Goal: Task Accomplishment & Management: Use online tool/utility

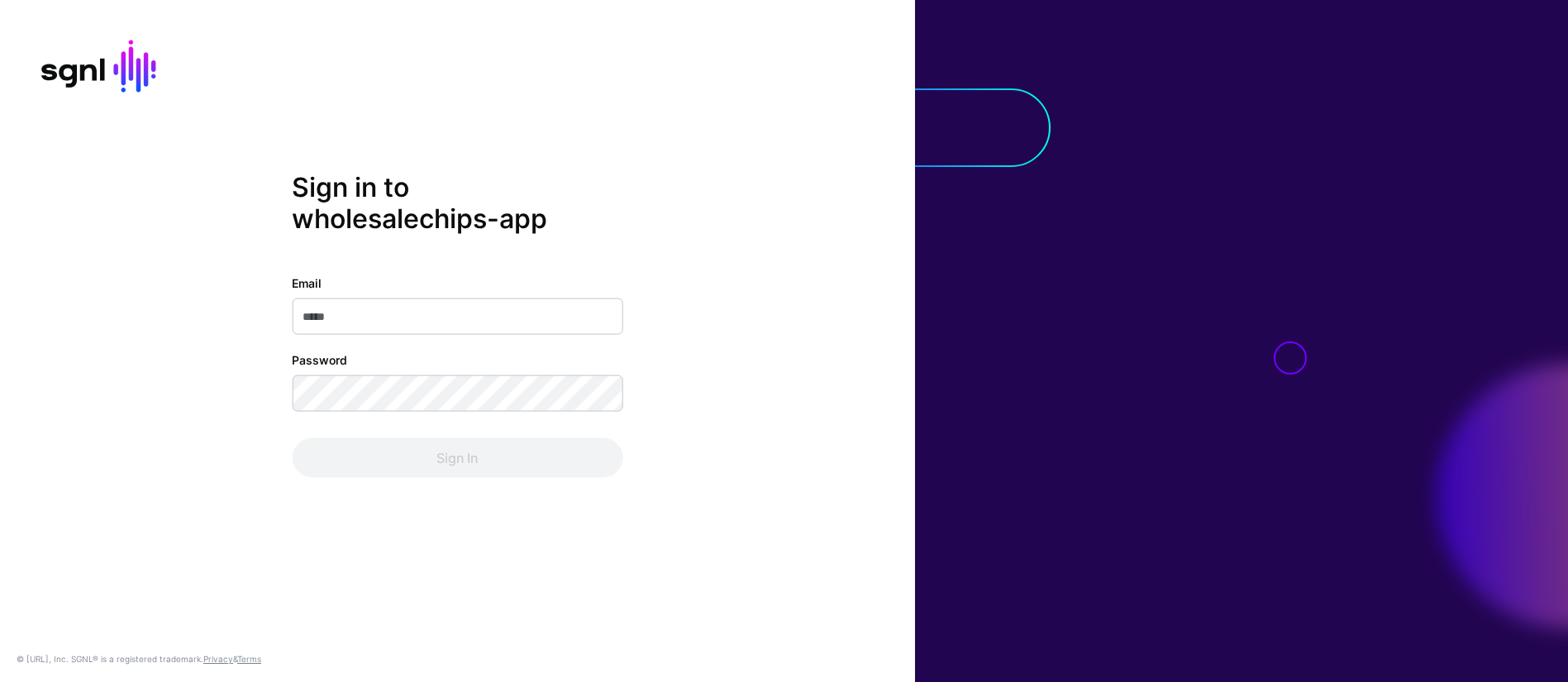
type input "**********"
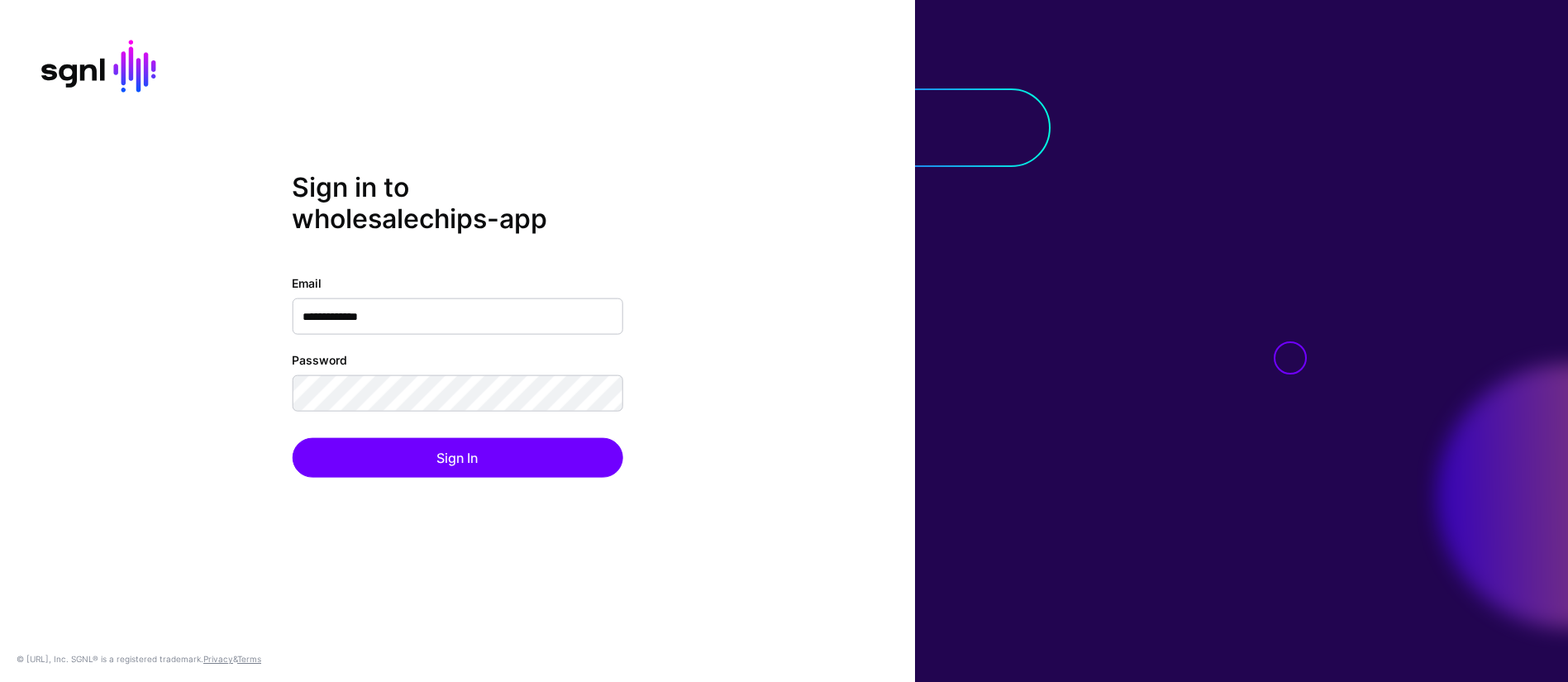
click at [818, 281] on div "**********" at bounding box center [458, 341] width 915 height 340
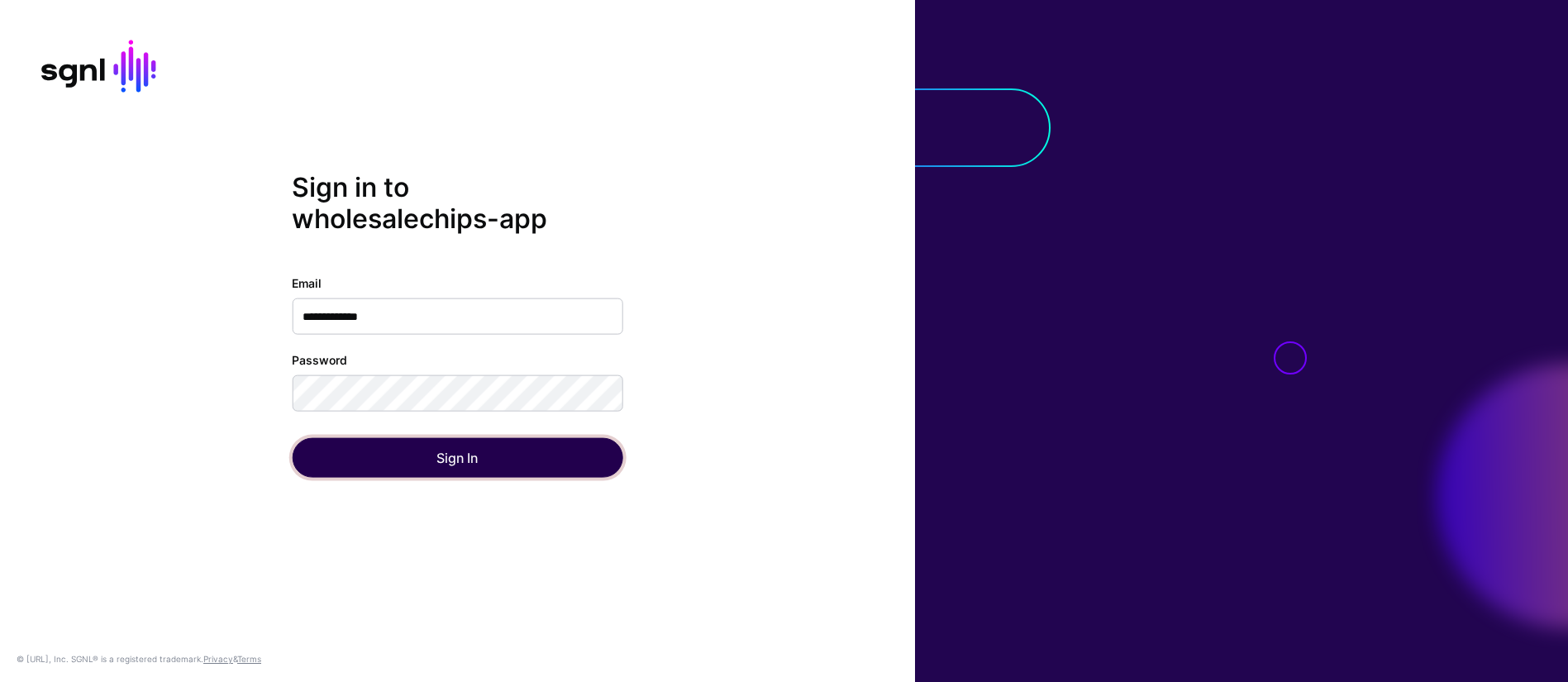
click at [478, 452] on button "Sign In" at bounding box center [457, 458] width 330 height 40
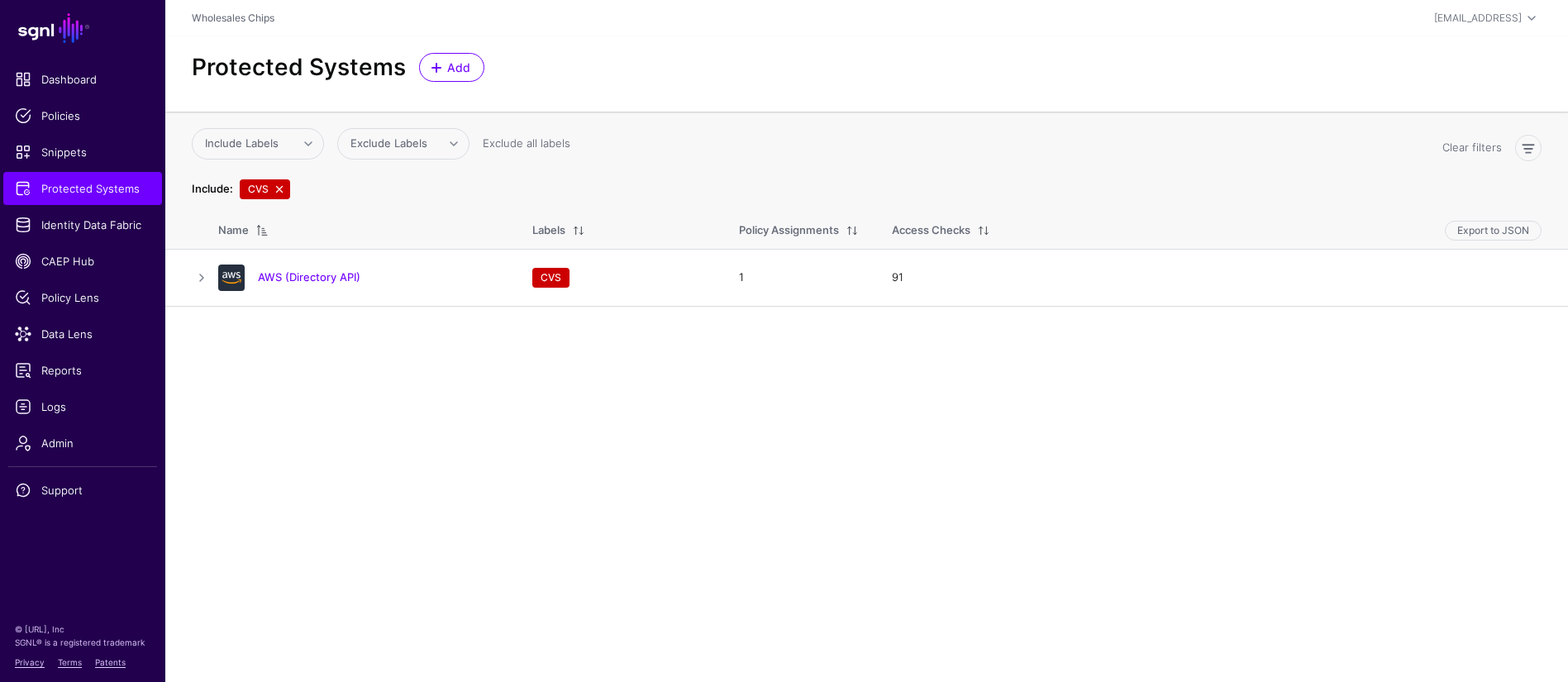
click at [274, 185] on link at bounding box center [280, 189] width 13 height 13
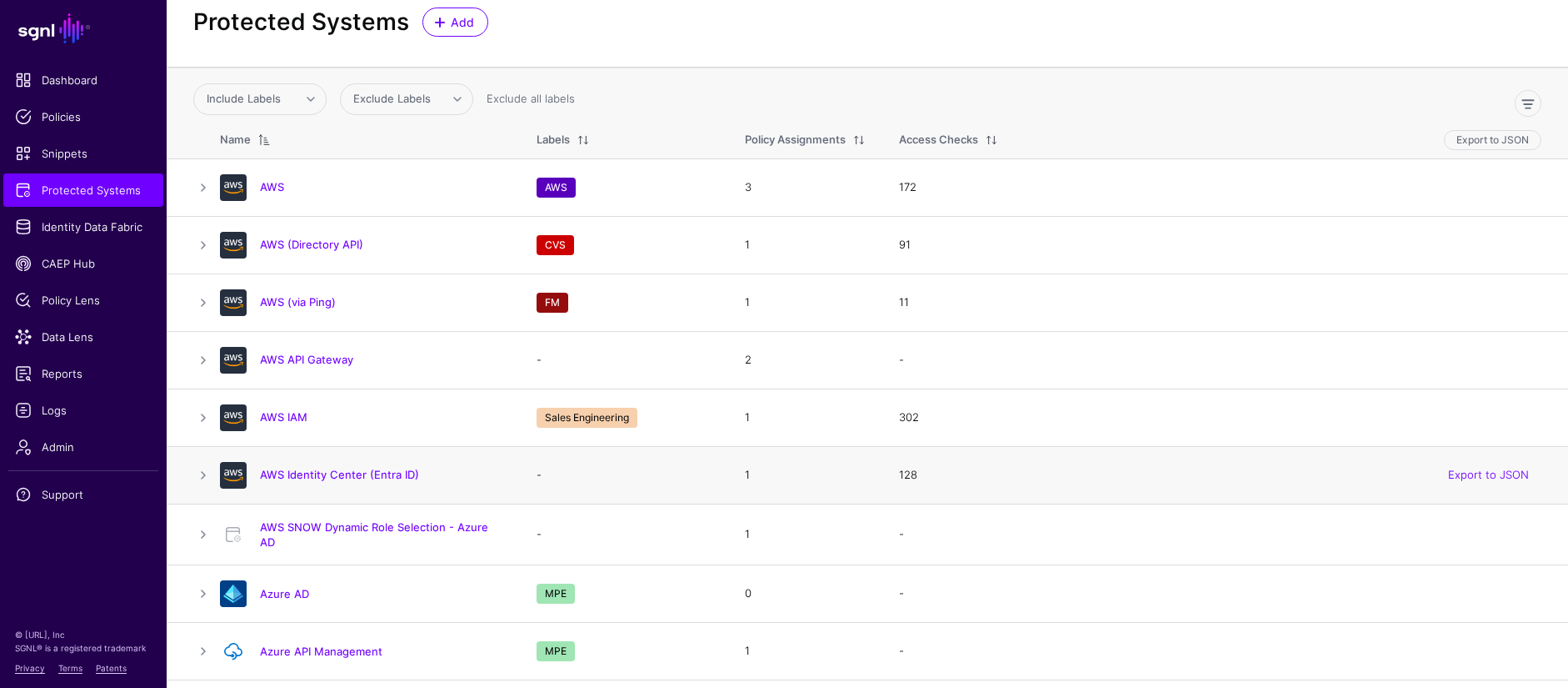
scroll to position [48, 0]
click at [383, 469] on link "AWS Identity Center (Entra ID)" at bounding box center [339, 473] width 159 height 13
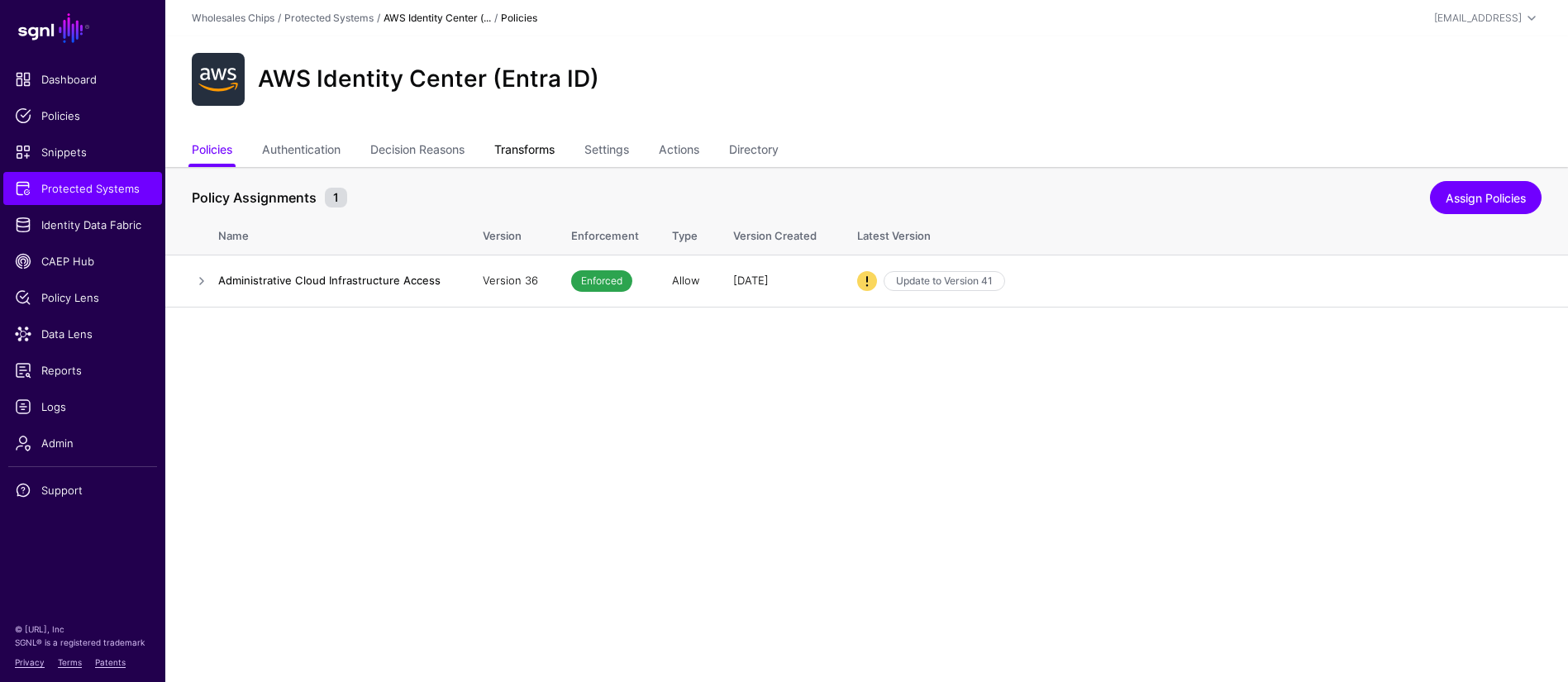
click at [520, 155] on link "Transforms" at bounding box center [523, 150] width 60 height 31
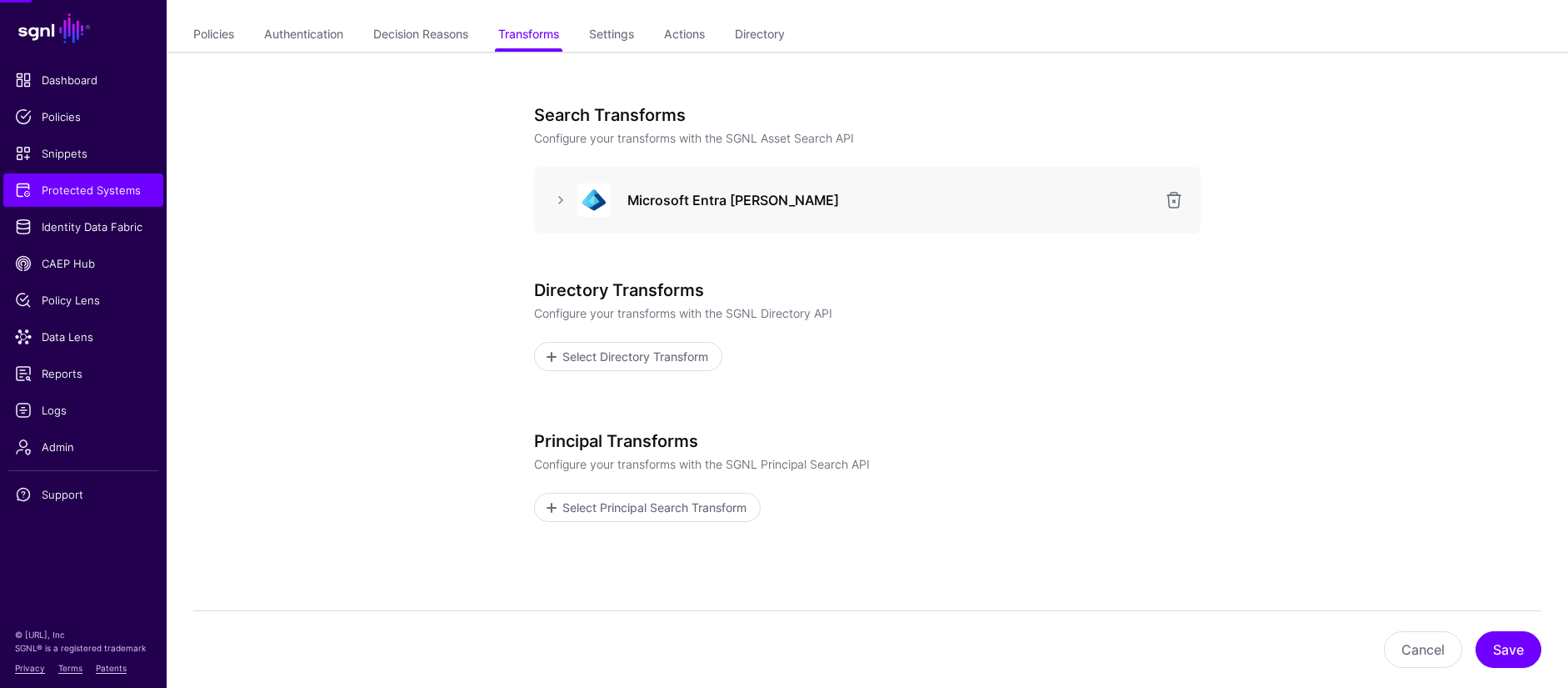
scroll to position [117, 0]
click at [559, 212] on div "Microsoft Entra SAML" at bounding box center [867, 199] width 640 height 34
click at [566, 196] on link at bounding box center [560, 199] width 20 height 20
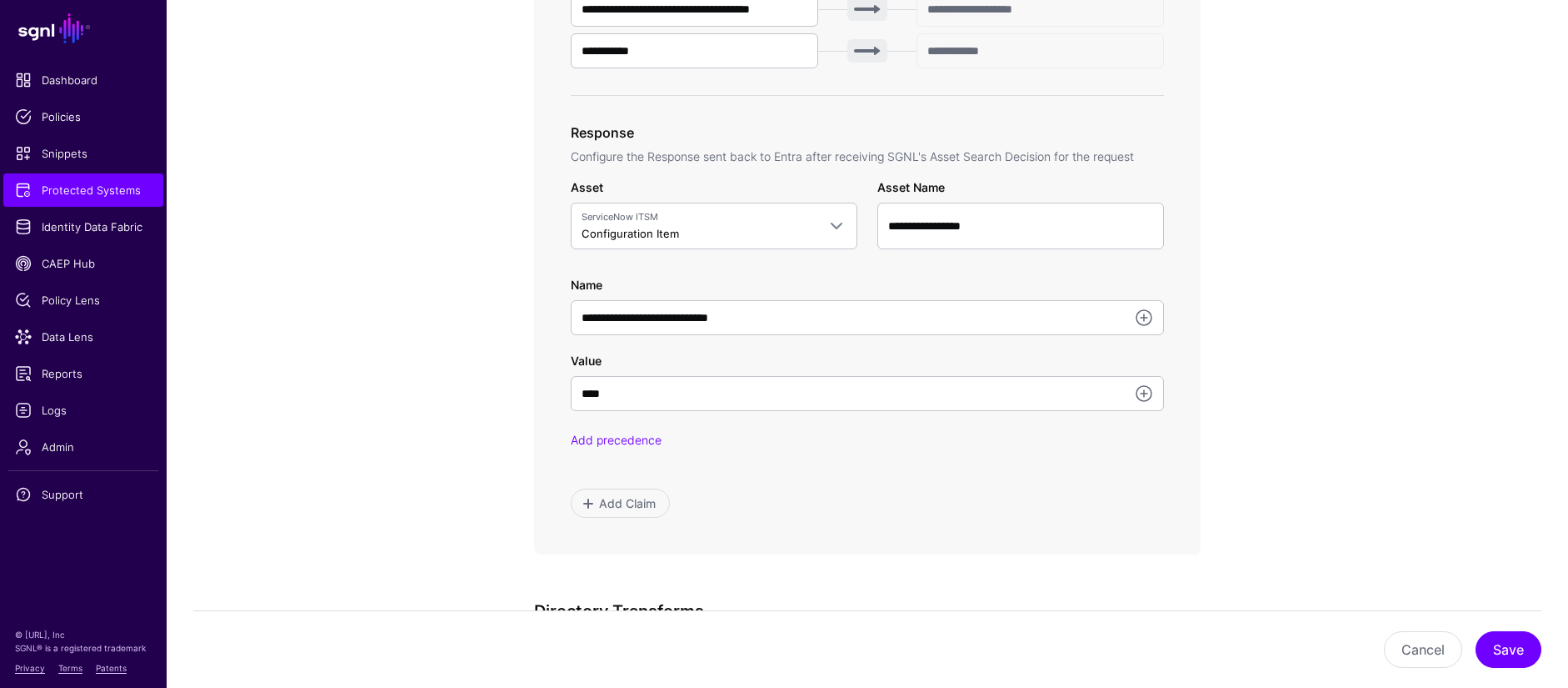
scroll to position [770, 0]
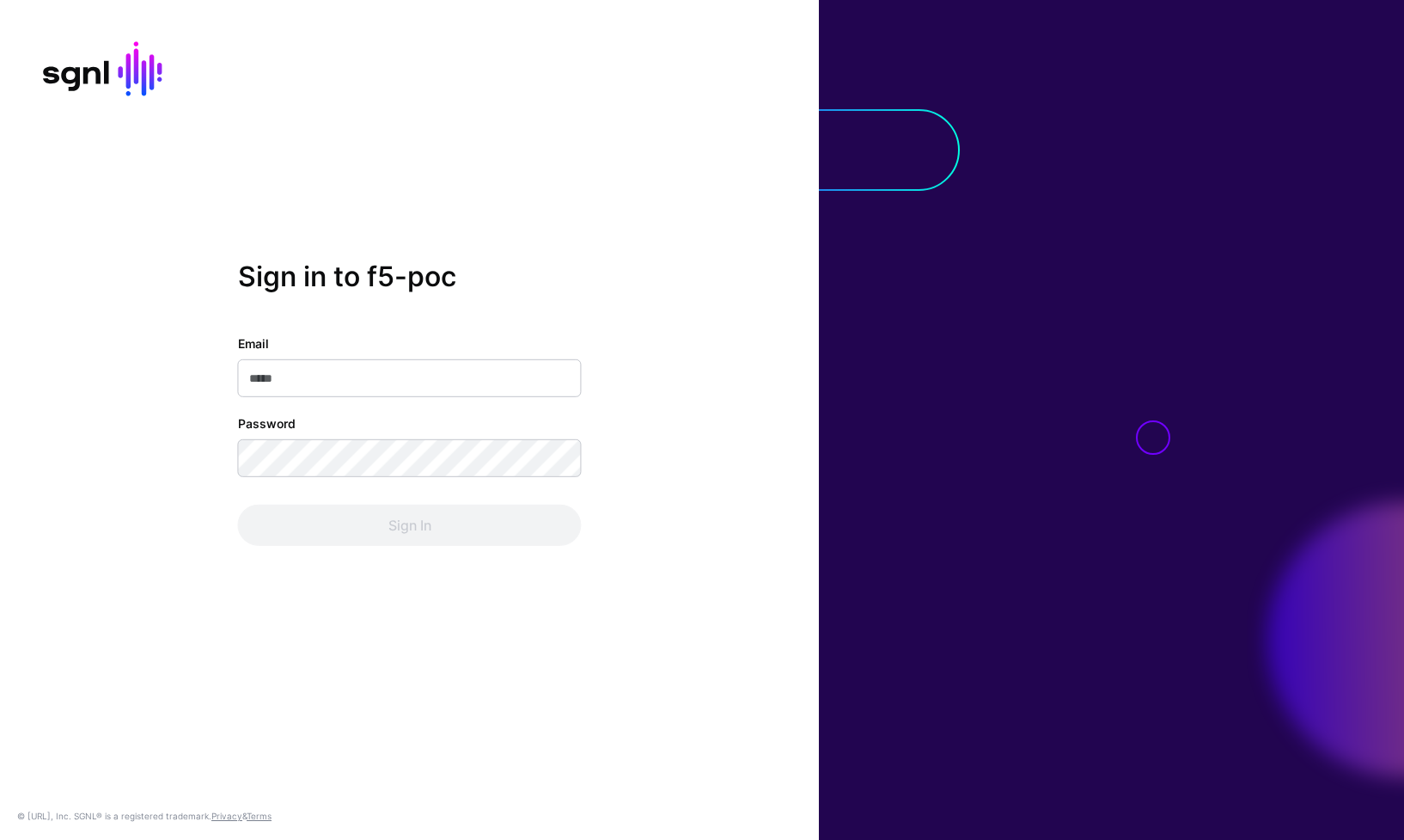
click at [449, 379] on input "Email" at bounding box center [410, 378] width 343 height 38
click at [0, 839] on com-1password-button at bounding box center [0, 840] width 0 height 0
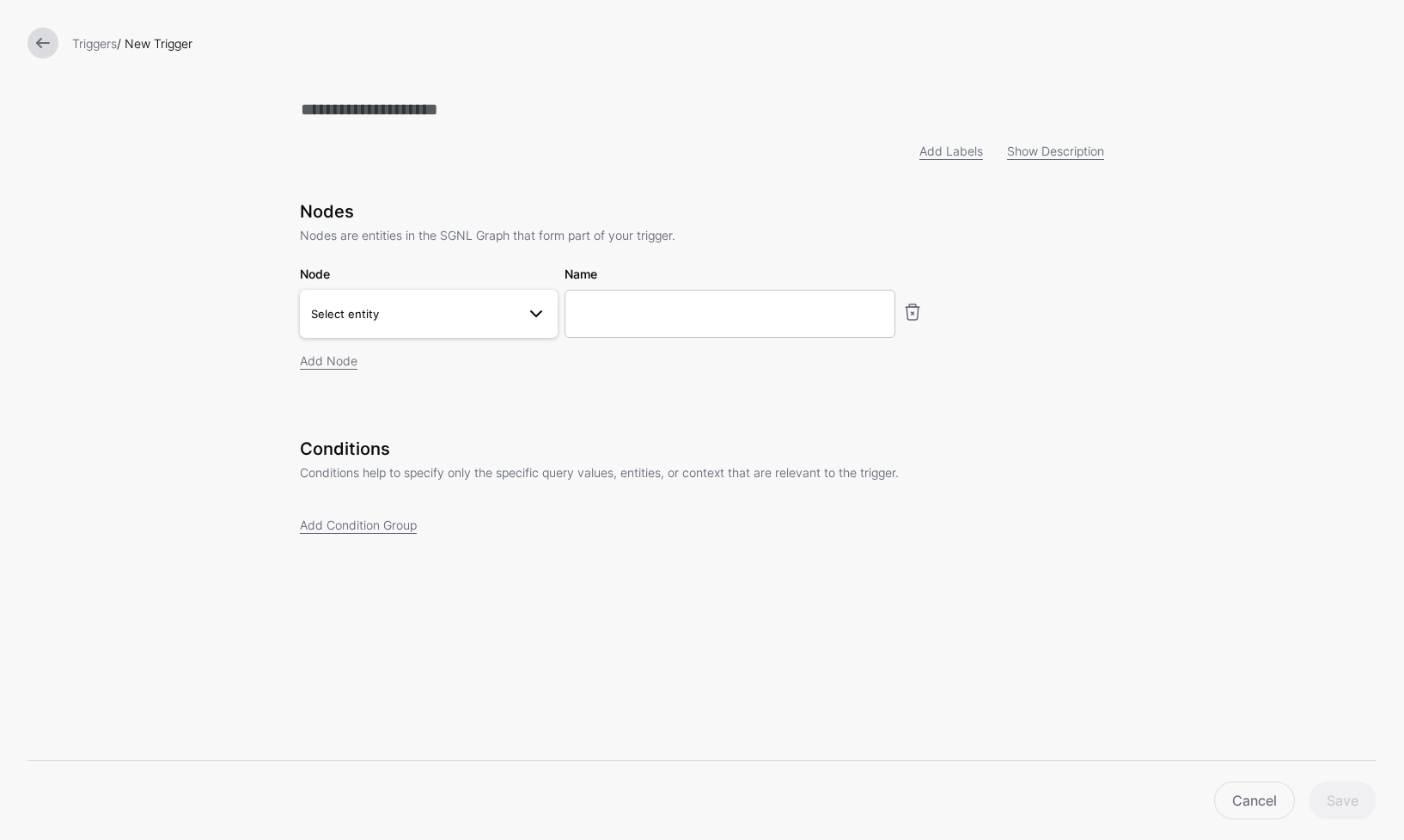
click at [521, 312] on span at bounding box center [530, 314] width 31 height 21
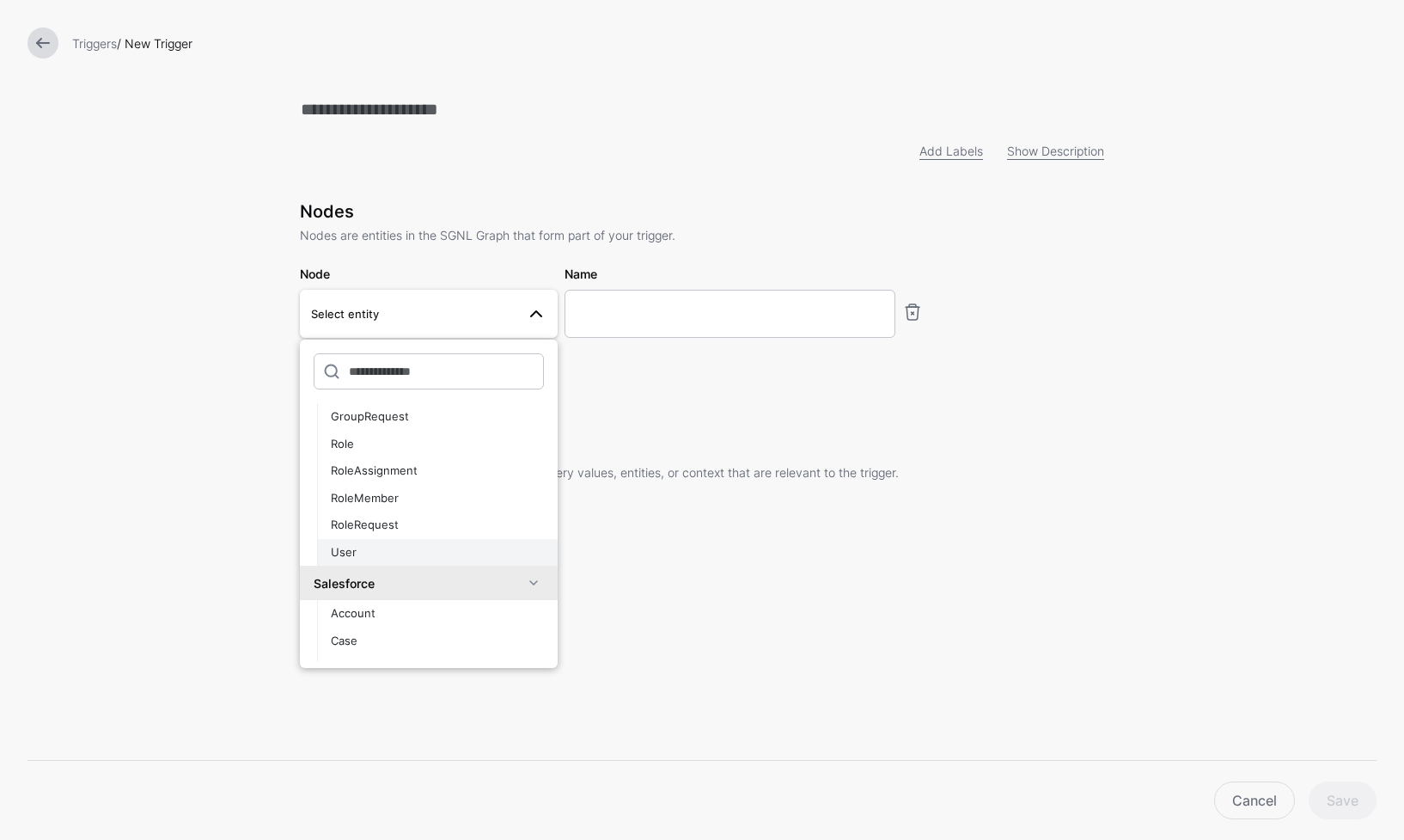
scroll to position [661, 0]
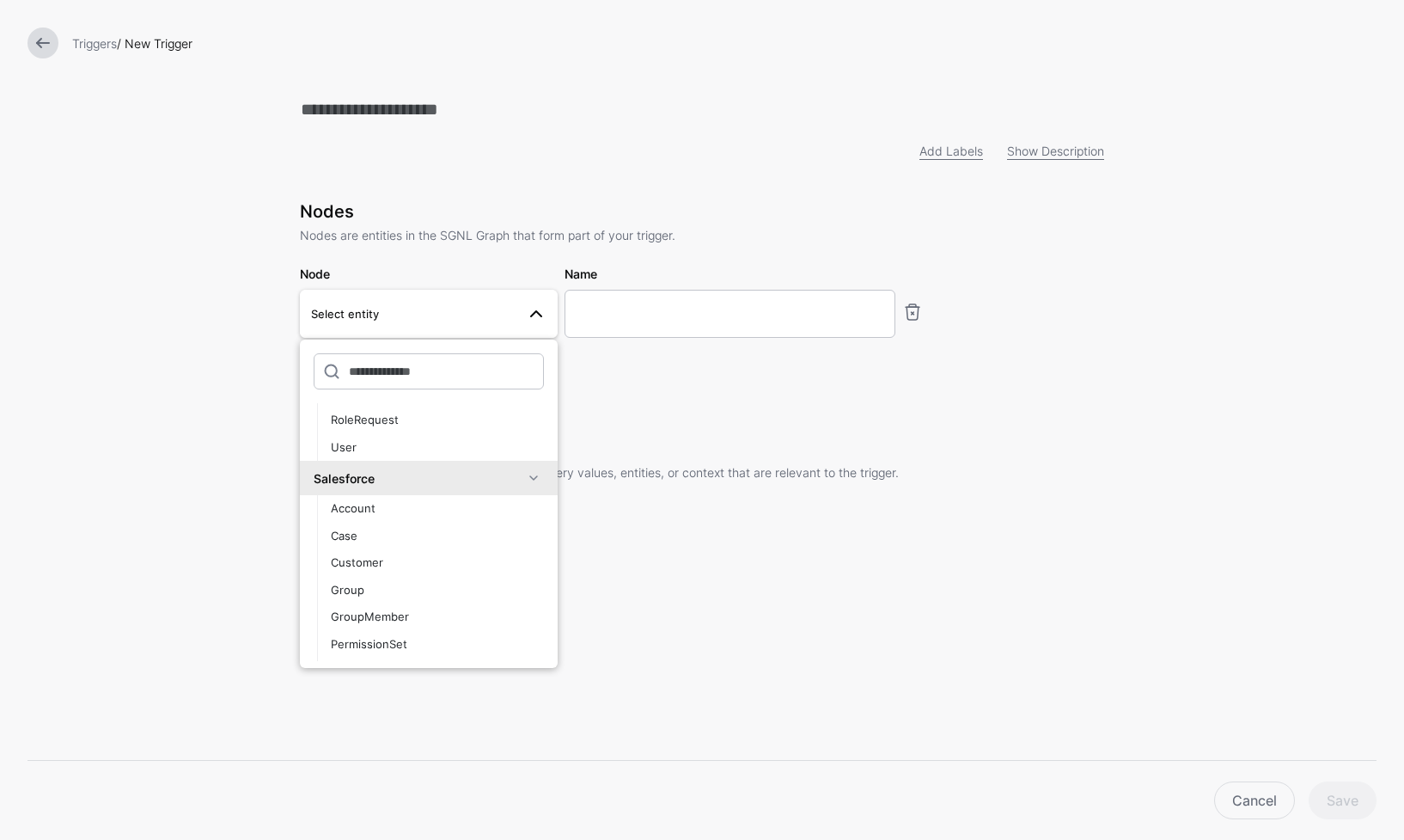
click at [630, 442] on h3 "Conditions" at bounding box center [702, 448] width 804 height 21
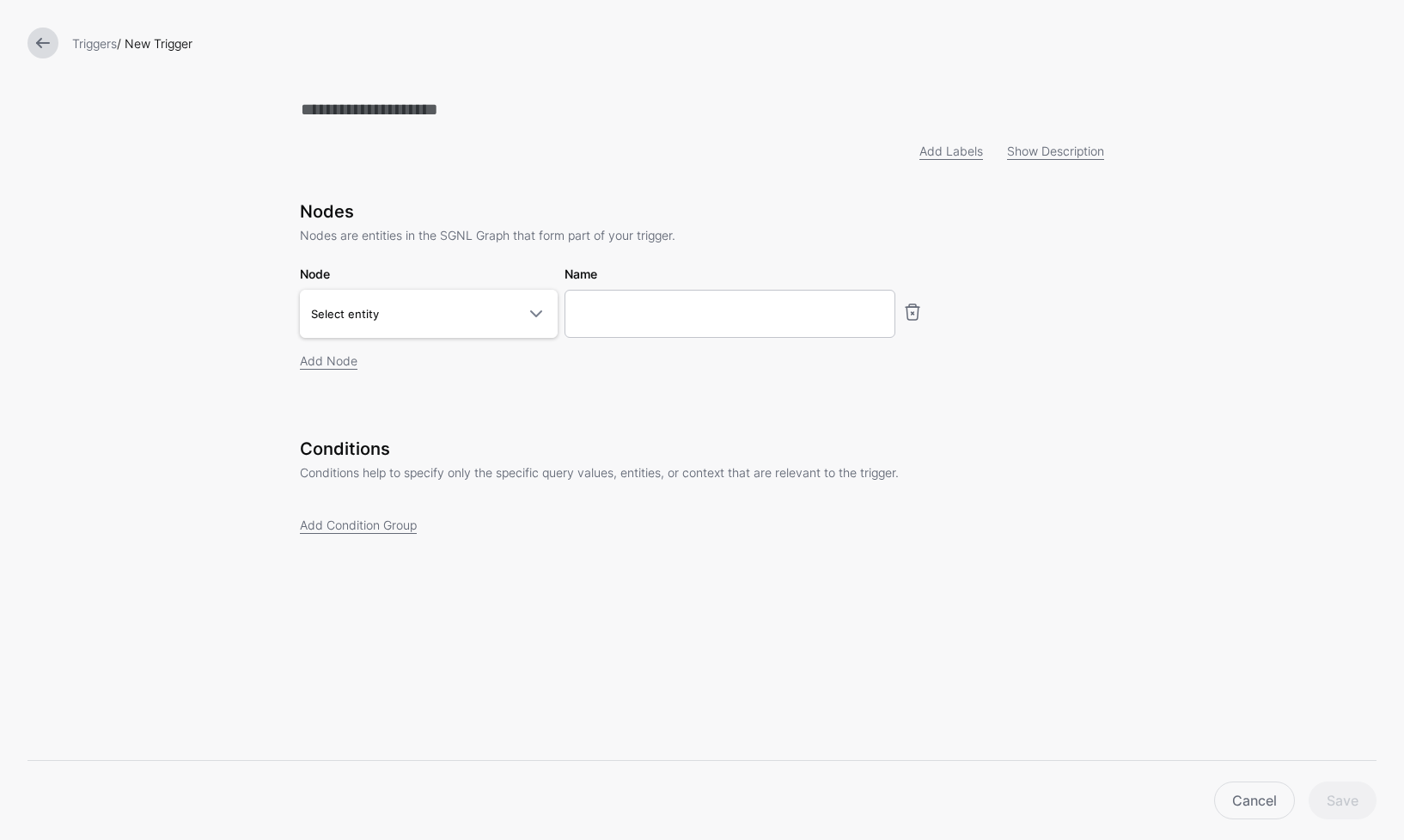
click at [32, 40] on link at bounding box center [43, 43] width 31 height 31
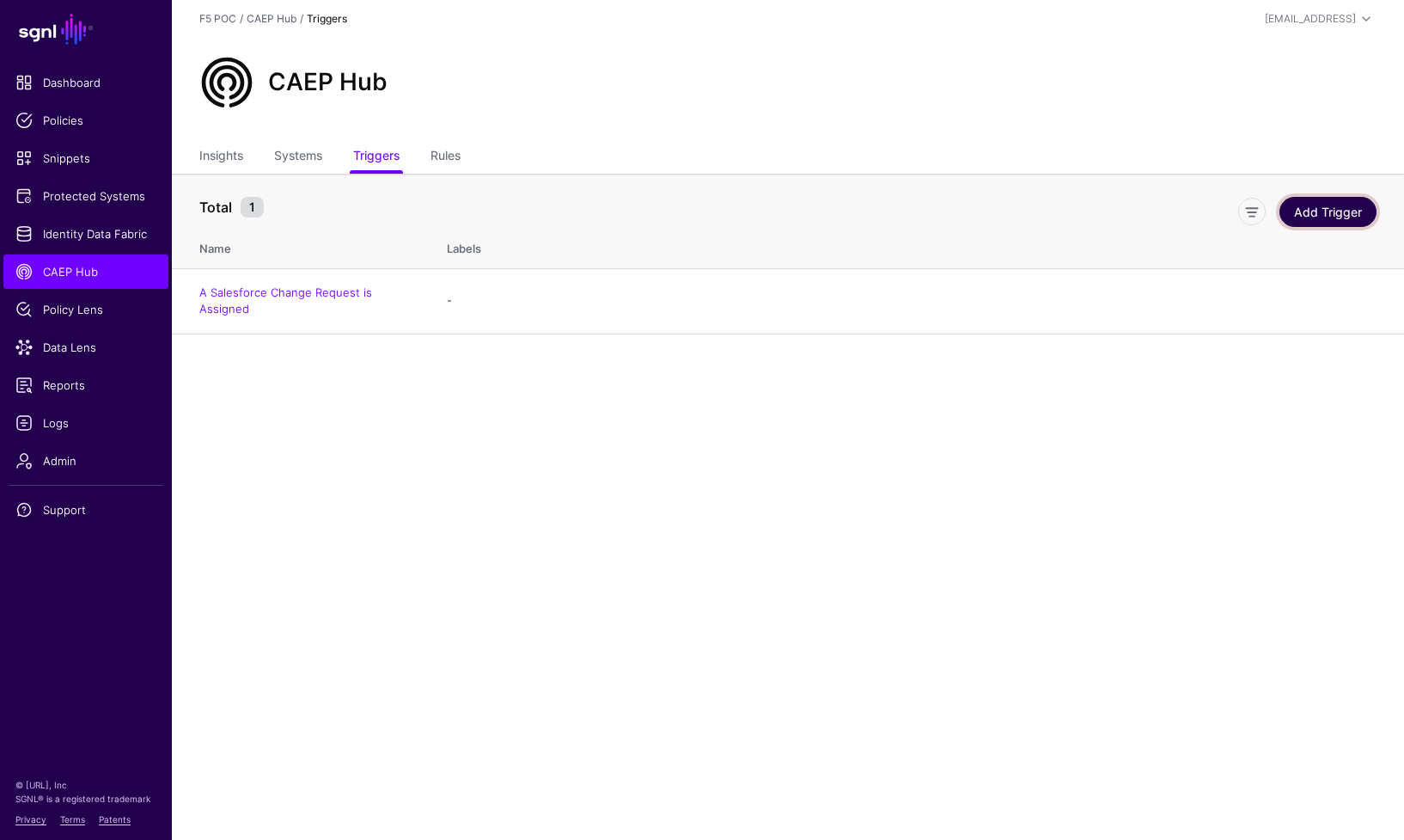
click at [1323, 213] on link "Add Trigger" at bounding box center [1328, 212] width 97 height 30
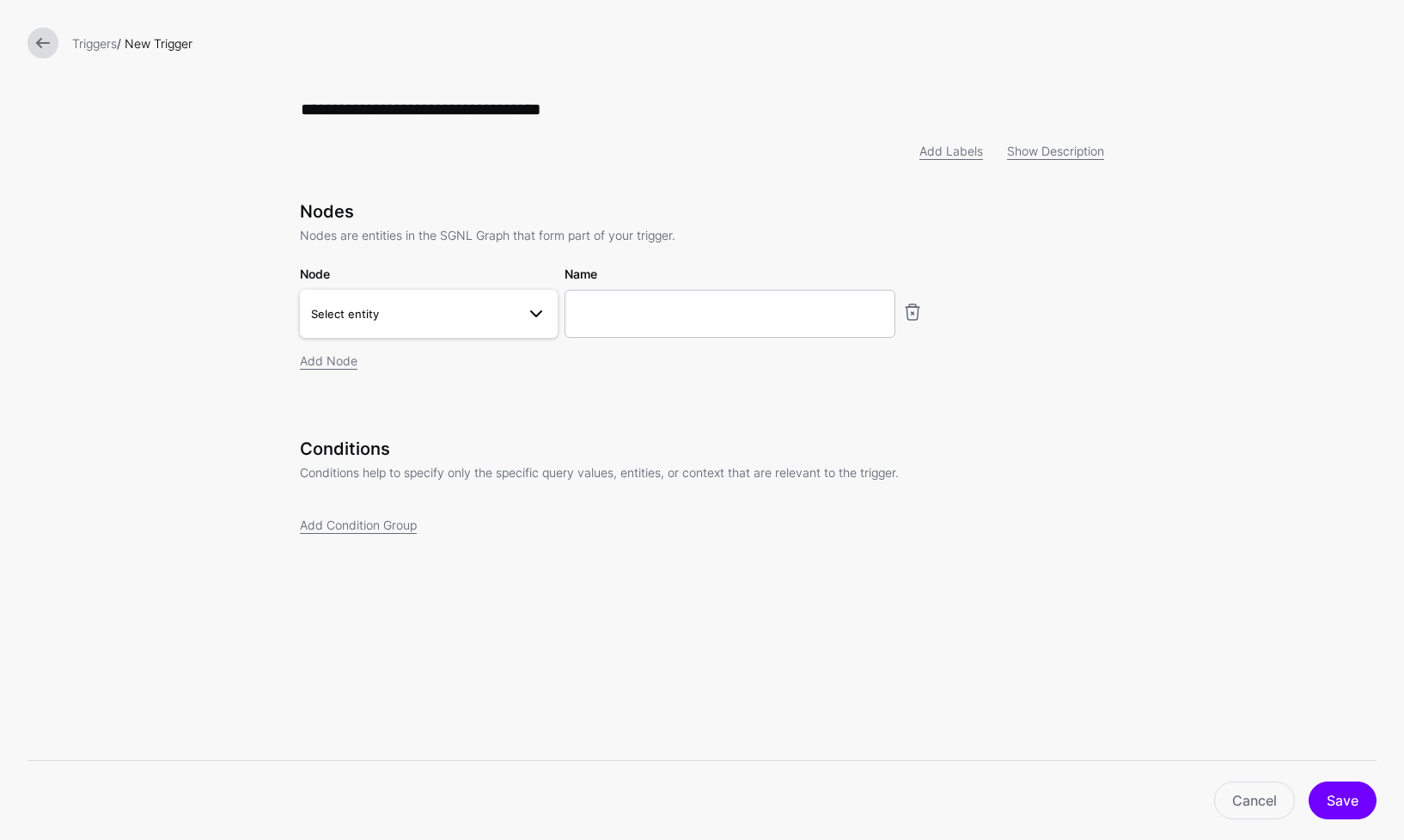
type input "**********"
click at [376, 318] on span "Select entity" at bounding box center [344, 314] width 68 height 14
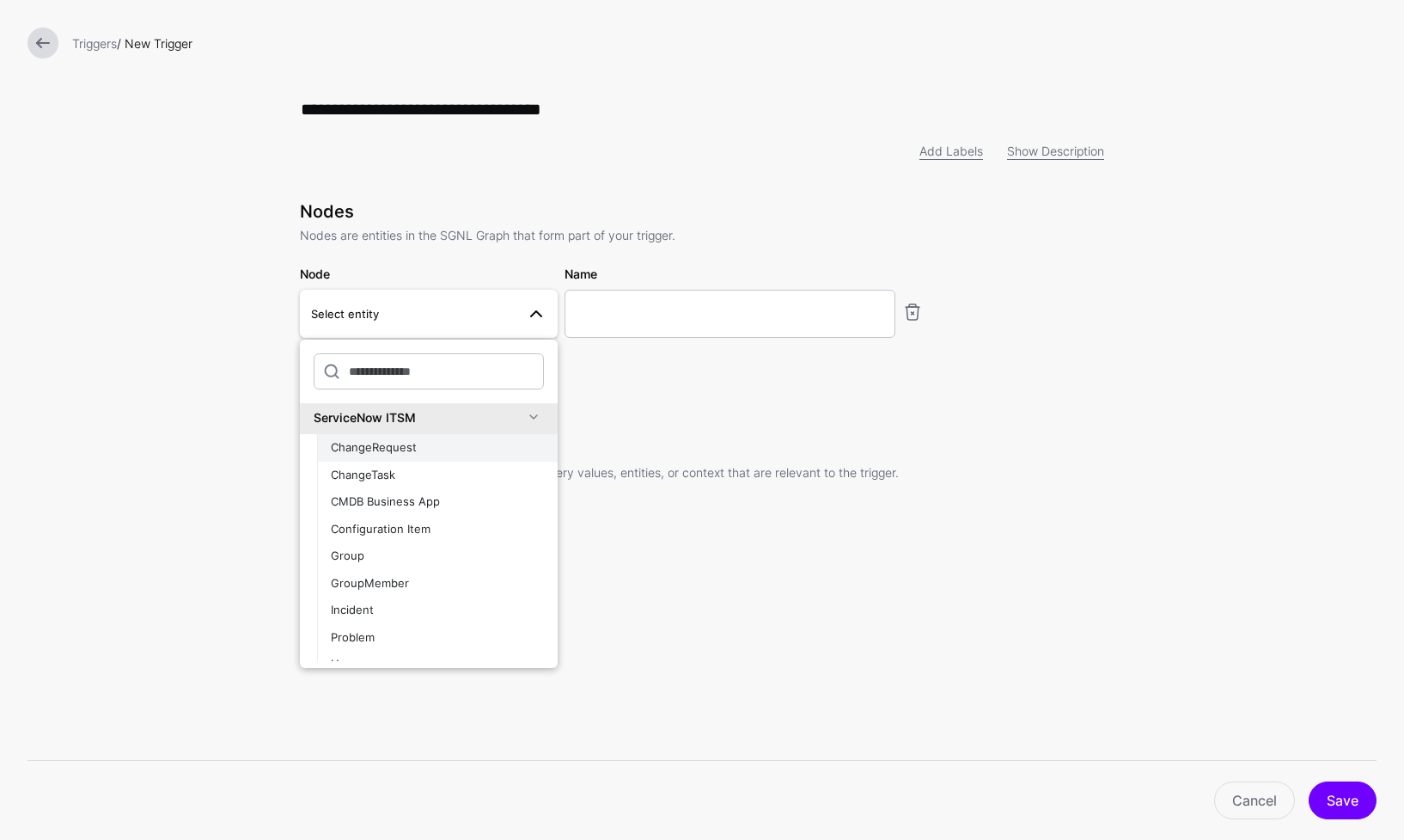
scroll to position [990, 0]
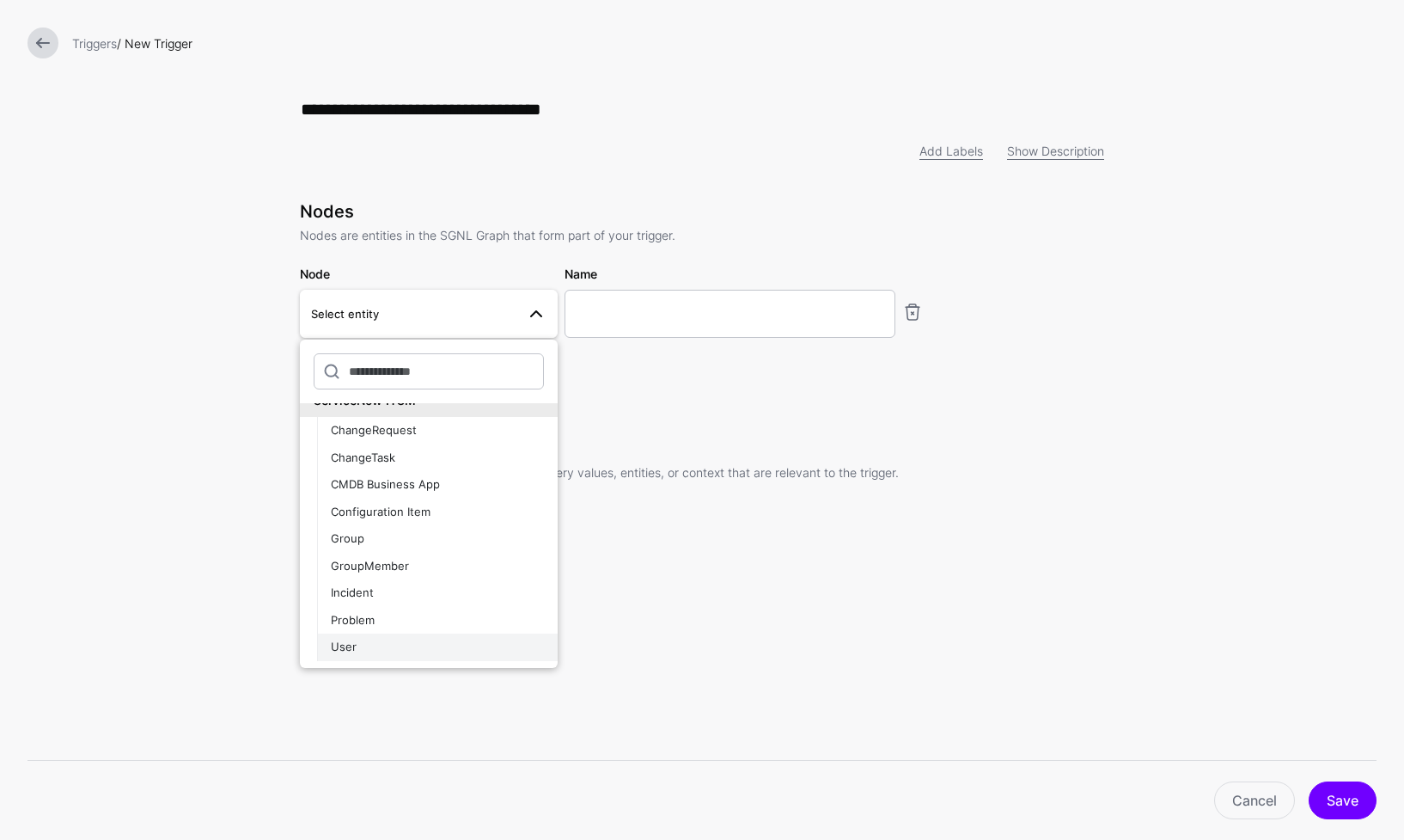
click at [456, 646] on div "User" at bounding box center [436, 646] width 213 height 17
type input "**********"
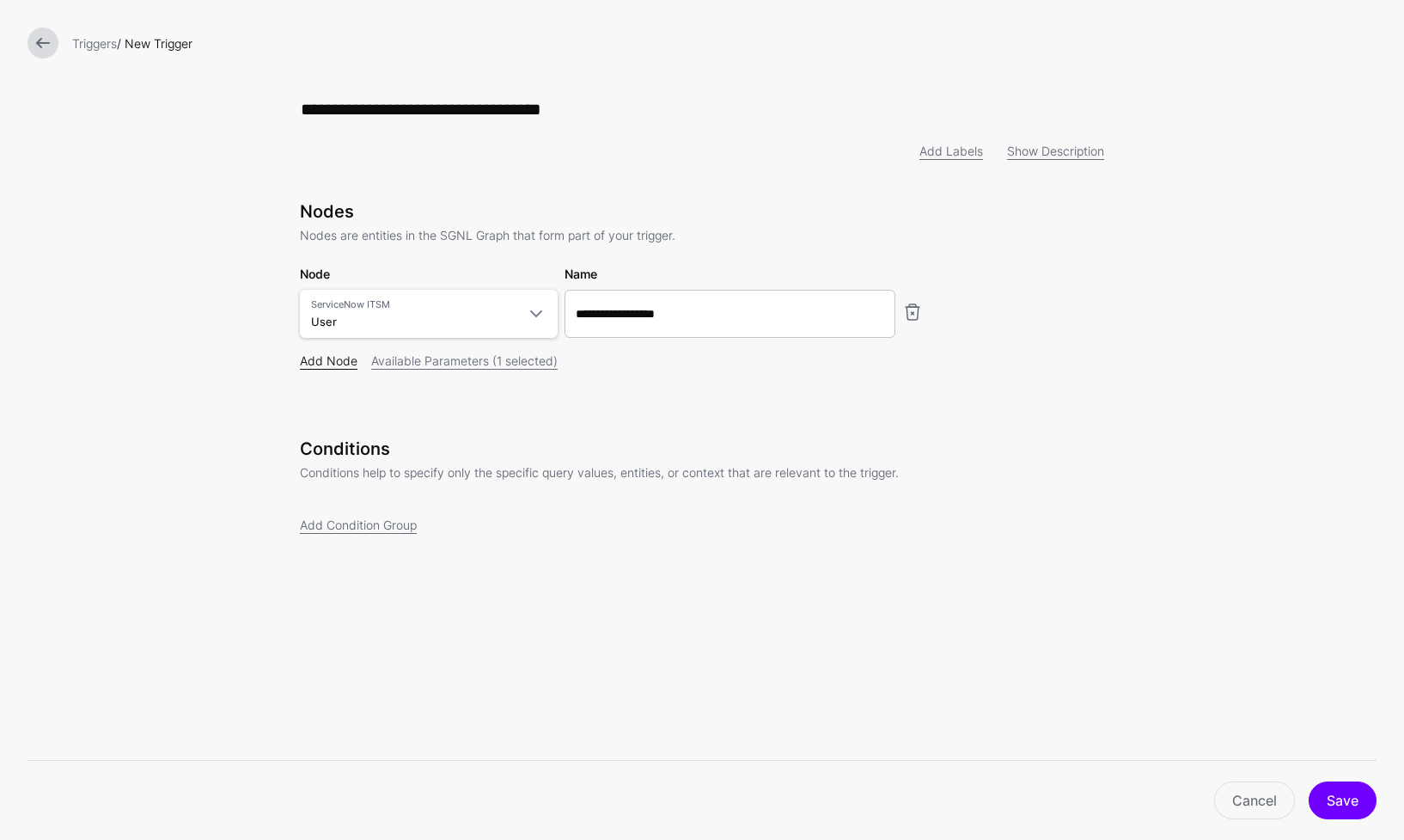
click at [344, 366] on link "Add Node" at bounding box center [328, 360] width 57 height 15
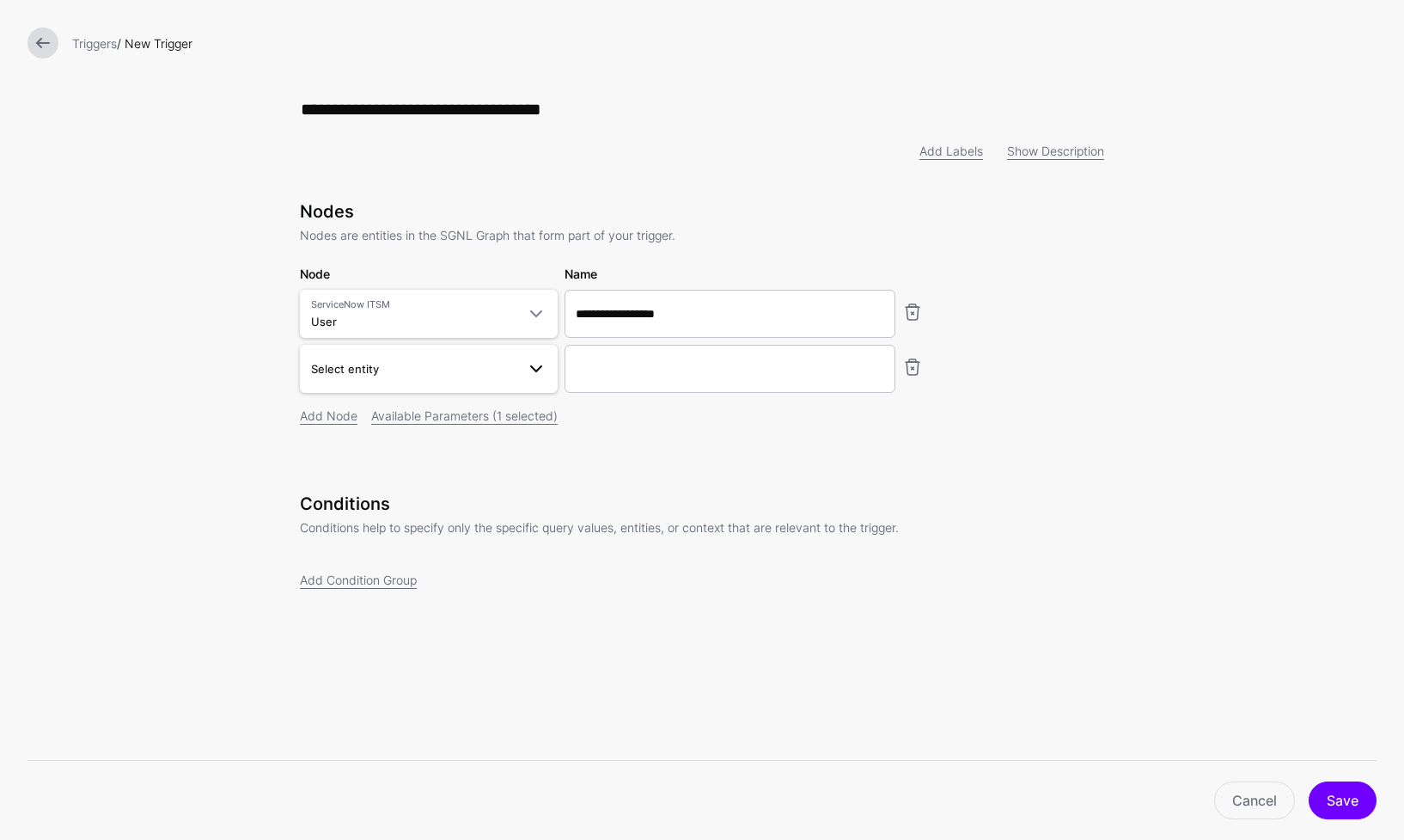
click at [513, 376] on span "Select entity" at bounding box center [413, 368] width 205 height 19
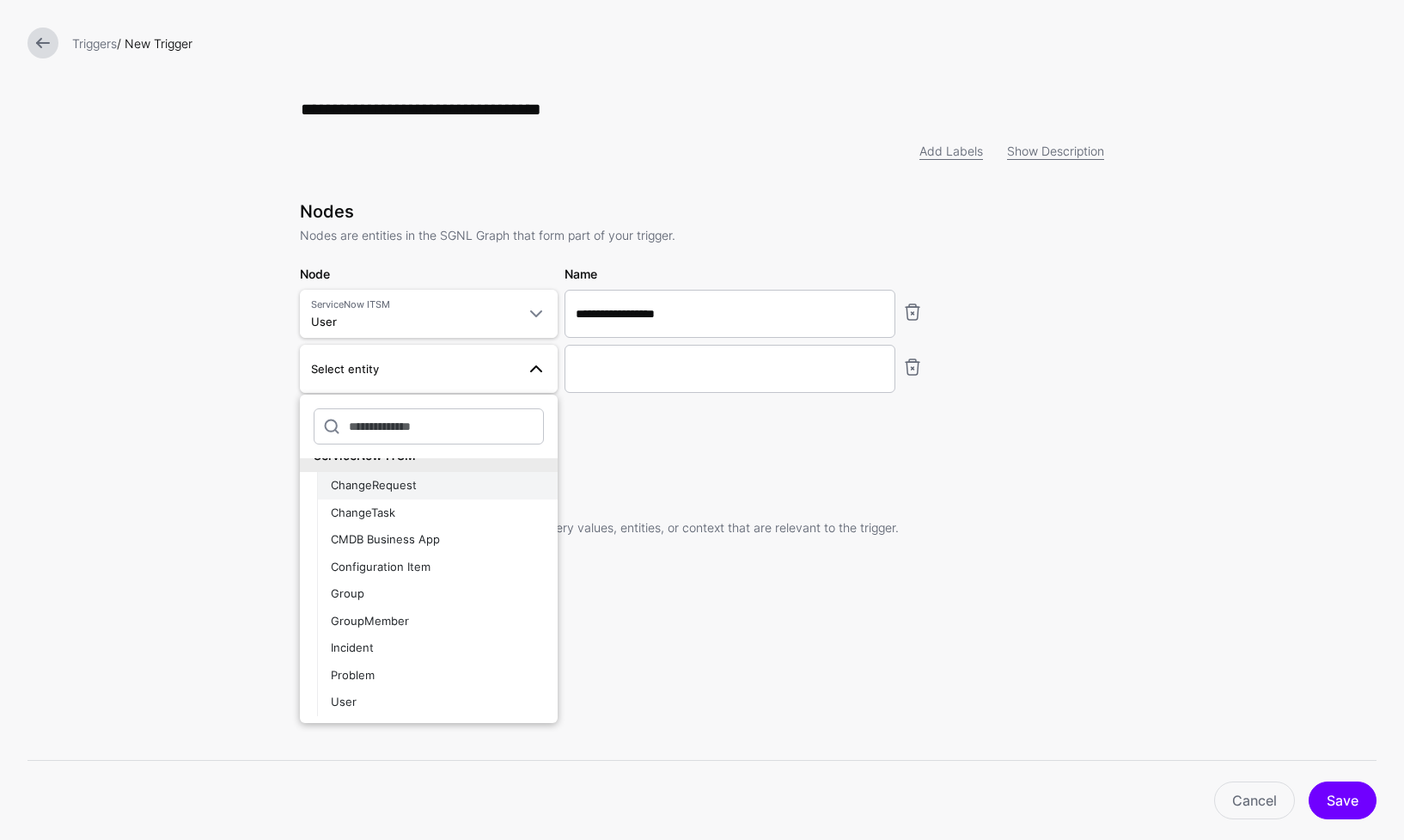
click at [429, 486] on div "ChangeRequest" at bounding box center [436, 485] width 213 height 17
type input "**********"
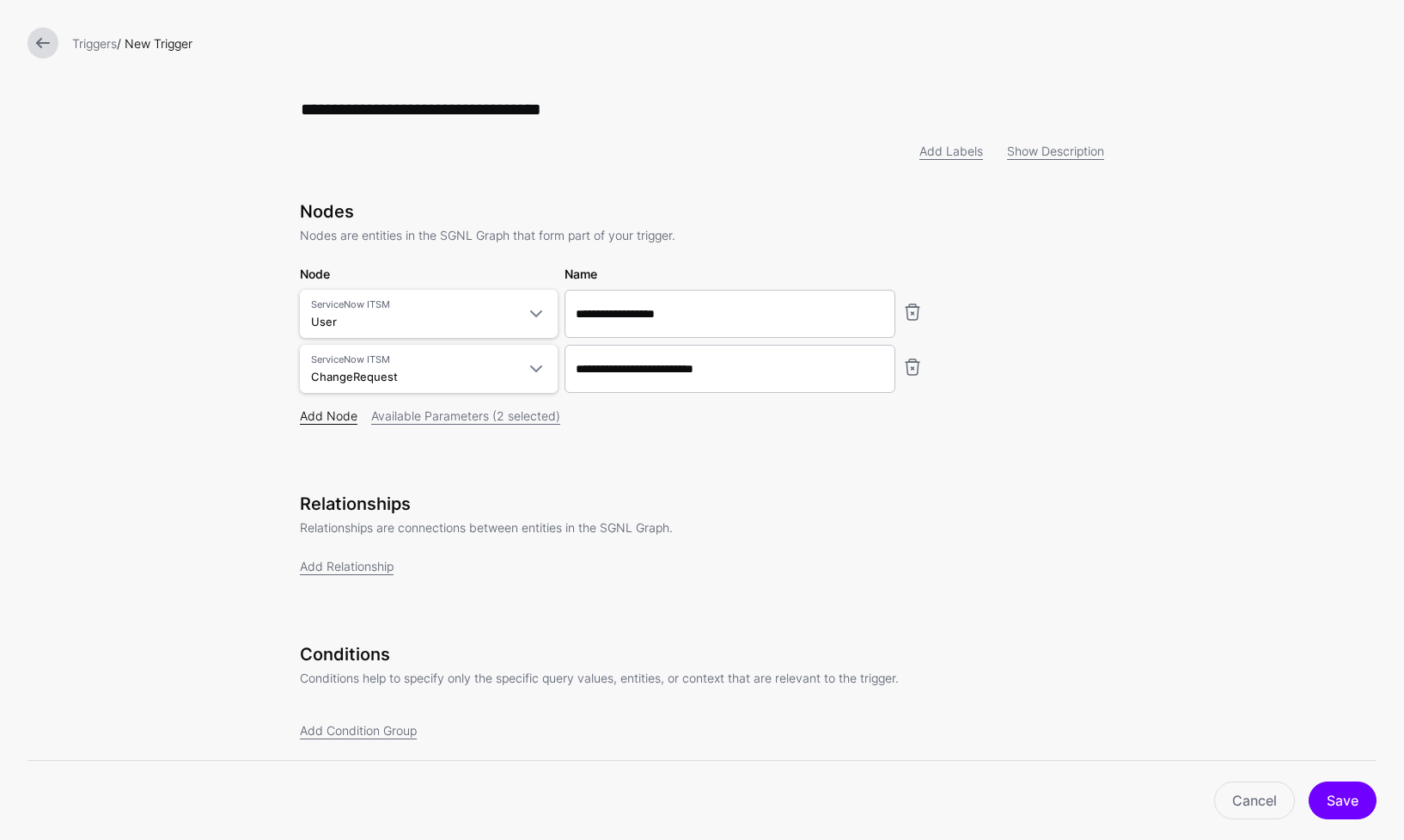
click at [320, 420] on link "Add Node" at bounding box center [328, 416] width 57 height 15
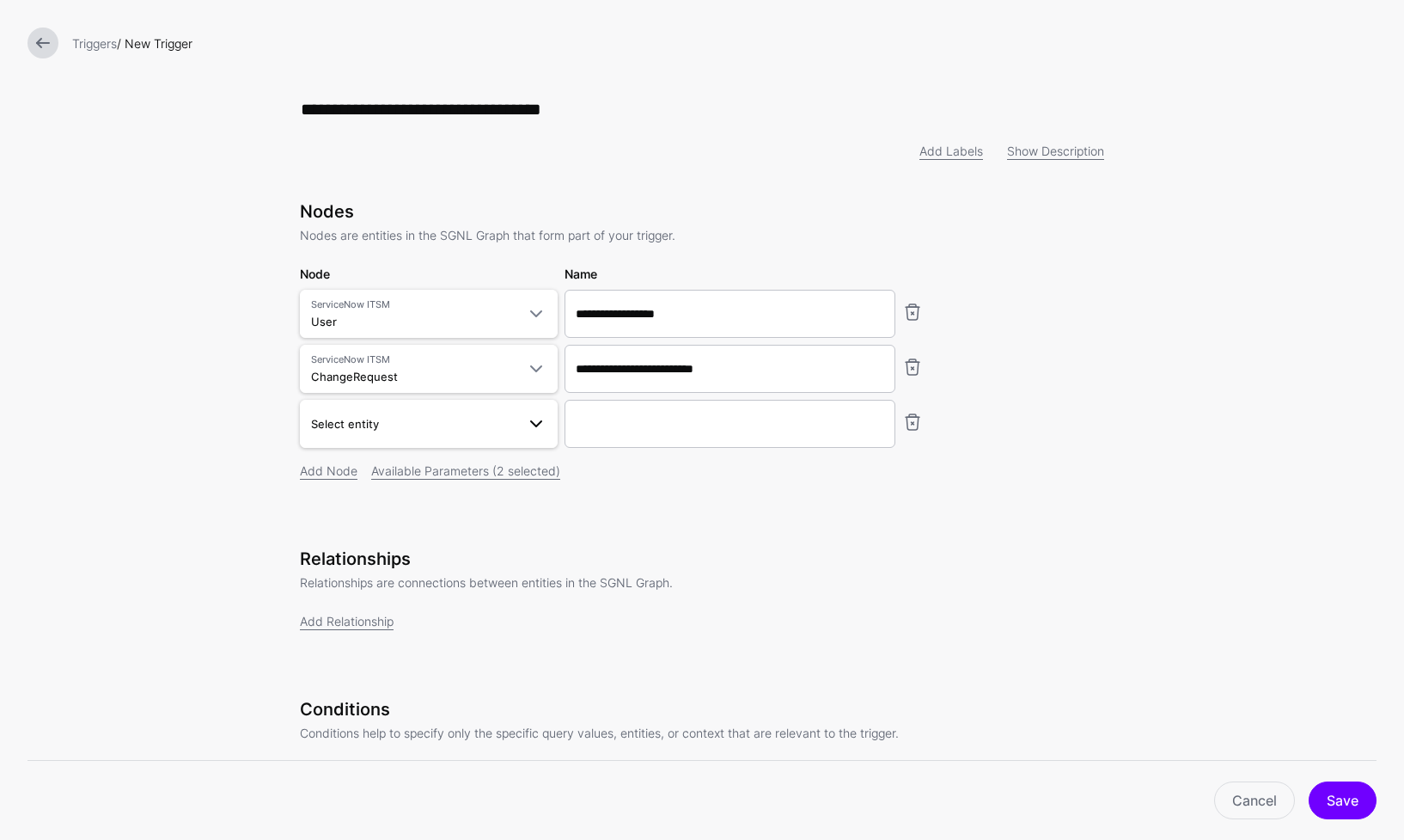
click at [532, 428] on span at bounding box center [536, 423] width 21 height 21
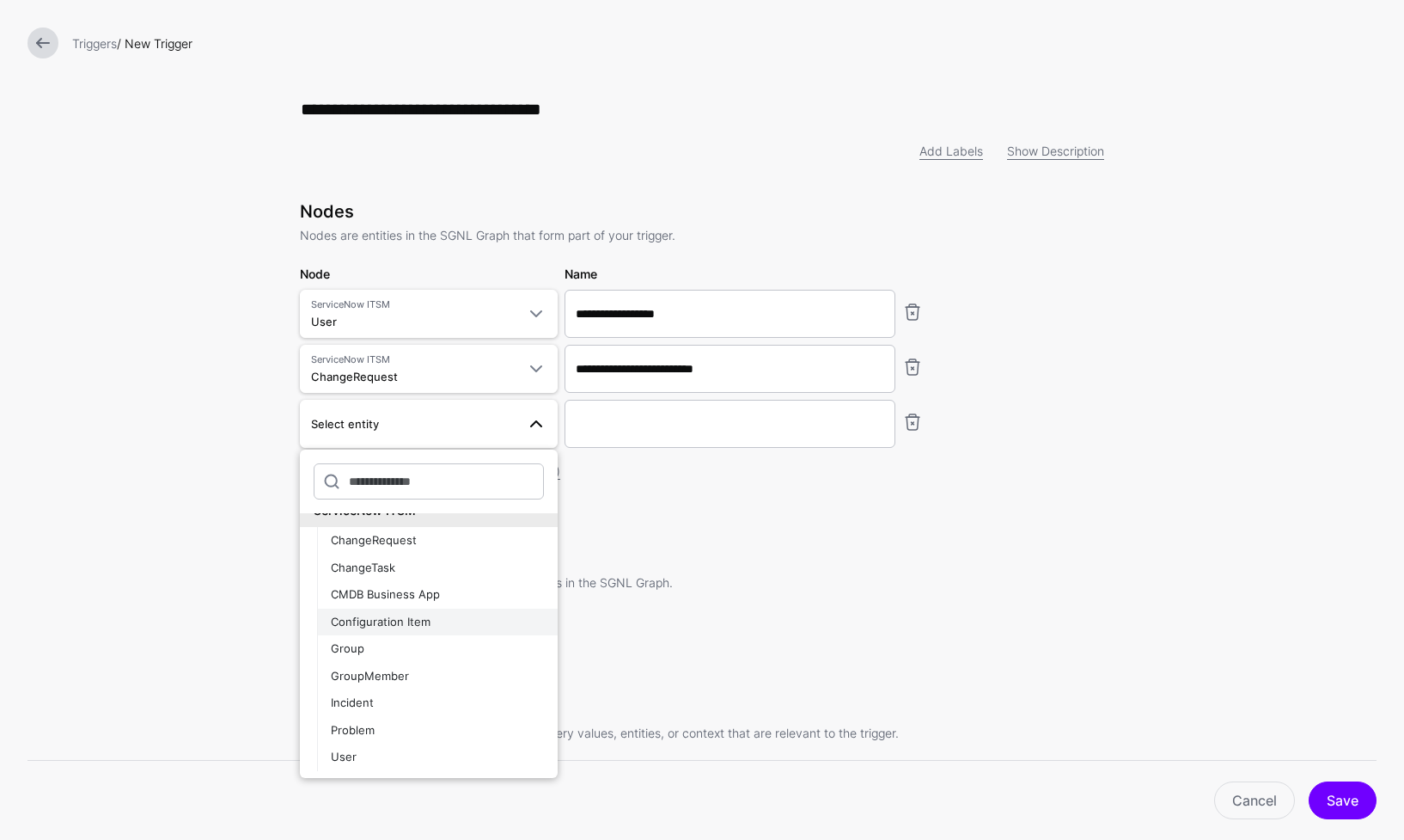
click at [427, 618] on div "Configuration Item" at bounding box center [436, 621] width 213 height 17
type input "**********"
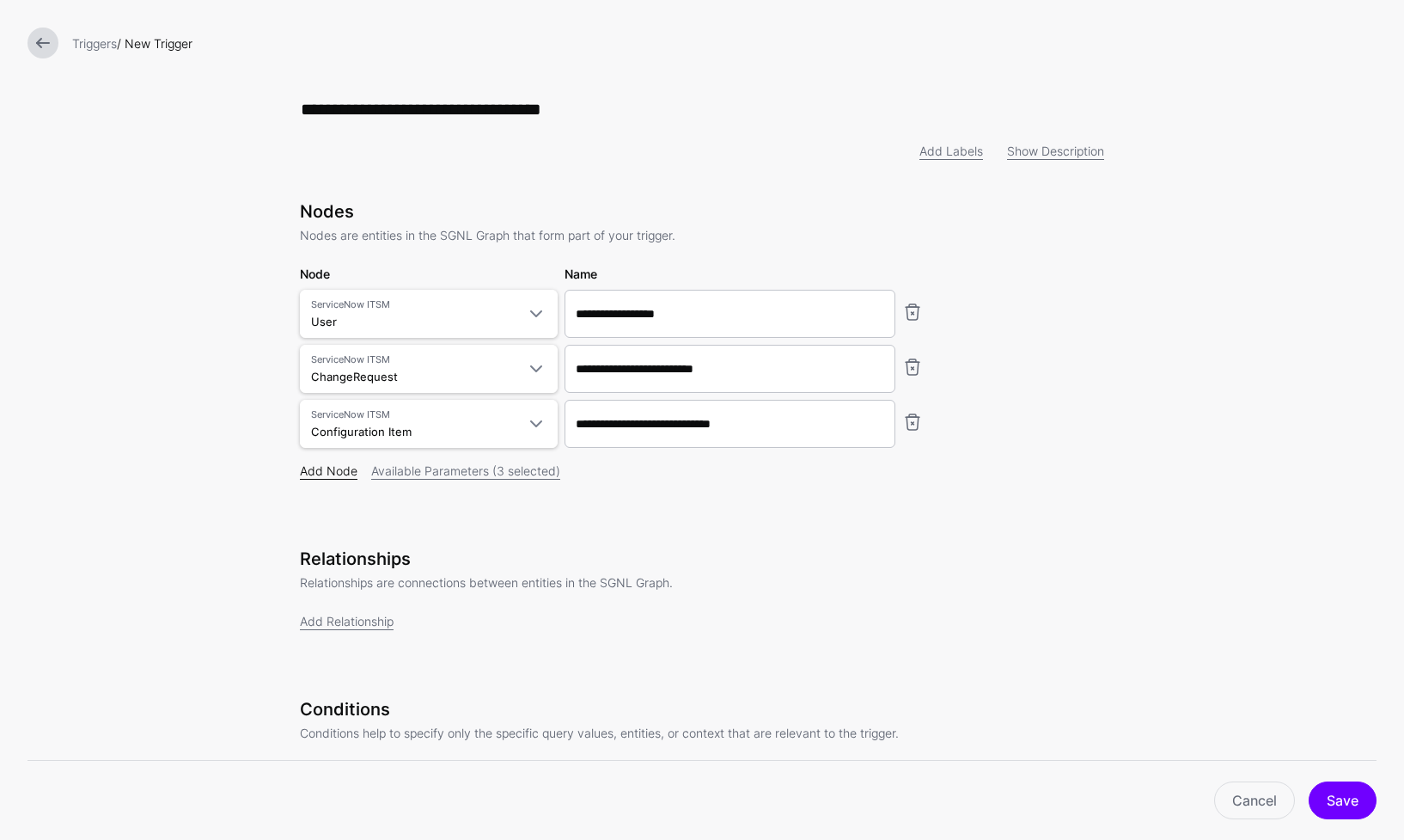
click at [329, 476] on link "Add Node" at bounding box center [328, 470] width 57 height 15
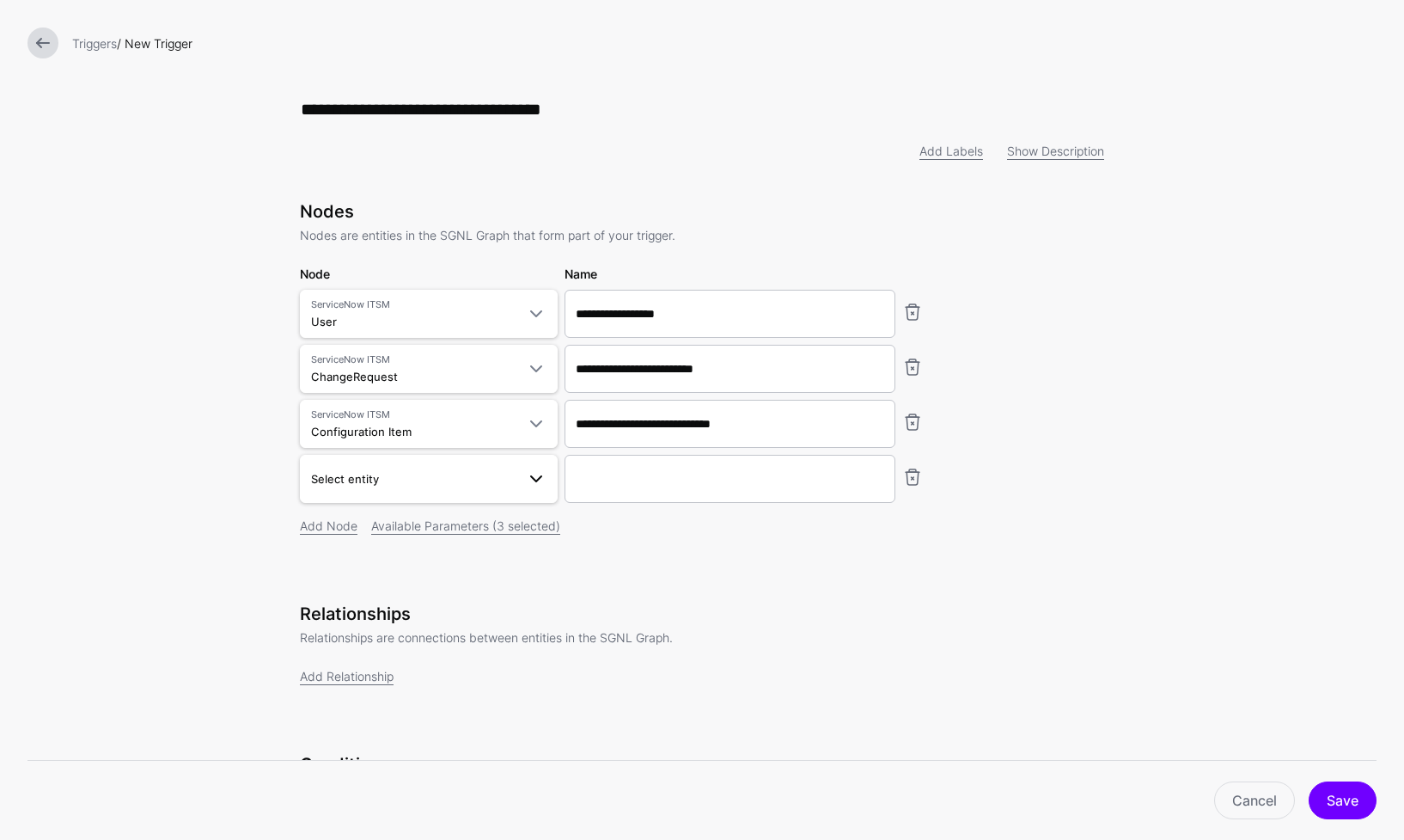
click at [527, 474] on span at bounding box center [536, 478] width 21 height 21
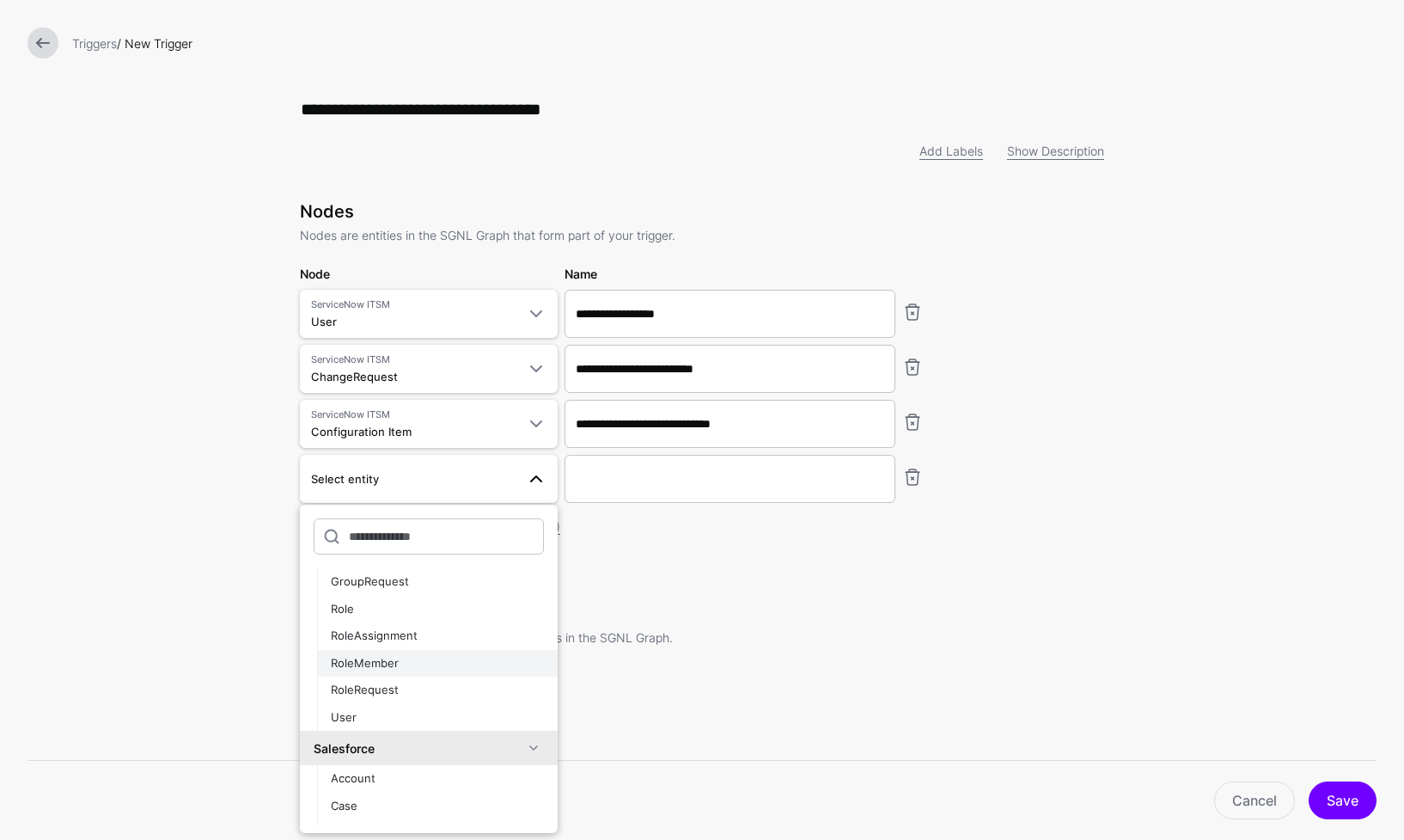
scroll to position [562, 0]
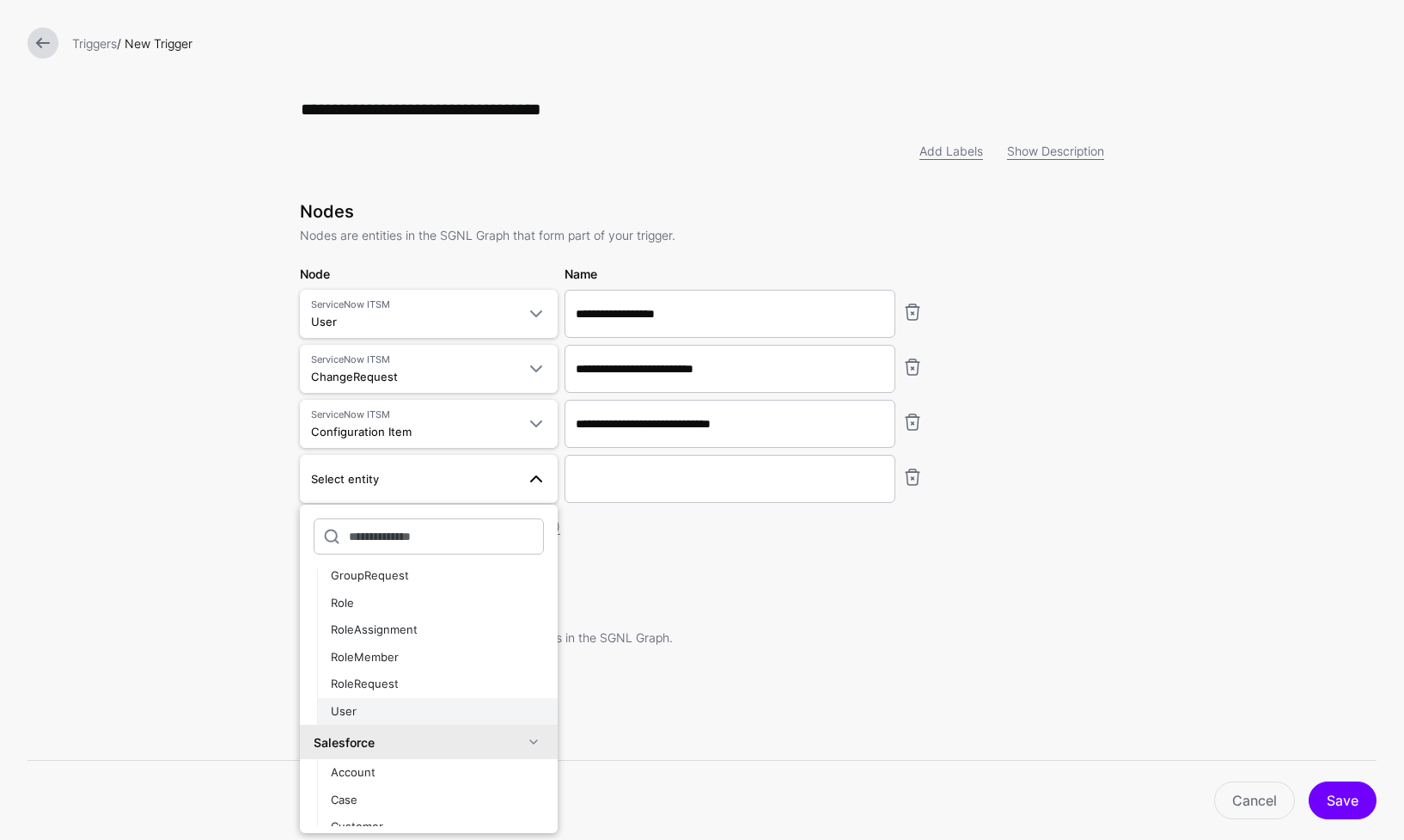
click at [396, 703] on div "User" at bounding box center [436, 711] width 213 height 17
type input "**********"
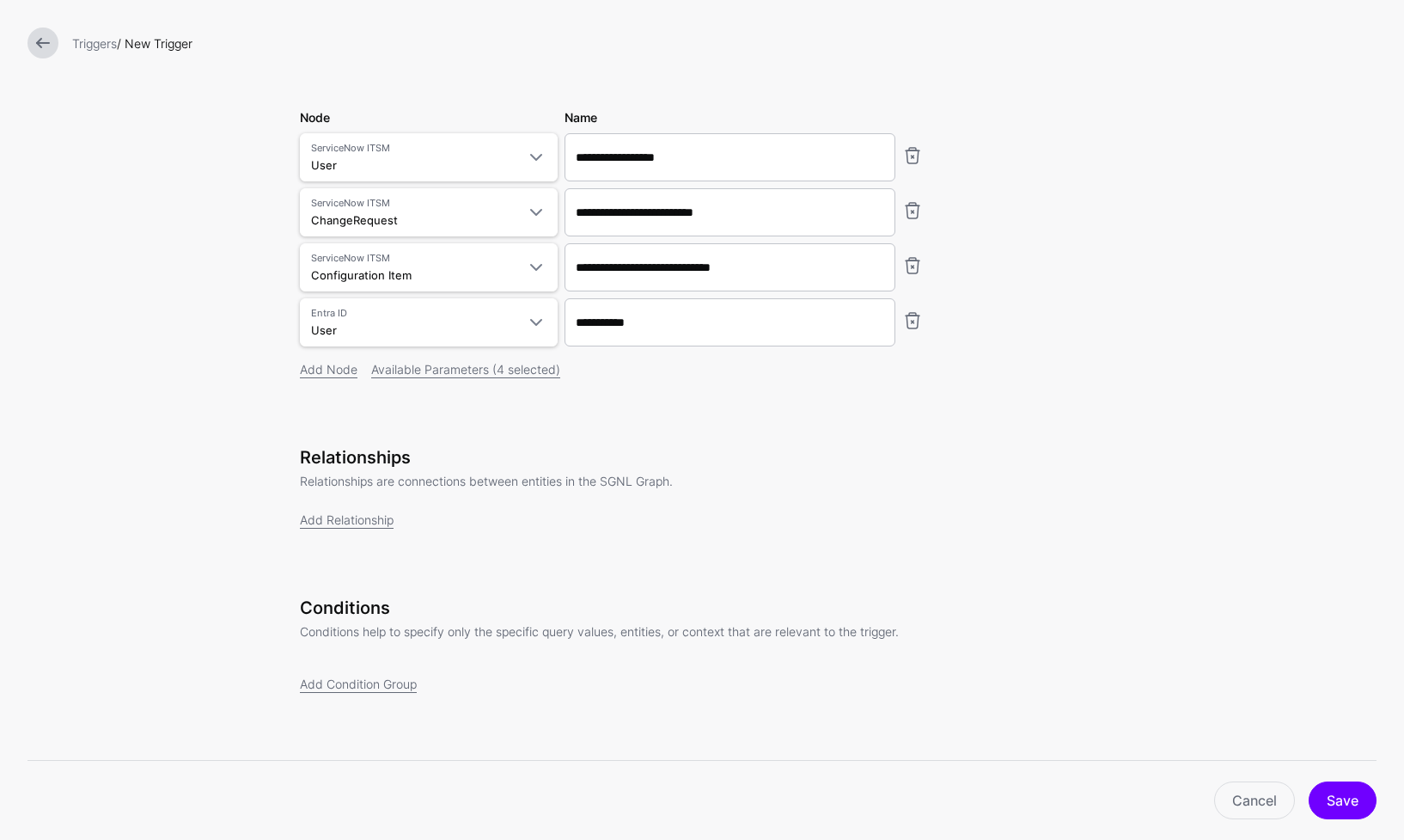
scroll to position [160, 0]
click at [351, 520] on link "Add Relationship" at bounding box center [346, 517] width 94 height 15
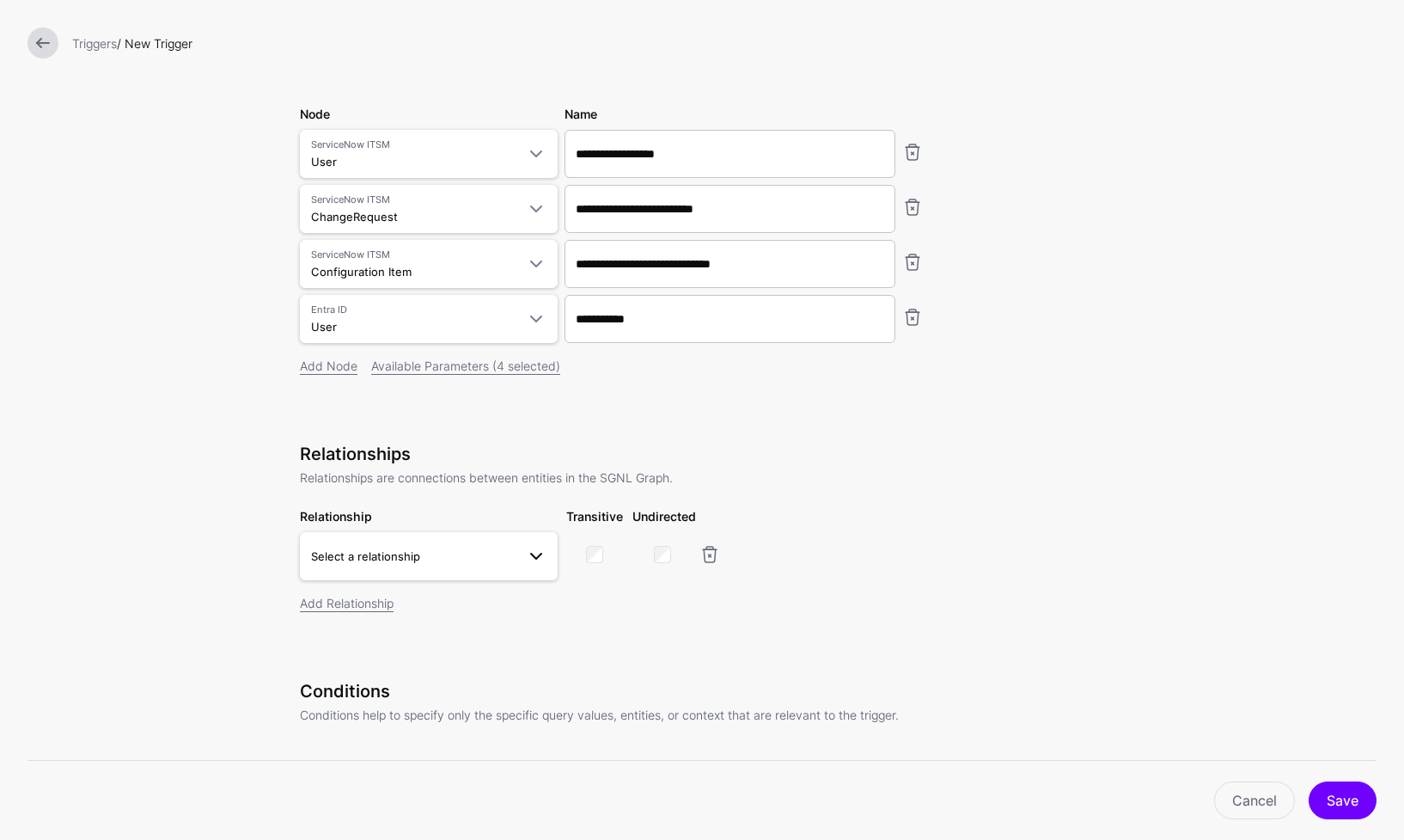
click at [413, 560] on span "Select a relationship" at bounding box center [413, 555] width 205 height 19
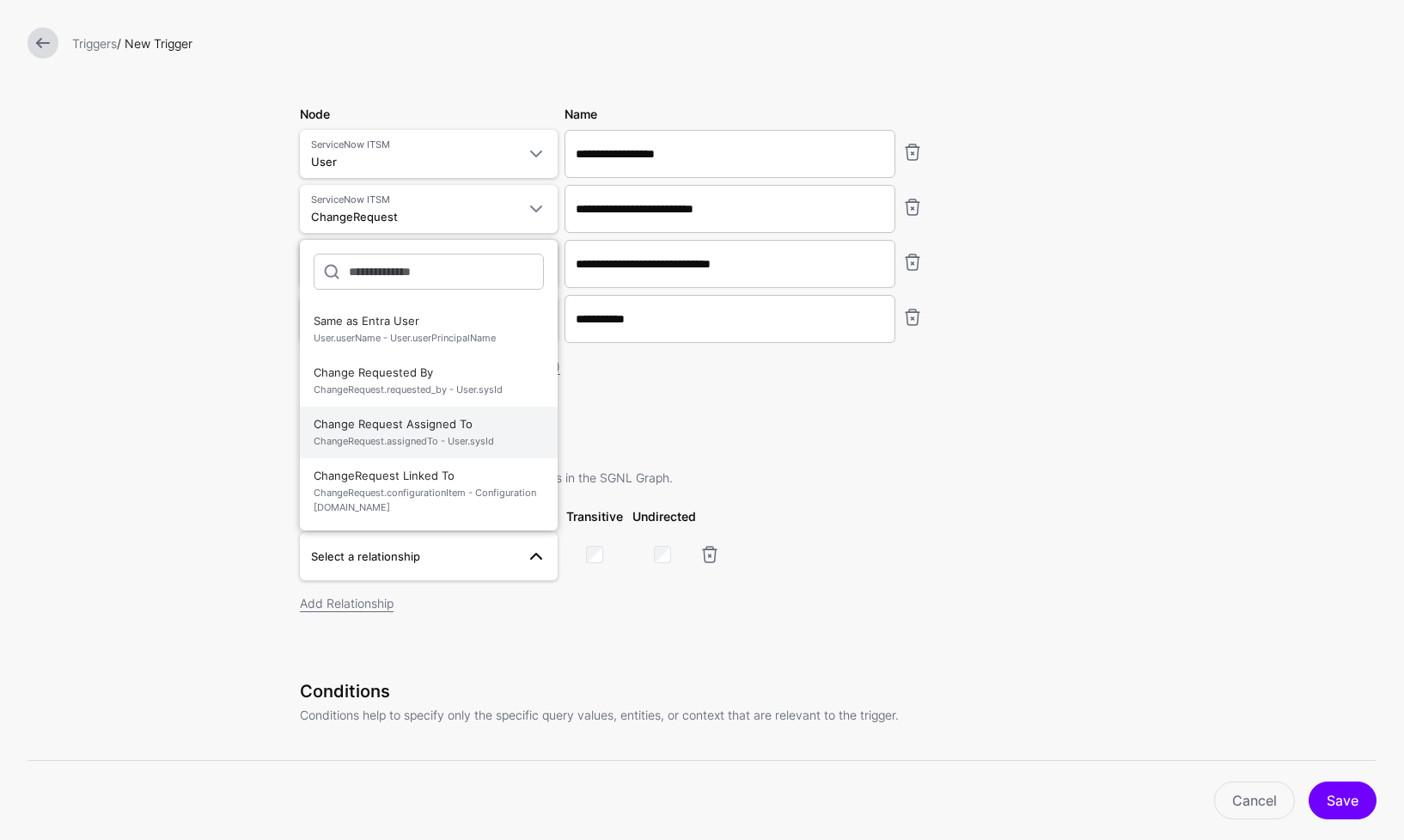
click at [494, 442] on span "ChangeRequest.assignedTo - User.sysId" at bounding box center [428, 441] width 231 height 15
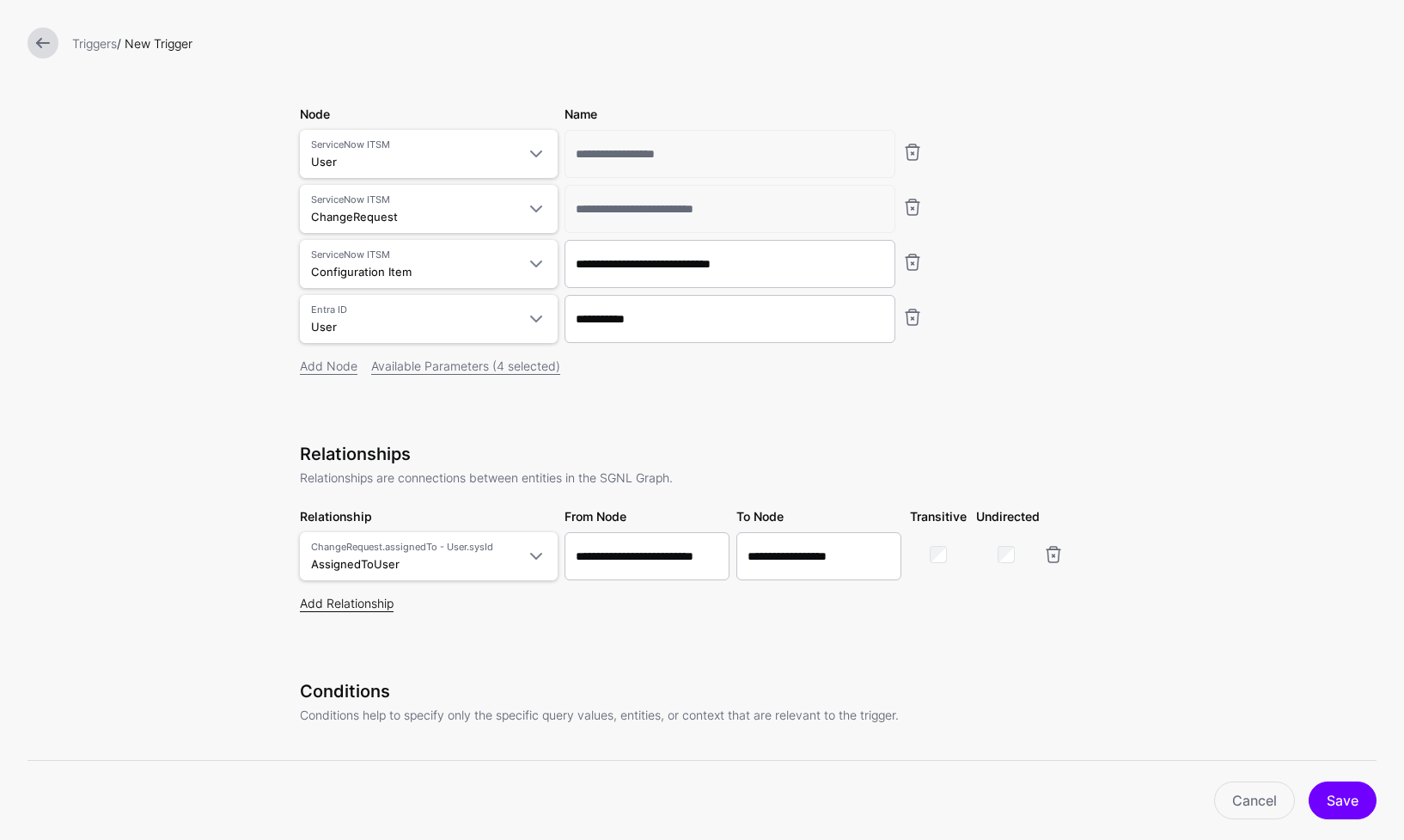
click at [324, 606] on link "Add Relationship" at bounding box center [346, 603] width 94 height 15
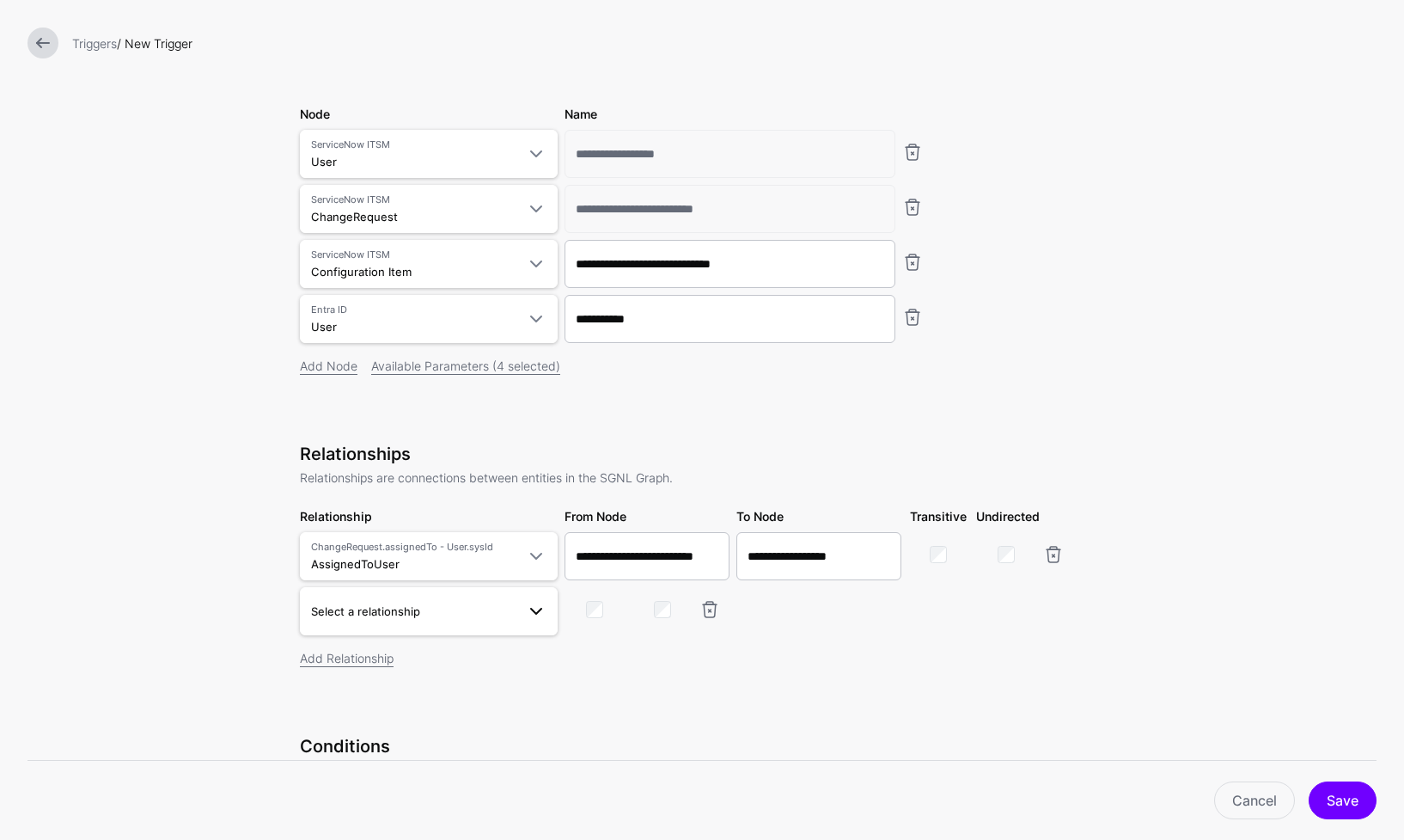
click at [492, 619] on span "Select a relationship" at bounding box center [413, 610] width 205 height 19
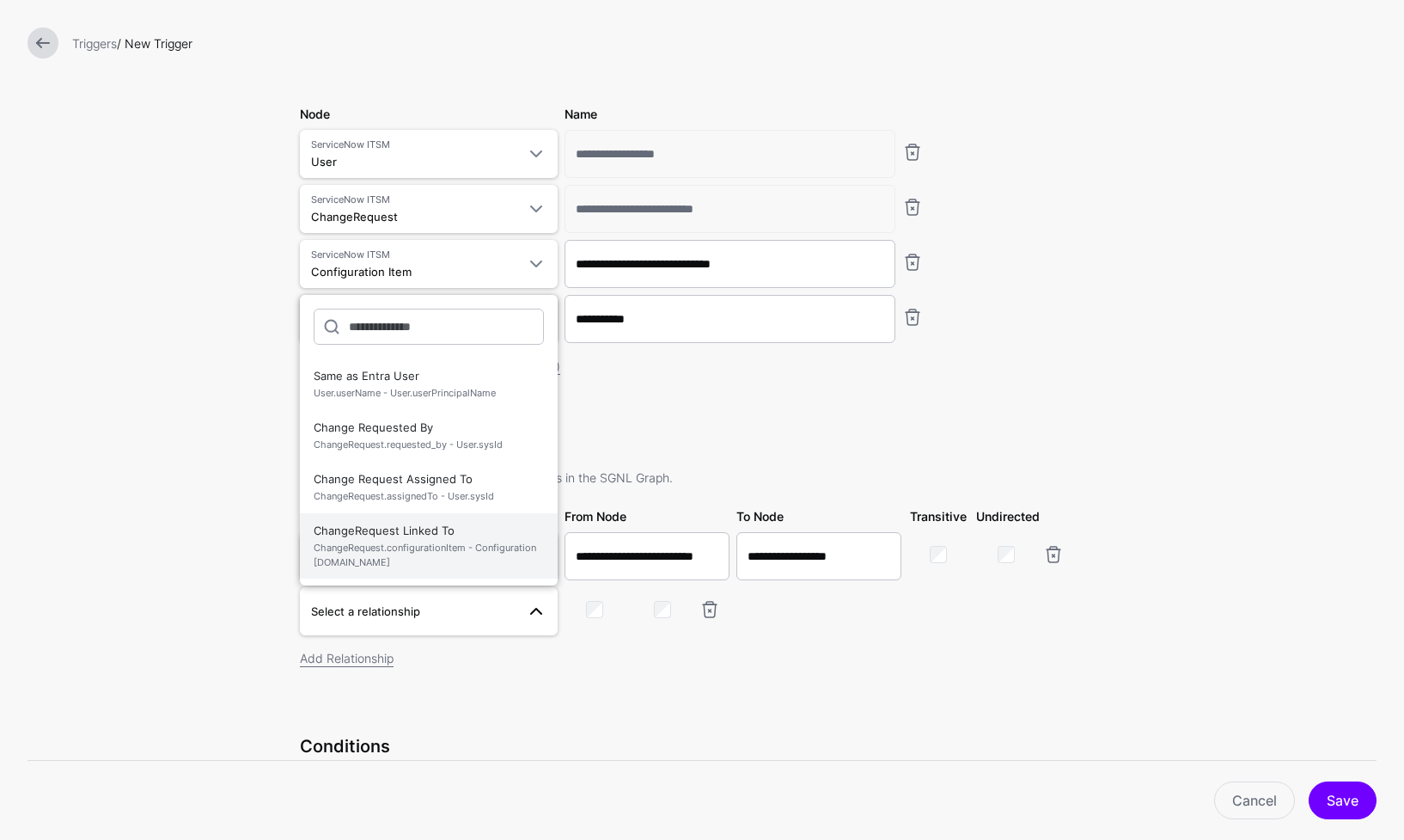
click at [451, 548] on span "ChangeRequest.configurationItem - Configuration Item.id" at bounding box center [428, 554] width 231 height 29
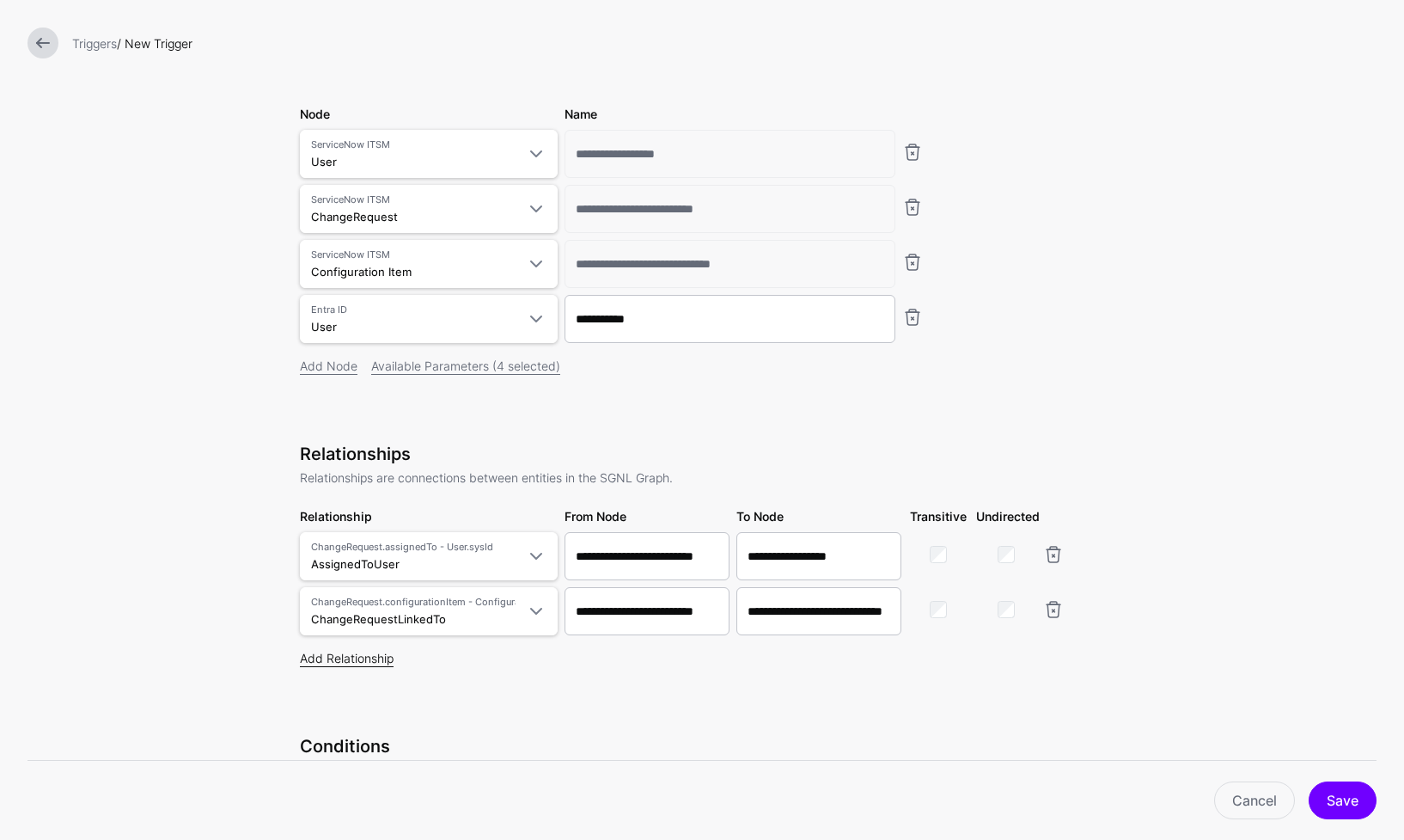
click at [356, 664] on link "Add Relationship" at bounding box center [346, 658] width 94 height 15
click at [411, 677] on span "Select a relationship" at bounding box center [428, 666] width 235 height 21
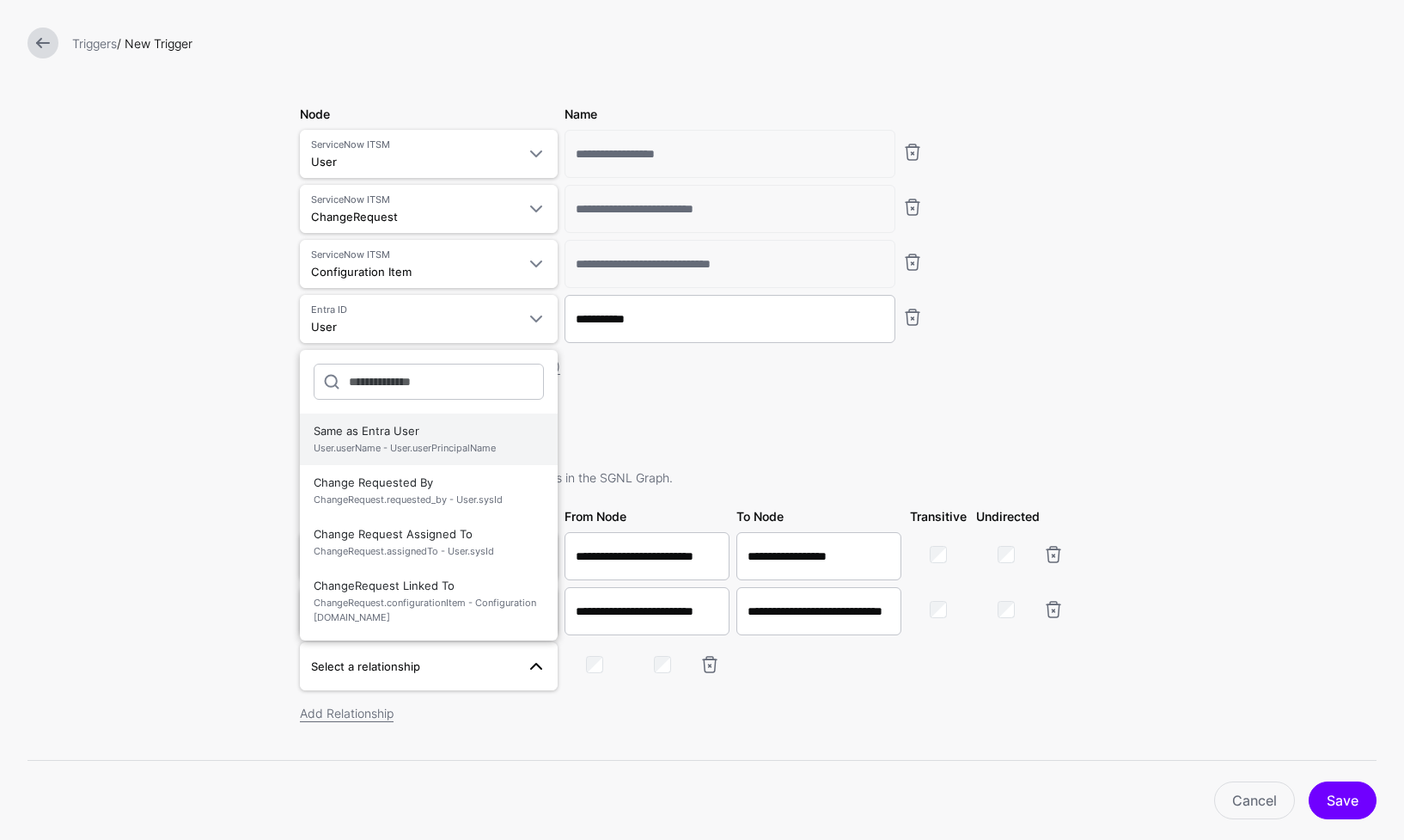
click at [435, 442] on span "User.userName - User.userPrincipalName" at bounding box center [428, 448] width 231 height 15
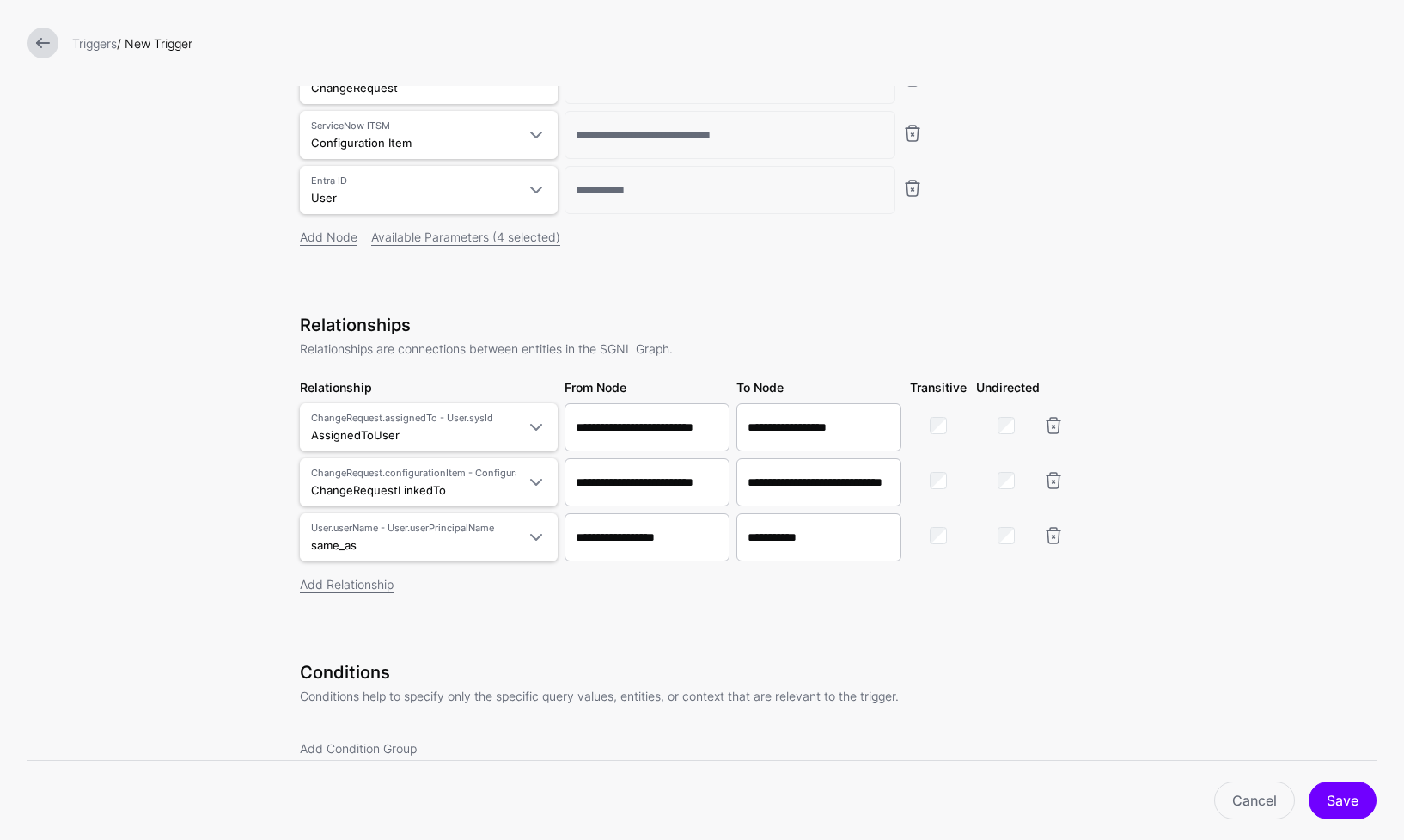
scroll to position [356, 0]
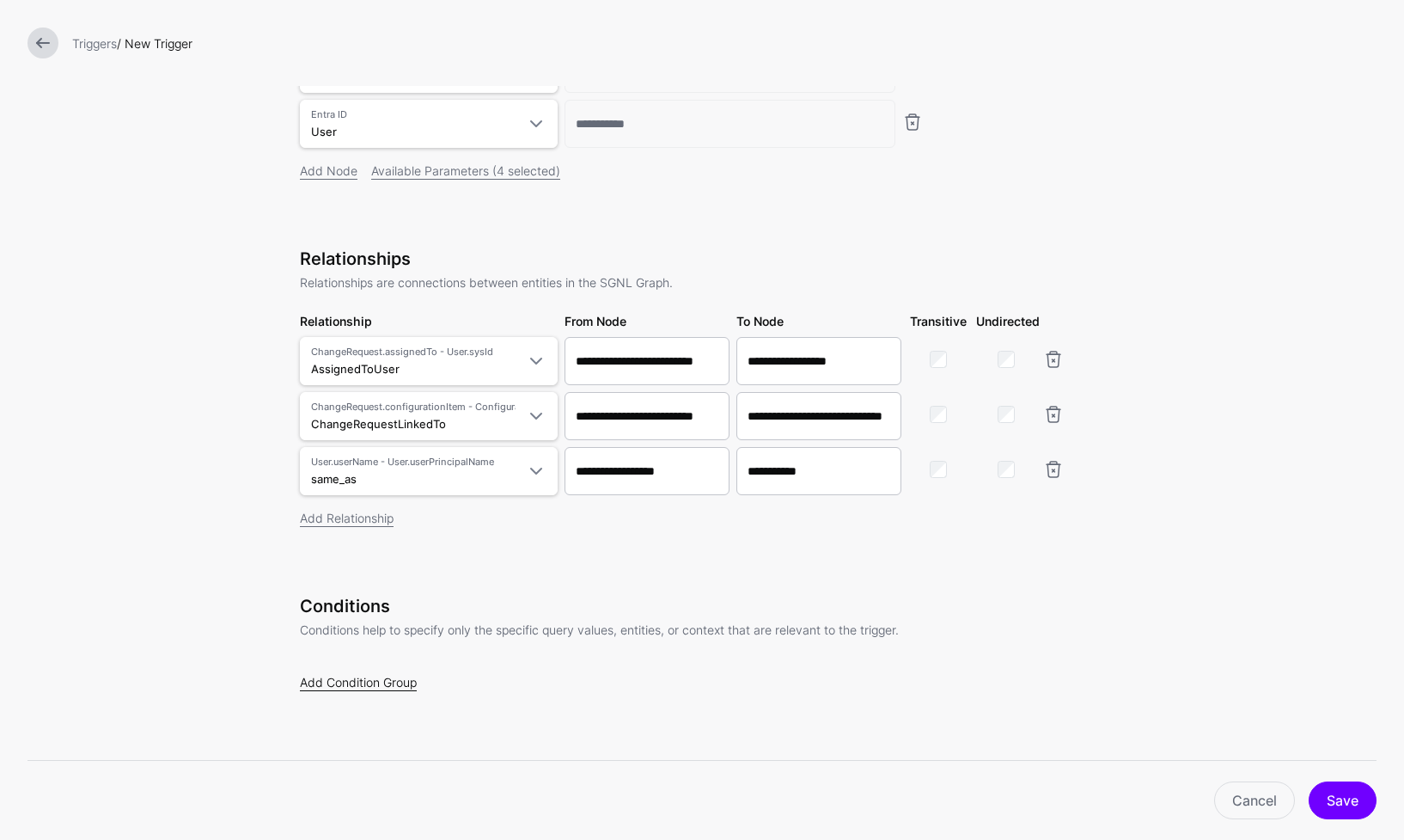
click at [354, 684] on link "Add Condition Group" at bounding box center [358, 682] width 117 height 15
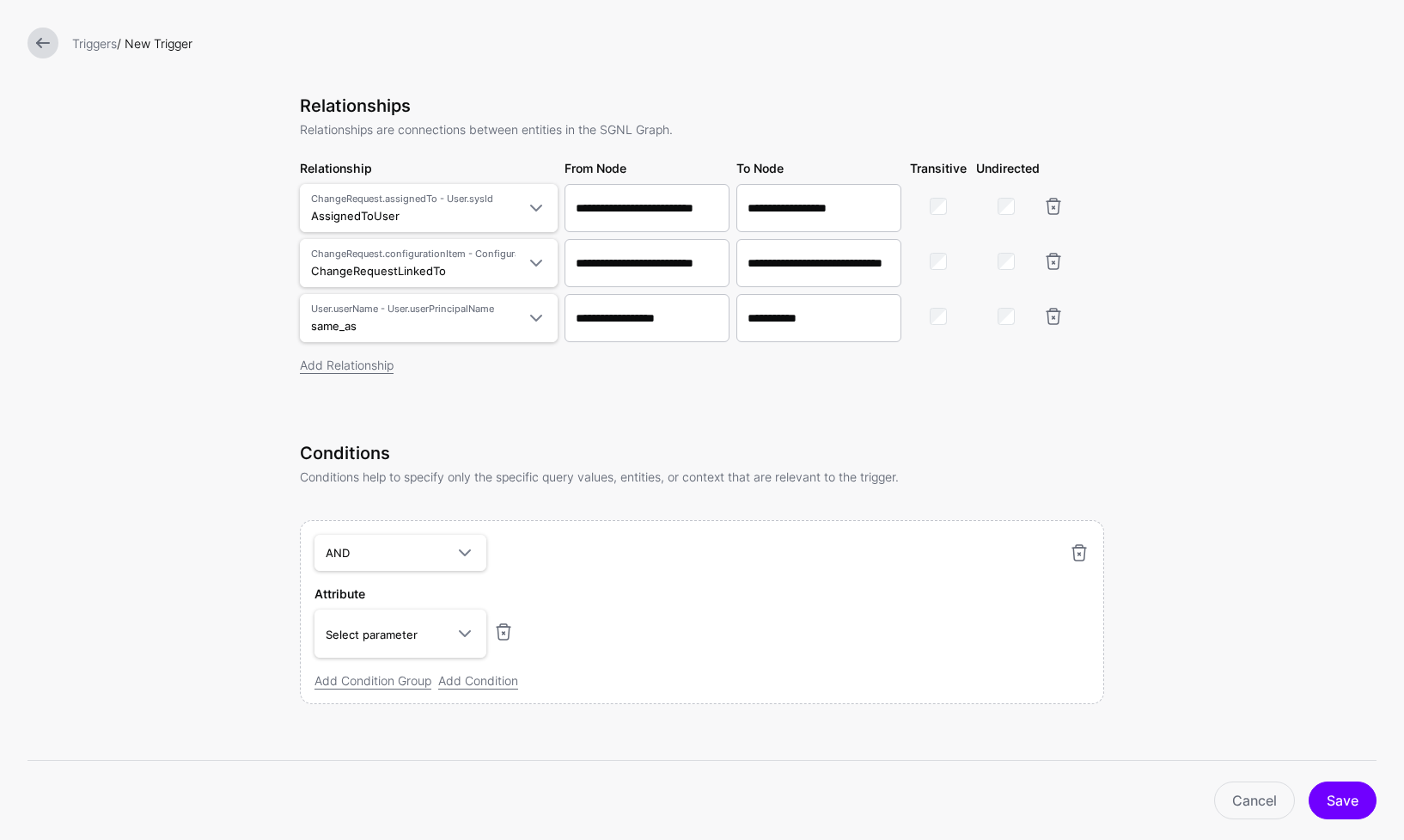
scroll to position [522, 0]
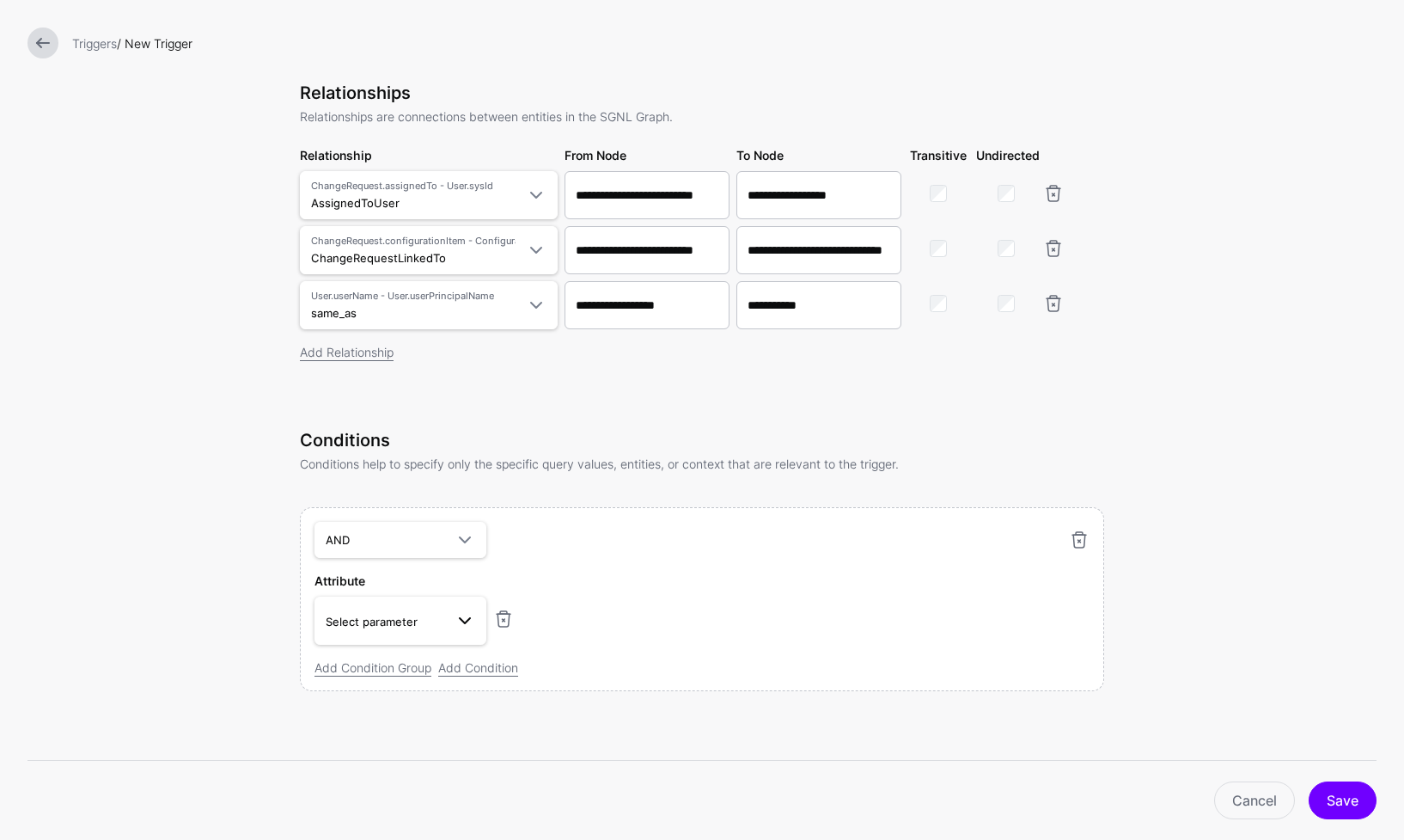
click at [461, 627] on span at bounding box center [465, 620] width 21 height 21
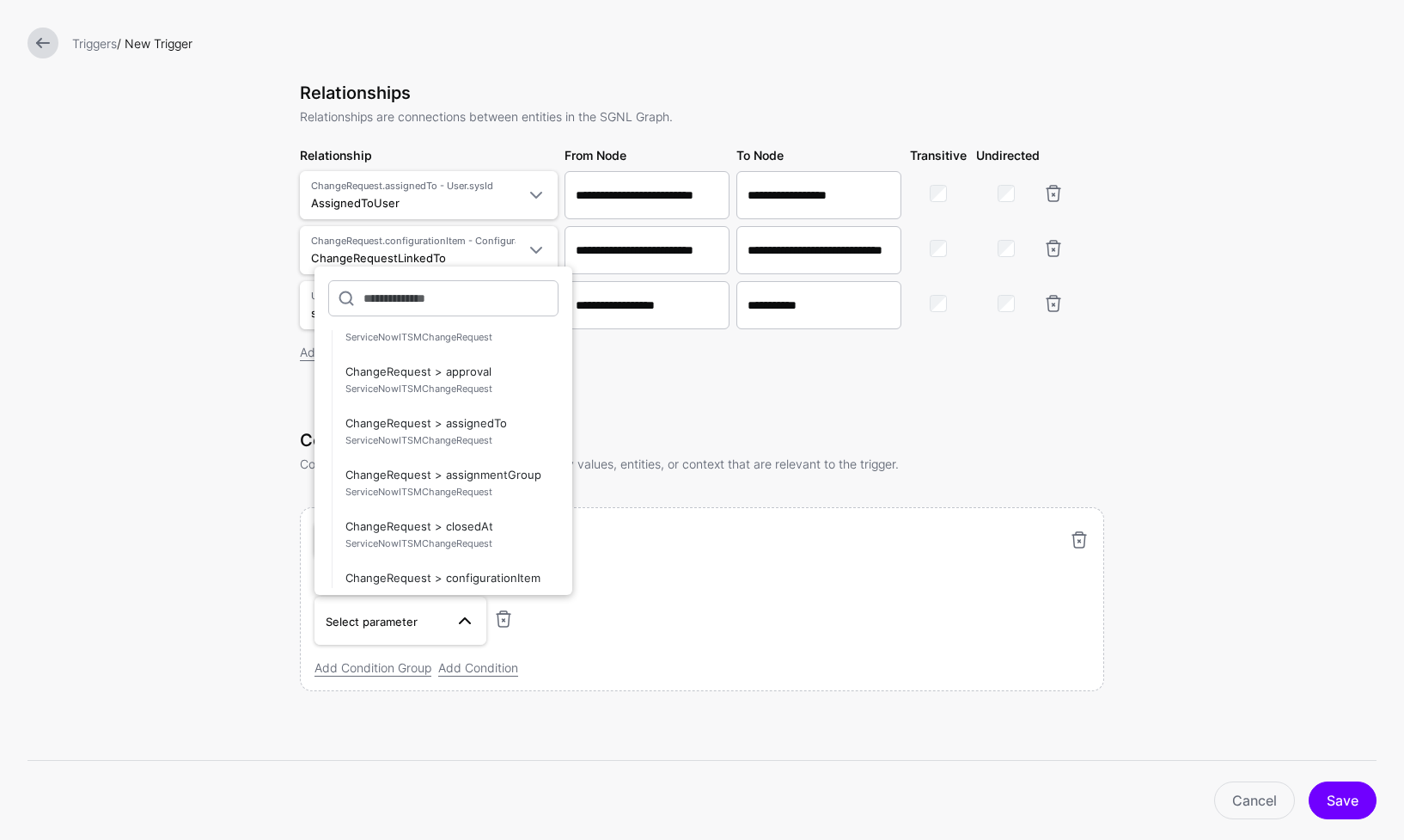
scroll to position [2960, 0]
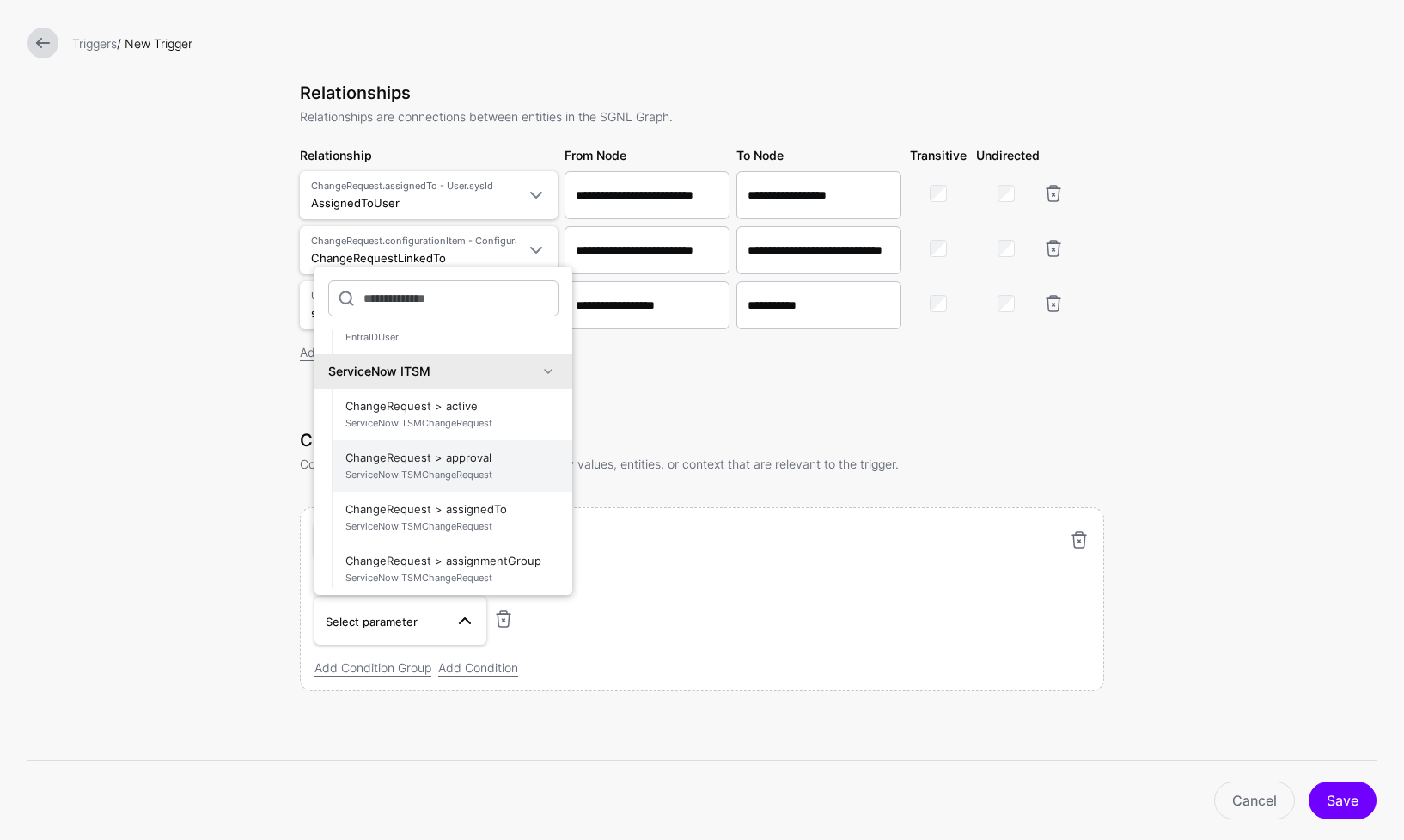
click at [508, 463] on span "ChangeRequest > approval ServiceNowITSMChangeRequest" at bounding box center [451, 466] width 213 height 42
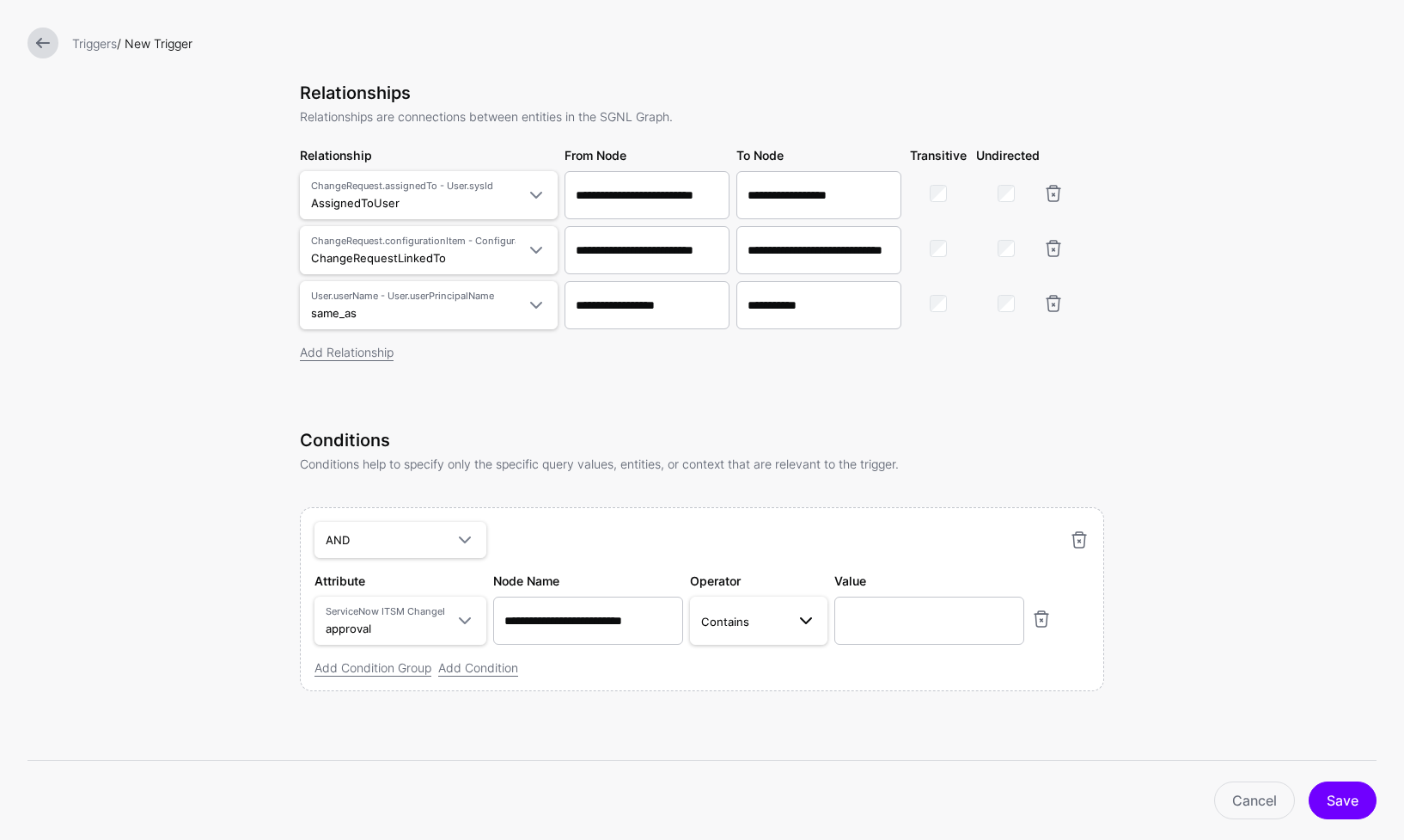
click at [773, 625] on span "Contains" at bounding box center [743, 620] width 84 height 19
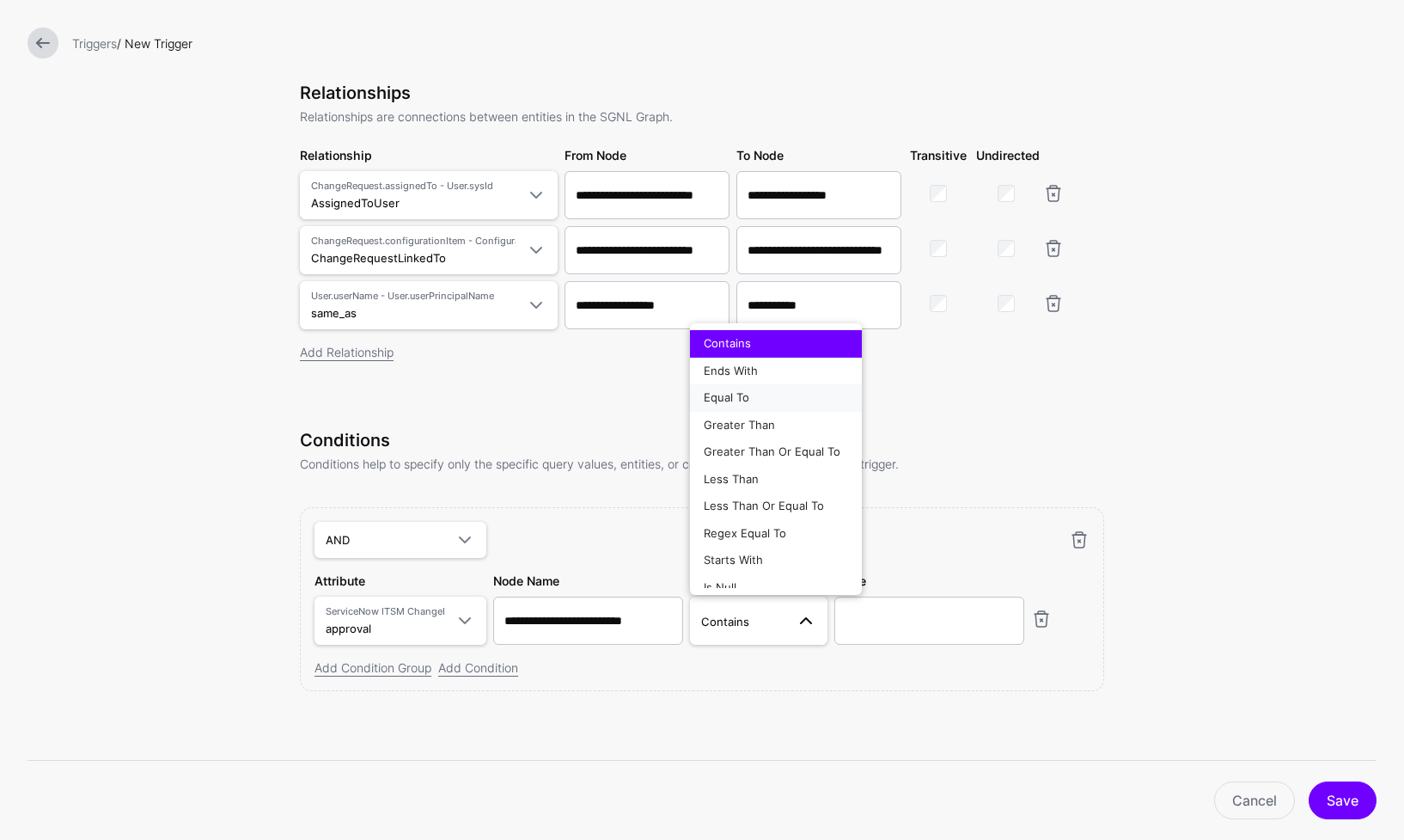
click at [762, 402] on div "Equal To" at bounding box center [776, 397] width 144 height 17
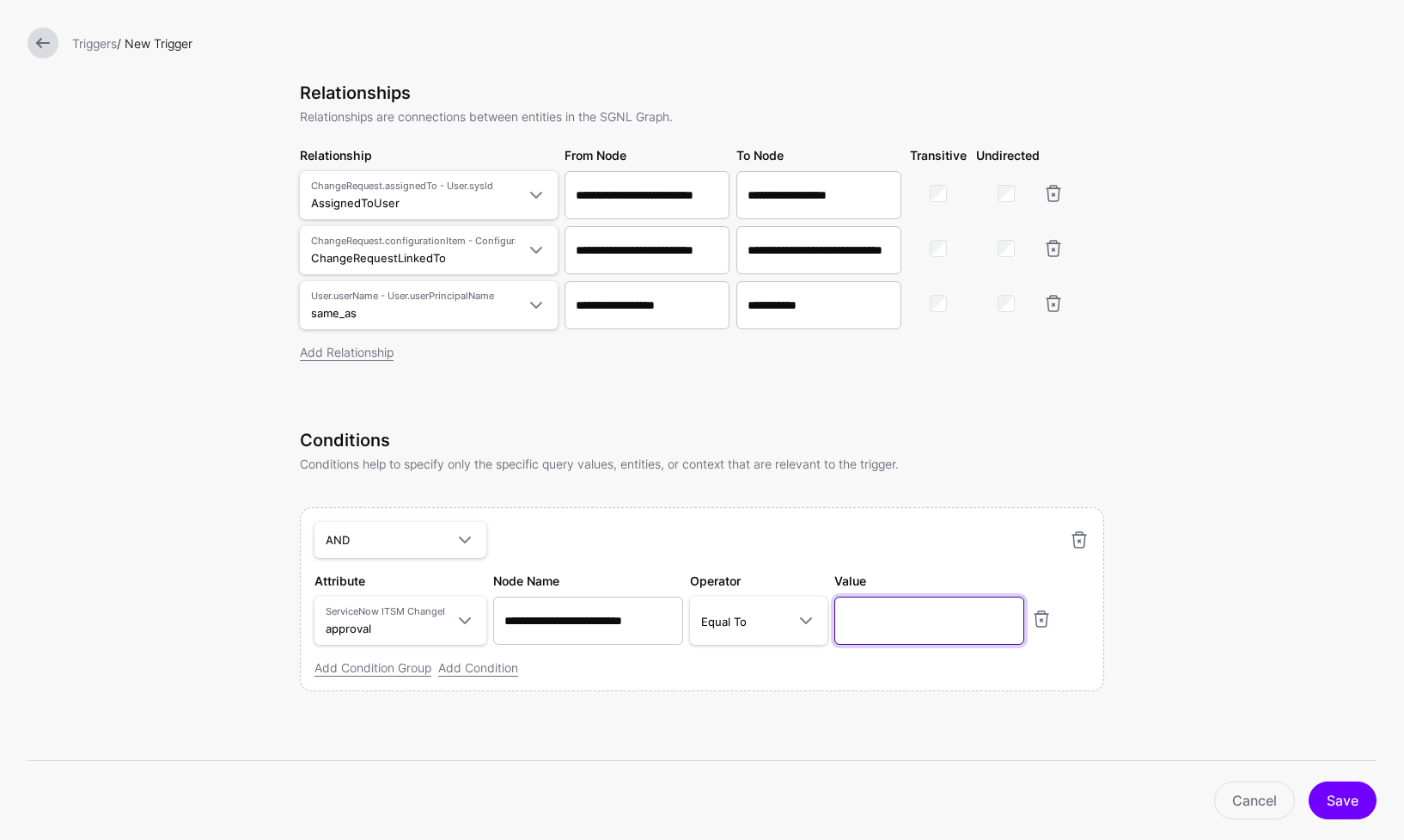
click at [968, 628] on input "text" at bounding box center [929, 620] width 190 height 48
type input "********"
click at [451, 670] on link "Add Condition" at bounding box center [478, 667] width 80 height 15
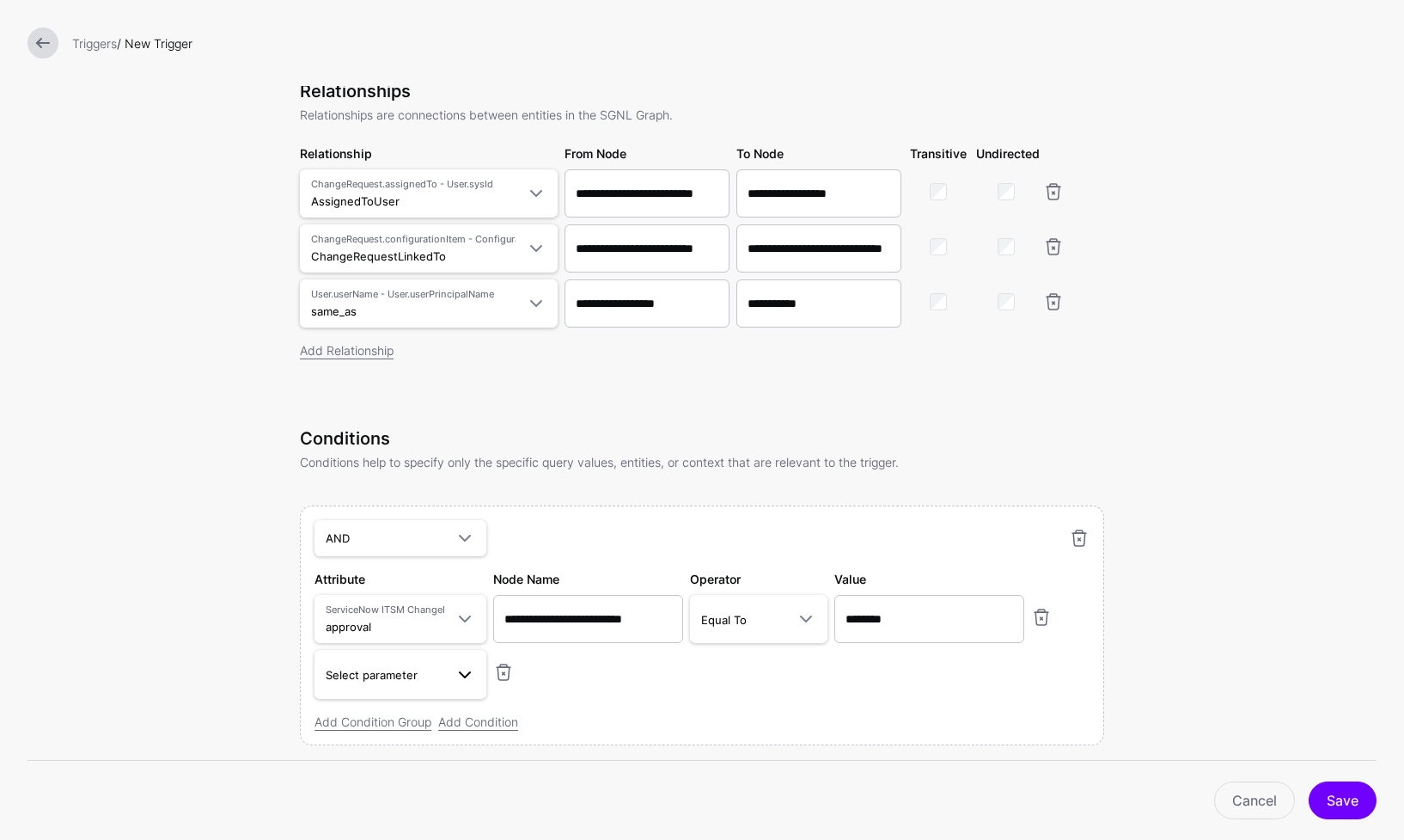
click at [360, 682] on span "Select parameter" at bounding box center [371, 675] width 92 height 14
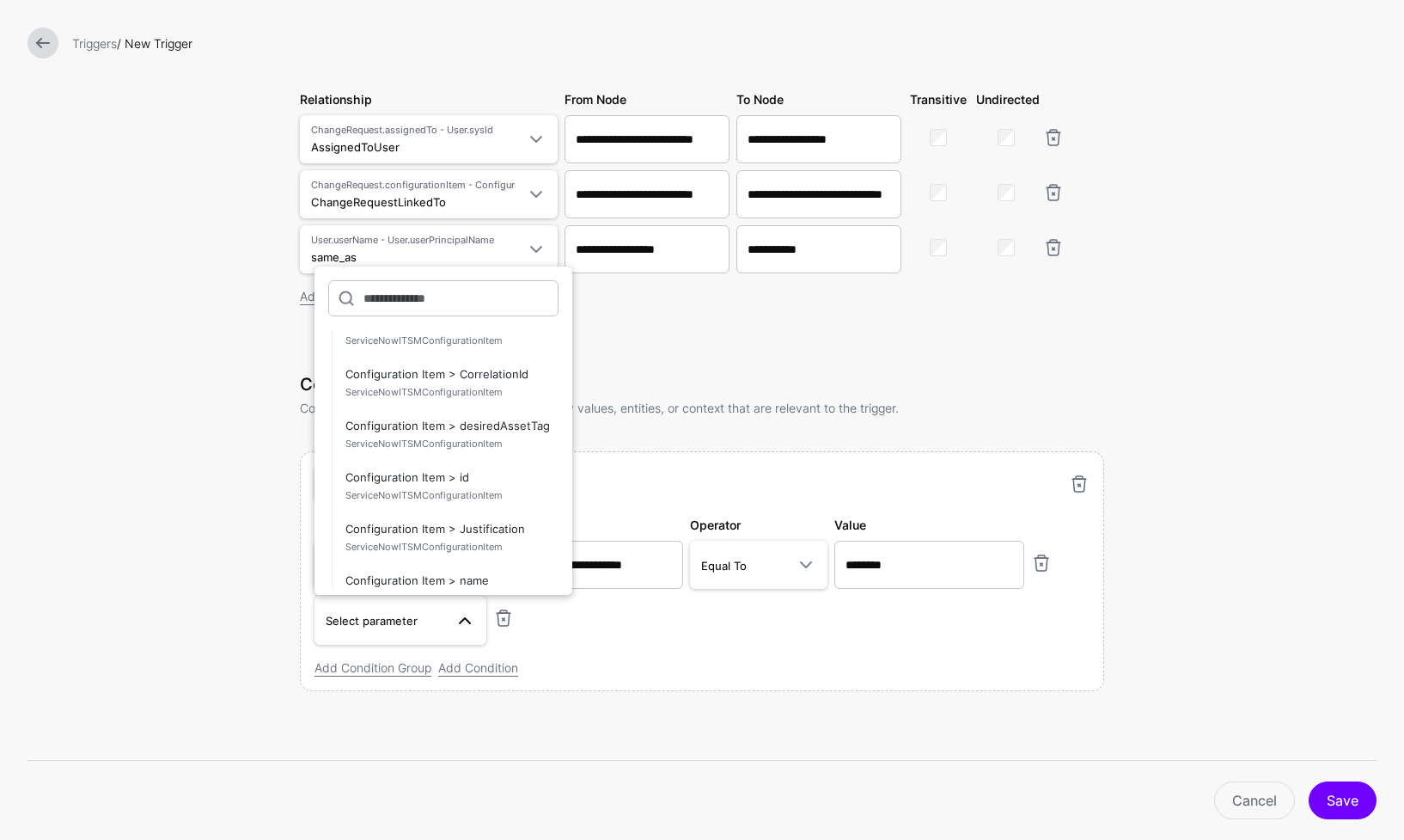
scroll to position [4053, 0]
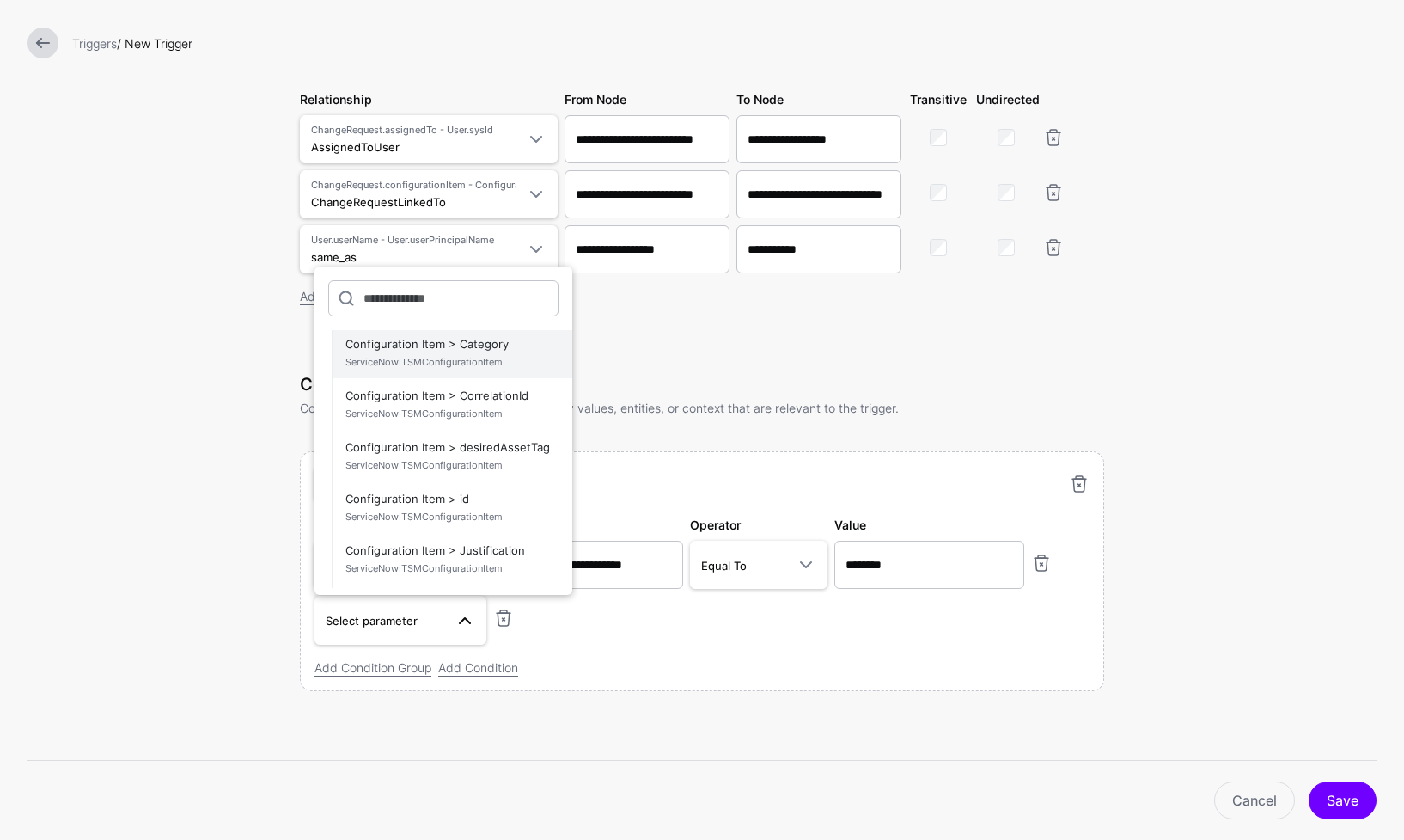
click at [502, 359] on span "ServiceNowITSMConfigurationItem" at bounding box center [451, 362] width 213 height 15
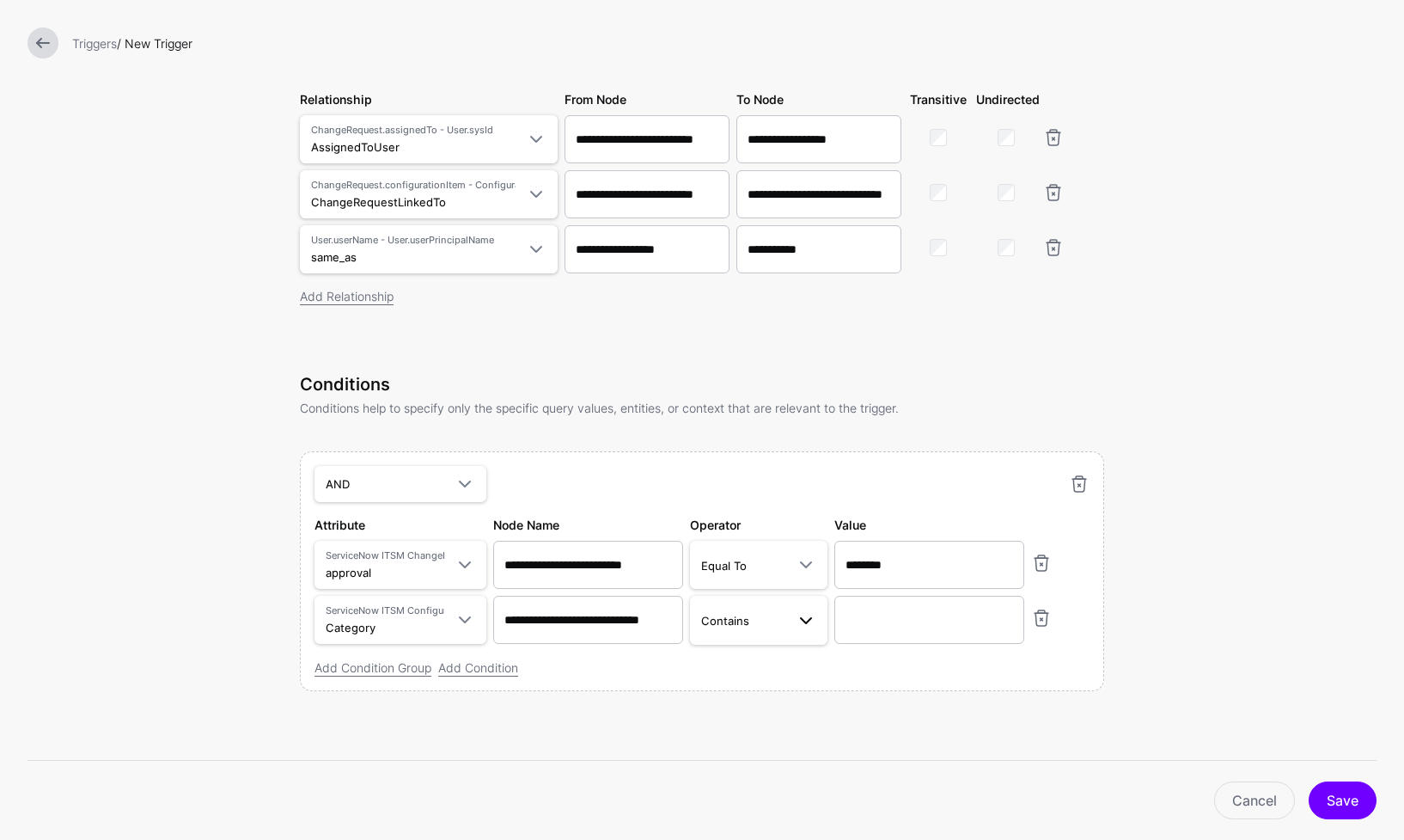
click at [786, 625] on span at bounding box center [800, 619] width 31 height 21
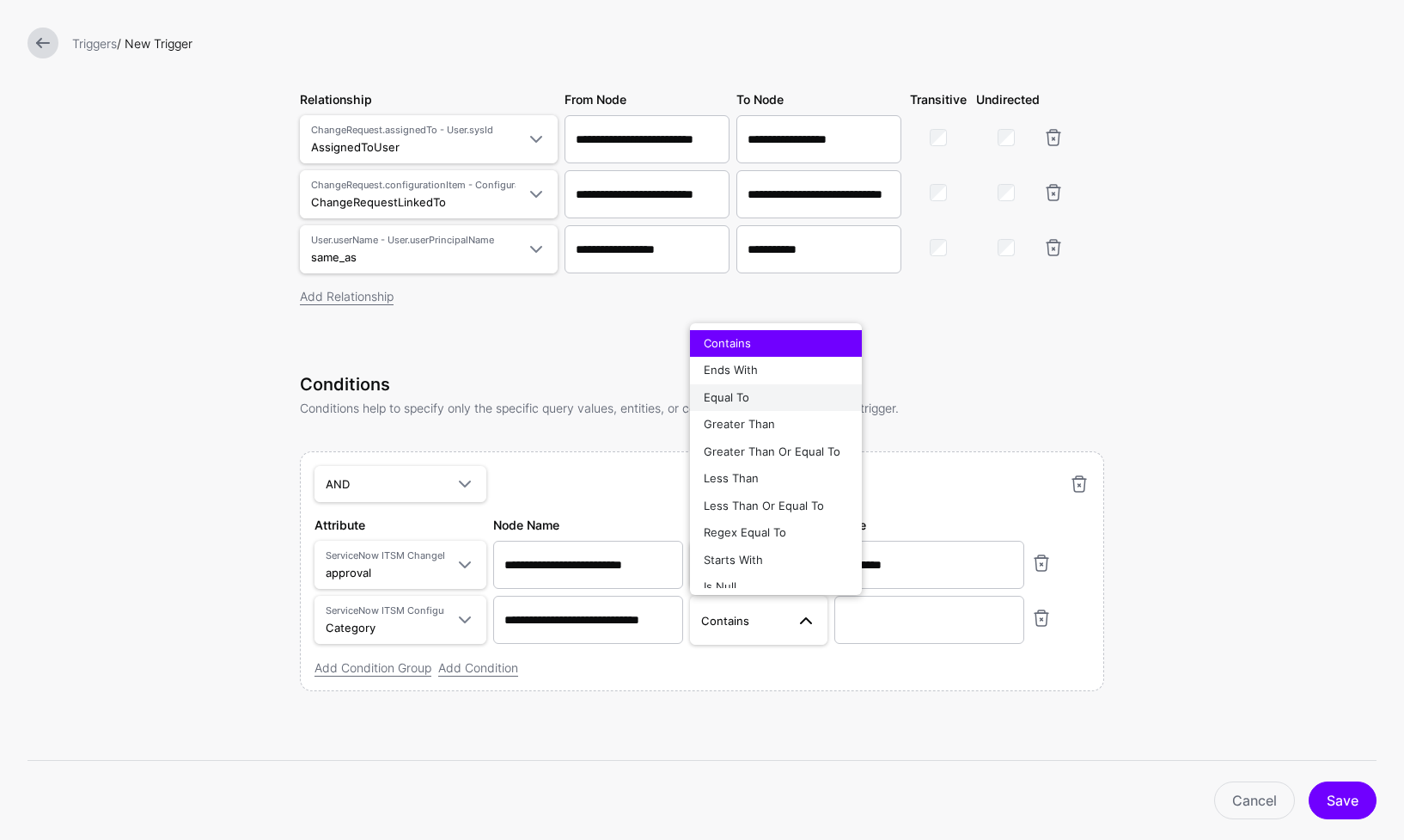
click at [768, 397] on div "Equal To" at bounding box center [776, 397] width 144 height 17
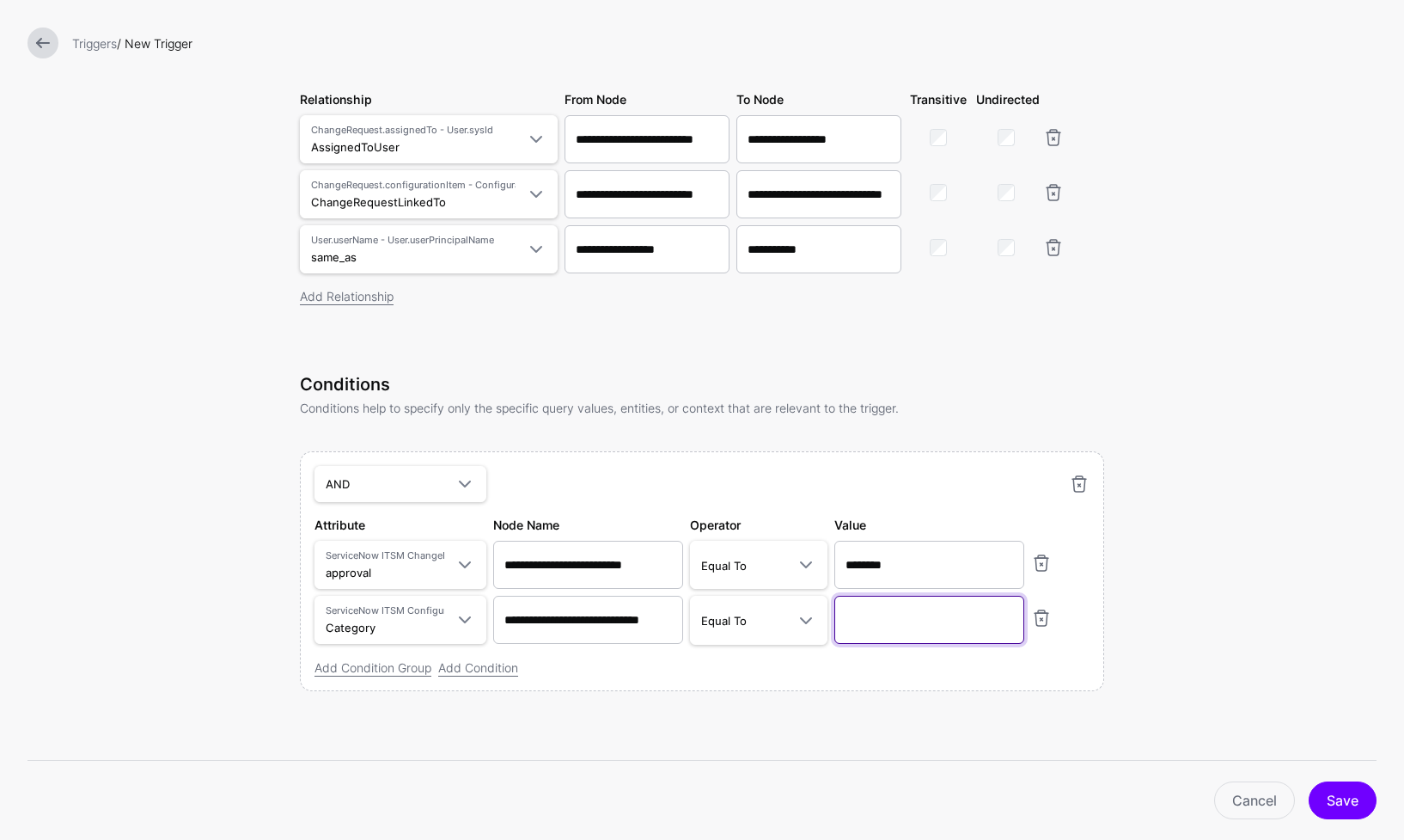
click at [902, 611] on input "text" at bounding box center [929, 619] width 190 height 48
type input "**********"
click at [1309, 782] on button "Save" at bounding box center [1343, 800] width 68 height 38
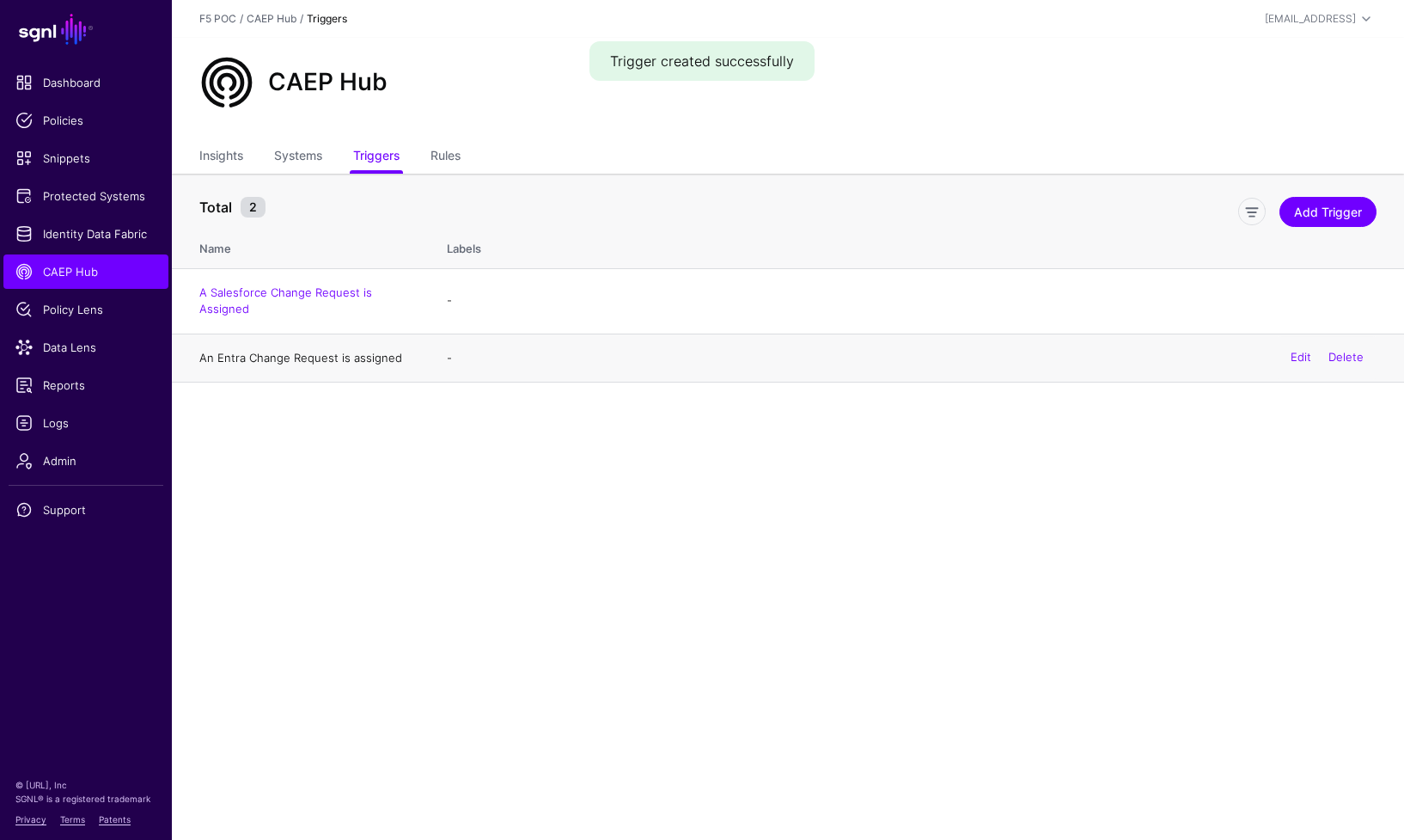
click at [315, 358] on link "An Entra Change Request is assigned" at bounding box center [301, 357] width 203 height 14
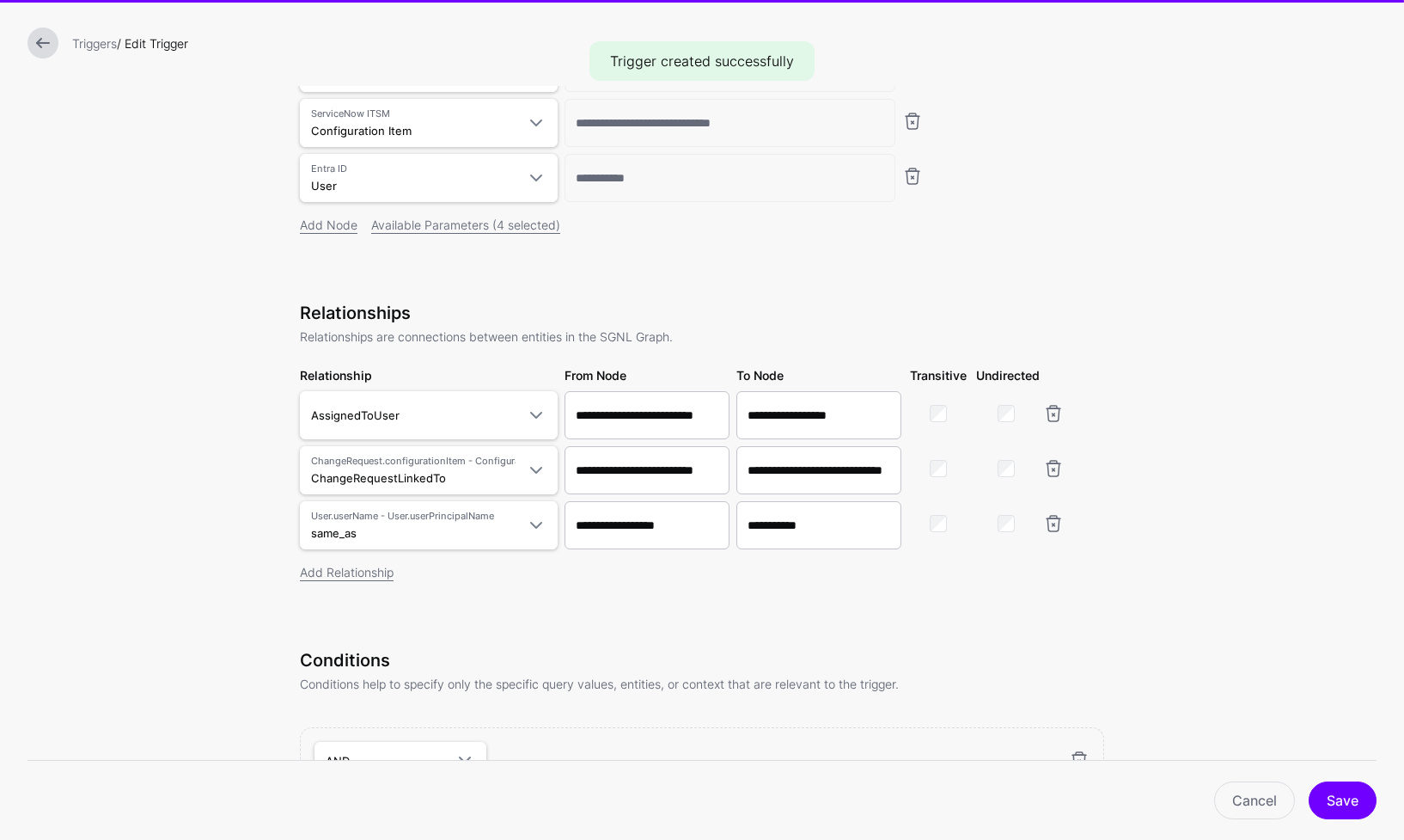
scroll to position [579, 0]
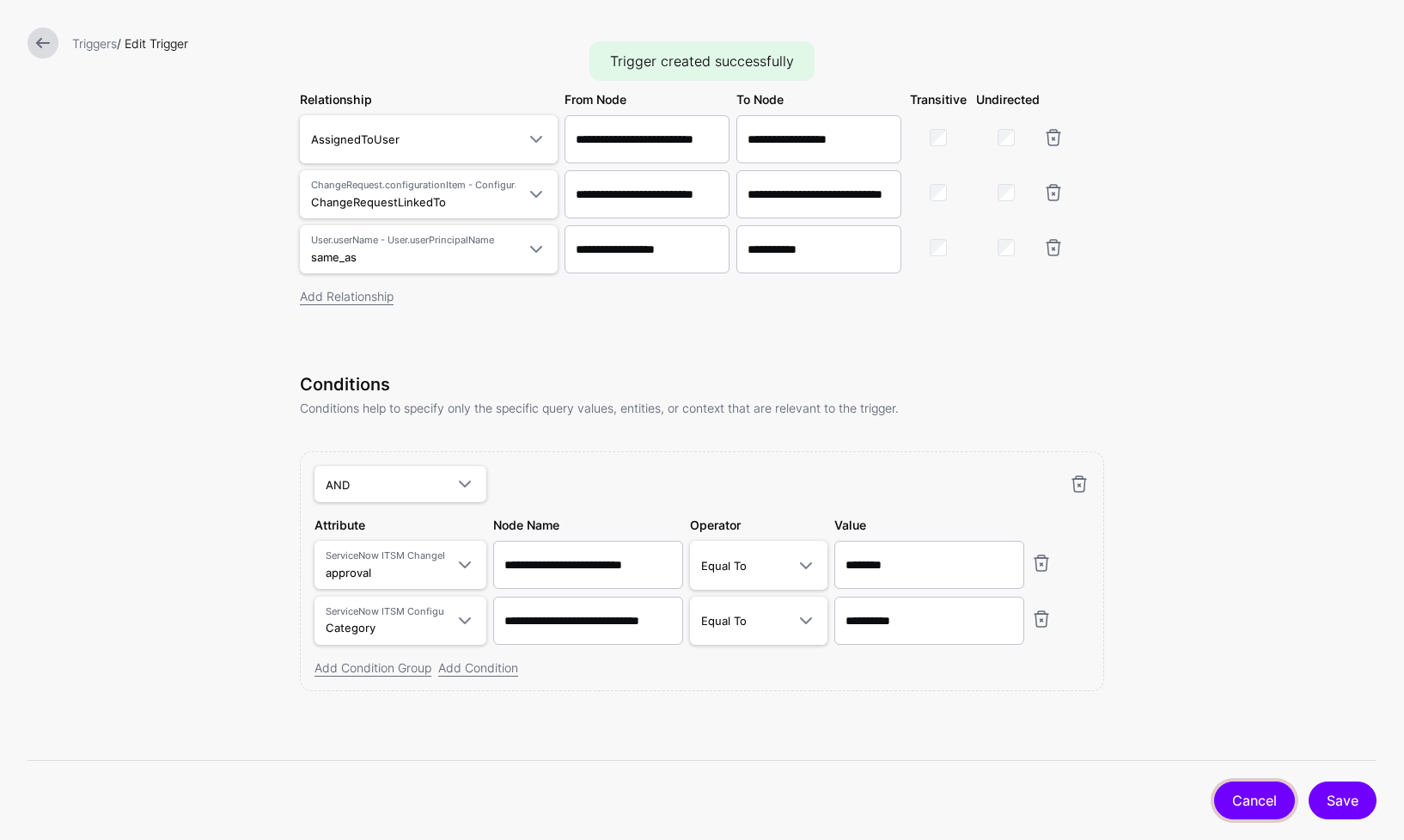
click at [1272, 811] on link "Cancel" at bounding box center [1255, 800] width 81 height 38
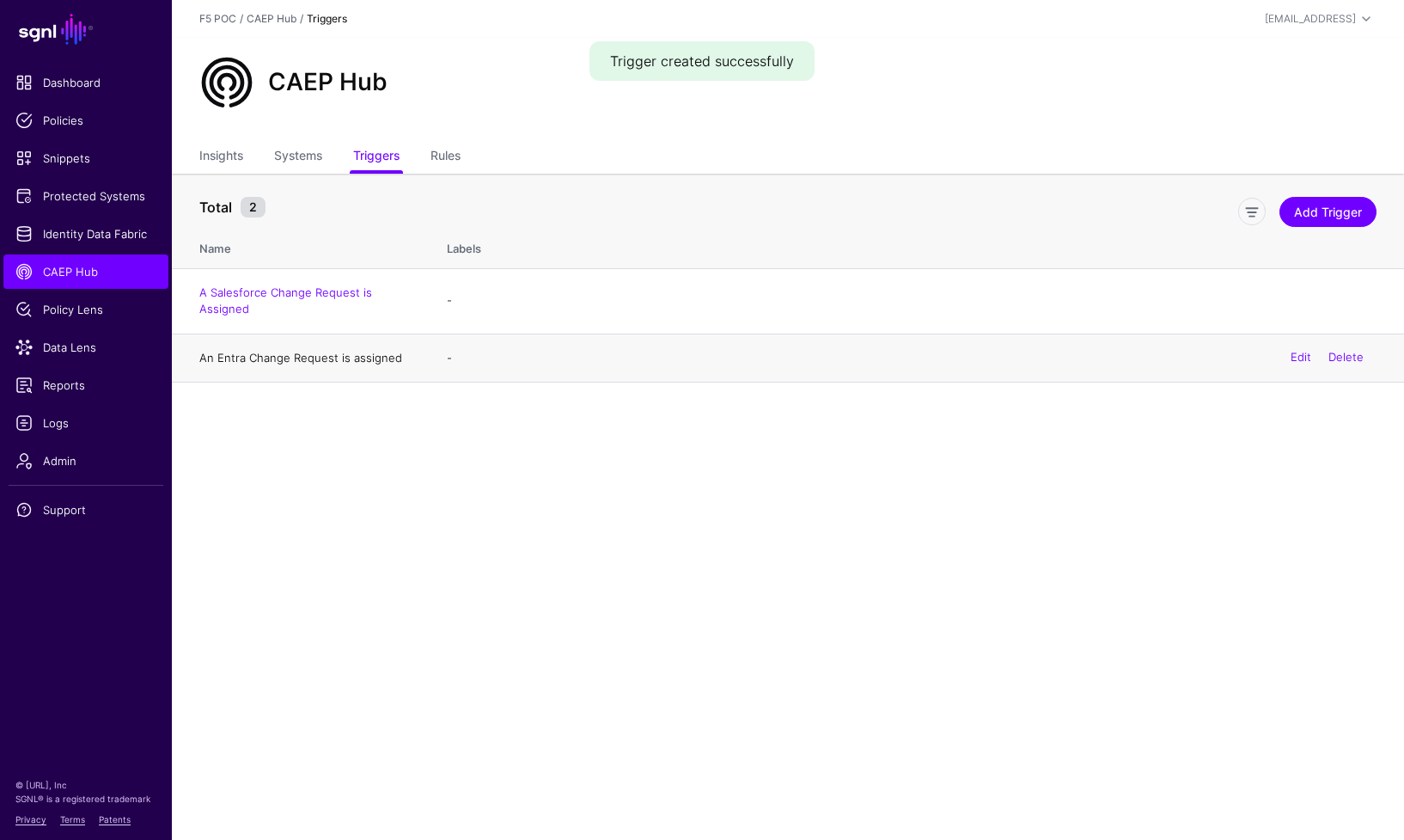
click at [362, 357] on link "An Entra Change Request is assigned" at bounding box center [301, 357] width 203 height 14
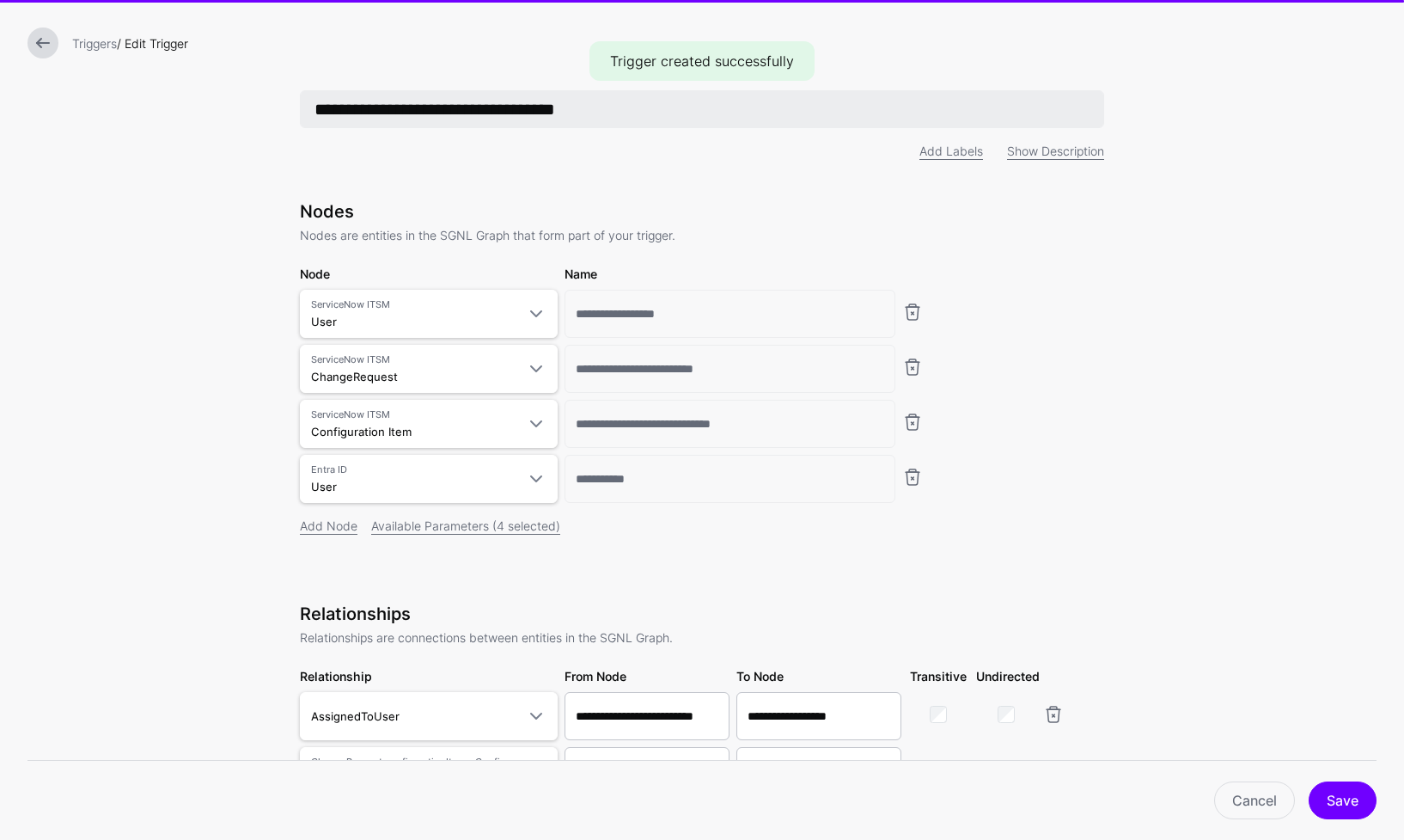
click at [552, 107] on input "**********" at bounding box center [702, 109] width 804 height 38
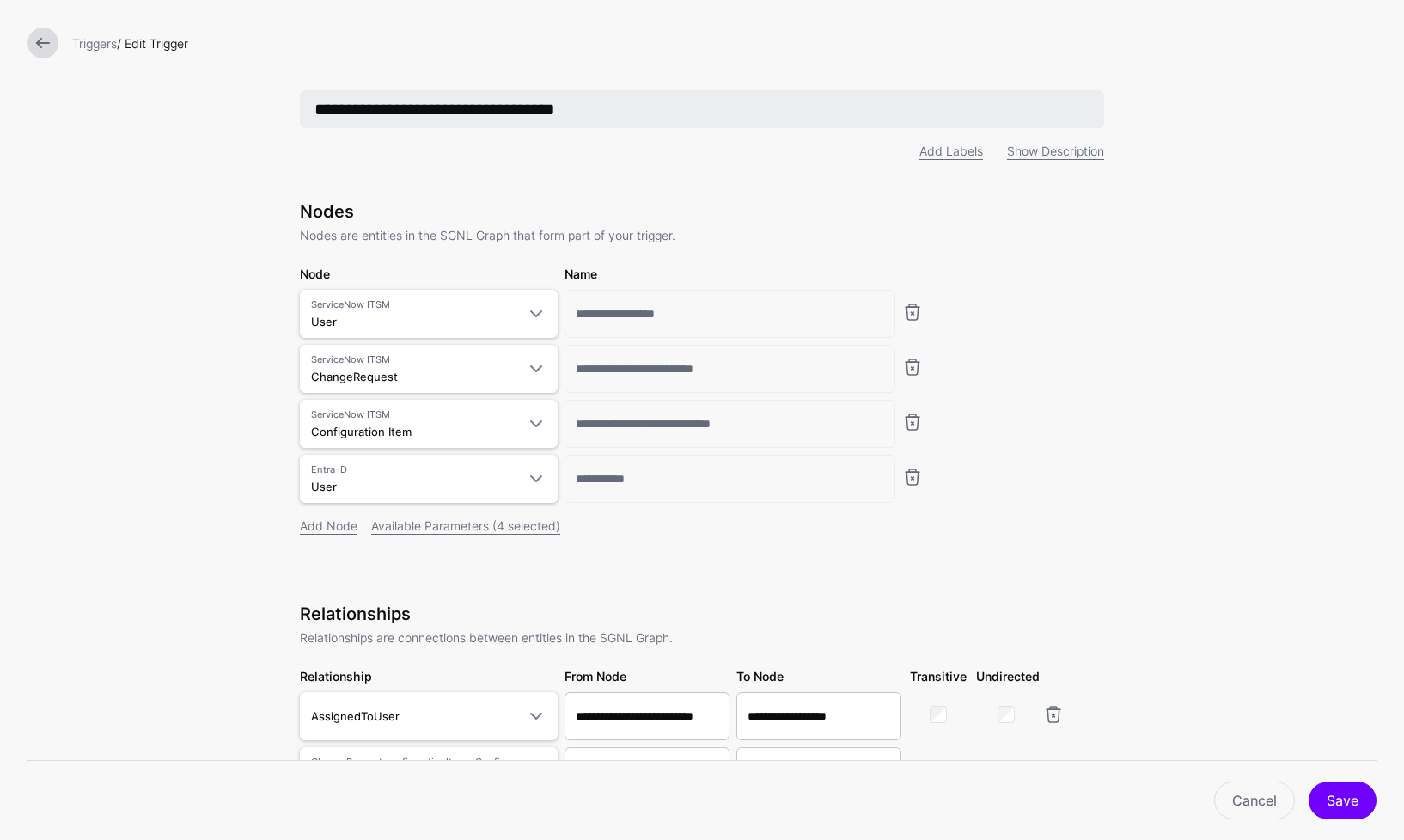
click at [545, 111] on input "**********" at bounding box center [702, 109] width 804 height 38
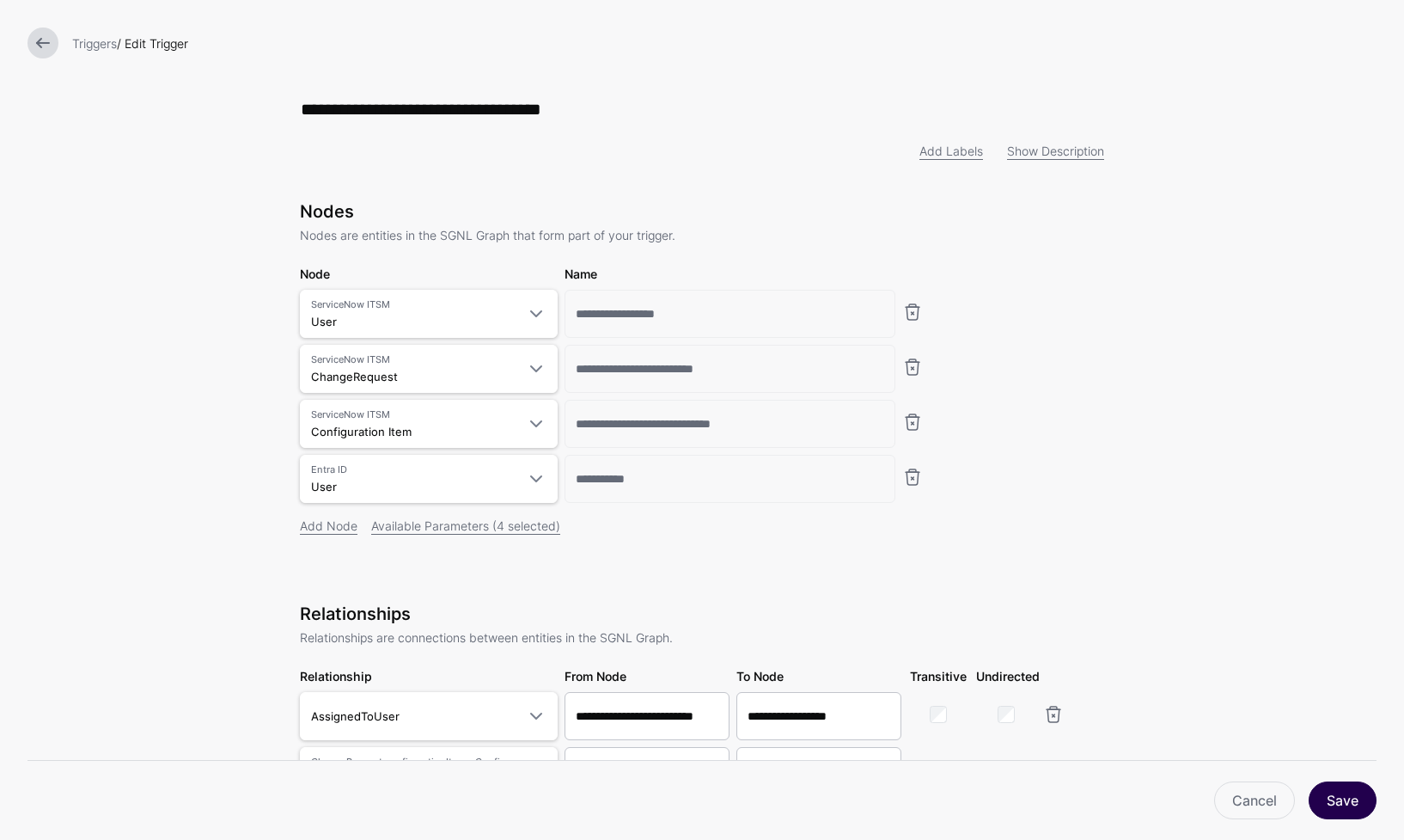
type input "**********"
click at [1338, 801] on button "Save" at bounding box center [1343, 800] width 68 height 38
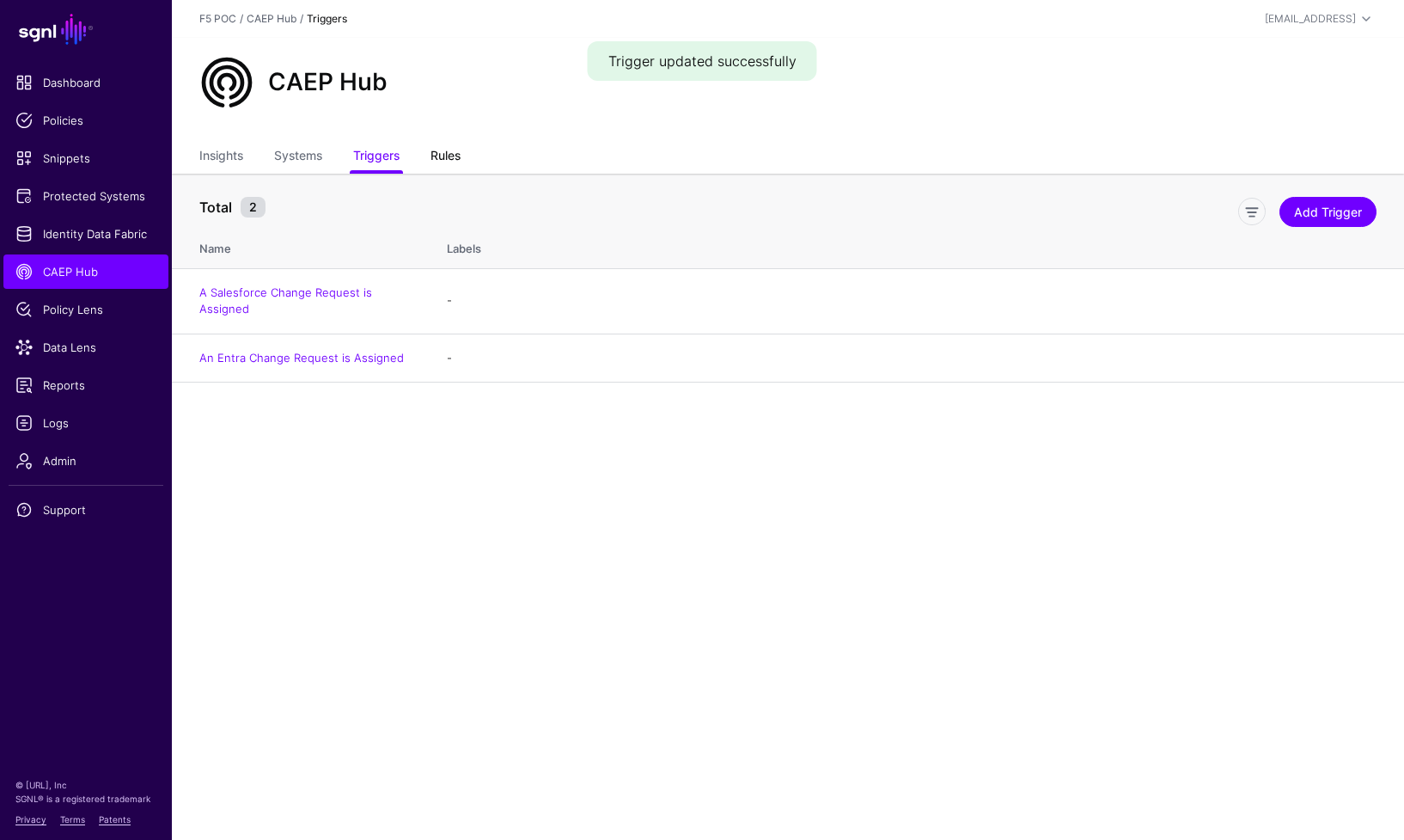
click at [457, 150] on link "Rules" at bounding box center [445, 156] width 30 height 33
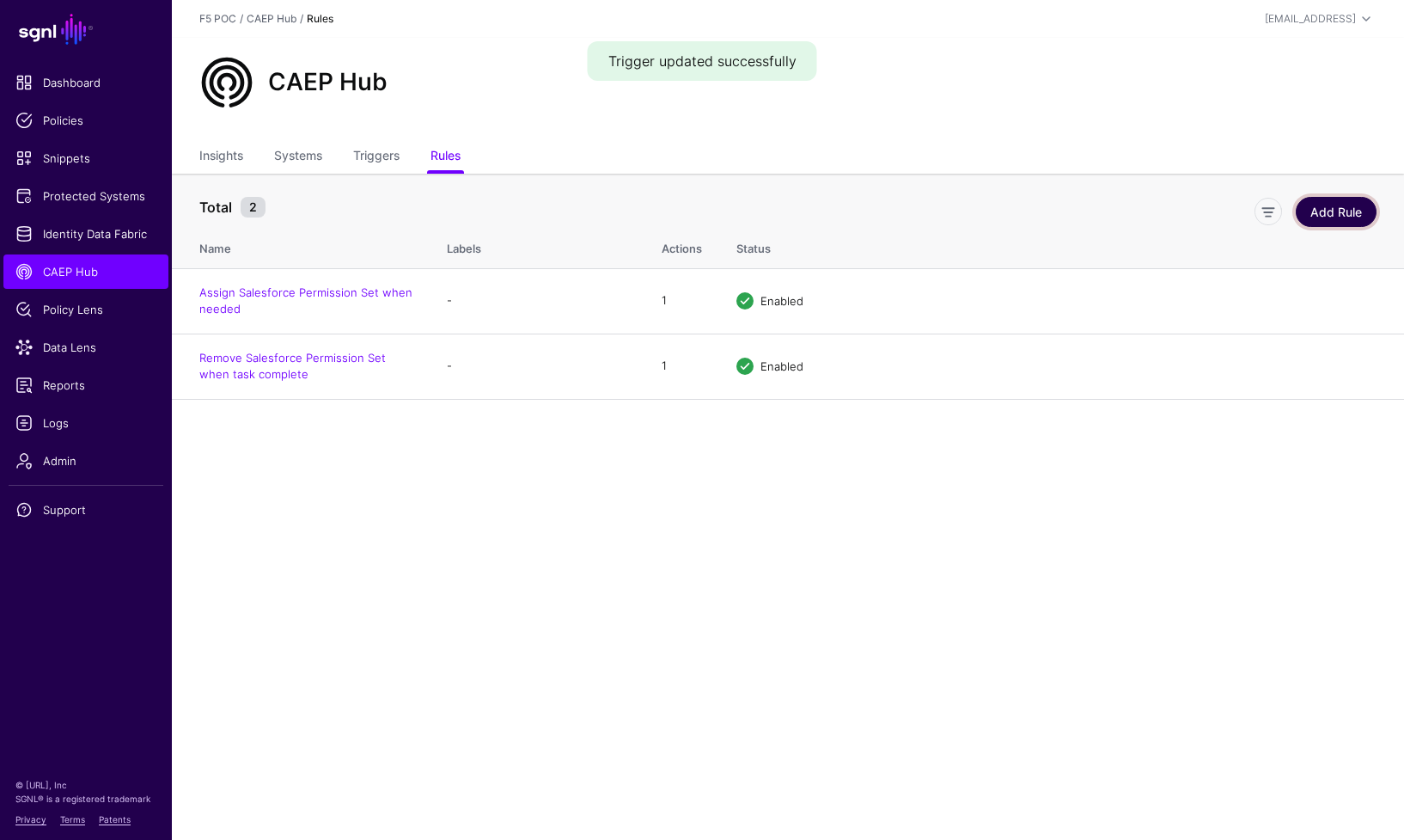
click at [1347, 216] on link "Add Rule" at bounding box center [1337, 212] width 81 height 30
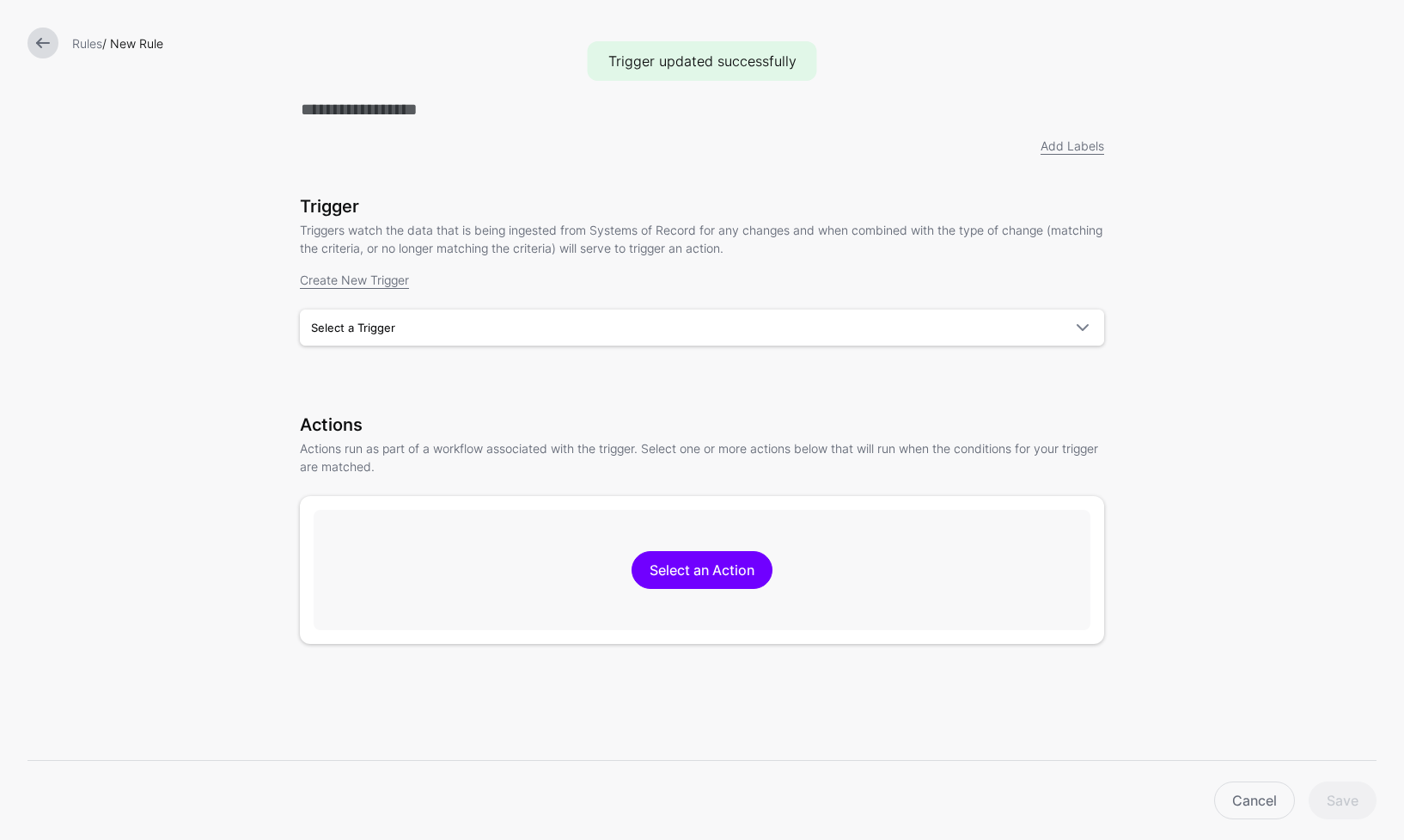
click at [739, 347] on div "Trigger Triggers watch the data that is being ingested from Systems of Record f…" at bounding box center [702, 295] width 804 height 198
click at [736, 335] on span "Select a Trigger" at bounding box center [686, 327] width 751 height 19
click at [691, 394] on div "An Entra Change Request is Assigned" at bounding box center [702, 395] width 777 height 17
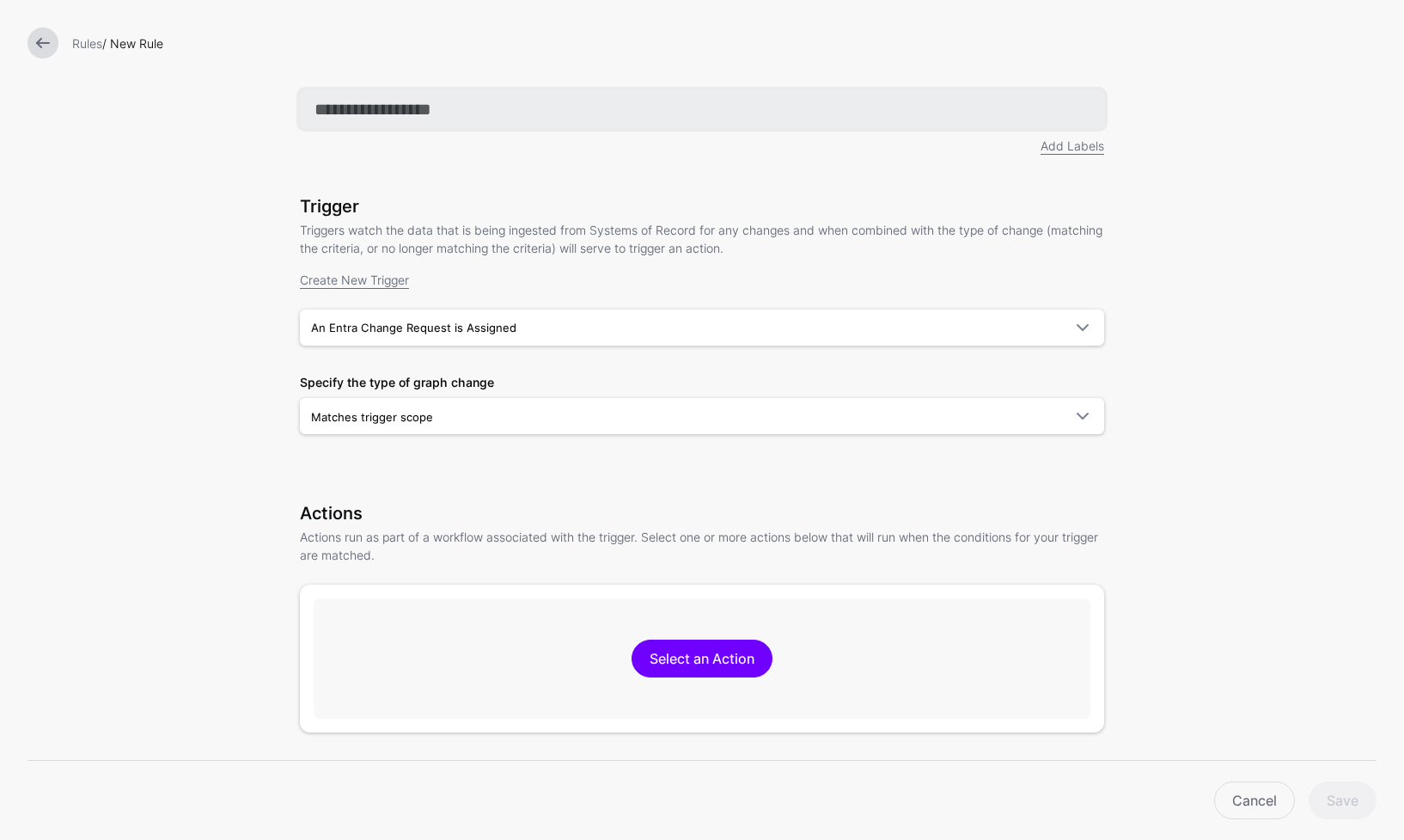
click at [371, 106] on input "text" at bounding box center [702, 109] width 804 height 38
type input "**********"
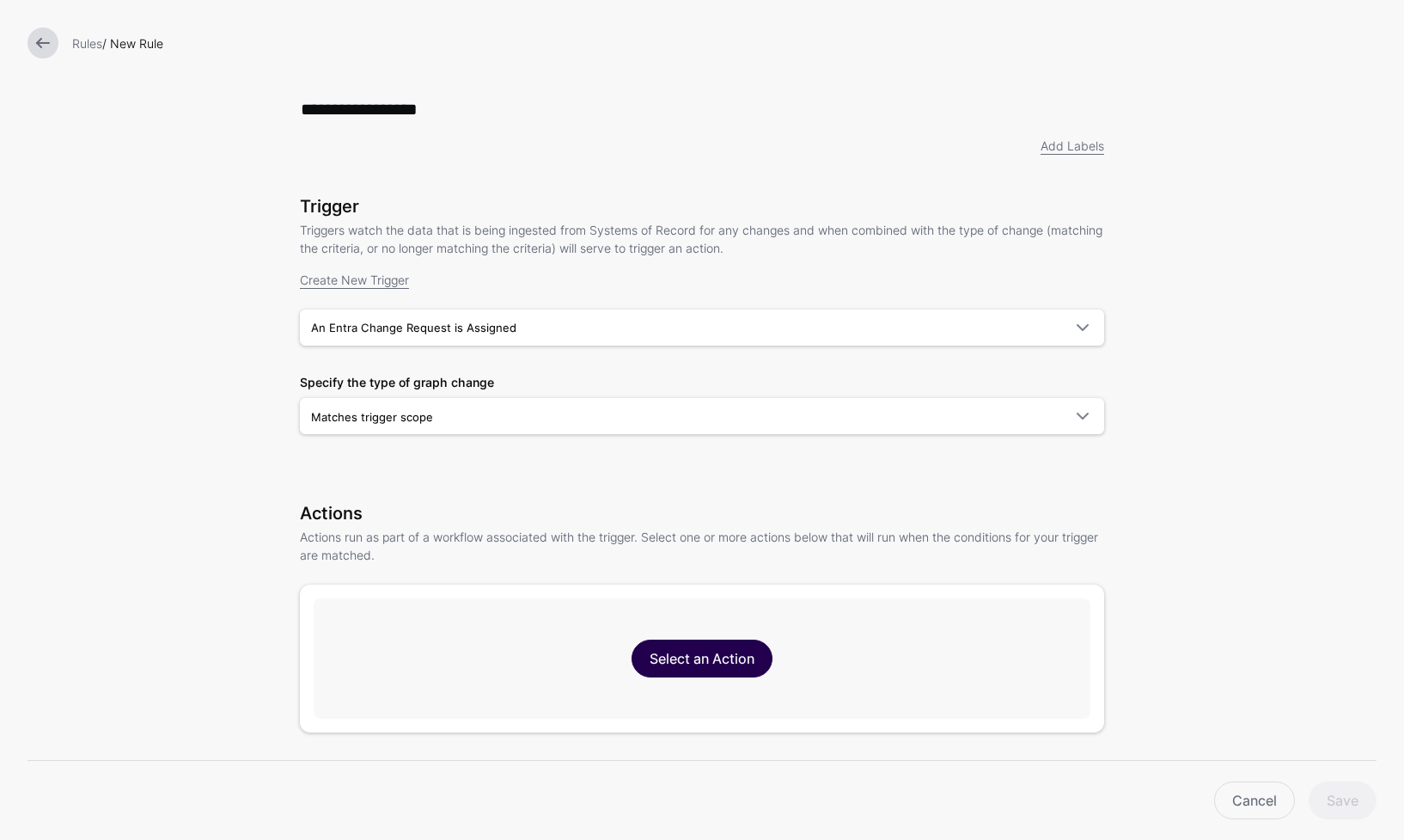
click at [736, 656] on link "Select an Action" at bounding box center [702, 658] width 140 height 38
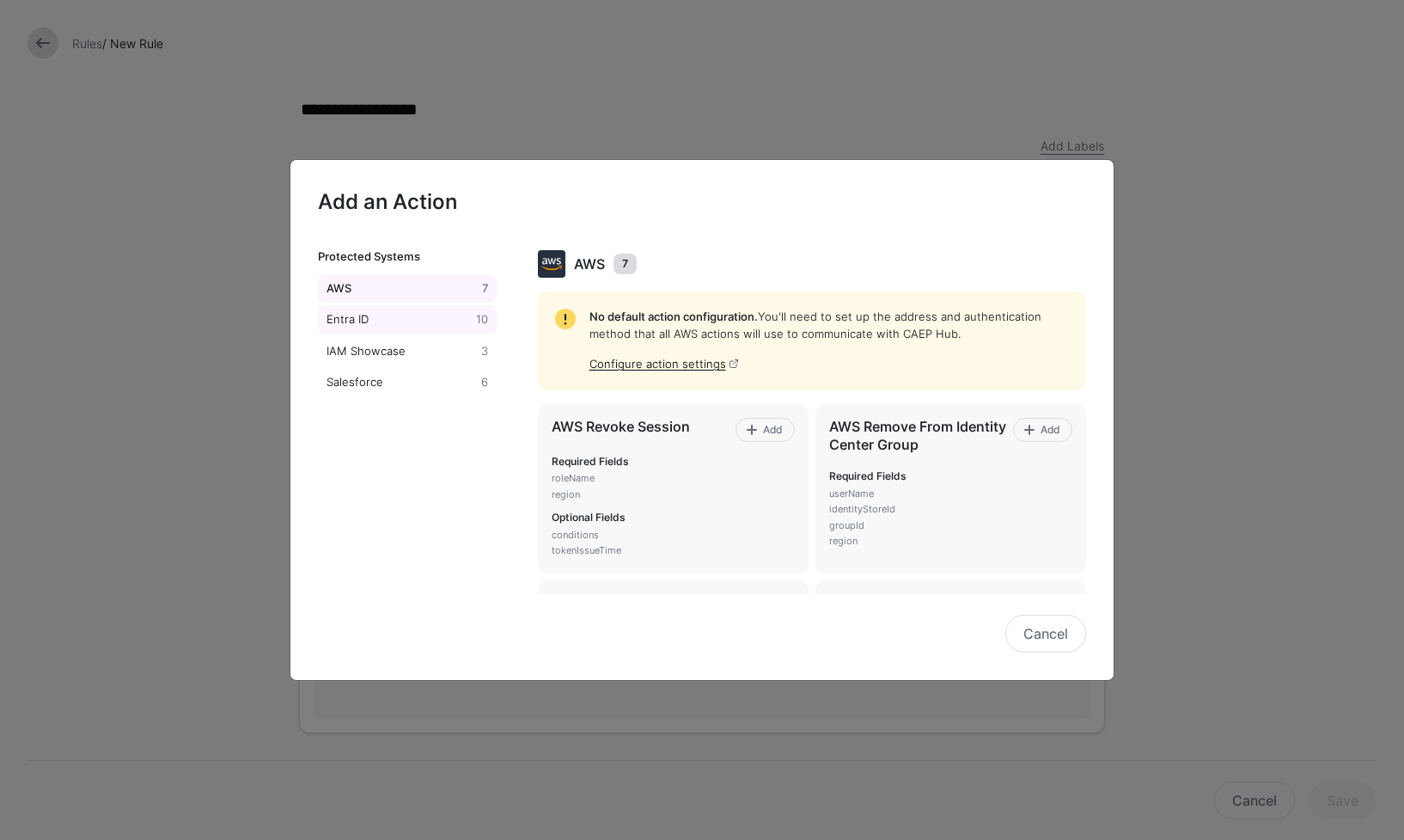
click at [433, 315] on div "Entra ID" at bounding box center [398, 319] width 149 height 17
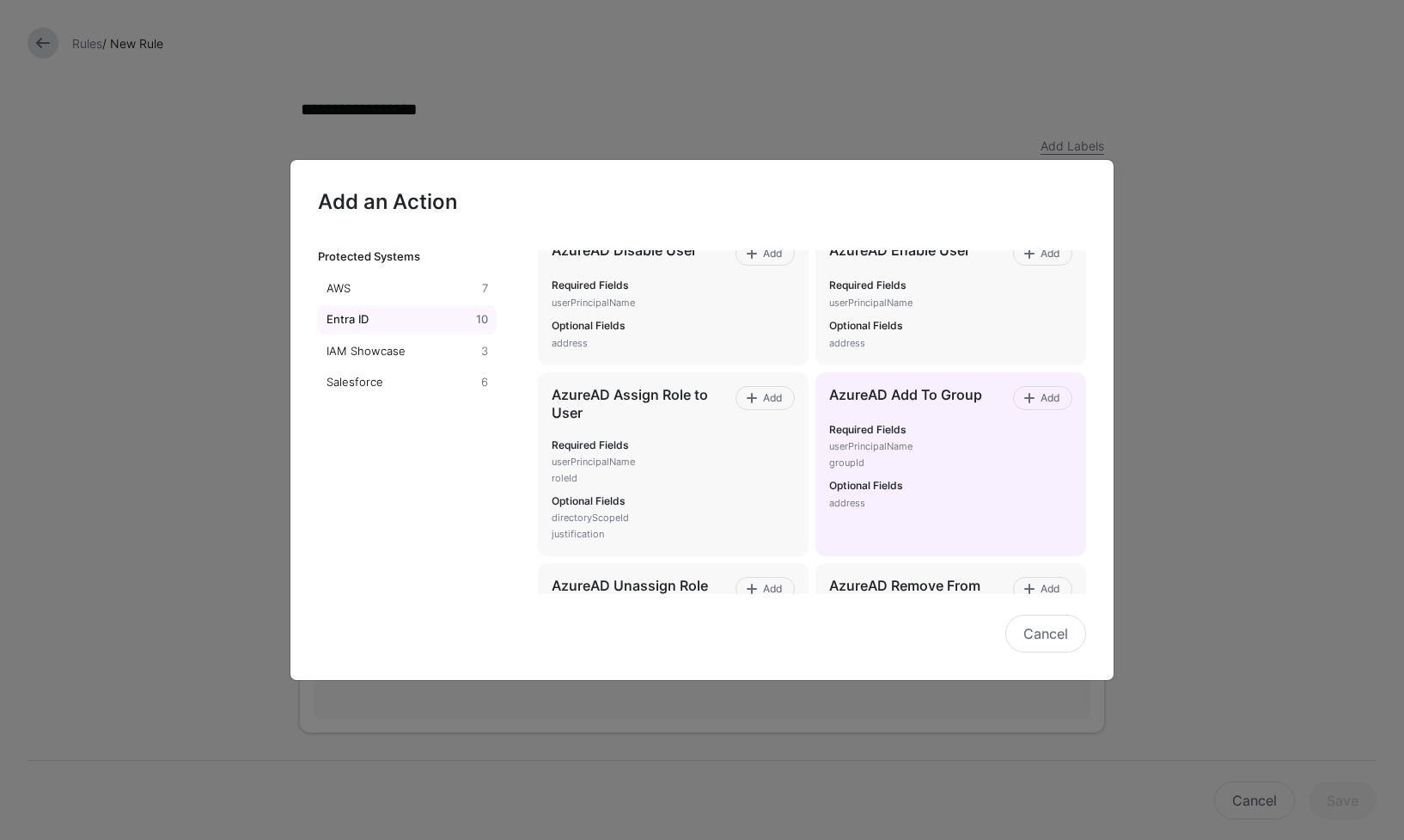
scroll to position [61, 0]
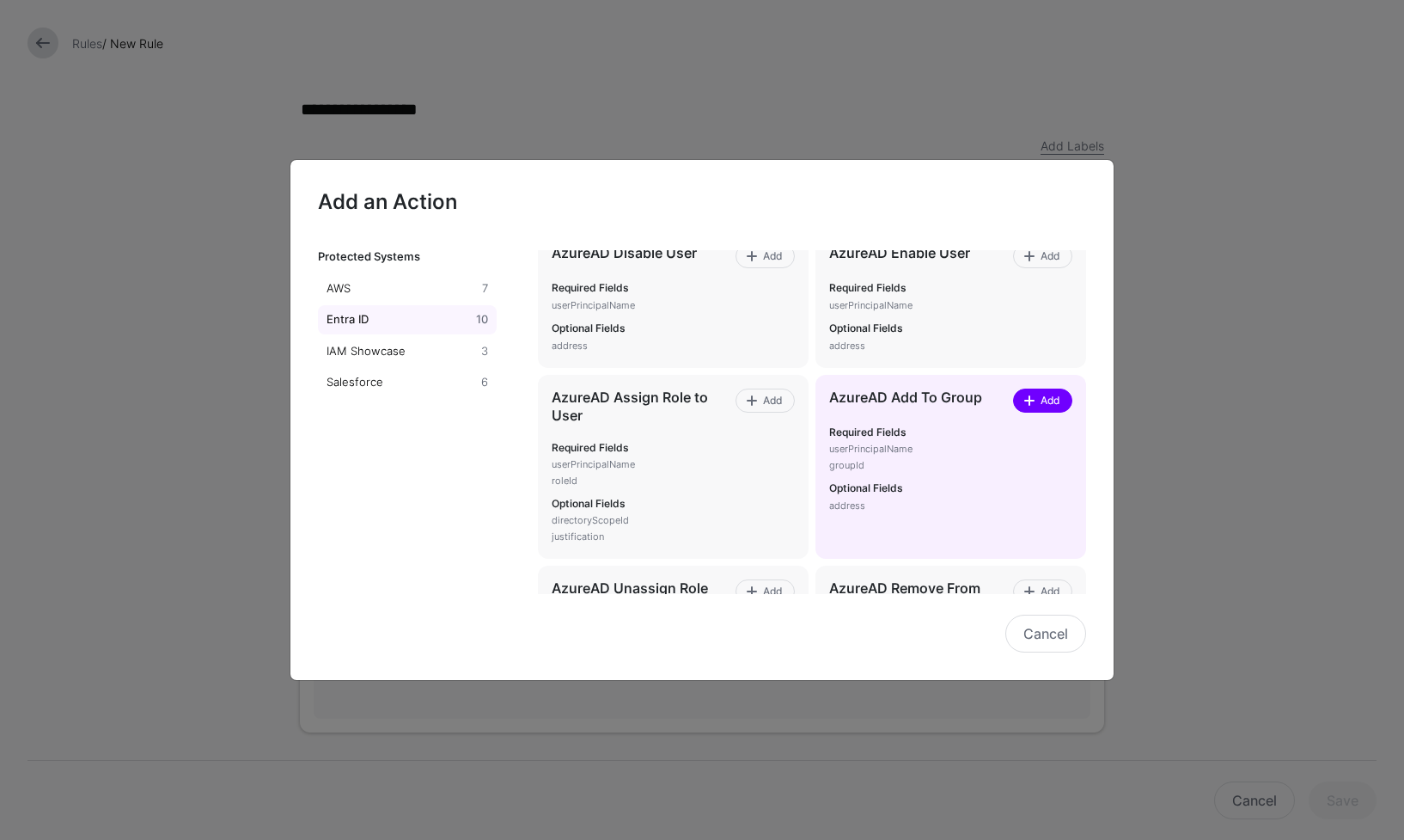
click at [1024, 401] on span at bounding box center [1031, 401] width 15 height 14
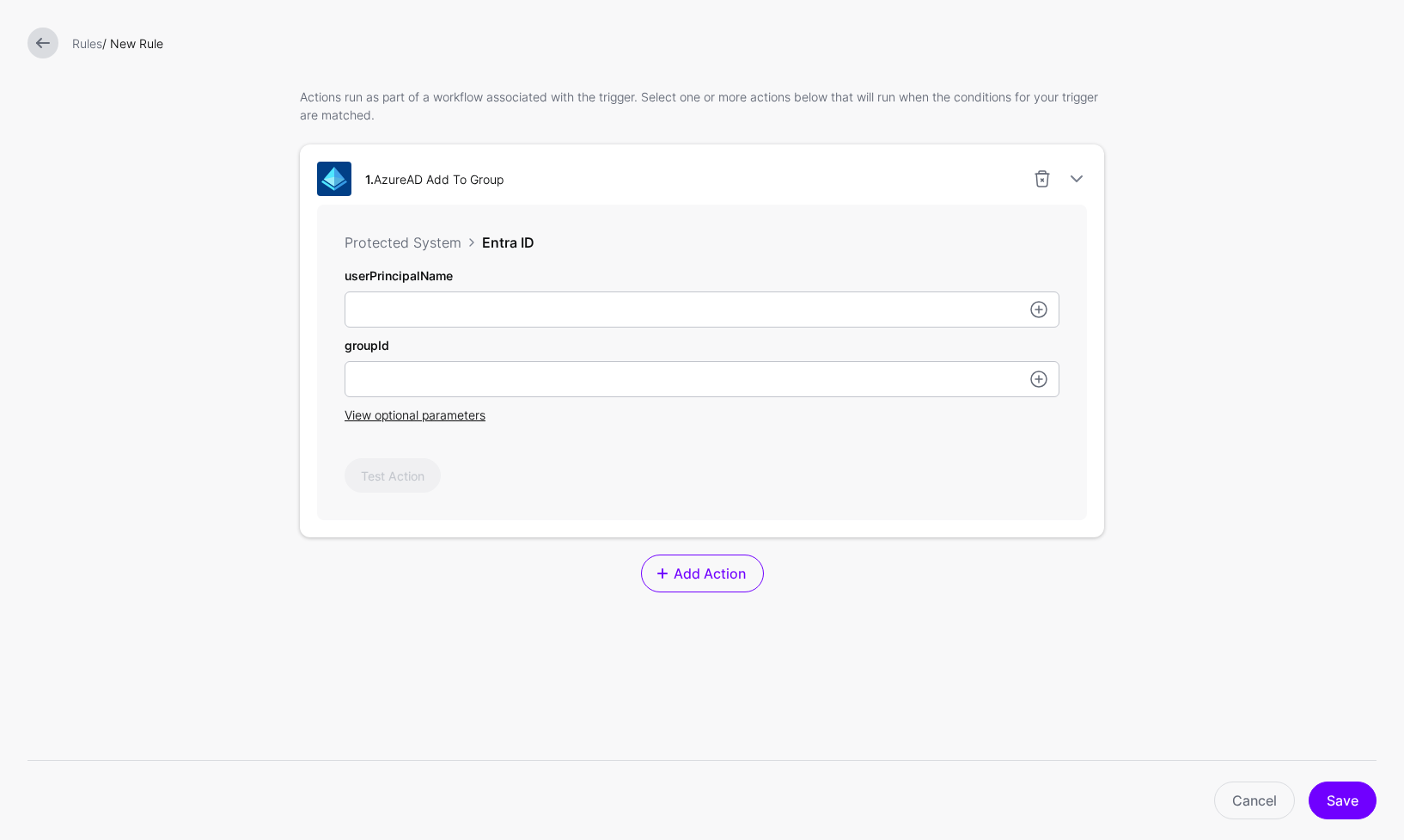
scroll to position [468, 0]
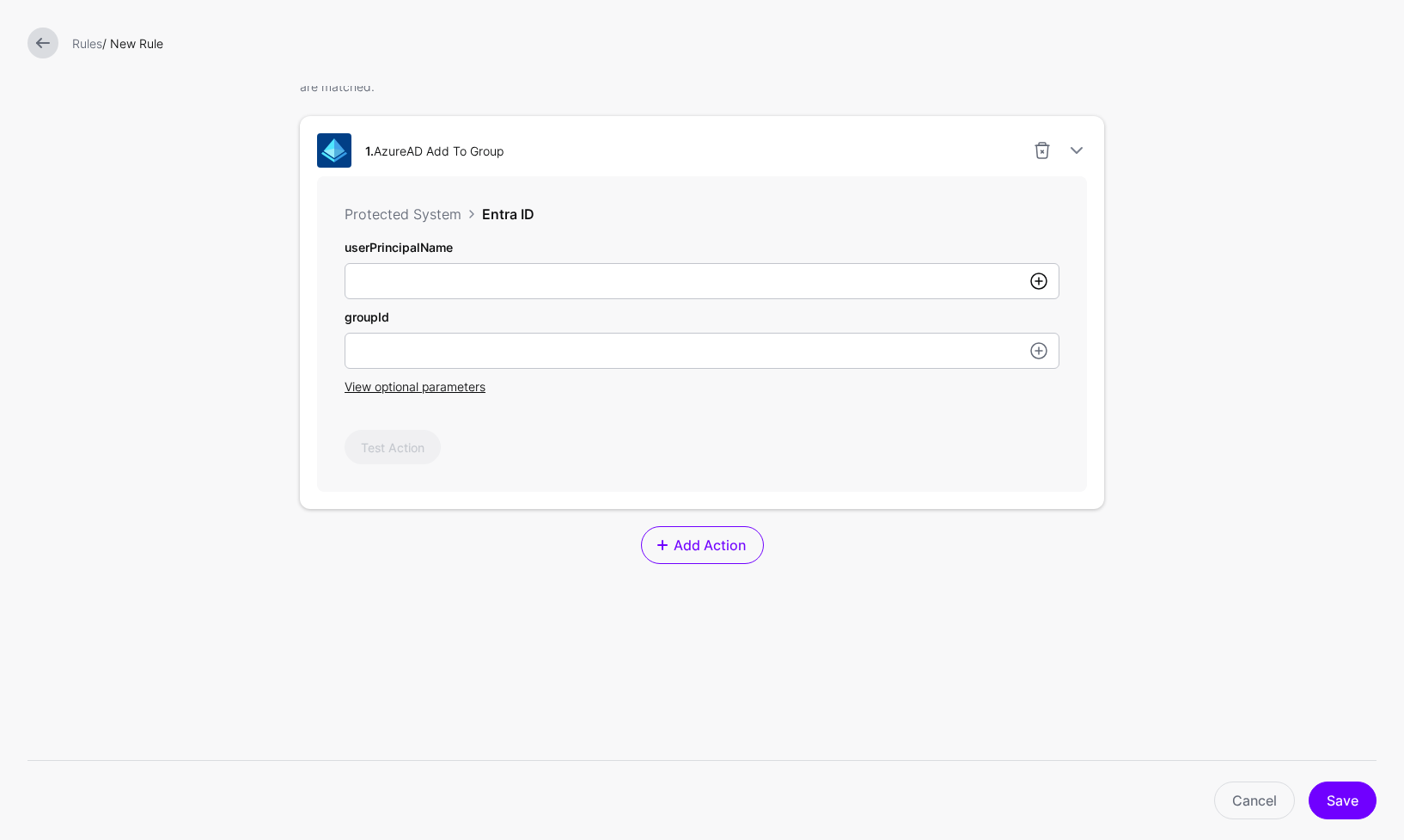
click at [1033, 291] on link at bounding box center [1039, 281] width 21 height 21
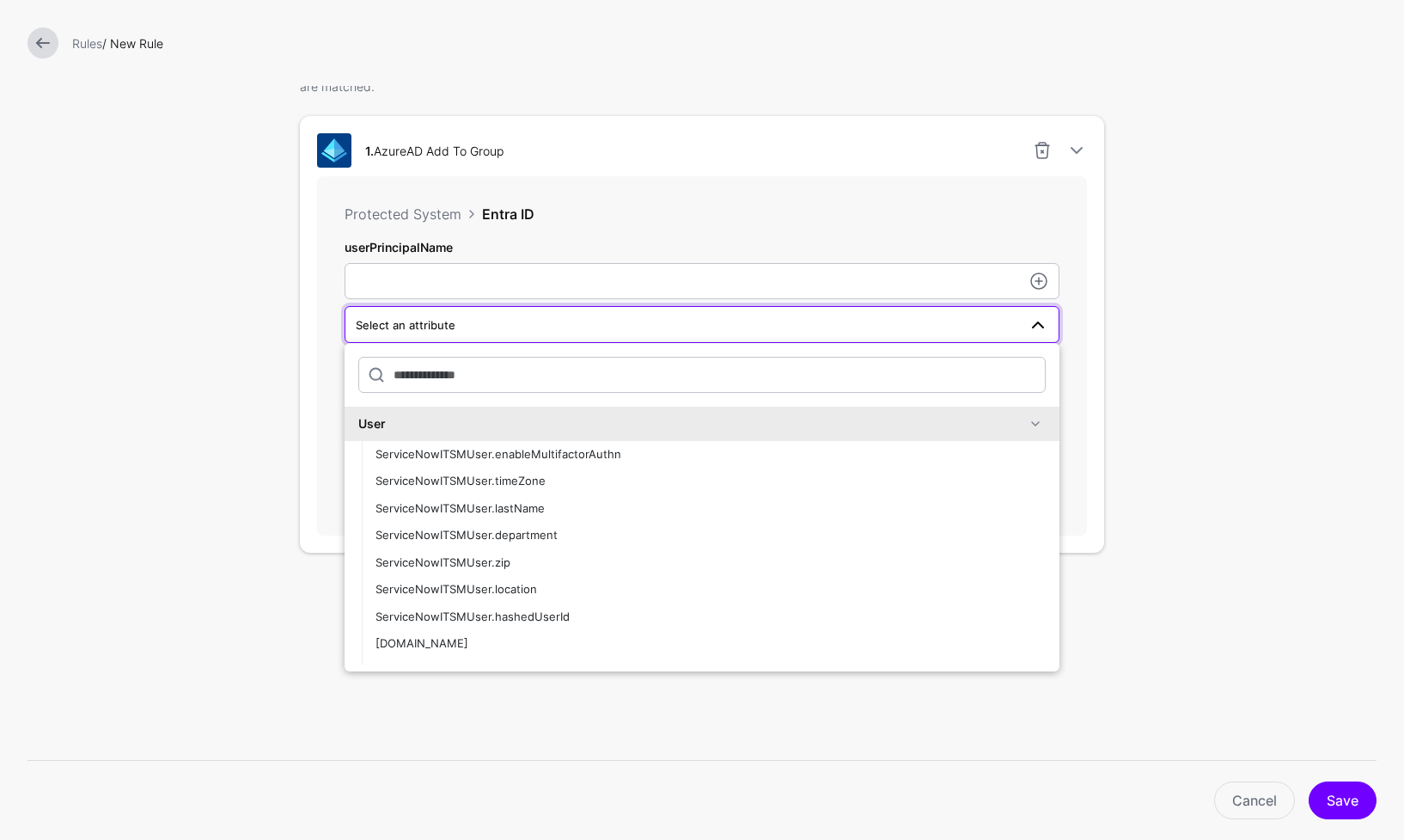
click at [1025, 422] on span at bounding box center [1035, 423] width 21 height 21
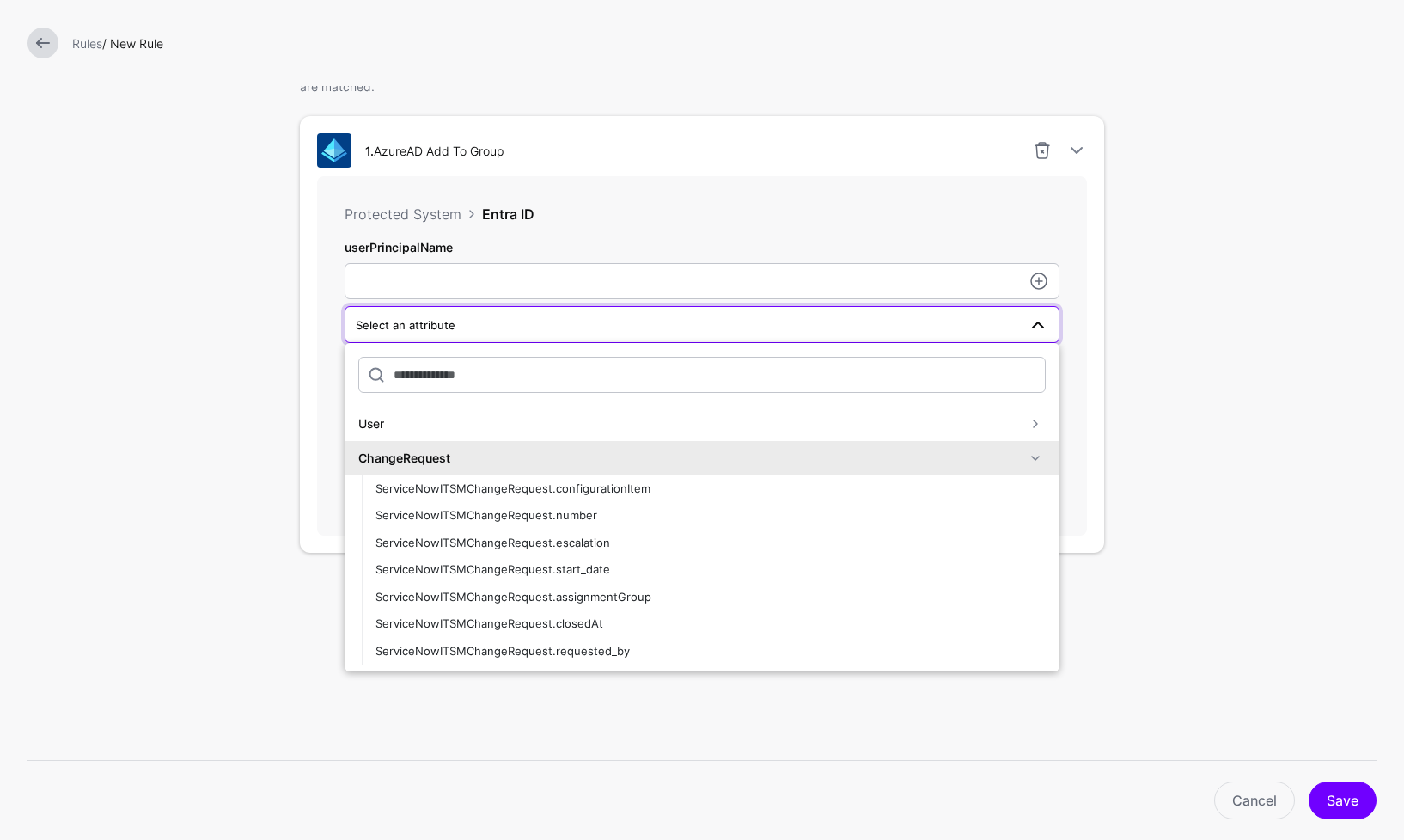
click at [1025, 455] on span at bounding box center [1035, 458] width 21 height 21
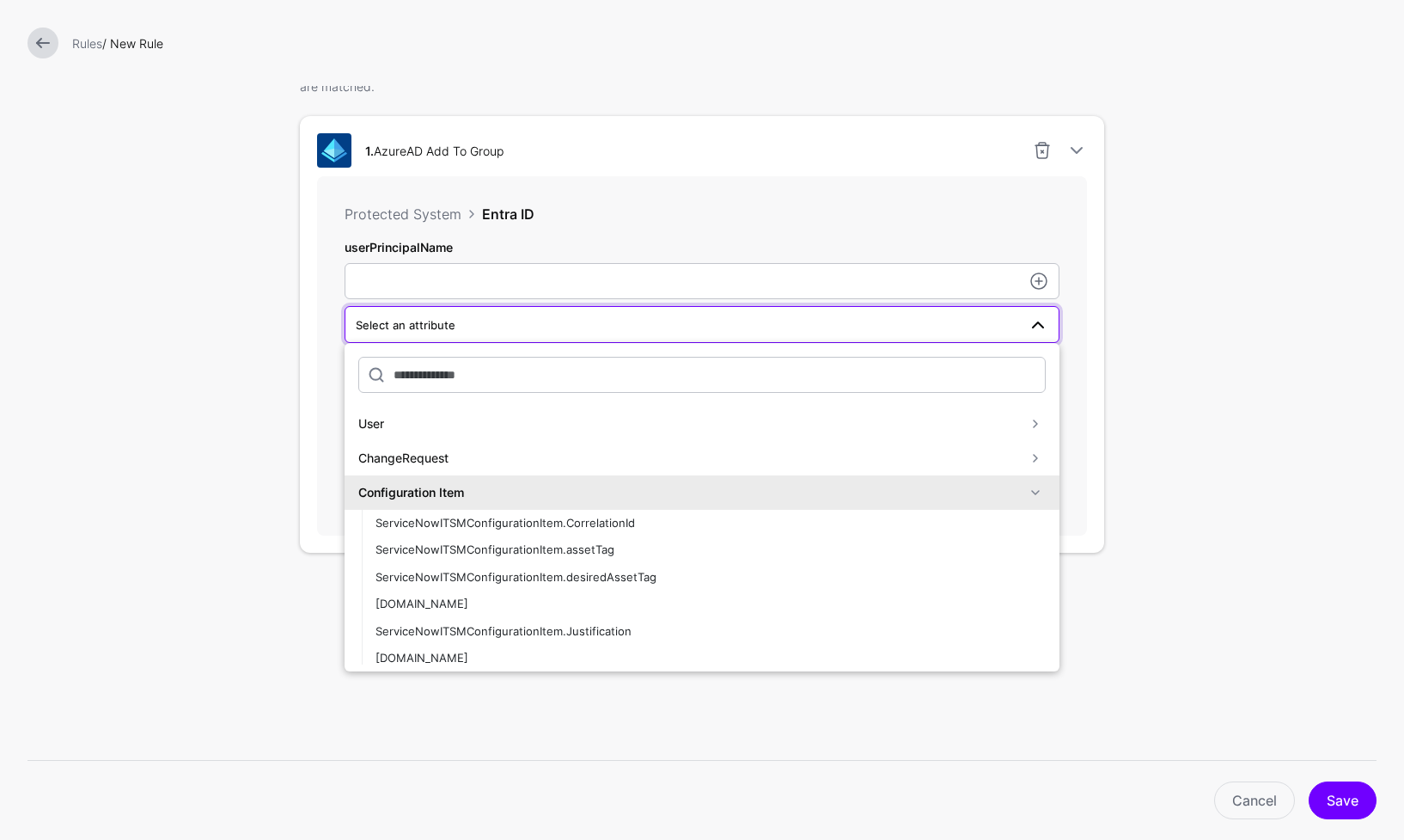
click at [1025, 490] on span at bounding box center [1035, 492] width 21 height 21
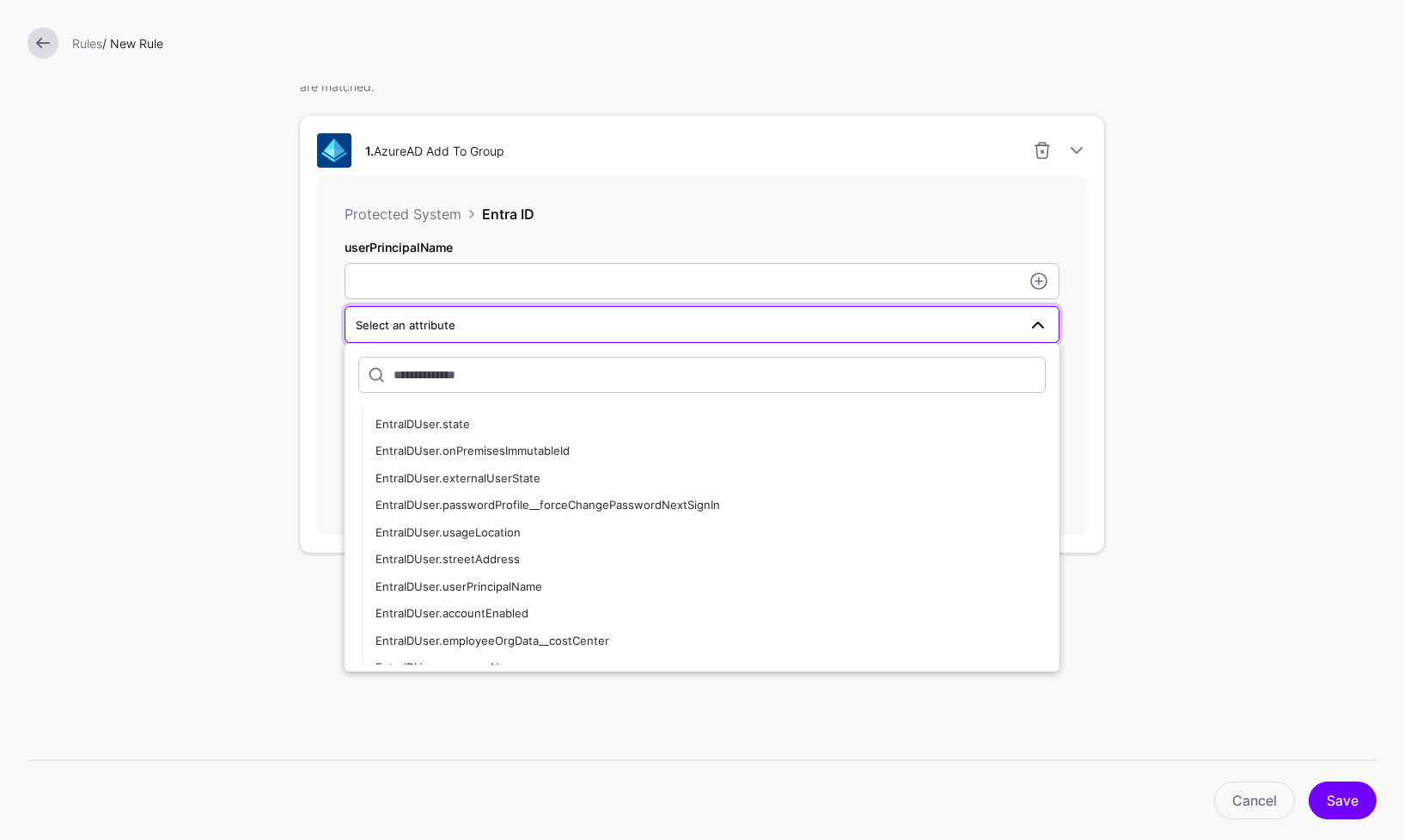
scroll to position [674, 0]
click at [546, 588] on div "EntraIDUser.userPrincipalName" at bounding box center [711, 587] width 671 height 17
type input "**********"
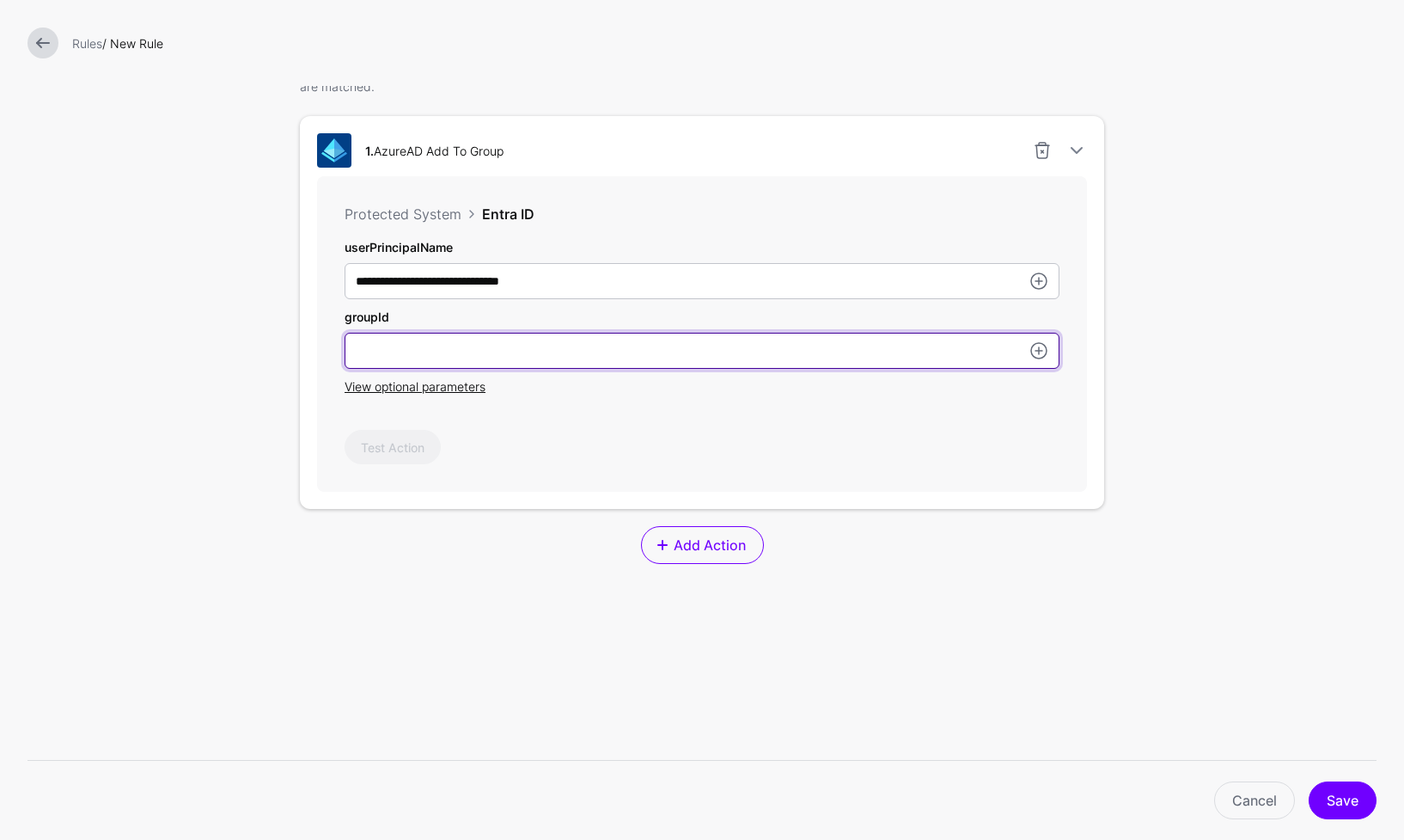
click at [581, 344] on input "userPrincipalName" at bounding box center [702, 350] width 715 height 36
paste input "**********"
type input "**********"
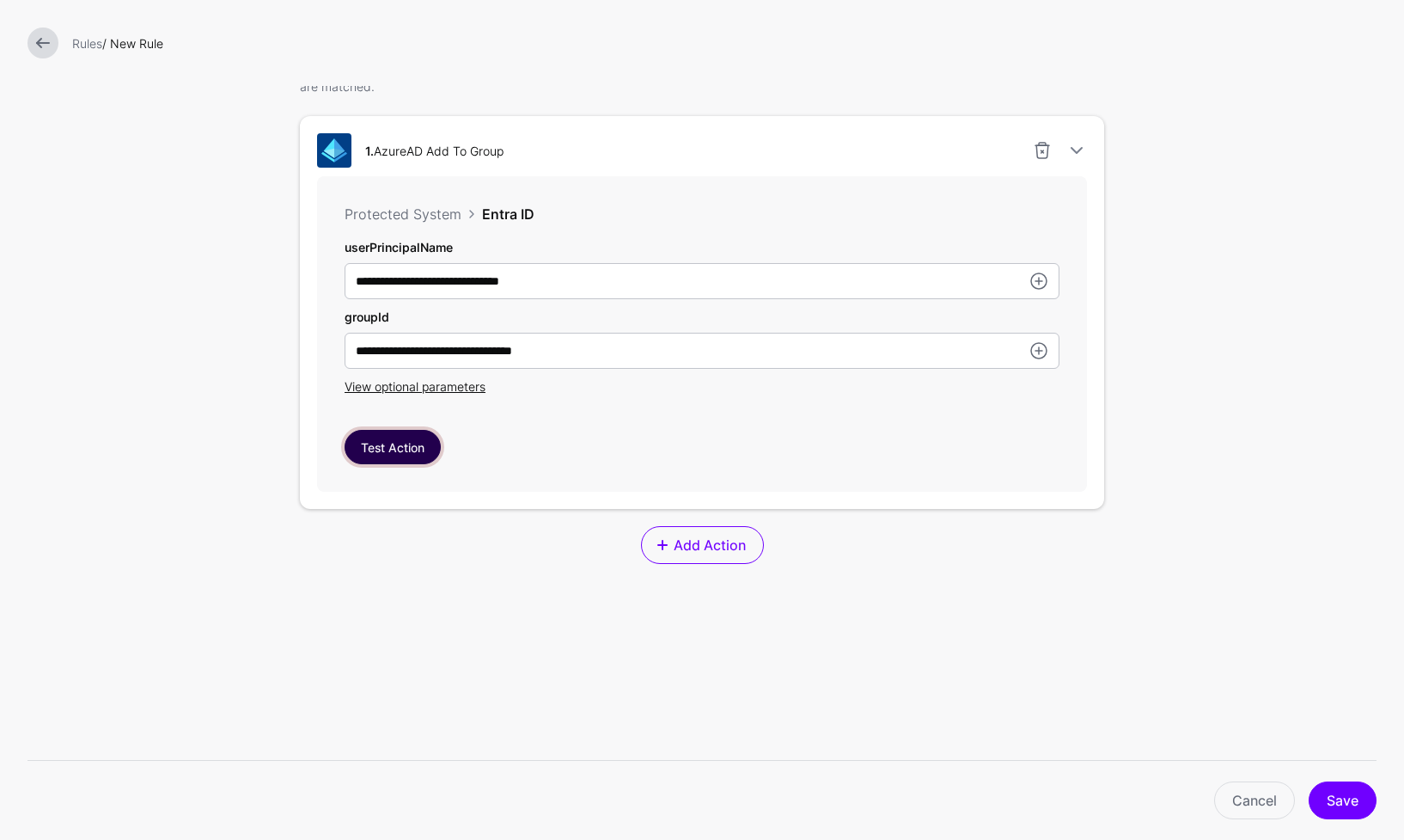
click at [393, 453] on button "Test Action" at bounding box center [392, 446] width 96 height 35
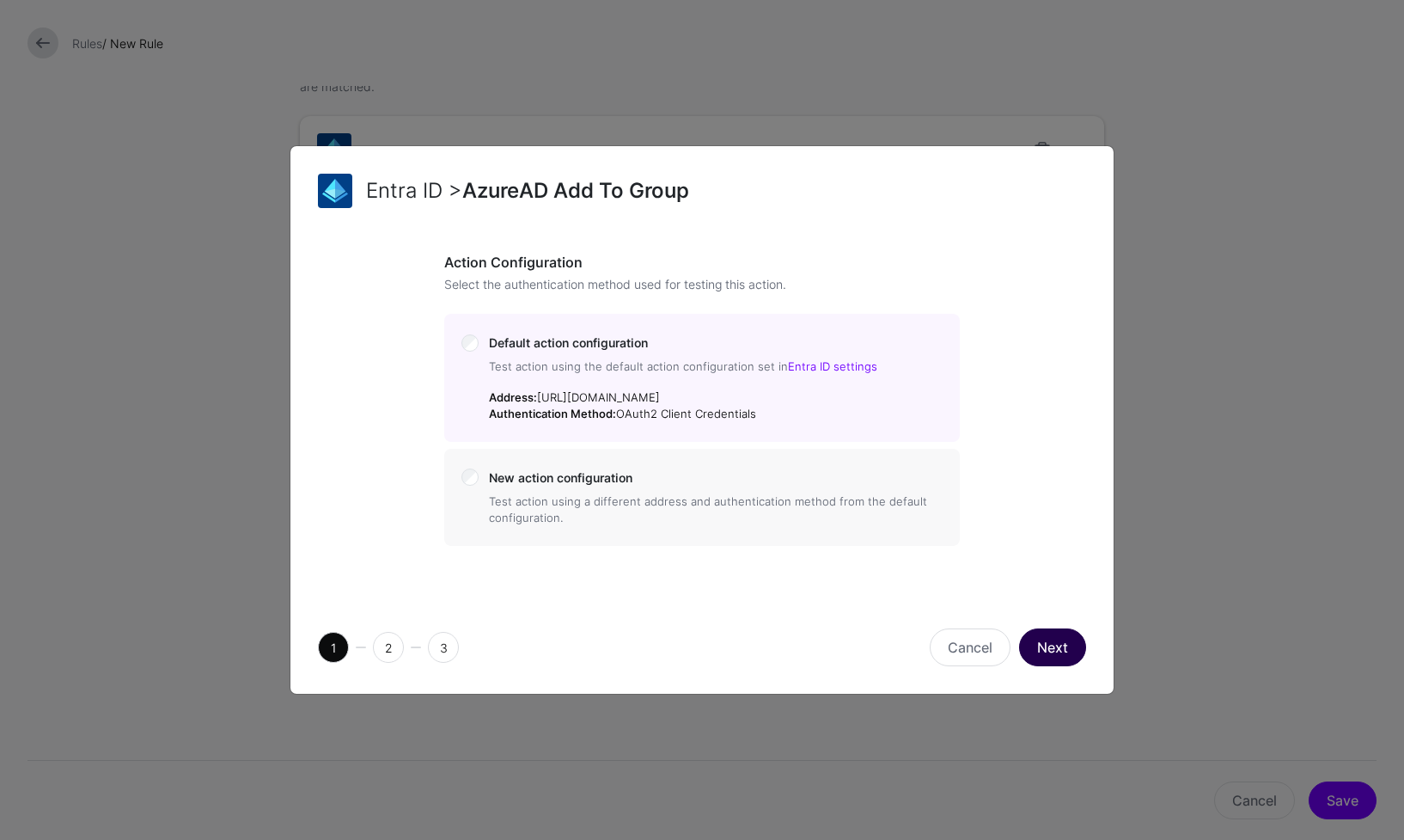
click at [1047, 649] on button "Next" at bounding box center [1053, 647] width 67 height 38
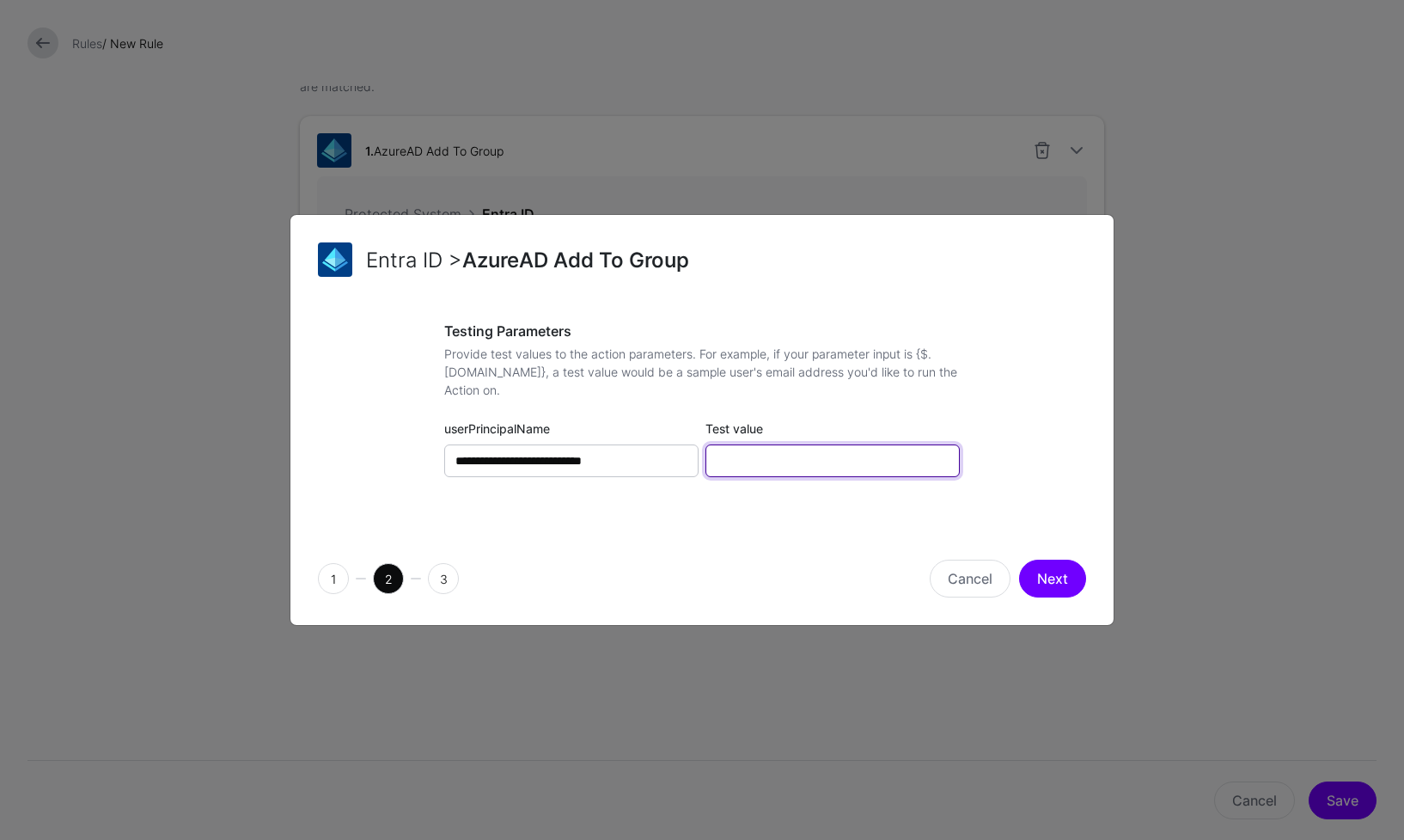
click at [789, 468] on input "Test value" at bounding box center [832, 460] width 254 height 33
paste input "**********"
type input "**********"
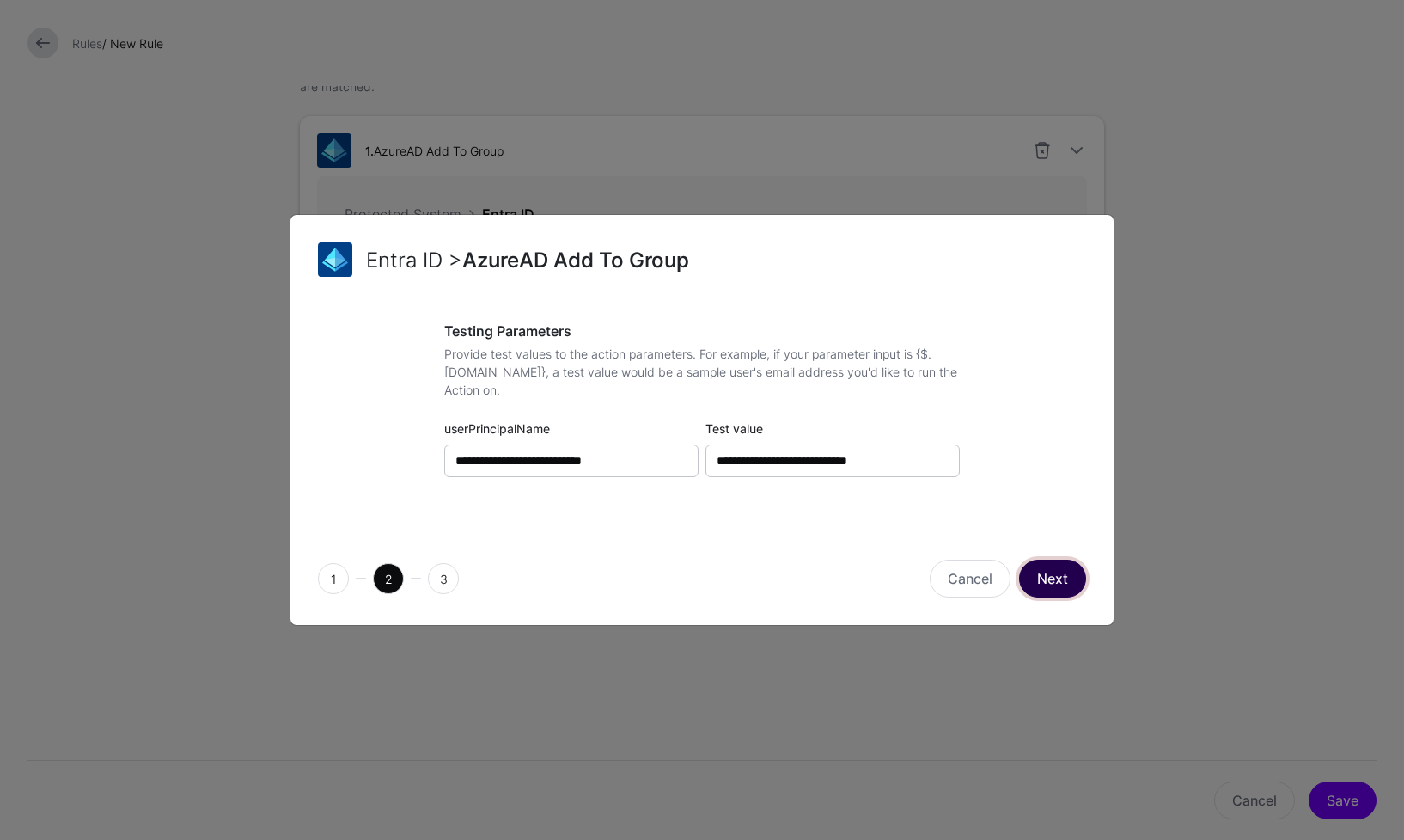
click at [1053, 576] on button "Next" at bounding box center [1053, 578] width 67 height 38
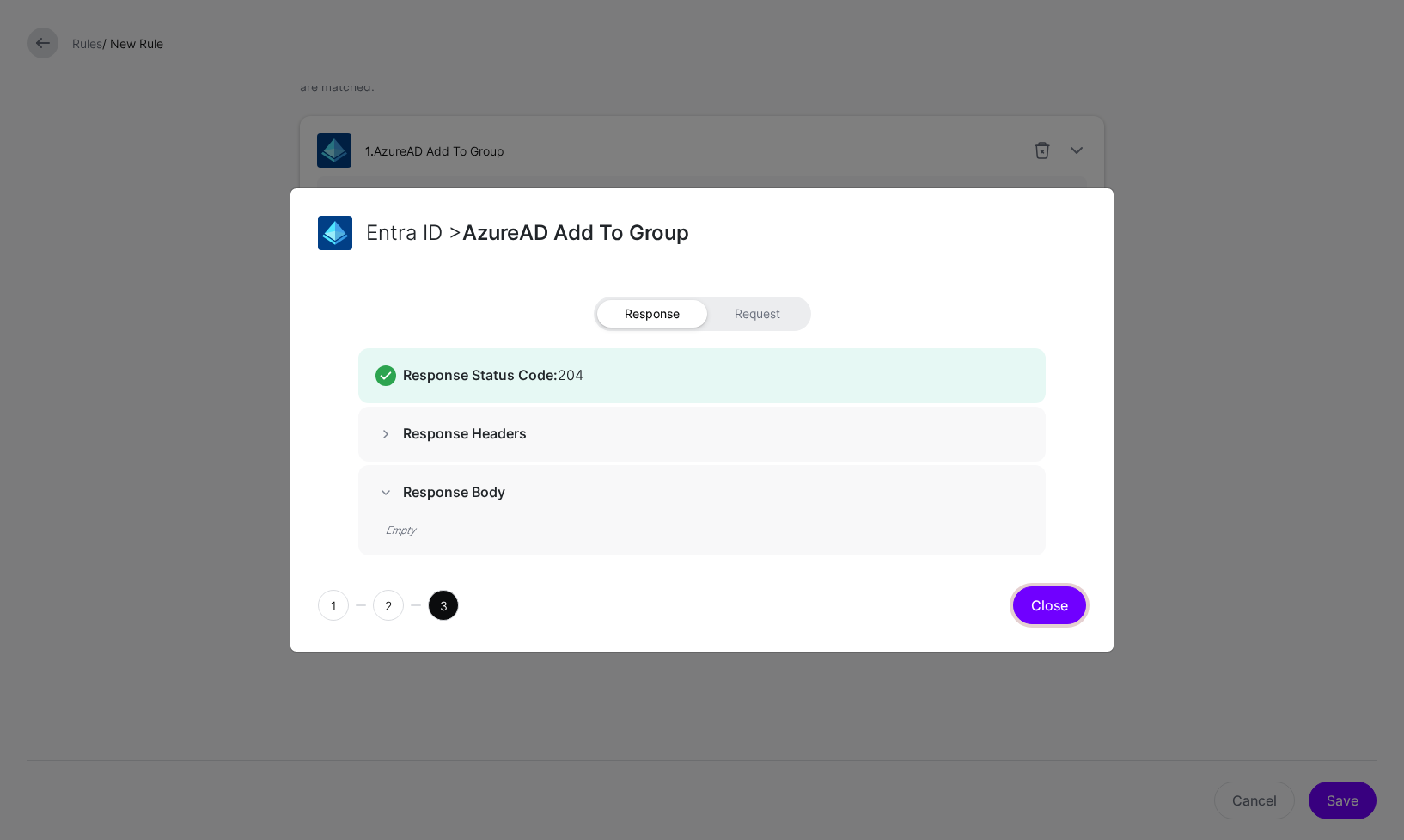
click at [1058, 611] on button "Close" at bounding box center [1050, 605] width 73 height 38
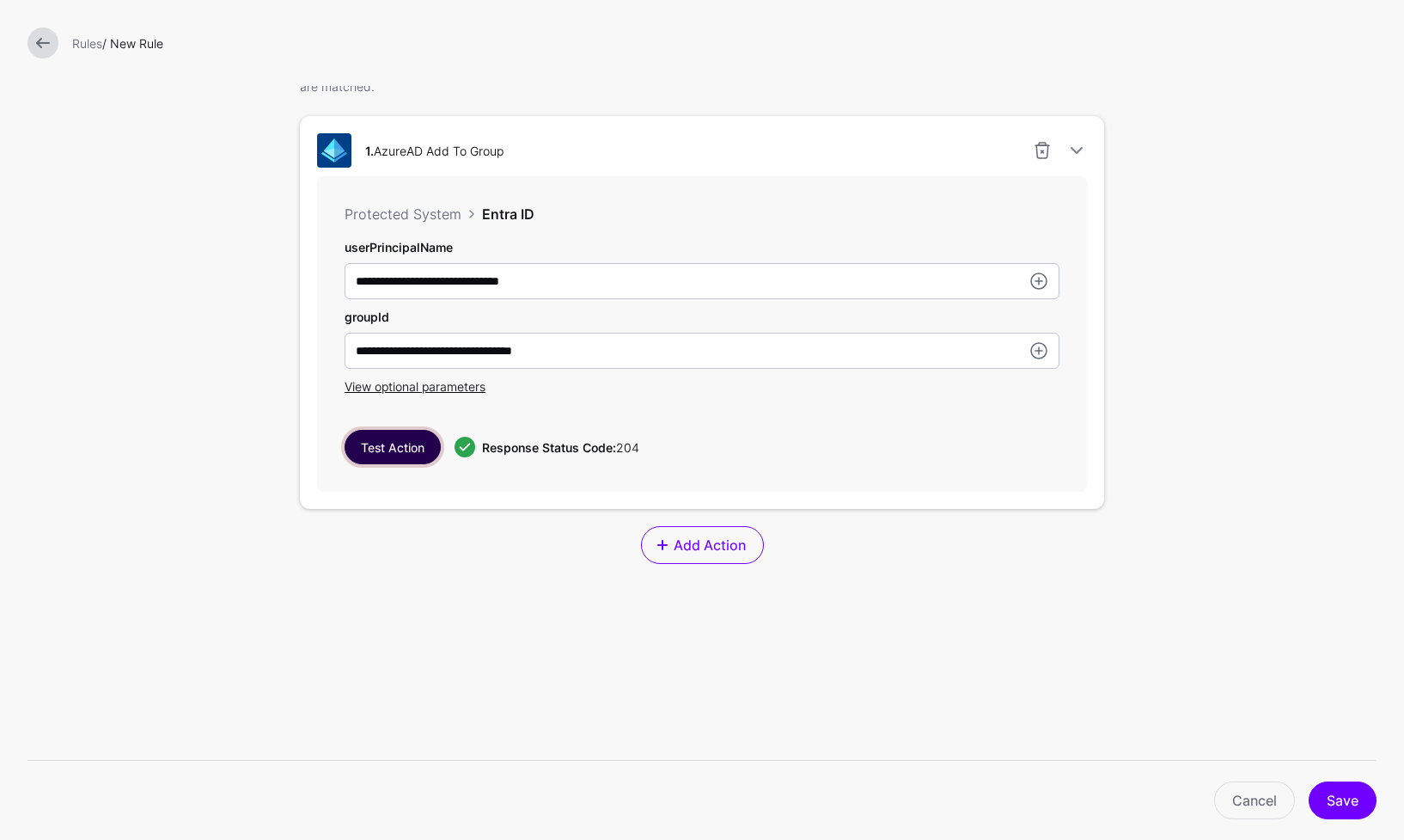
scroll to position [0, 0]
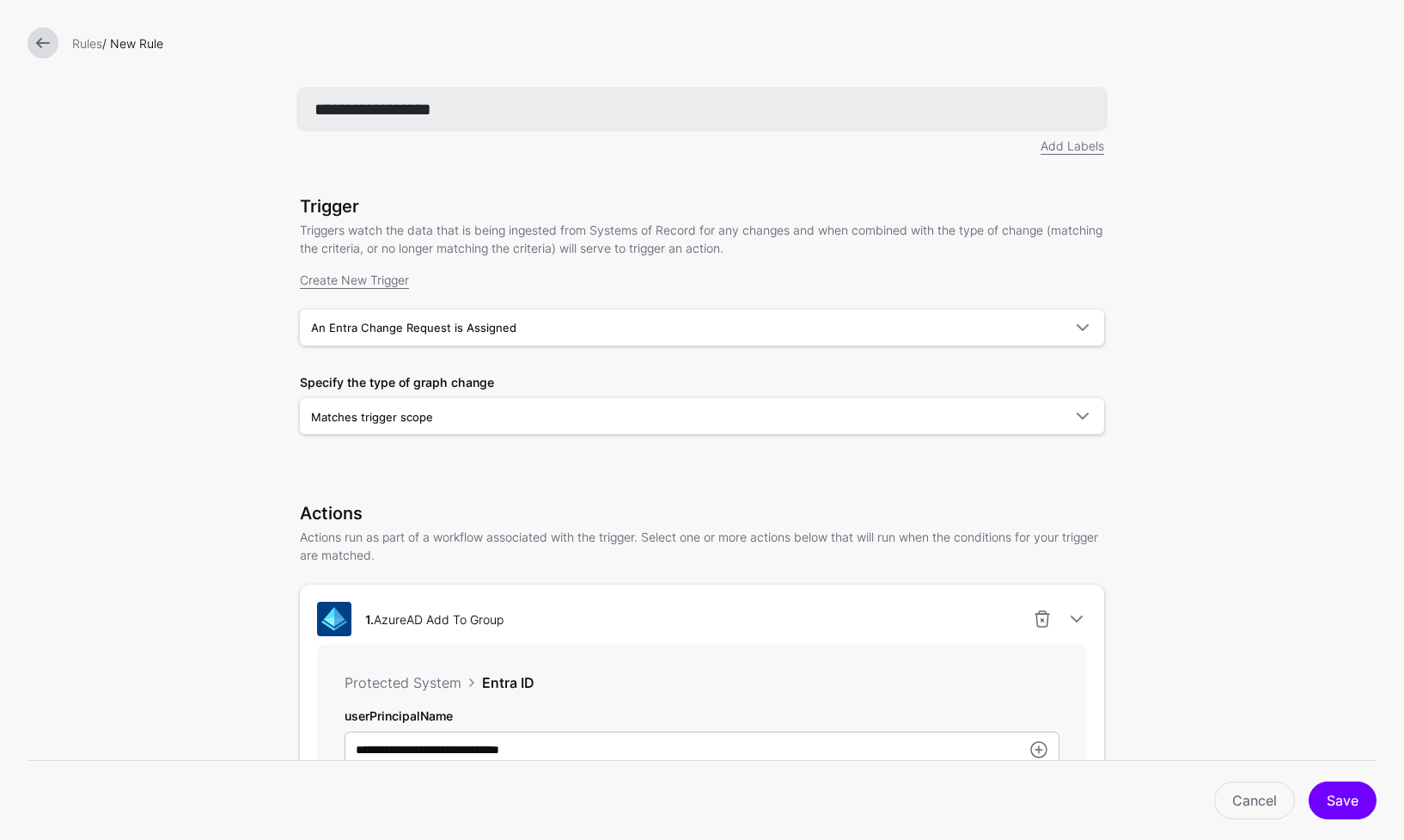
click at [540, 102] on input "**********" at bounding box center [702, 109] width 804 height 38
type input "**********"
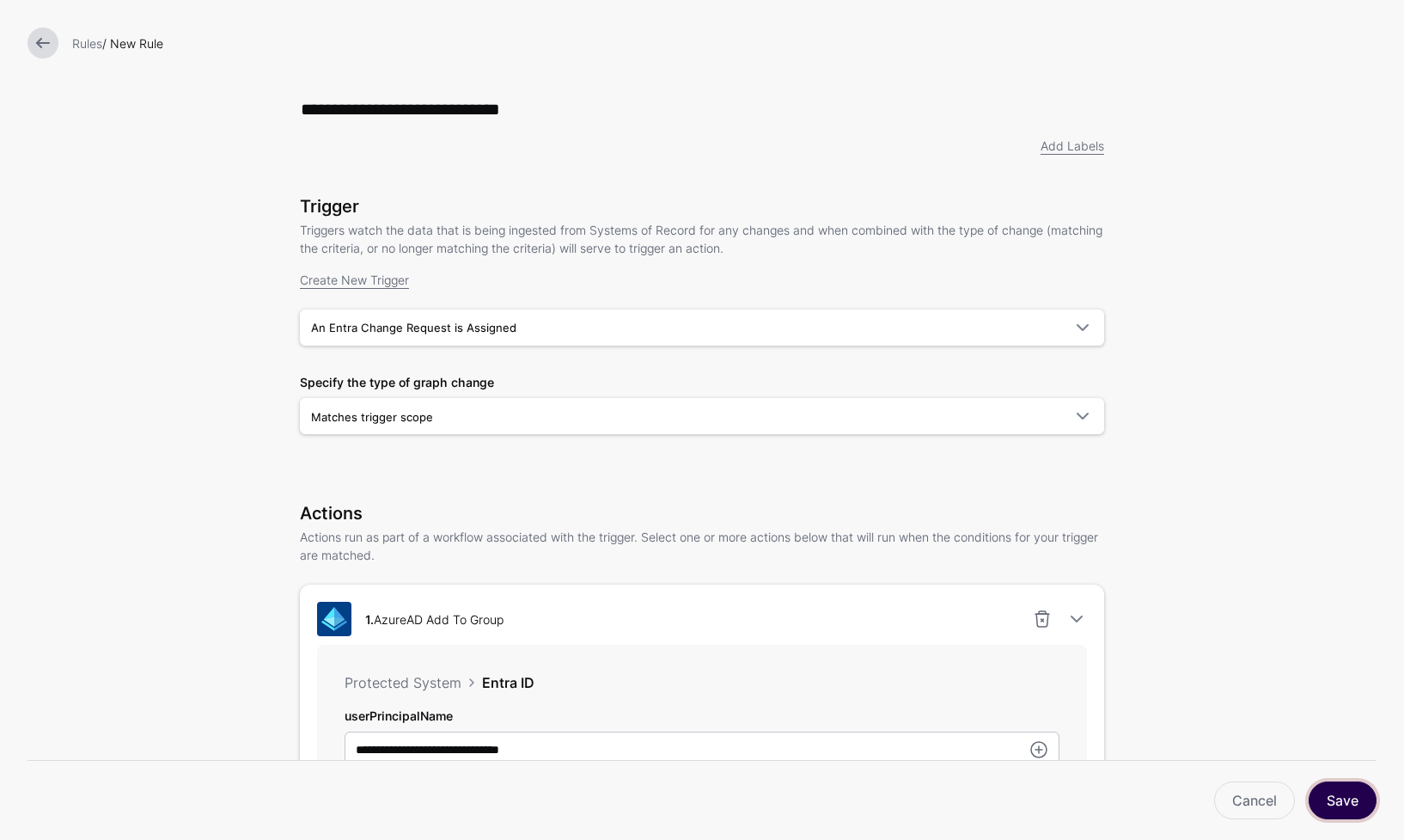
click at [1328, 800] on button "Save" at bounding box center [1343, 800] width 68 height 38
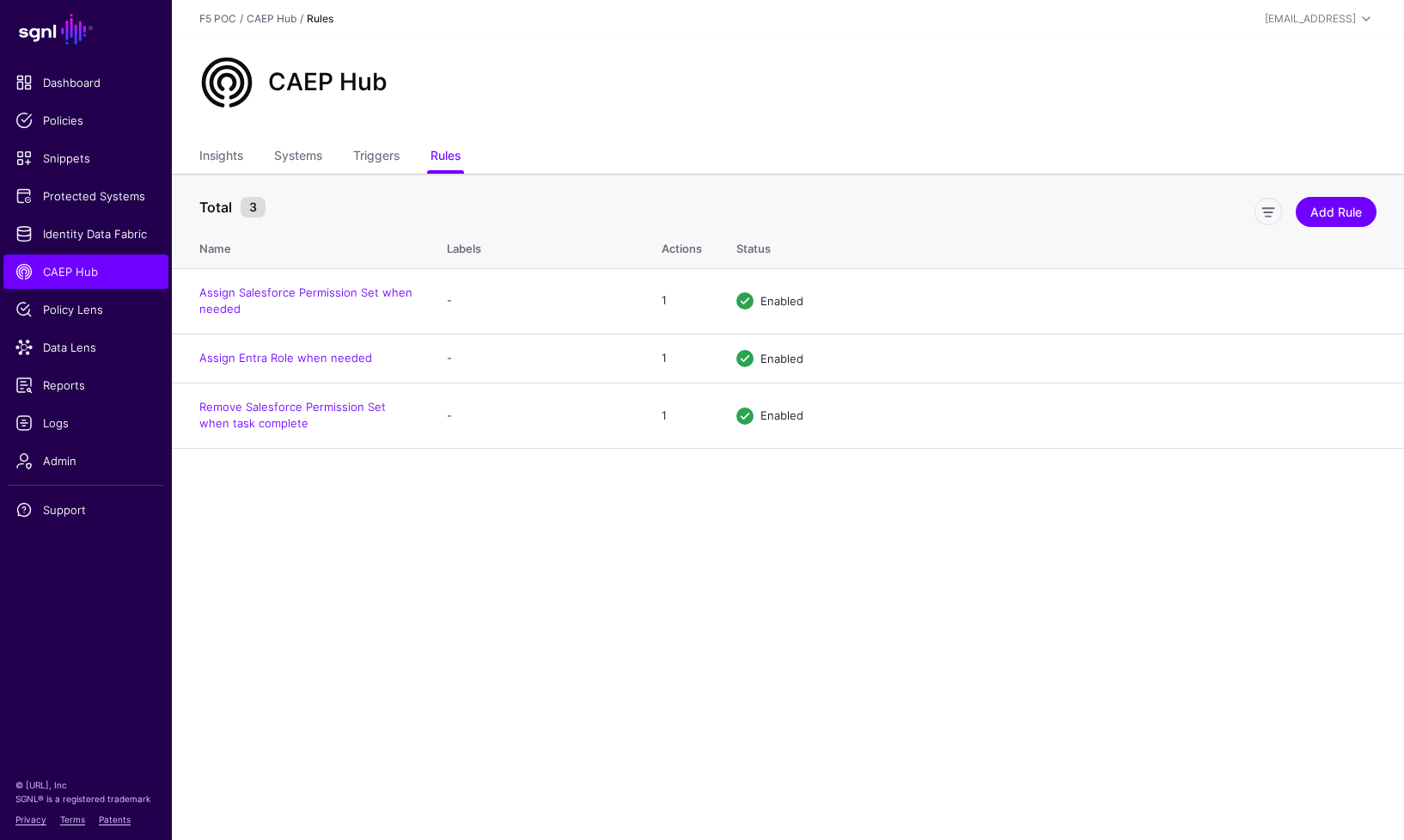
click at [644, 648] on main "SGNL Dashboard Policies Snippets Protected Systems Identity Data Fabric CAEP Hu…" at bounding box center [702, 420] width 1404 height 840
click at [1342, 213] on link "Add Rule" at bounding box center [1337, 212] width 81 height 30
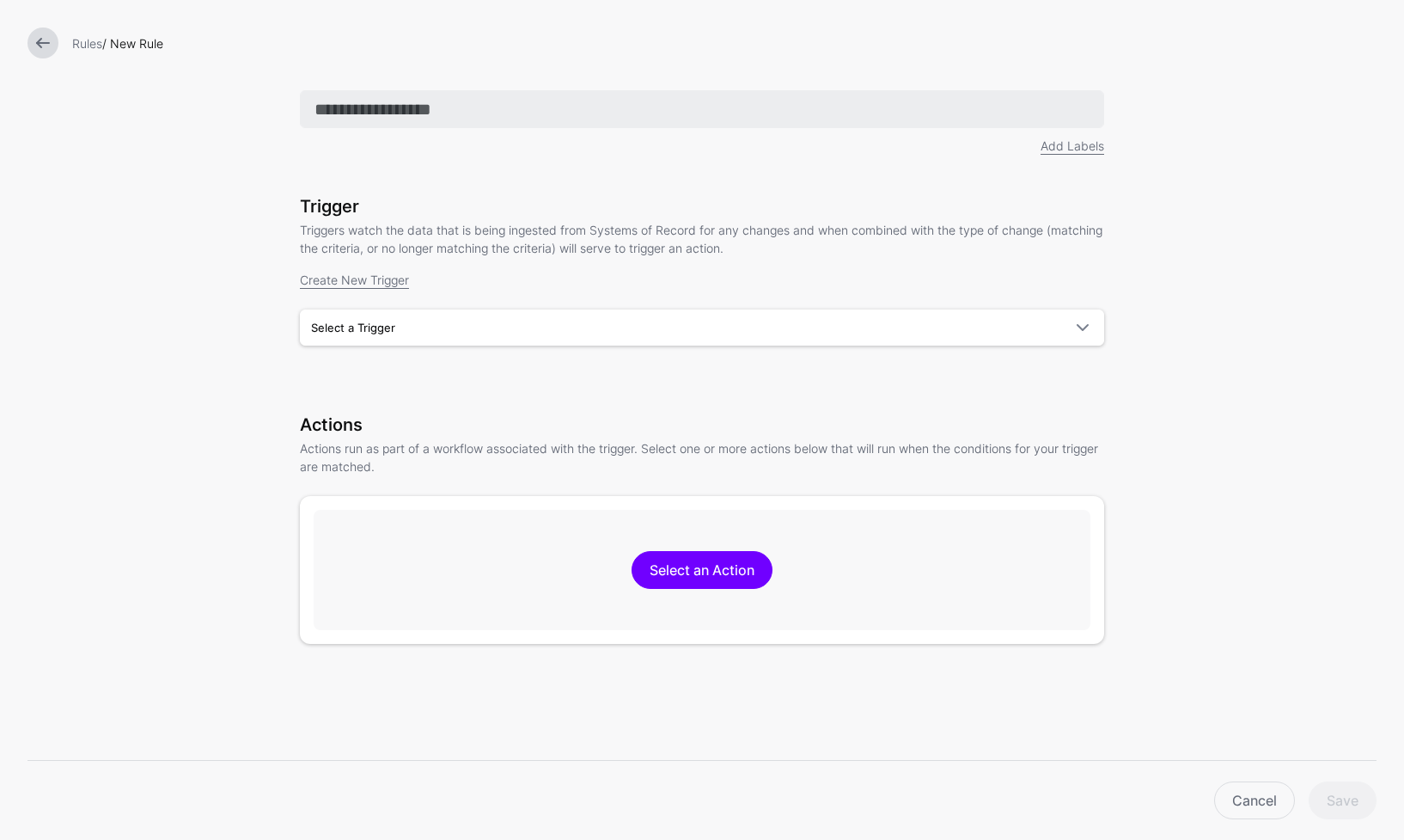
click at [532, 121] on input "text" at bounding box center [702, 109] width 804 height 38
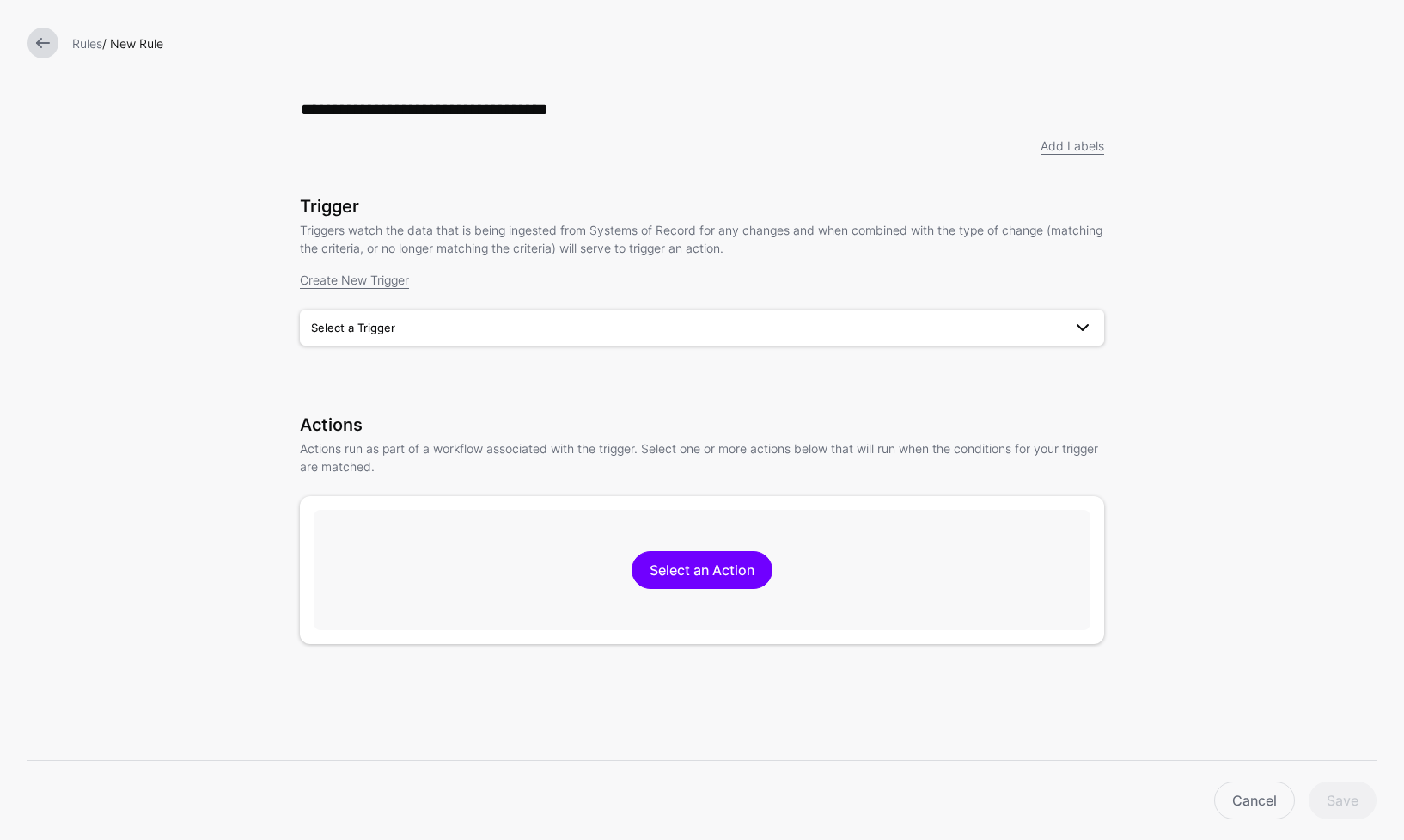
type input "**********"
click at [719, 337] on span "Select a Trigger" at bounding box center [686, 327] width 751 height 19
click at [647, 395] on div "An Entra Change Request is Assigned" at bounding box center [702, 395] width 777 height 17
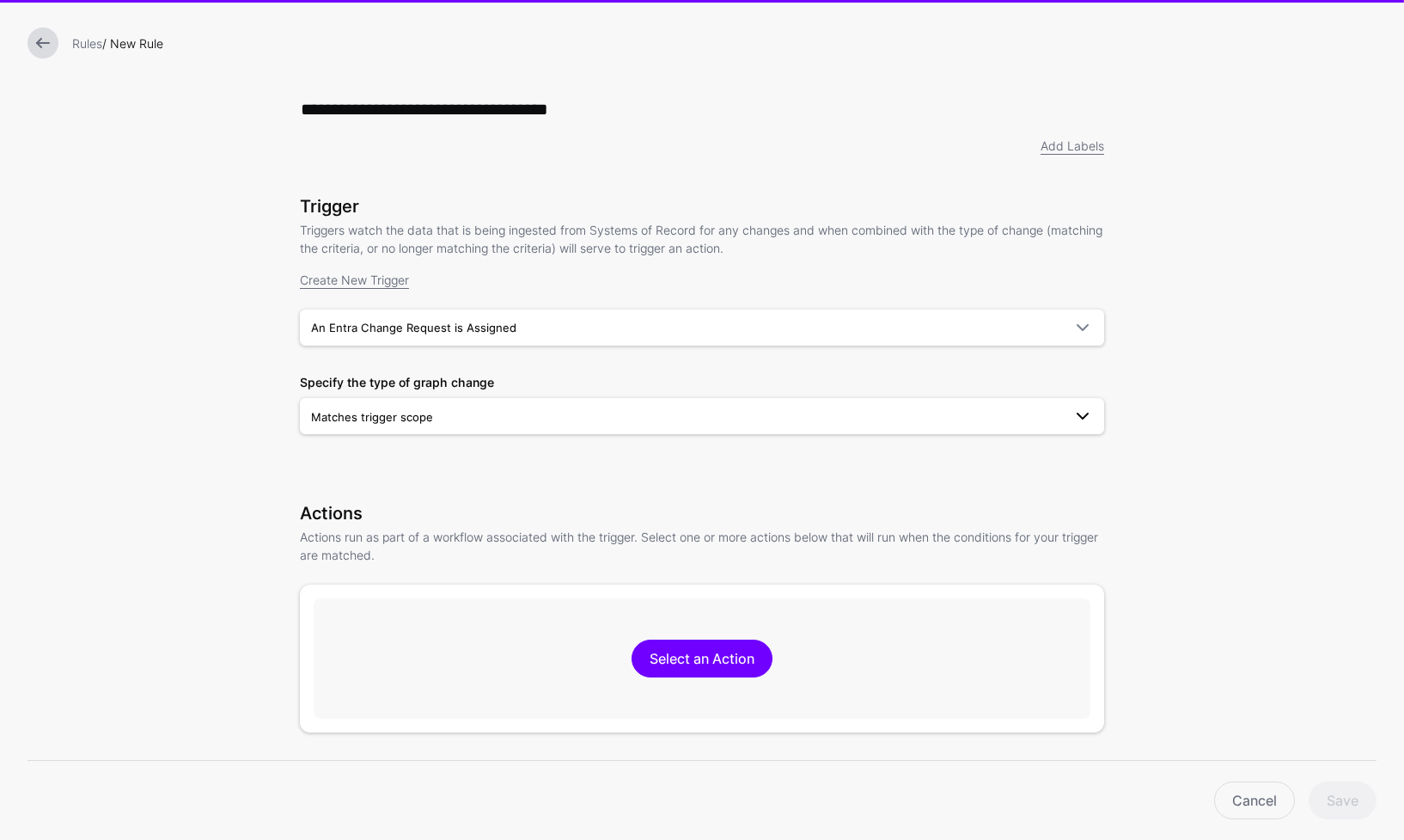
click at [644, 412] on span "Matches trigger scope" at bounding box center [686, 417] width 751 height 19
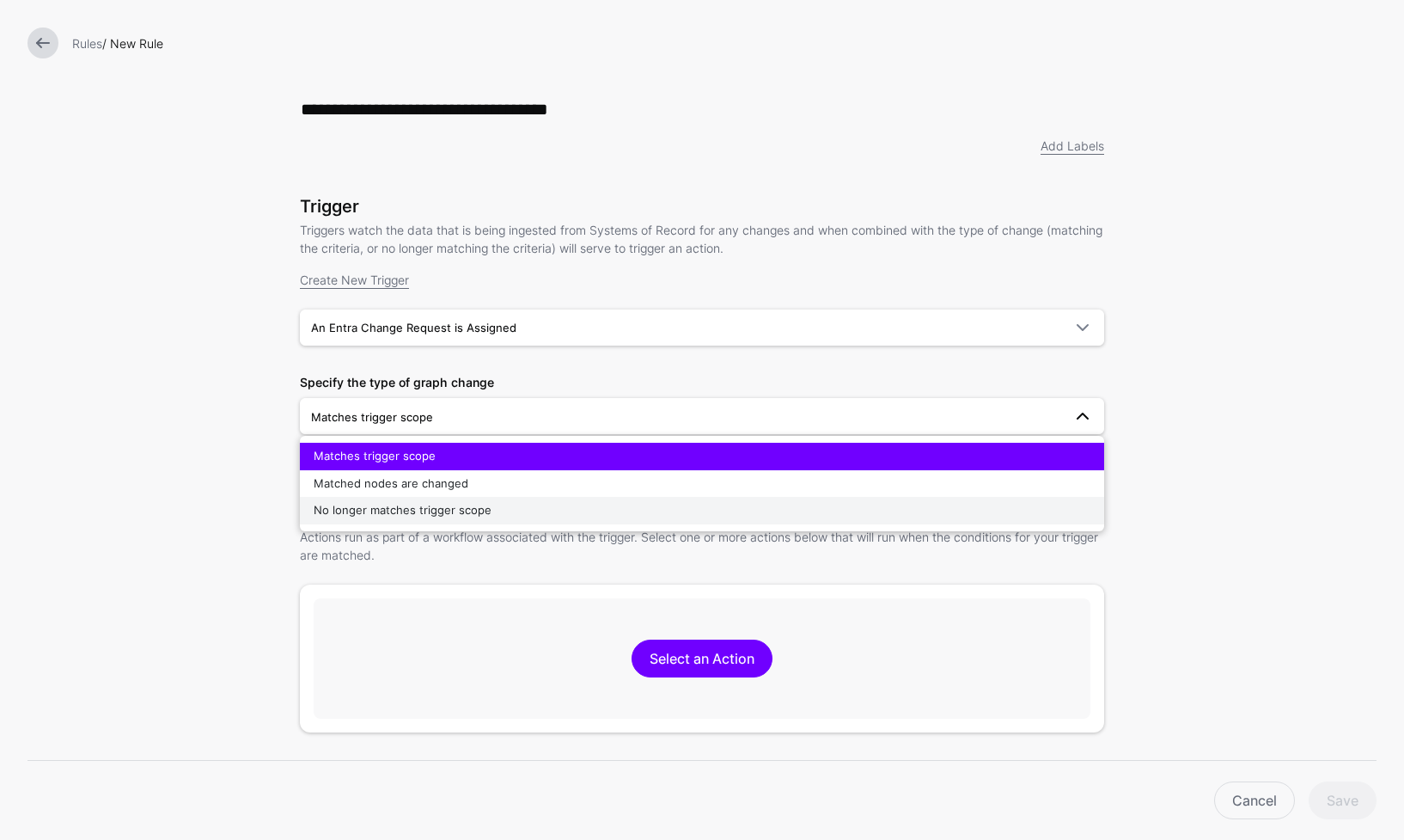
click at [559, 513] on div "No longer matches trigger scope" at bounding box center [702, 510] width 777 height 17
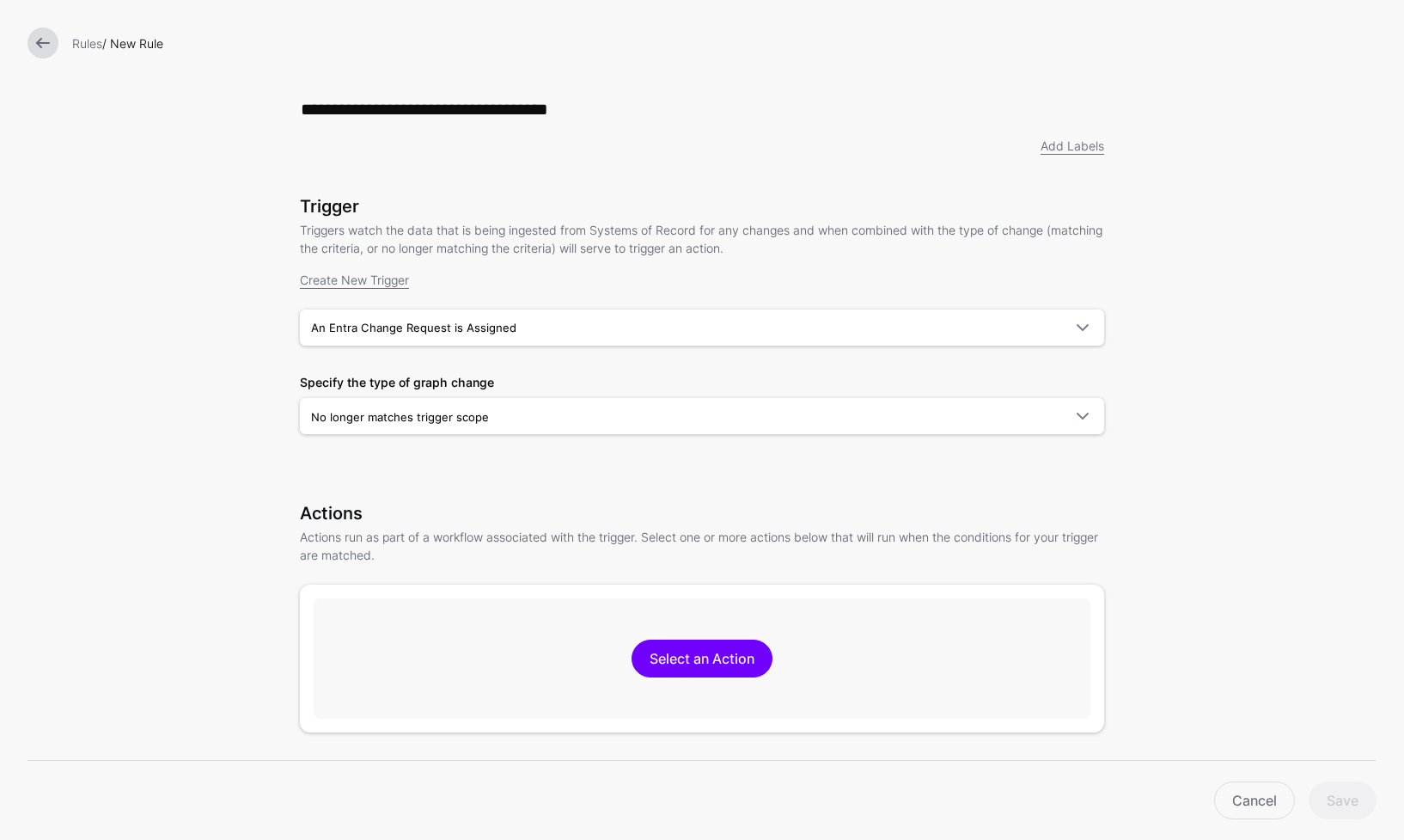
click at [1246, 400] on form "**********" at bounding box center [702, 541] width 1404 height 1083
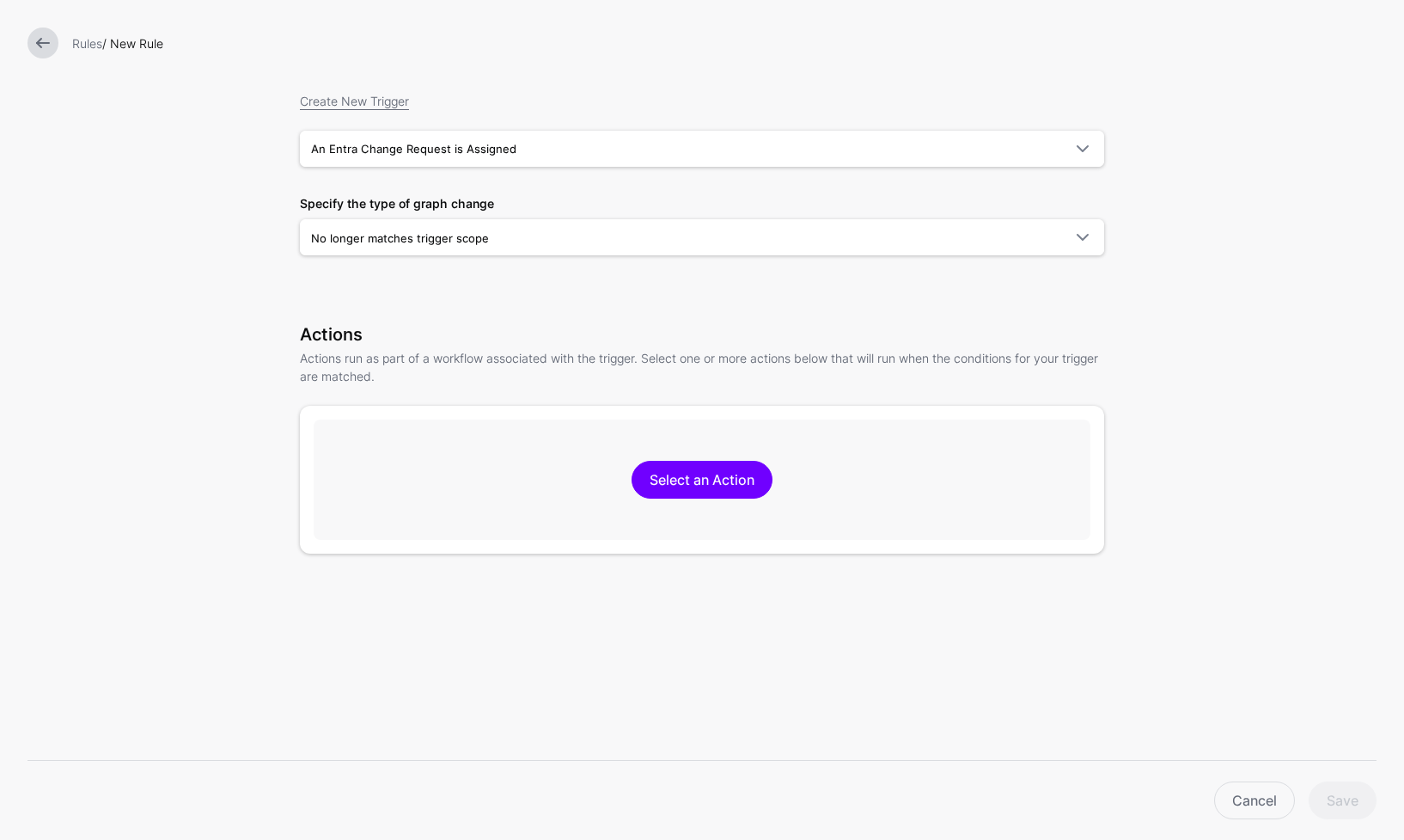
scroll to position [233, 0]
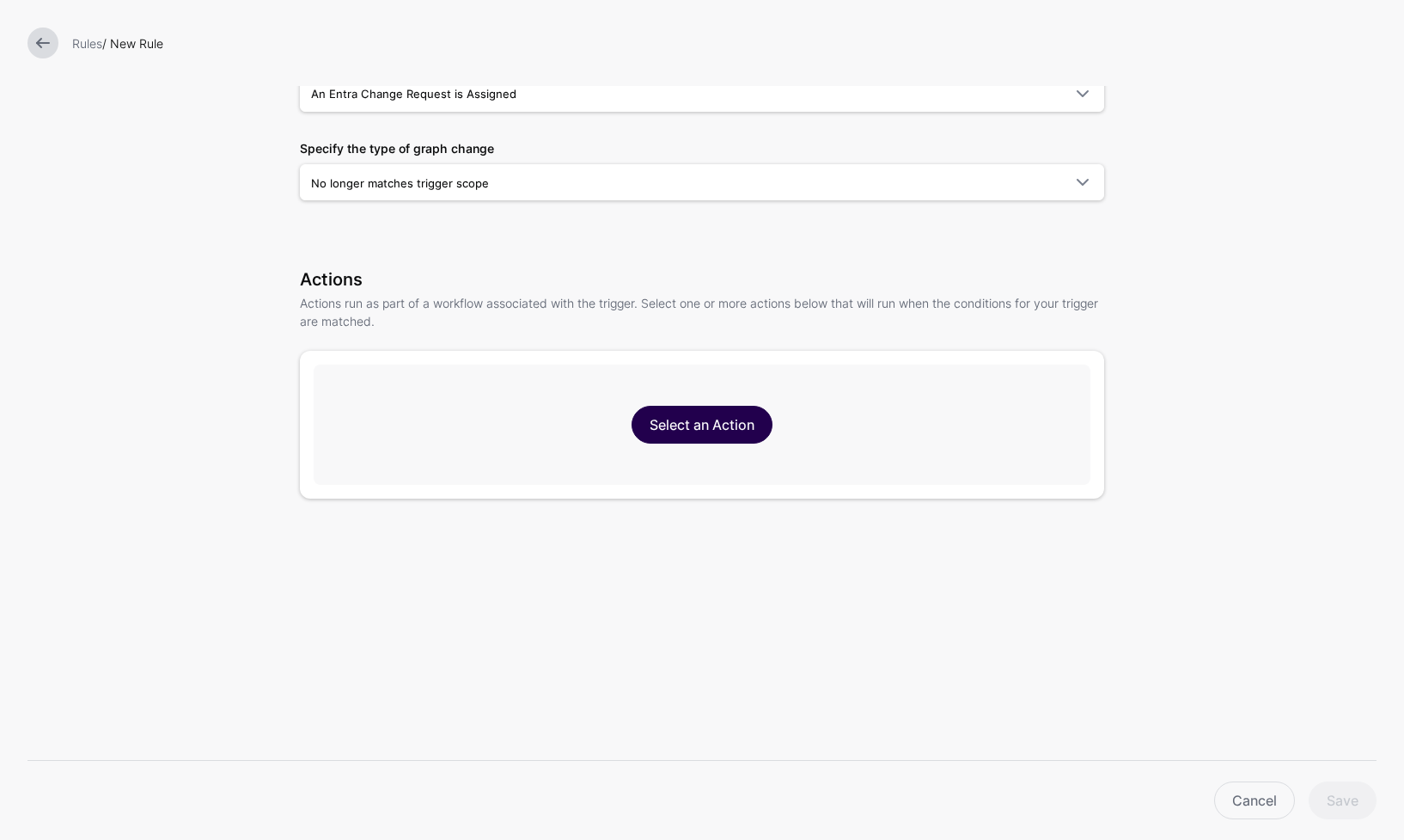
click at [664, 428] on link "Select an Action" at bounding box center [702, 424] width 140 height 38
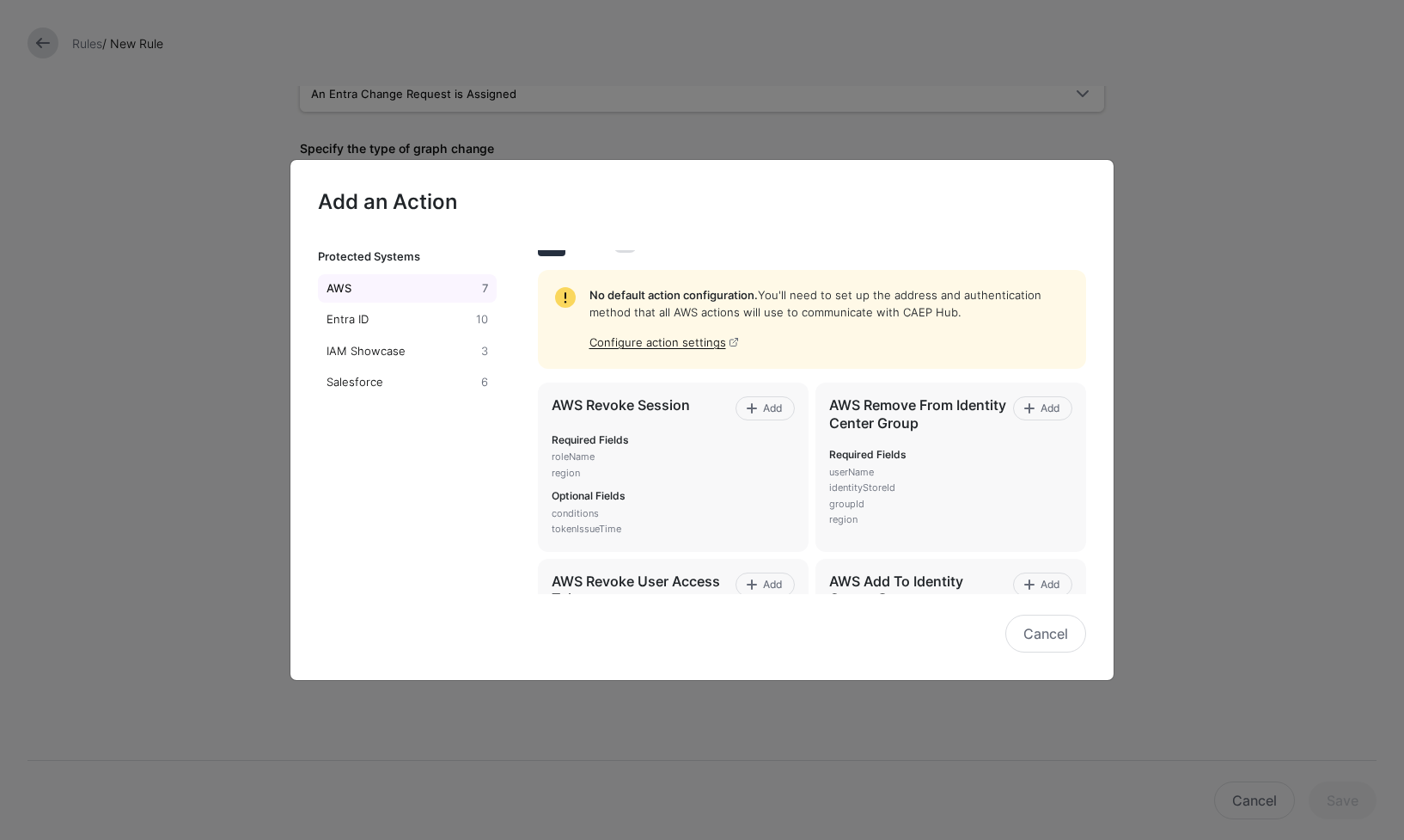
scroll to position [0, 0]
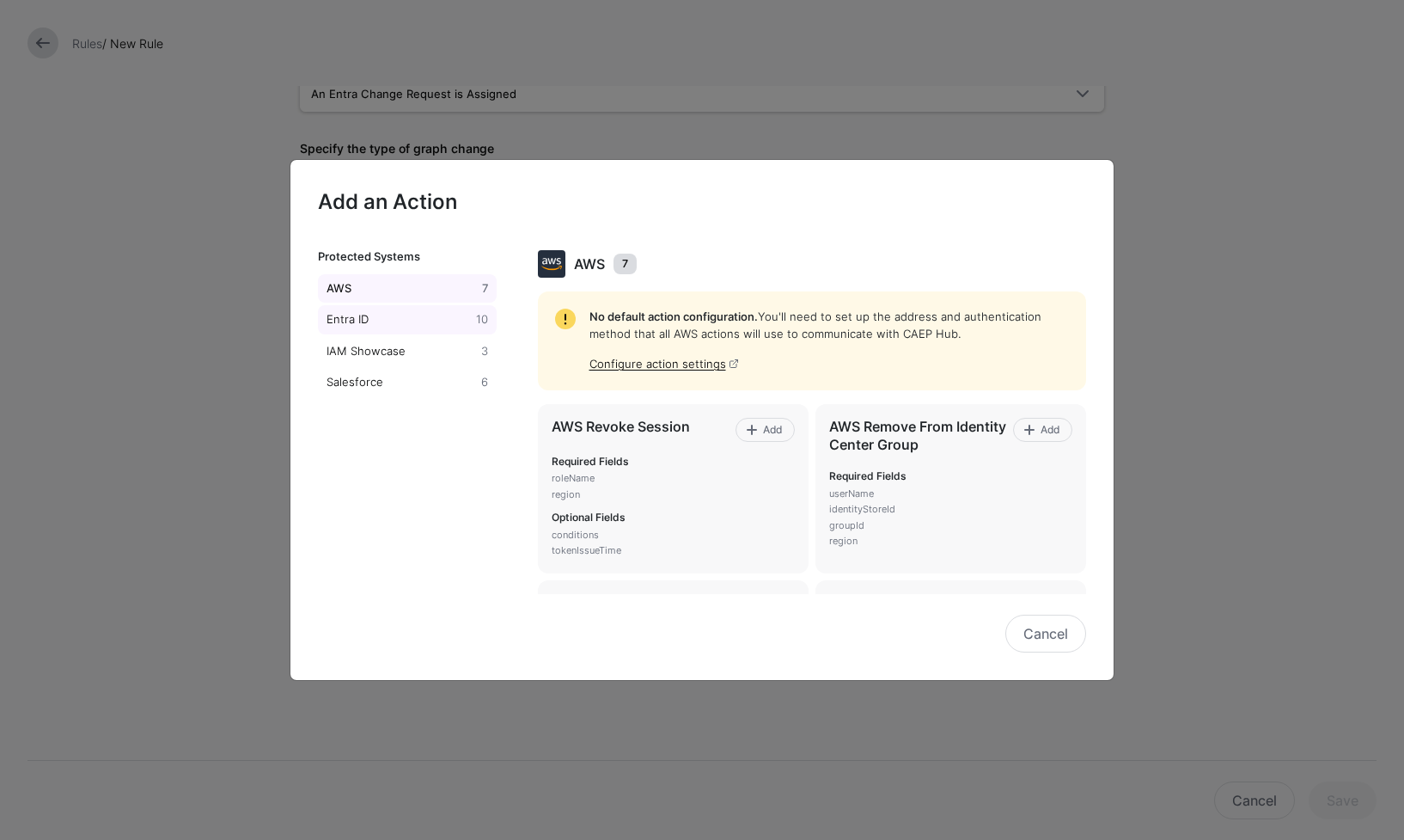
click at [370, 323] on div "Entra ID" at bounding box center [398, 319] width 149 height 17
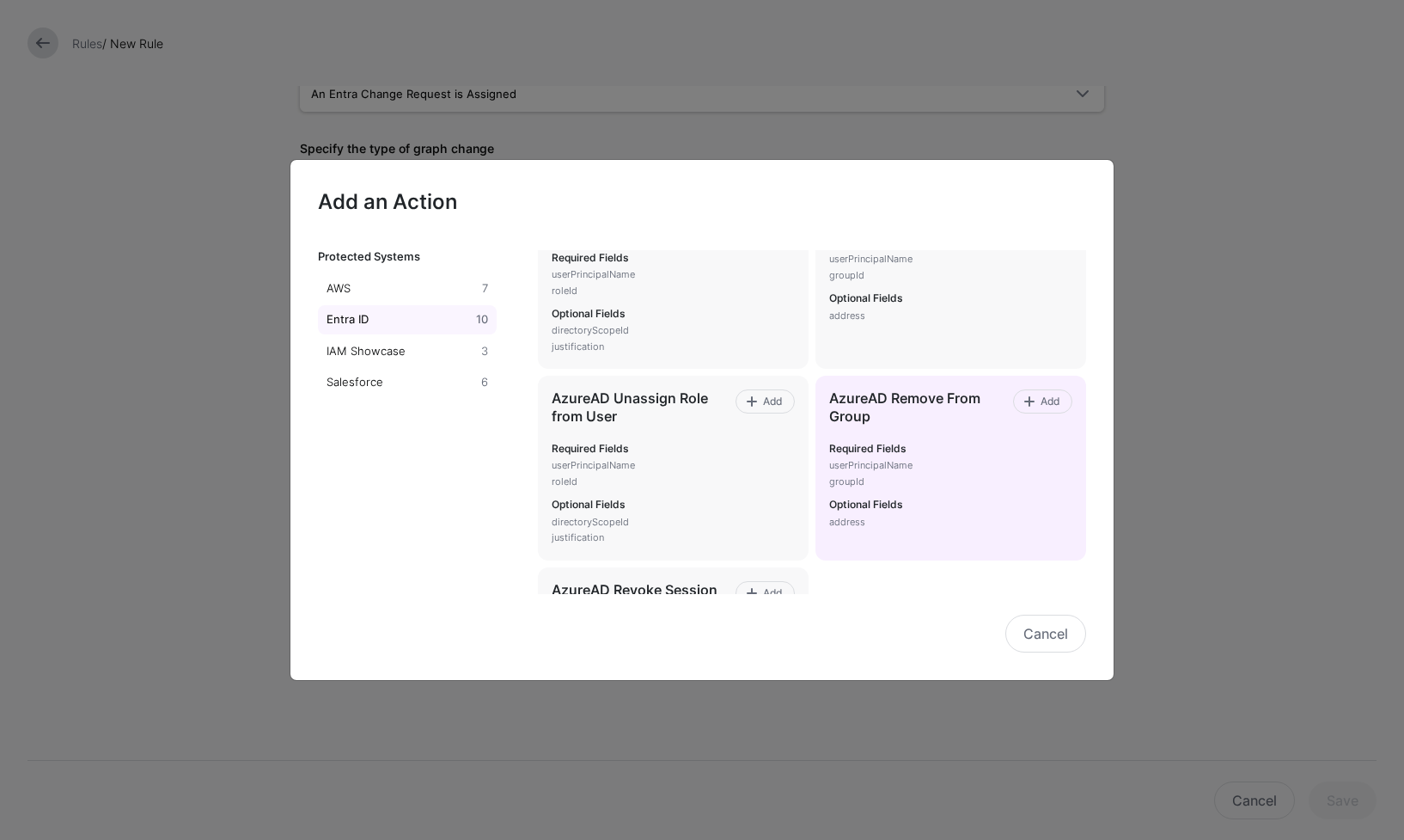
scroll to position [311, 0]
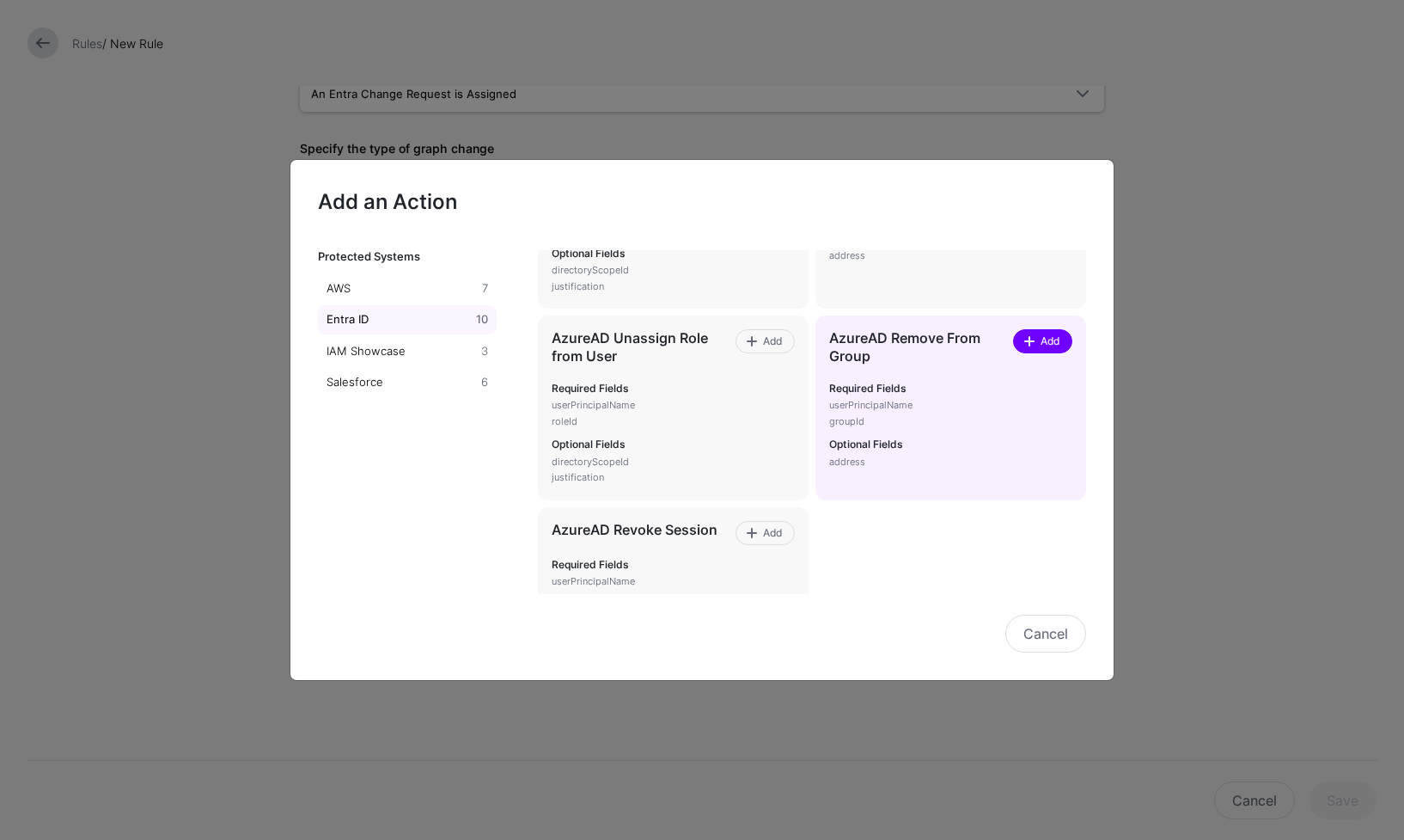
click at [1040, 342] on span "Add" at bounding box center [1050, 341] width 23 height 16
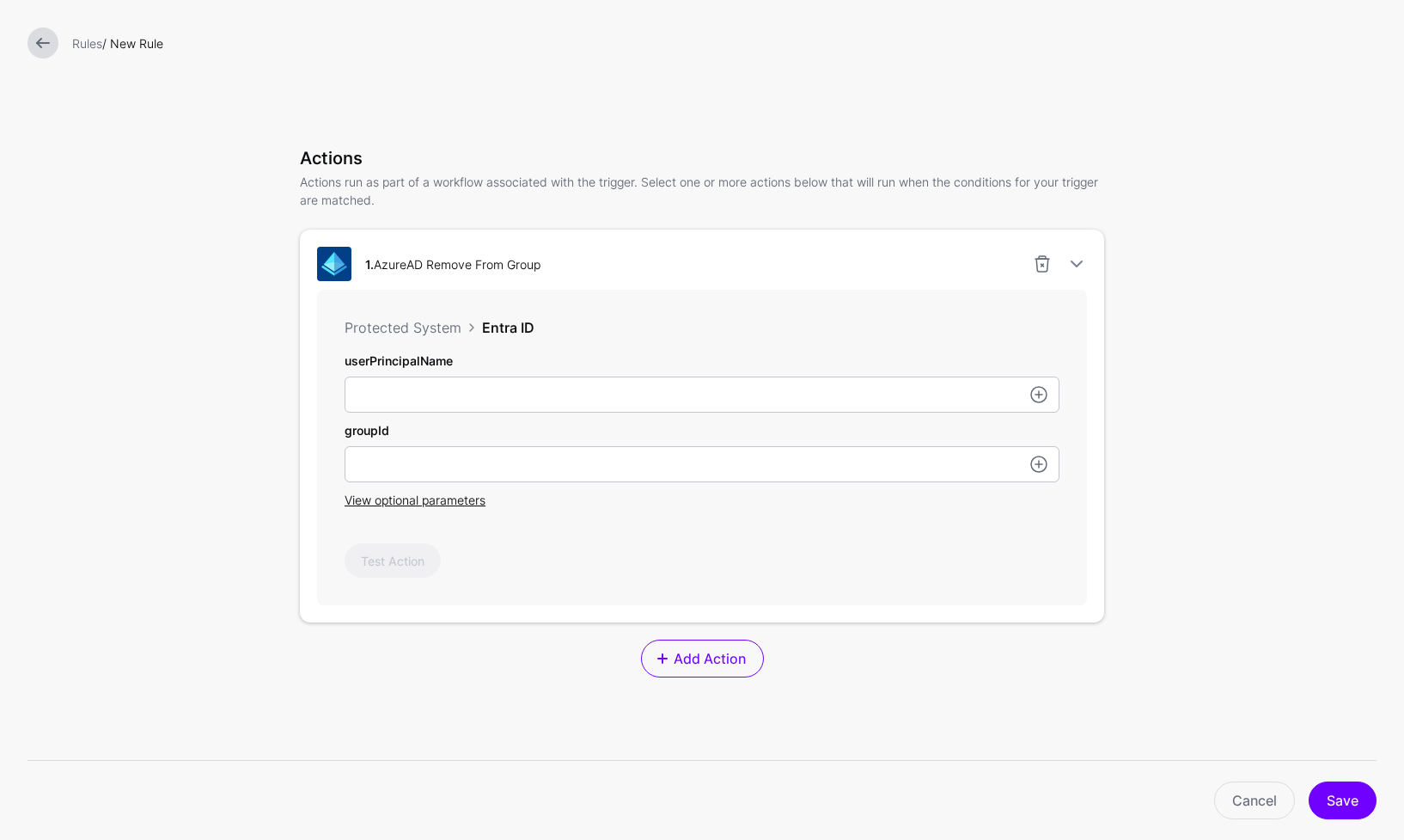
scroll to position [359, 0]
click at [1033, 392] on link at bounding box center [1039, 390] width 21 height 21
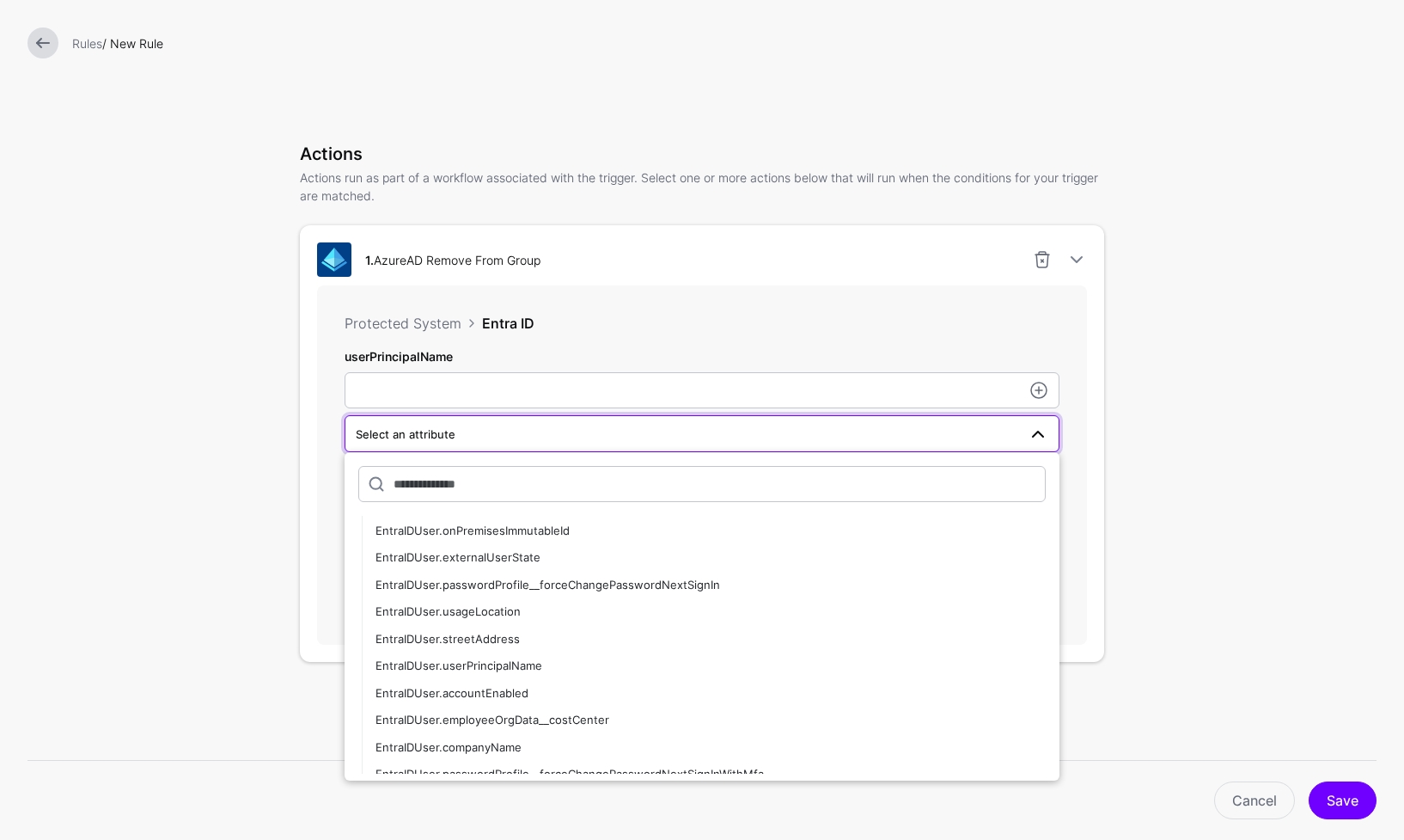
scroll to position [2287, 0]
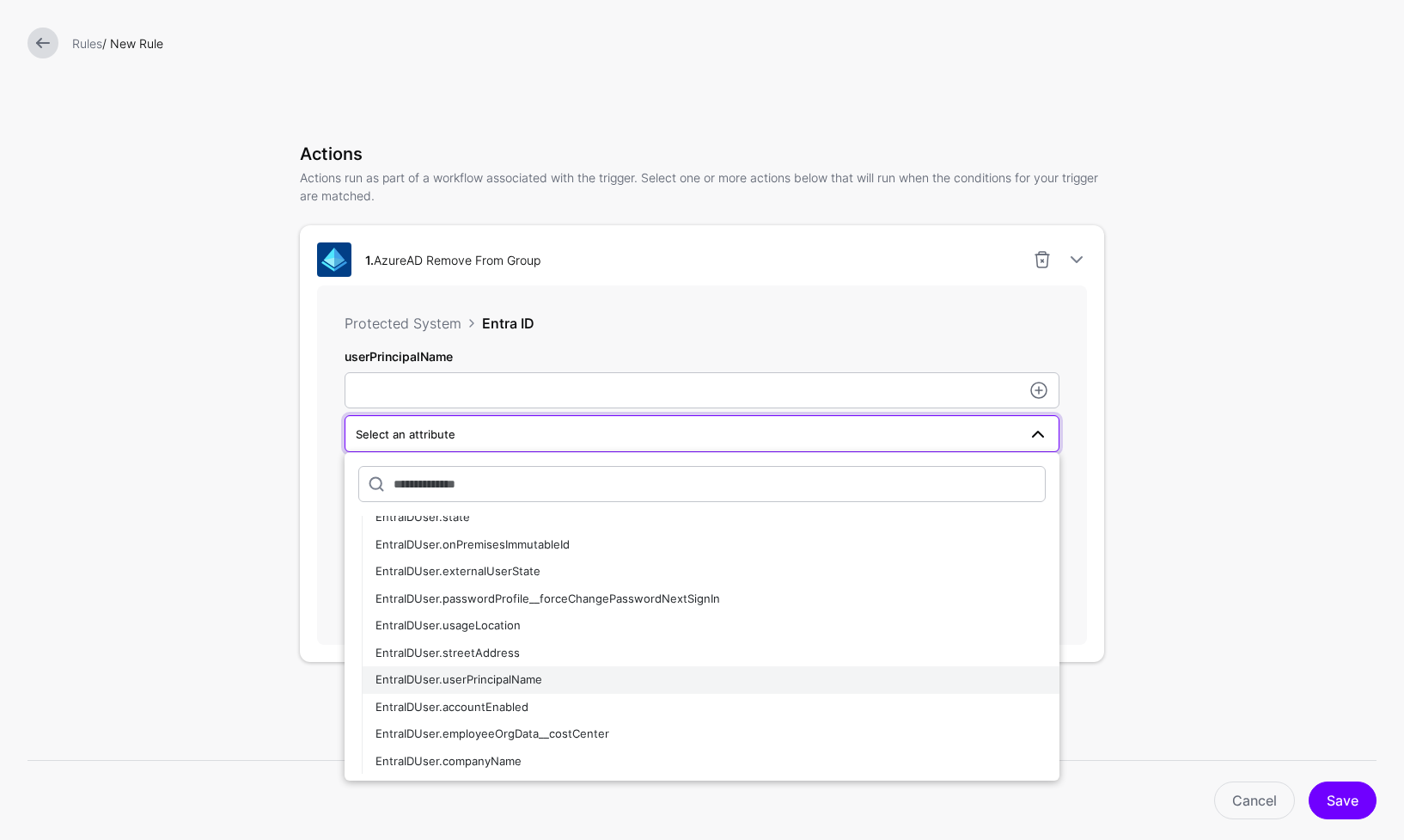
click at [586, 681] on div "EntraIDUser.userPrincipalName" at bounding box center [711, 679] width 671 height 17
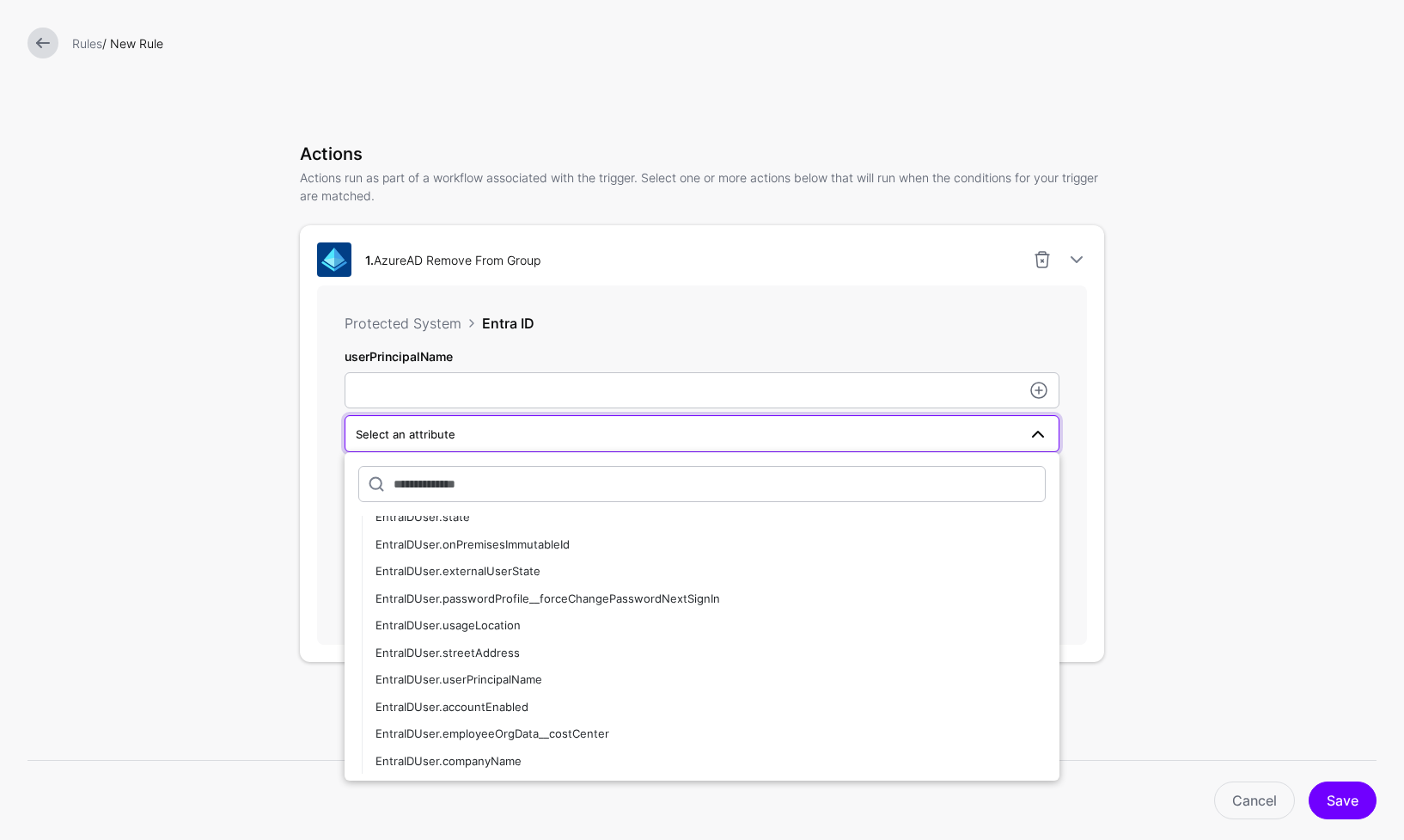
type input "**********"
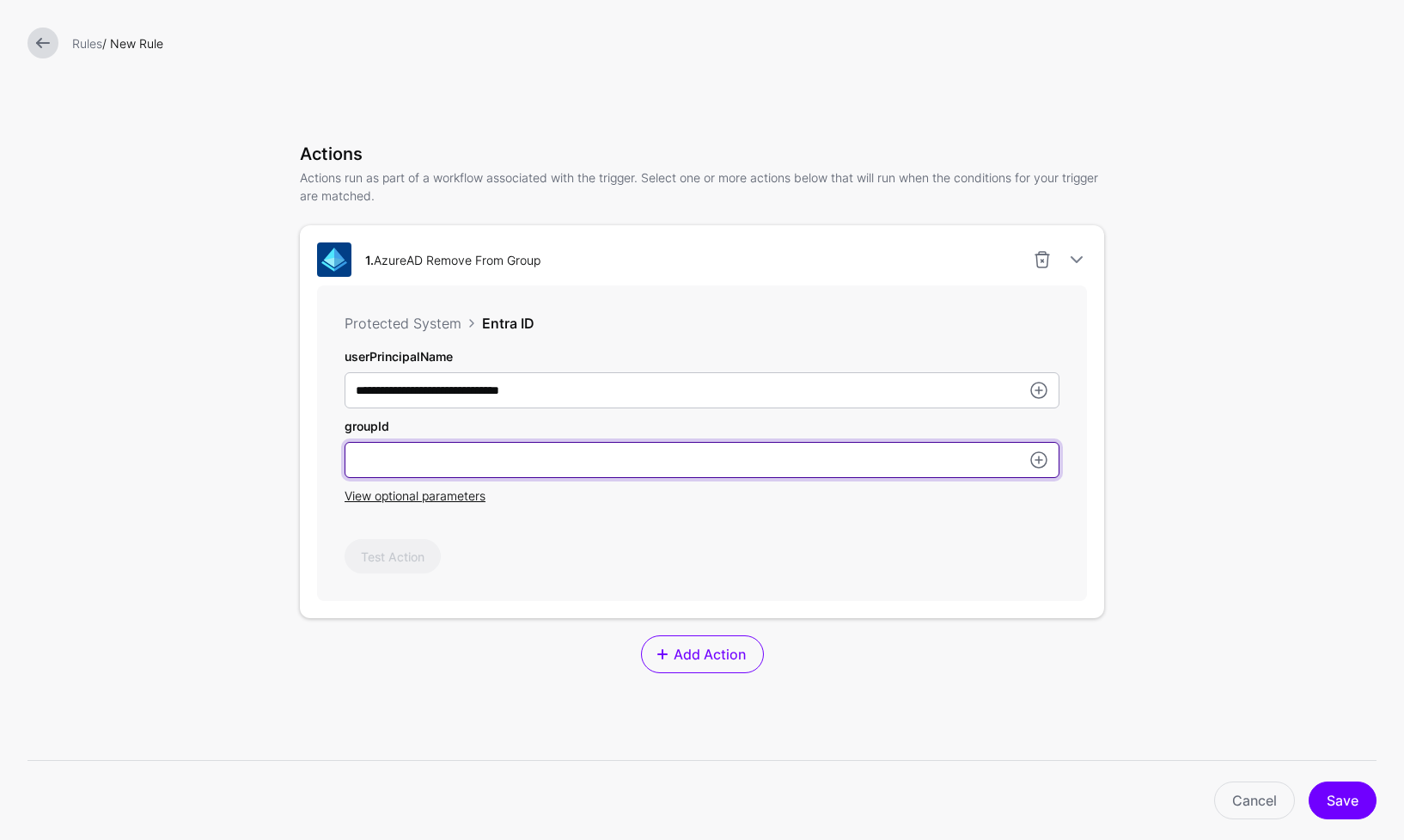
click at [944, 472] on input "userPrincipalName" at bounding box center [702, 459] width 715 height 36
paste input "**********"
type input "**********"
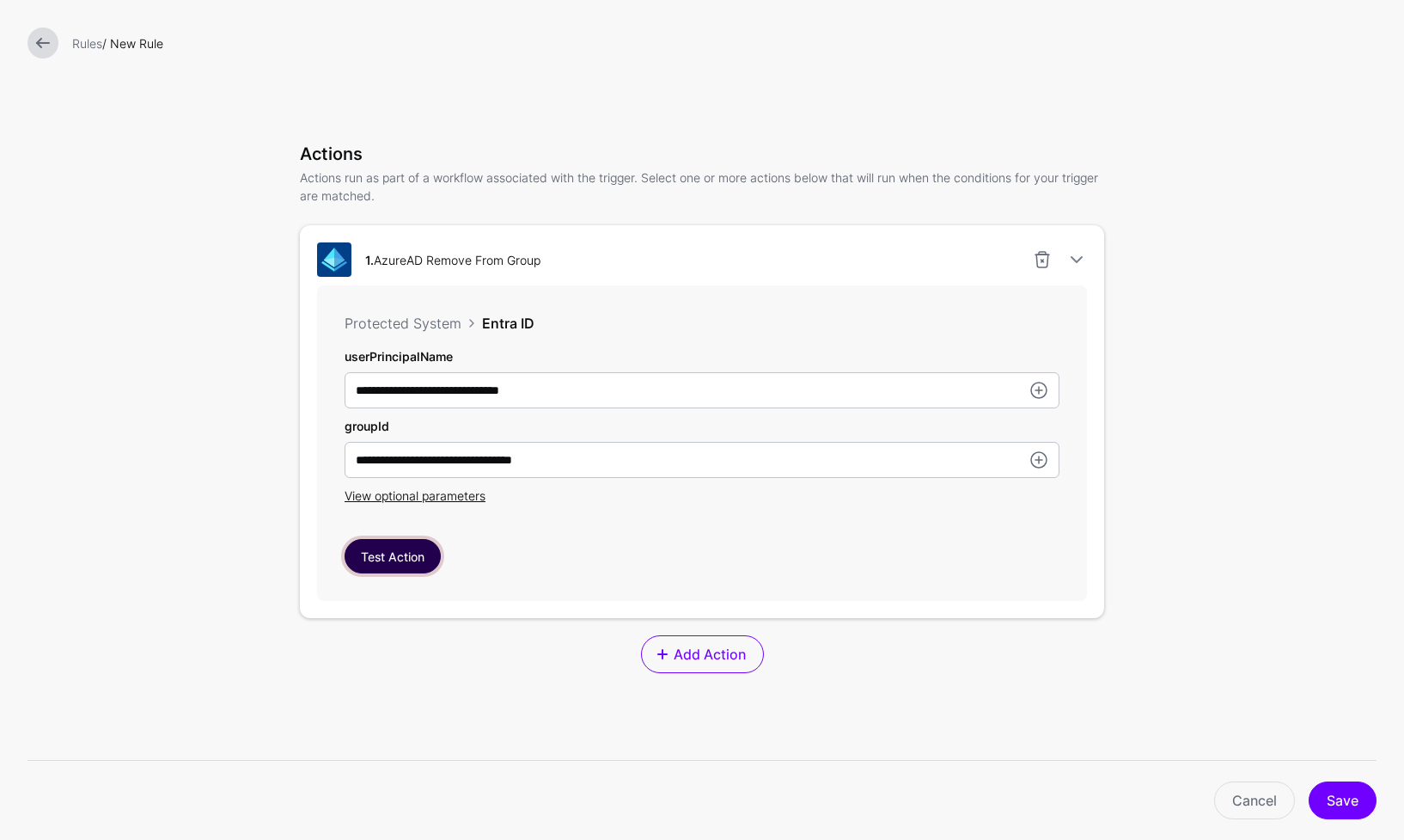
click at [390, 554] on button "Test Action" at bounding box center [392, 556] width 96 height 35
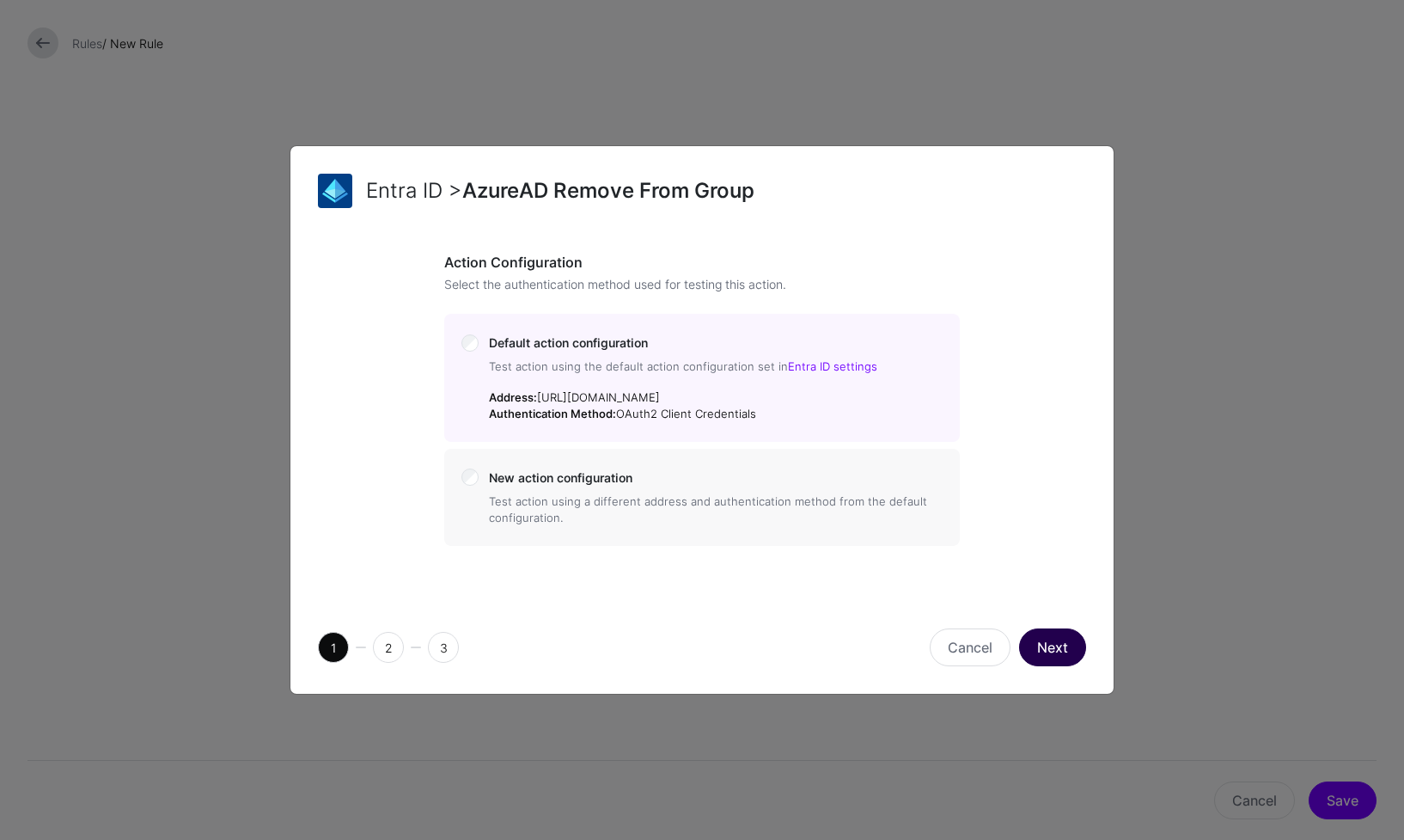
click at [1076, 651] on button "Next" at bounding box center [1053, 647] width 67 height 38
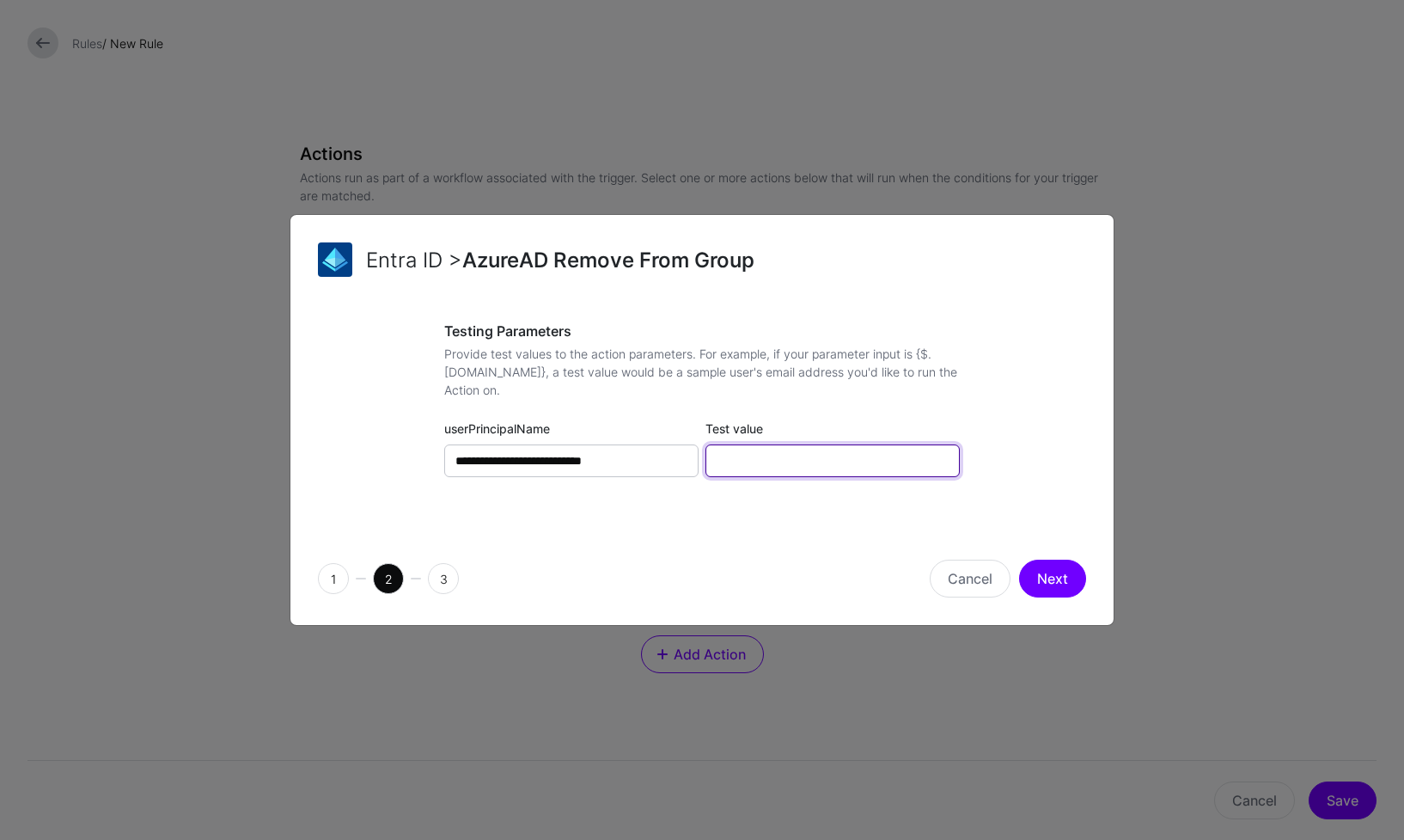
click at [769, 467] on input "Test value" at bounding box center [832, 460] width 254 height 33
paste input "**********"
type input "**********"
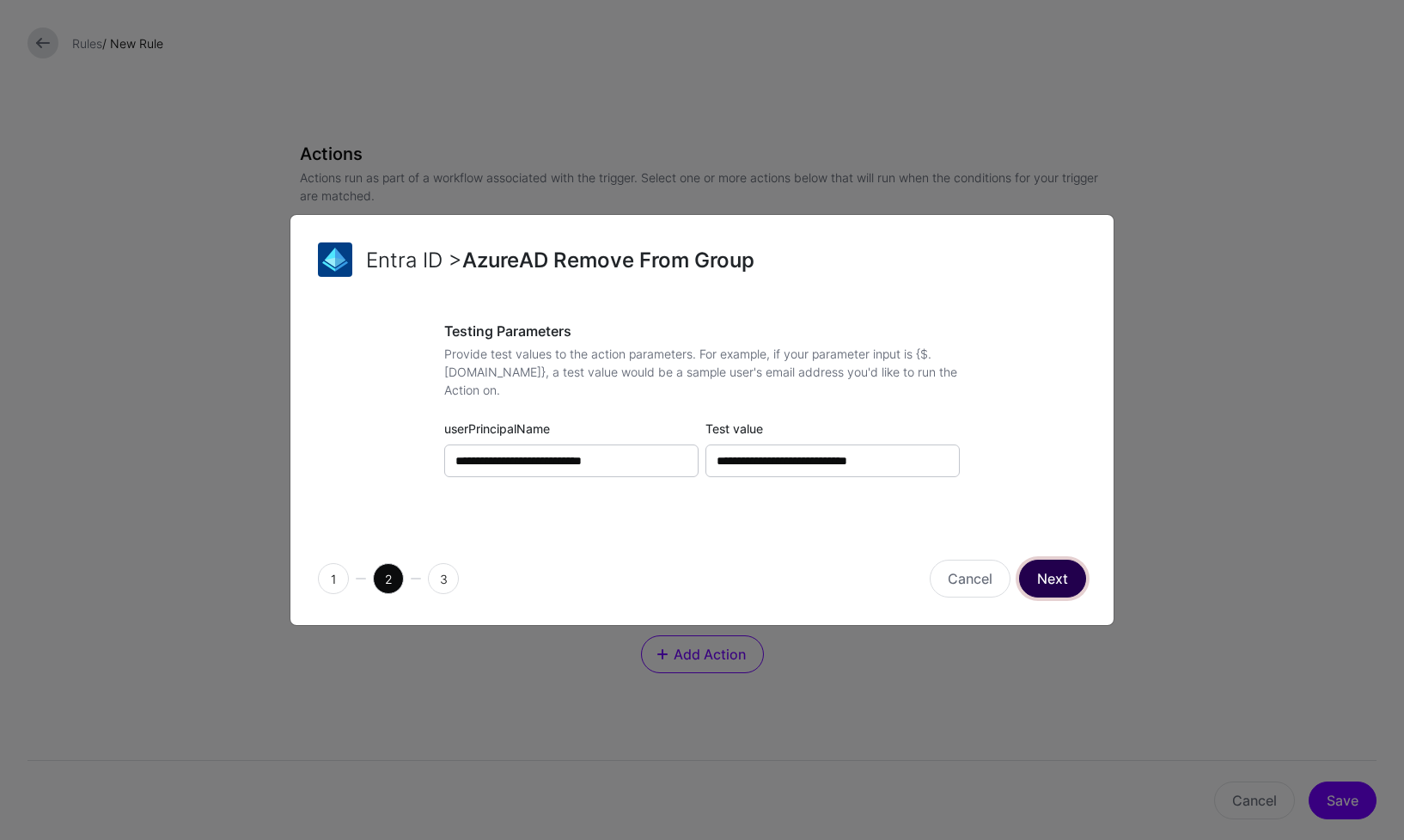
click at [1057, 579] on button "Next" at bounding box center [1053, 578] width 67 height 38
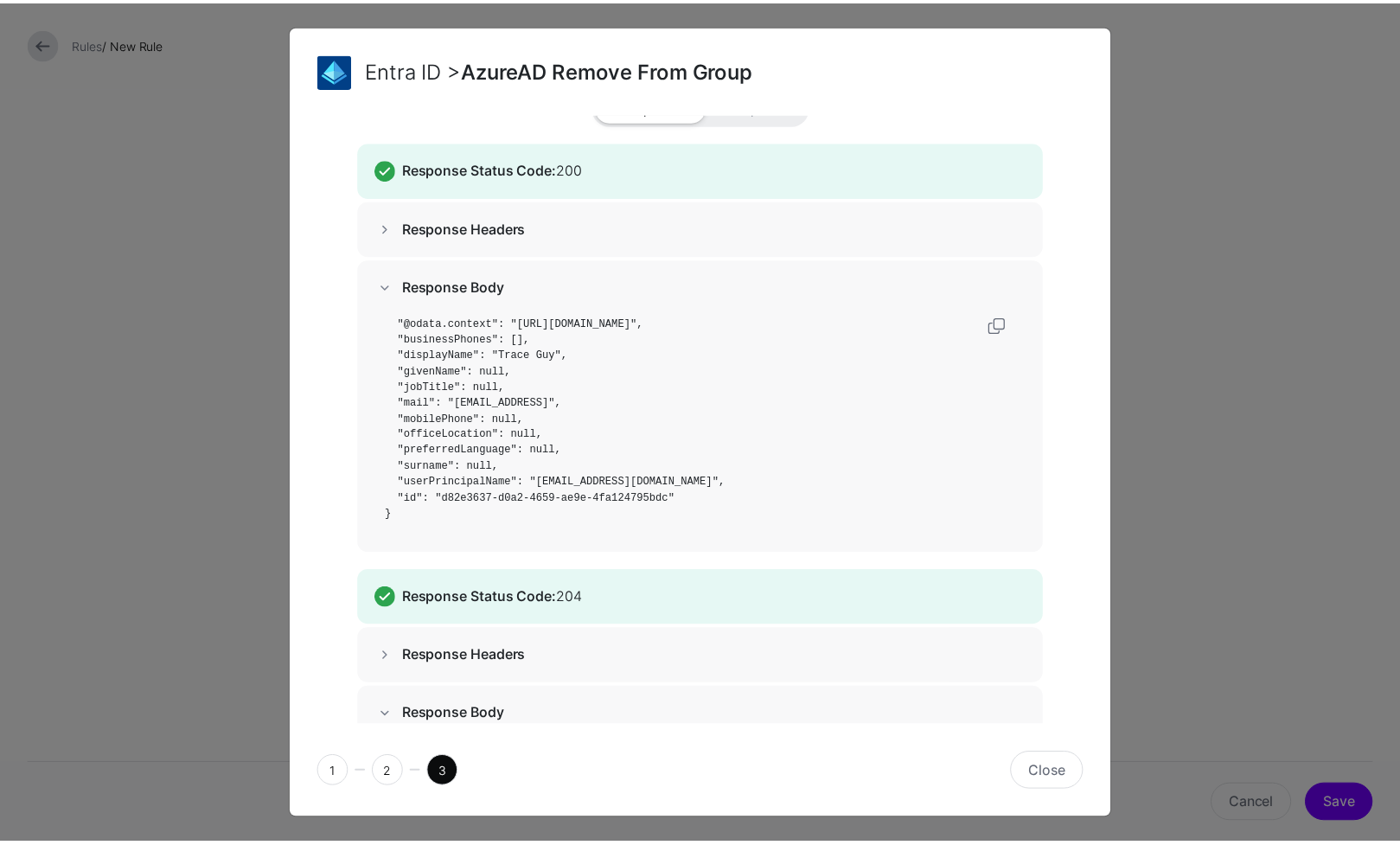
scroll to position [101, 0]
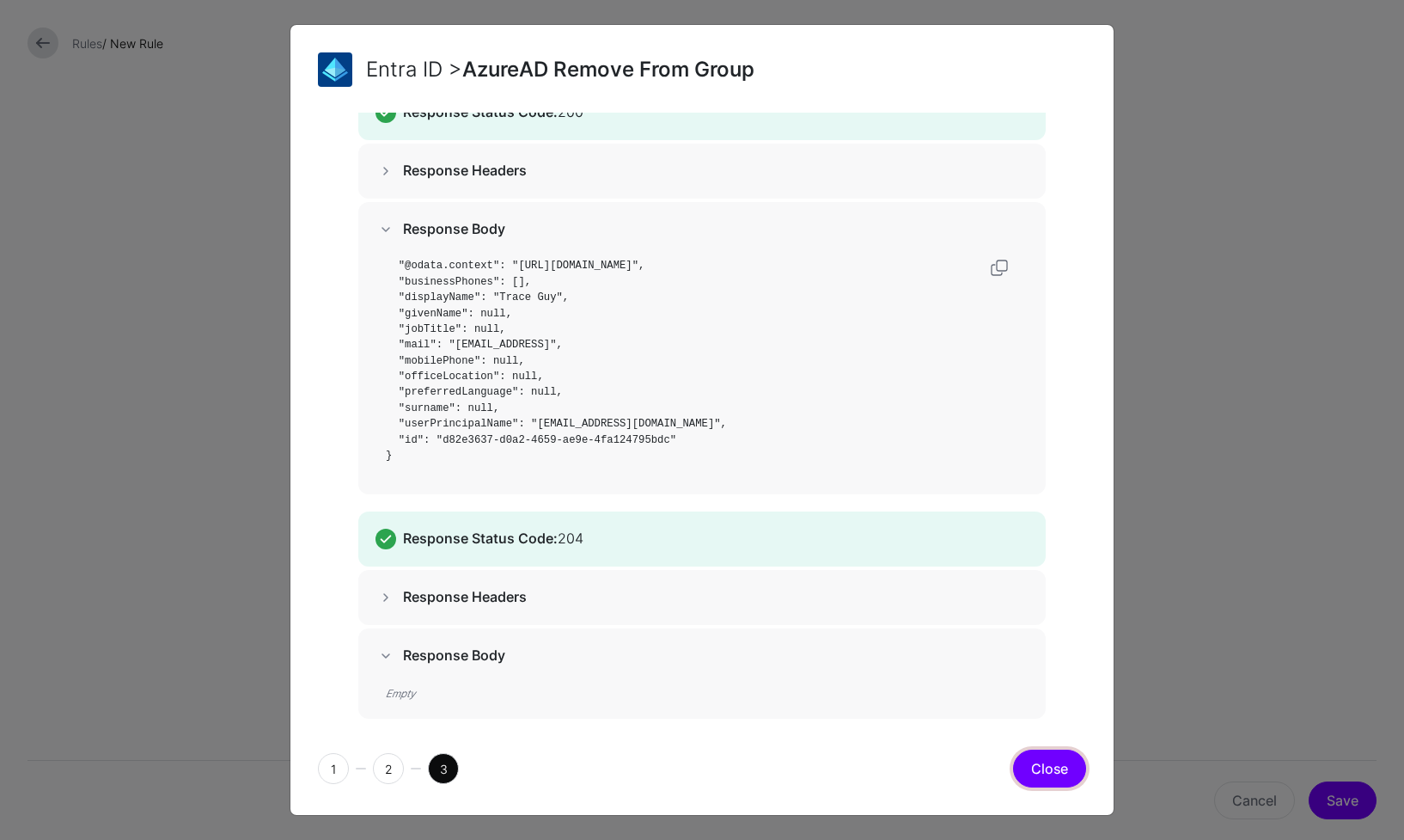
click at [1054, 767] on button "Close" at bounding box center [1050, 768] width 73 height 38
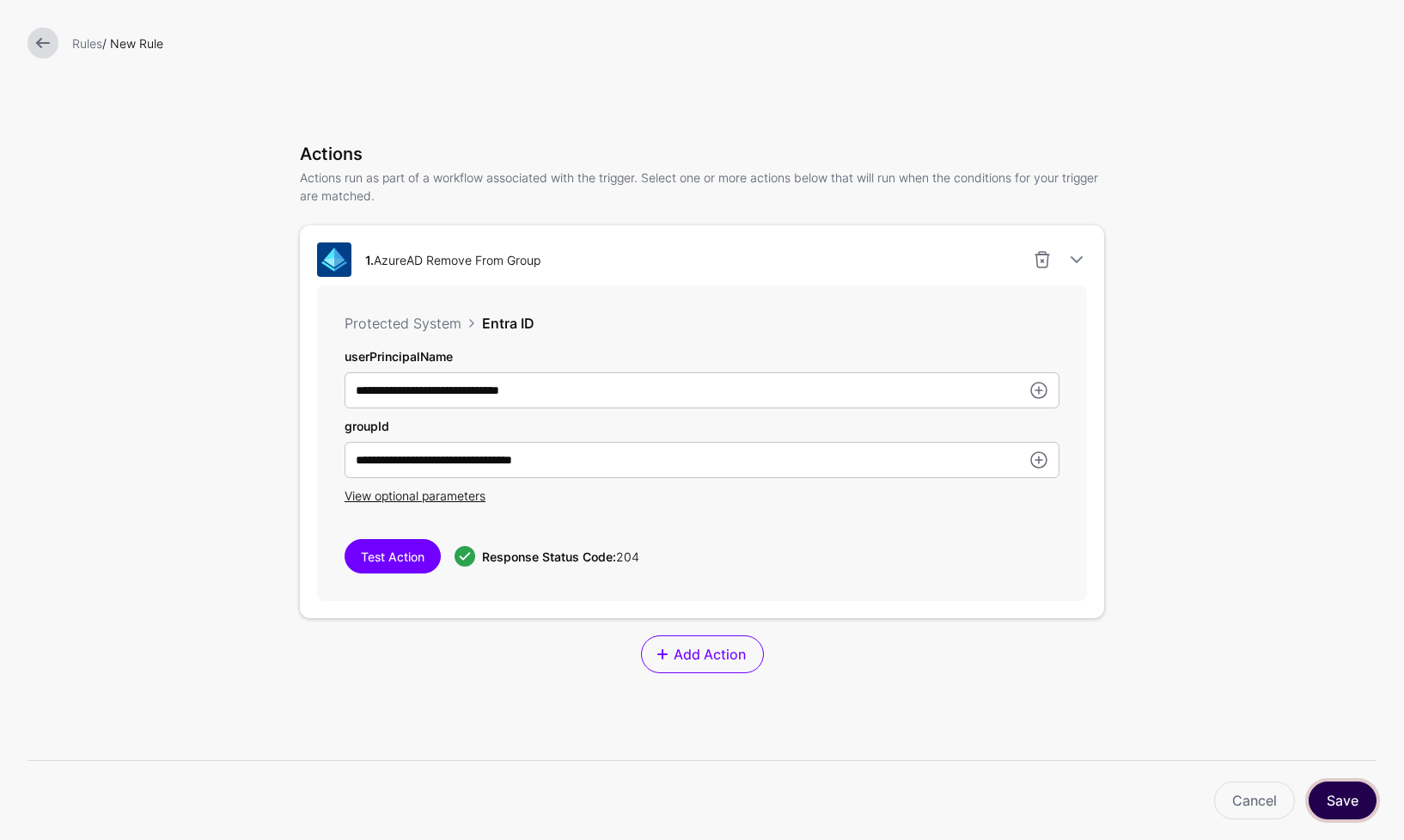
click at [1330, 793] on button "Save" at bounding box center [1343, 800] width 68 height 38
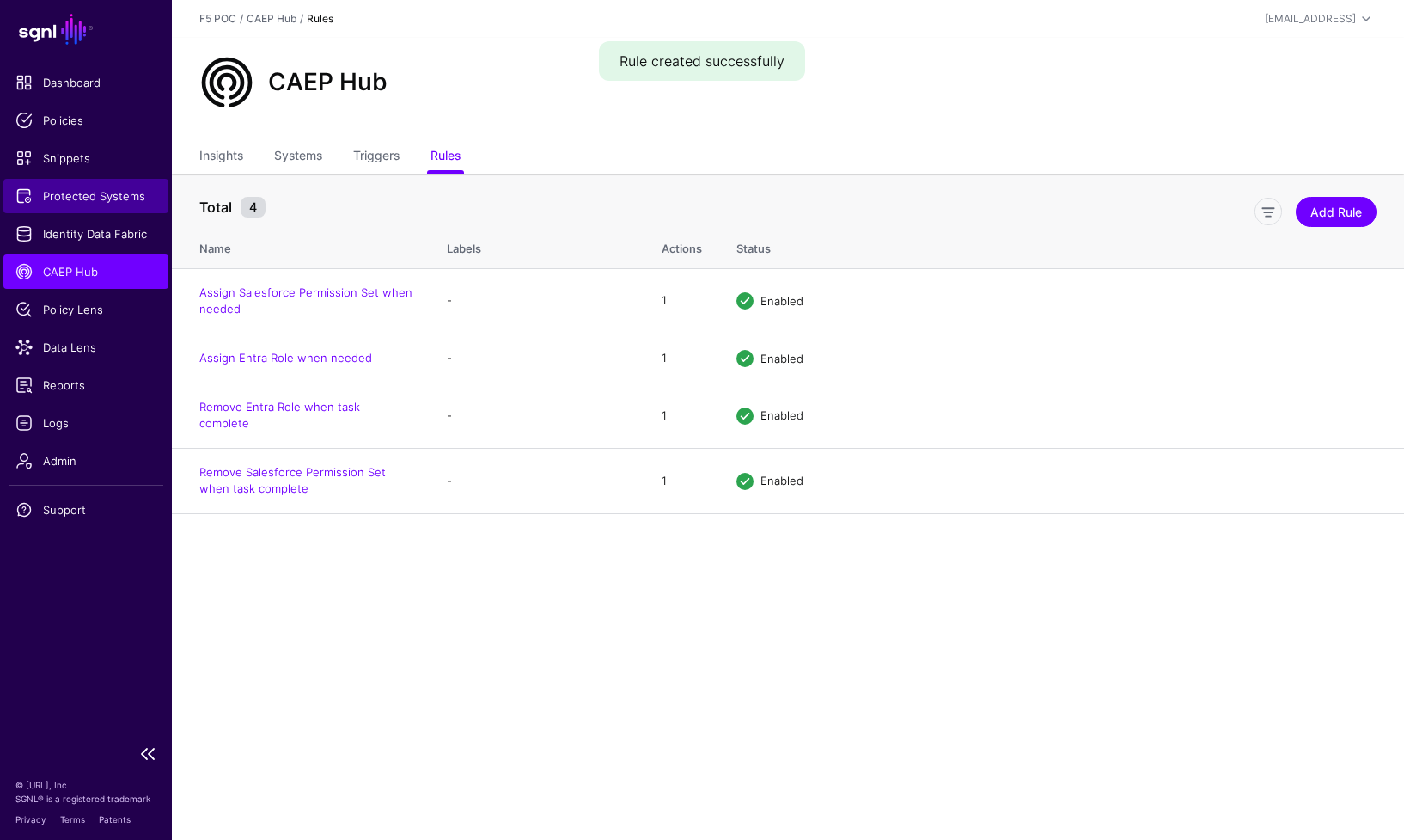
click at [109, 194] on span "Protected Systems" at bounding box center [86, 195] width 140 height 17
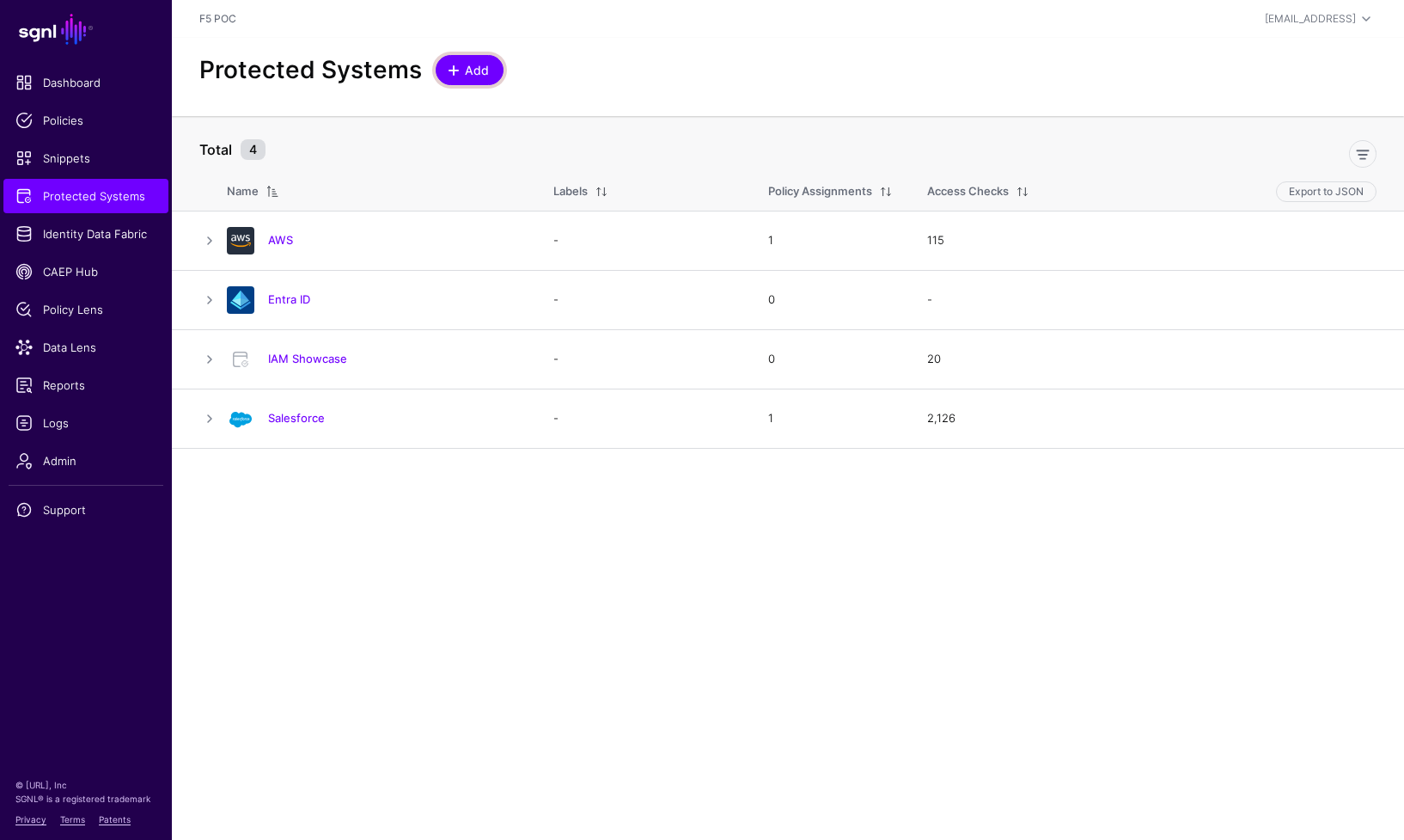
click at [487, 73] on span "Add" at bounding box center [477, 70] width 29 height 18
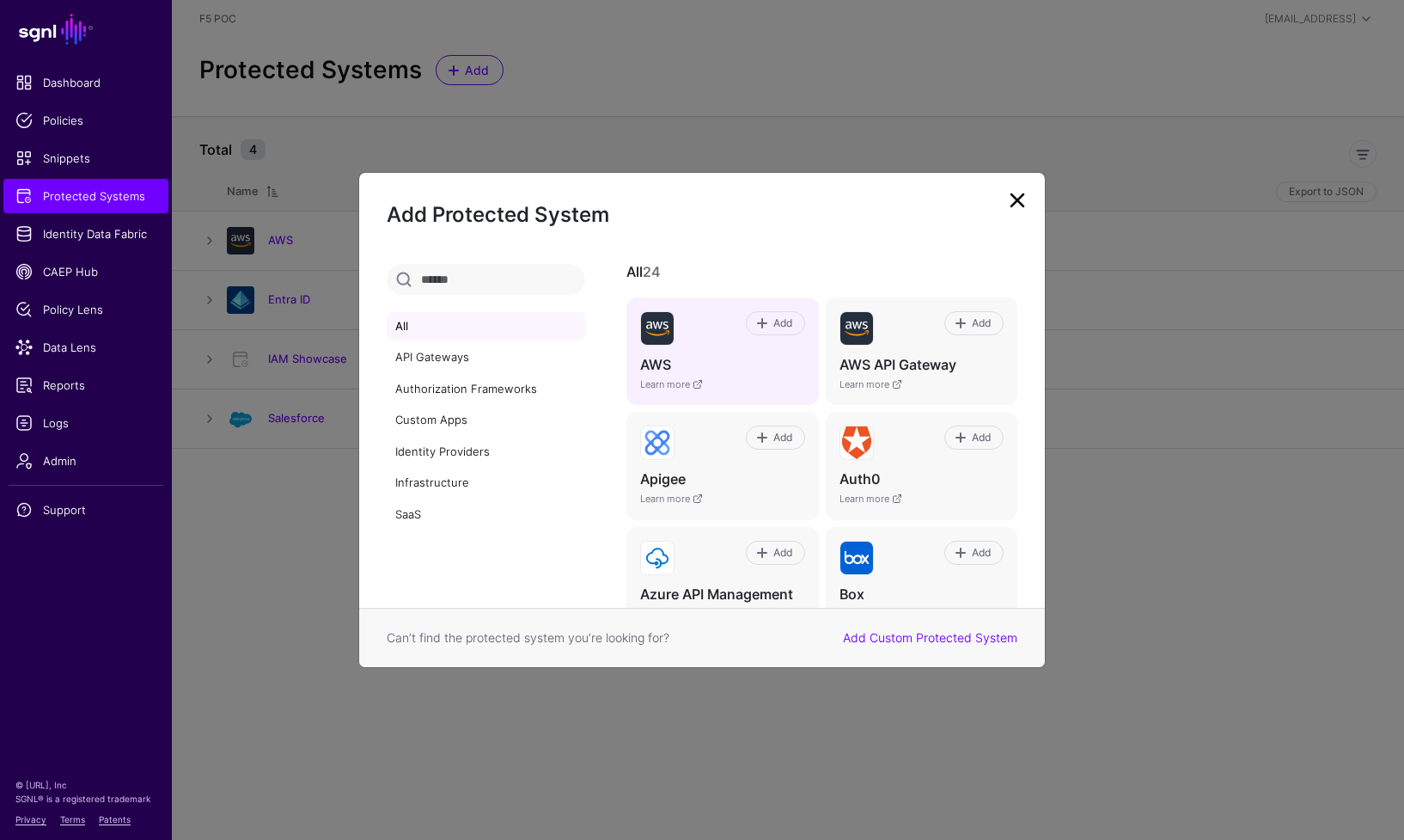
click at [744, 371] on h4 "AWS" at bounding box center [722, 365] width 164 height 18
click at [779, 324] on span "Add" at bounding box center [782, 324] width 23 height 16
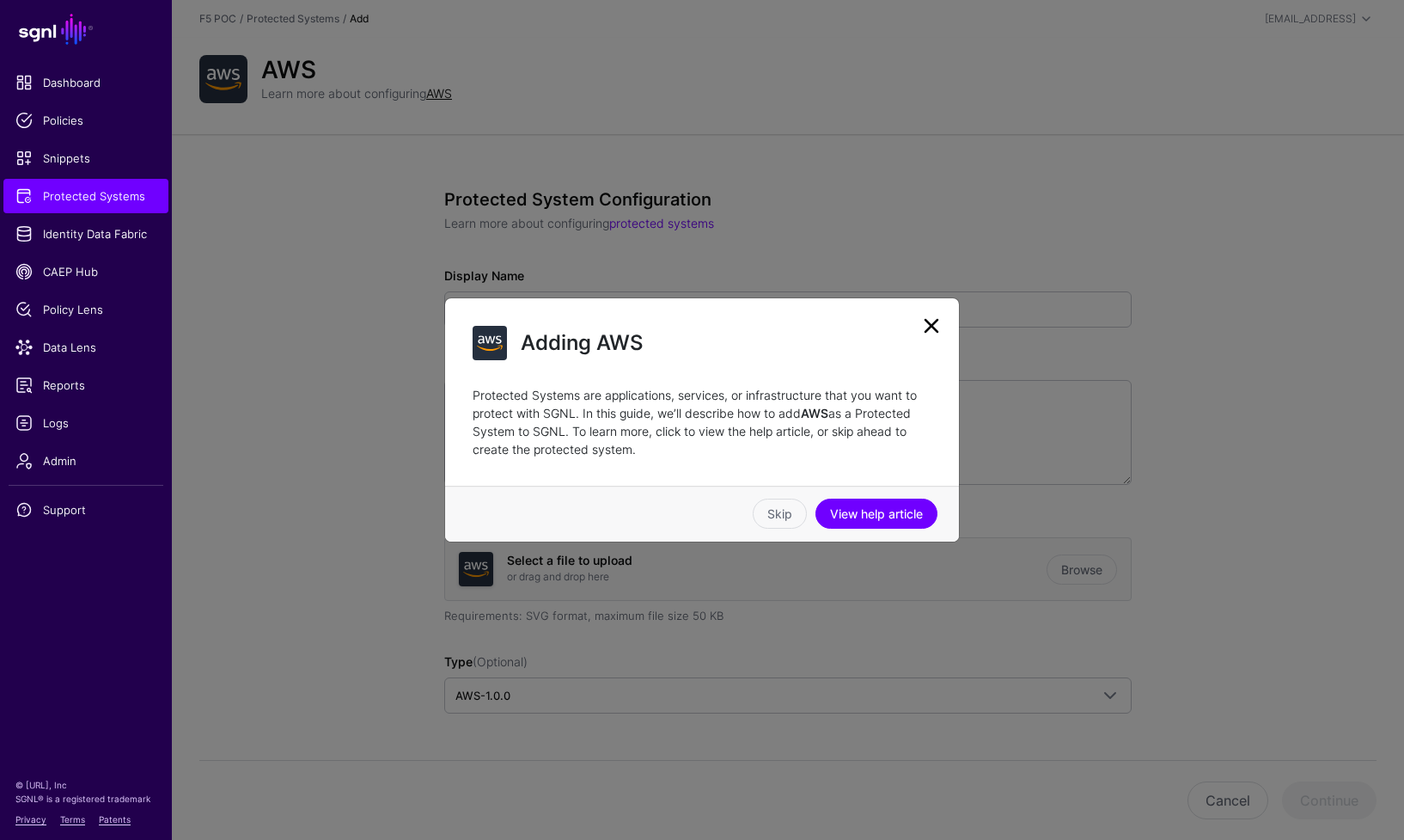
click at [787, 496] on div "Skip View help article" at bounding box center [702, 513] width 514 height 55
click at [783, 511] on link "Skip" at bounding box center [780, 513] width 54 height 30
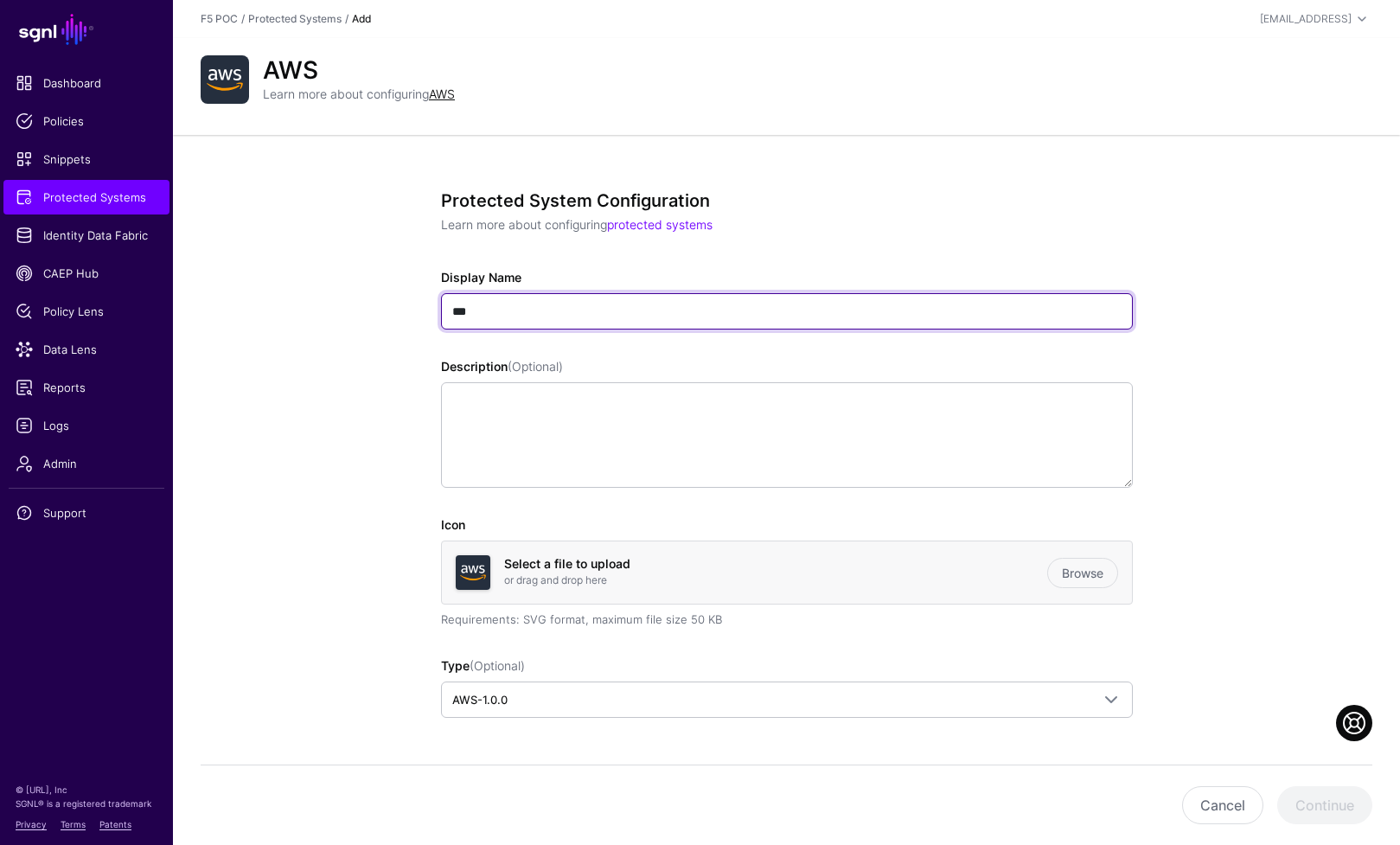
click at [624, 312] on input "***" at bounding box center [787, 311] width 692 height 36
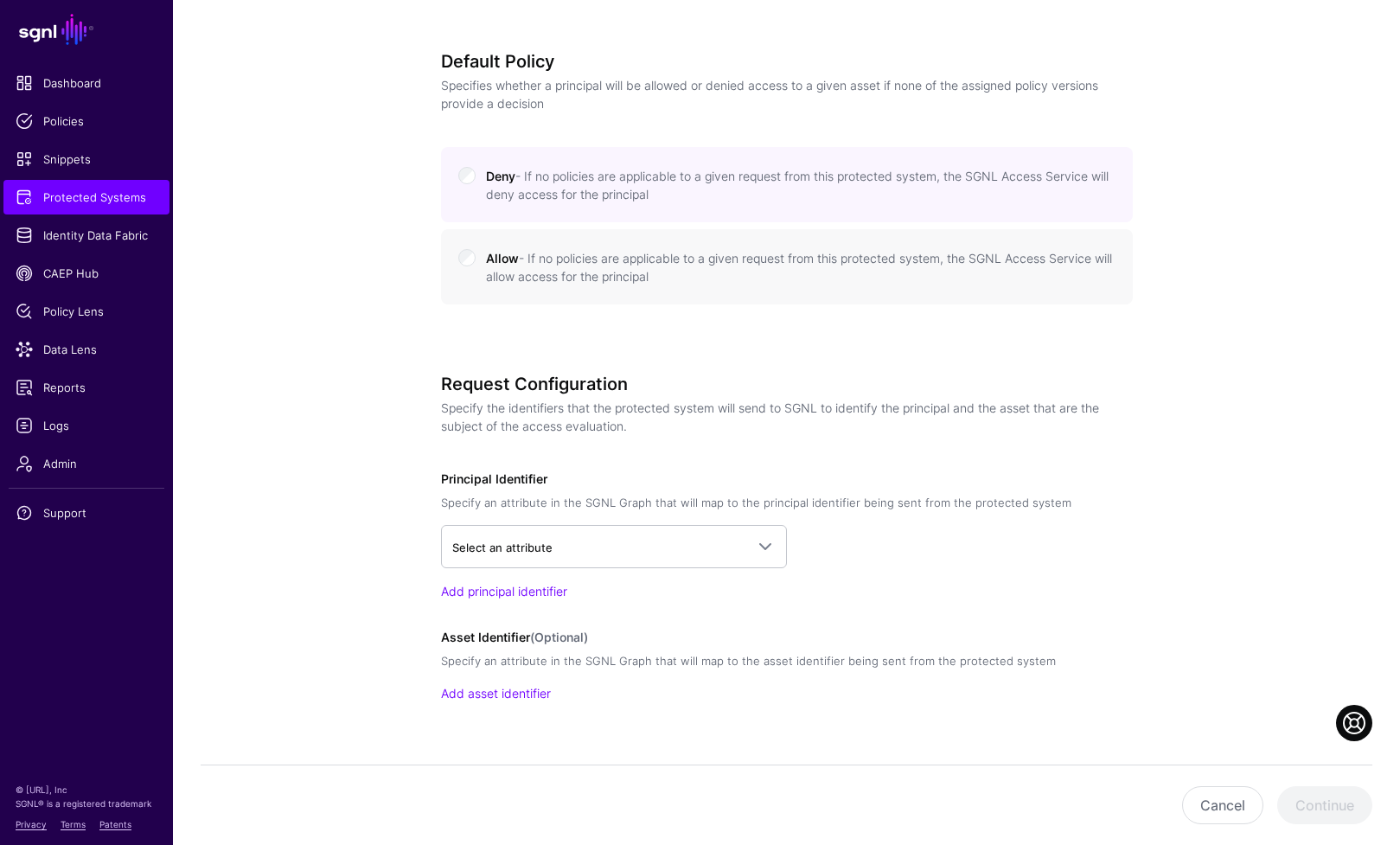
scroll to position [773, 0]
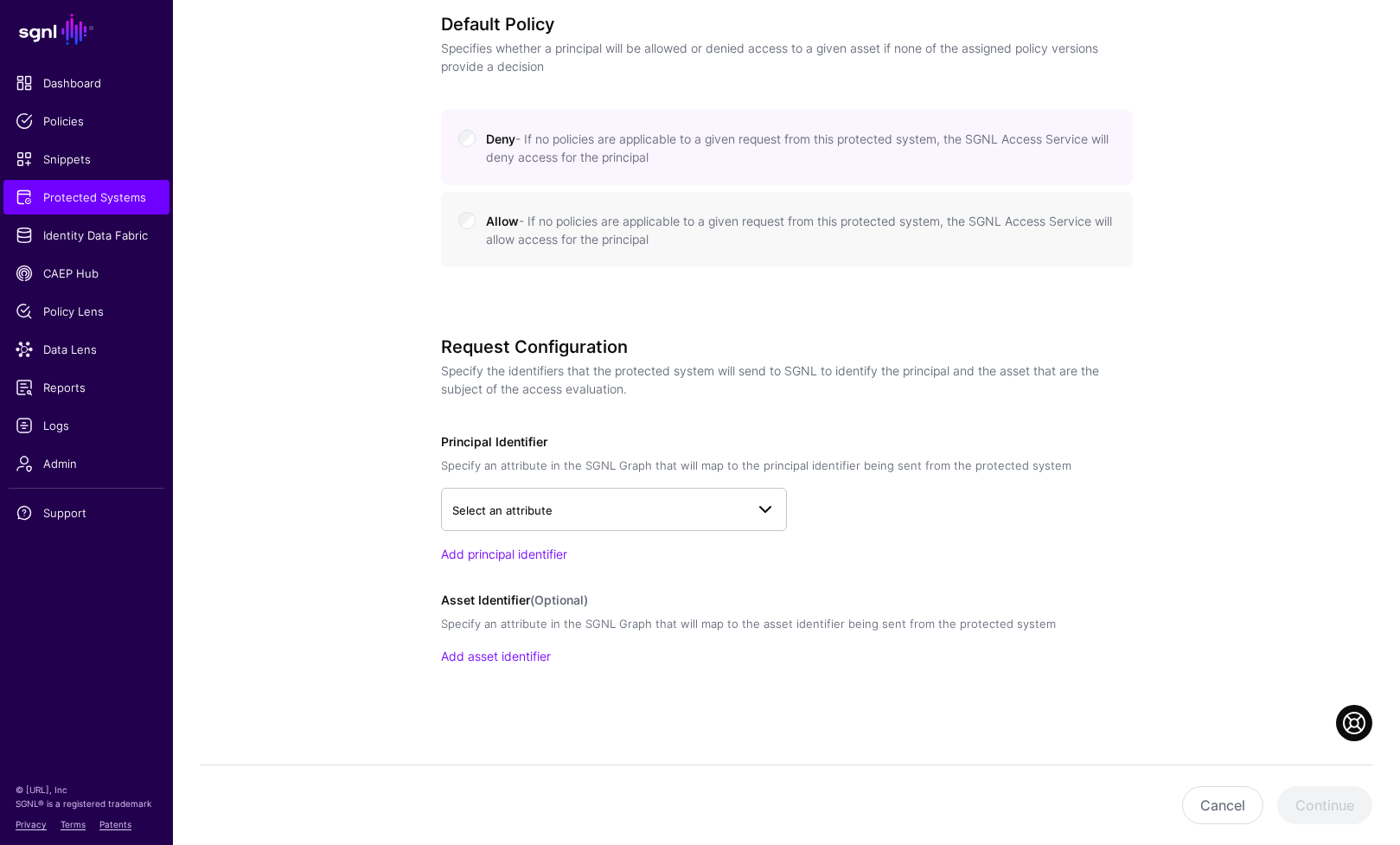
type input "**********"
click at [735, 497] on link "Select an attribute" at bounding box center [613, 509] width 346 height 43
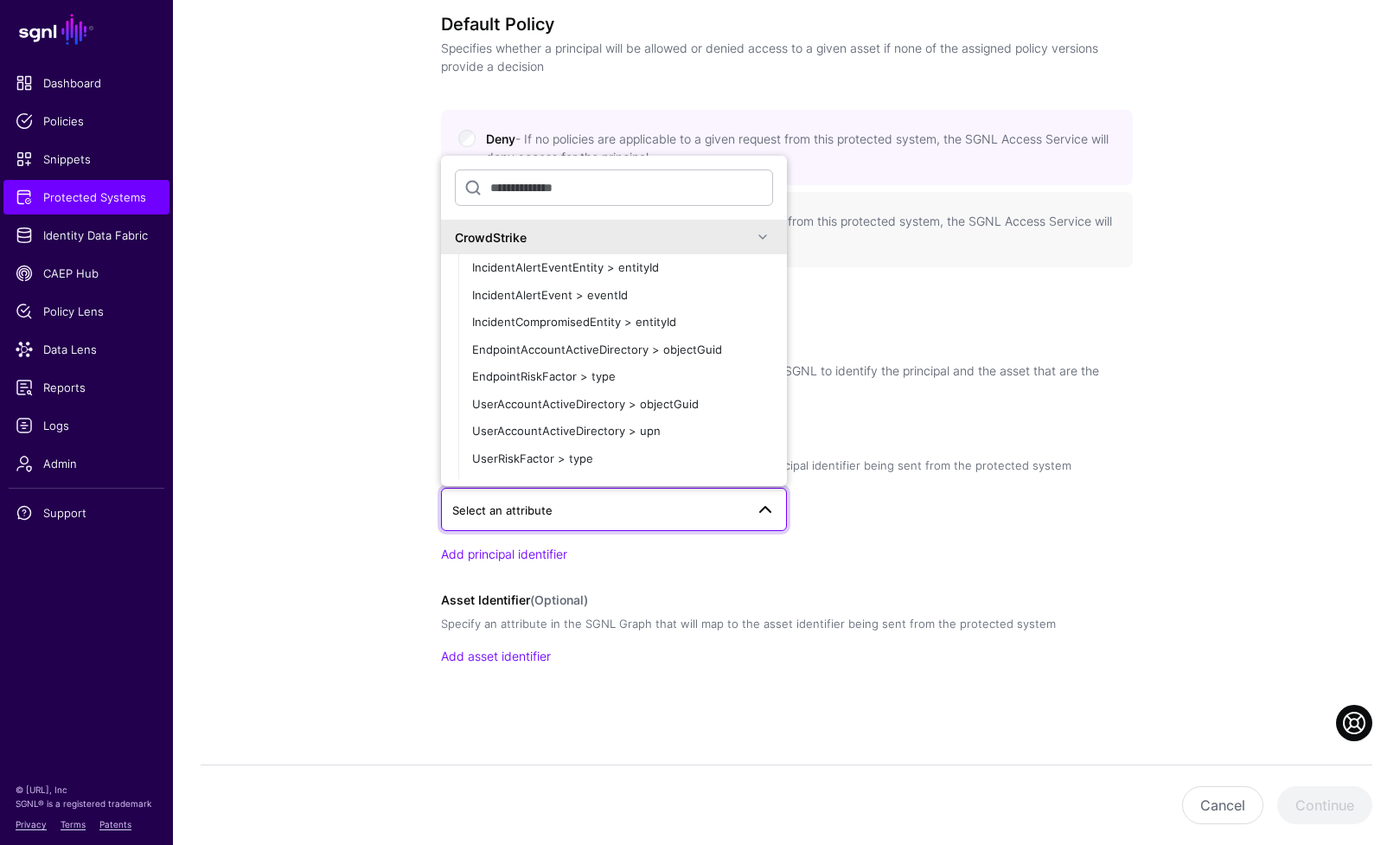
click at [753, 234] on span at bounding box center [763, 237] width 21 height 21
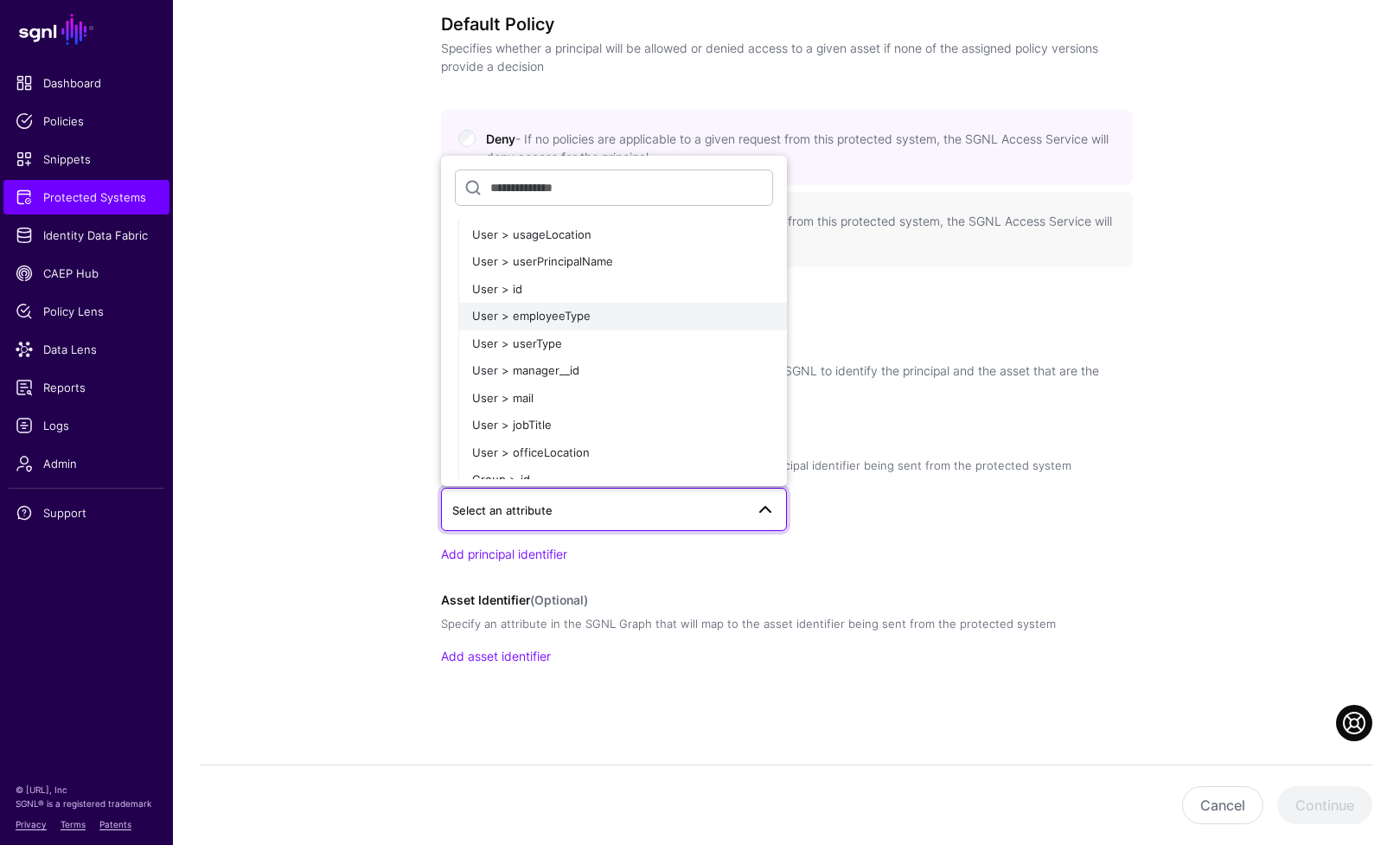
scroll to position [130, 0]
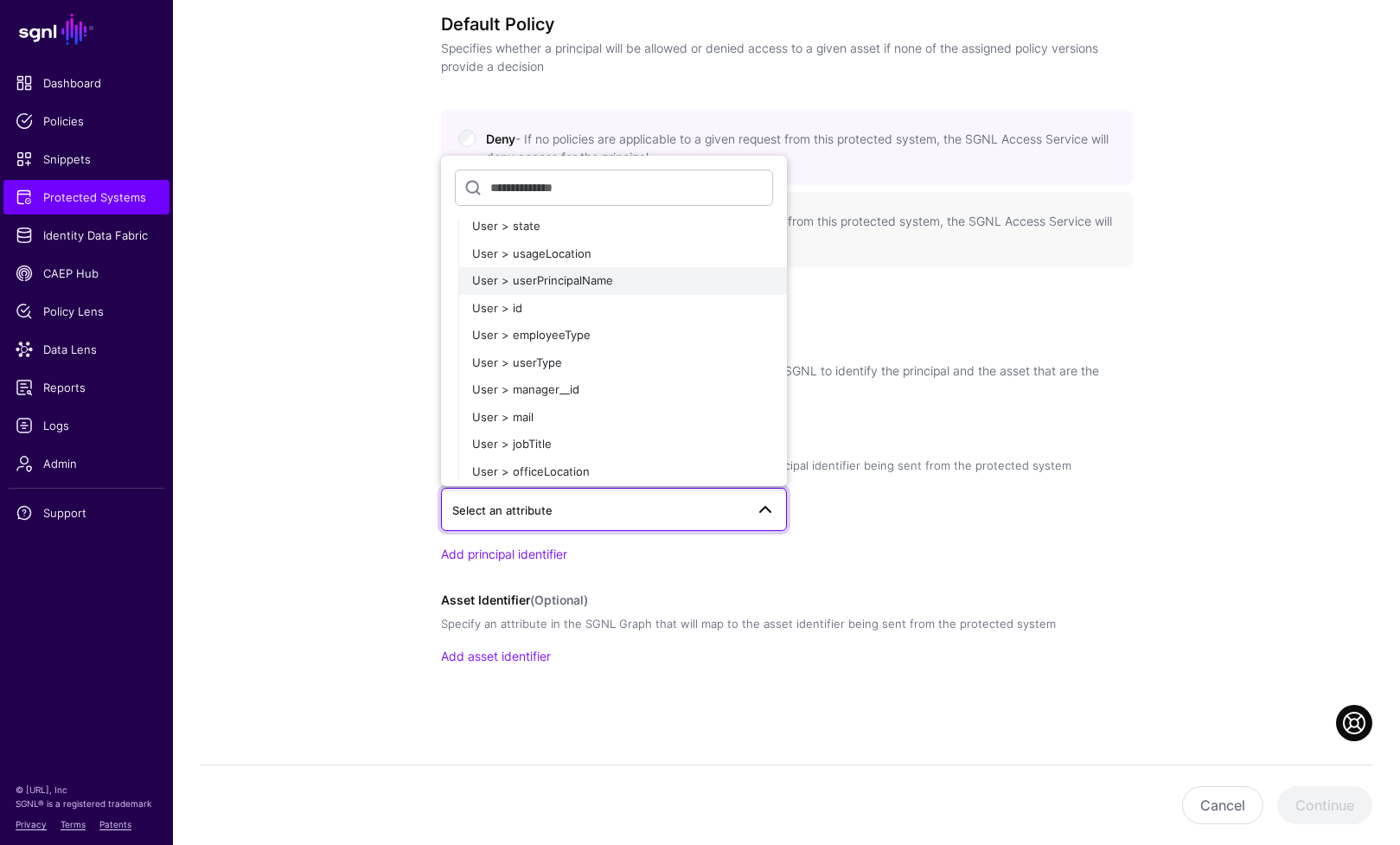
click at [615, 290] on button "User > userPrincipalName" at bounding box center [622, 281] width 329 height 28
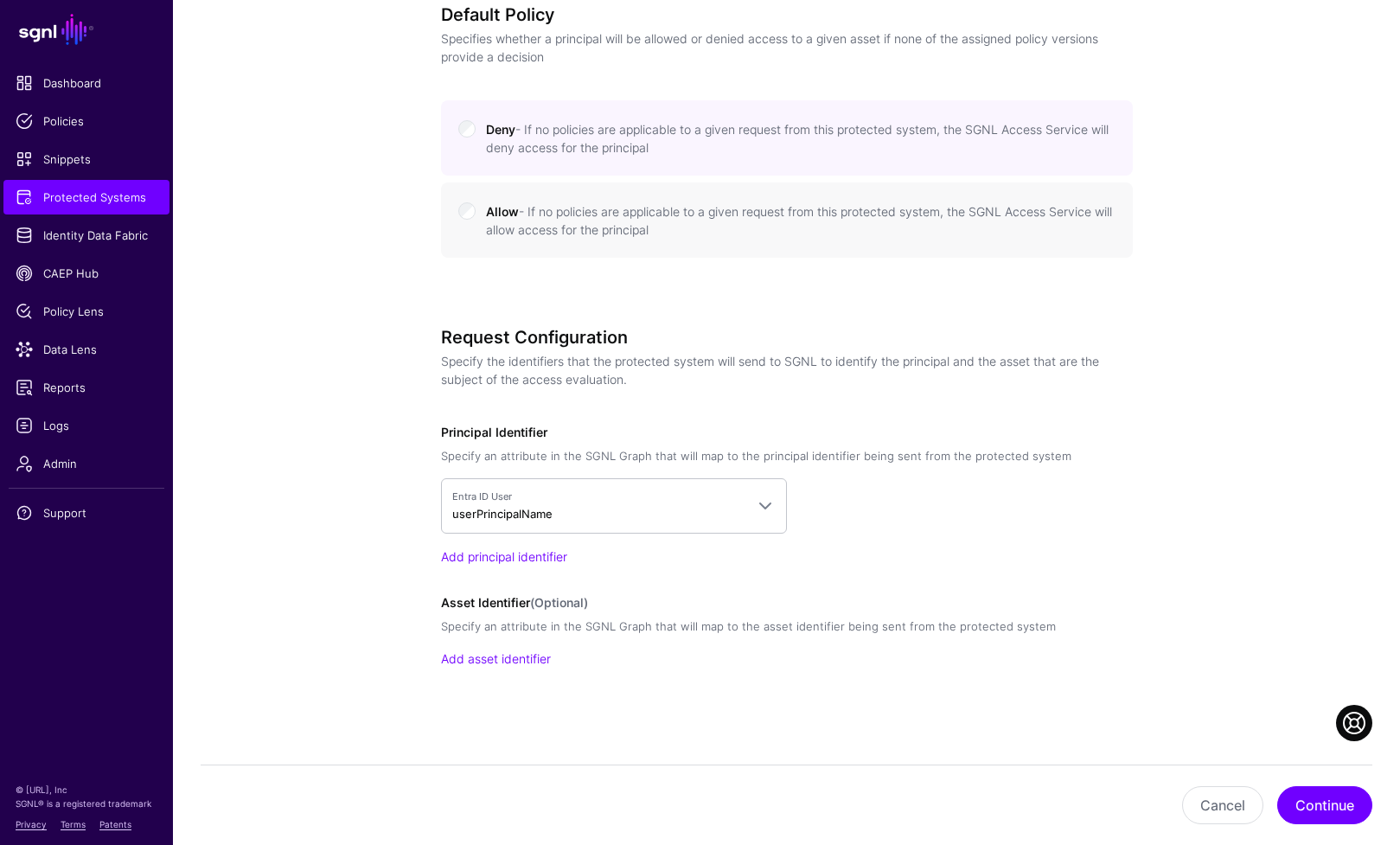
scroll to position [785, 0]
click at [506, 660] on link "Add asset identifier" at bounding box center [496, 655] width 110 height 15
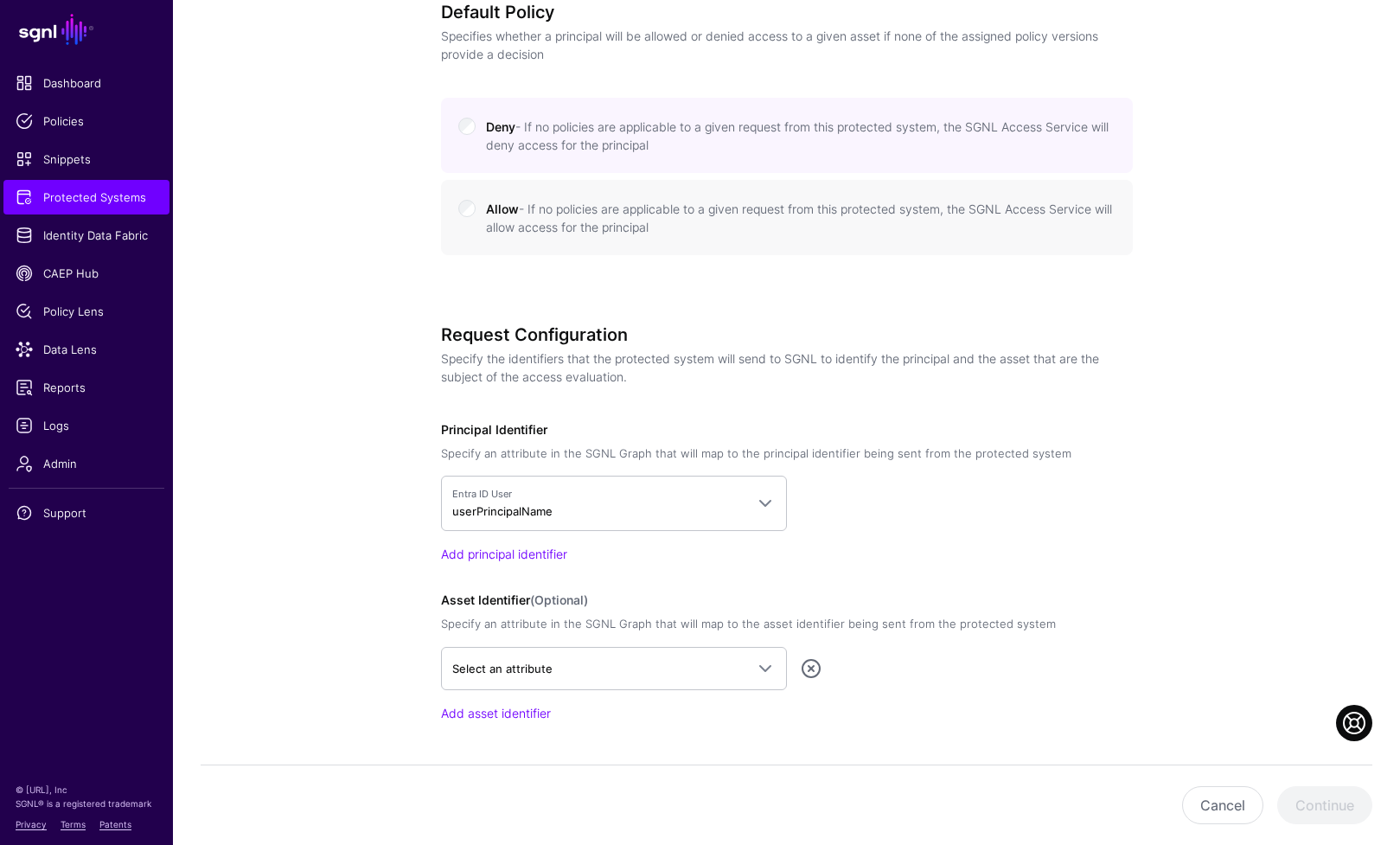
scroll to position [842, 0]
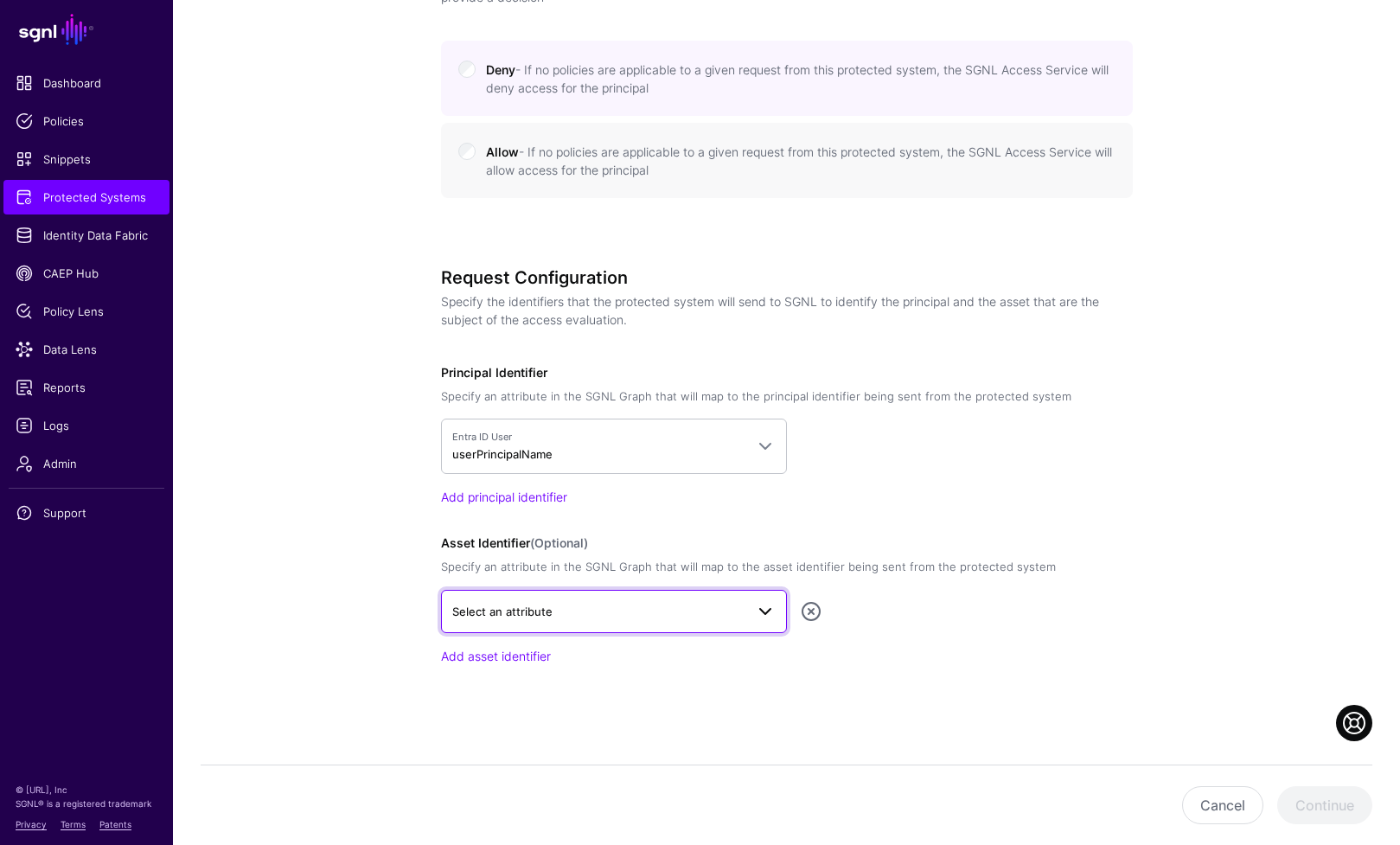
click at [762, 615] on span at bounding box center [765, 611] width 21 height 21
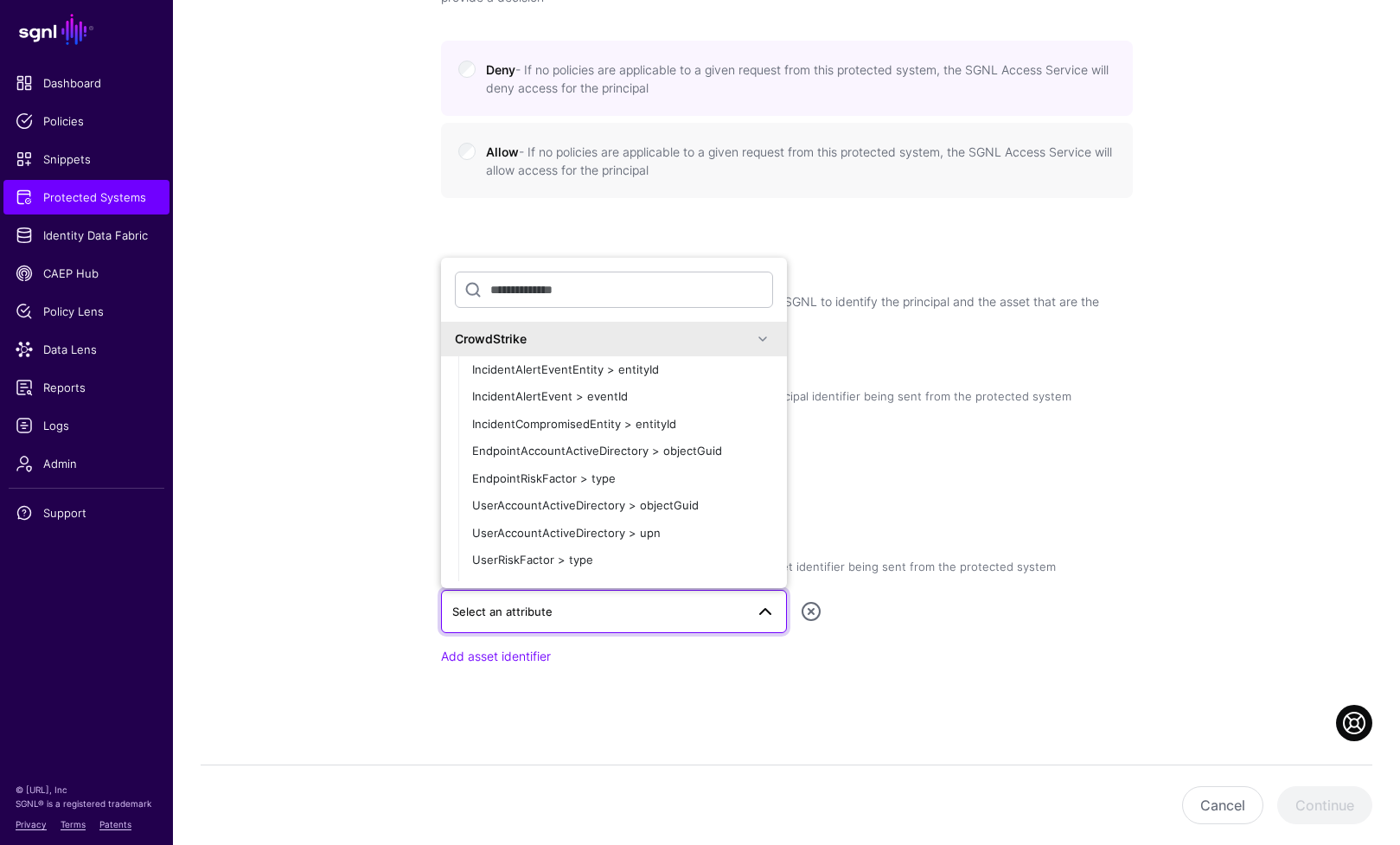
click at [757, 338] on span at bounding box center [763, 338] width 21 height 21
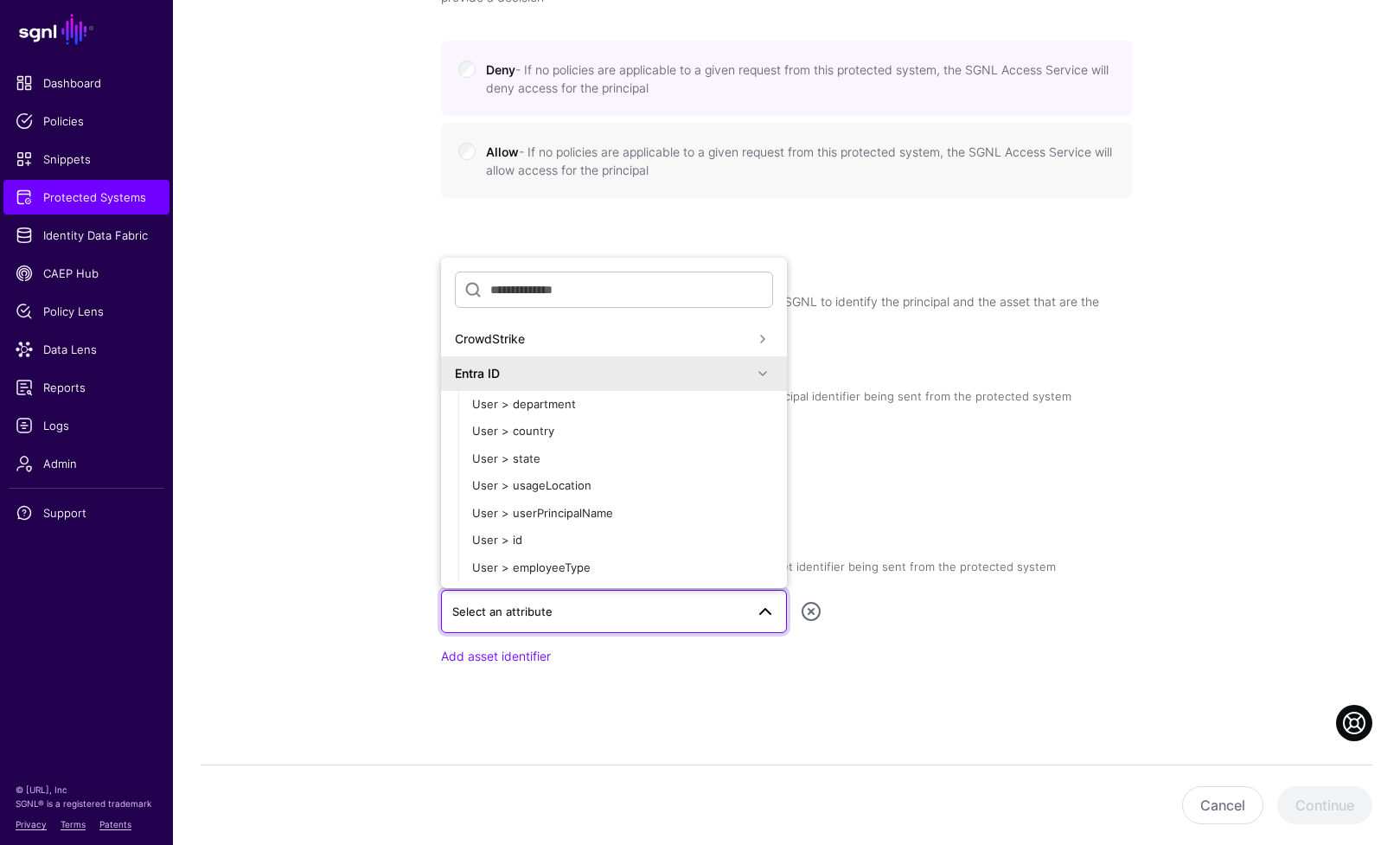
click at [753, 365] on span at bounding box center [763, 373] width 21 height 21
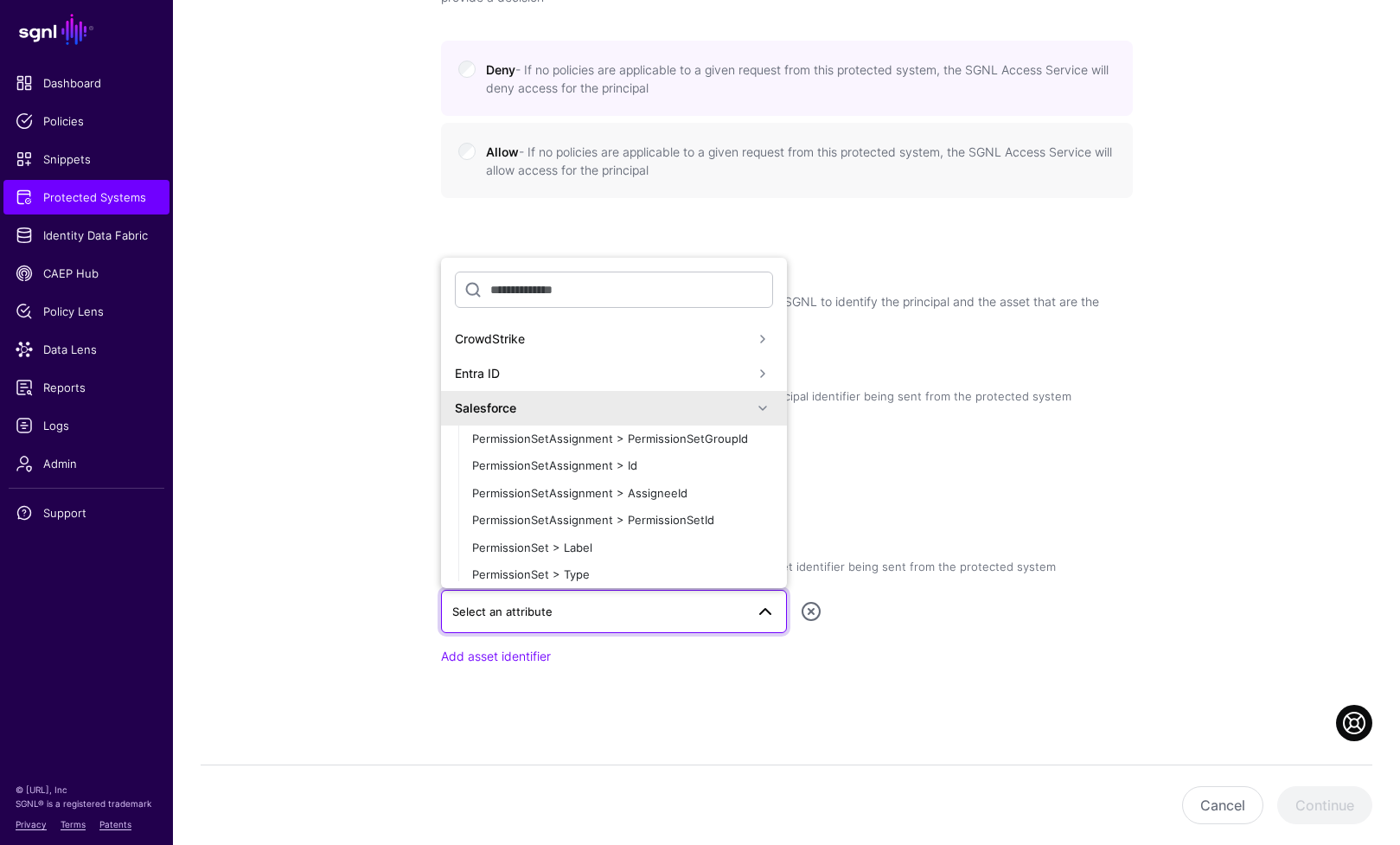
click at [753, 409] on span at bounding box center [763, 408] width 21 height 21
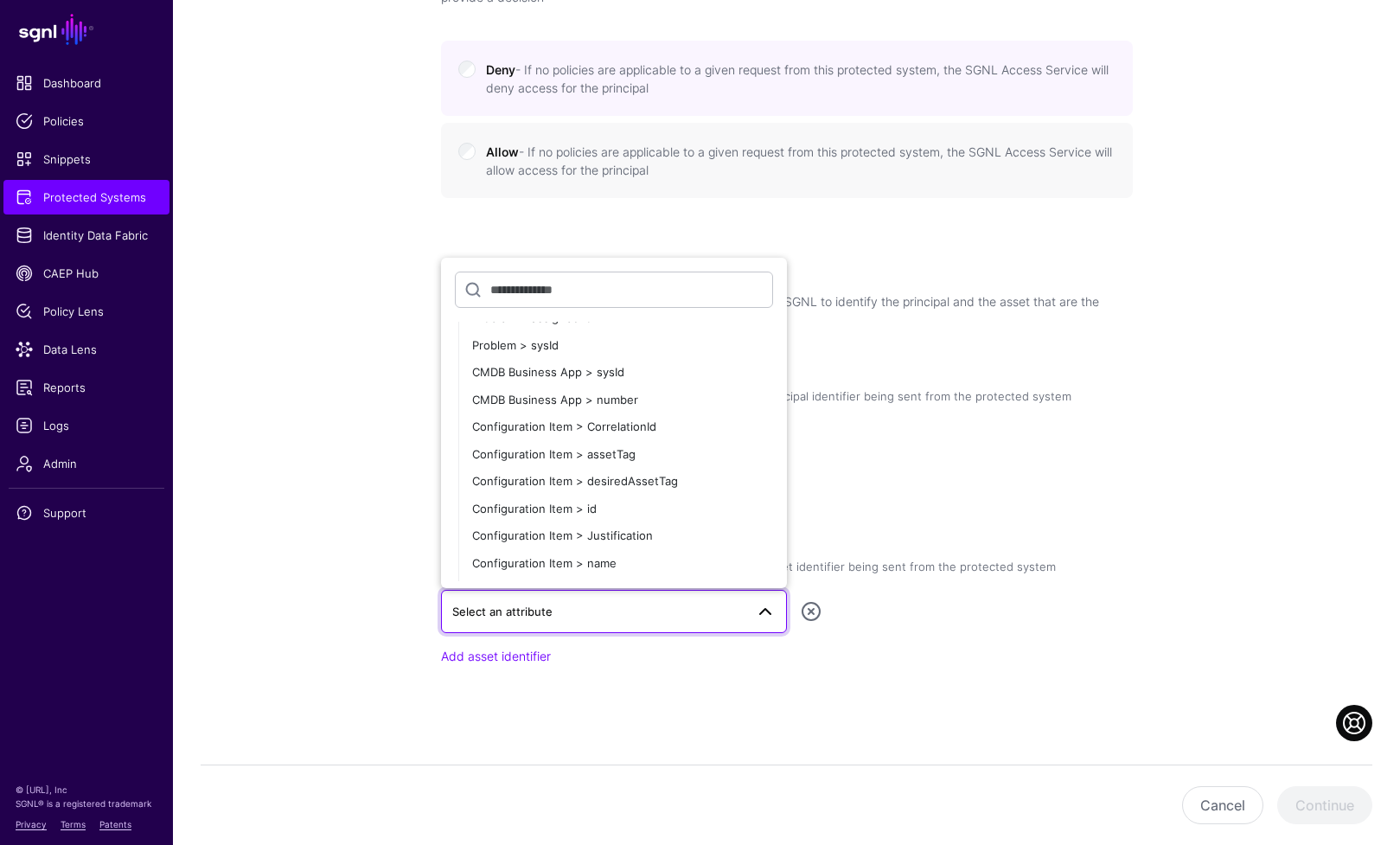
scroll to position [1731, 0]
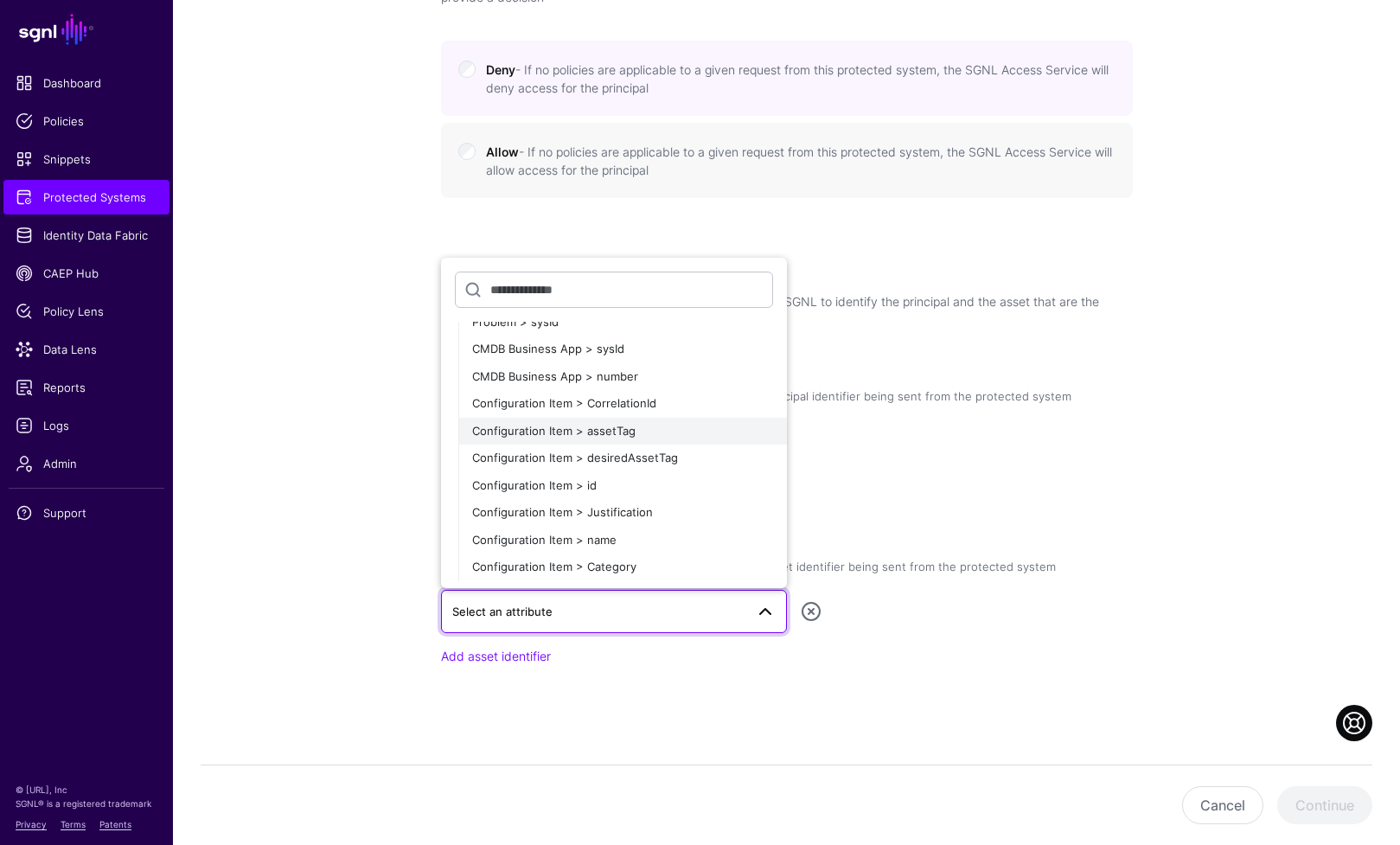
click at [698, 435] on div "Configuration Item > assetTag" at bounding box center [622, 431] width 301 height 17
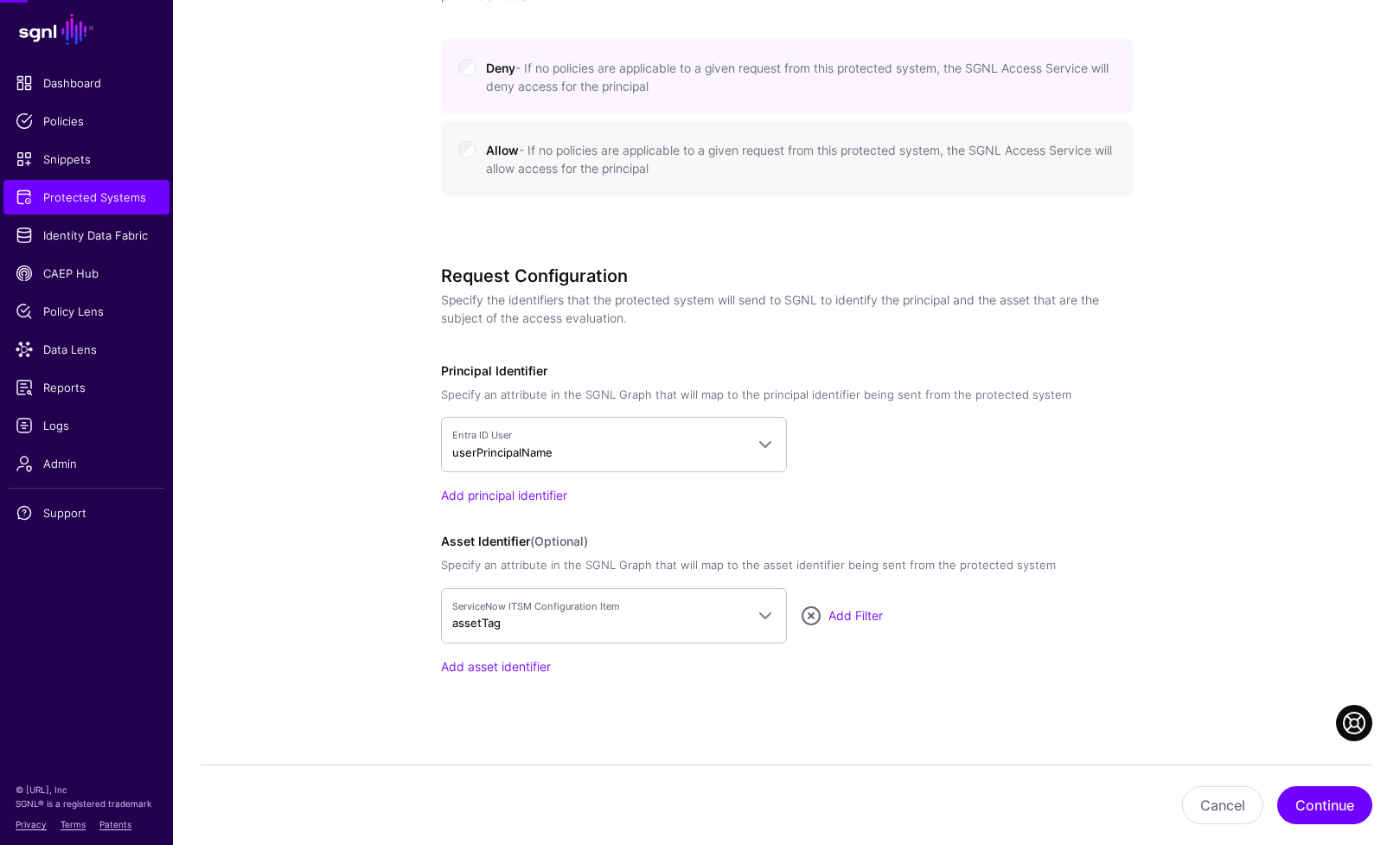
scroll to position [854, 0]
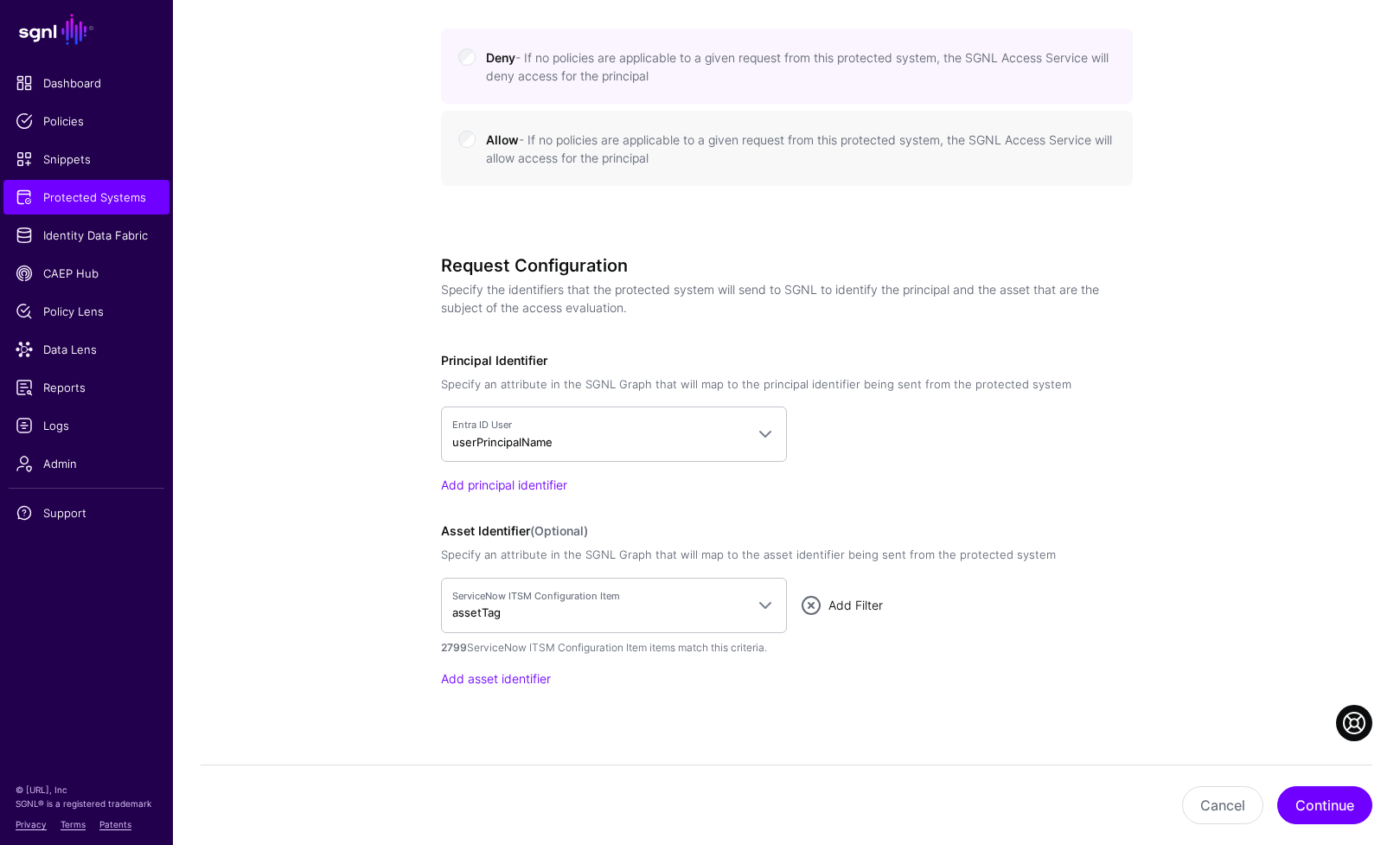
click at [849, 608] on link "Add Filter" at bounding box center [855, 604] width 55 height 15
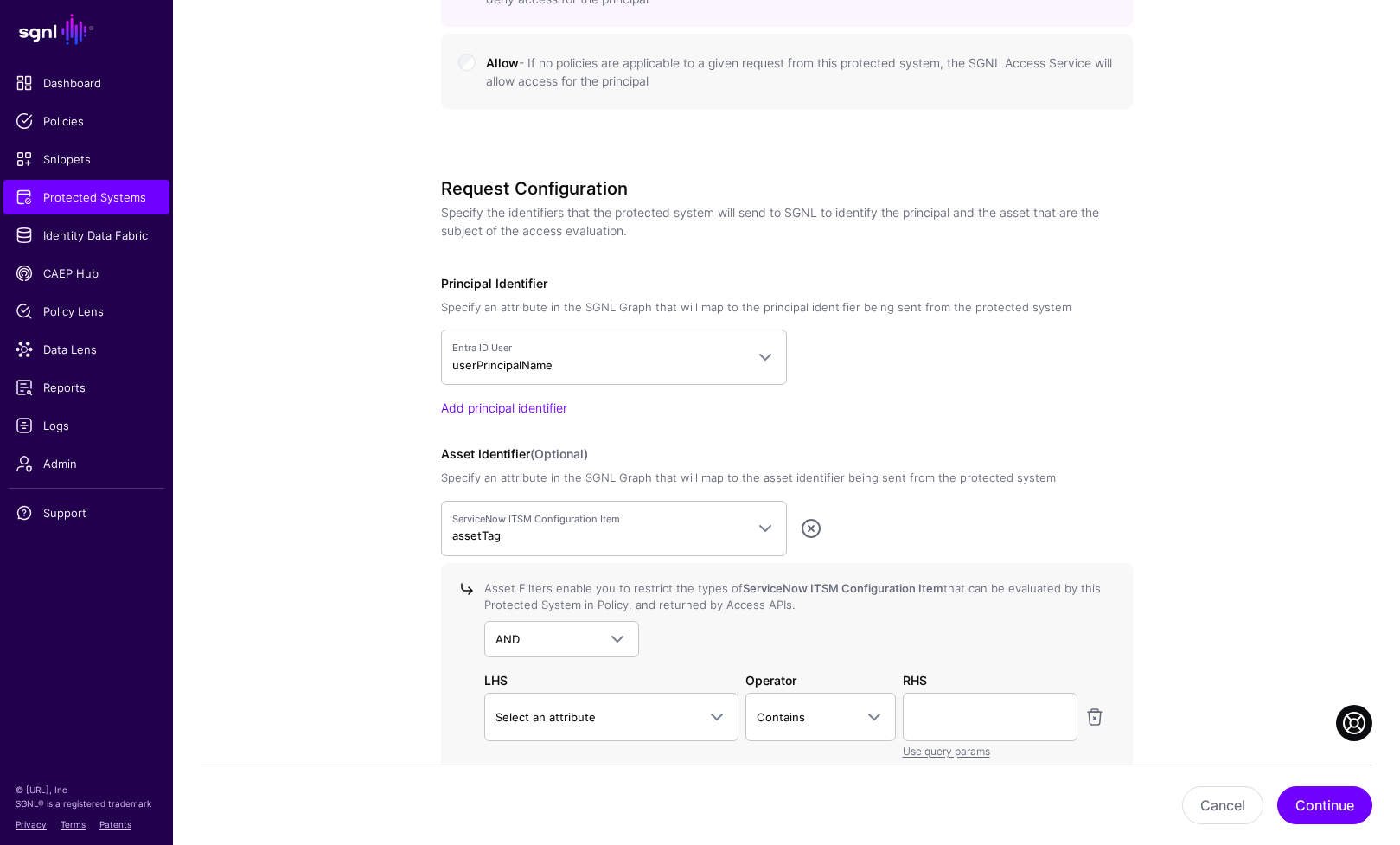
scroll to position [1010, 0]
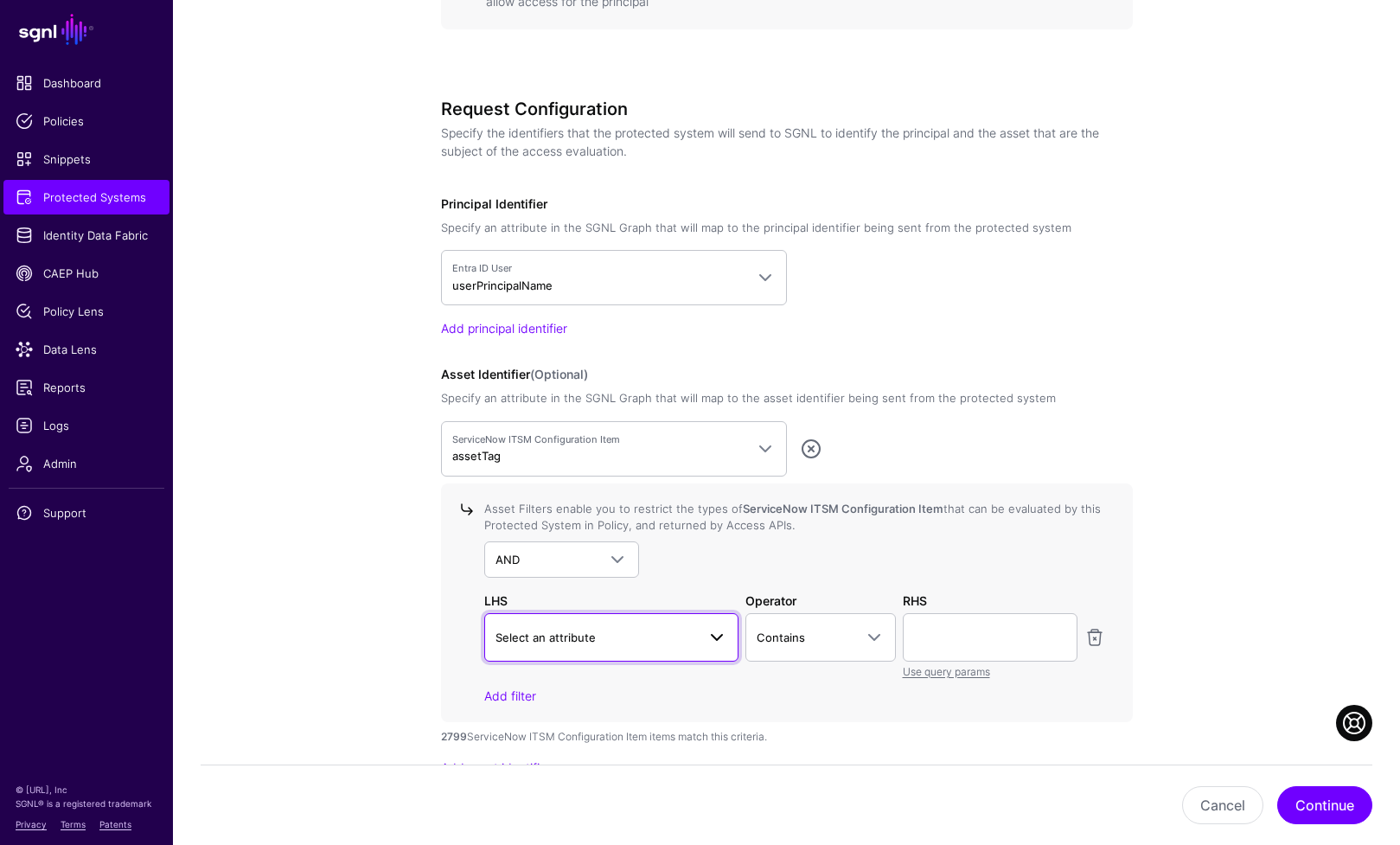
click at [683, 647] on span "Select an attribute" at bounding box center [612, 637] width 233 height 21
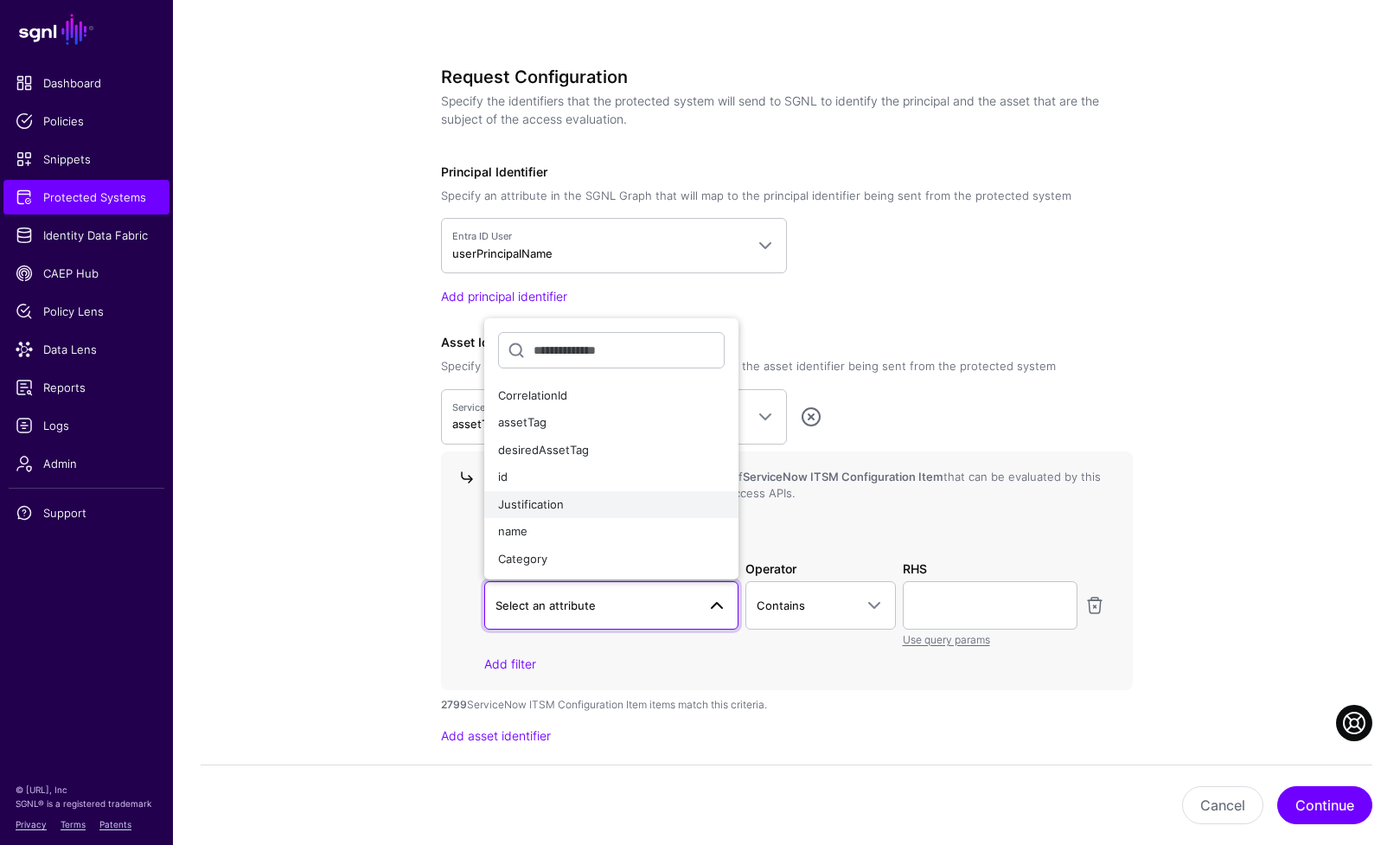
scroll to position [1066, 0]
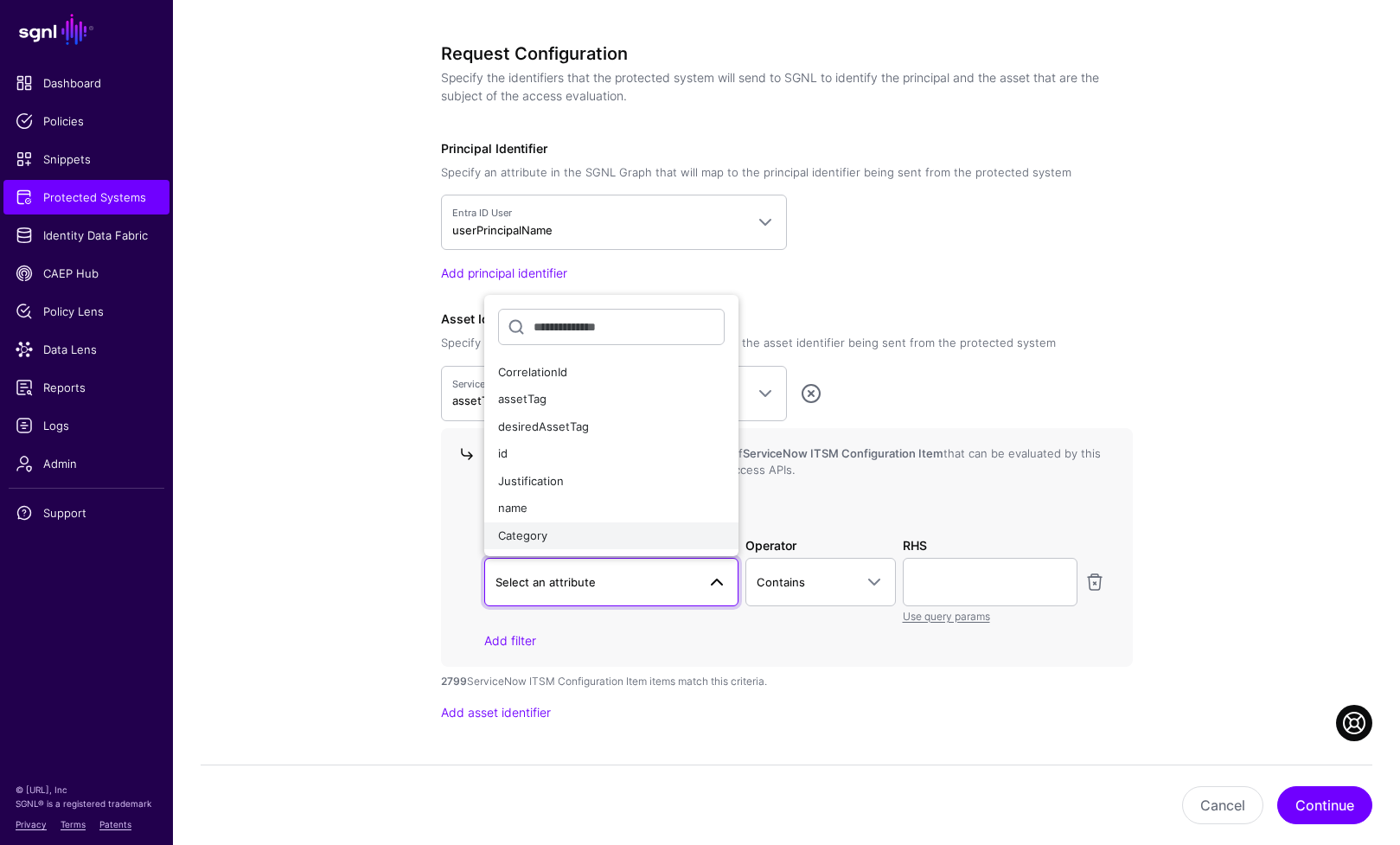
click at [581, 536] on div "Category" at bounding box center [611, 535] width 227 height 17
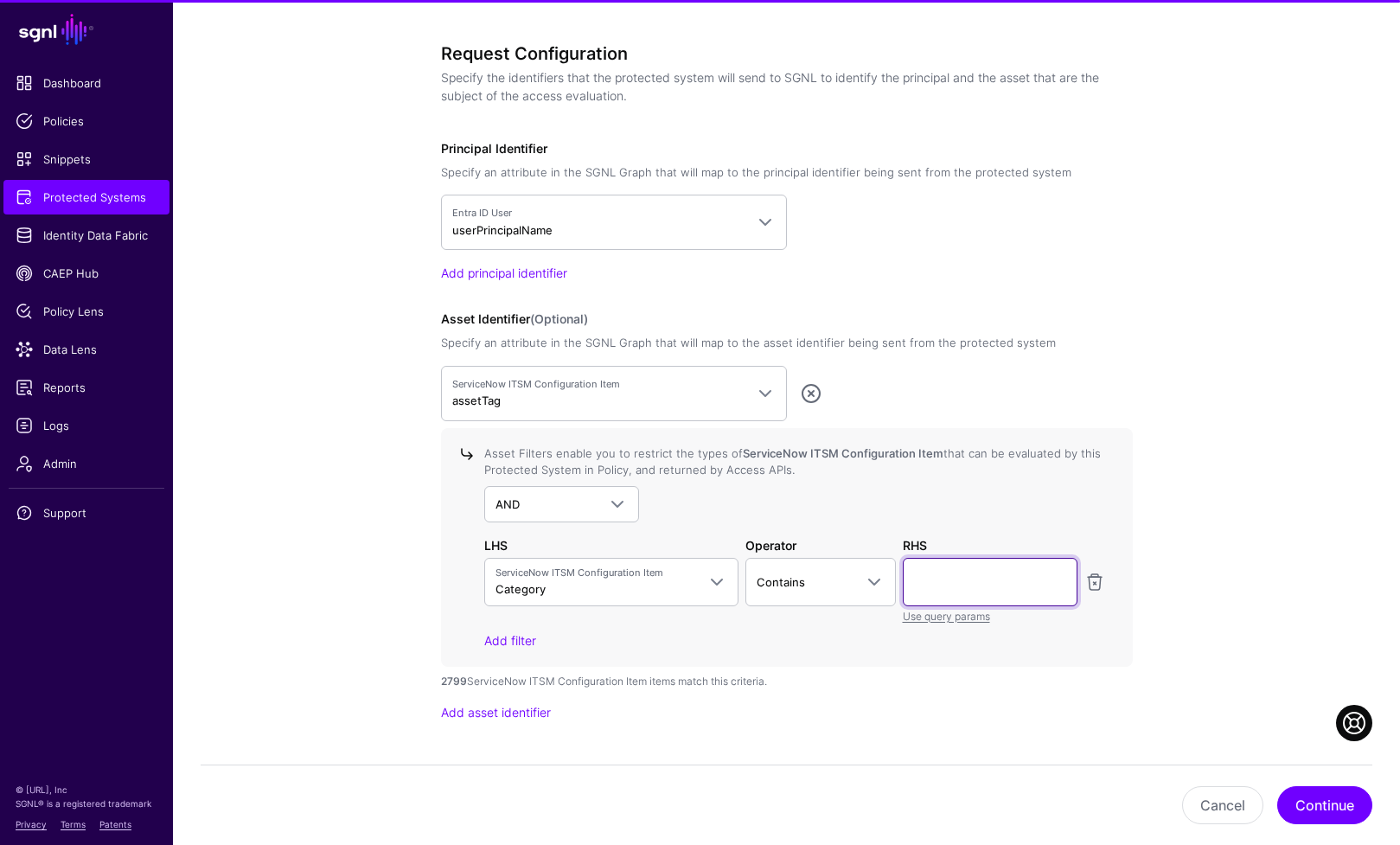
click at [985, 582] on input "text" at bounding box center [990, 581] width 174 height 49
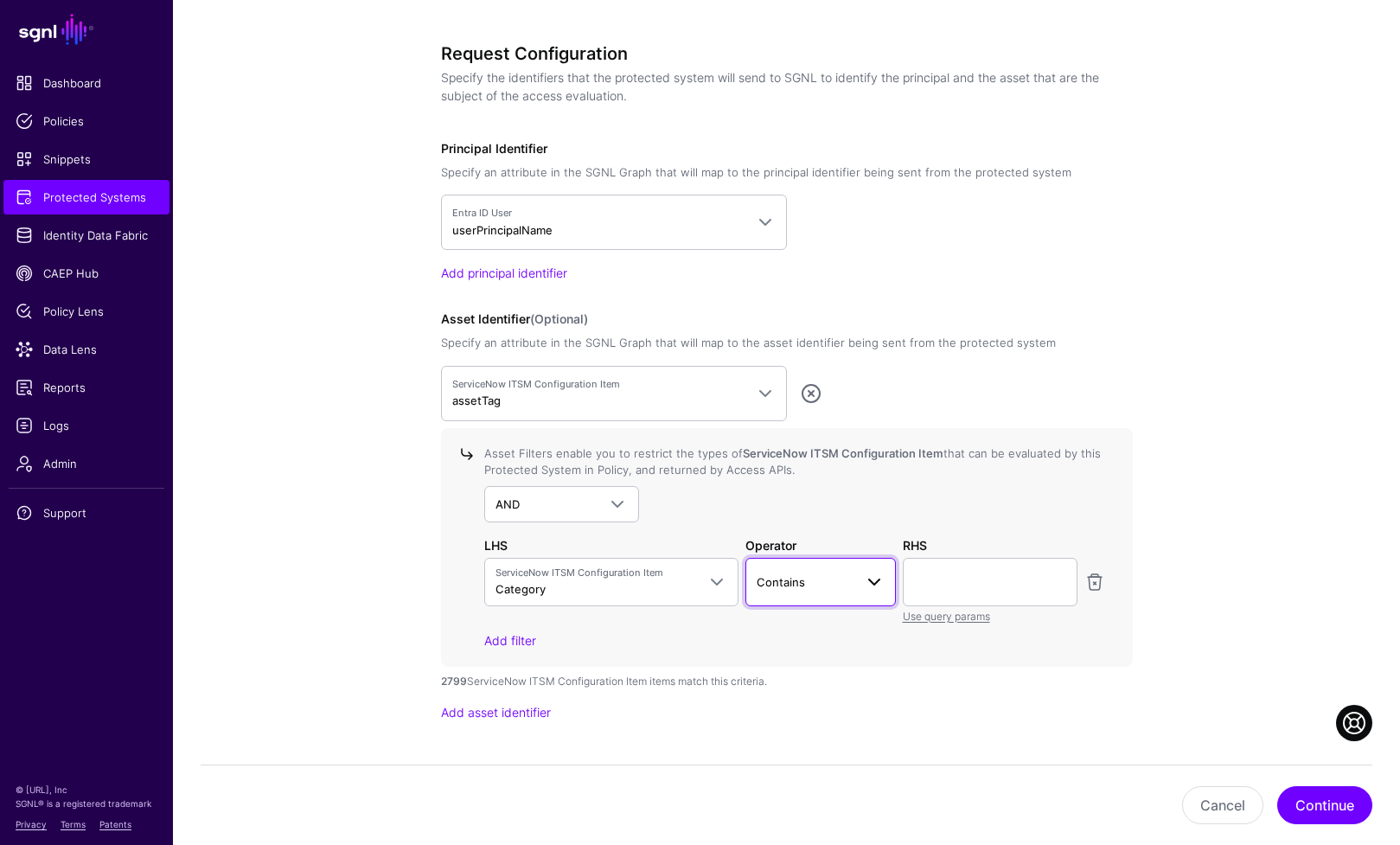
click at [859, 583] on span at bounding box center [868, 581] width 31 height 21
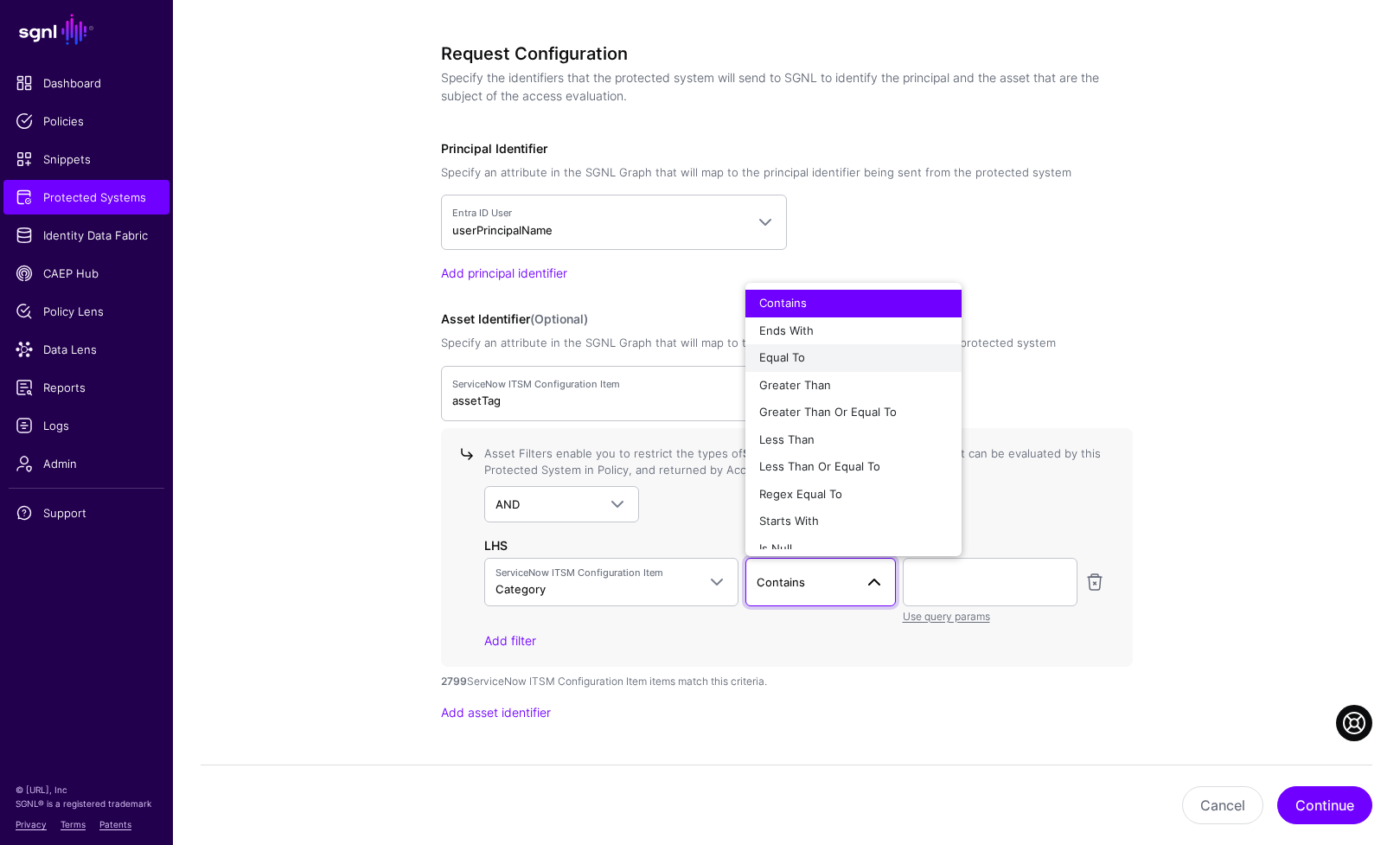
click at [829, 360] on div "Equal To" at bounding box center [853, 357] width 188 height 17
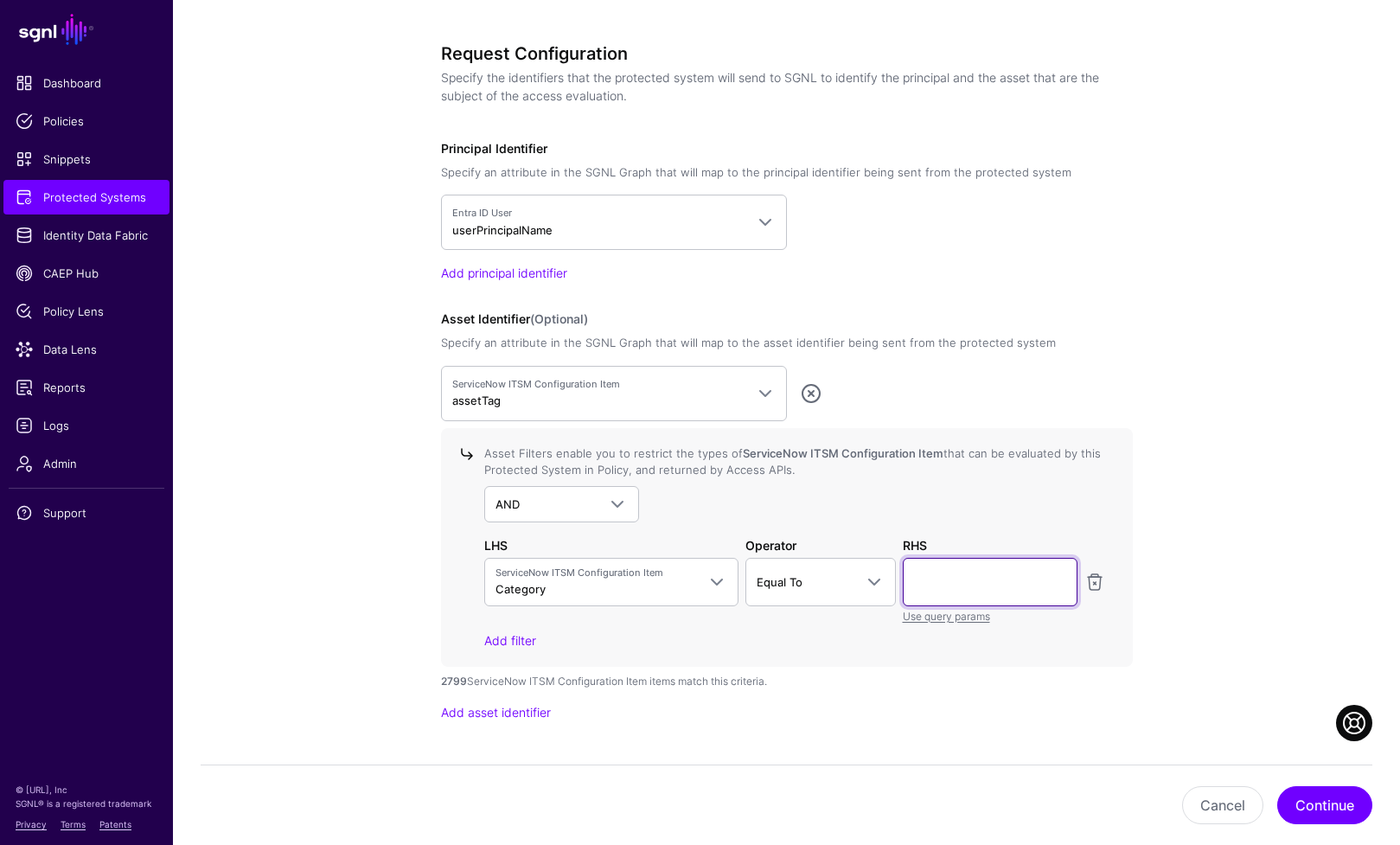
click at [951, 583] on input "text" at bounding box center [990, 581] width 174 height 49
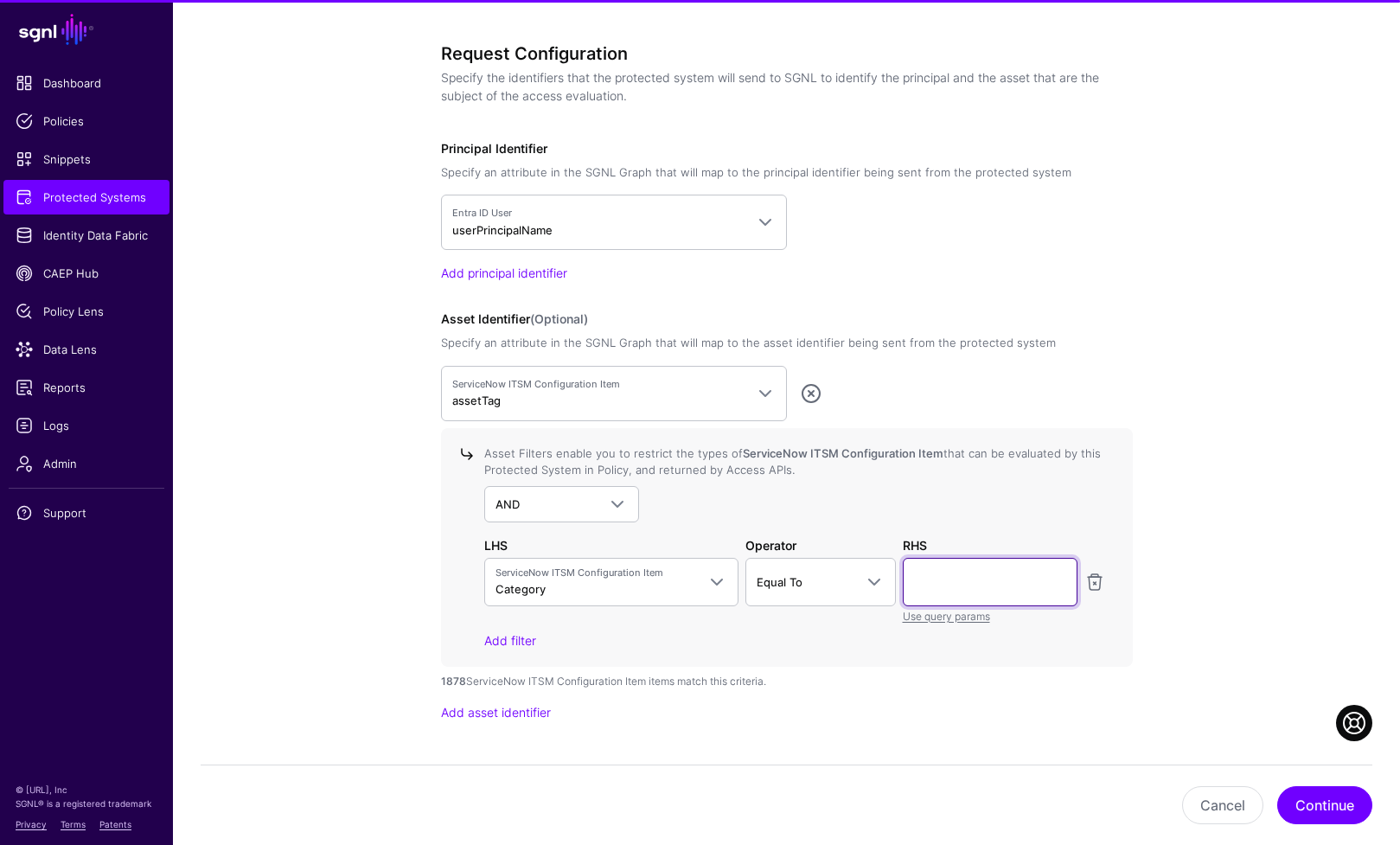
paste input "**********"
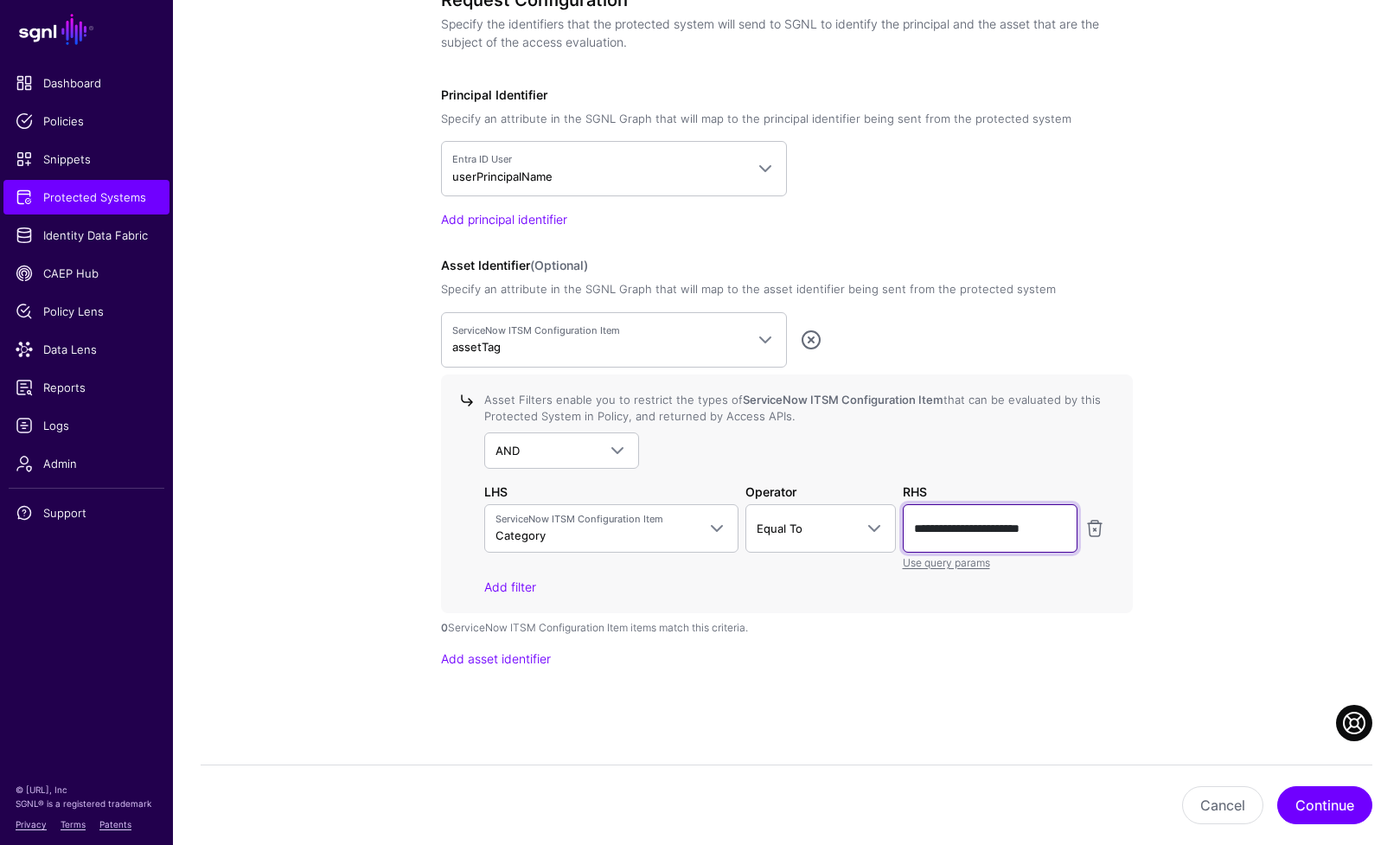
scroll to position [1123, 0]
type input "**********"
click at [973, 644] on div "ServiceNow ITSM Configuration Item assetTag CrowdStrike Entra ID Salesforce Ser…" at bounding box center [787, 487] width 692 height 355
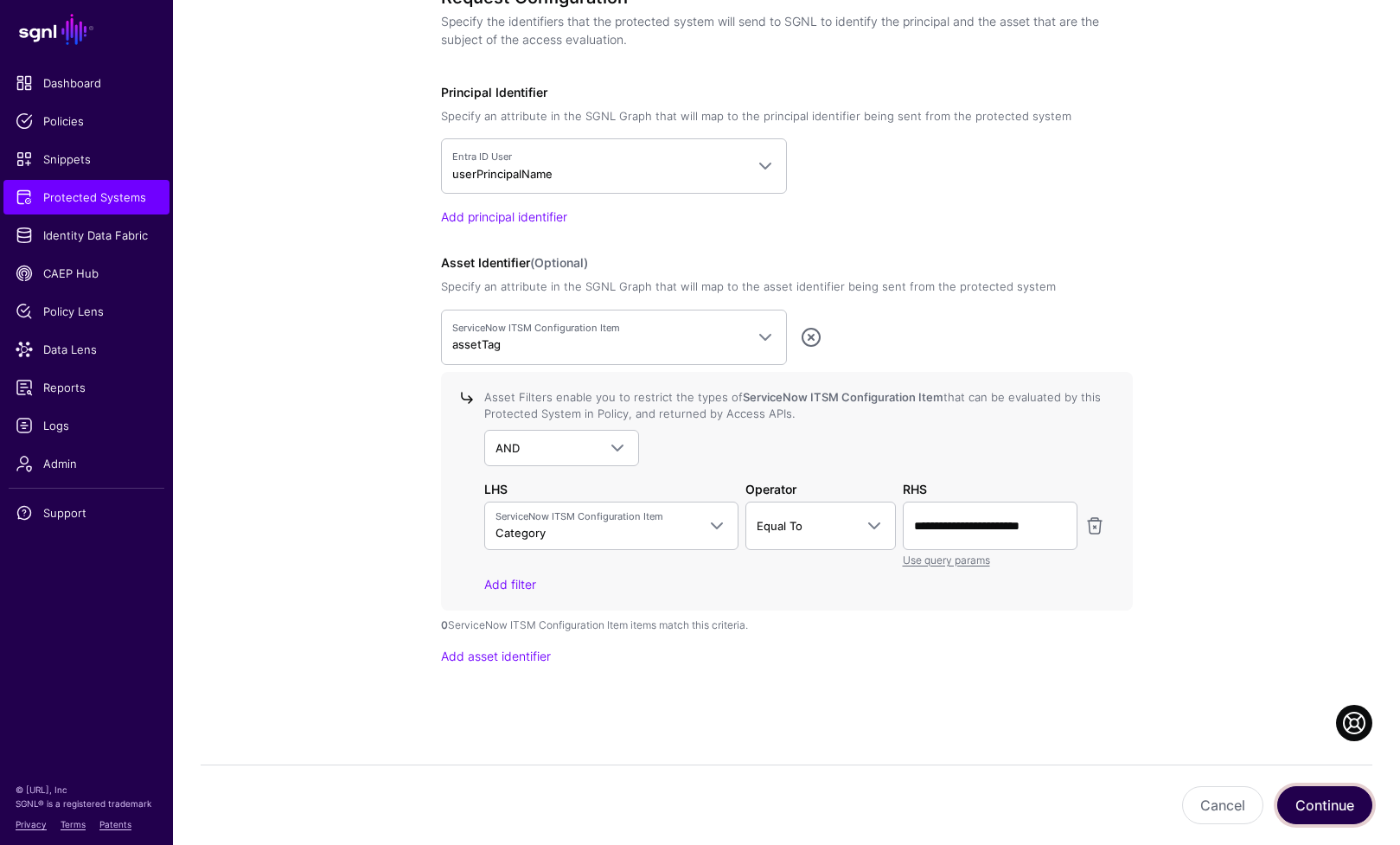
click at [1327, 809] on button "Continue" at bounding box center [1325, 805] width 96 height 38
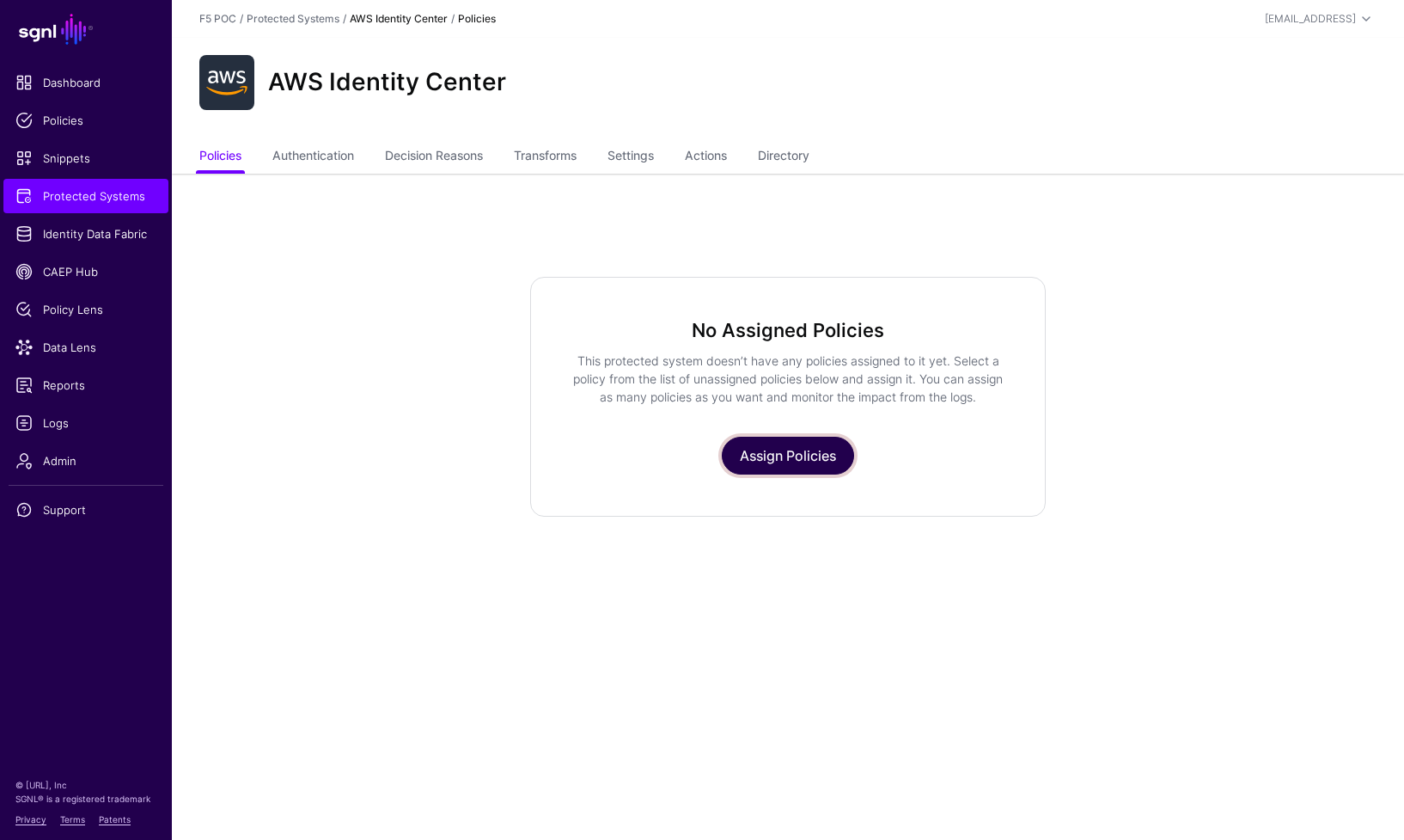
click at [829, 455] on link "Assign Policies" at bounding box center [789, 455] width 133 height 38
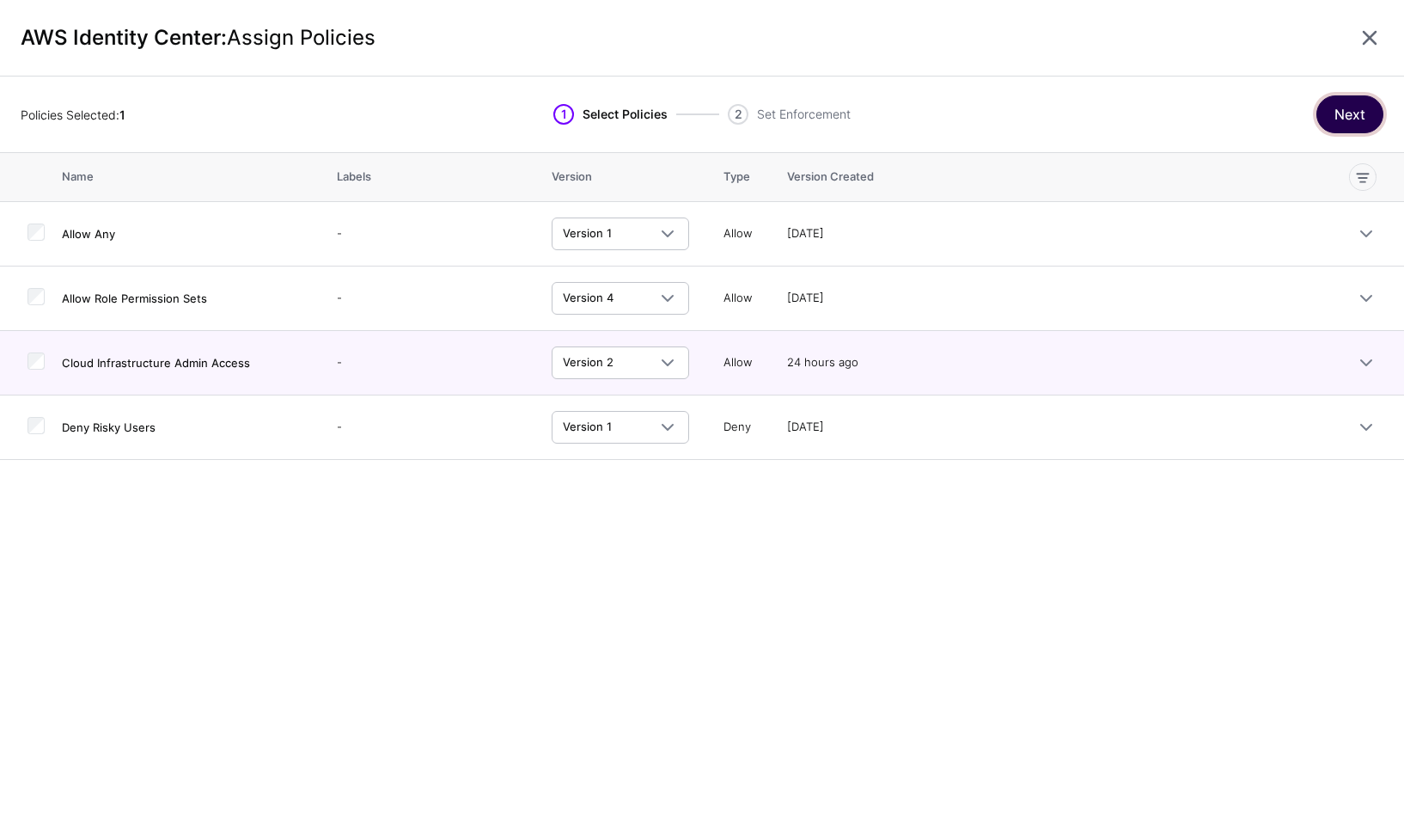
click at [1354, 115] on button "Next" at bounding box center [1351, 114] width 67 height 38
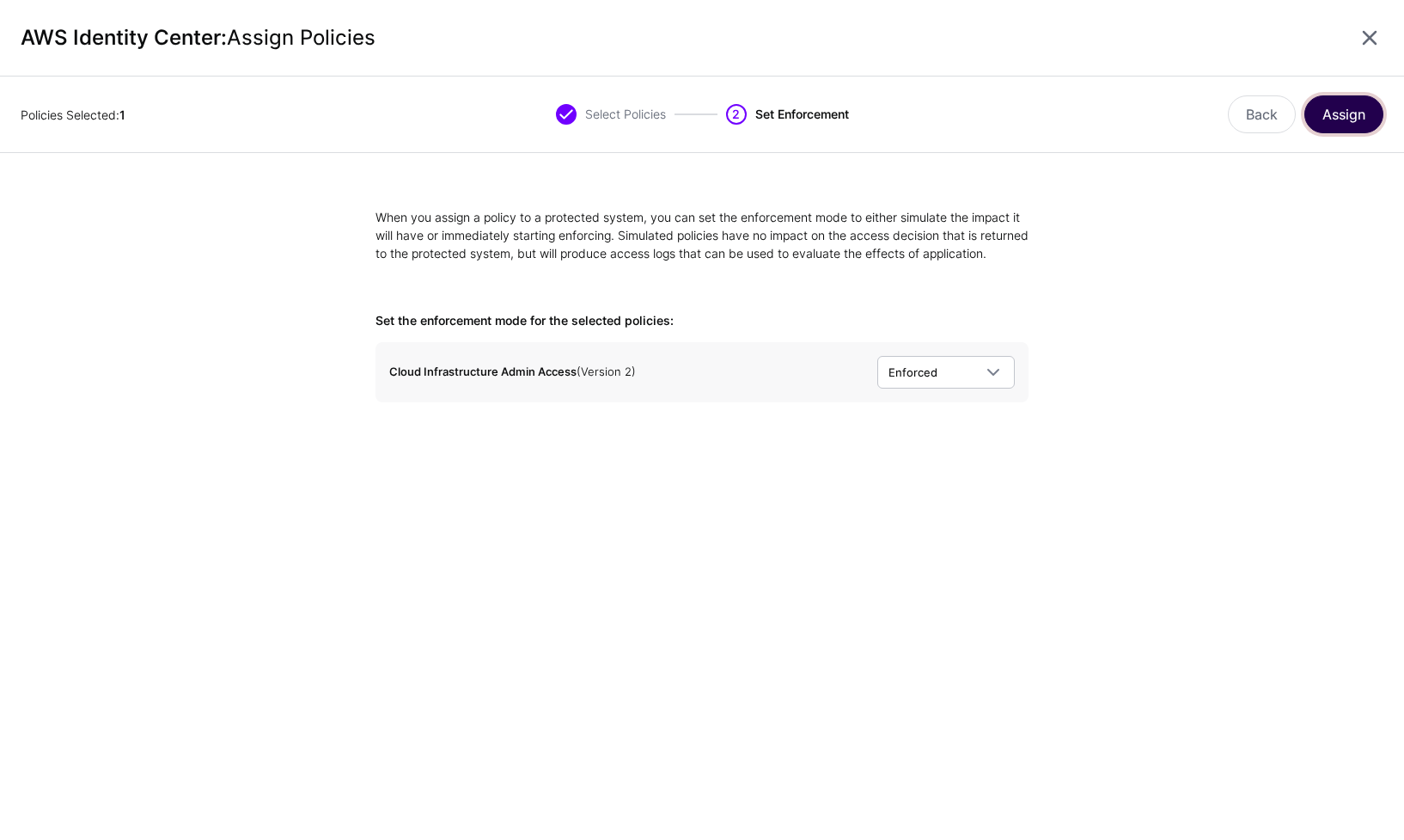
click at [1337, 110] on button "Assign" at bounding box center [1345, 114] width 79 height 38
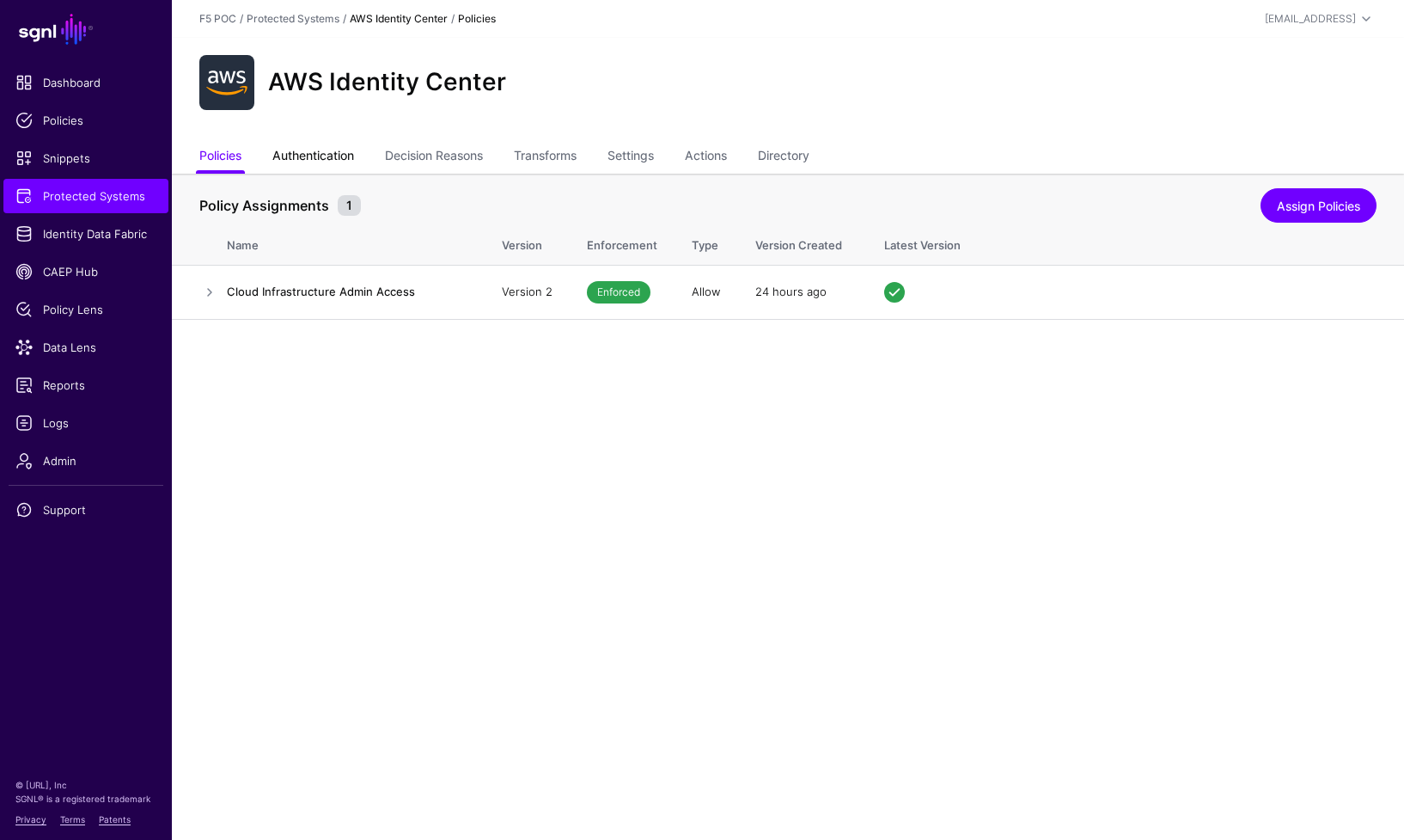
click at [340, 157] on link "Authentication" at bounding box center [313, 156] width 82 height 33
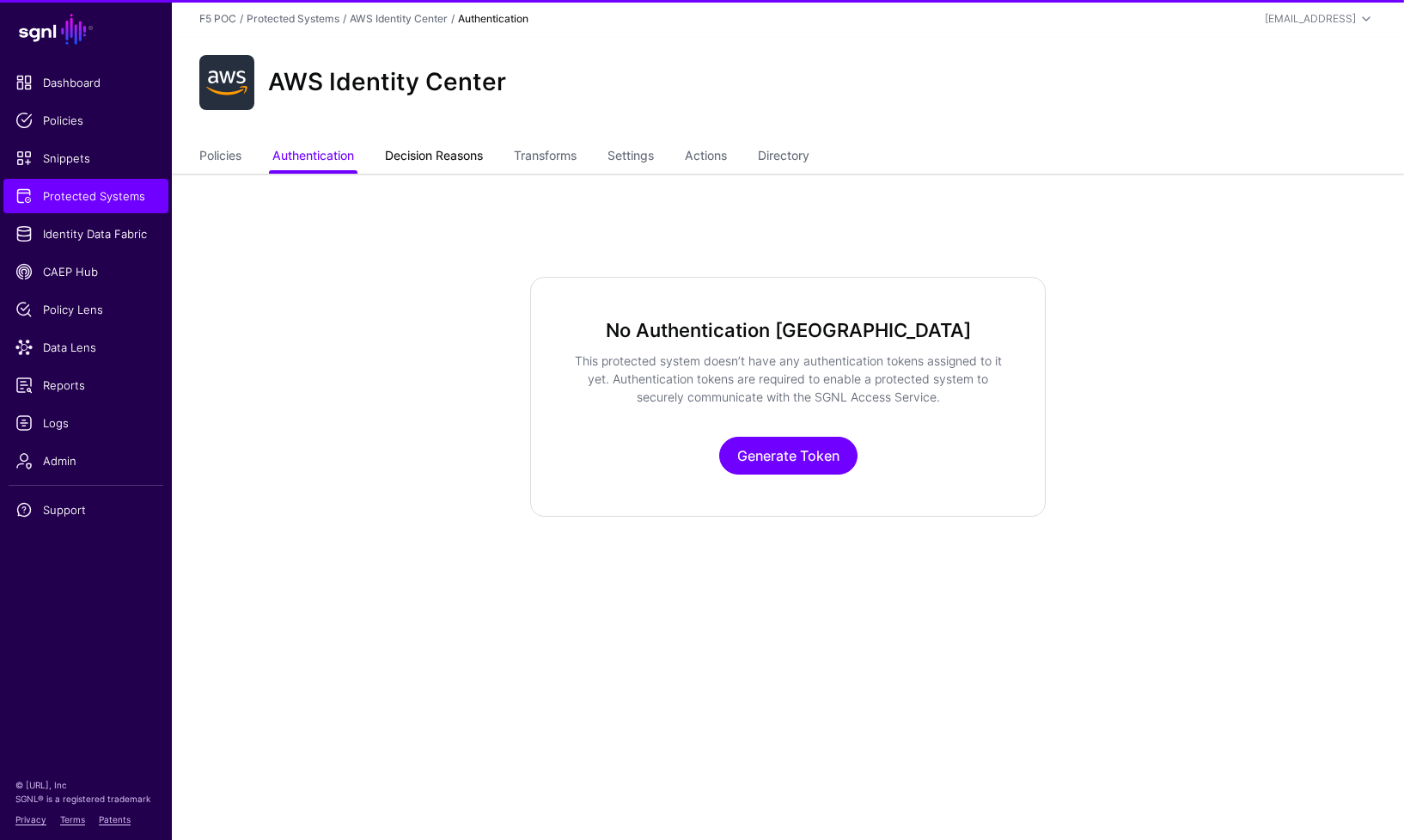
click at [443, 155] on link "Decision Reasons" at bounding box center [433, 156] width 98 height 33
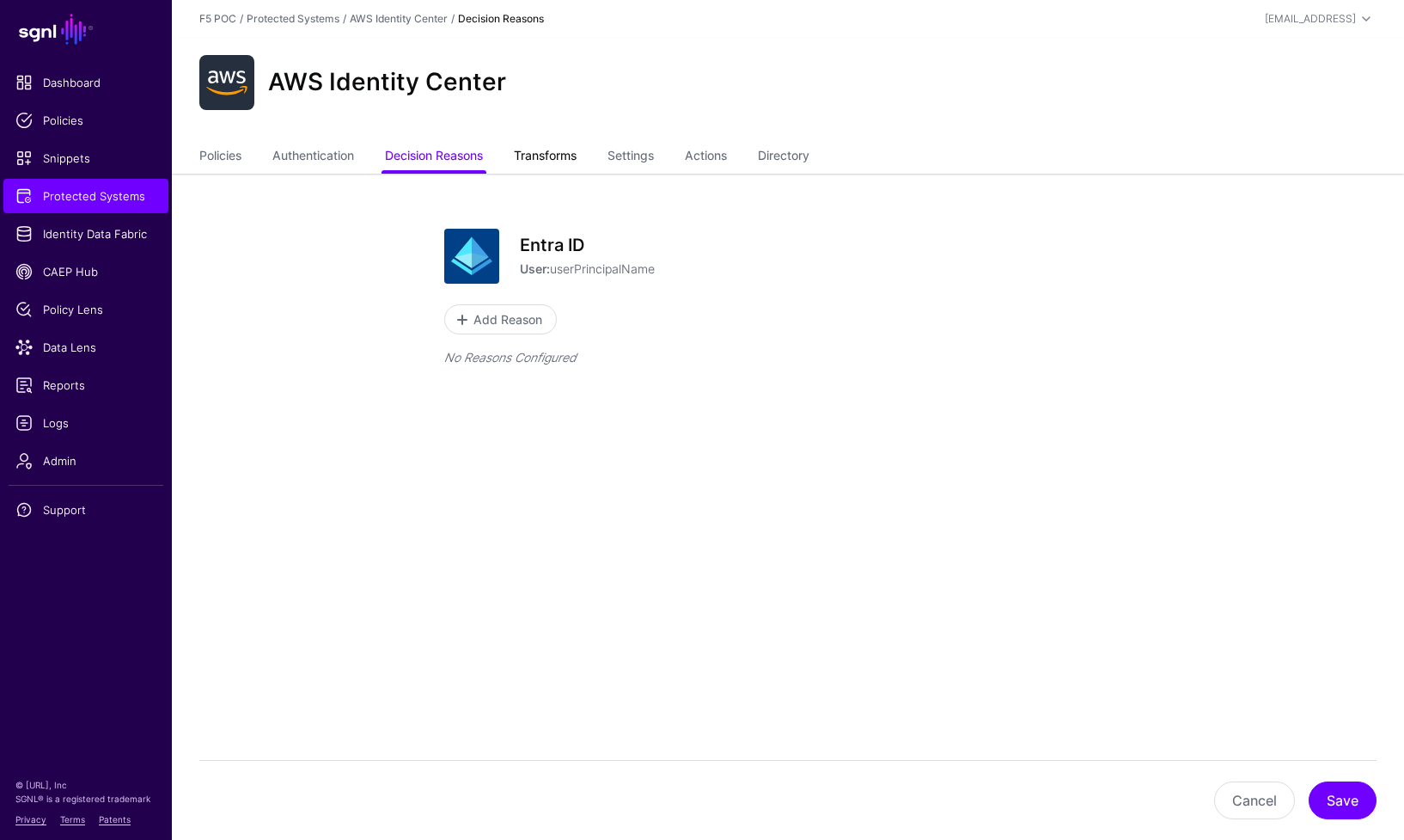
click at [560, 159] on link "Transforms" at bounding box center [544, 156] width 62 height 33
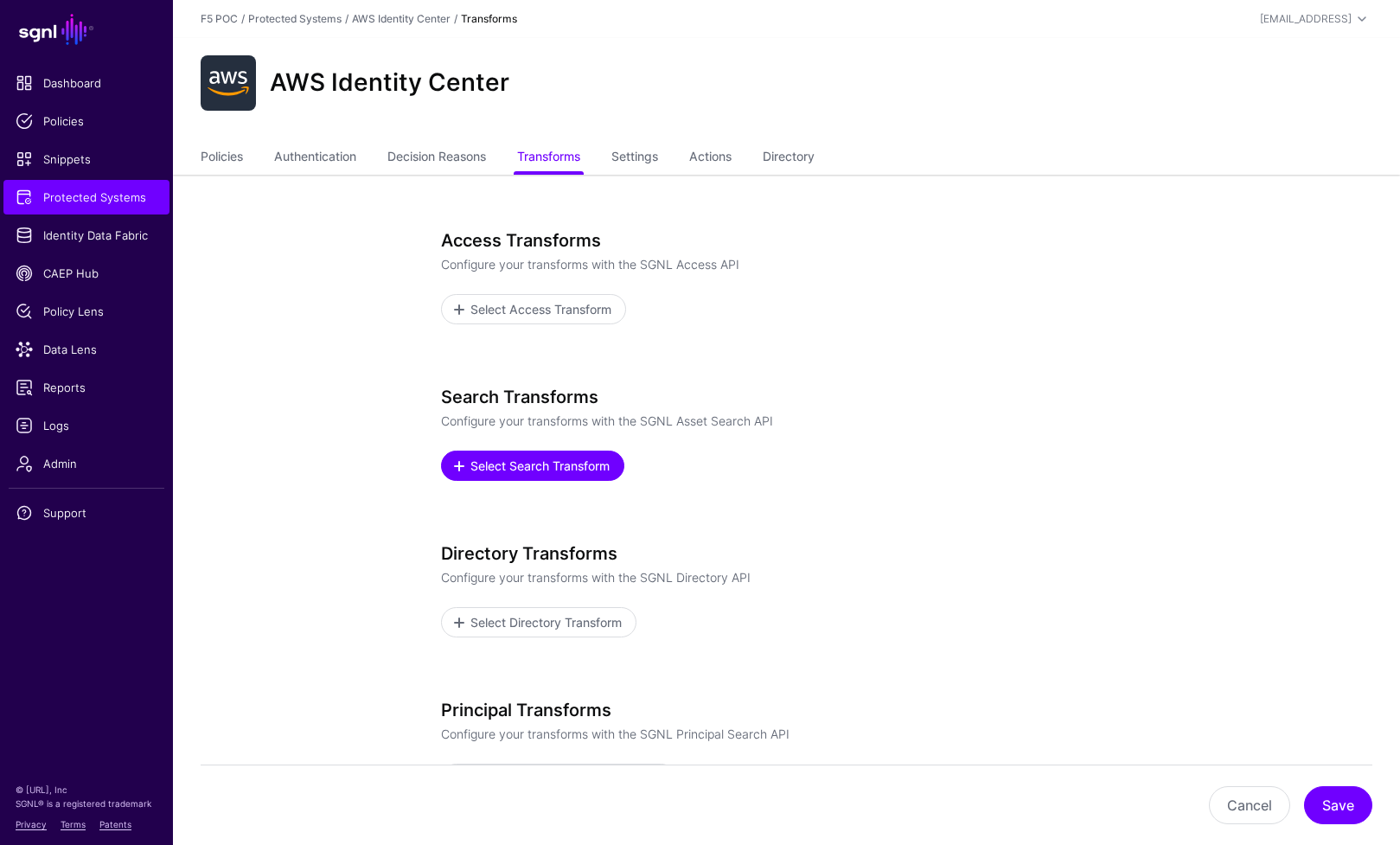
click at [514, 467] on span "Select Search Transform" at bounding box center [540, 466] width 143 height 18
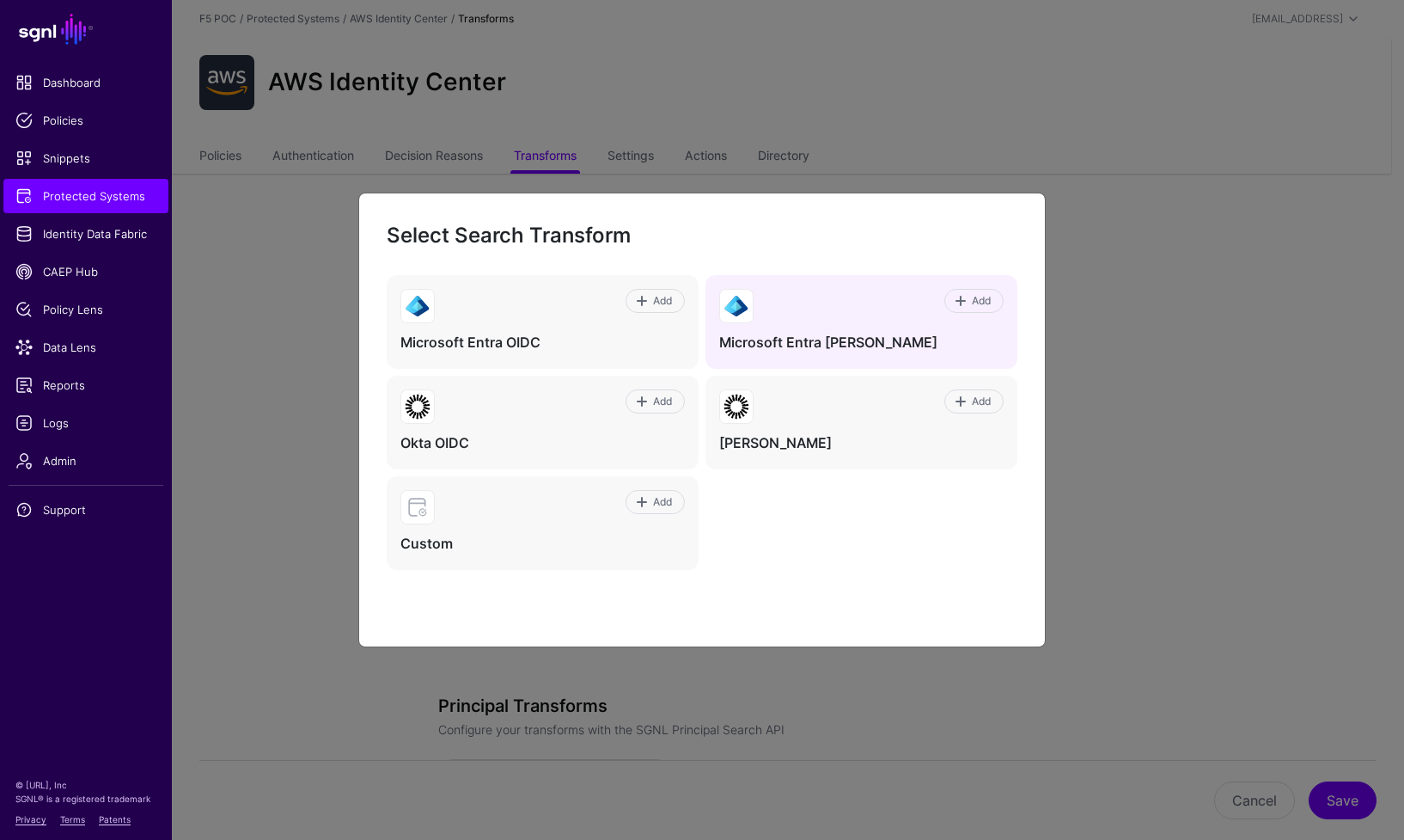
click at [840, 330] on div "Add Microsoft Entra SAML" at bounding box center [861, 322] width 312 height 94
click at [983, 305] on span "Add" at bounding box center [982, 301] width 23 height 16
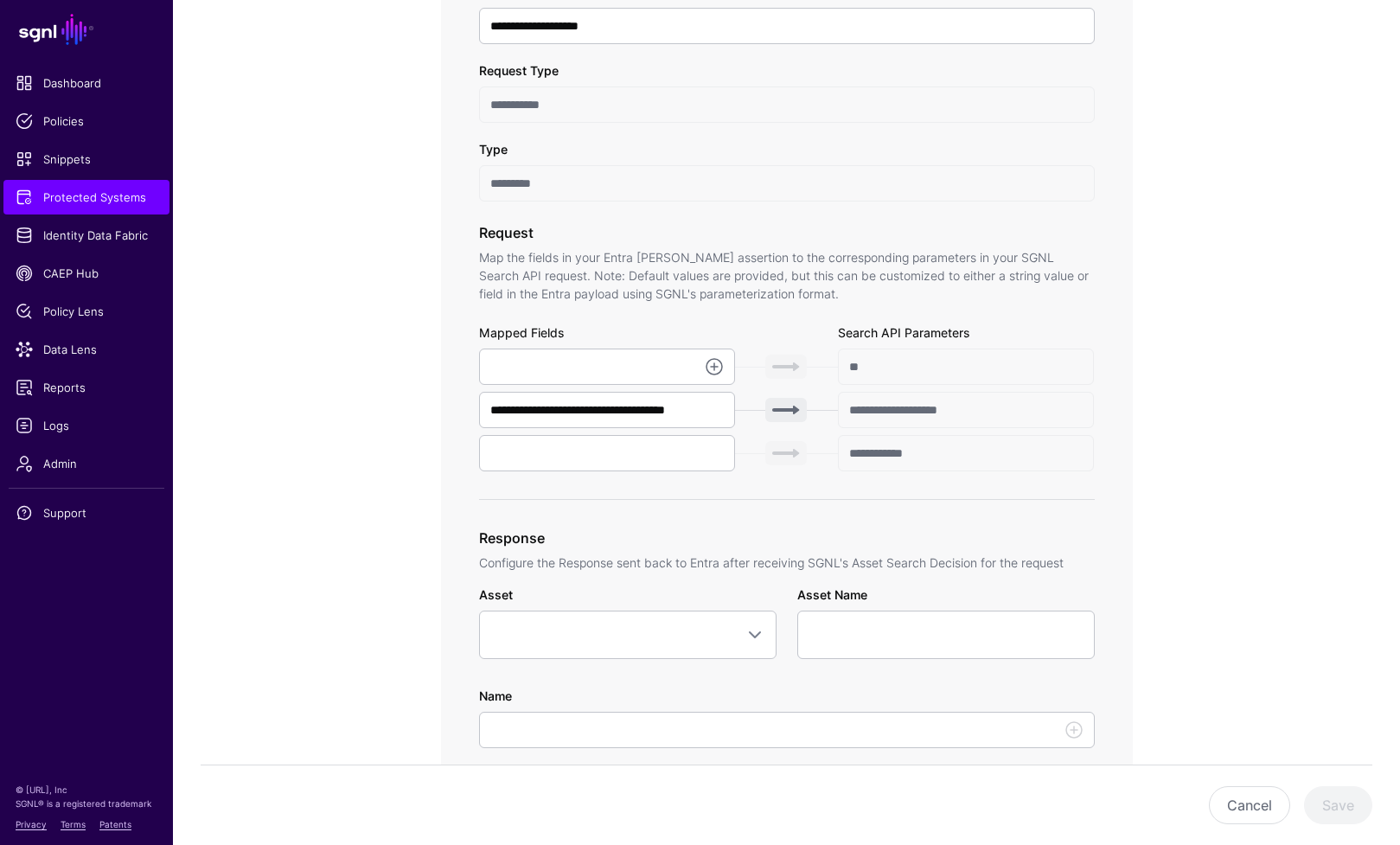
scroll to position [391, 0]
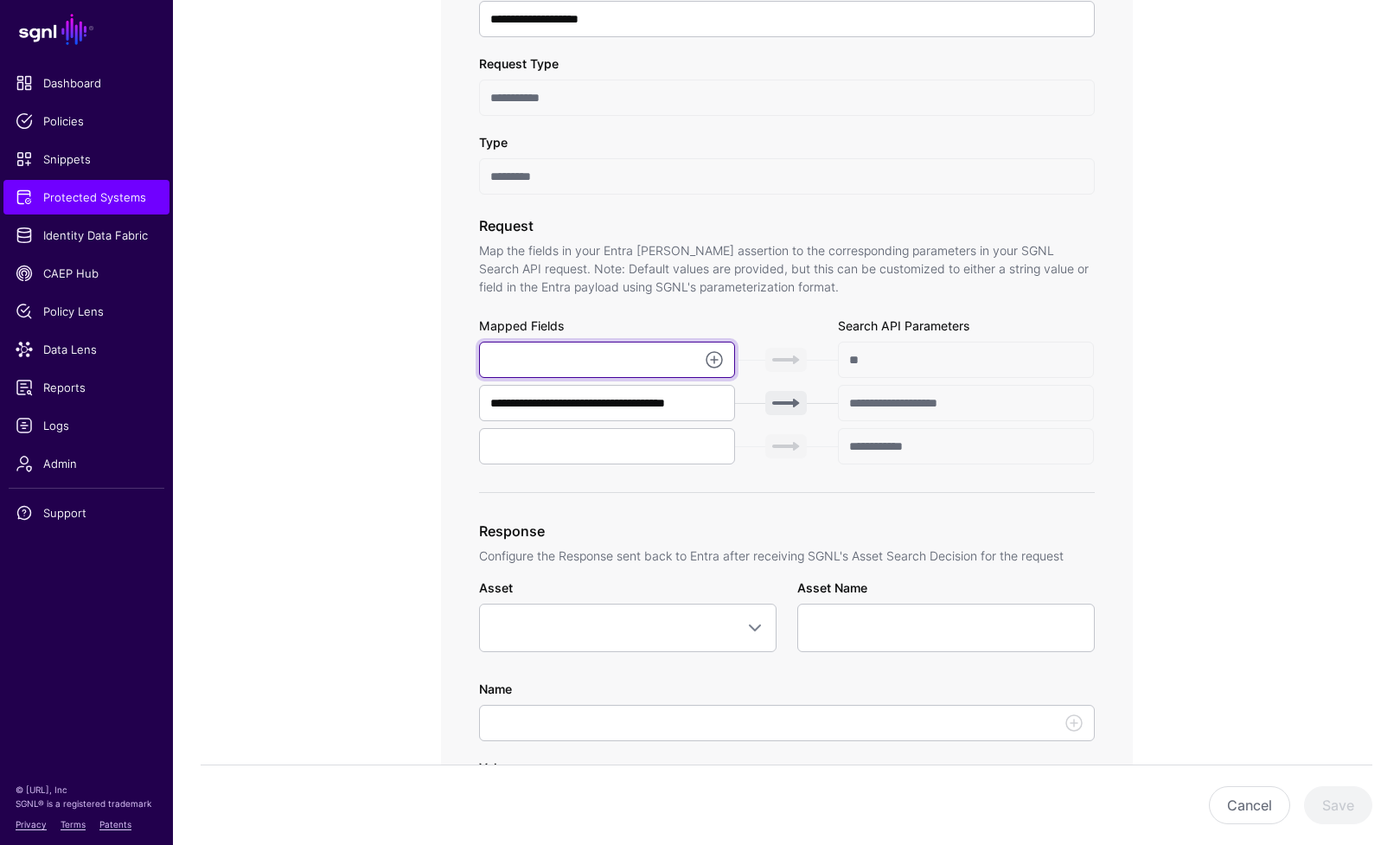
click at [575, 362] on input "text" at bounding box center [607, 359] width 257 height 36
paste input "**********"
type input "**********"
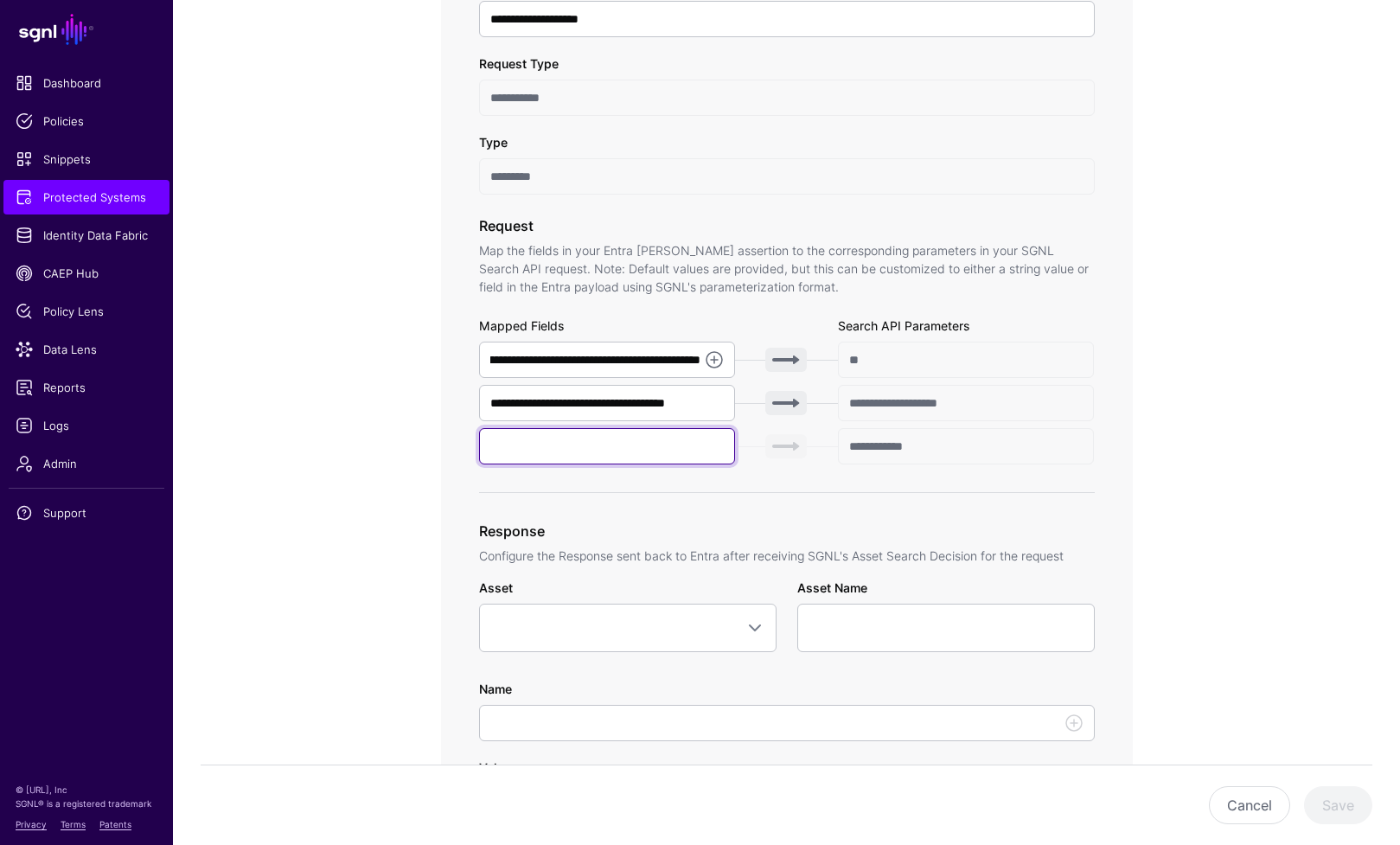
click at [571, 451] on input "text" at bounding box center [607, 446] width 257 height 36
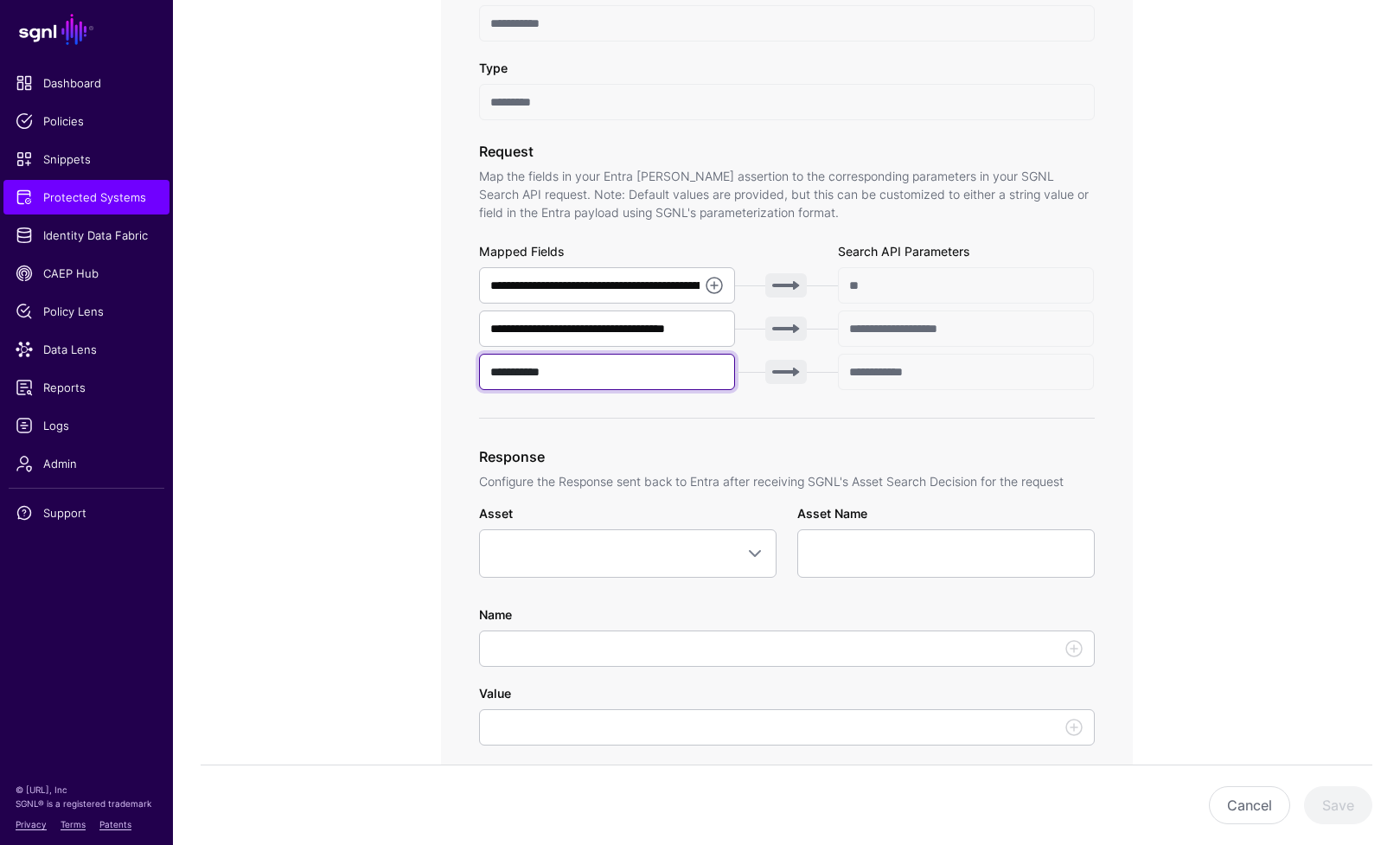
scroll to position [545, 0]
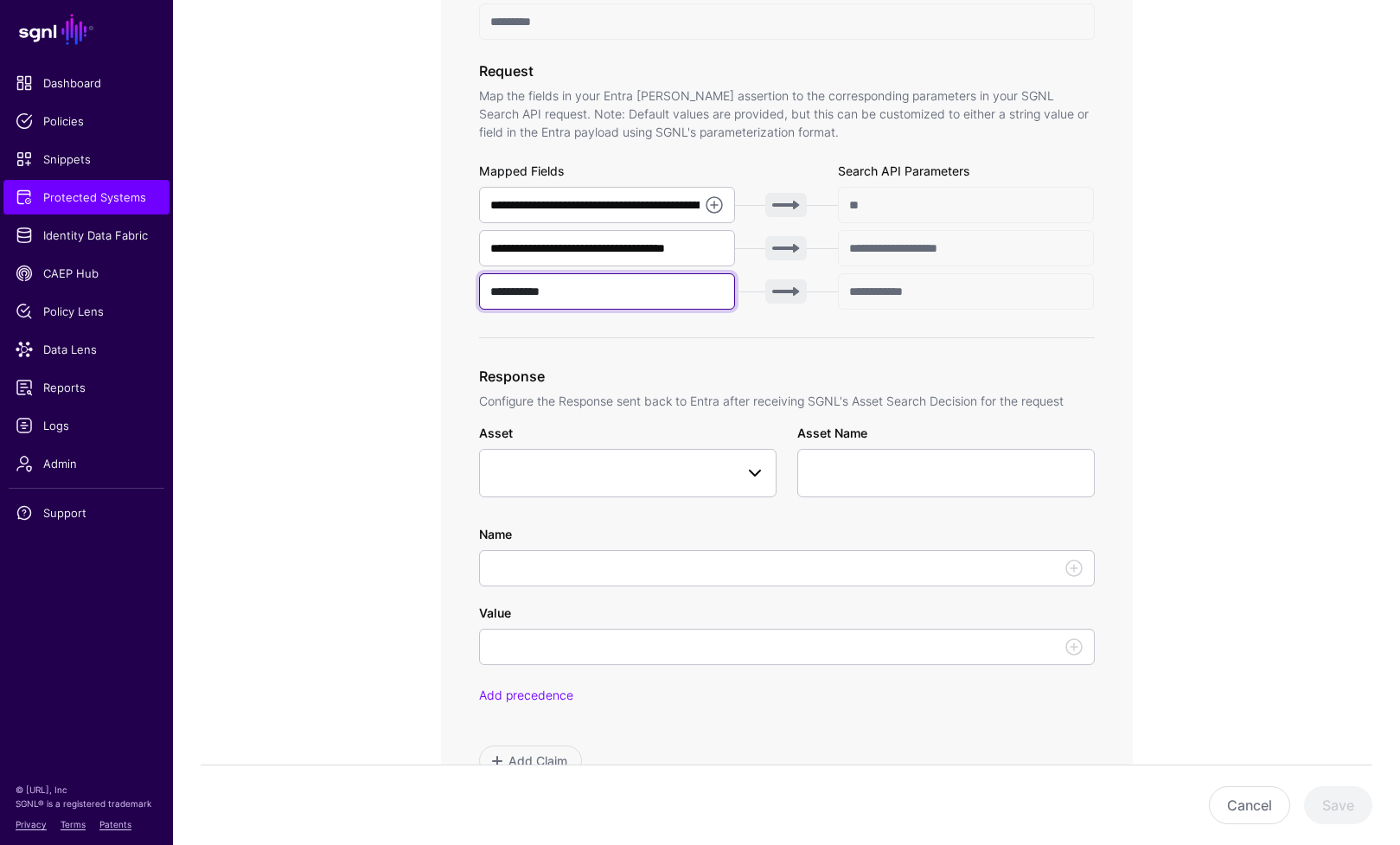
type input "**********"
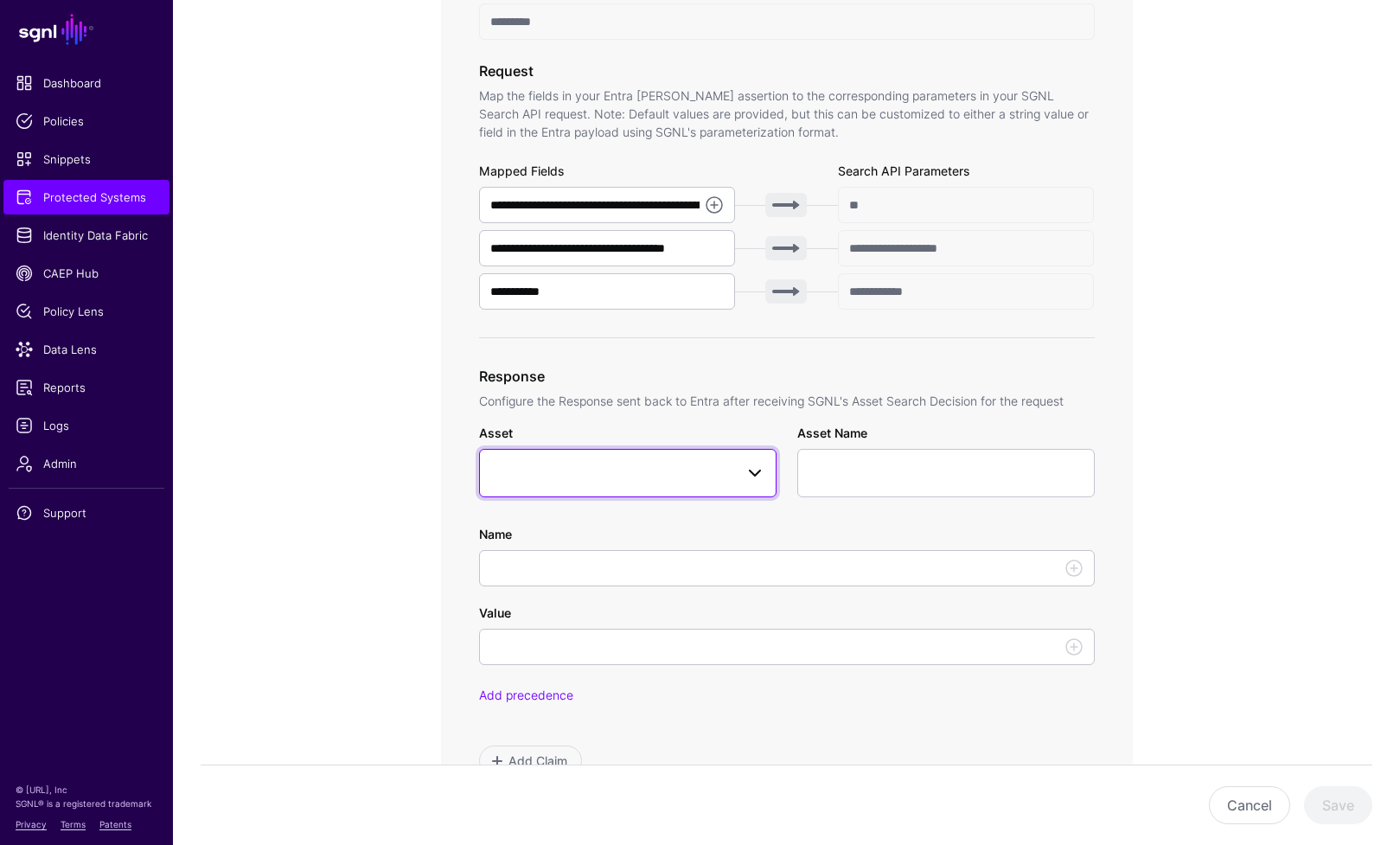
click at [757, 484] on span at bounding box center [749, 473] width 31 height 21
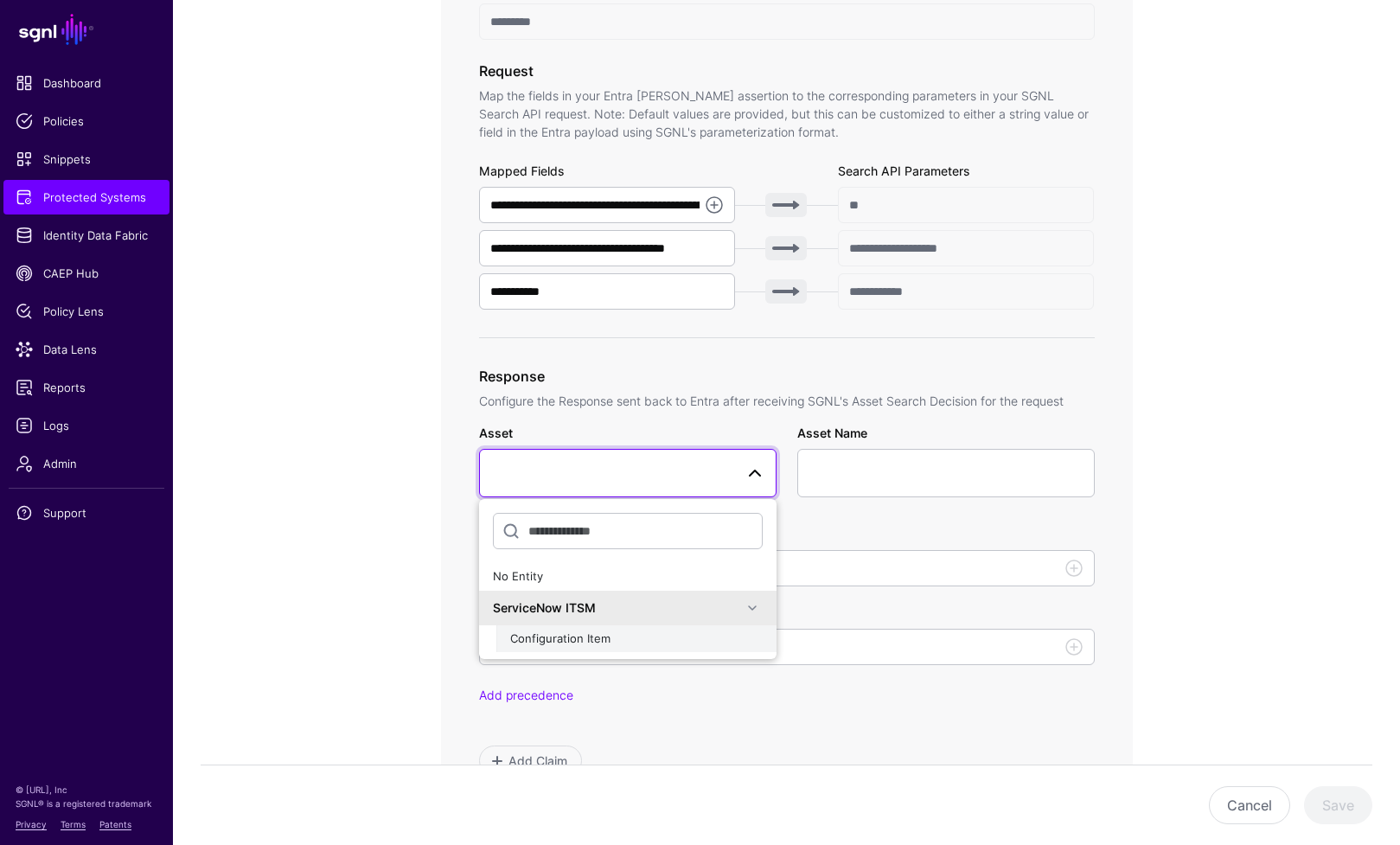
click at [709, 628] on button "Configuration Item" at bounding box center [636, 639] width 280 height 28
type input "**********"
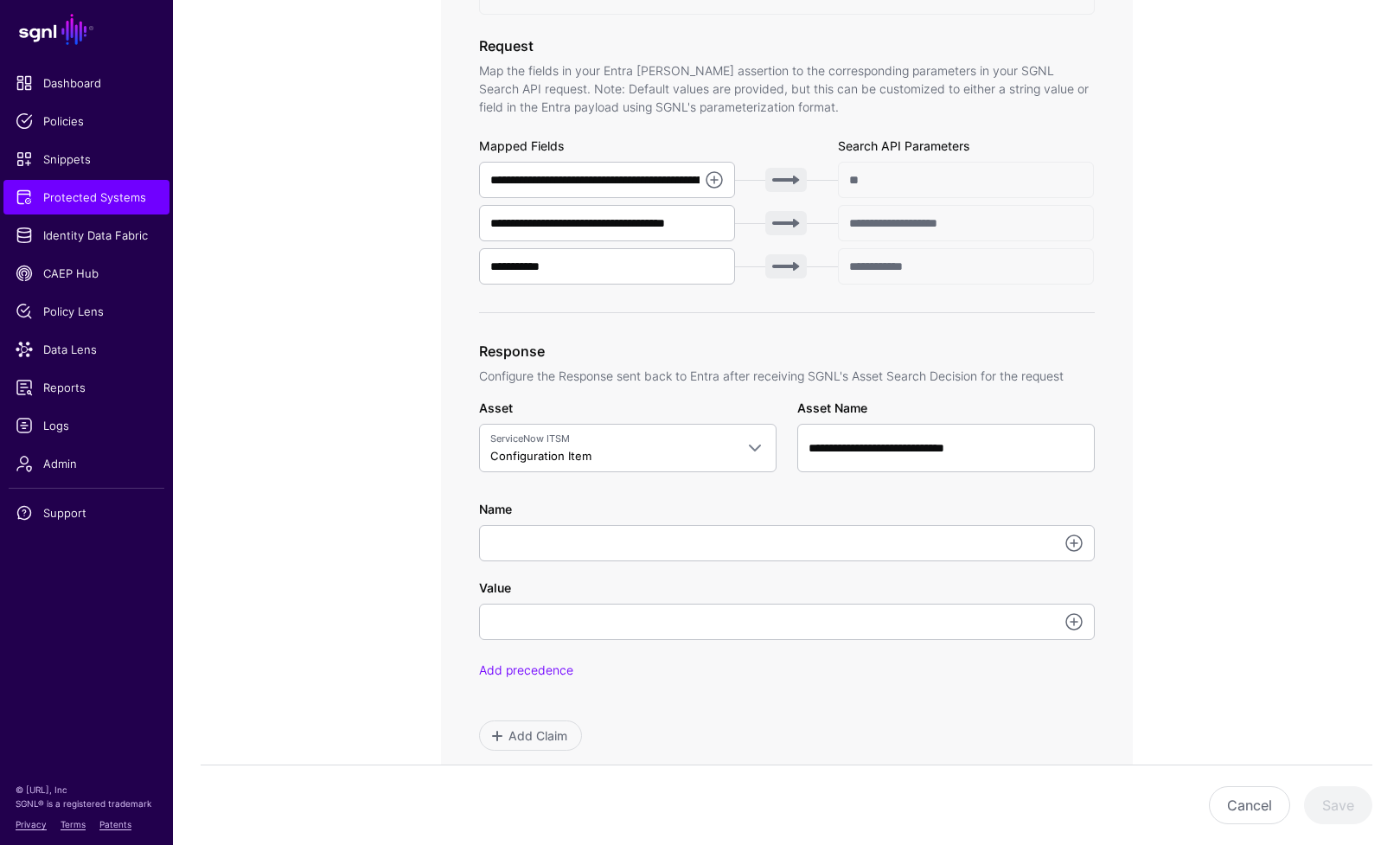
scroll to position [574, 0]
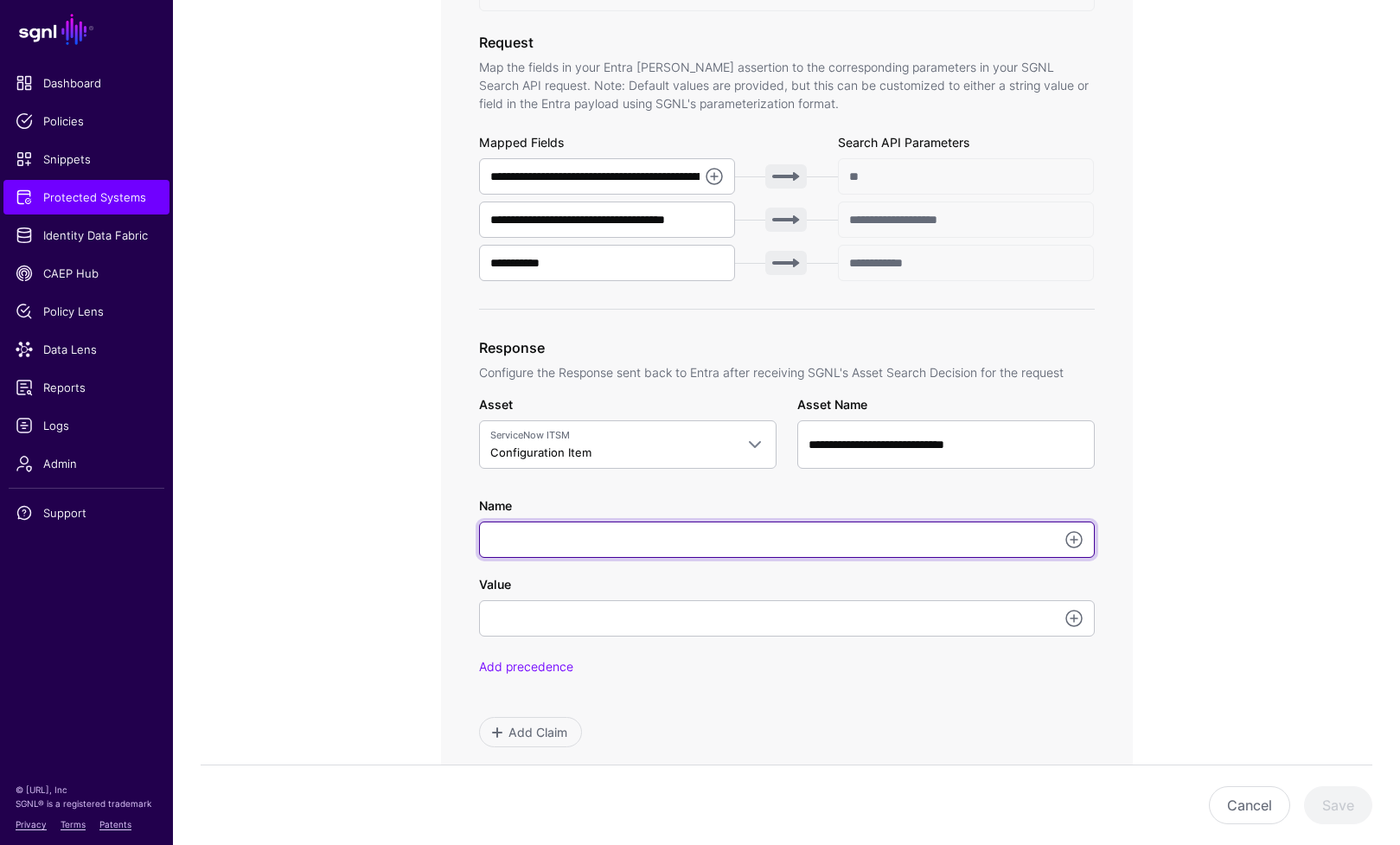
click at [730, 528] on input "Name" at bounding box center [787, 539] width 615 height 36
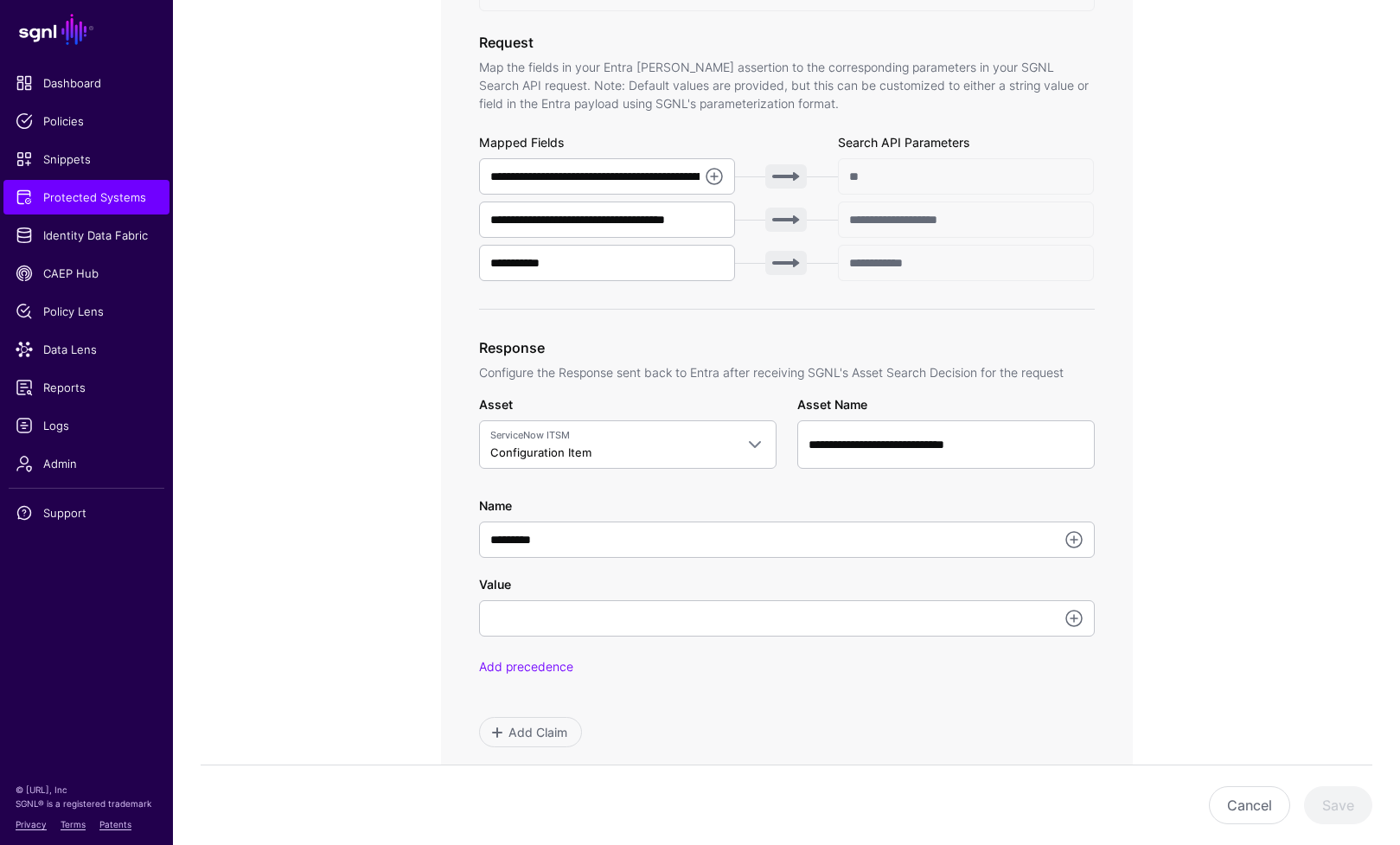
click at [929, 483] on div "**********" at bounding box center [787, 534] width 615 height 280
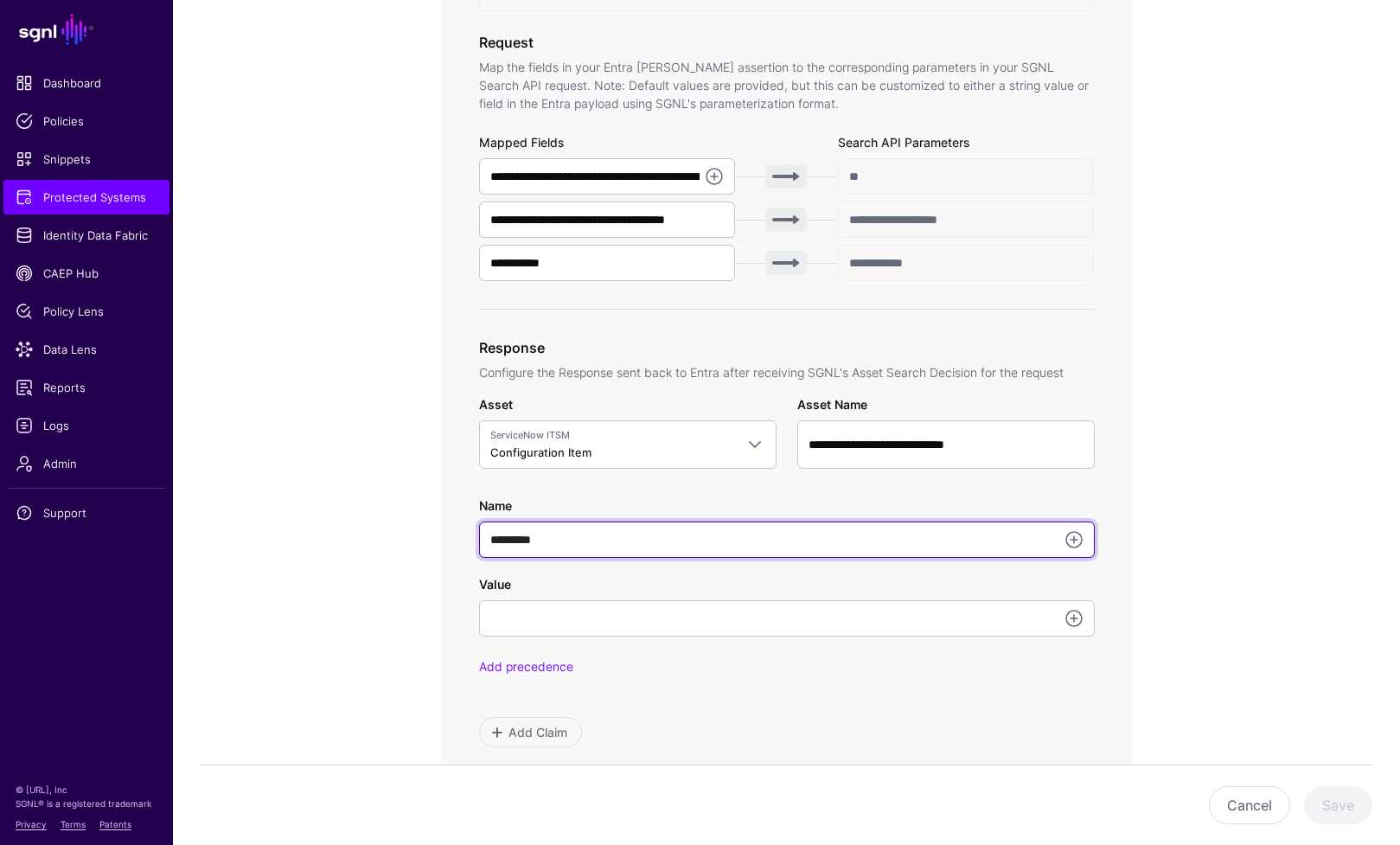
drag, startPoint x: 615, startPoint y: 537, endPoint x: 474, endPoint y: 531, distance: 141.1
click at [475, 531] on div "**********" at bounding box center [787, 253] width 692 height 1065
paste input "**********"
type input "**********"
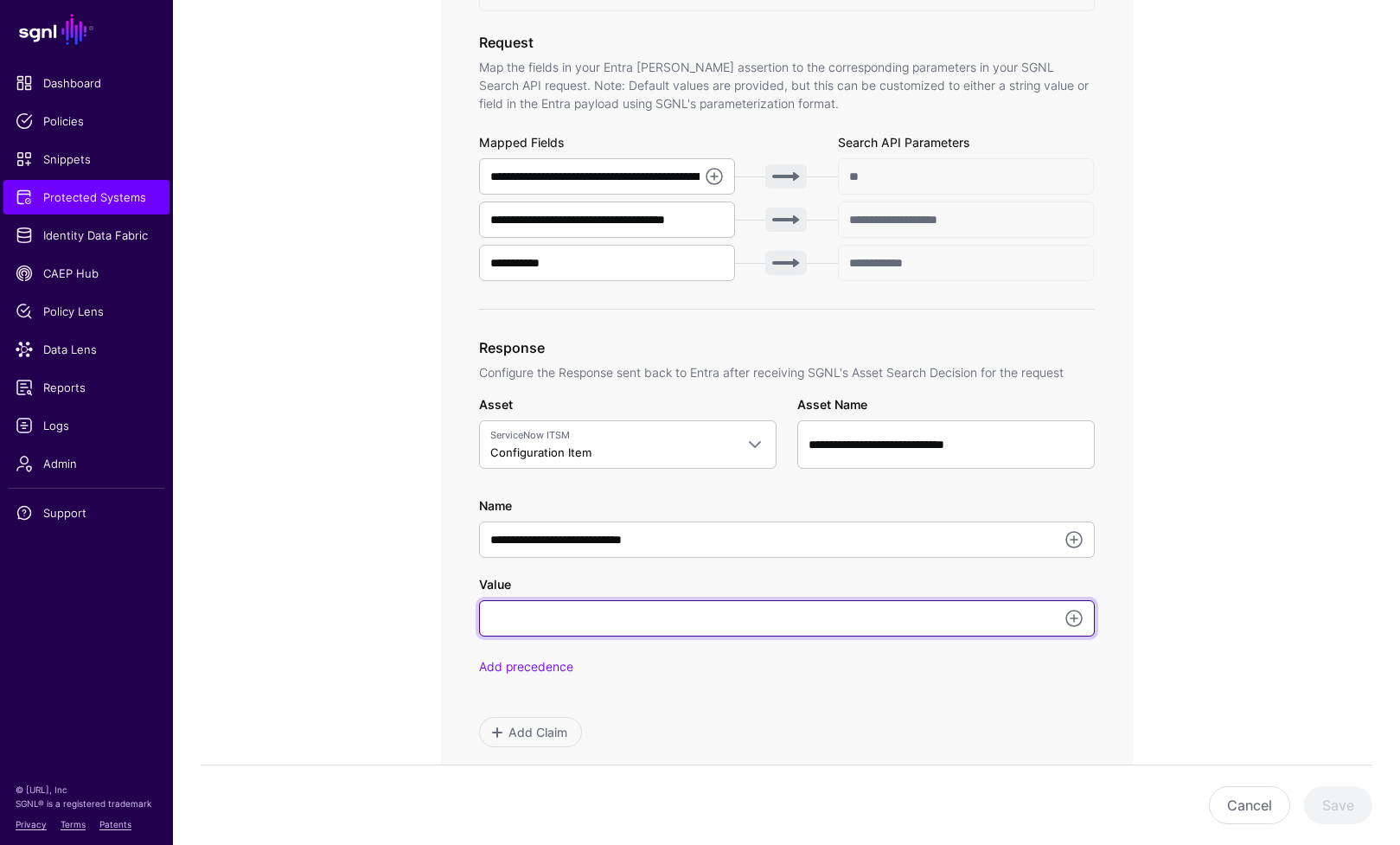
click at [843, 624] on input "Value" at bounding box center [787, 618] width 615 height 36
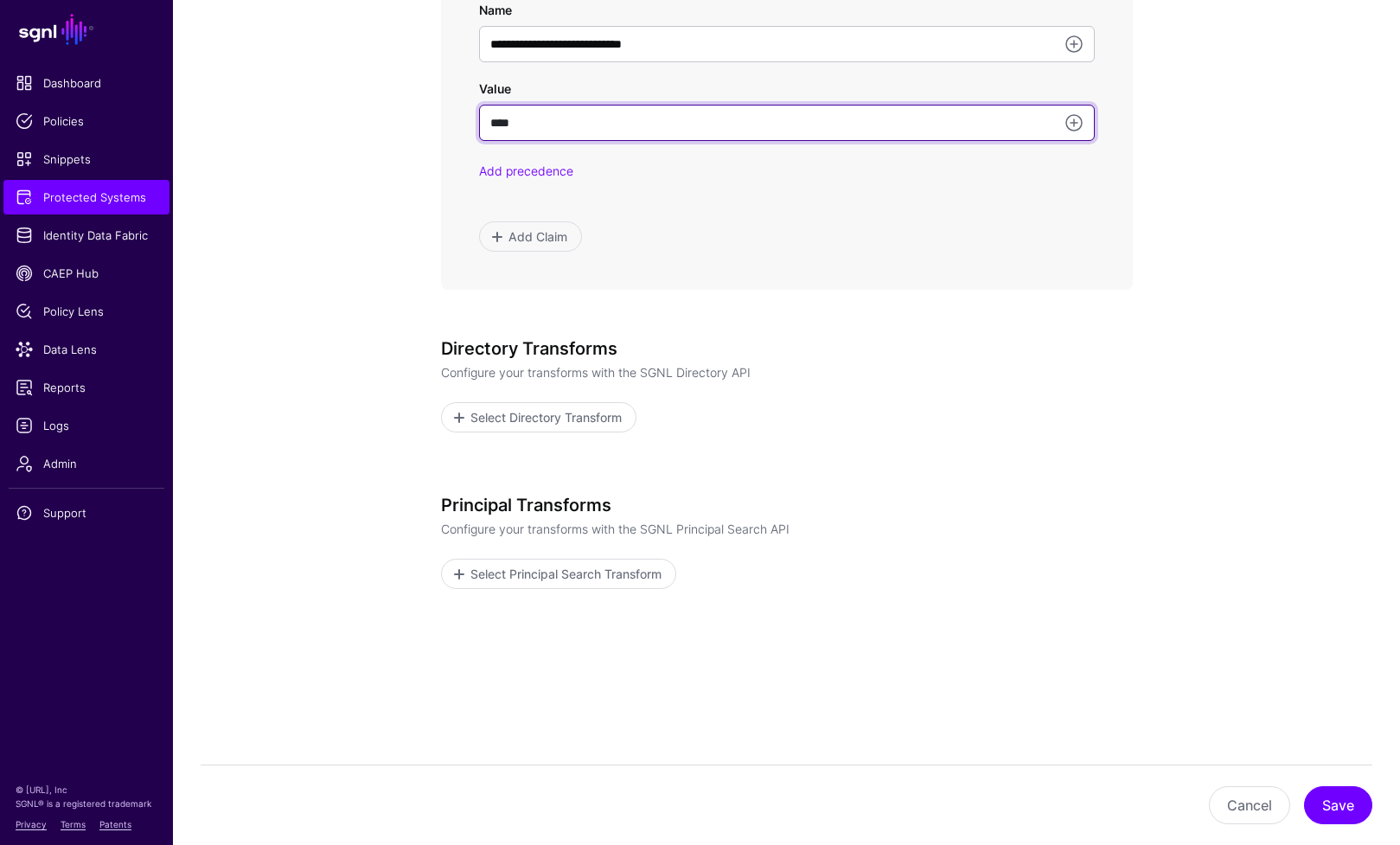
scroll to position [0, 0]
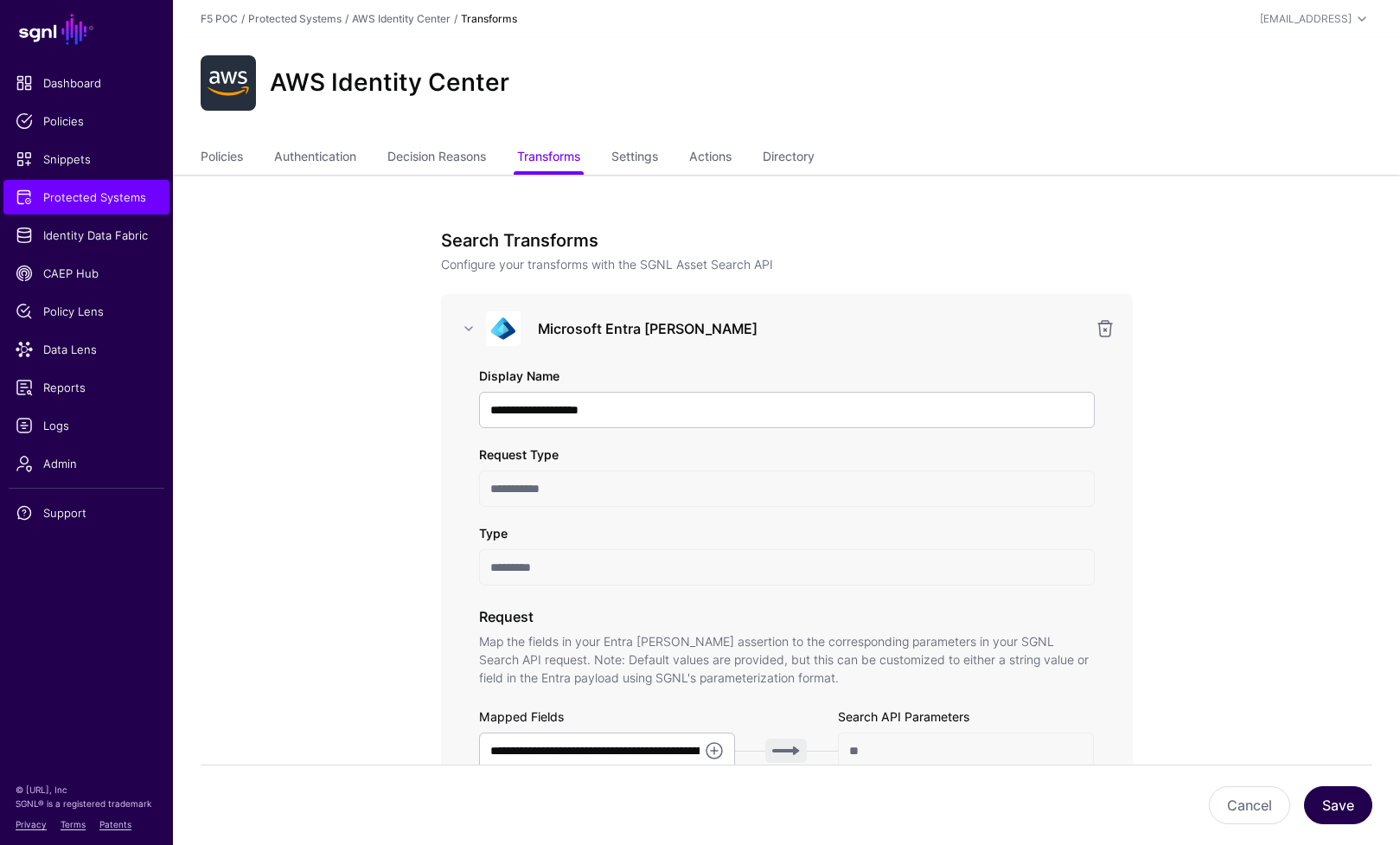
type input "****"
click at [1333, 811] on button "Save" at bounding box center [1338, 805] width 69 height 38
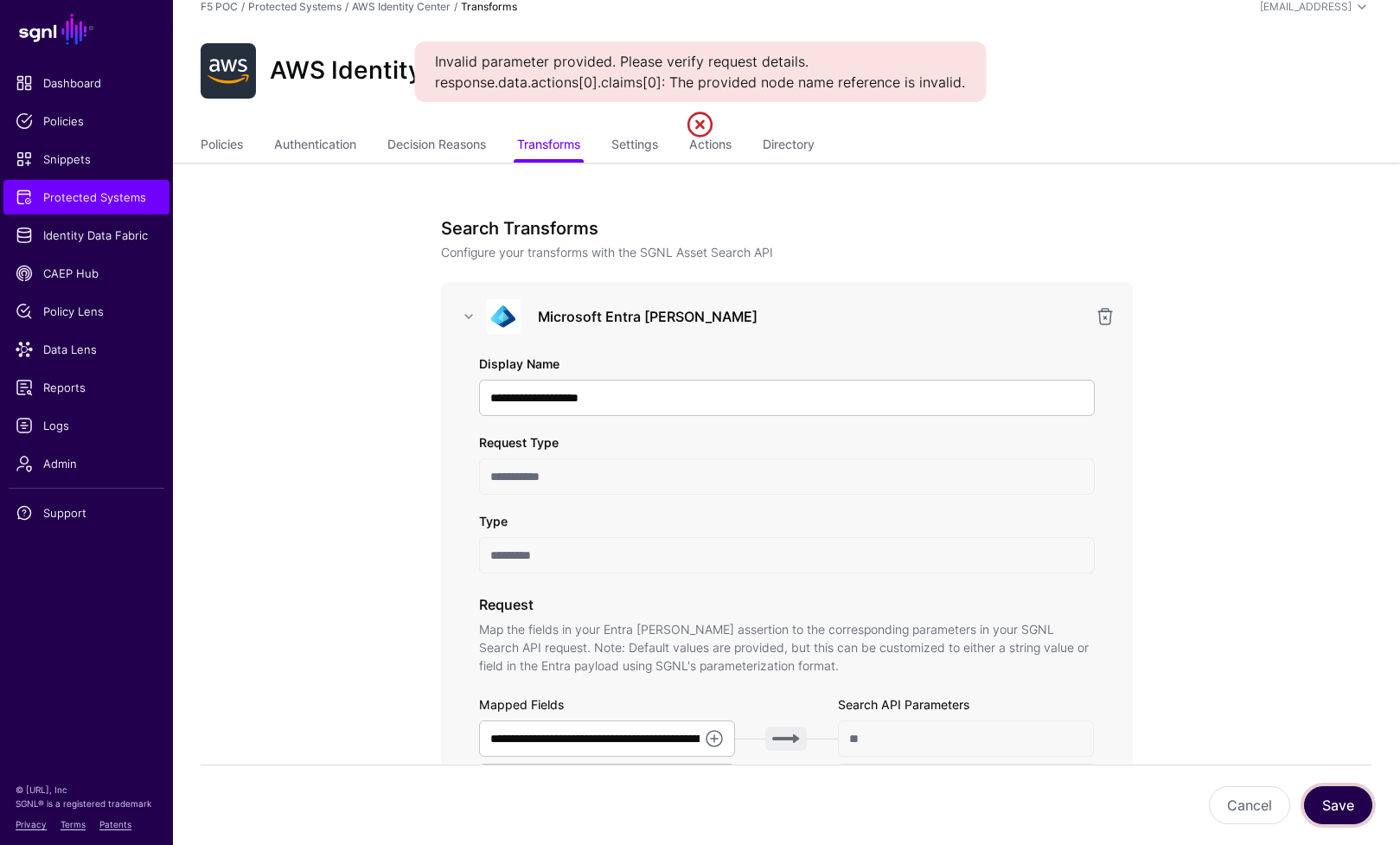
scroll to position [629, 0]
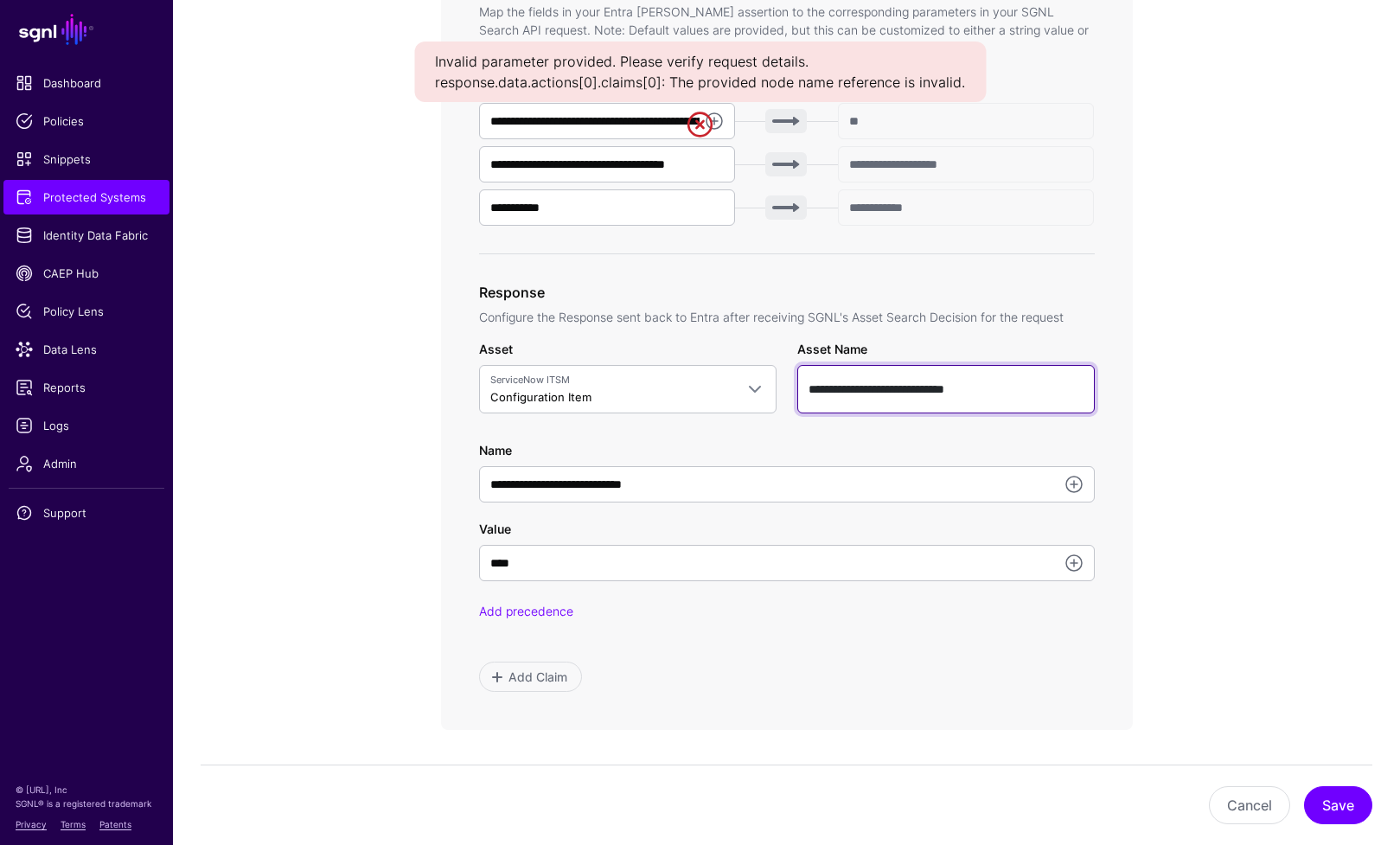
click at [925, 388] on input "**********" at bounding box center [946, 389] width 298 height 49
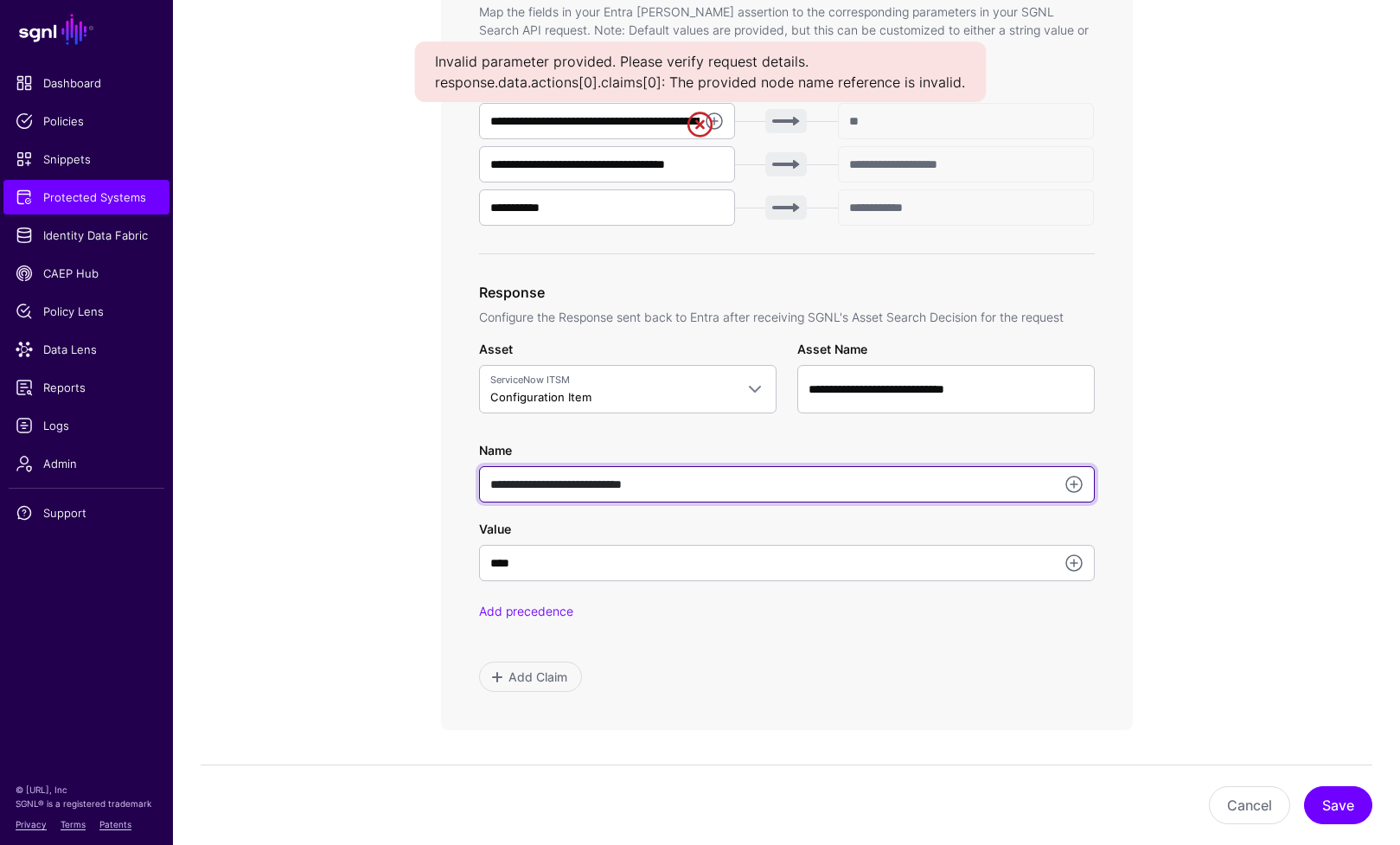
click at [557, 480] on input "**********" at bounding box center [787, 484] width 615 height 36
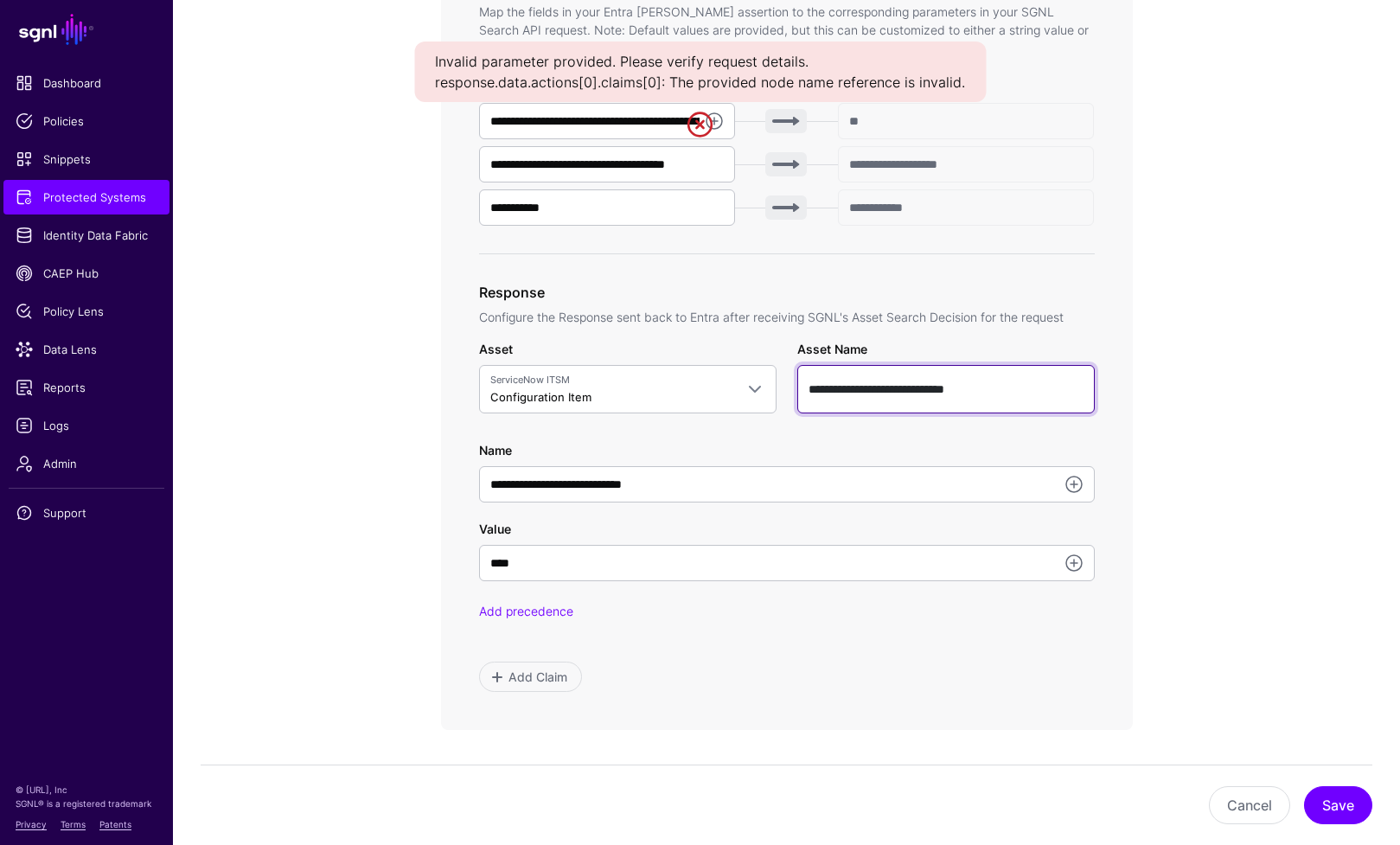
click at [943, 398] on input "**********" at bounding box center [946, 389] width 298 height 49
paste input "text"
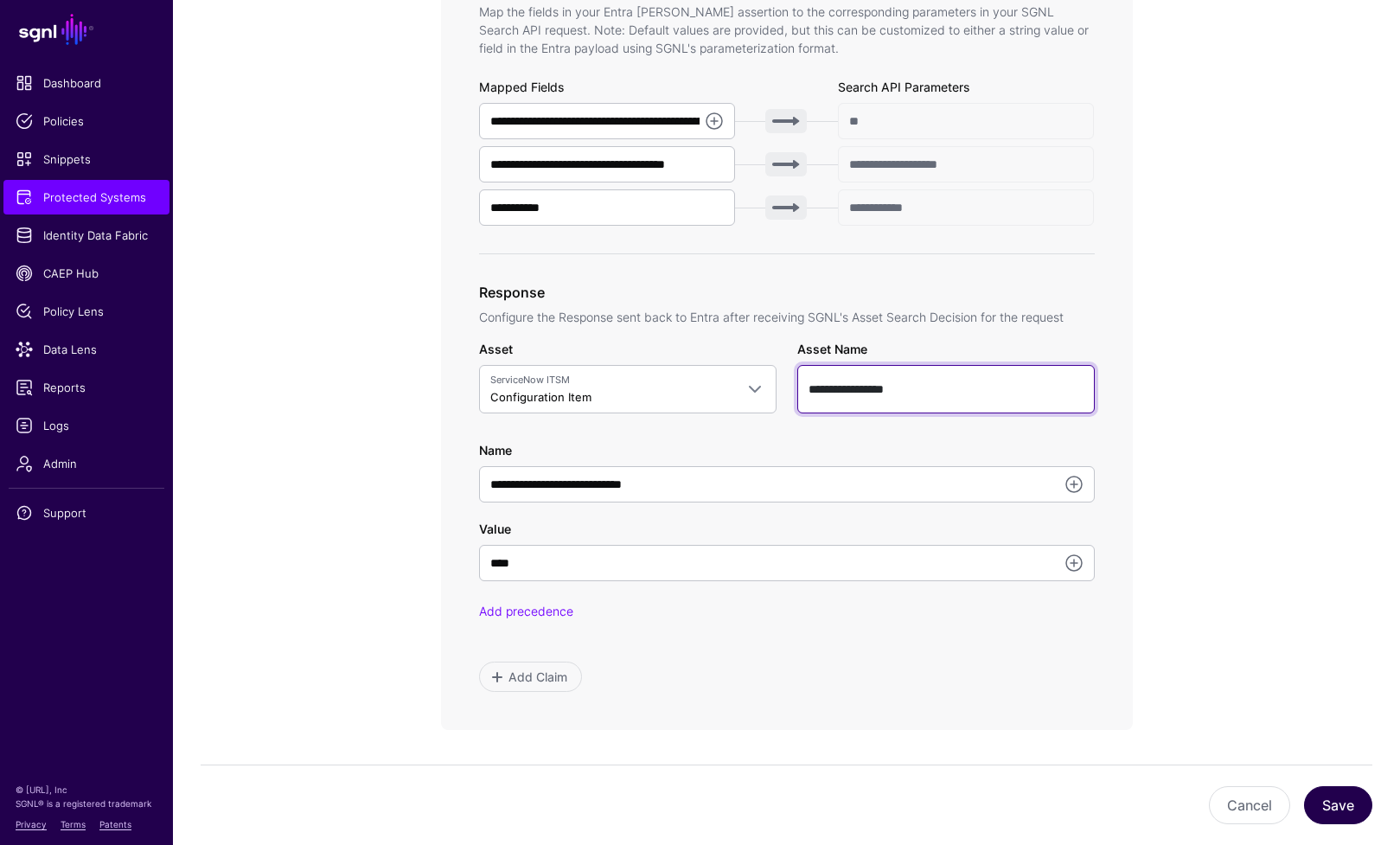
type input "**********"
click at [1324, 802] on button "Save" at bounding box center [1338, 805] width 69 height 38
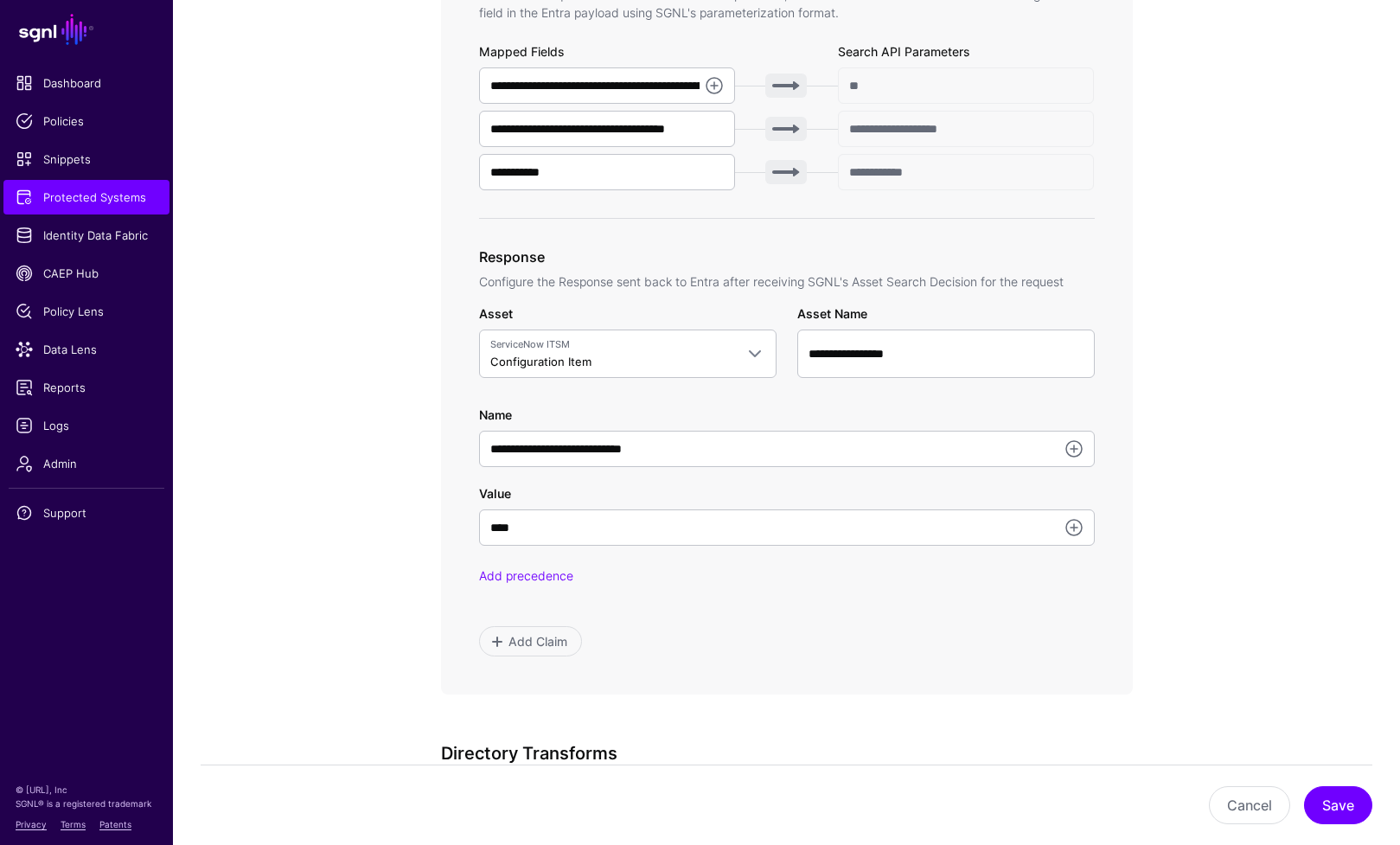
scroll to position [0, 0]
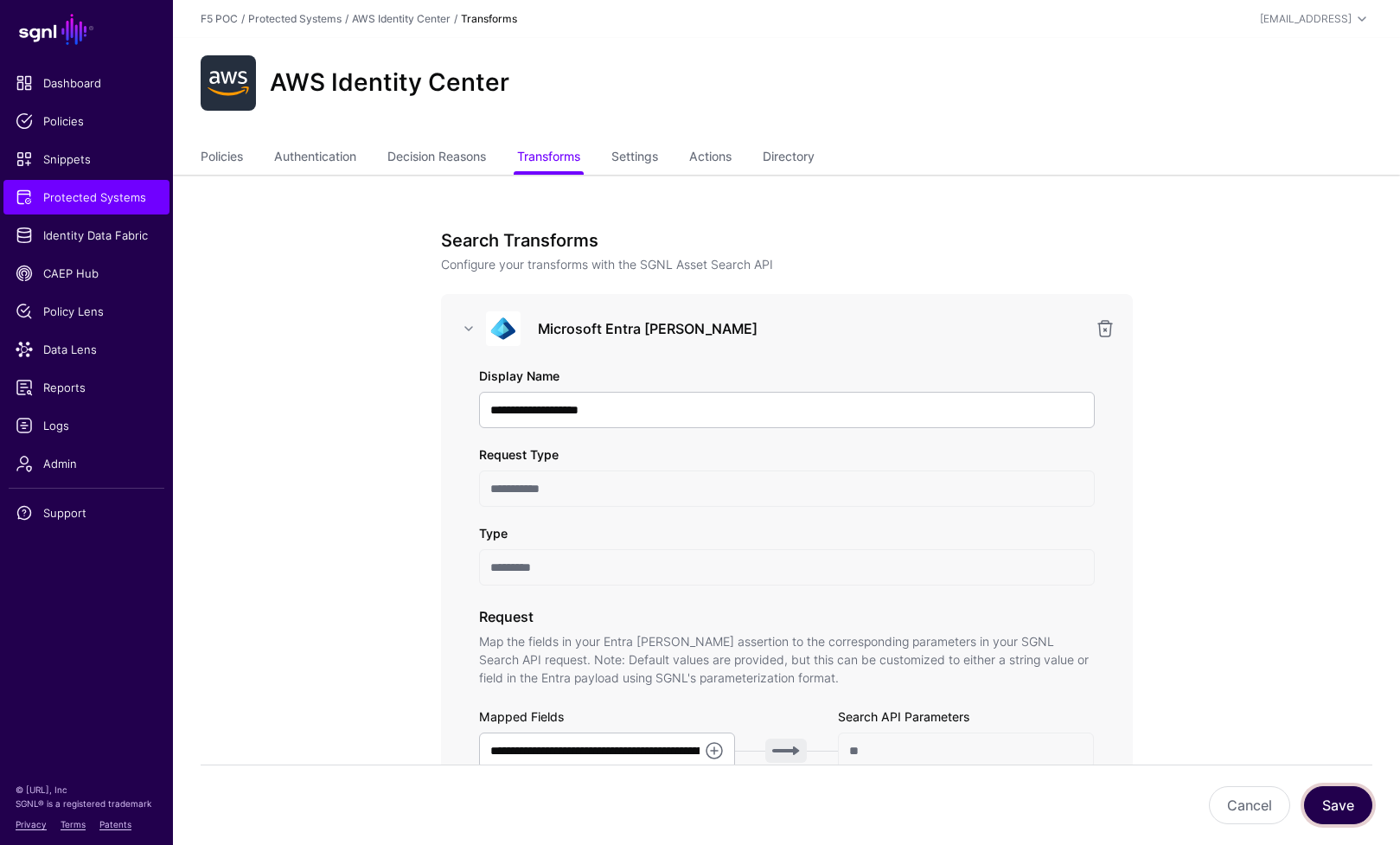
click at [1353, 814] on button "Save" at bounding box center [1338, 805] width 69 height 38
click at [342, 163] on link "Authentication" at bounding box center [315, 157] width 83 height 33
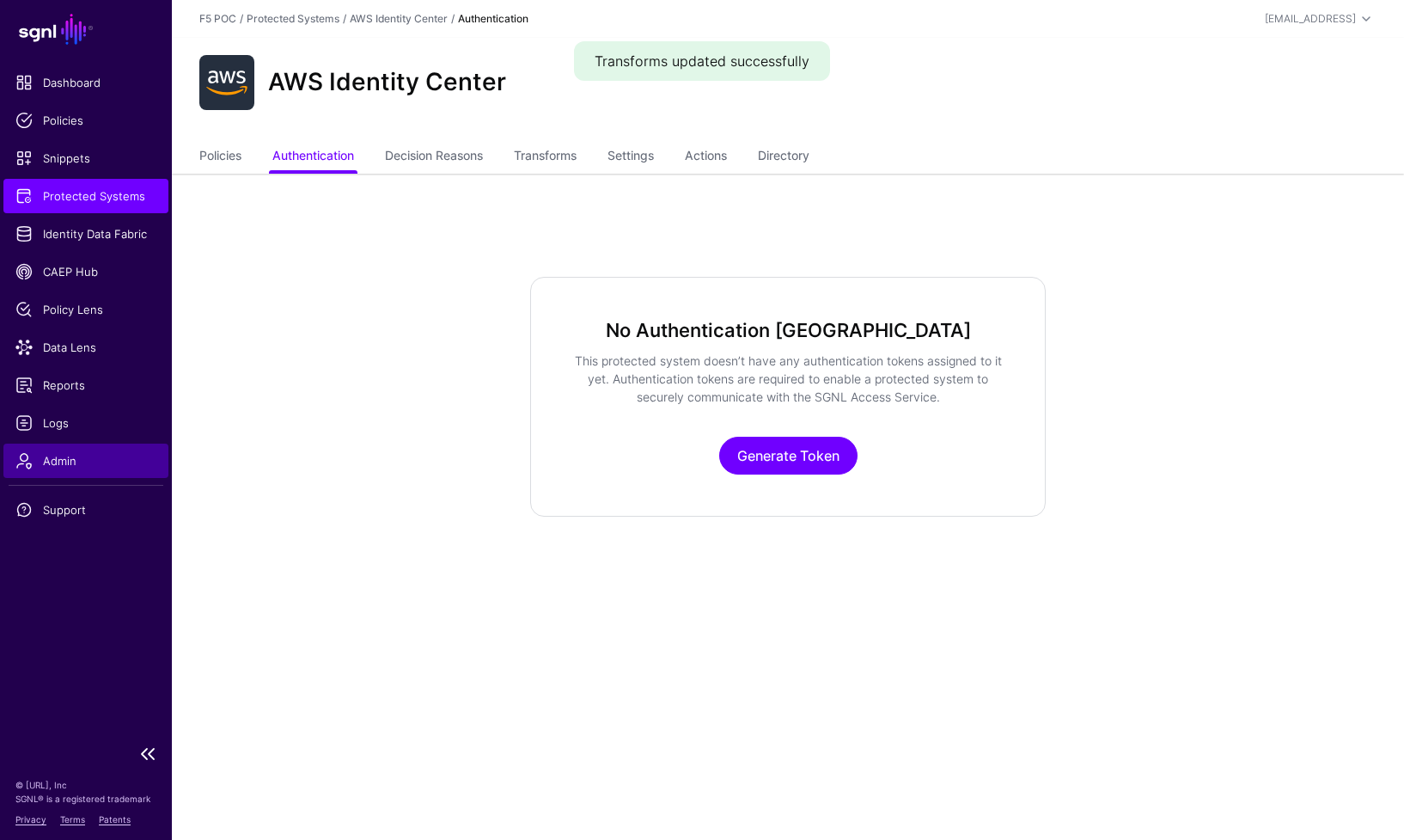
click at [60, 467] on span "Admin" at bounding box center [86, 460] width 140 height 17
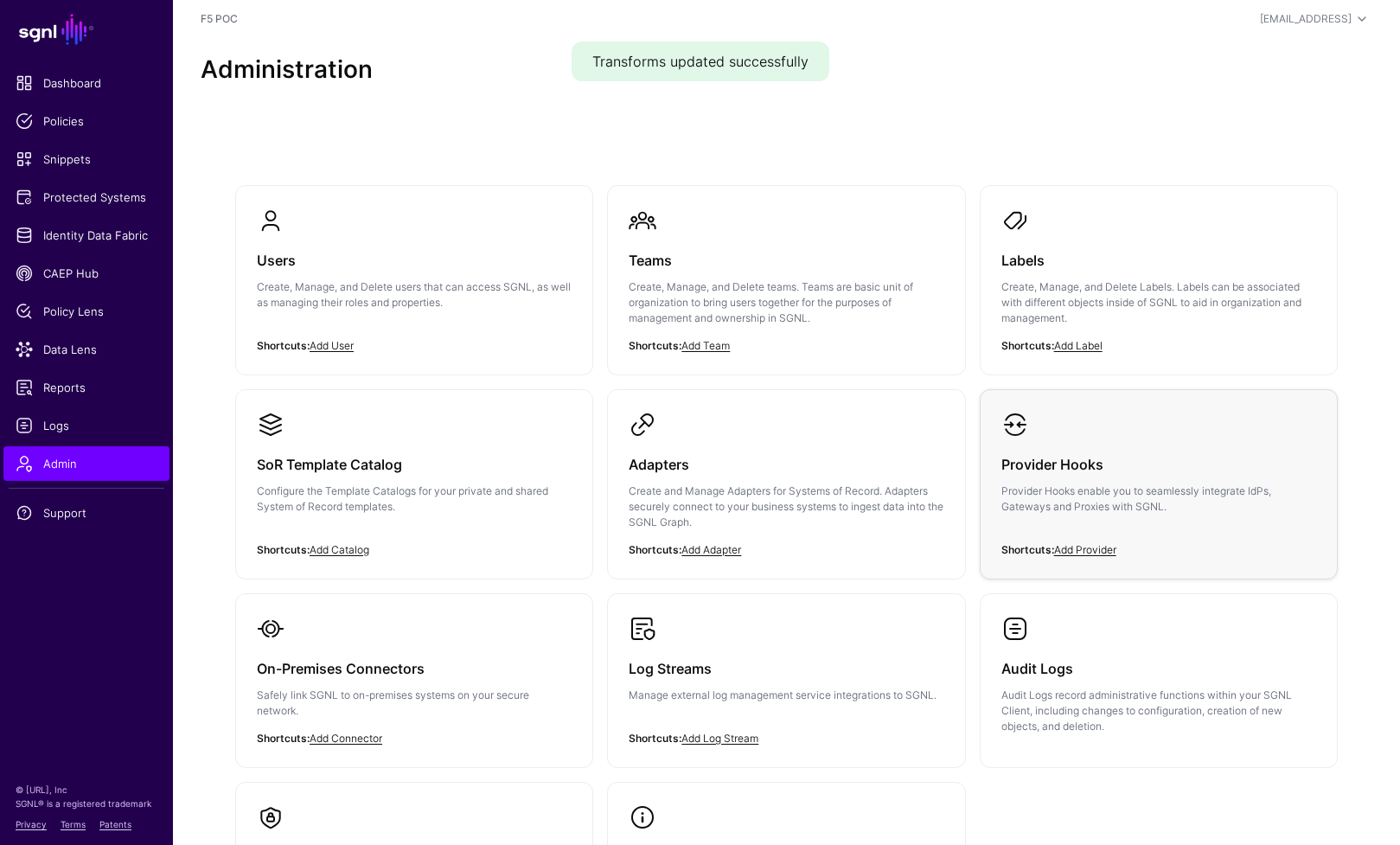
click at [1162, 441] on div "Provider Hooks Provider Hooks enable you to seamlessly integrate IdPs, Gateways…" at bounding box center [1159, 490] width 315 height 104
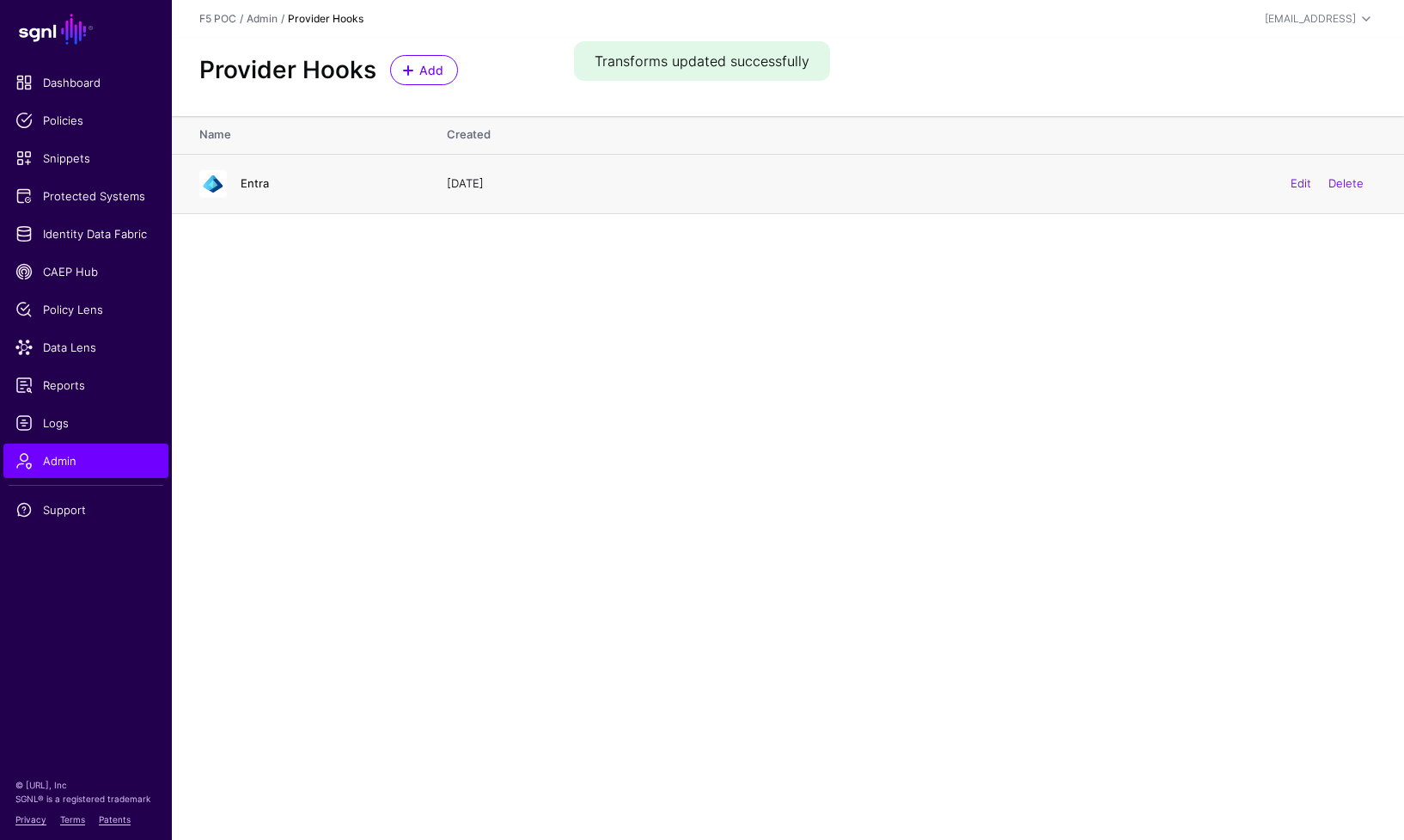
click at [253, 188] on link "Entra" at bounding box center [254, 183] width 29 height 14
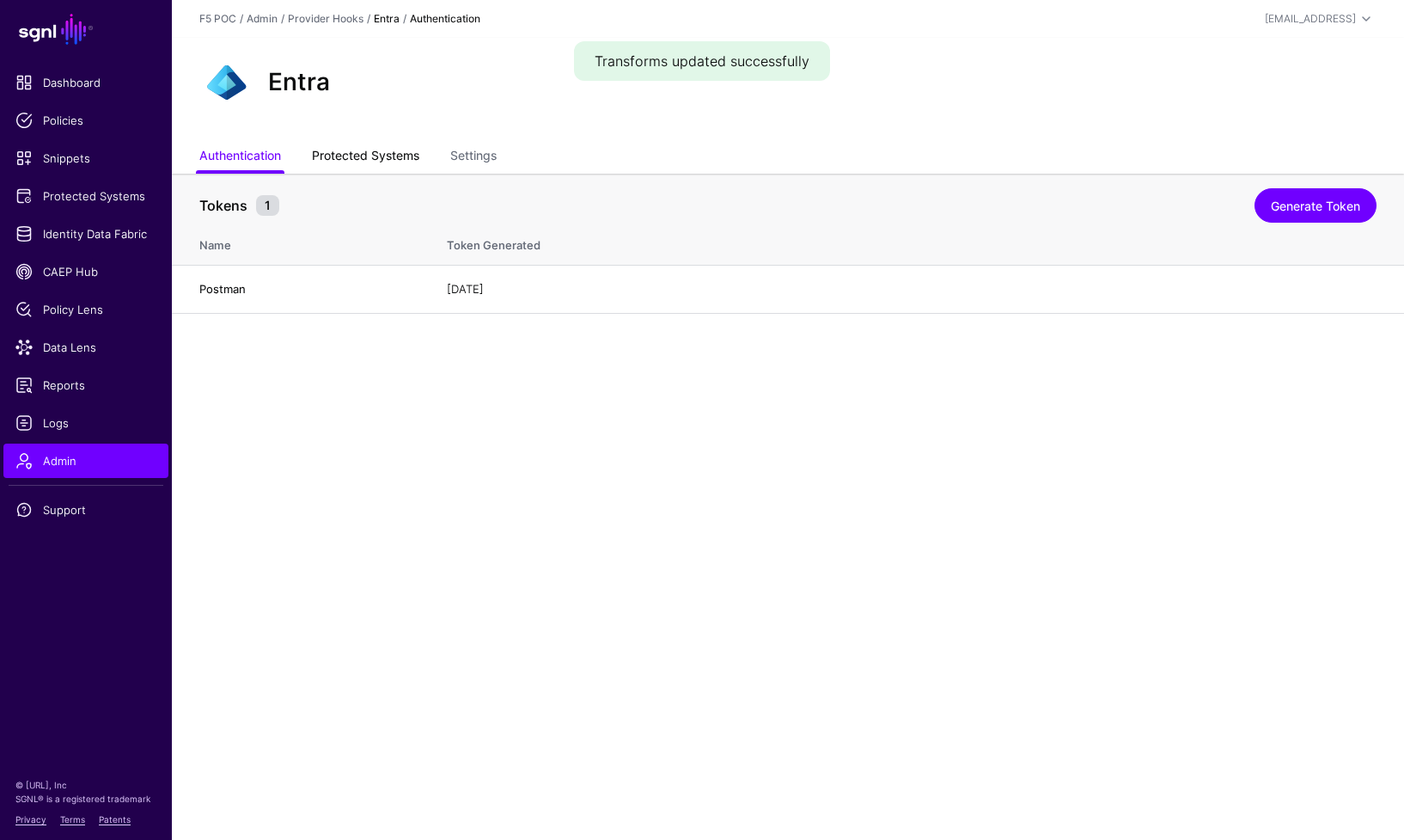
click at [383, 156] on link "Protected Systems" at bounding box center [365, 156] width 108 height 33
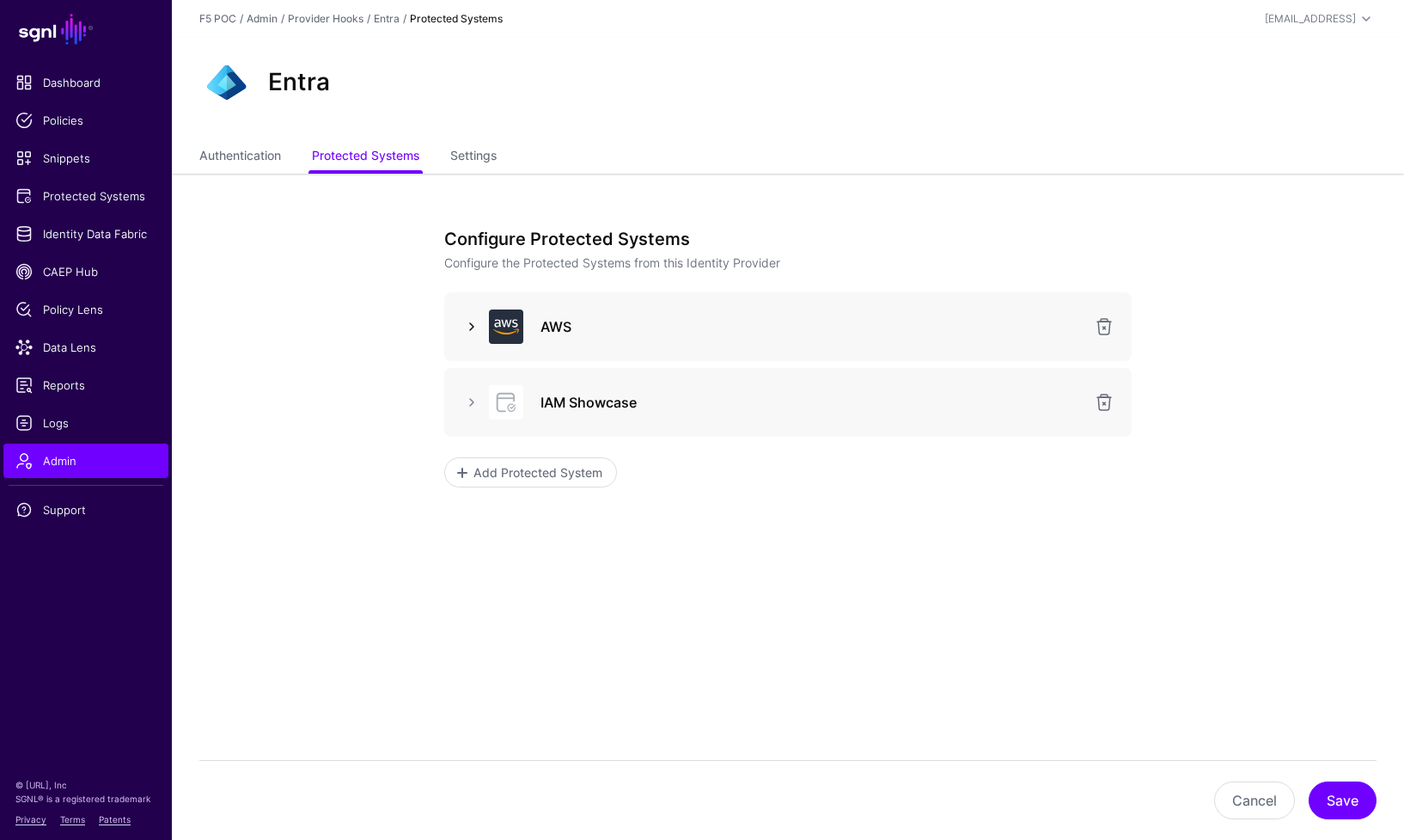
click at [475, 327] on link at bounding box center [471, 327] width 21 height 21
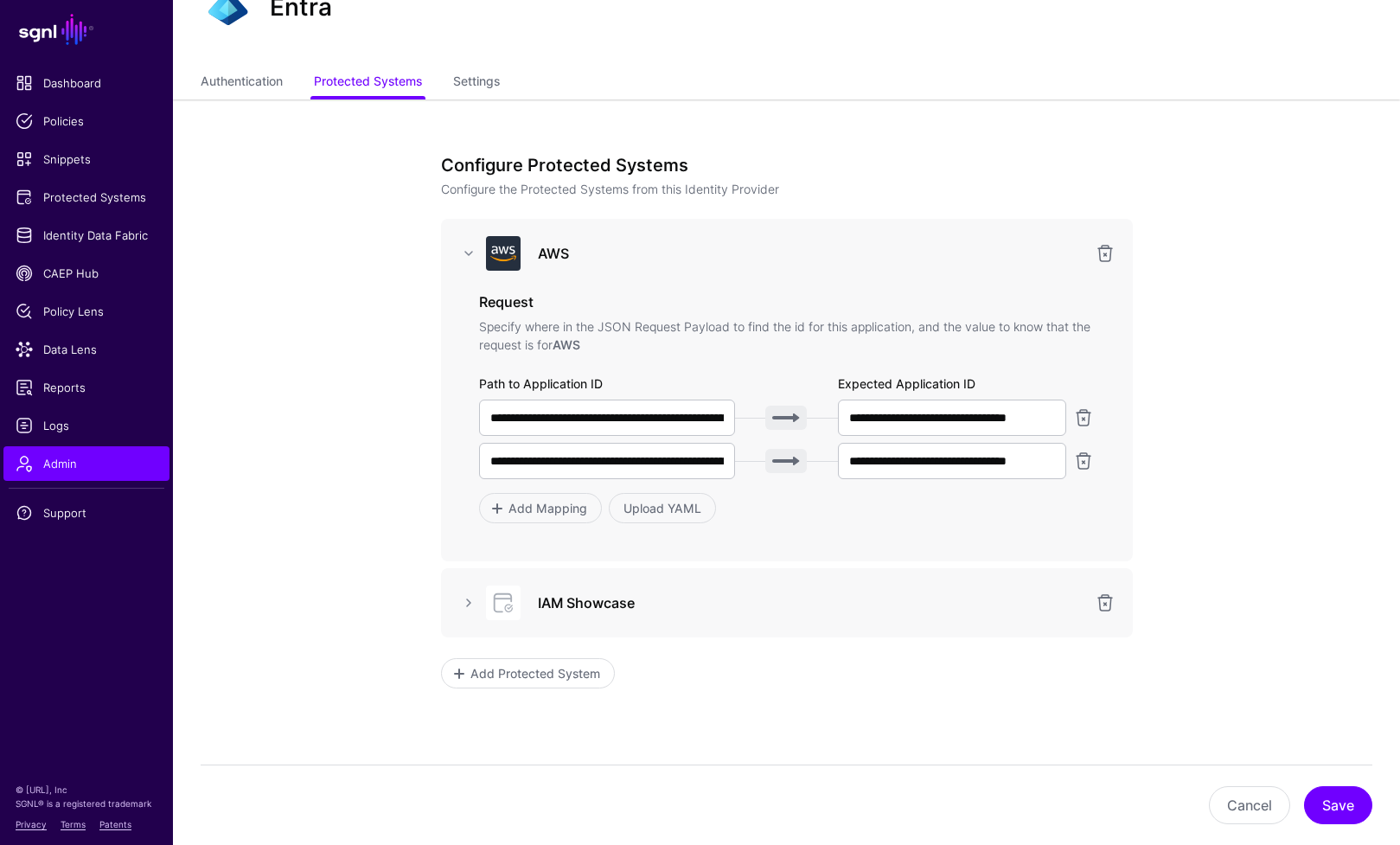
scroll to position [103, 0]
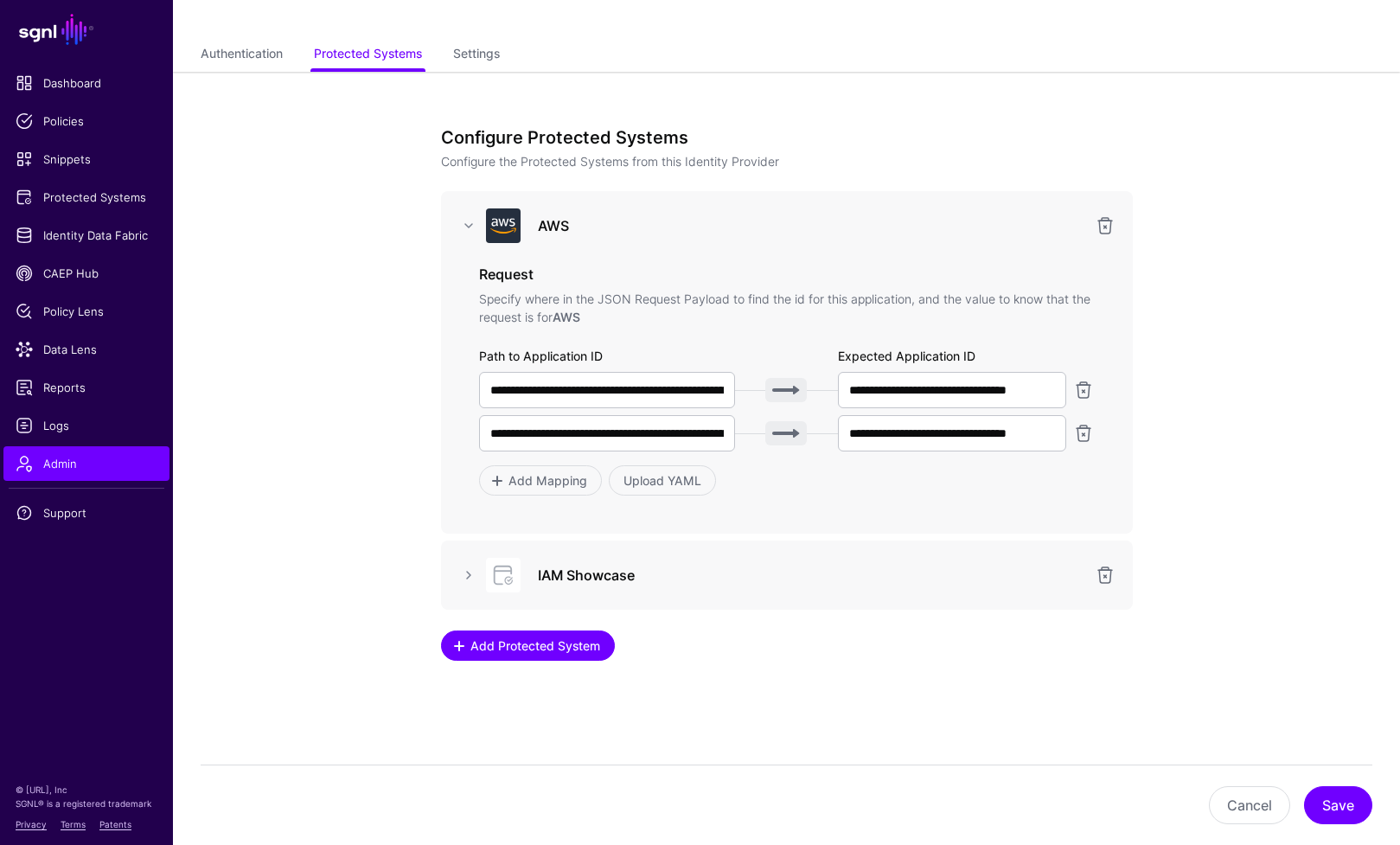
click at [543, 649] on span "Add Protected System" at bounding box center [535, 645] width 134 height 18
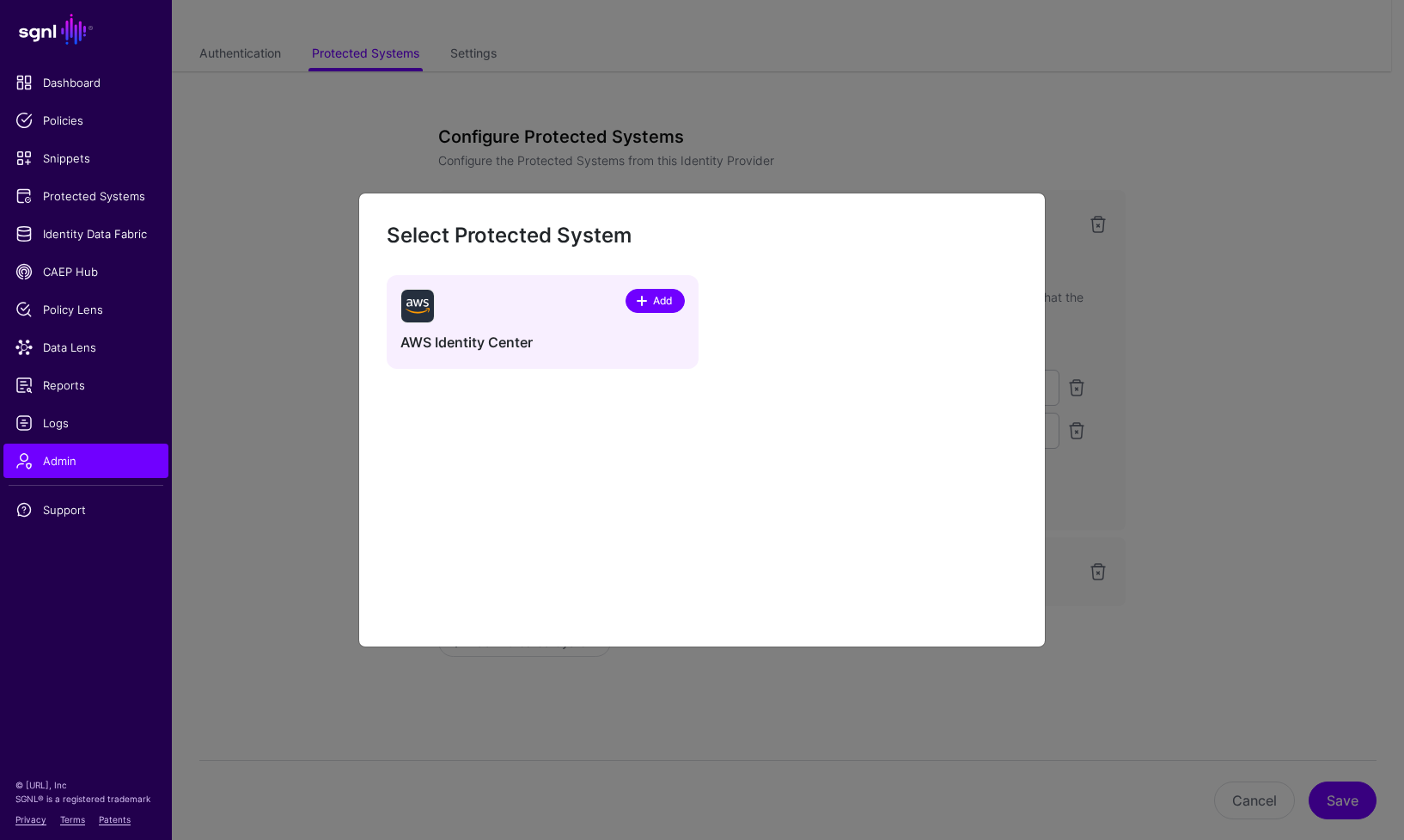
click at [646, 307] on span at bounding box center [642, 301] width 14 height 14
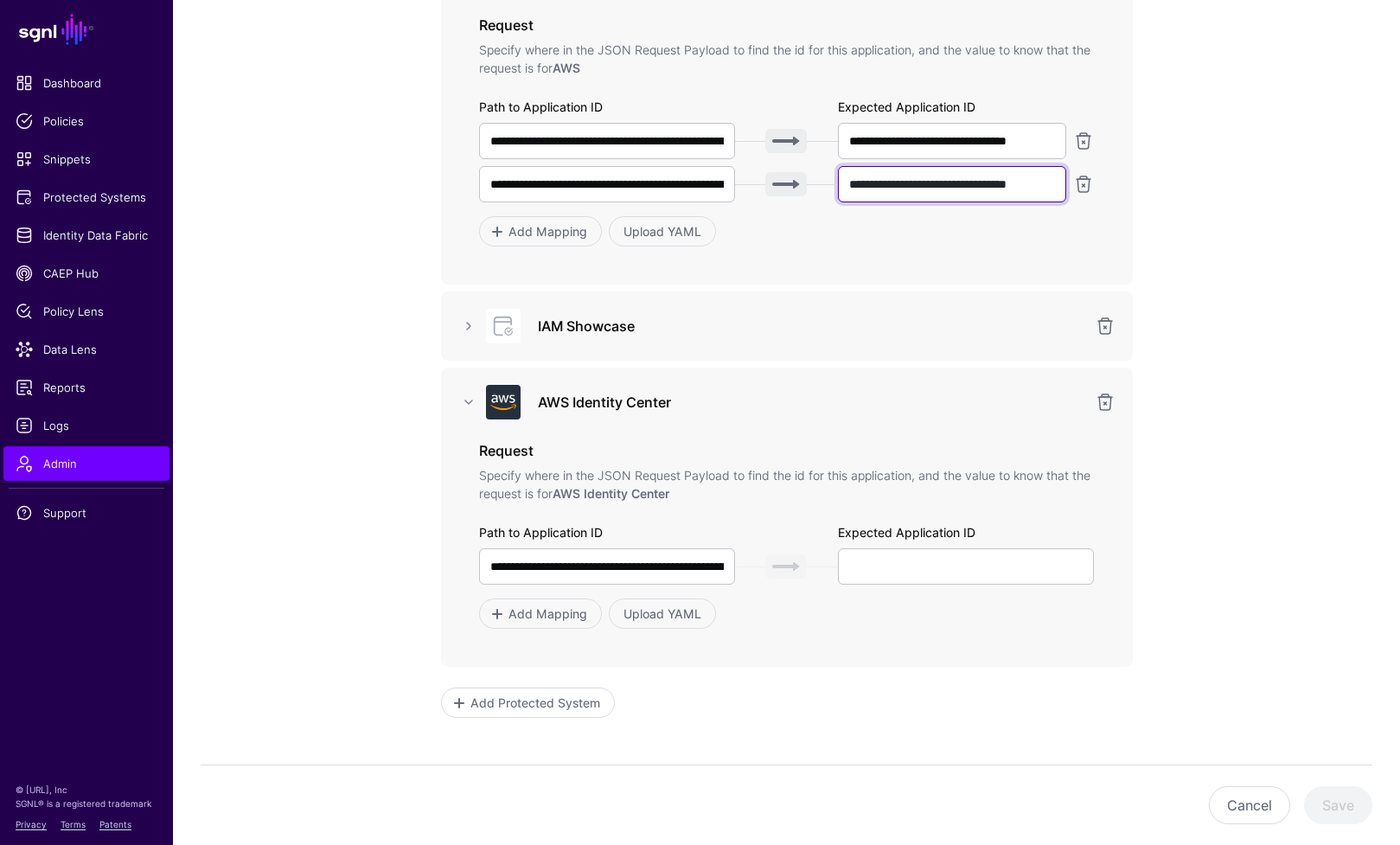
scroll to position [0, 37]
drag, startPoint x: 849, startPoint y: 182, endPoint x: 1146, endPoint y: 181, distance: 297.0
click at [1146, 181] on div "**********" at bounding box center [787, 387] width 803 height 1130
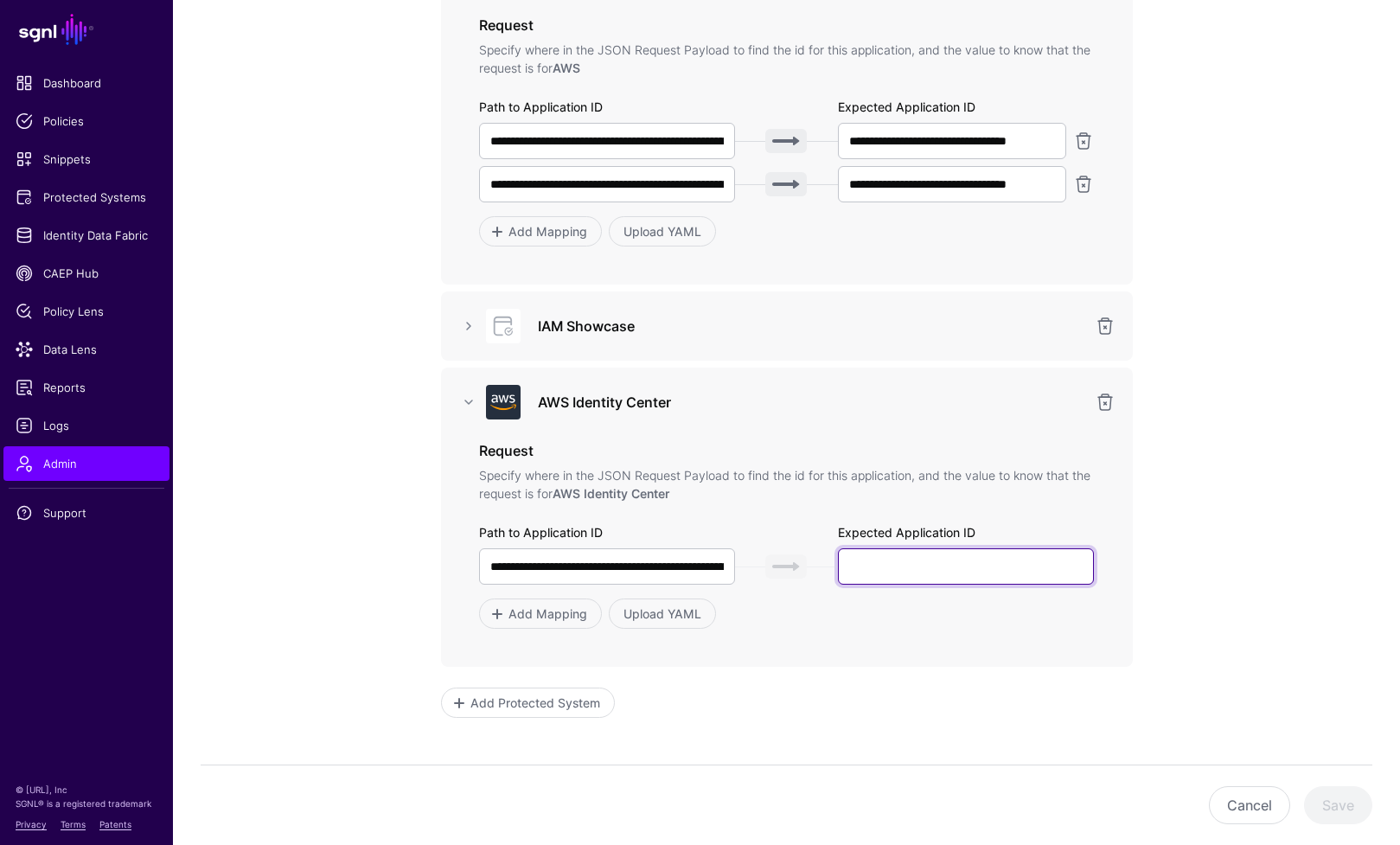
click at [907, 563] on input "text" at bounding box center [967, 566] width 257 height 36
paste input "**********"
type input "**********"
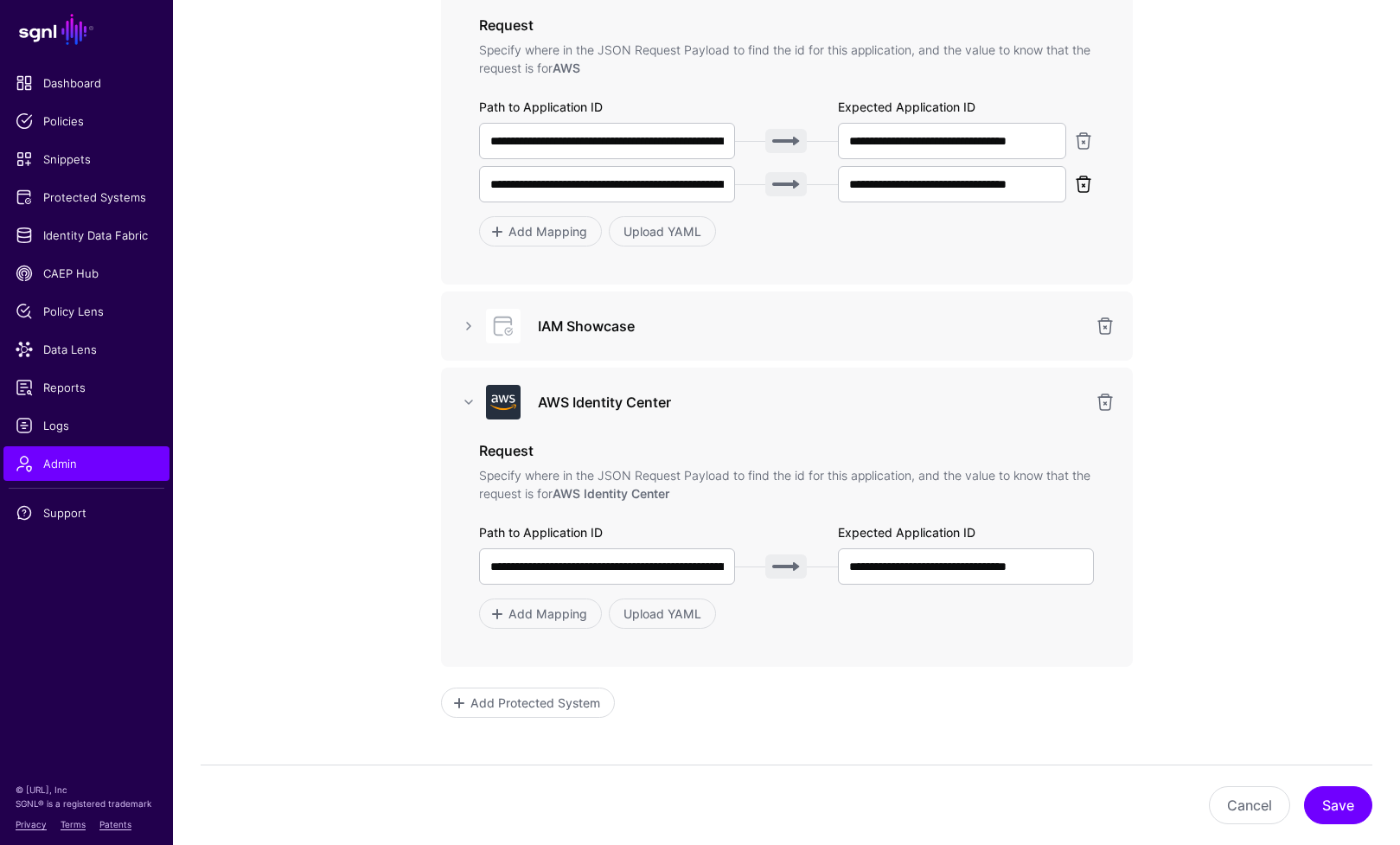
scroll to position [0, 0]
click at [1080, 189] on link at bounding box center [1083, 184] width 21 height 21
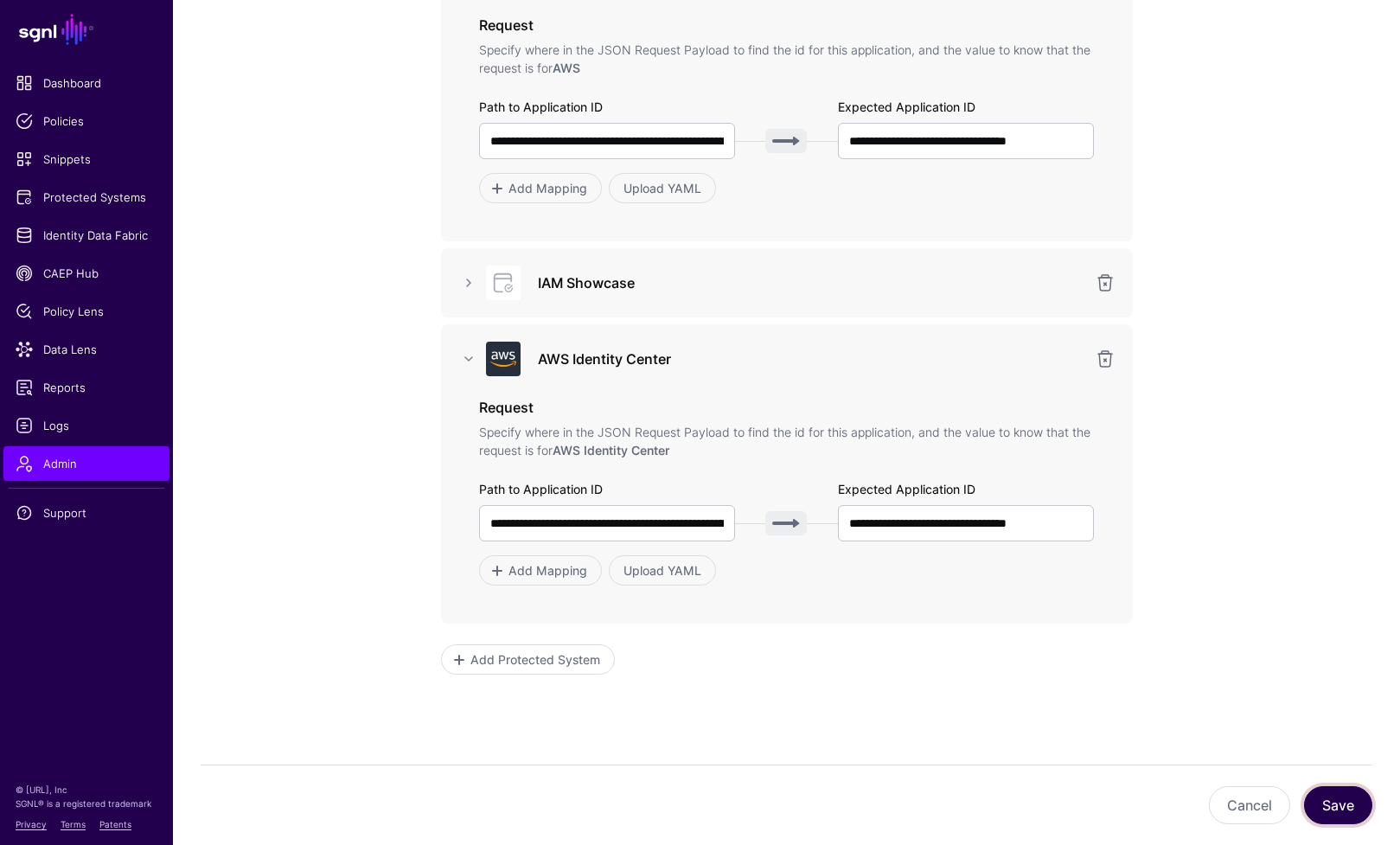
click at [1338, 806] on button "Save" at bounding box center [1338, 805] width 69 height 38
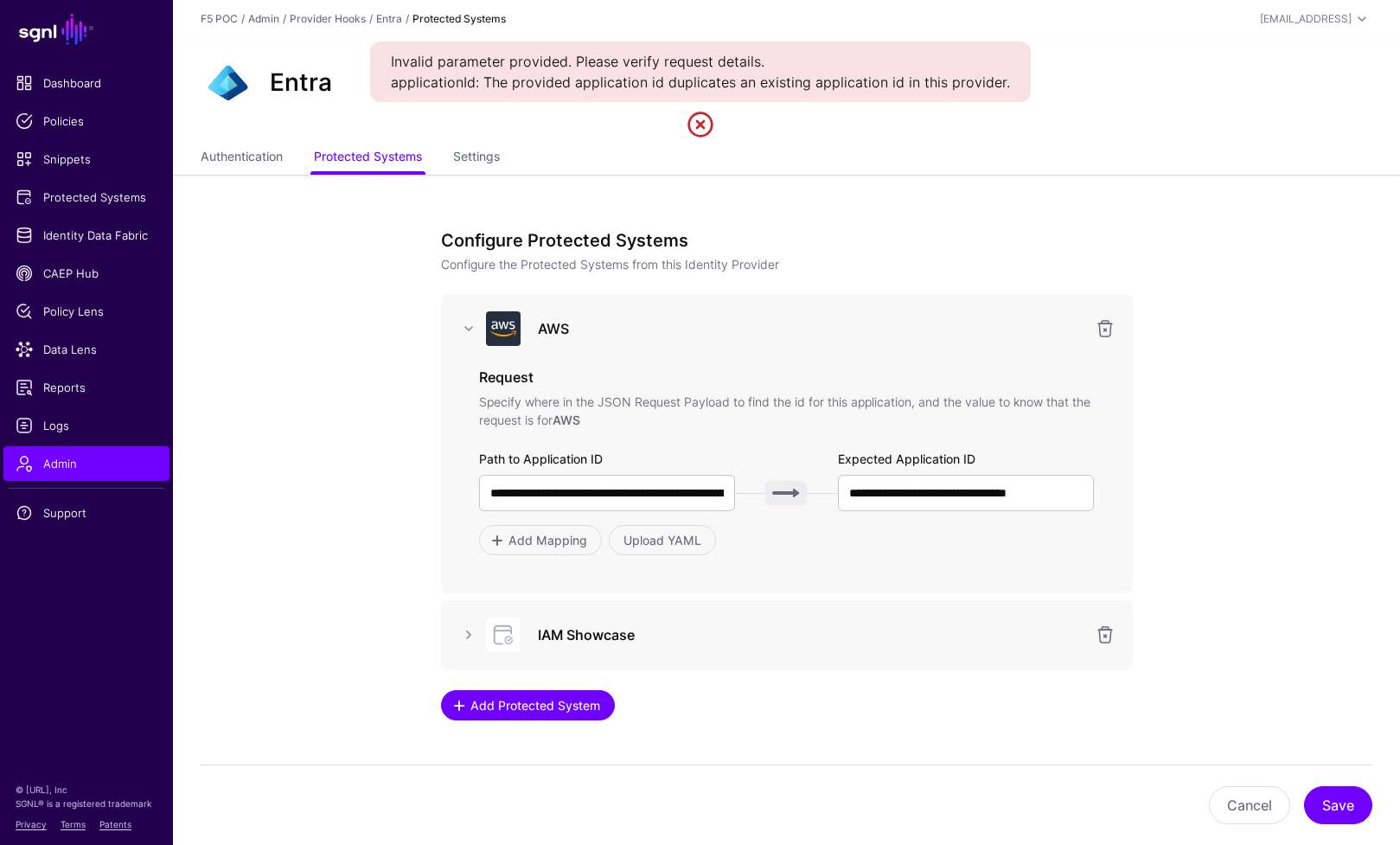
click at [536, 708] on span "Add Protected System" at bounding box center [535, 705] width 134 height 18
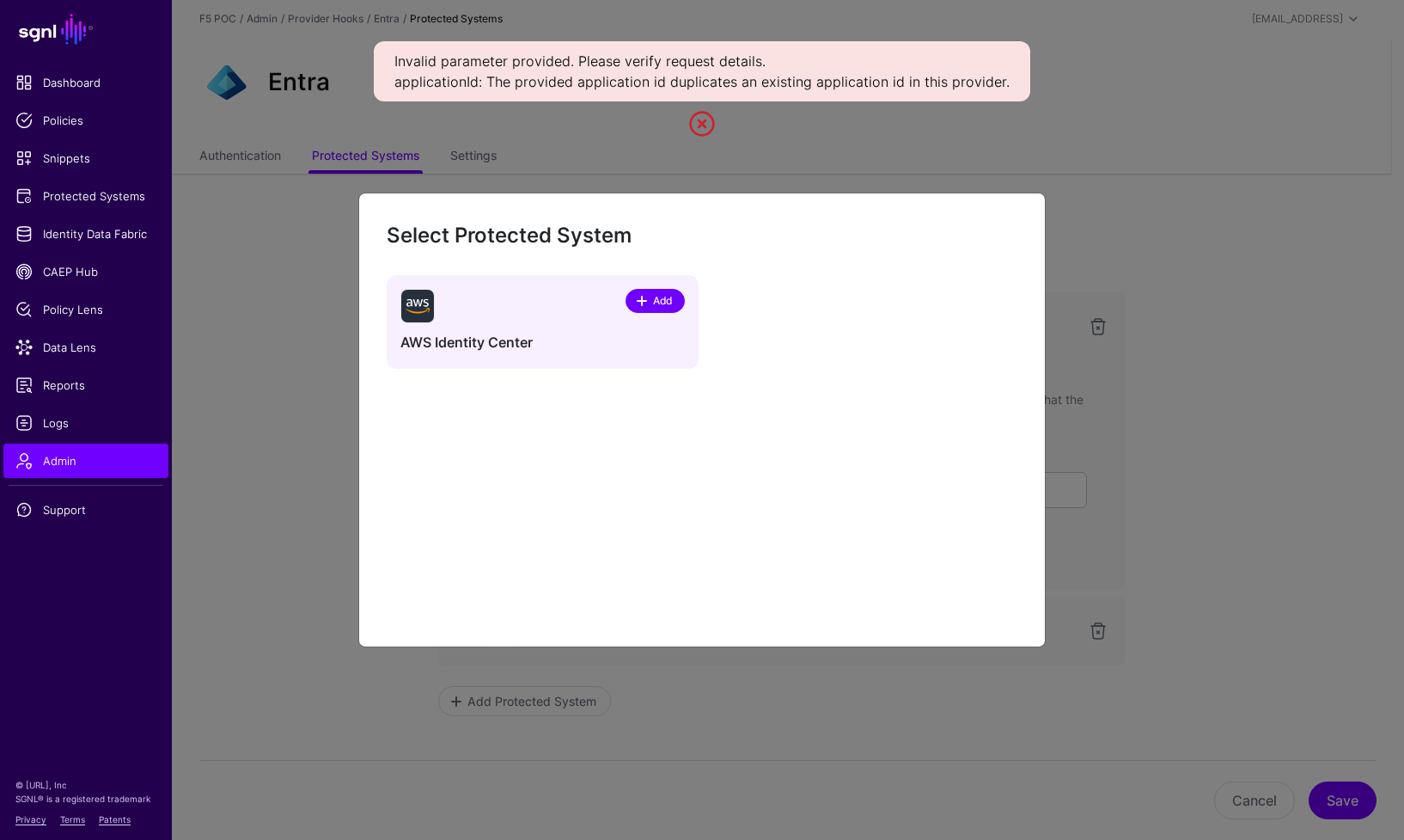
click at [651, 291] on link "Add" at bounding box center [655, 301] width 59 height 24
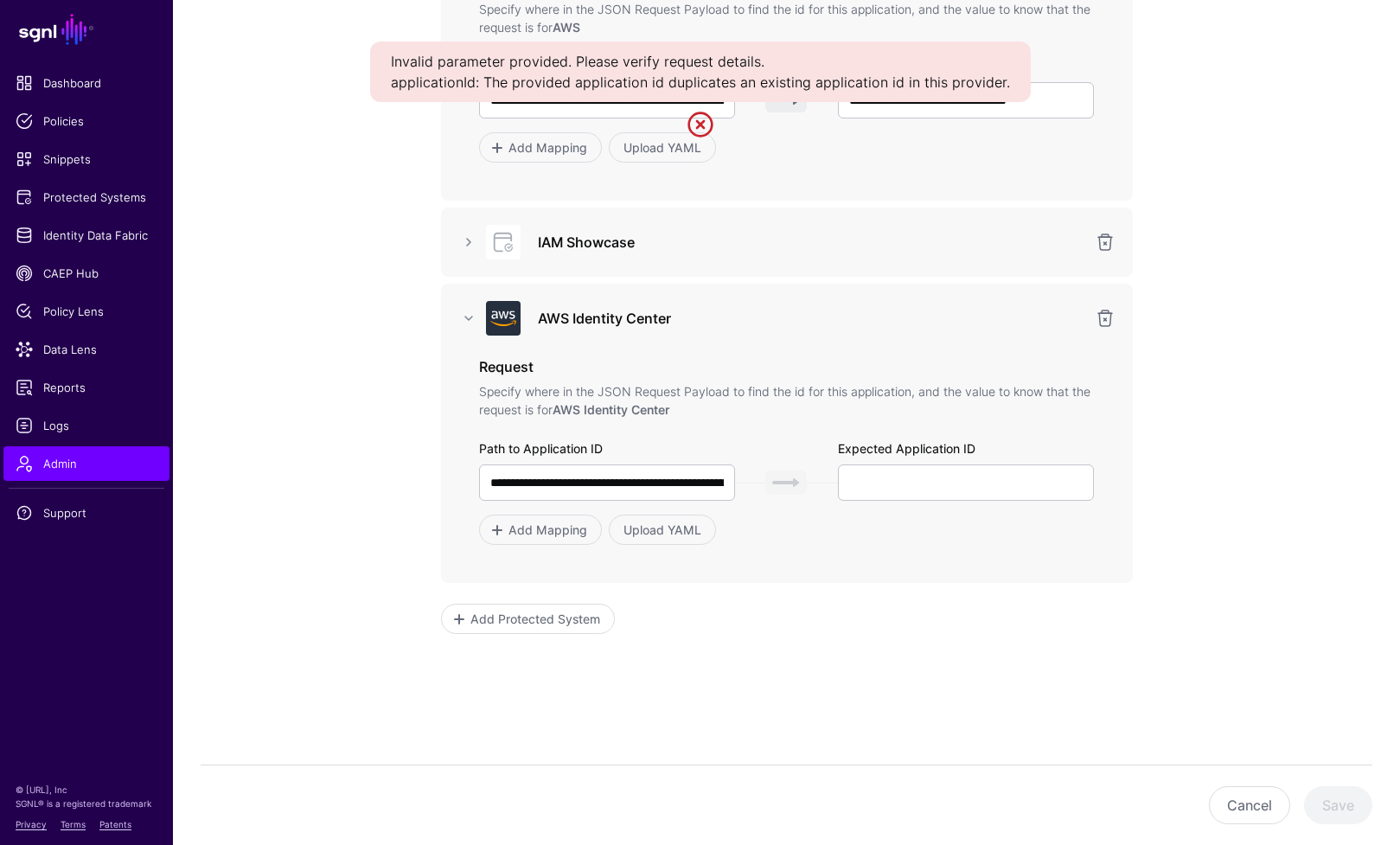
scroll to position [417, 0]
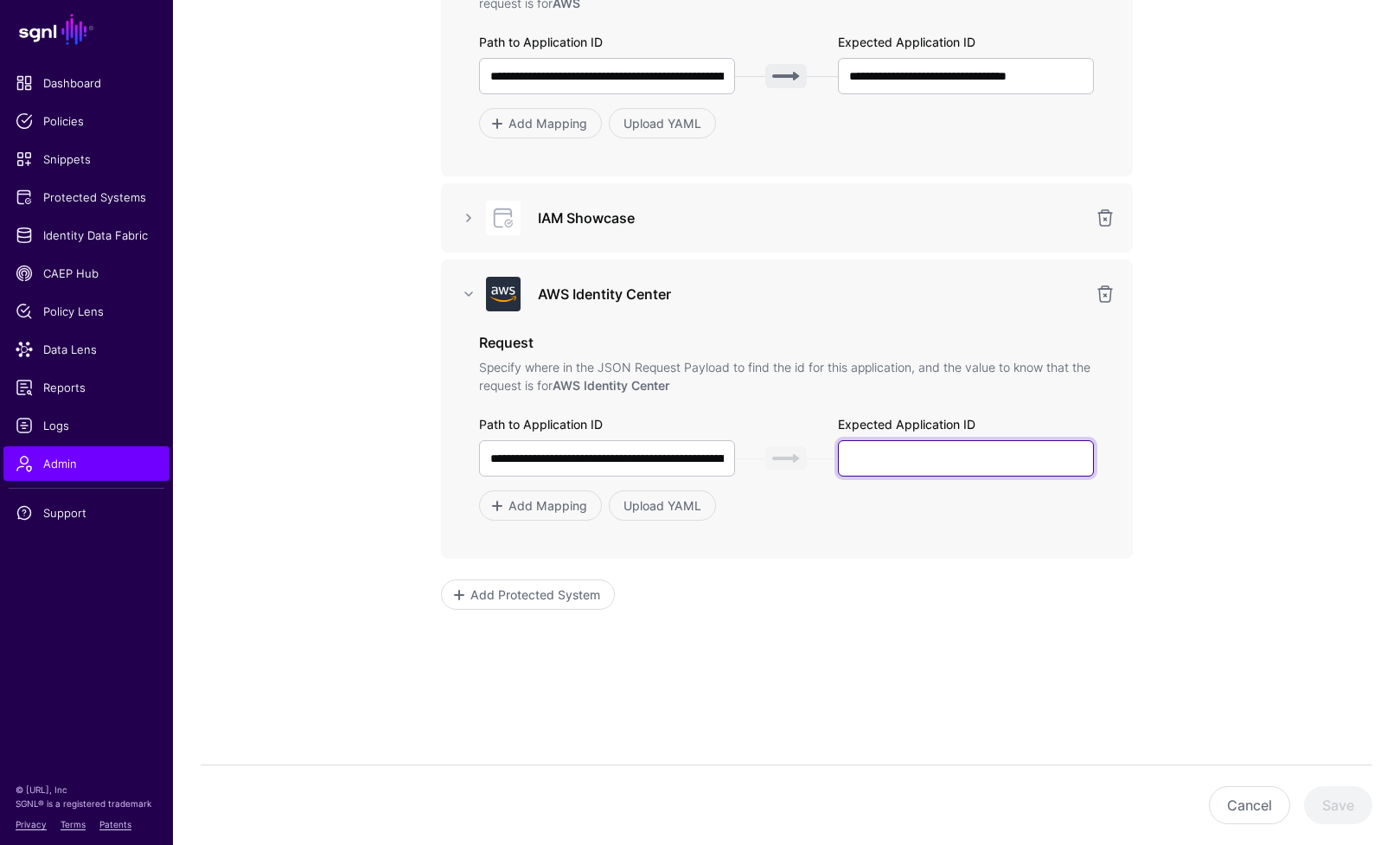
click at [916, 469] on input "text" at bounding box center [967, 458] width 257 height 36
paste input "**********"
type input "**********"
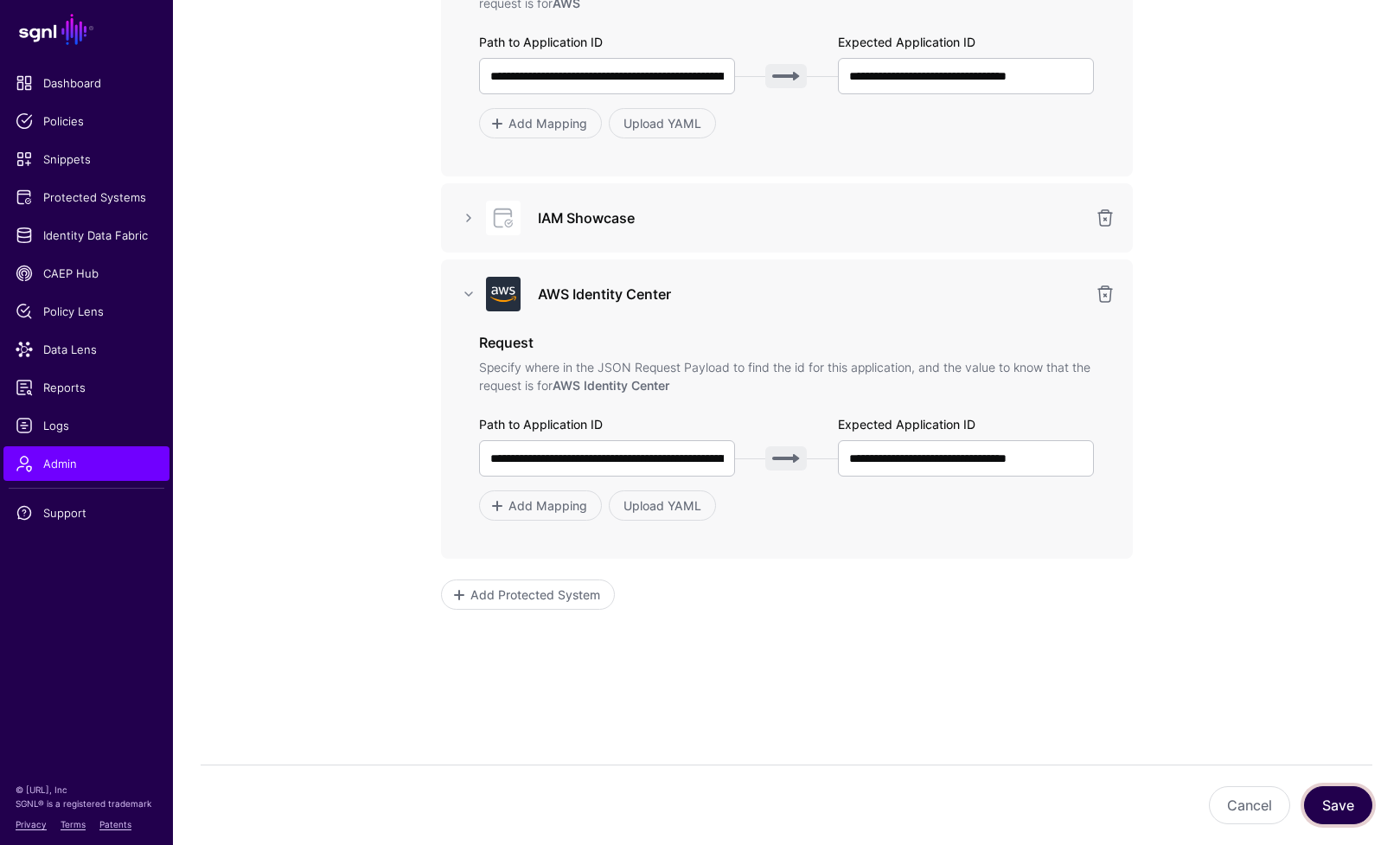
click at [1334, 808] on button "Save" at bounding box center [1338, 805] width 69 height 38
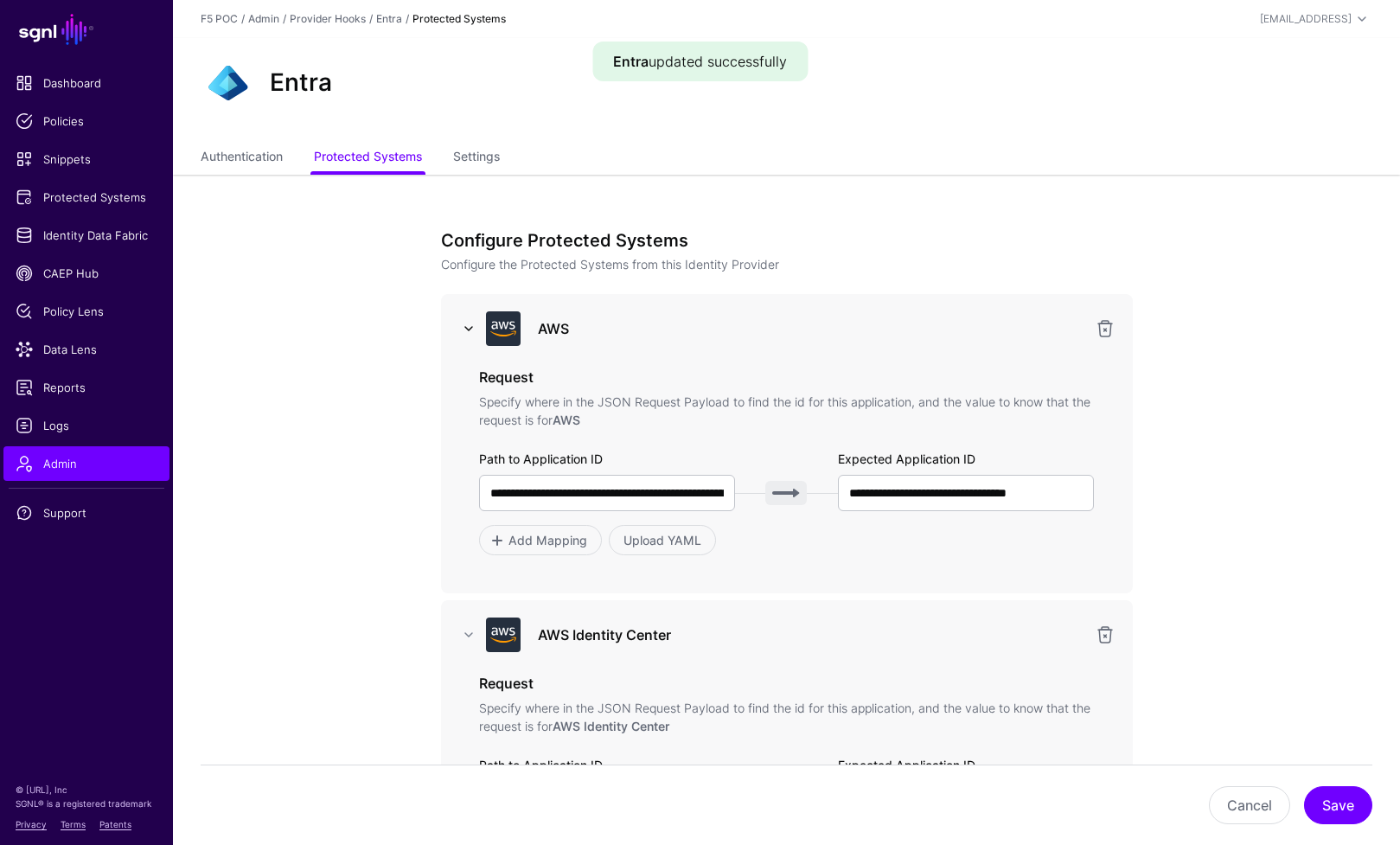
click at [471, 329] on link at bounding box center [468, 328] width 21 height 21
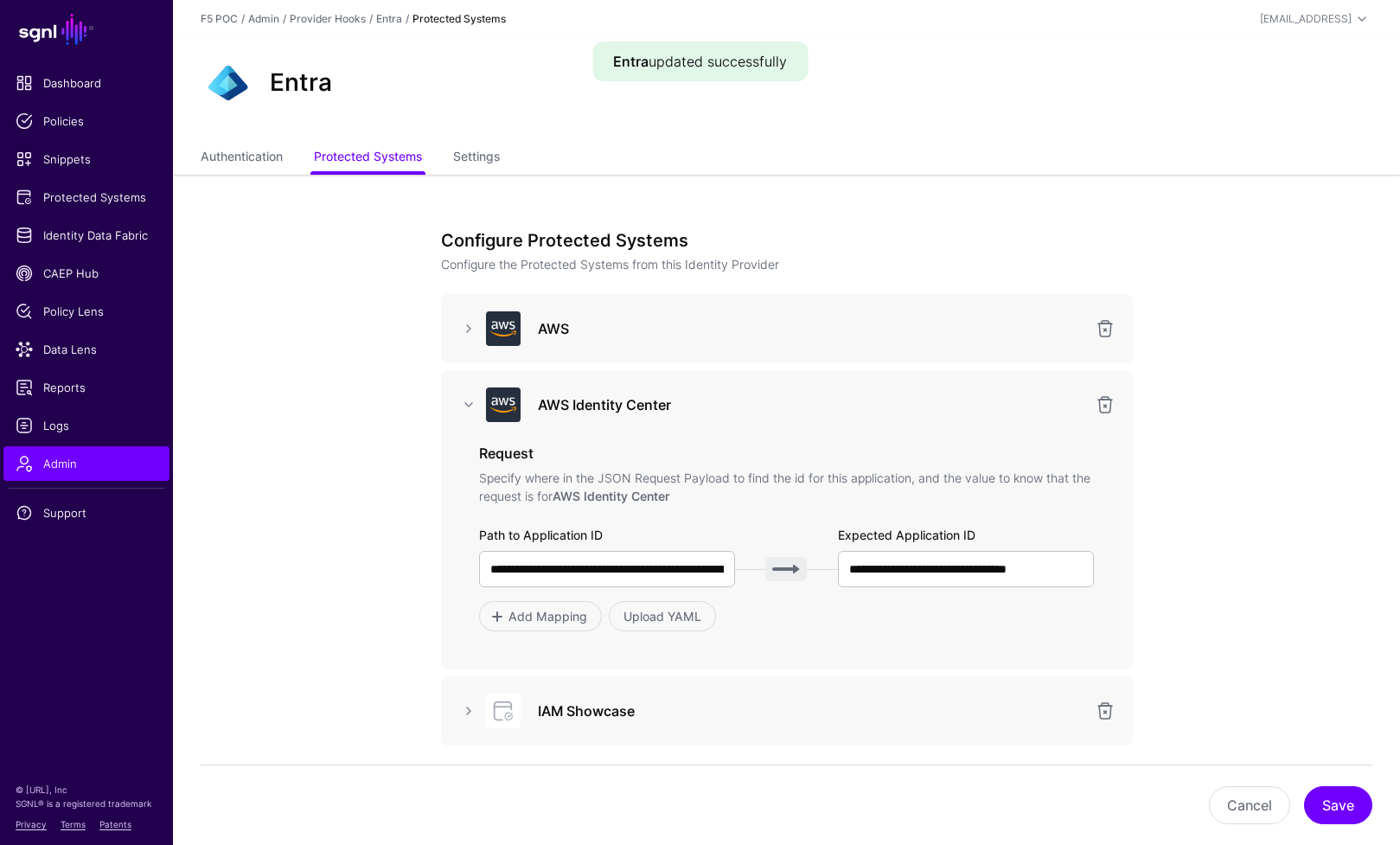
click at [469, 392] on div "AWS Identity Center" at bounding box center [787, 404] width 664 height 35
click at [467, 405] on link at bounding box center [468, 404] width 21 height 21
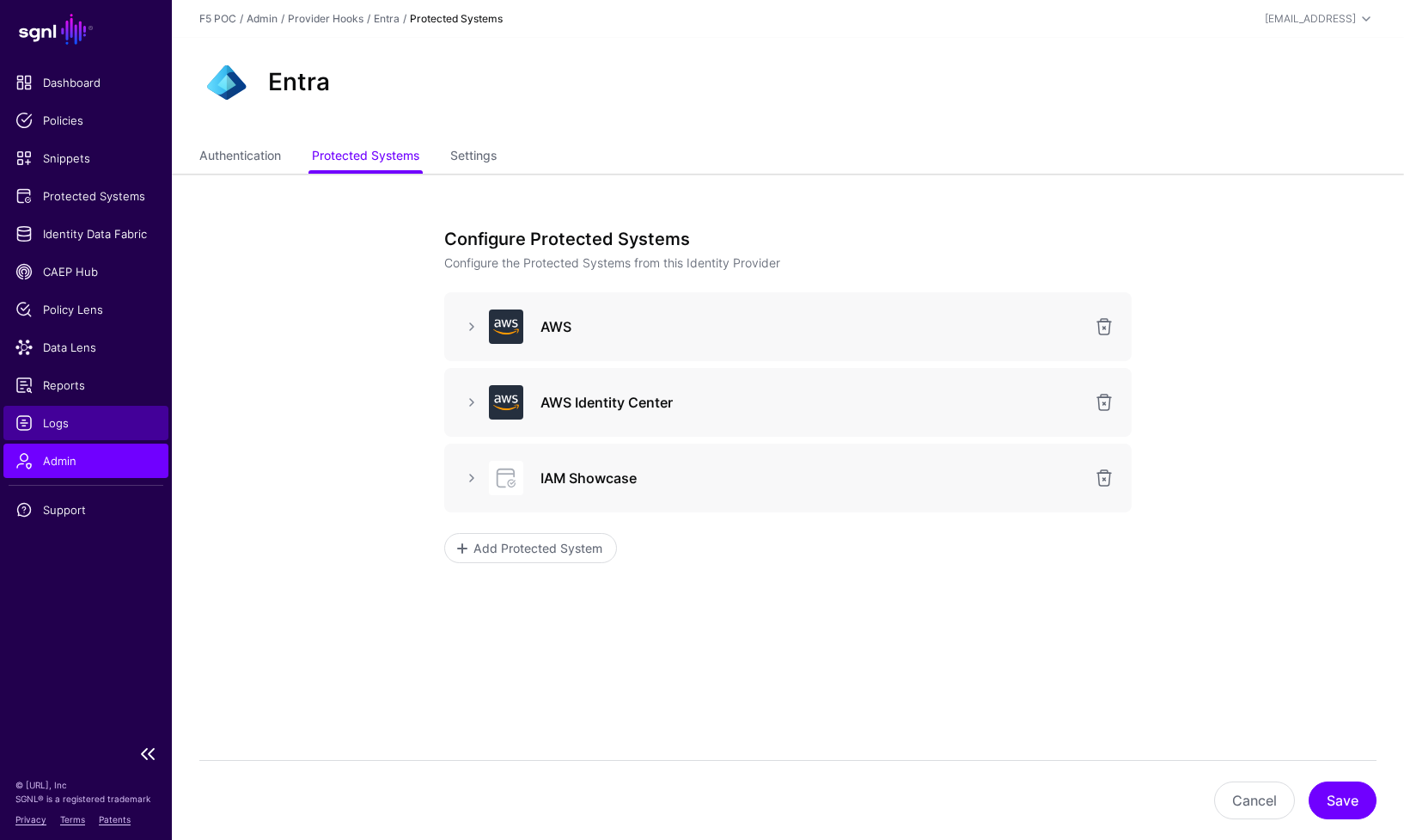
click at [47, 430] on span "Logs" at bounding box center [86, 422] width 140 height 17
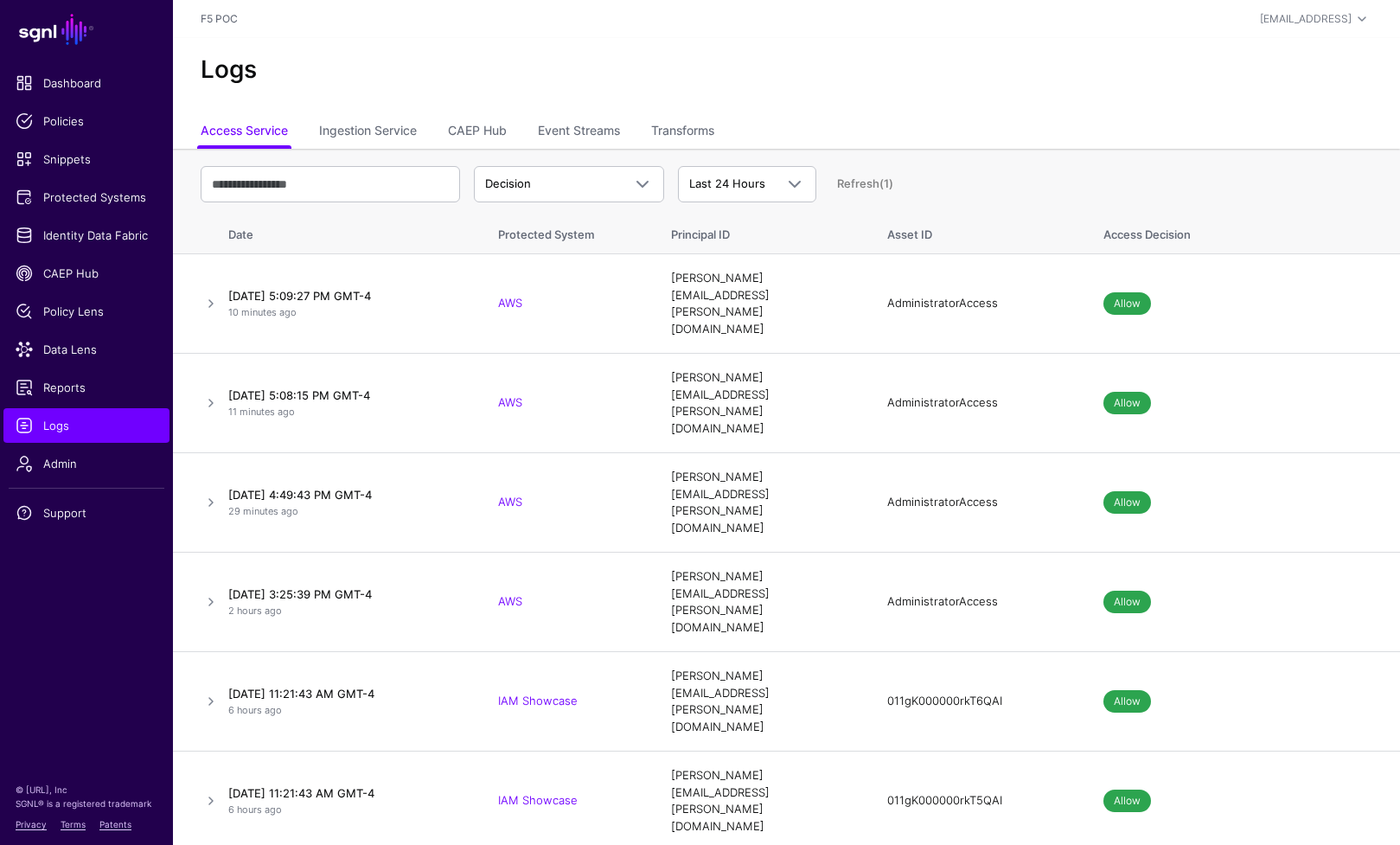
click at [886, 182] on link "Refresh (1)" at bounding box center [865, 183] width 56 height 14
click at [872, 184] on link "Refresh" at bounding box center [858, 183] width 43 height 14
click at [83, 204] on span "Protected Systems" at bounding box center [87, 196] width 141 height 17
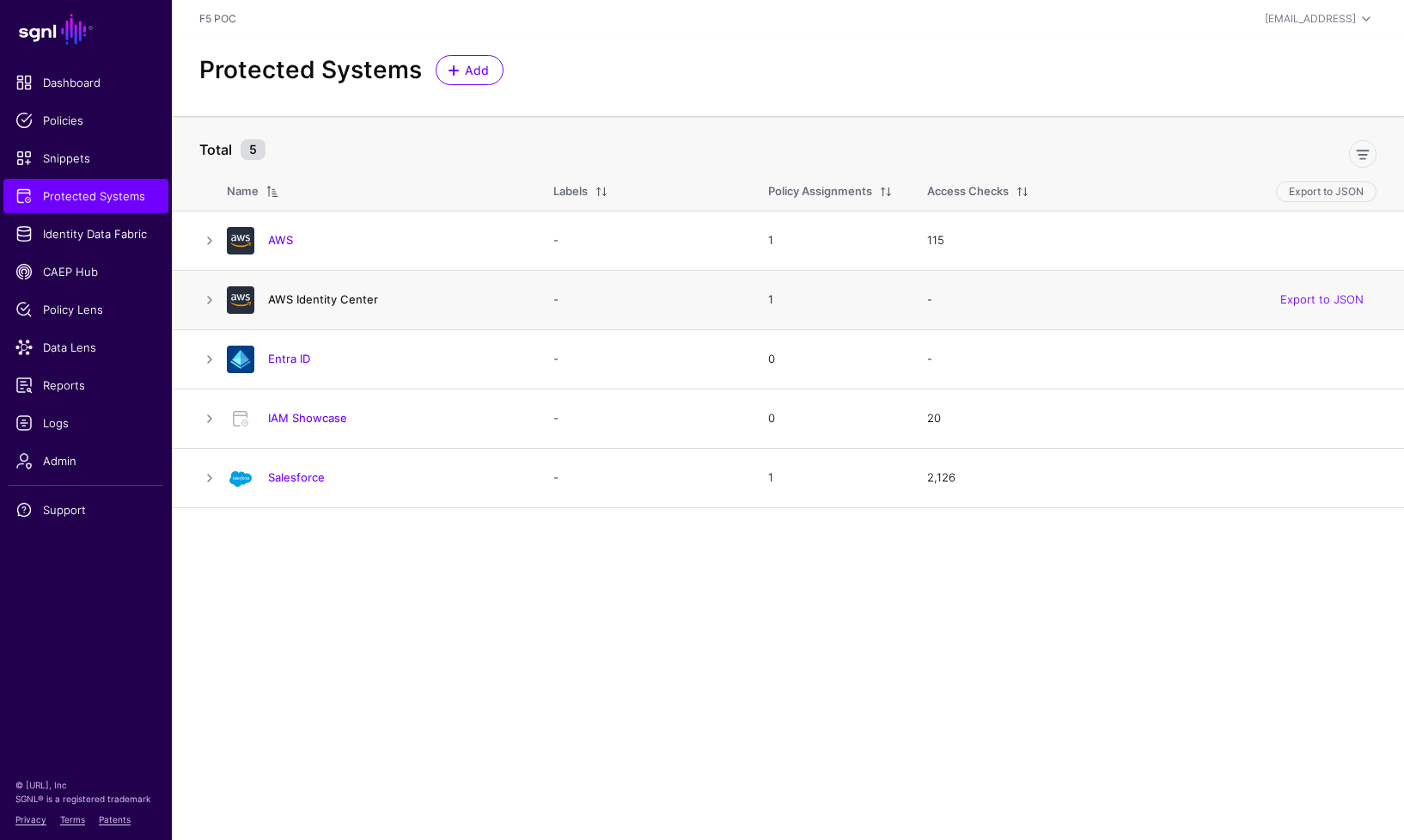
click at [303, 300] on link "AWS Identity Center" at bounding box center [323, 299] width 110 height 14
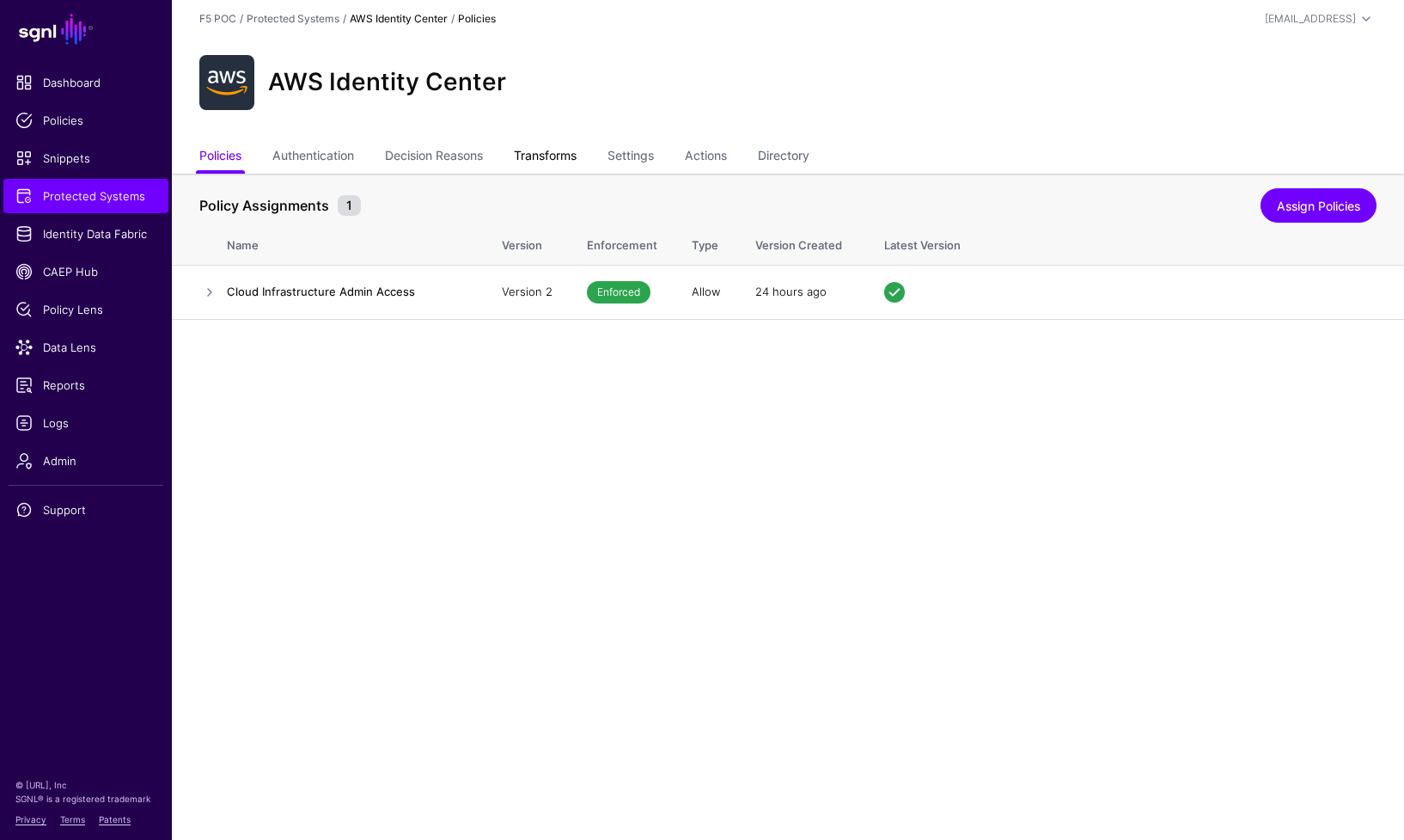
click at [540, 160] on link "Transforms" at bounding box center [544, 156] width 62 height 33
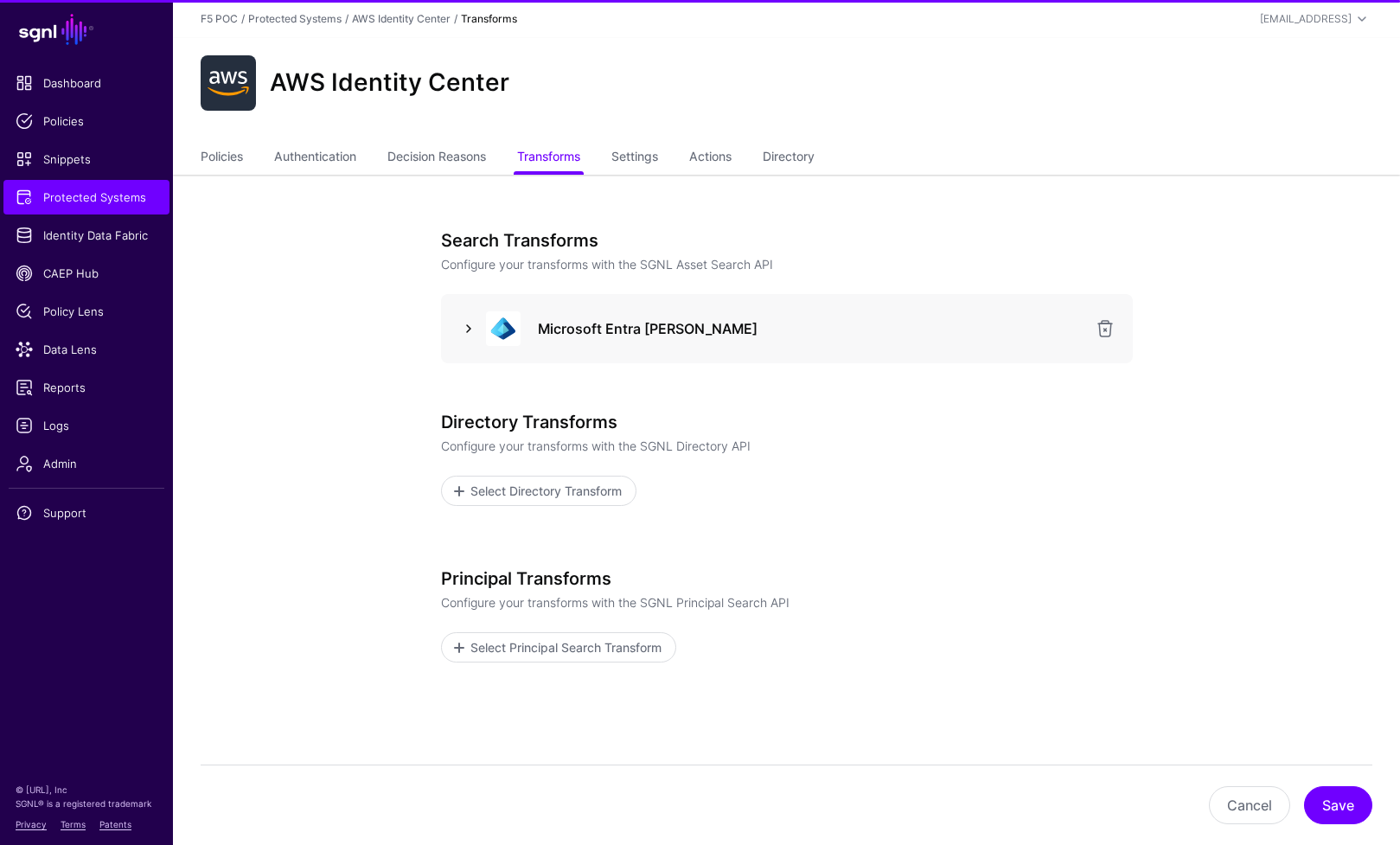
click at [470, 330] on link at bounding box center [468, 328] width 21 height 21
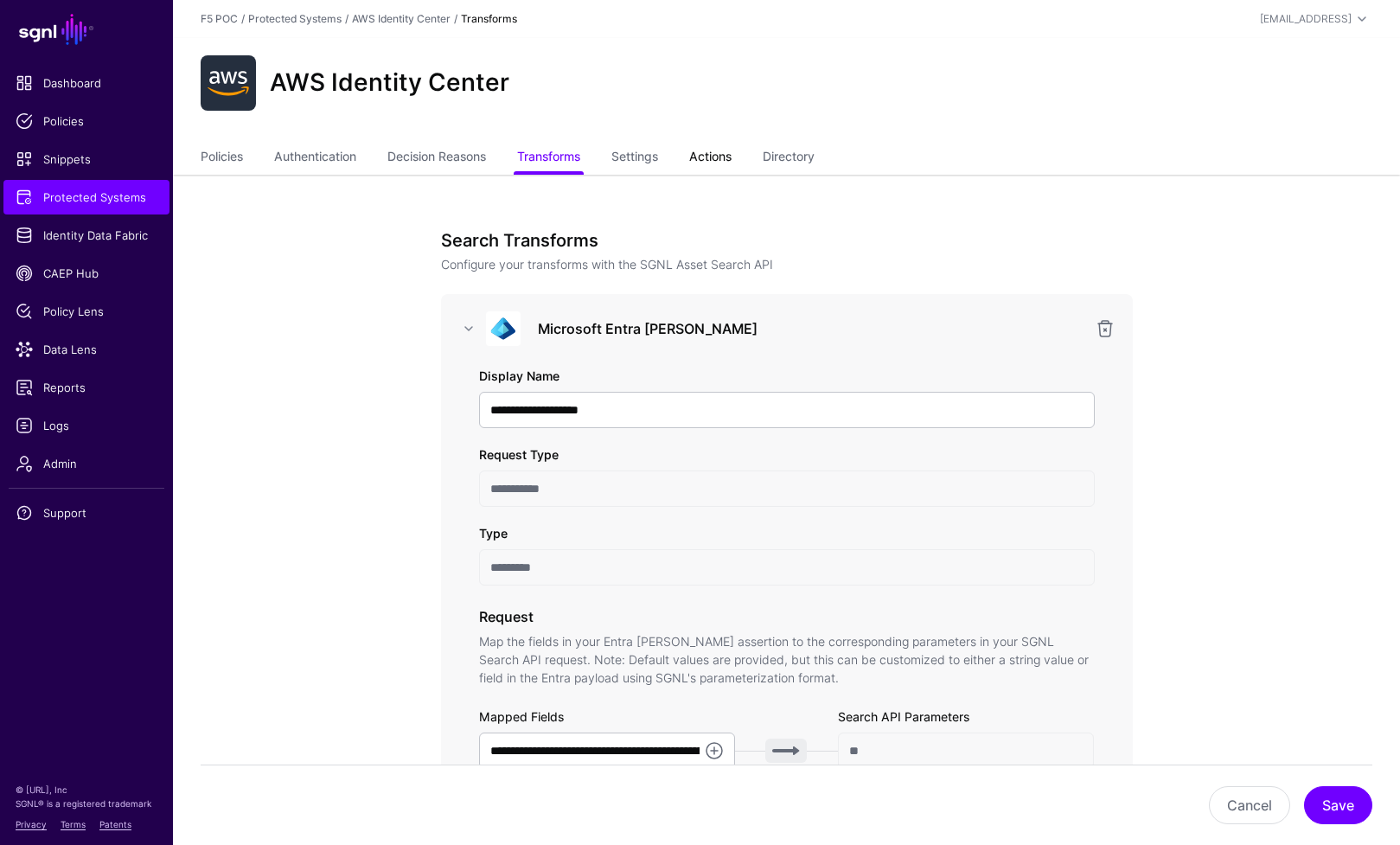
click at [728, 160] on link "Actions" at bounding box center [710, 157] width 43 height 33
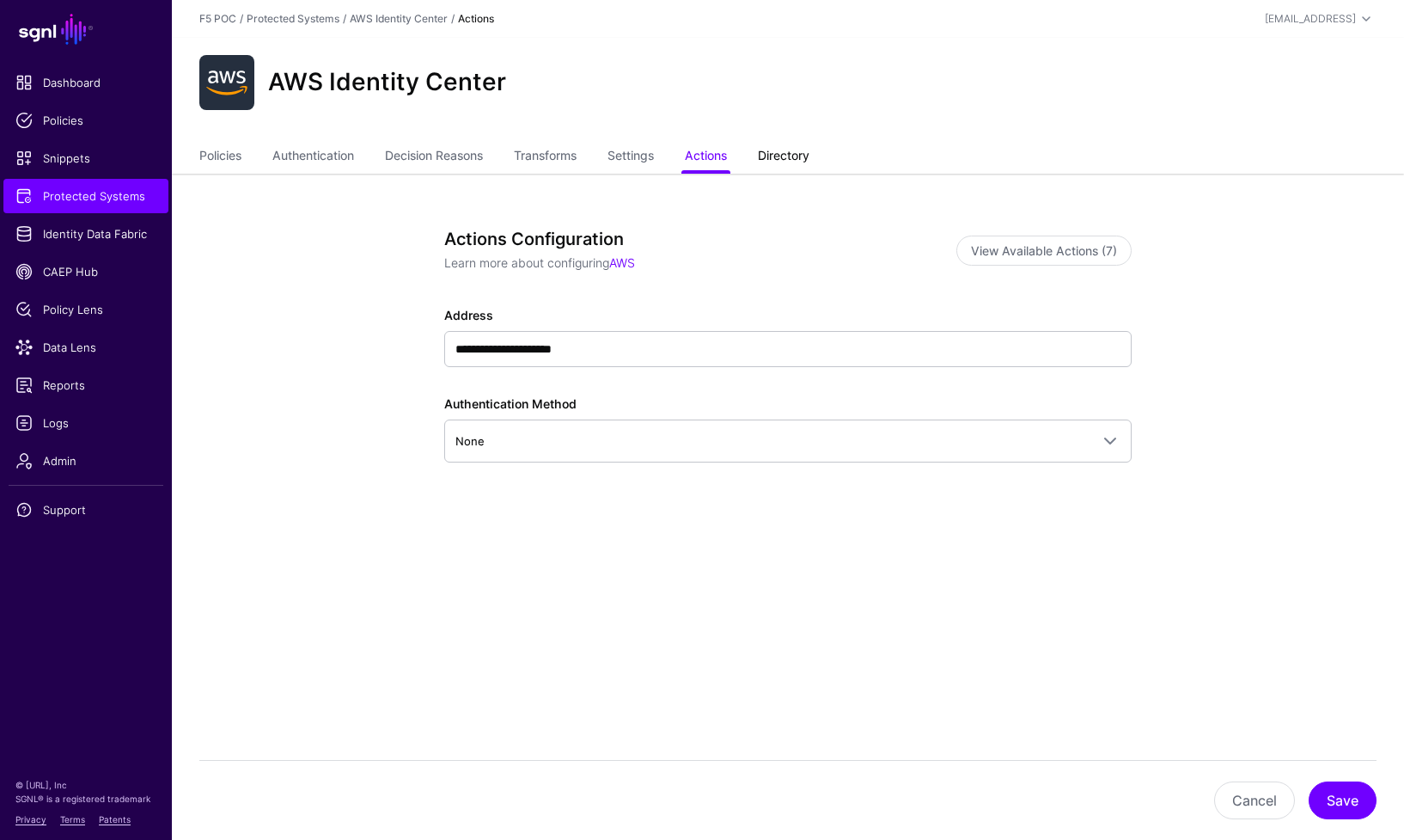
click at [782, 162] on link "Directory" at bounding box center [784, 156] width 51 height 33
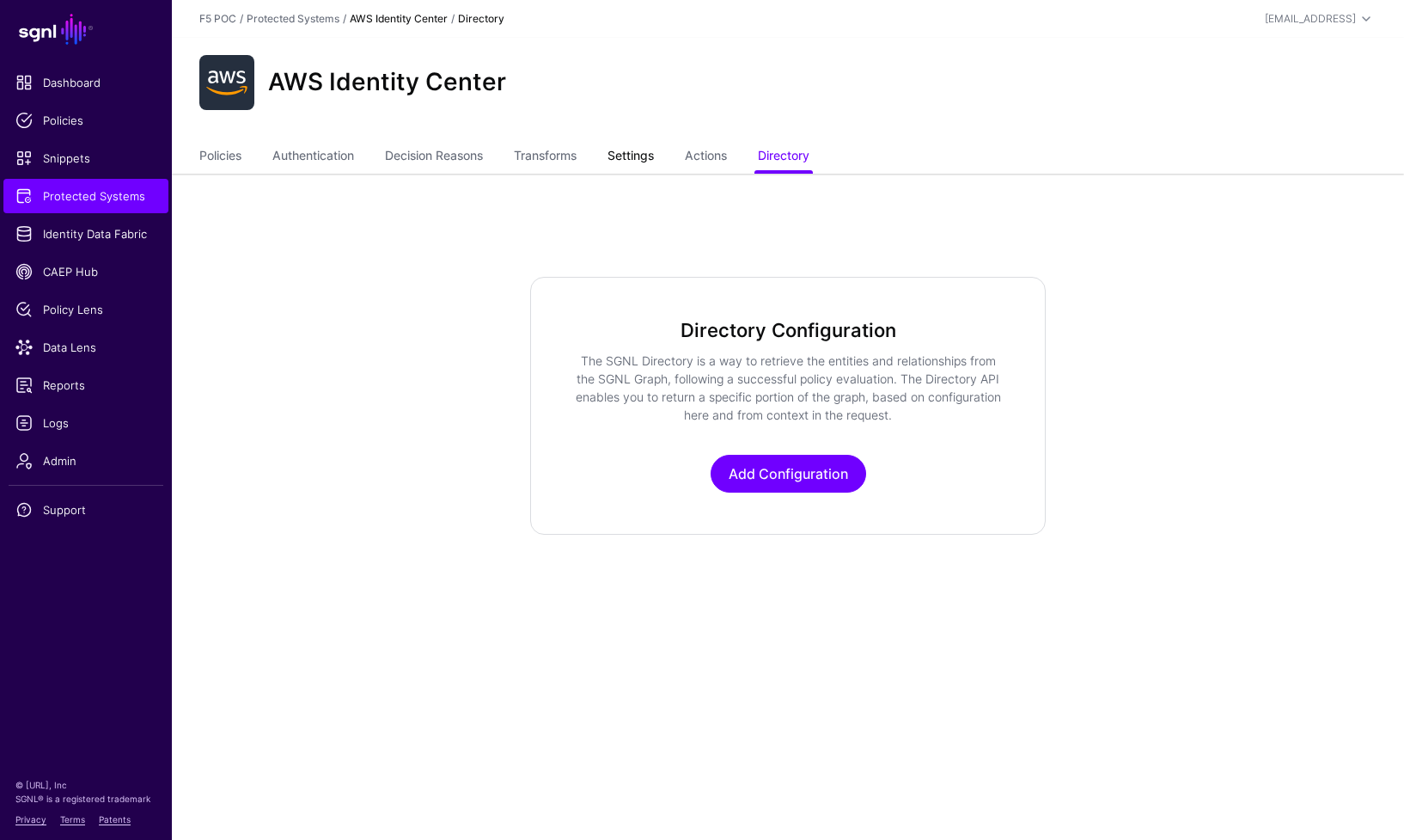
click at [649, 164] on link "Settings" at bounding box center [630, 156] width 47 height 33
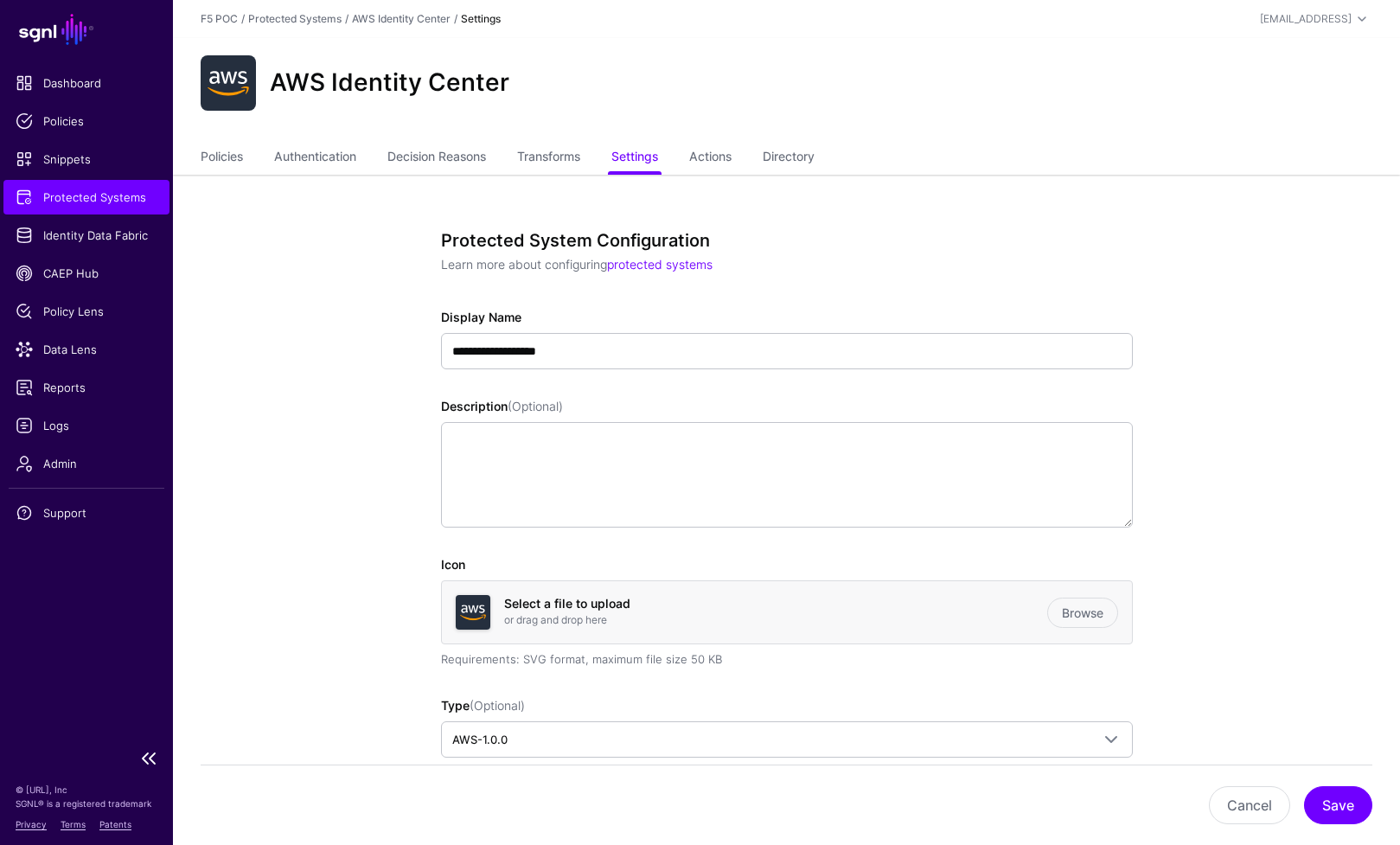
click at [143, 205] on span "Protected Systems" at bounding box center [87, 196] width 141 height 17
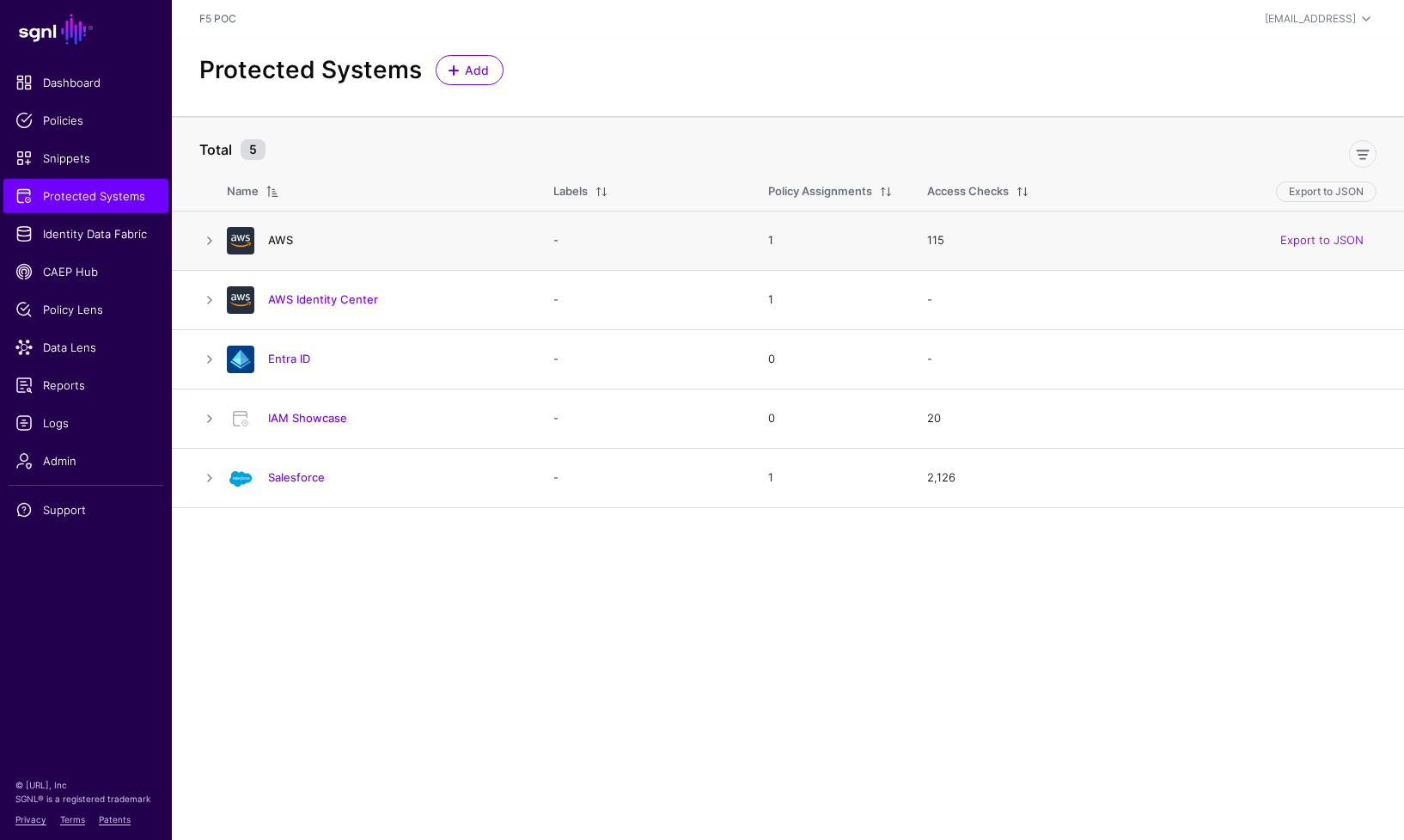
click at [287, 243] on link "AWS" at bounding box center [280, 239] width 25 height 14
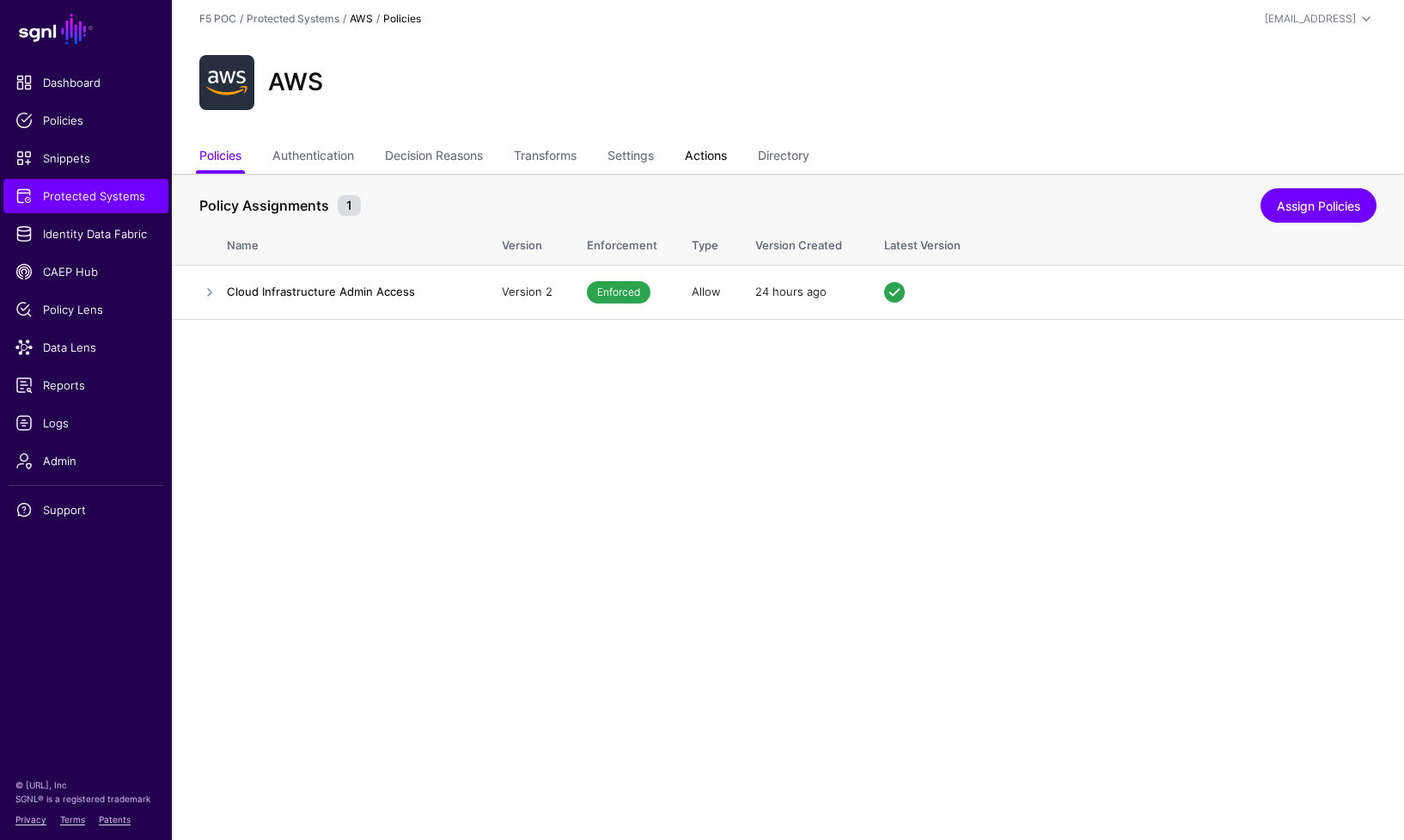
click at [710, 160] on link "Actions" at bounding box center [705, 156] width 43 height 33
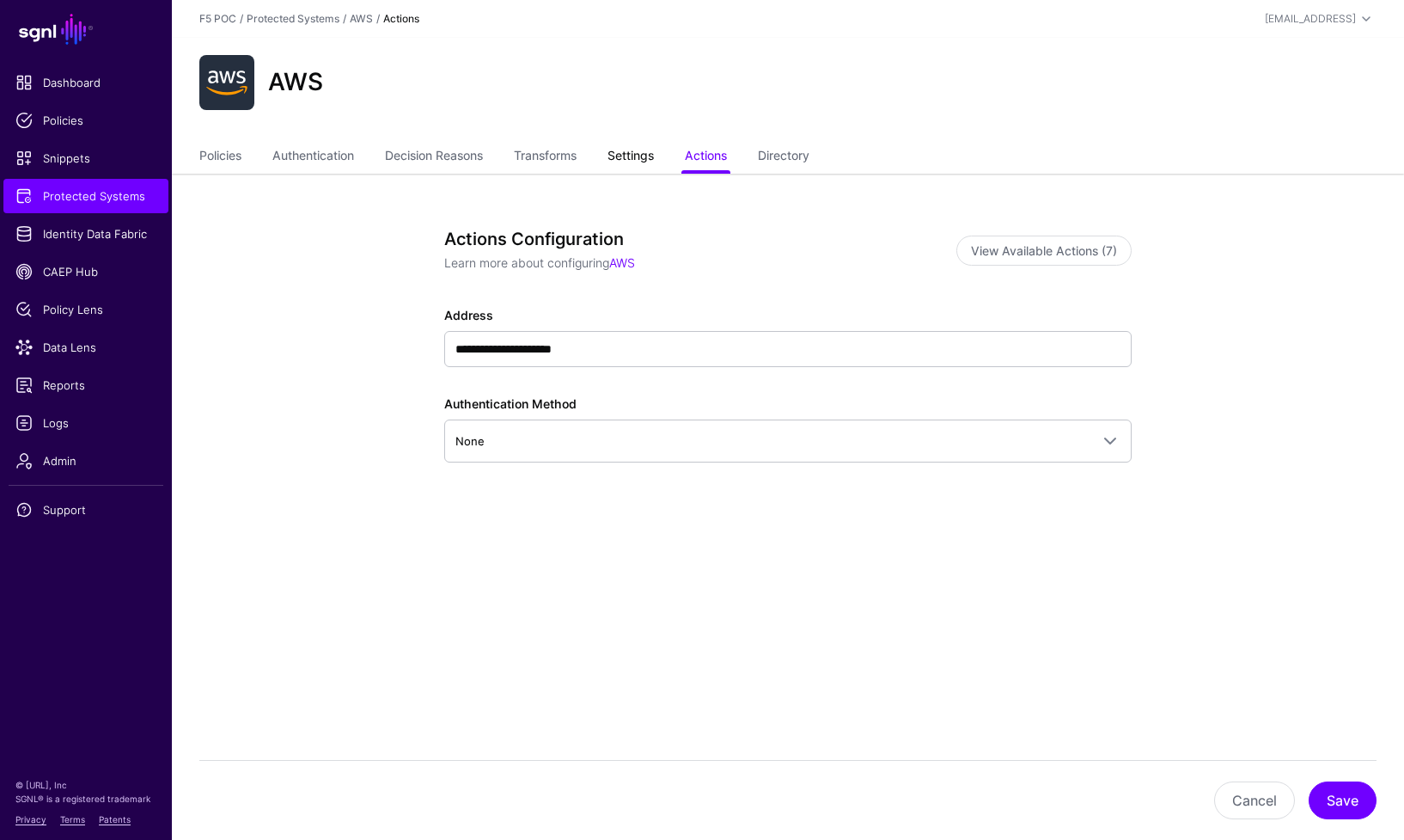
click at [651, 160] on link "Settings" at bounding box center [630, 156] width 47 height 33
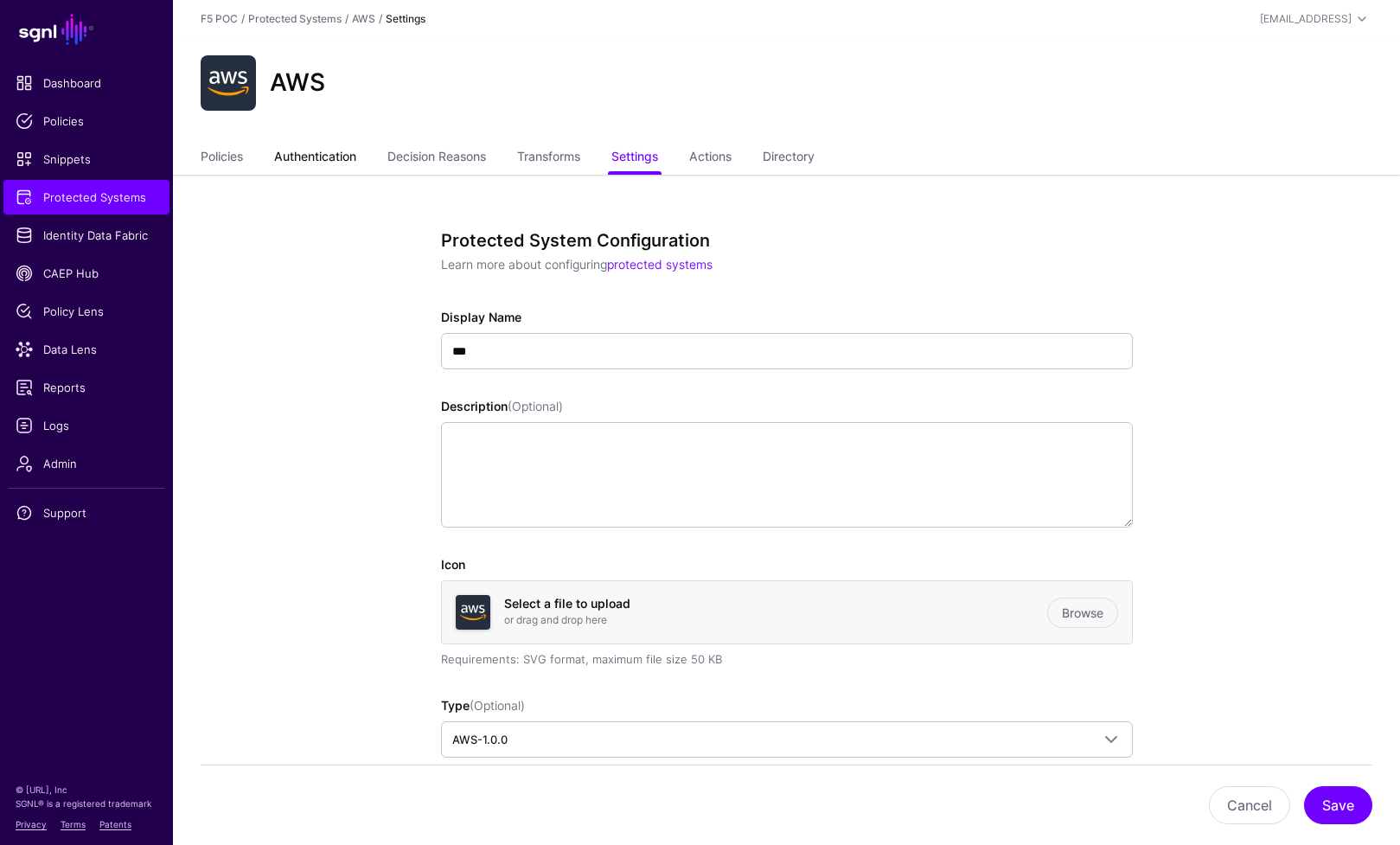
click at [292, 162] on link "Authentication" at bounding box center [315, 157] width 83 height 33
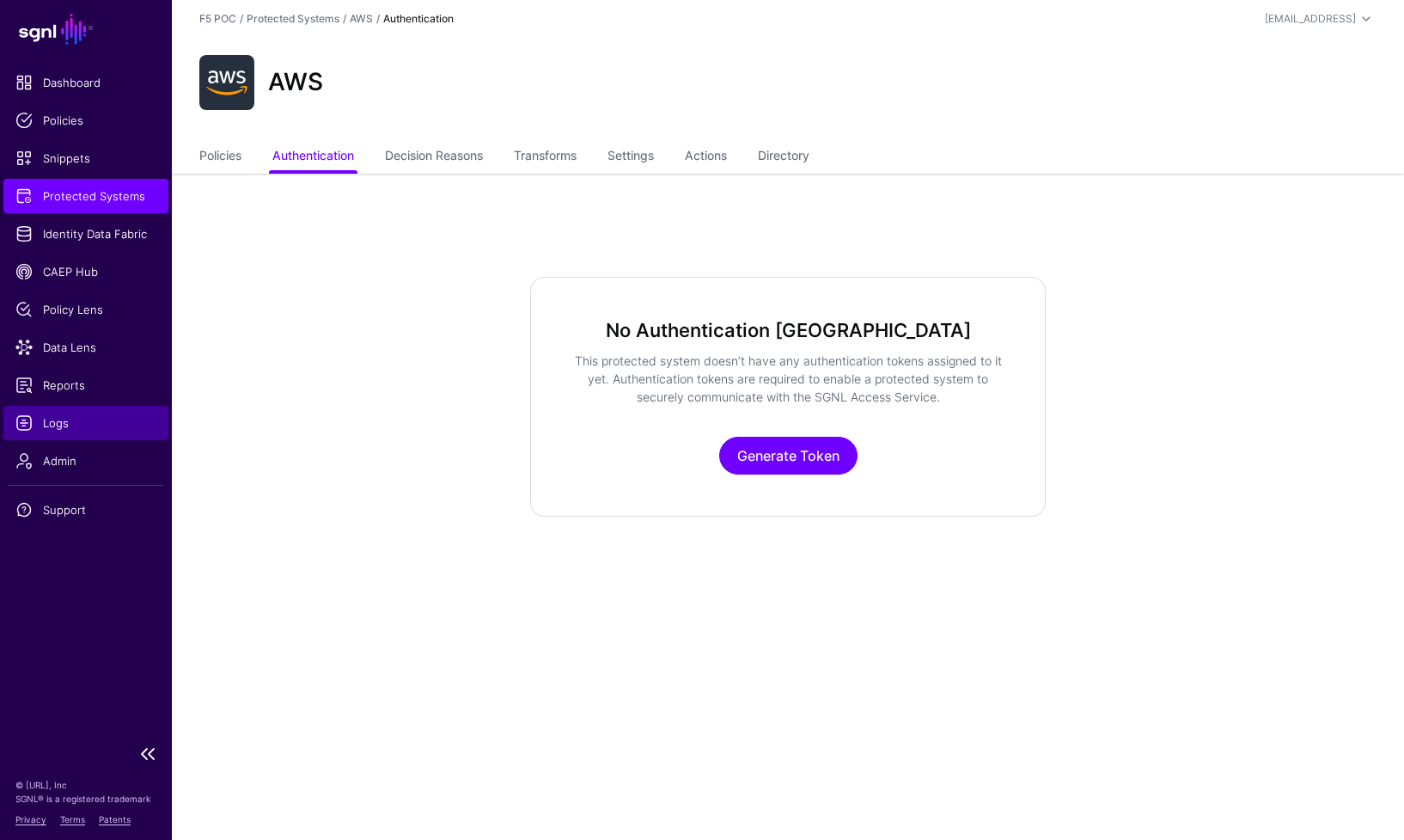
click at [102, 429] on span "Logs" at bounding box center [86, 422] width 140 height 17
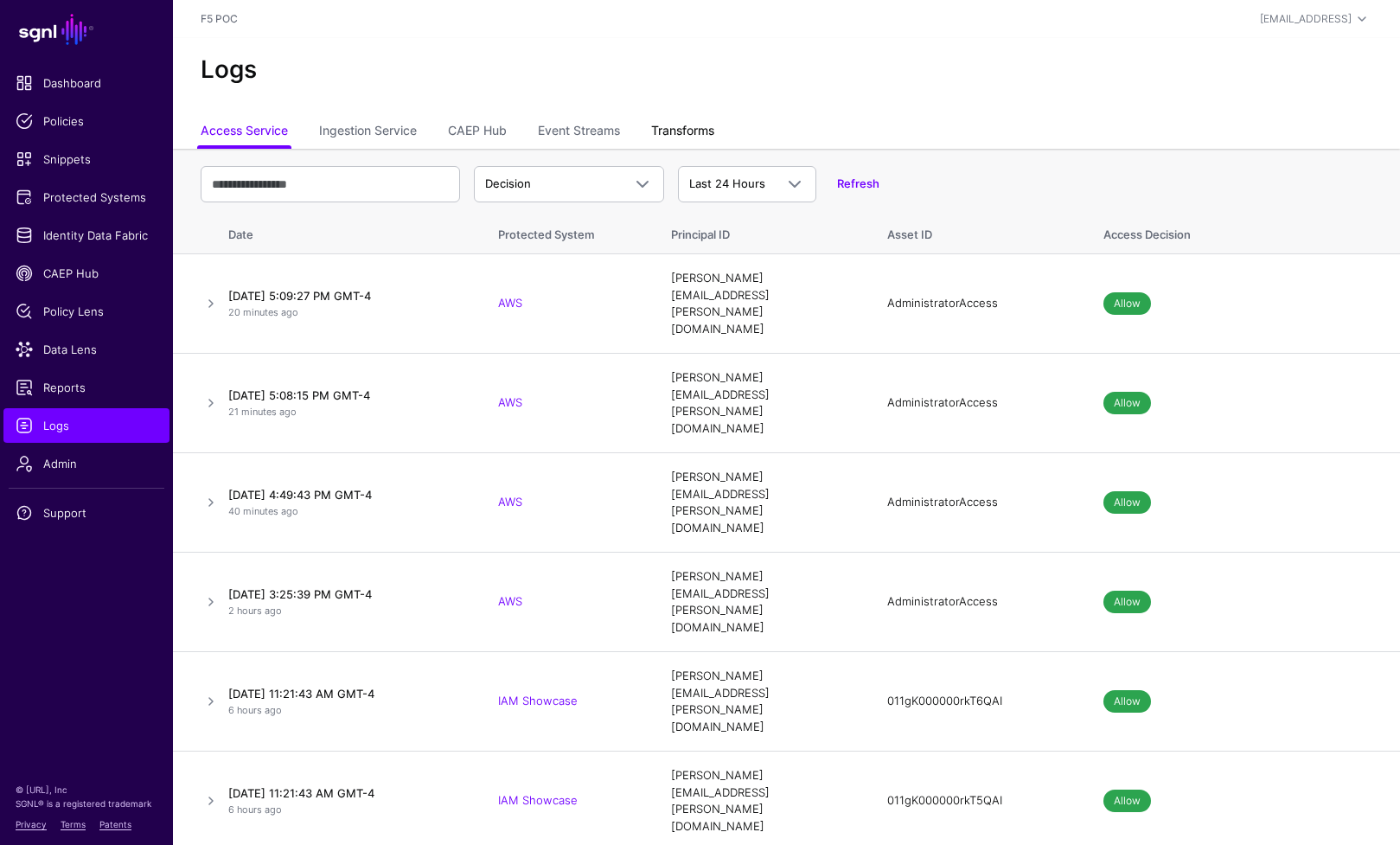
click at [703, 128] on link "Transforms" at bounding box center [682, 131] width 63 height 33
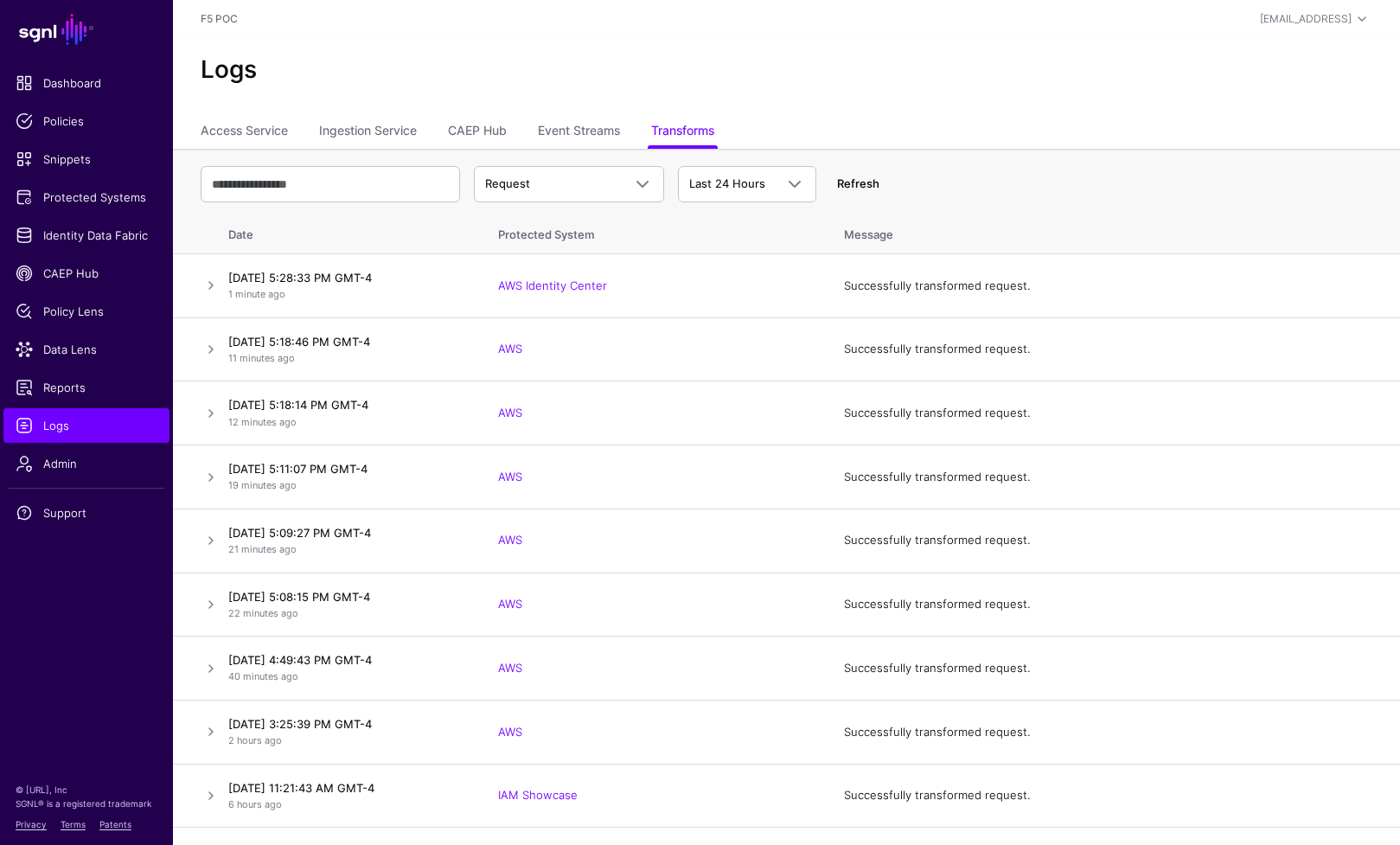
click at [855, 181] on link "Refresh" at bounding box center [858, 183] width 43 height 14
click at [71, 461] on span "Admin" at bounding box center [87, 463] width 141 height 17
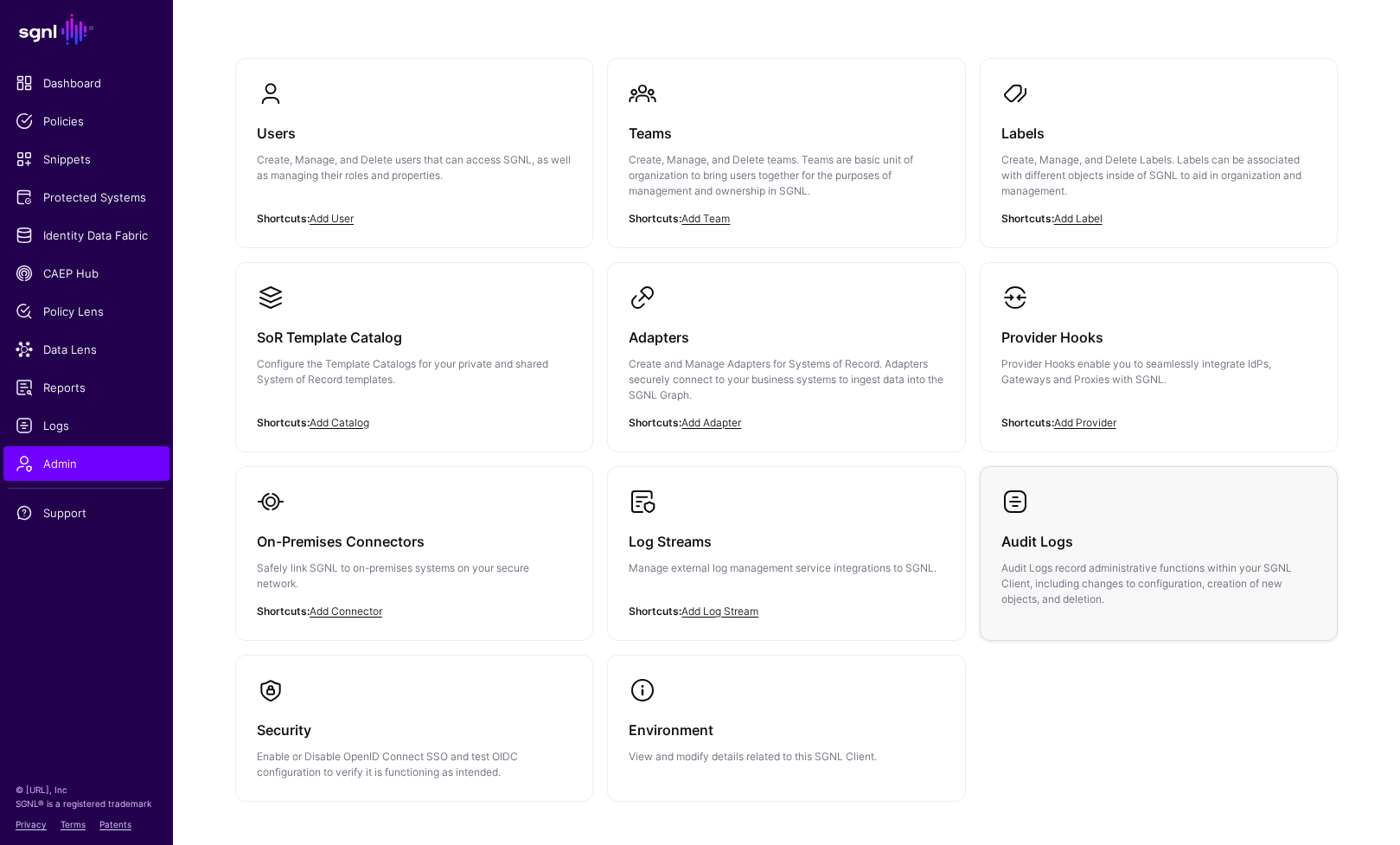
scroll to position [214, 0]
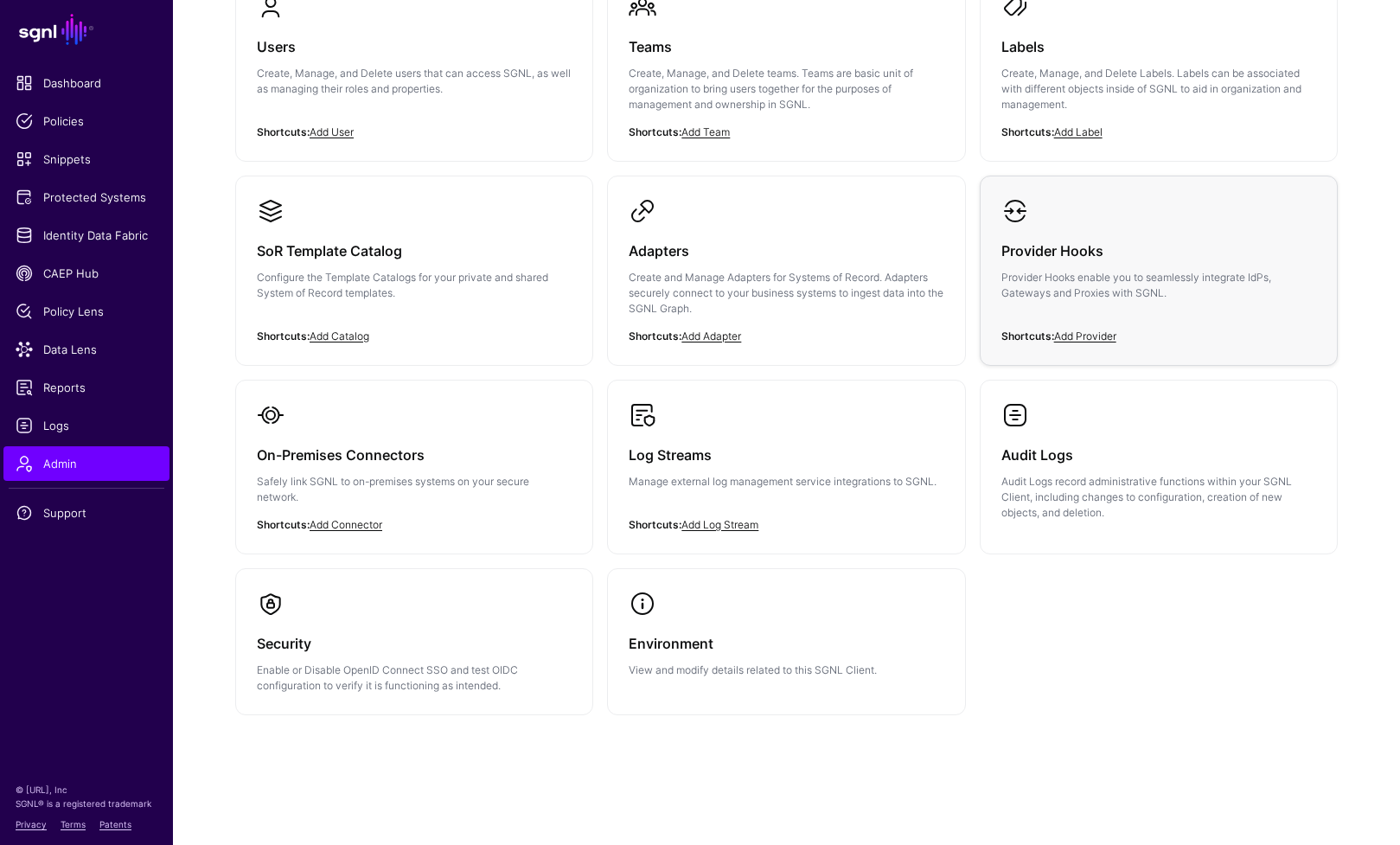
click at [1098, 275] on p "Provider Hooks enable you to seamlessly integrate IdPs, Gateways and Proxies wi…" at bounding box center [1159, 285] width 315 height 31
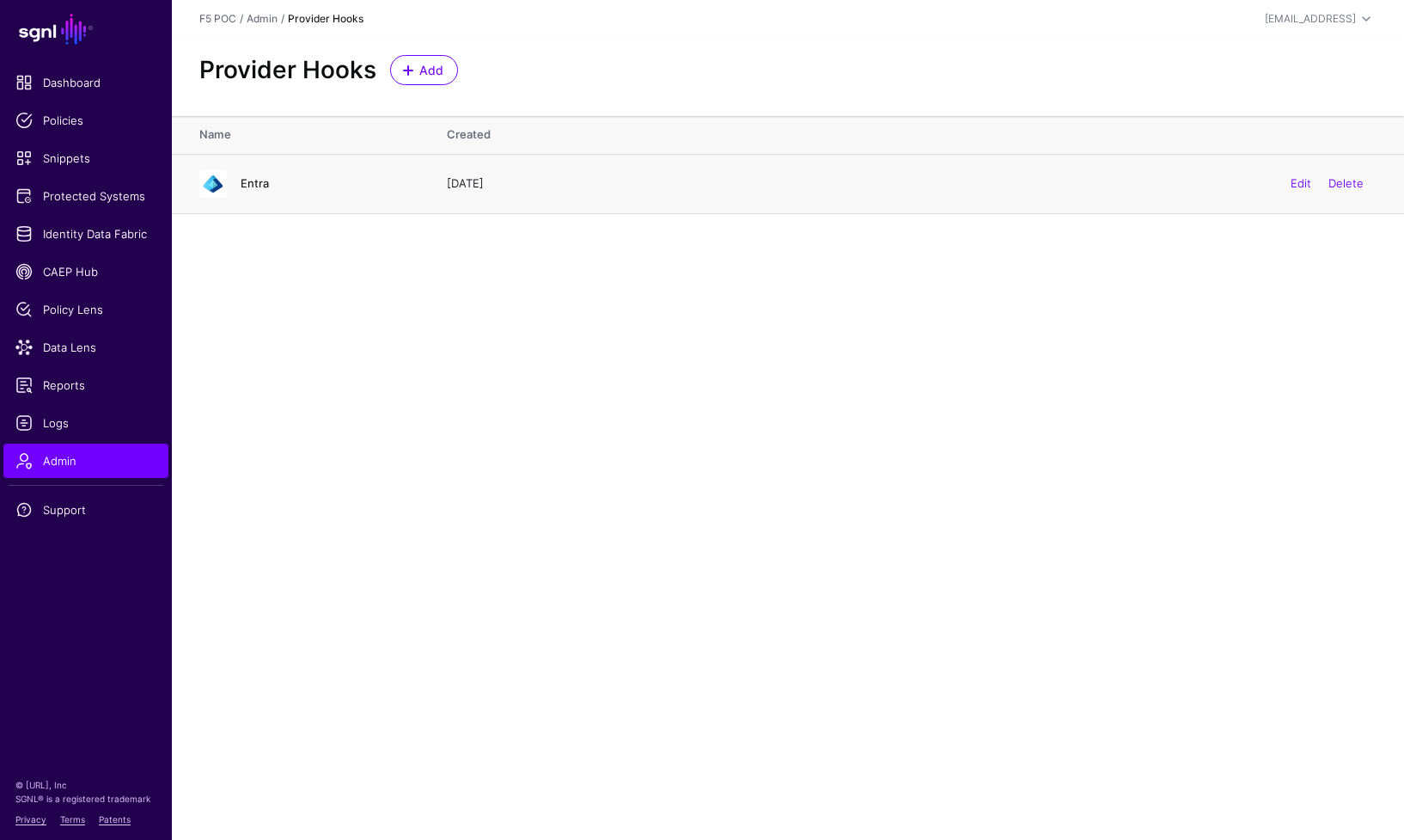
click at [240, 180] on link "Entra" at bounding box center [254, 183] width 29 height 14
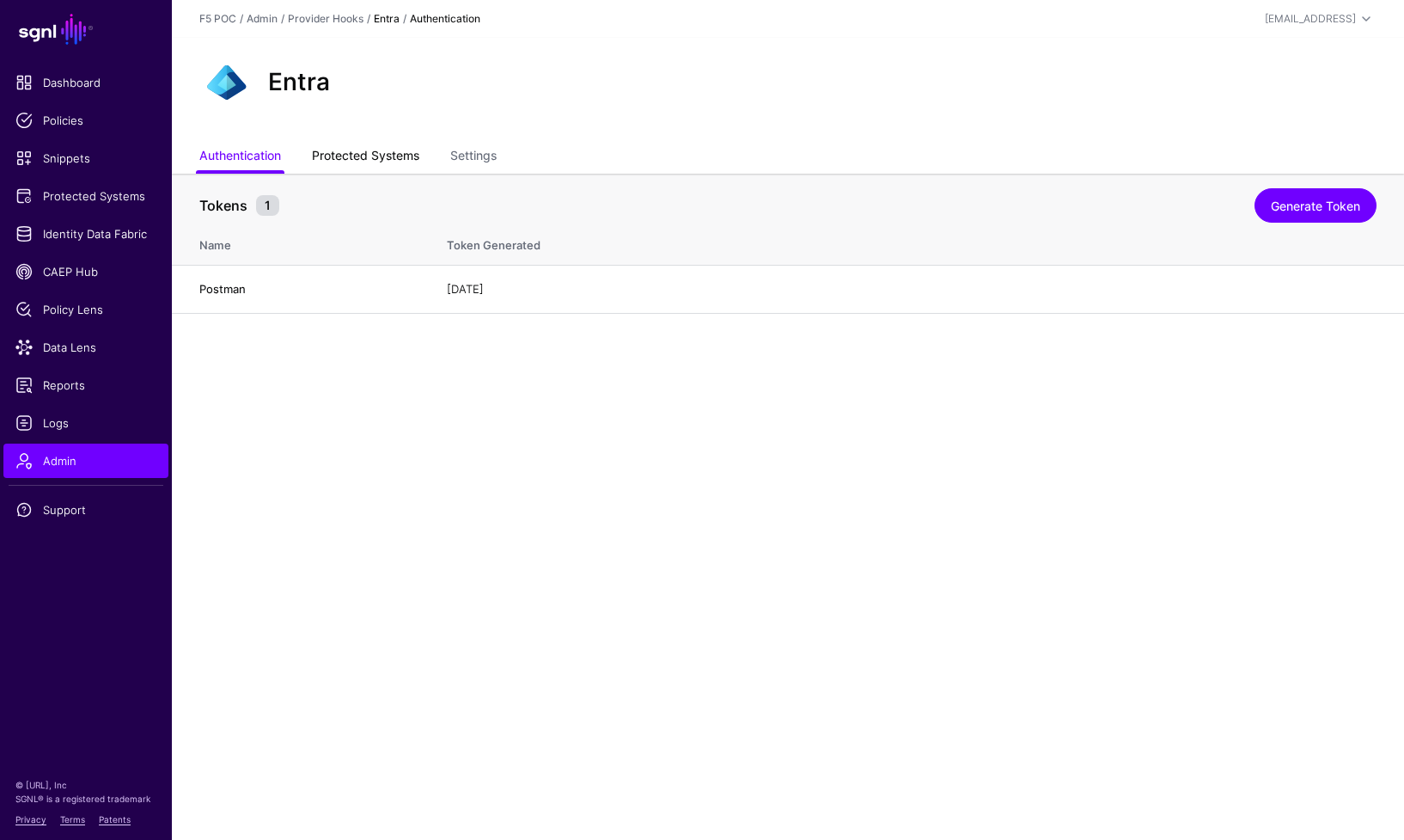
click at [349, 158] on link "Protected Systems" at bounding box center [365, 156] width 108 height 33
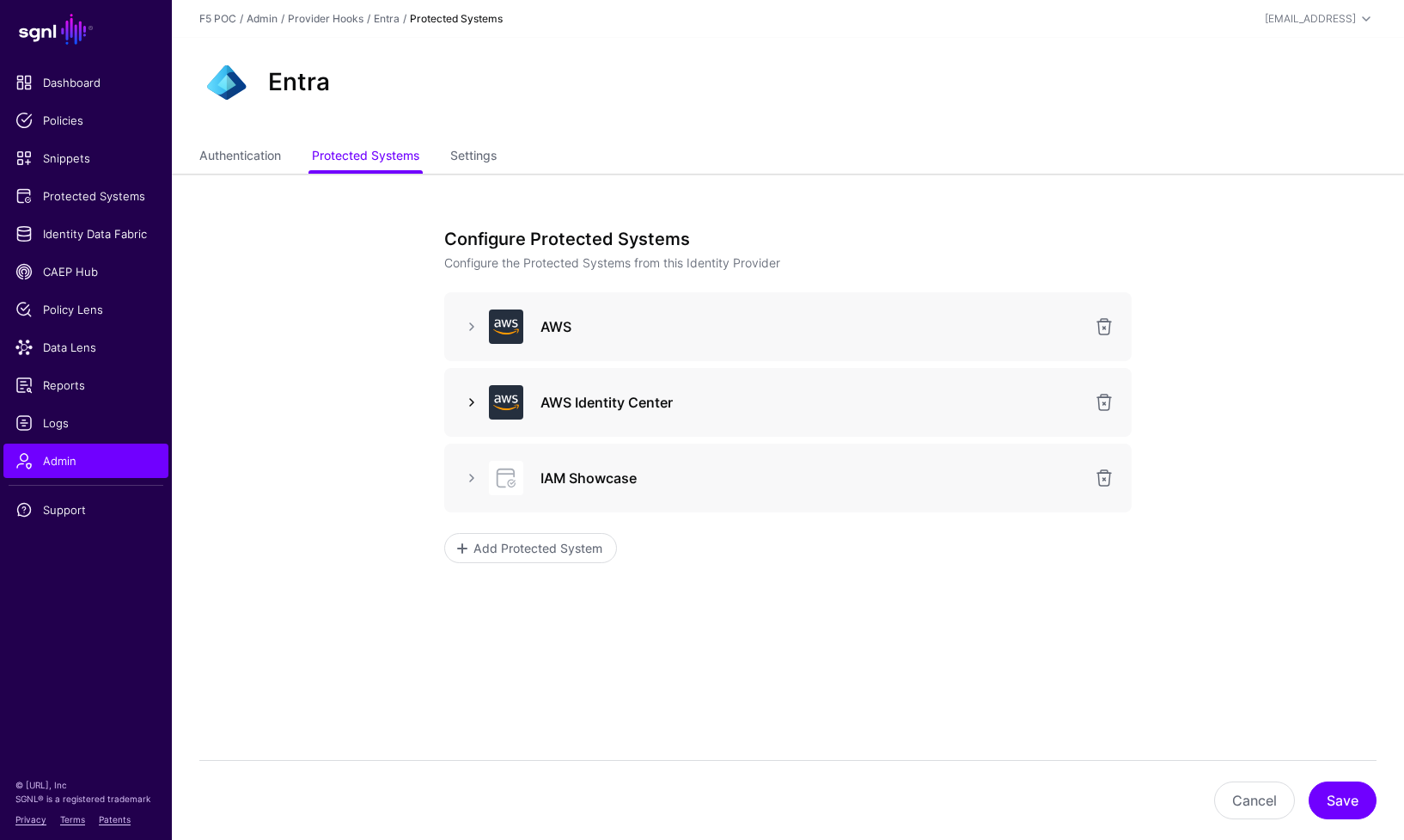
click at [473, 406] on link at bounding box center [471, 402] width 21 height 21
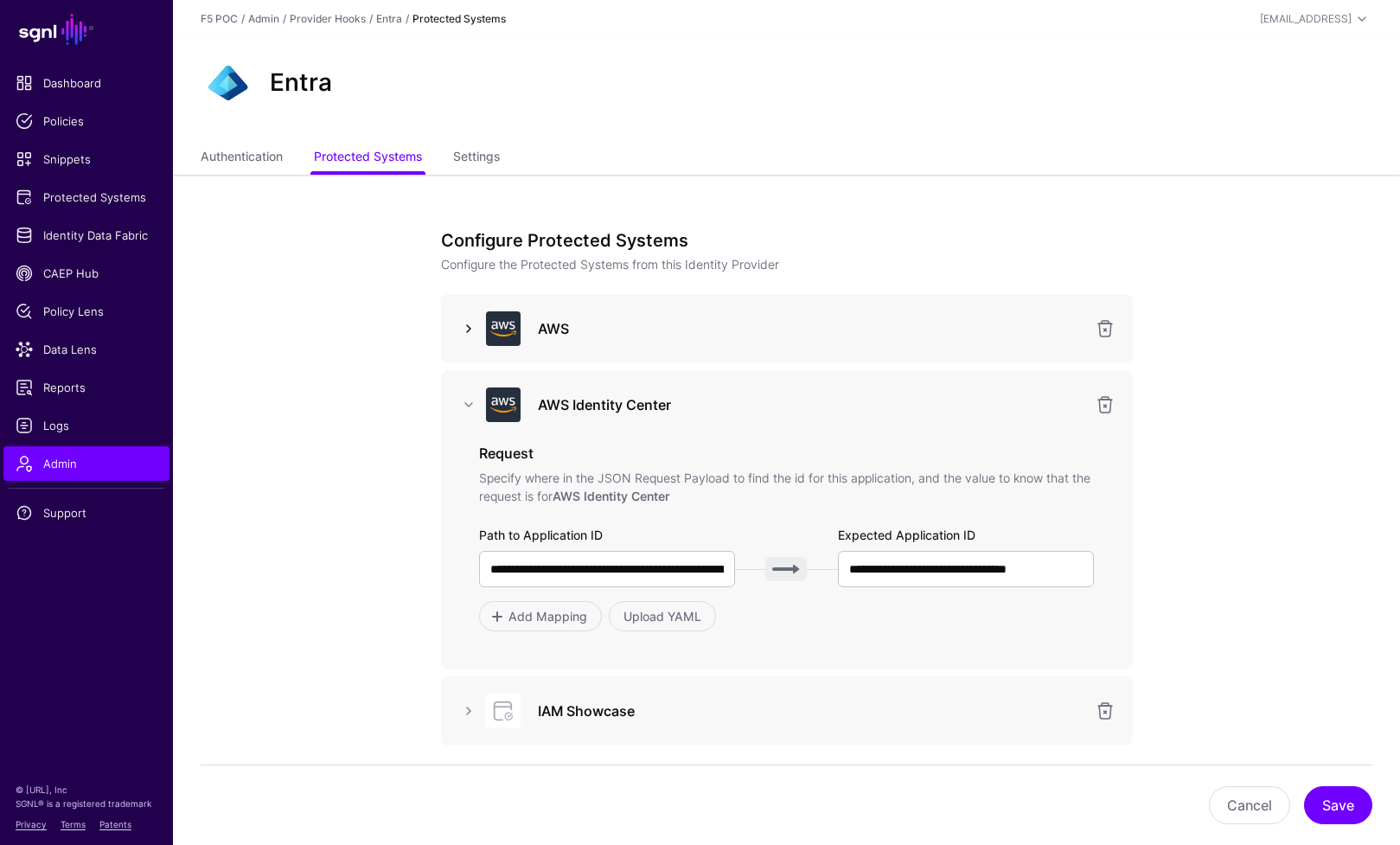
click at [473, 330] on link at bounding box center [468, 328] width 21 height 21
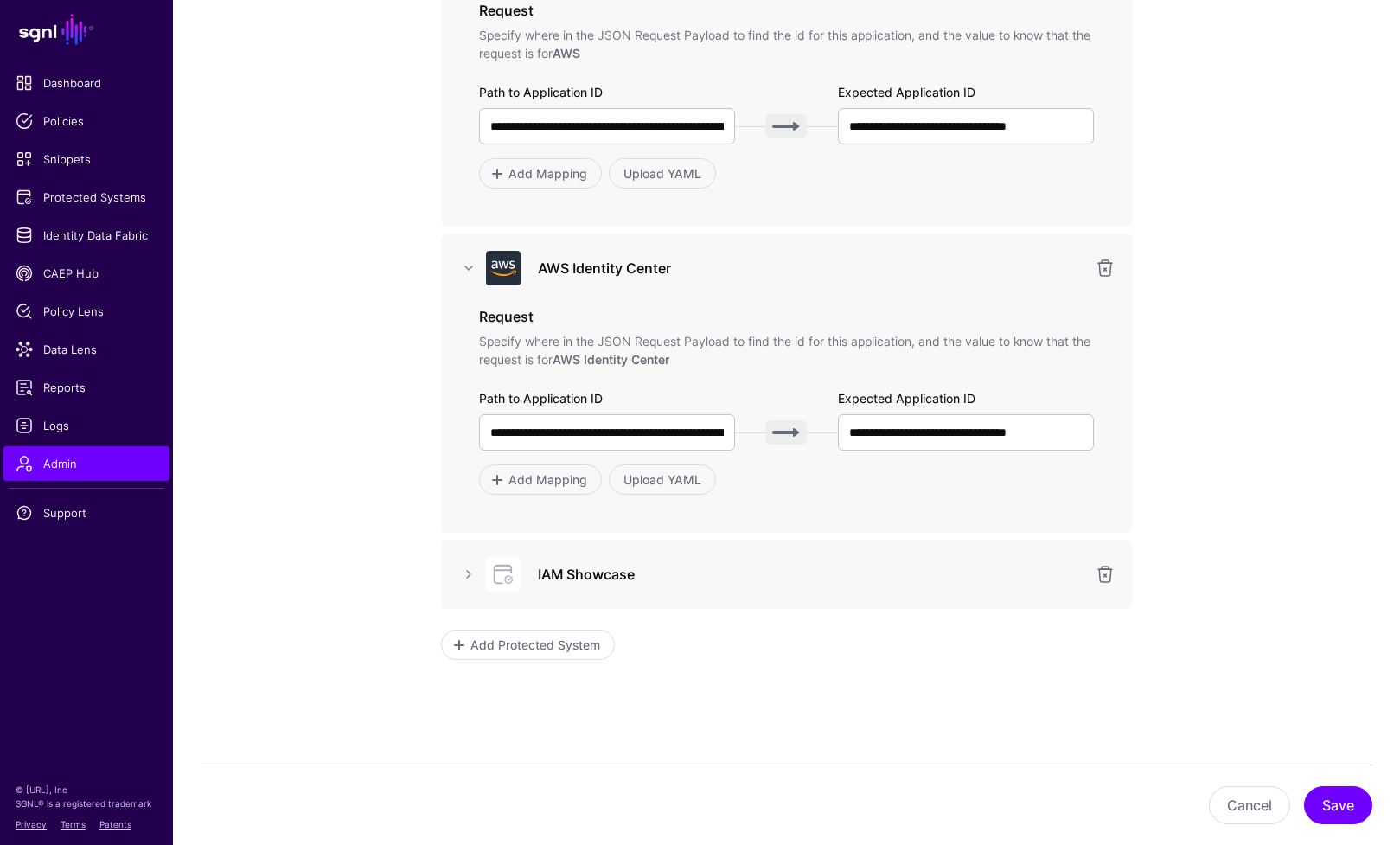
scroll to position [371, 0]
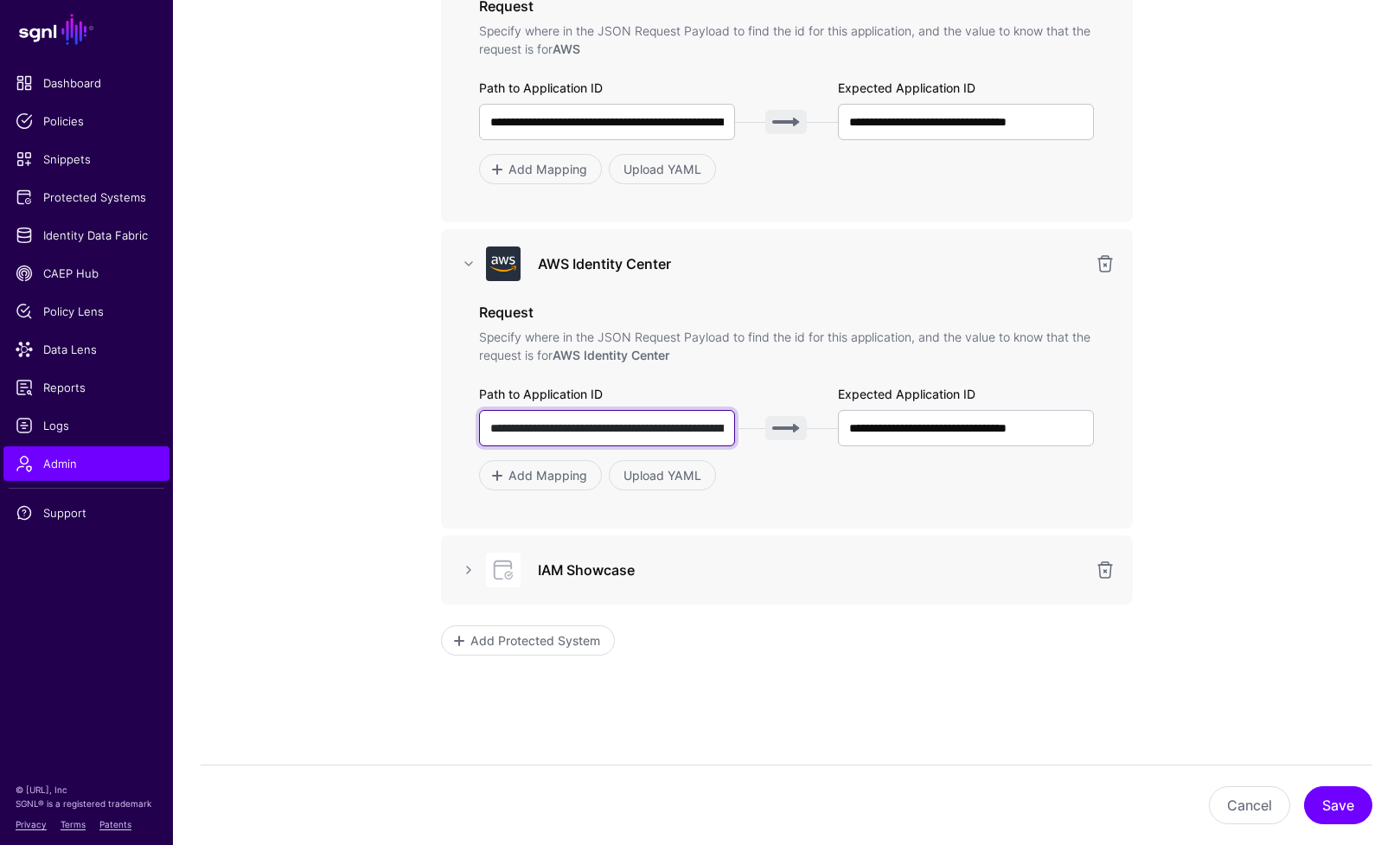
click at [658, 416] on input "**********" at bounding box center [607, 428] width 257 height 36
click at [462, 570] on link at bounding box center [468, 569] width 21 height 21
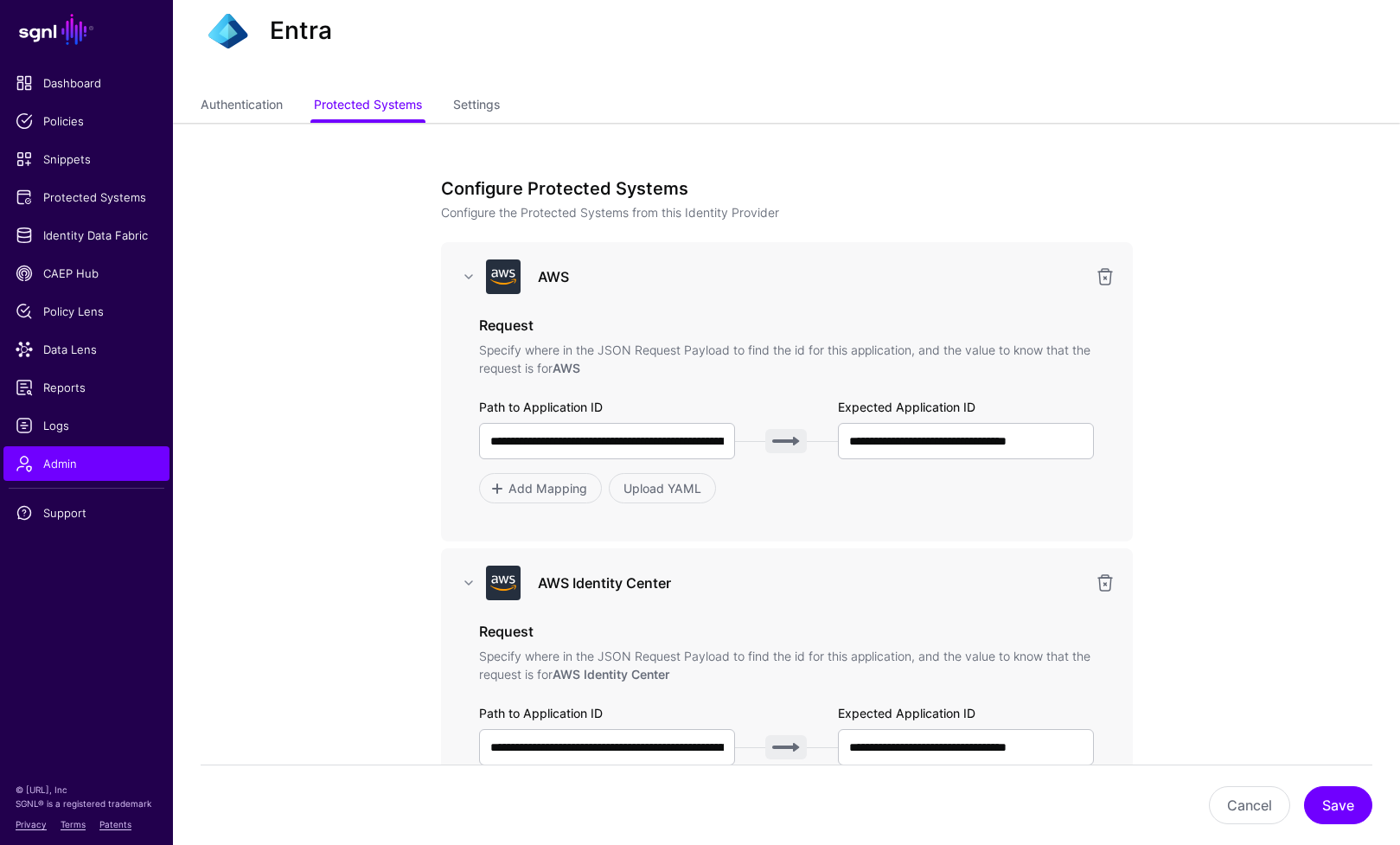
scroll to position [81, 0]
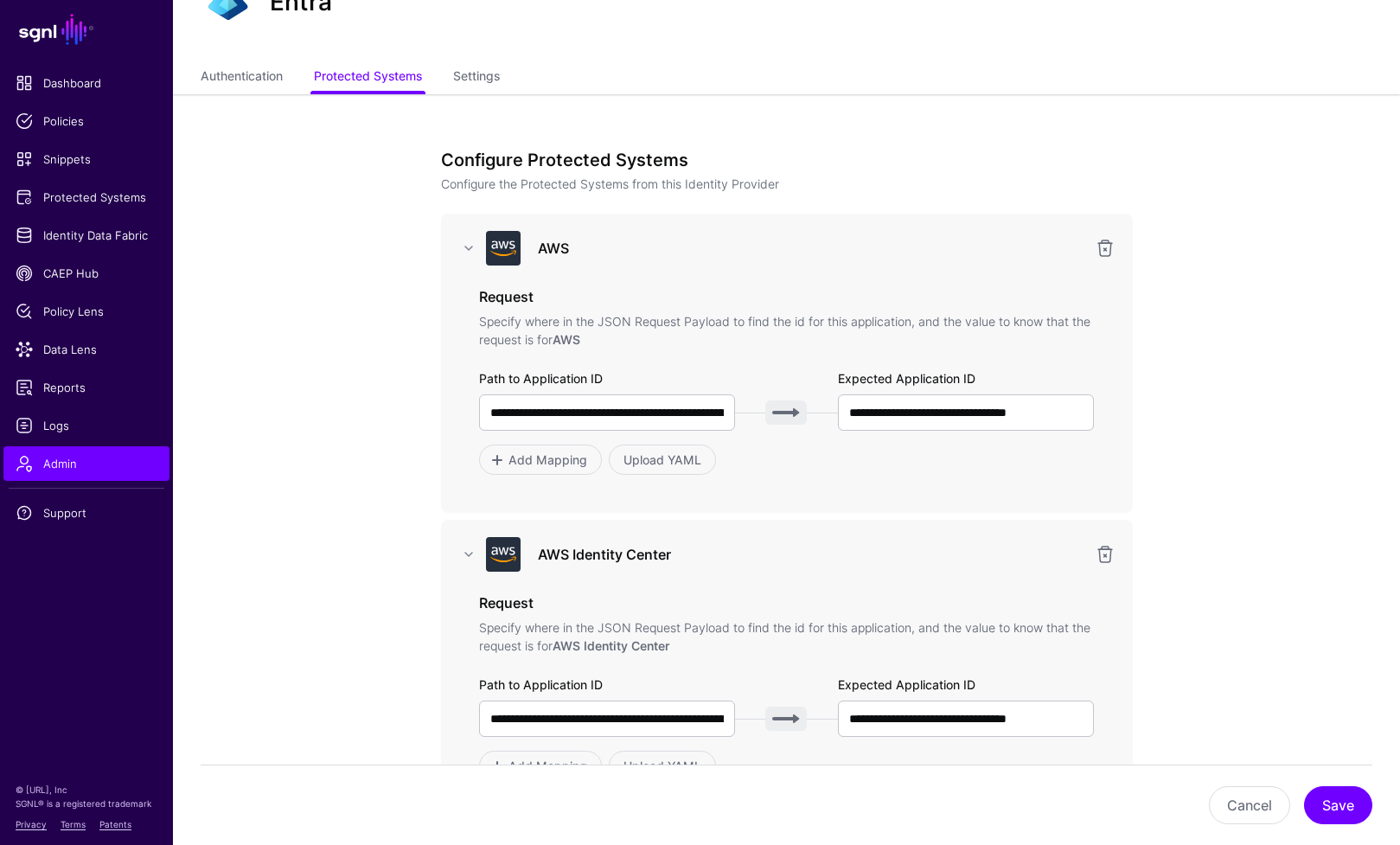
click at [904, 737] on div "**********" at bounding box center [787, 728] width 615 height 106
click at [909, 420] on input "**********" at bounding box center [967, 412] width 257 height 36
paste input "text"
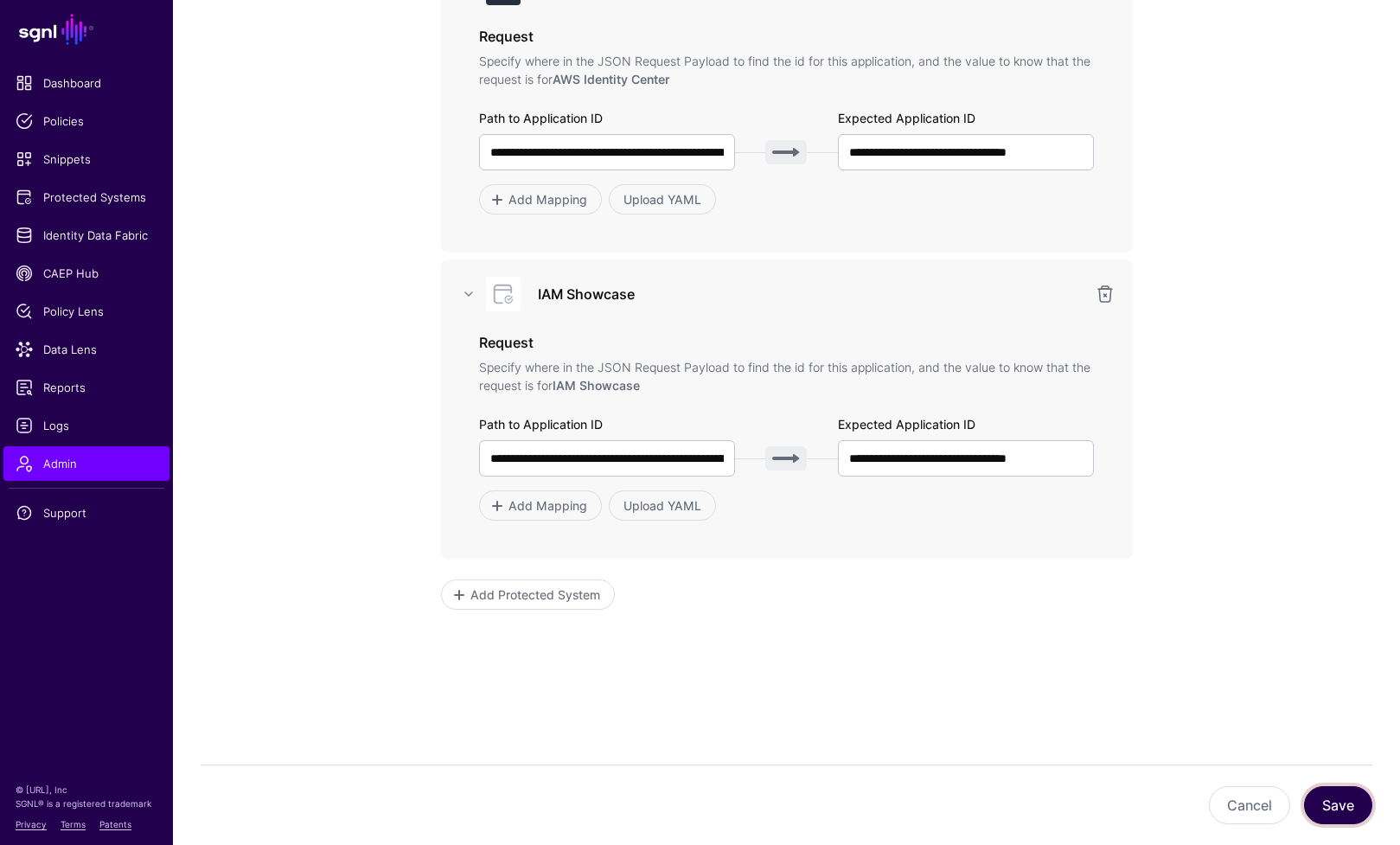
scroll to position [0, 0]
click at [1324, 806] on button "Save" at bounding box center [1338, 805] width 69 height 38
type input "**********"
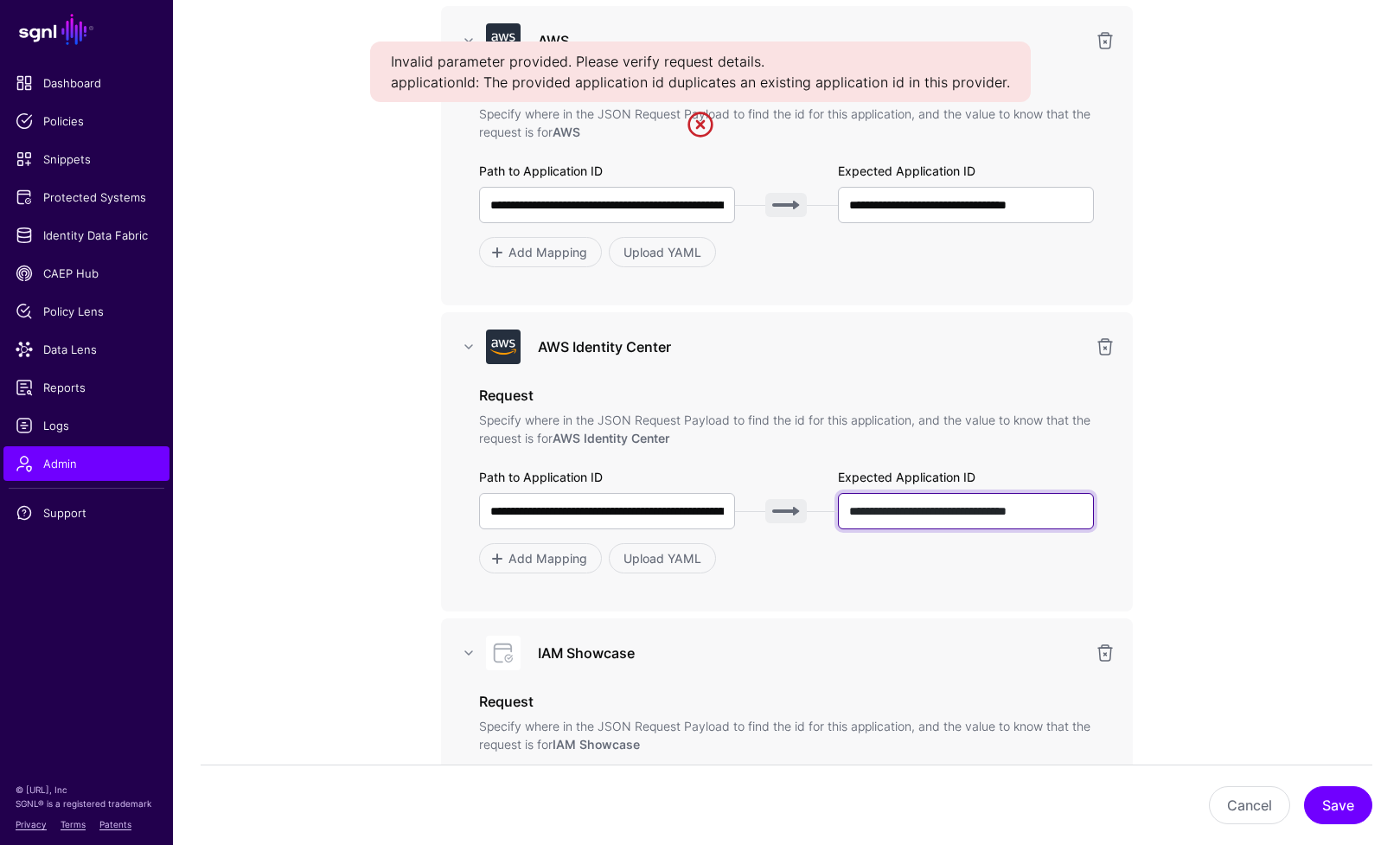
scroll to position [0, 10]
drag, startPoint x: 851, startPoint y: 510, endPoint x: 1113, endPoint y: 509, distance: 262.0
click at [1113, 509] on div "**********" at bounding box center [787, 462] width 692 height 300
type input "**"
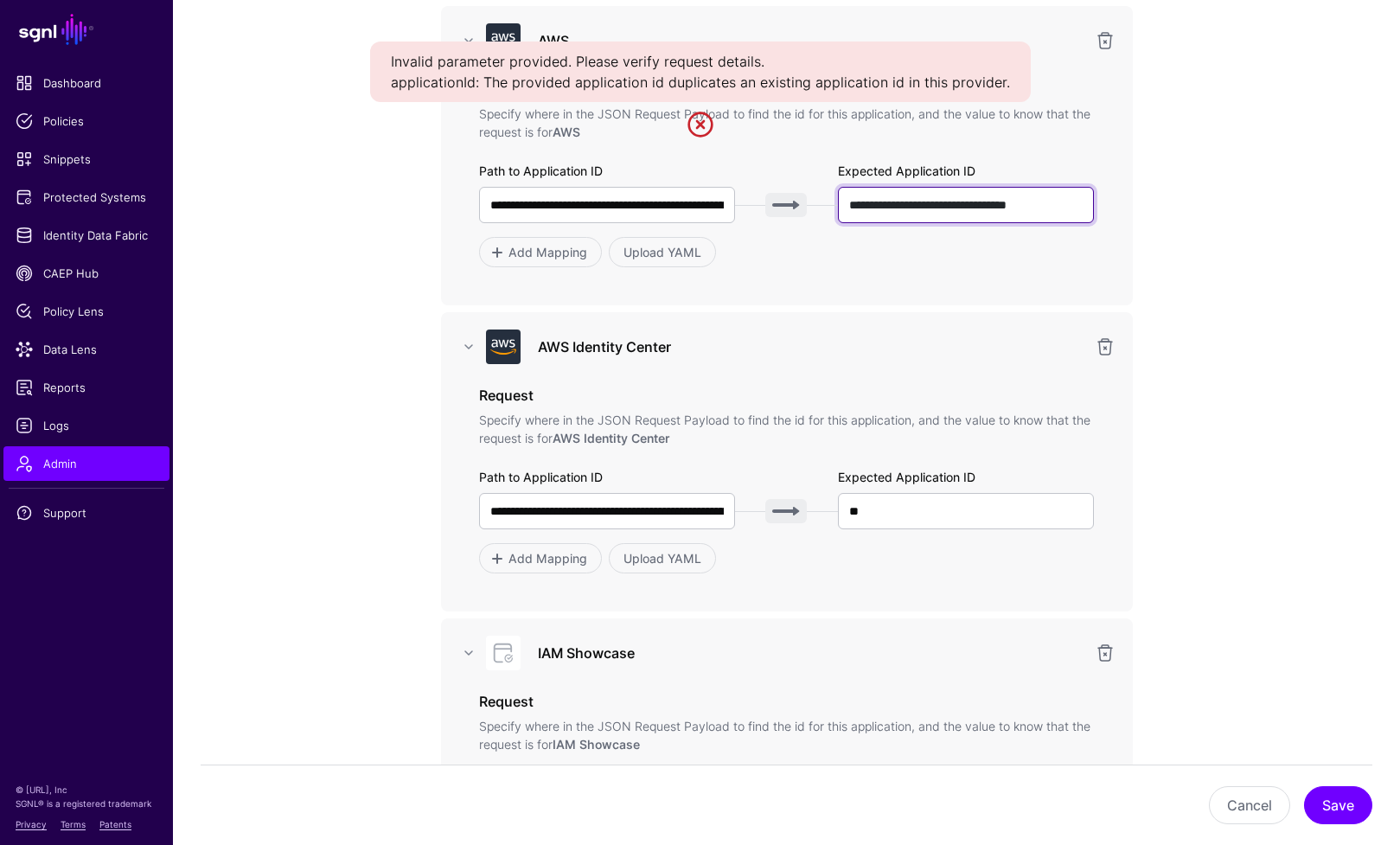
click at [967, 198] on input "**********" at bounding box center [967, 205] width 257 height 36
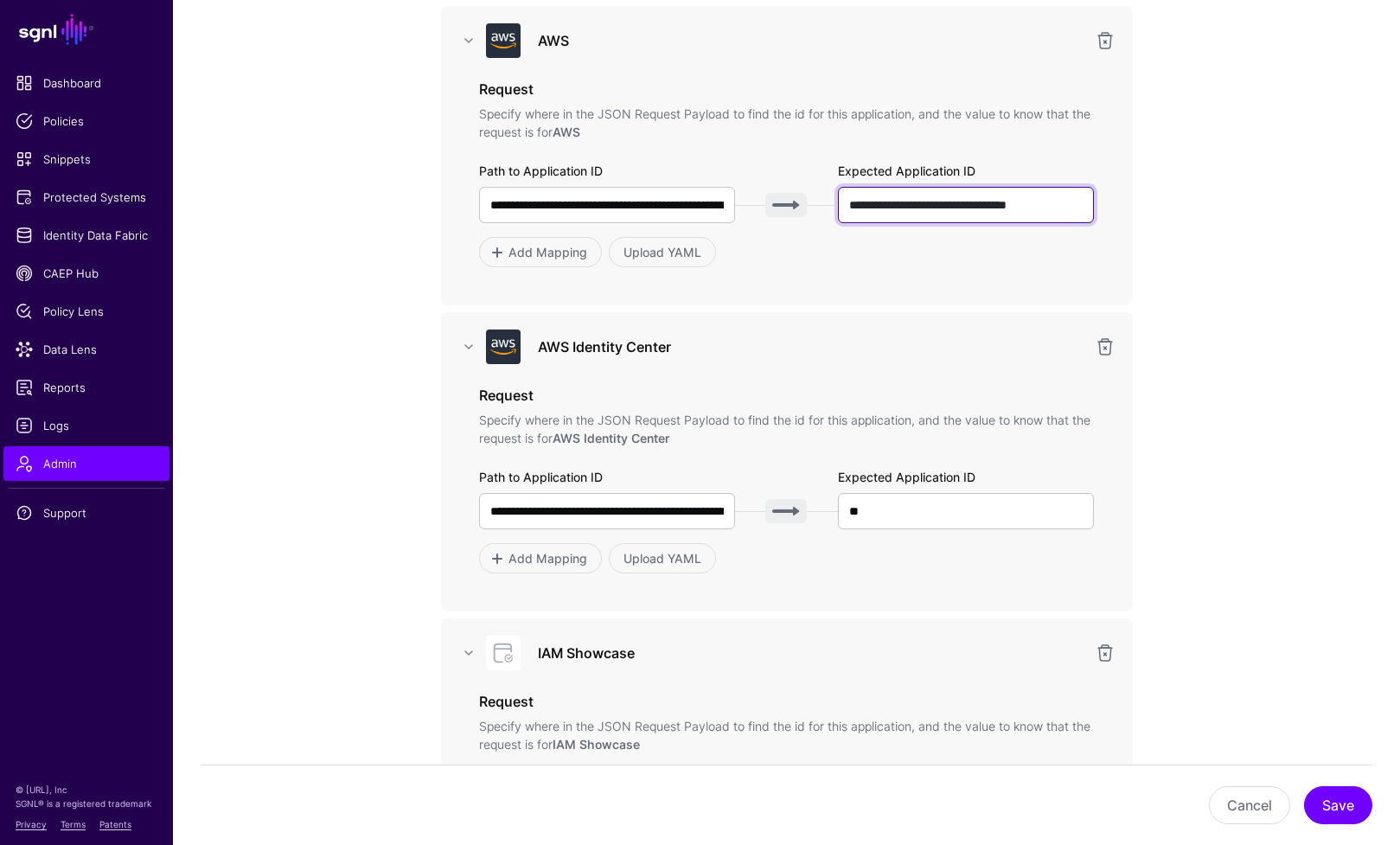
paste input "text"
click at [1327, 802] on button "Save" at bounding box center [1338, 805] width 69 height 38
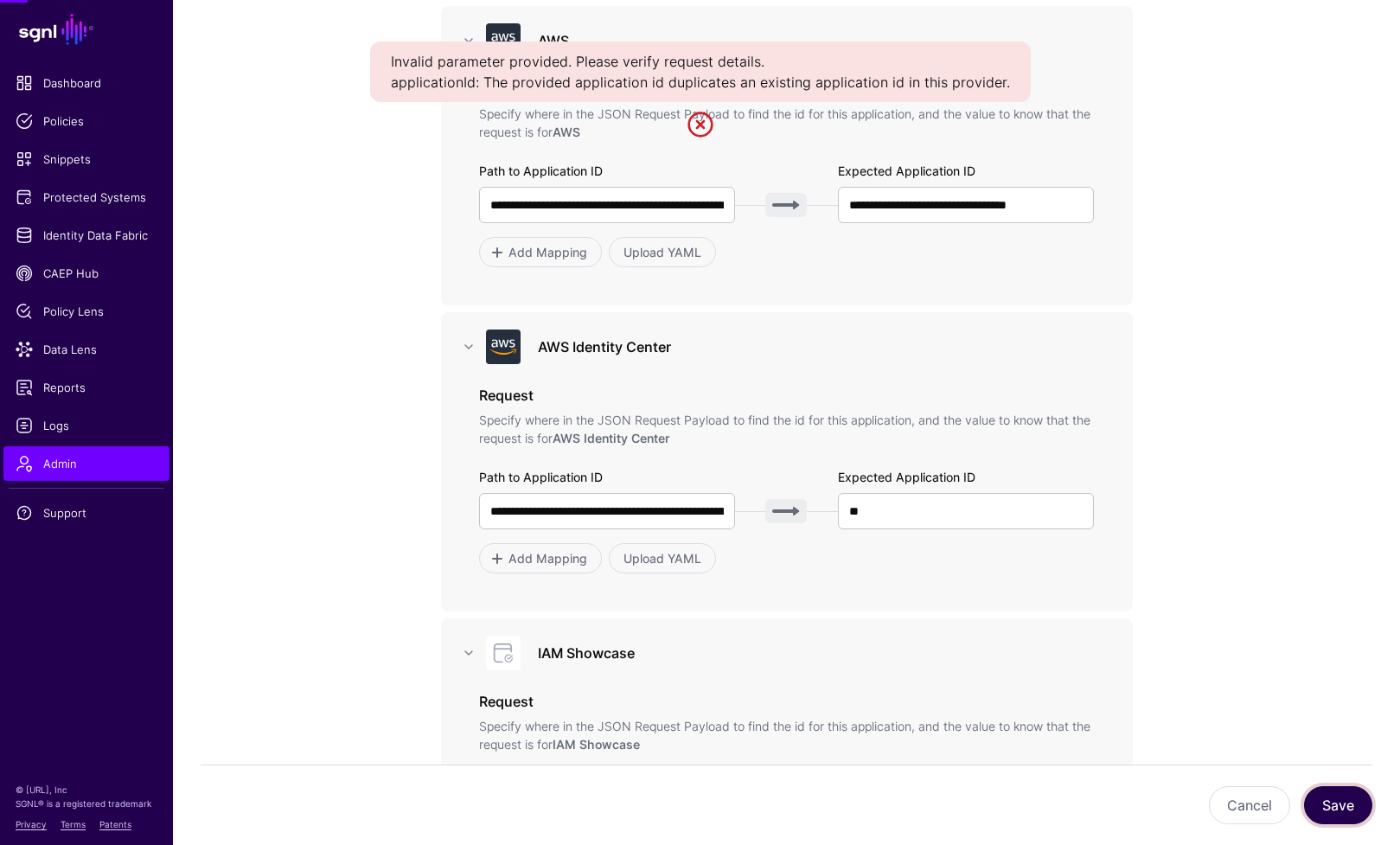
type input "**********"
click at [963, 337] on h3 "AWS Identity Center" at bounding box center [811, 346] width 547 height 21
click at [945, 511] on input "**" at bounding box center [967, 511] width 257 height 36
click at [1326, 813] on button "Save" at bounding box center [1338, 805] width 69 height 38
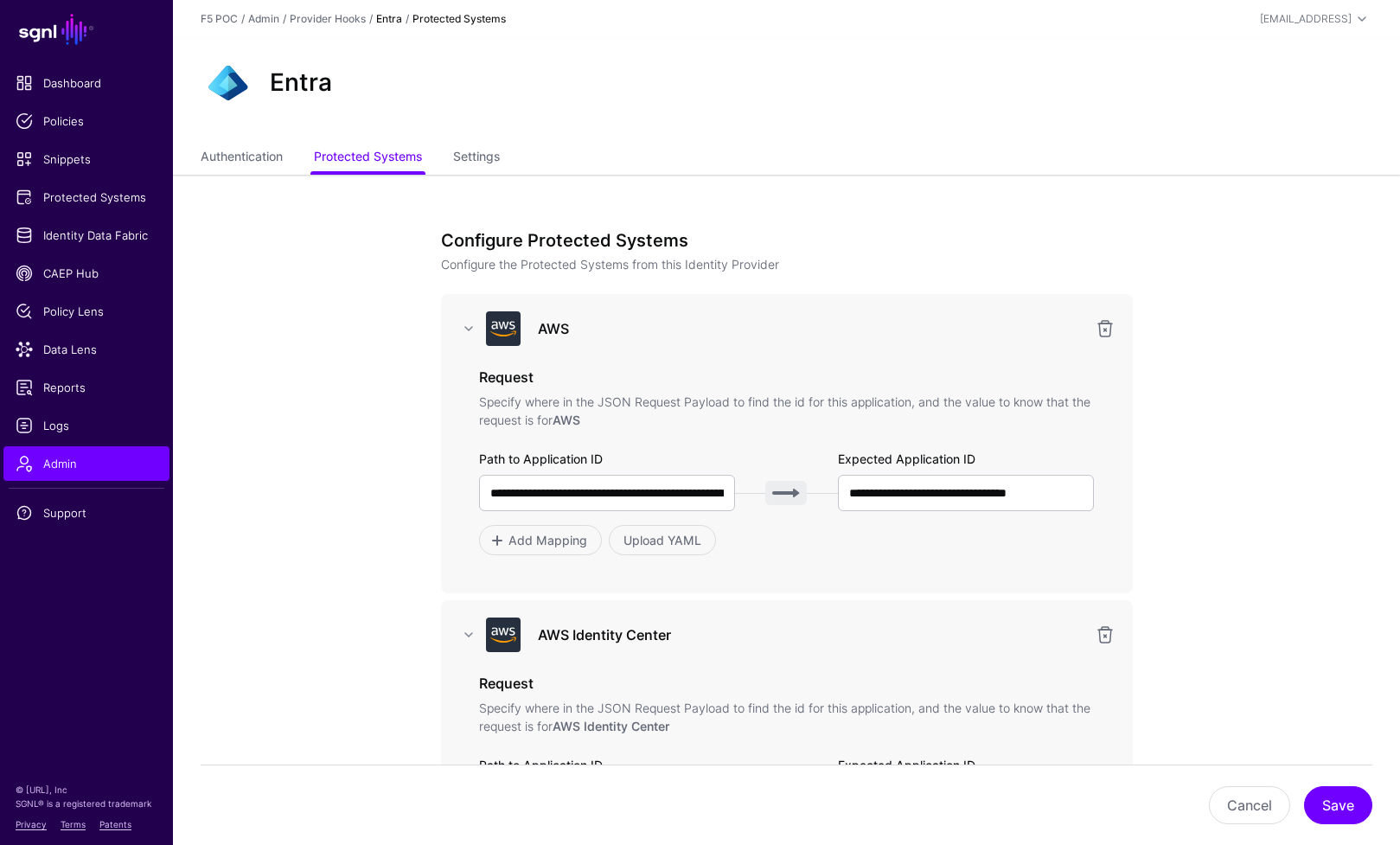
click at [386, 21] on link "Entra" at bounding box center [389, 18] width 26 height 13
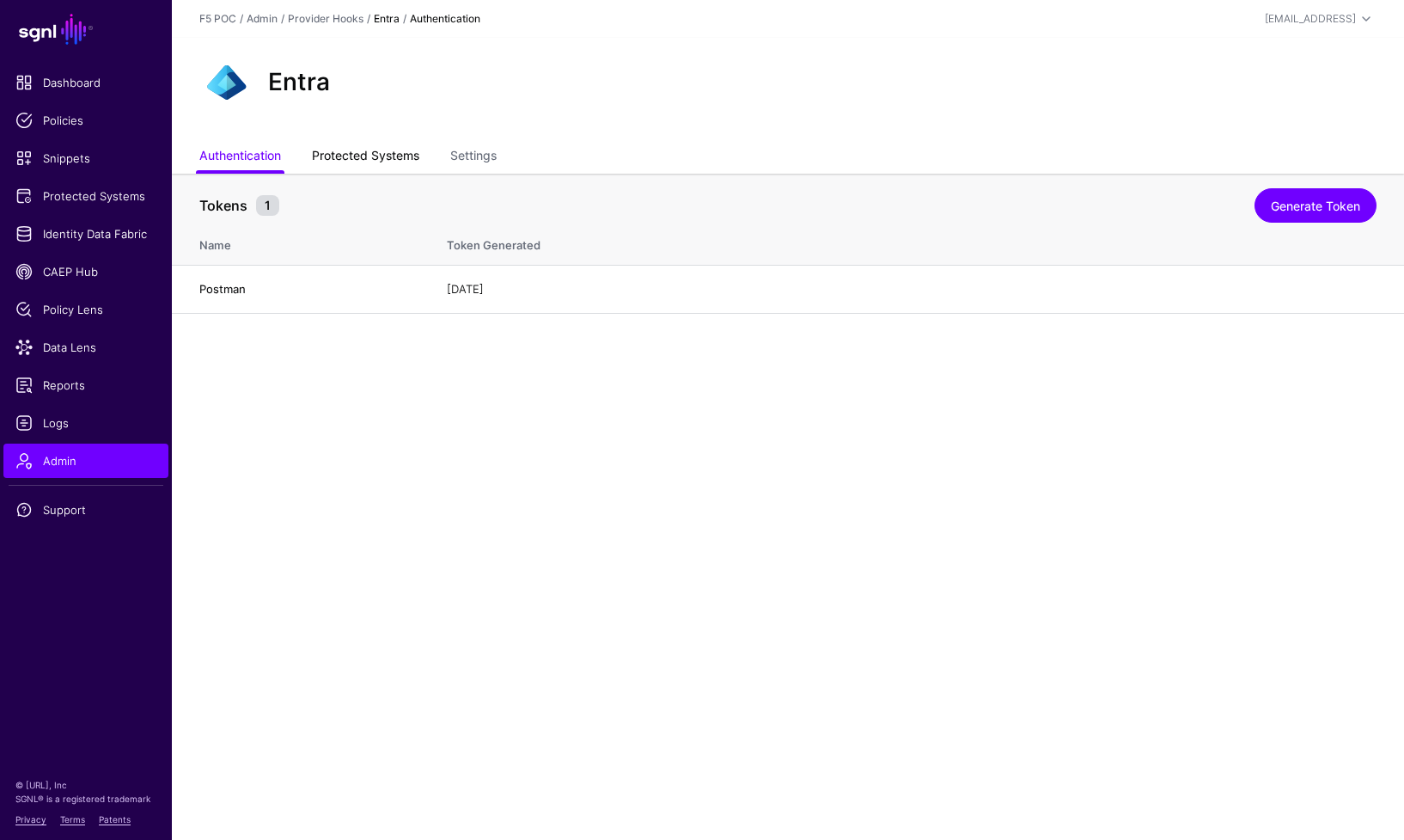
click at [394, 157] on link "Protected Systems" at bounding box center [365, 156] width 108 height 33
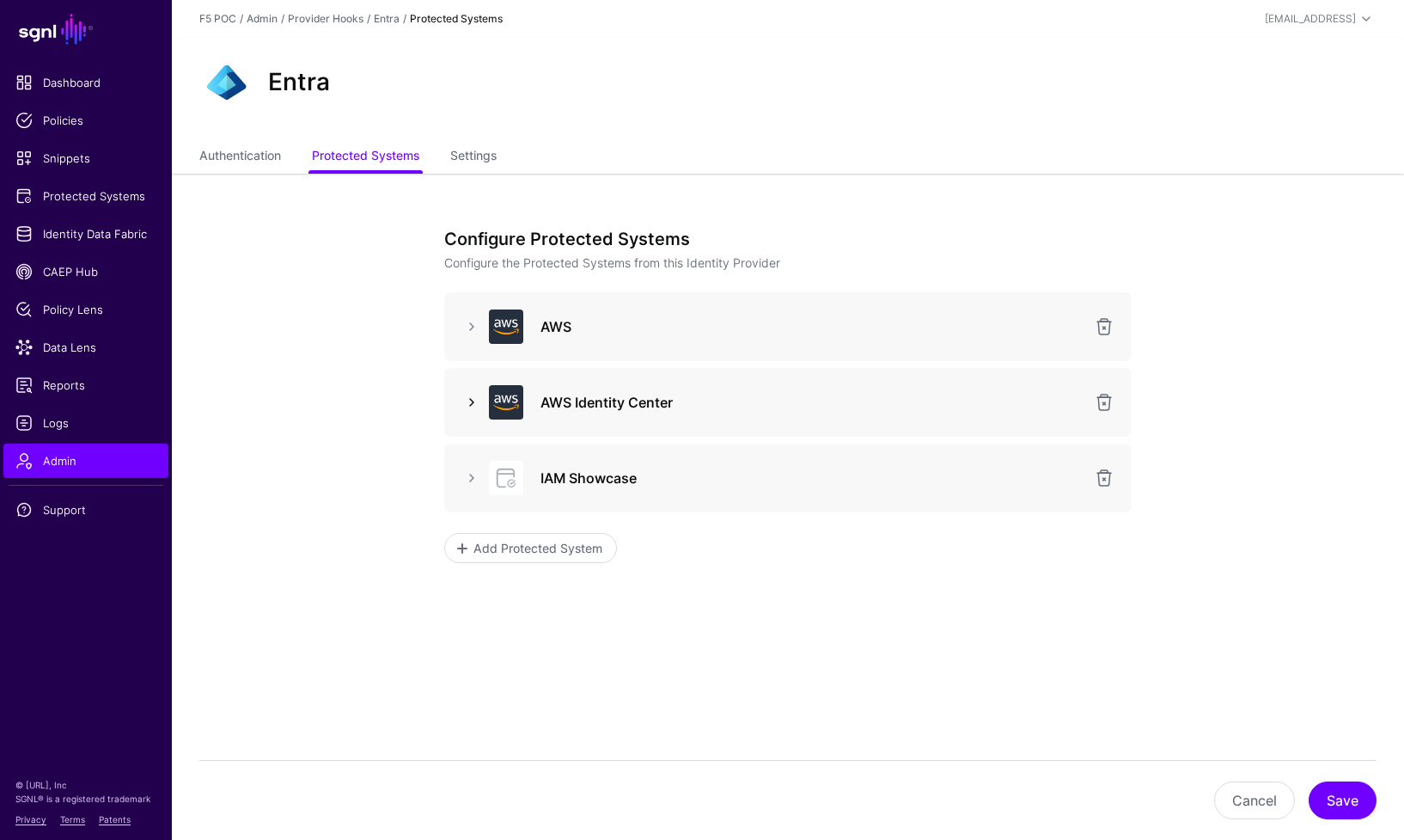
click at [474, 403] on link at bounding box center [471, 402] width 21 height 21
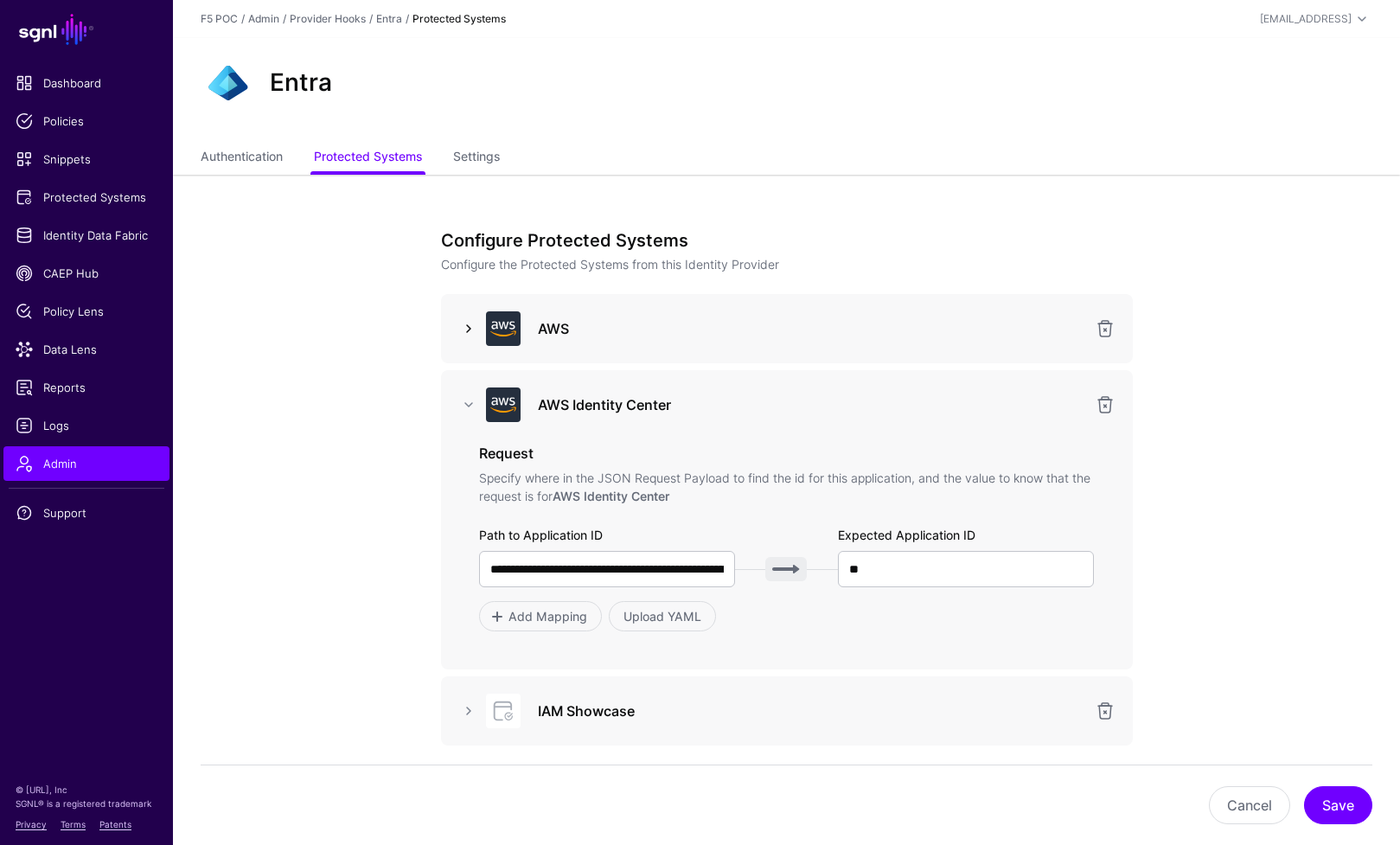
click at [471, 329] on link at bounding box center [468, 328] width 21 height 21
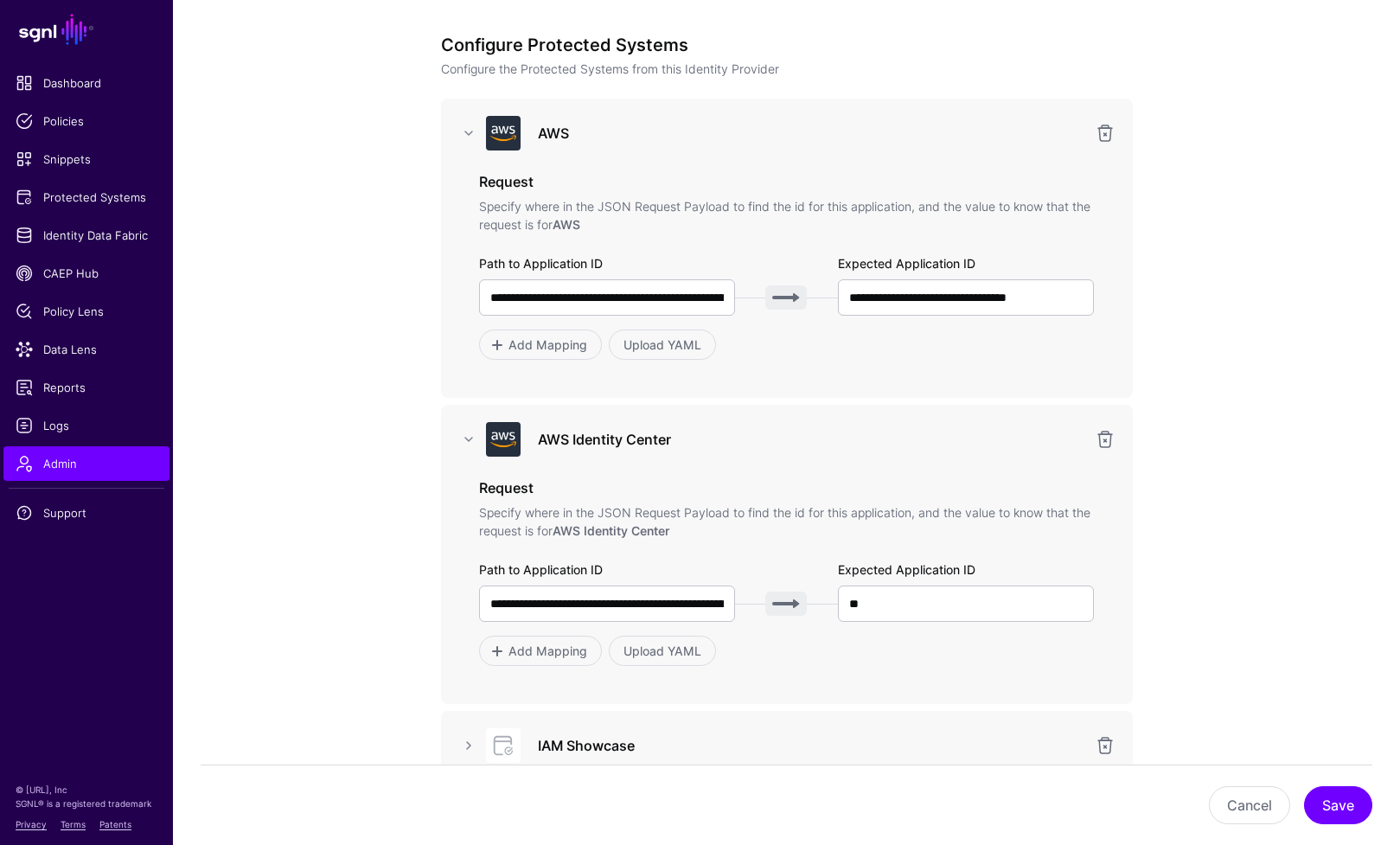
scroll to position [186, 0]
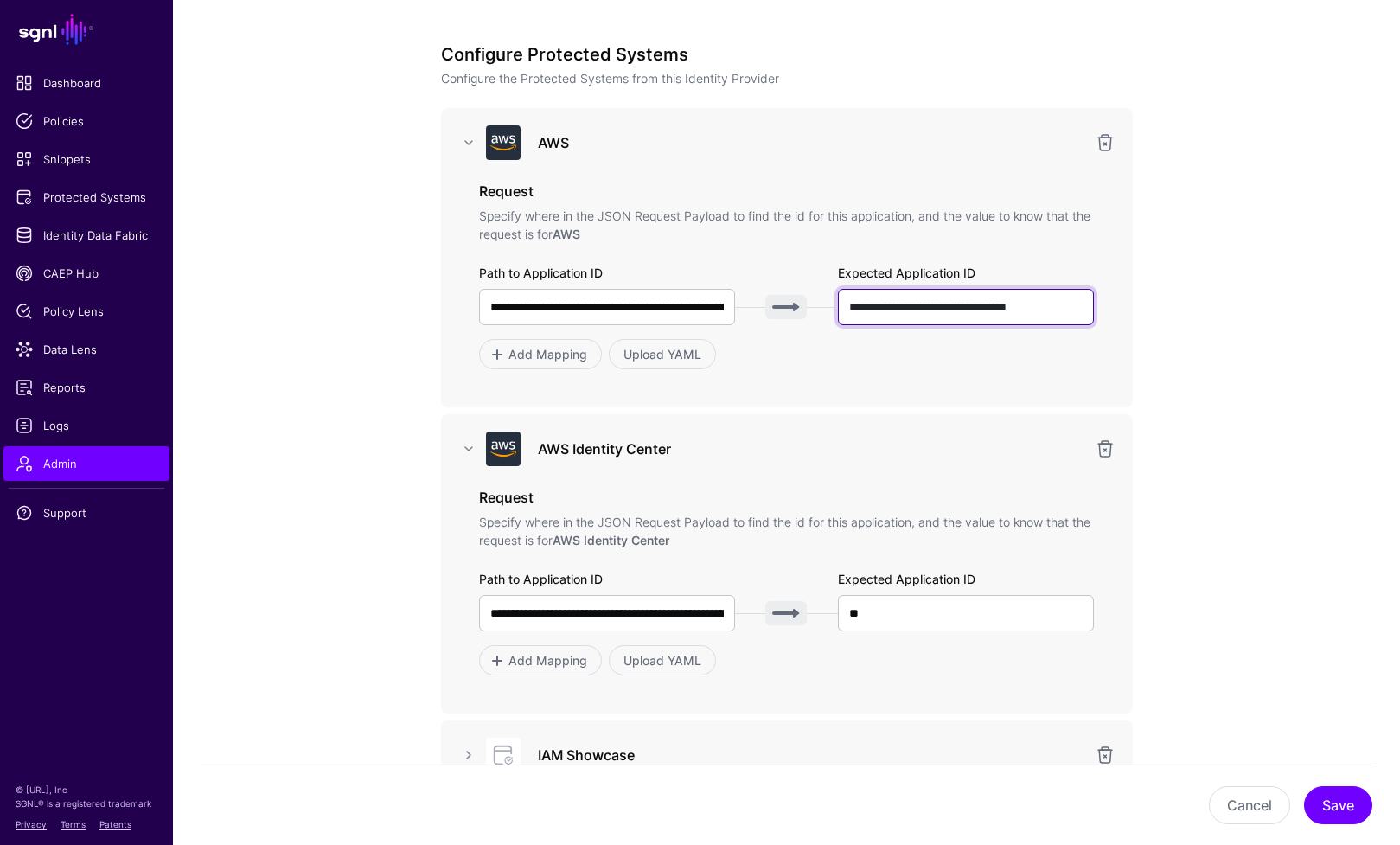
click at [1004, 317] on input "**********" at bounding box center [967, 307] width 257 height 36
paste input "text"
type input "**********"
click at [1327, 801] on button "Save" at bounding box center [1338, 805] width 69 height 38
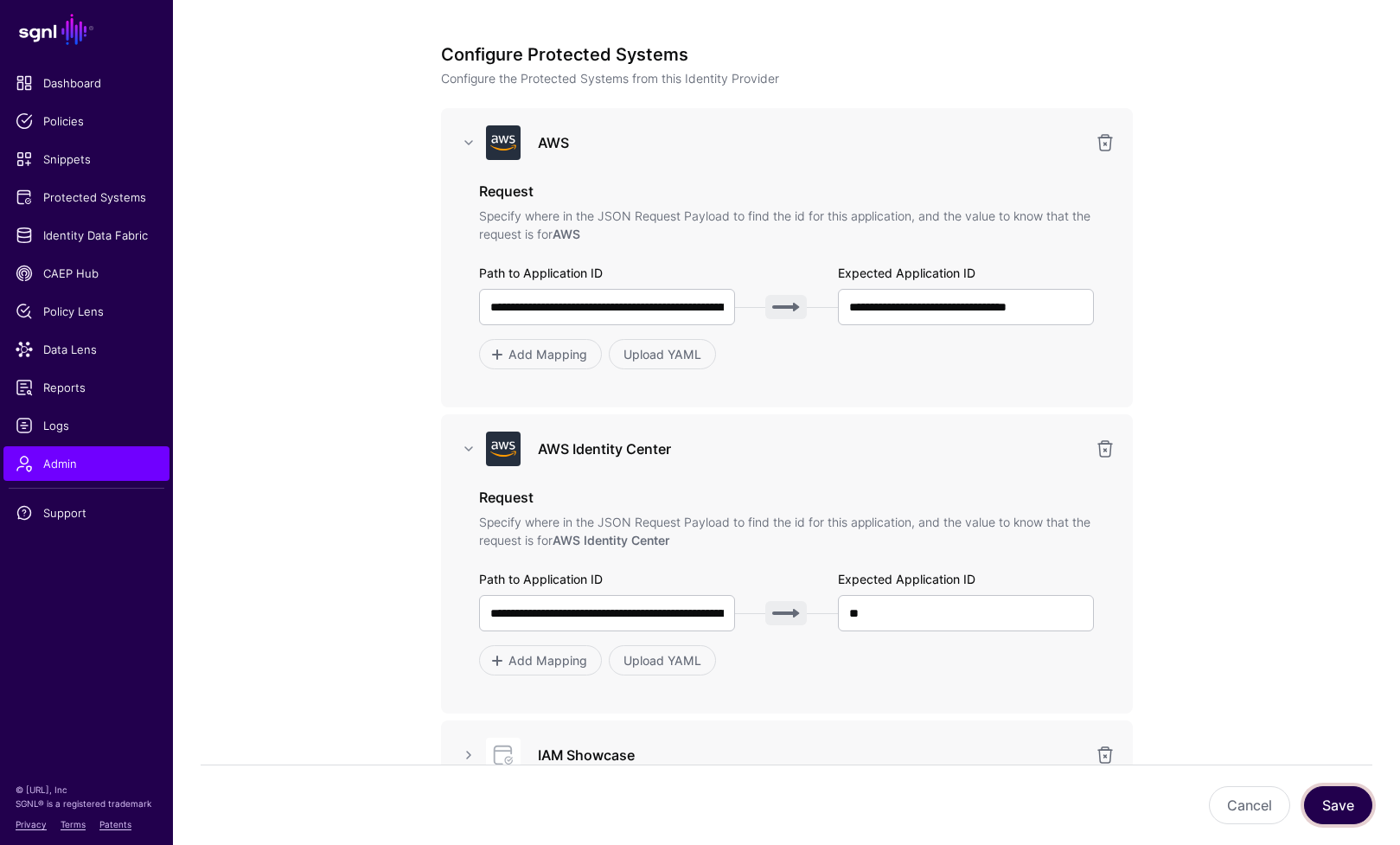
scroll to position [0, 0]
click at [980, 617] on input "**" at bounding box center [967, 613] width 257 height 36
paste input "**********"
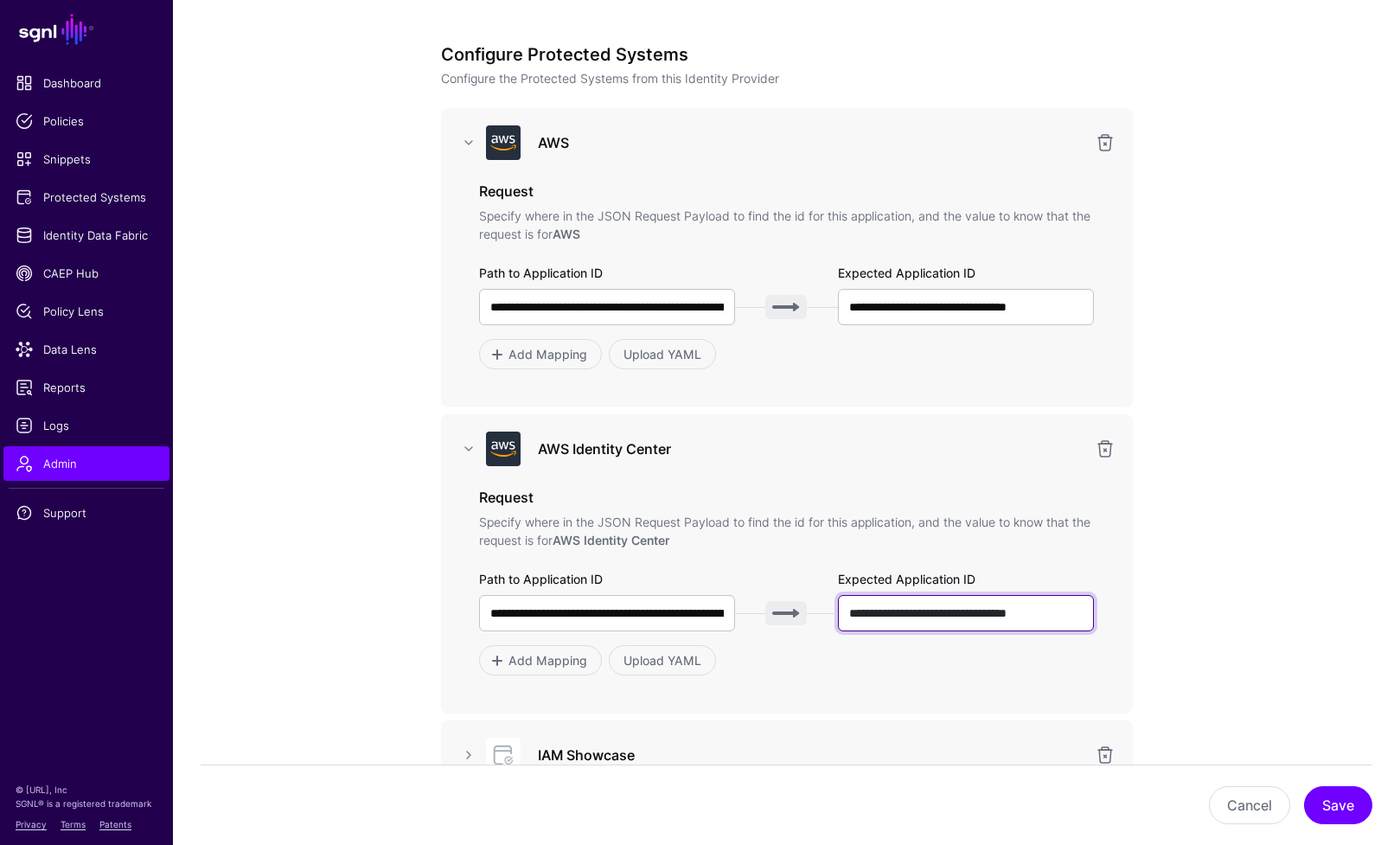
scroll to position [0, 5]
type input "**********"
click at [1246, 646] on app-admin-providers-item-integrations "**********" at bounding box center [787, 532] width 1228 height 1087
click at [1328, 813] on button "Save" at bounding box center [1338, 805] width 69 height 38
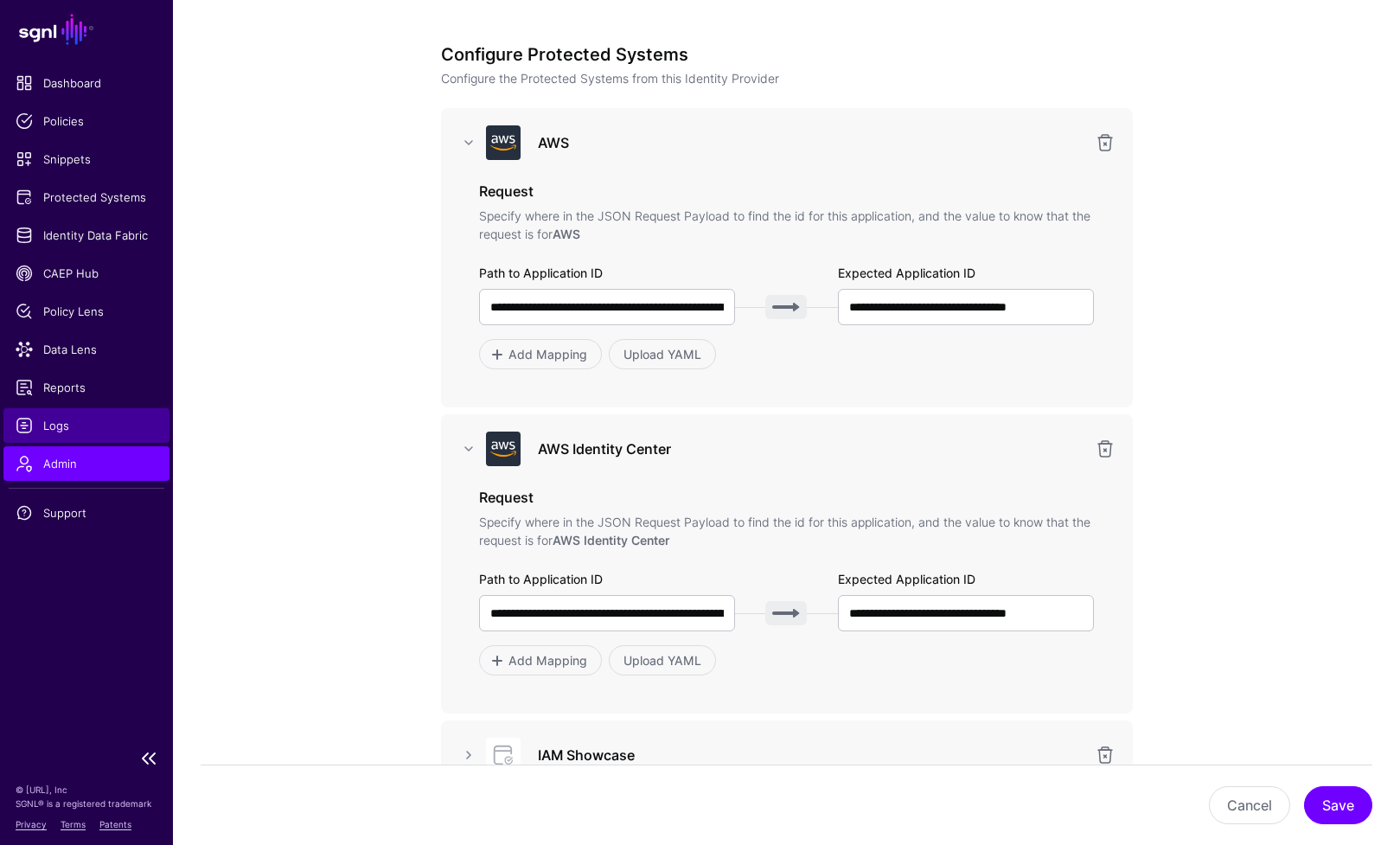
click at [33, 428] on span "Logs" at bounding box center [87, 425] width 141 height 17
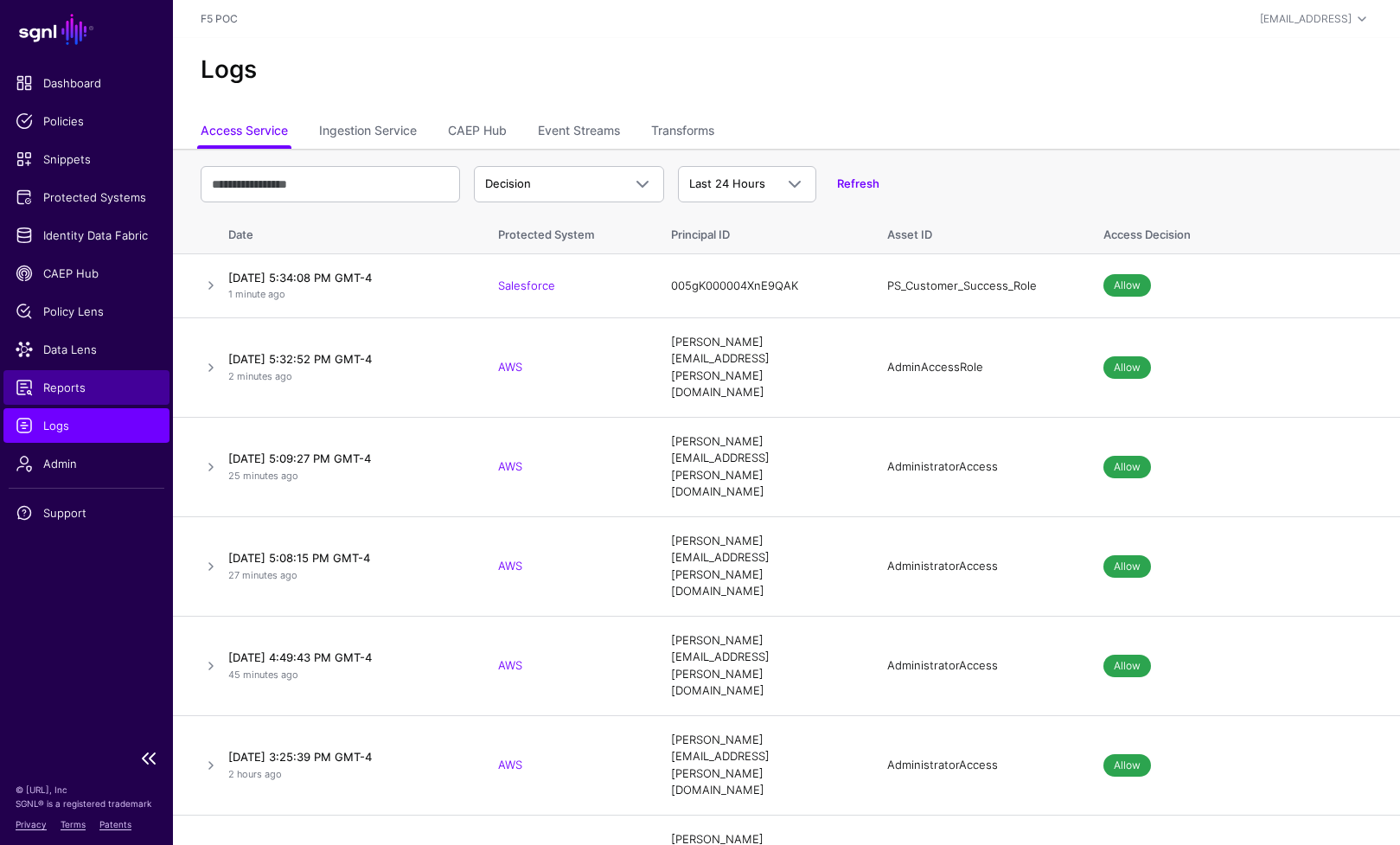
click at [72, 391] on span "Reports" at bounding box center [87, 386] width 141 height 17
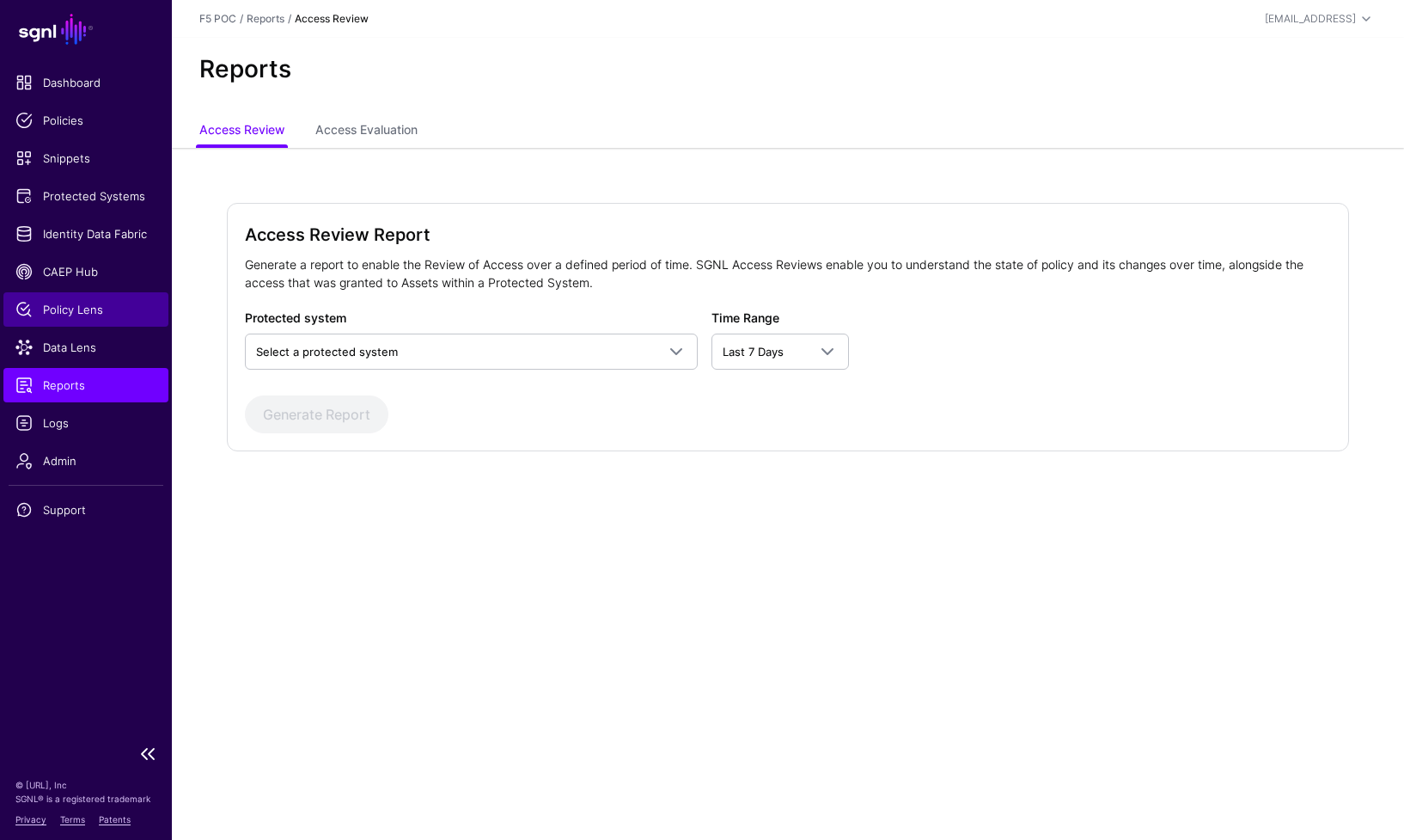
click at [91, 313] on span "Policy Lens" at bounding box center [86, 309] width 140 height 17
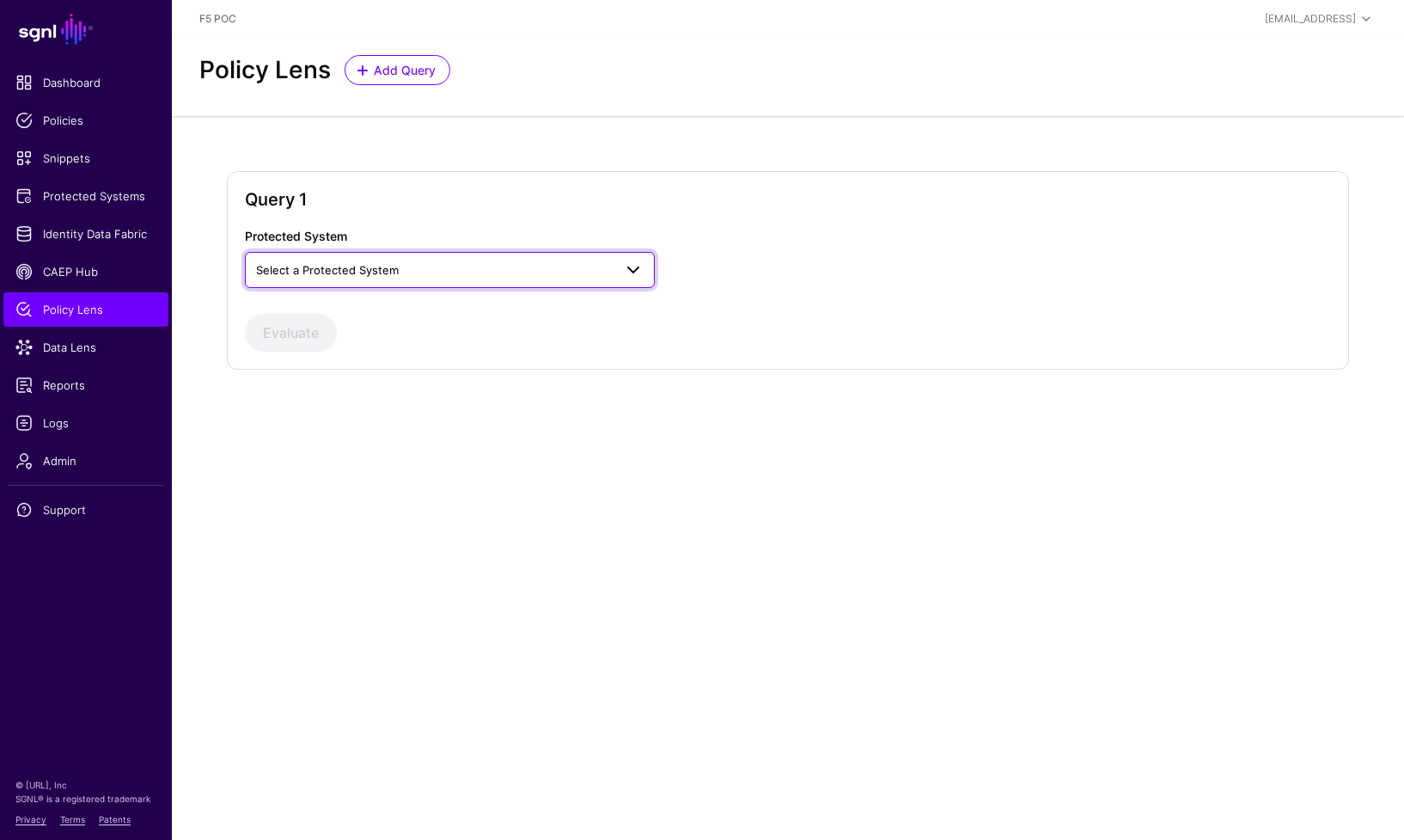
click at [432, 279] on span "Select a Protected System" at bounding box center [450, 269] width 388 height 21
click at [424, 332] on div "AWS Identity Center" at bounding box center [449, 337] width 383 height 17
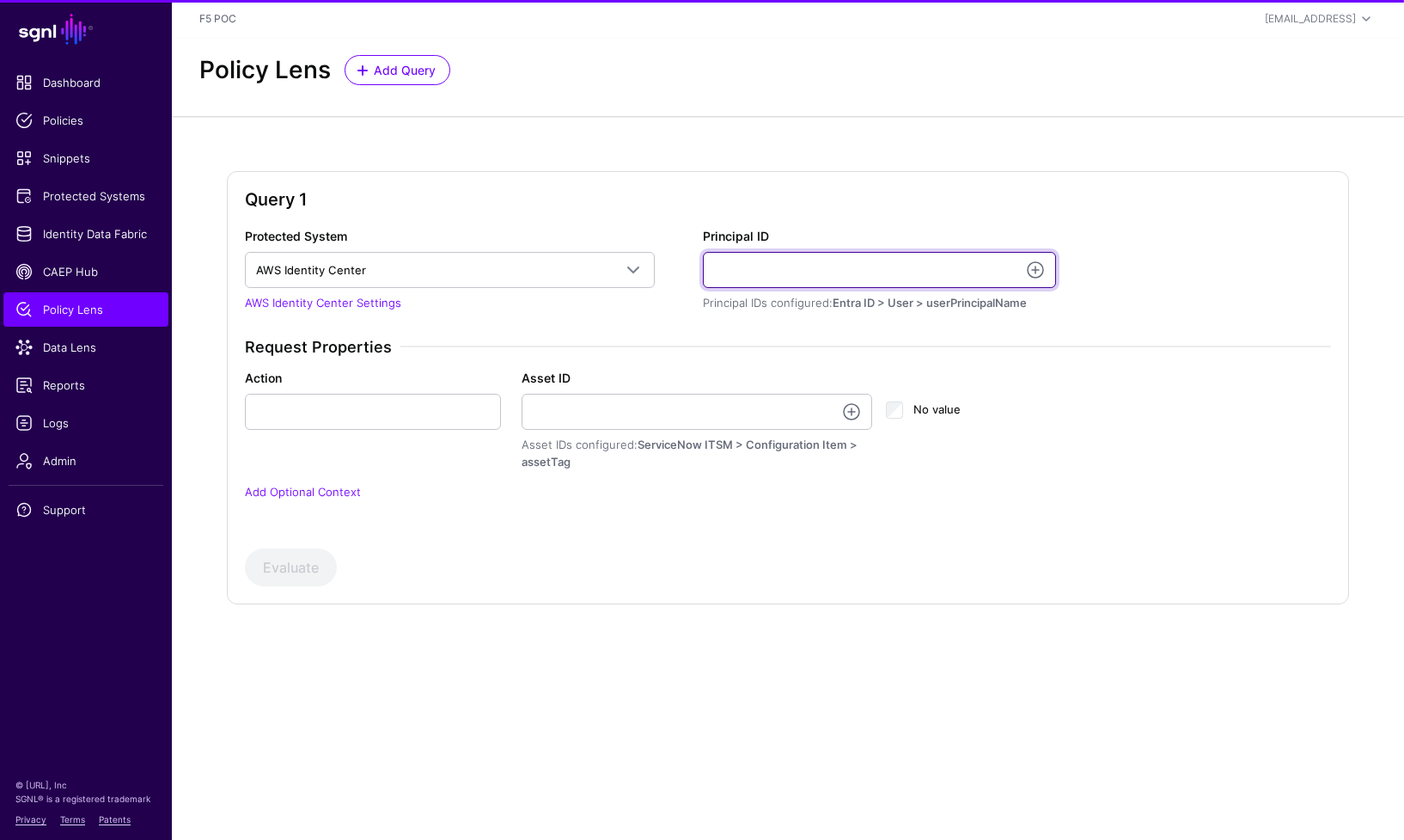
click at [759, 274] on input "Principal ID" at bounding box center [880, 270] width 353 height 36
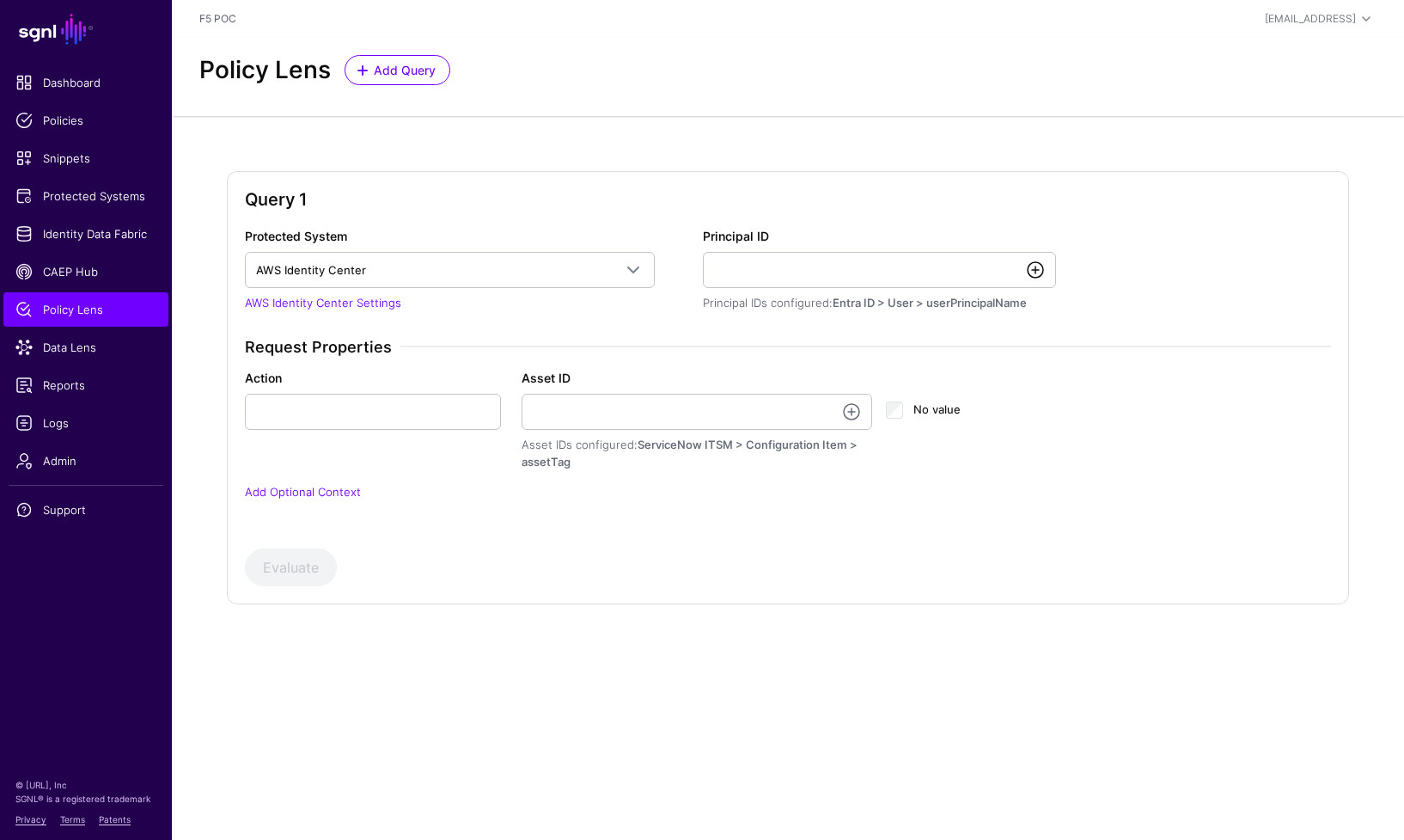
click at [1034, 272] on link at bounding box center [1035, 269] width 21 height 21
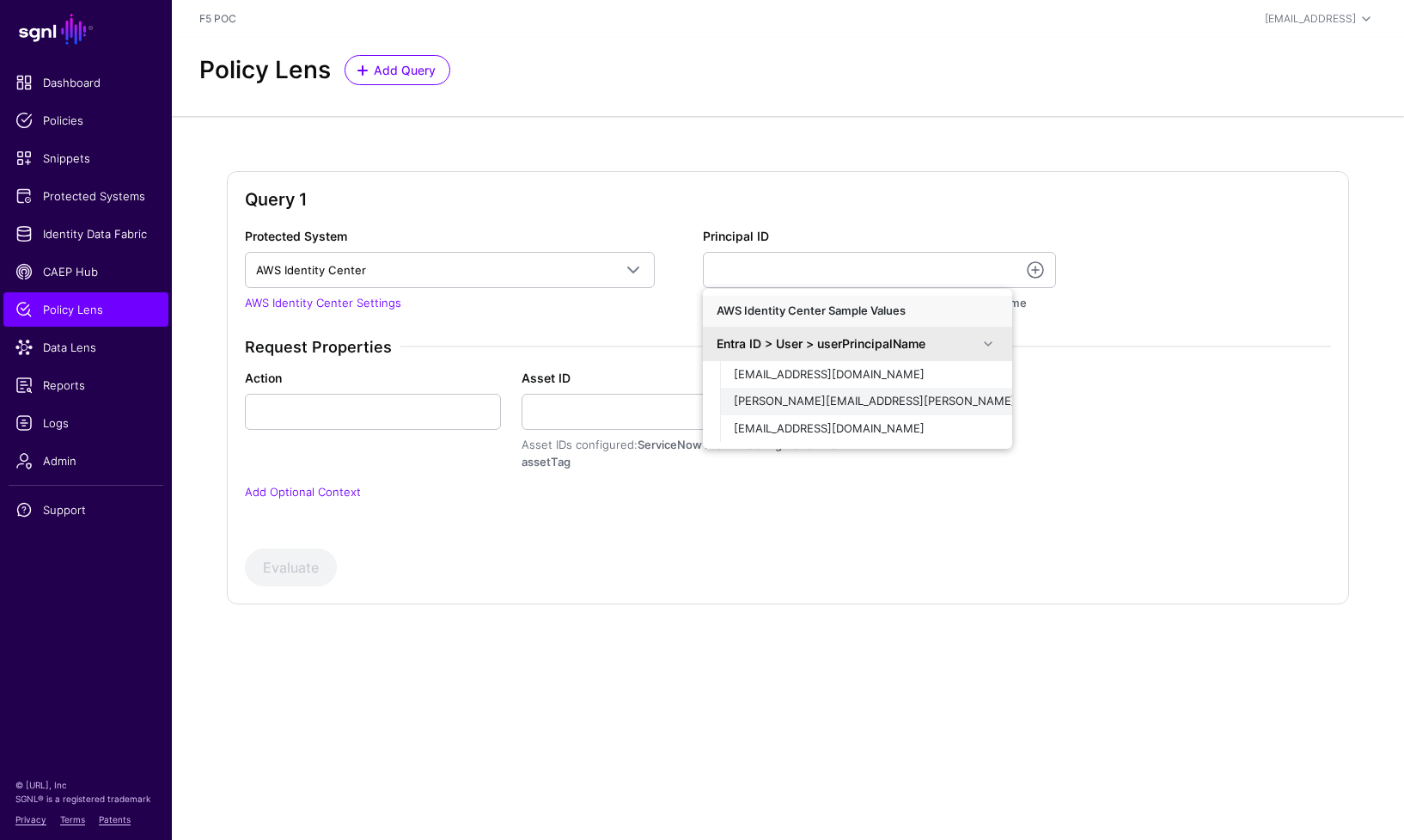
click at [870, 402] on span "[PERSON_NAME][EMAIL_ADDRESS][PERSON_NAME][DOMAIN_NAME]" at bounding box center [921, 401] width 375 height 14
type input "**********"
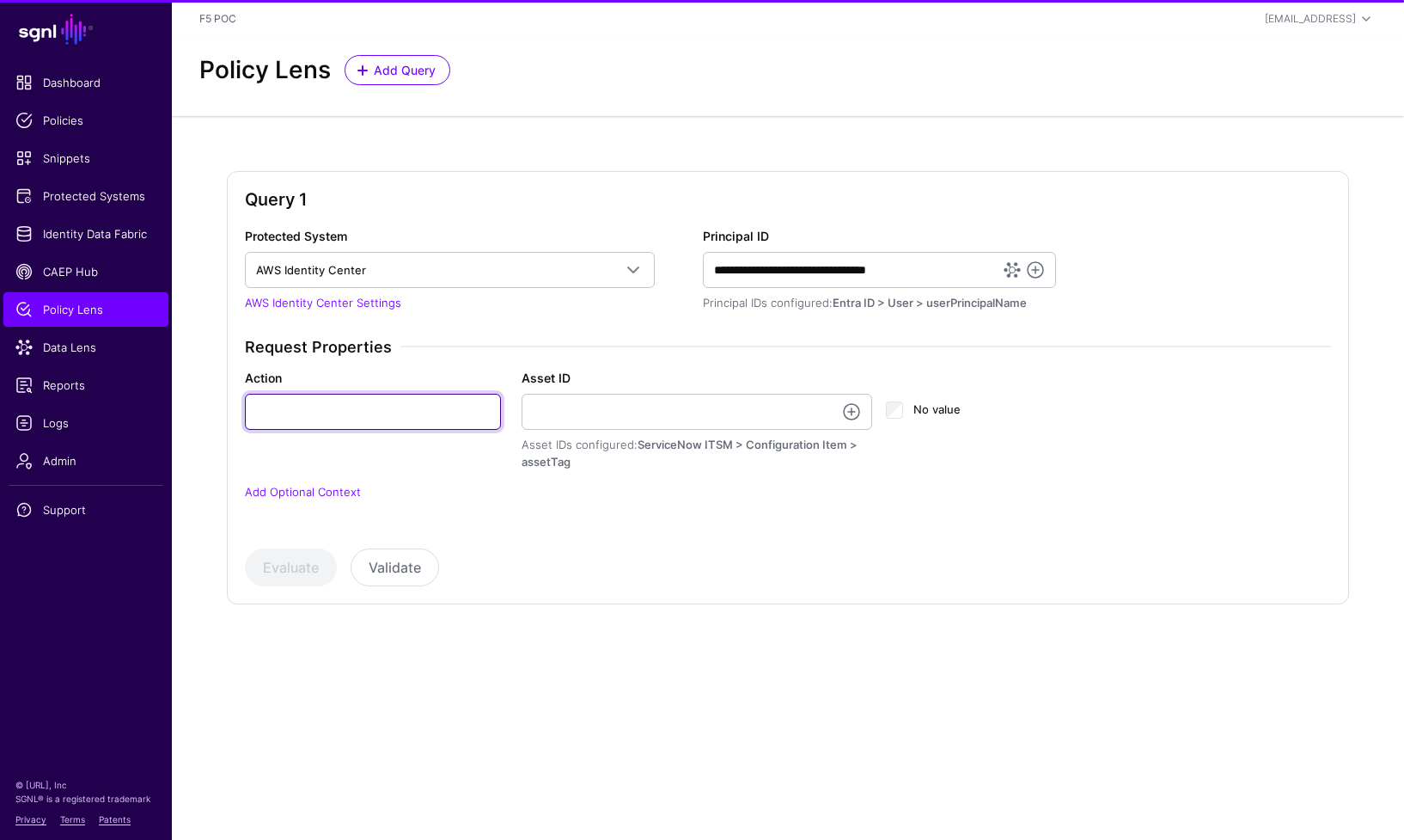
click at [417, 420] on input "Action" at bounding box center [373, 412] width 256 height 36
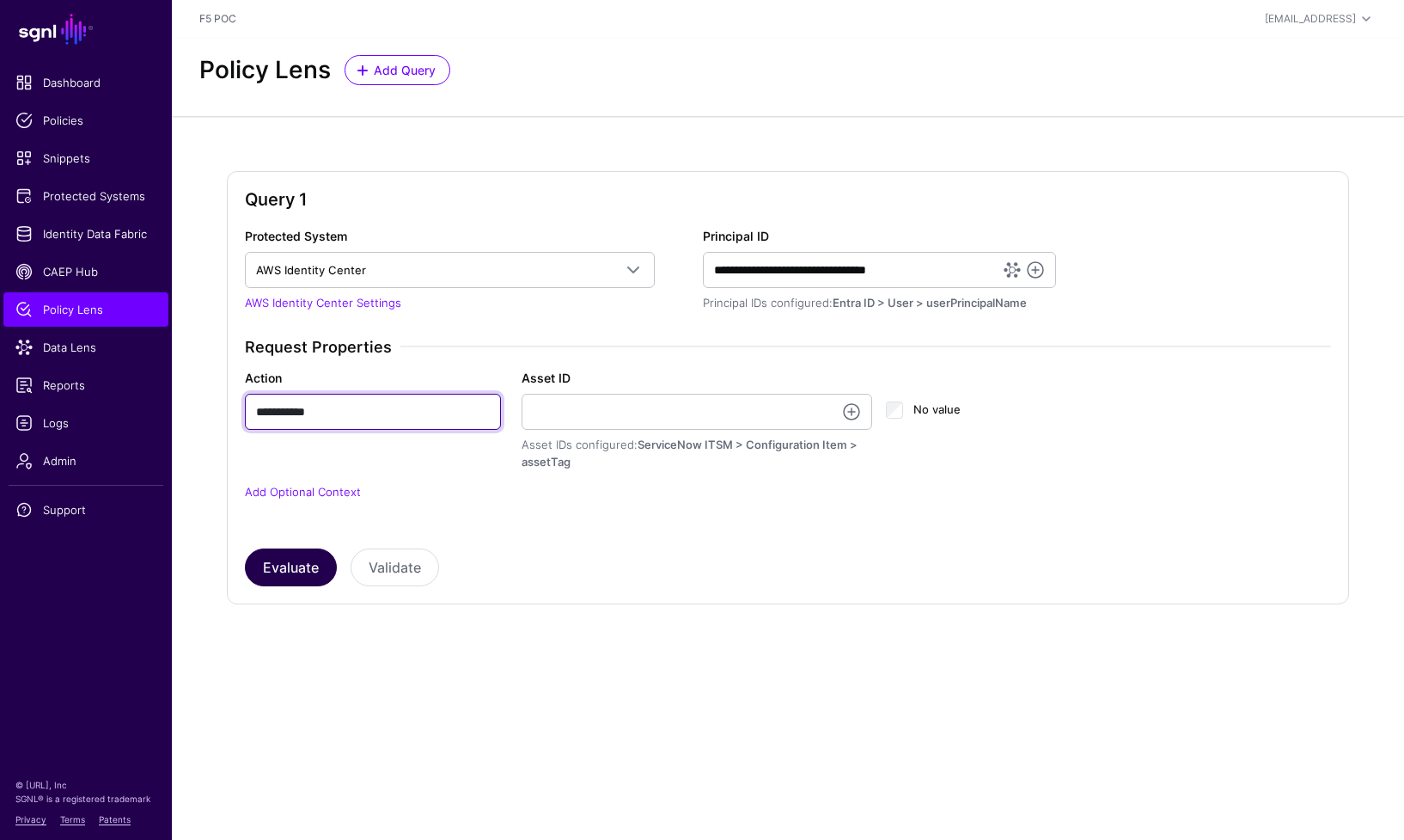
type input "**********"
click at [283, 571] on button "Evaluate" at bounding box center [291, 567] width 92 height 38
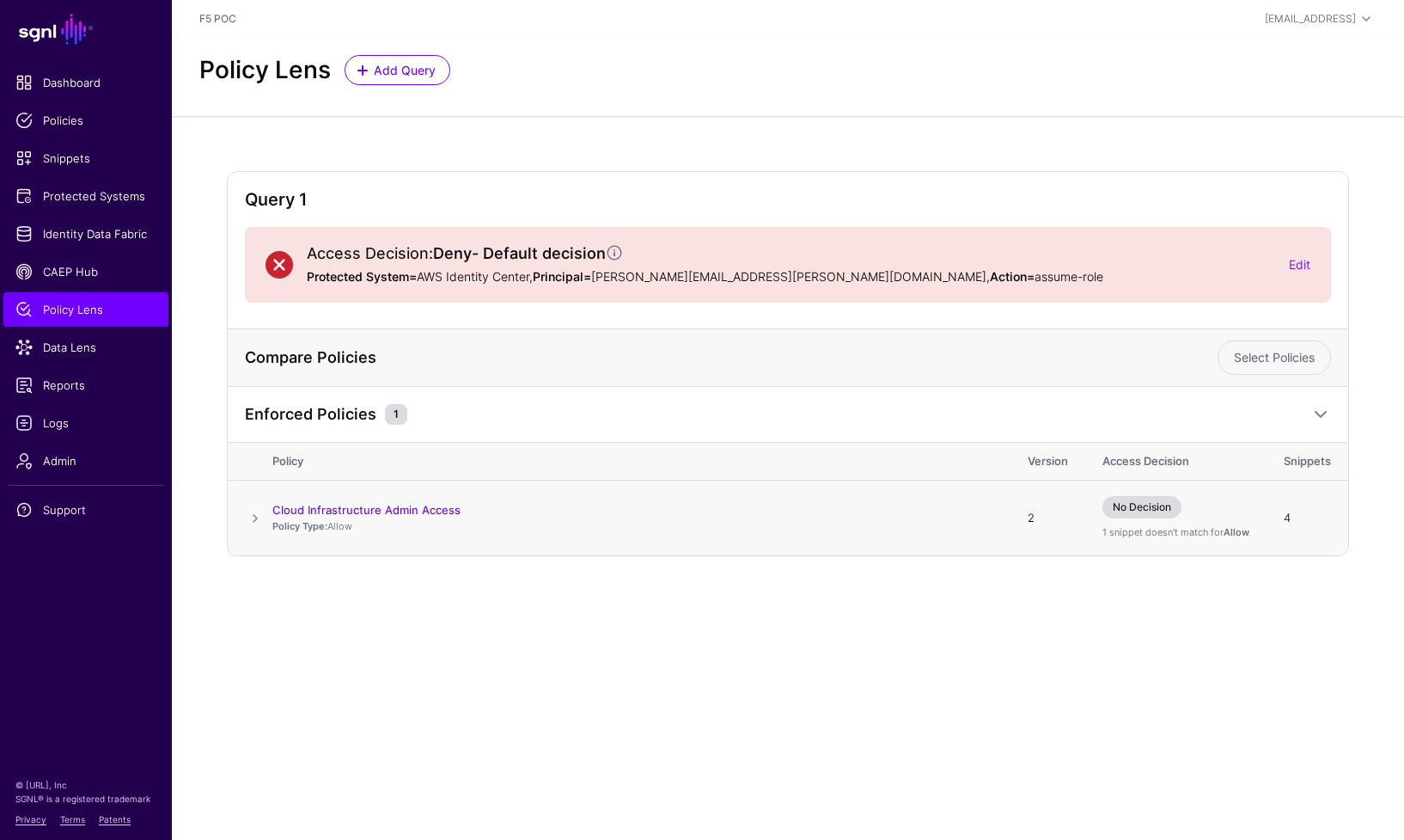
click at [256, 515] on span at bounding box center [255, 517] width 21 height 21
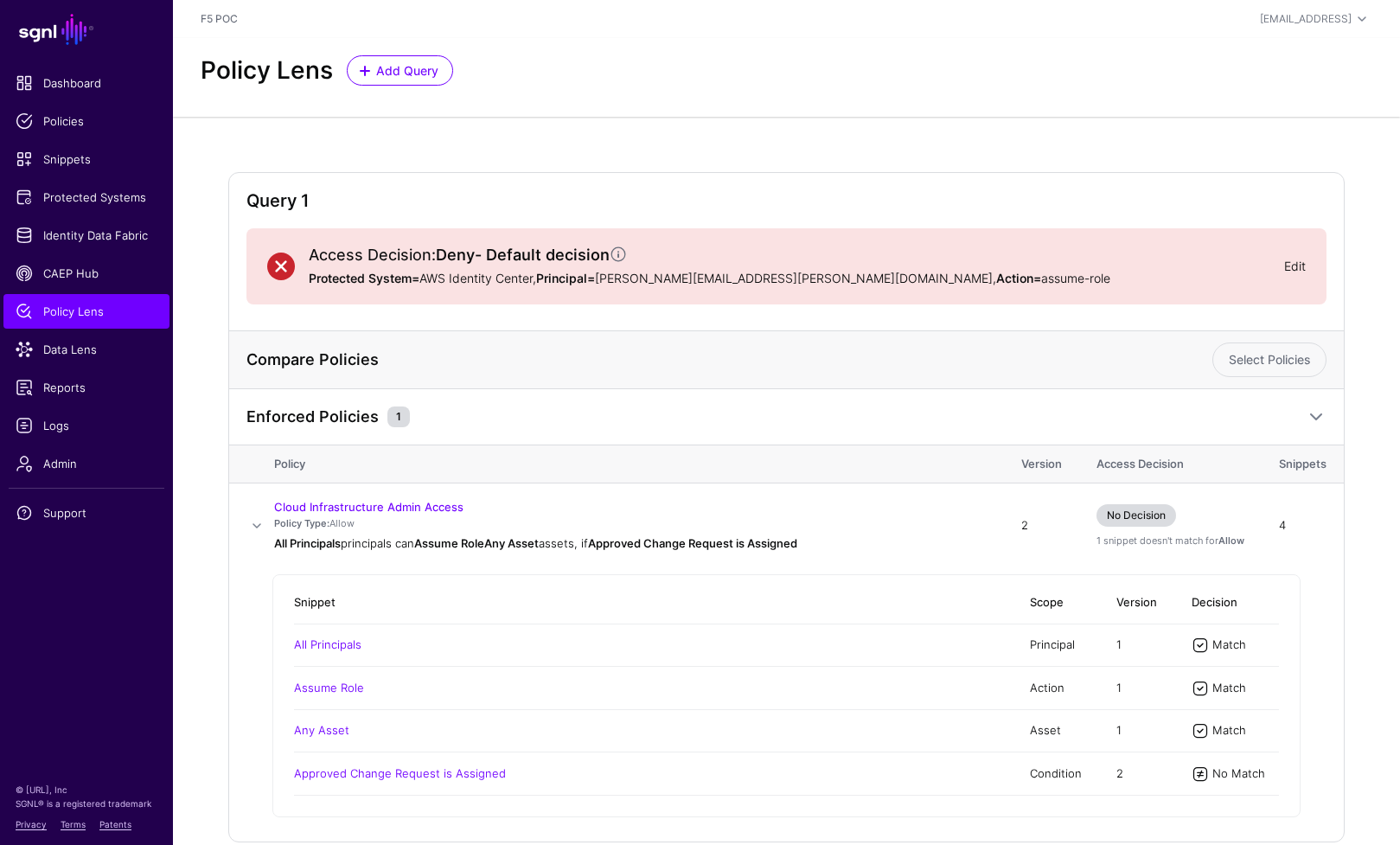
click at [1289, 266] on link "Edit" at bounding box center [1295, 266] width 22 height 15
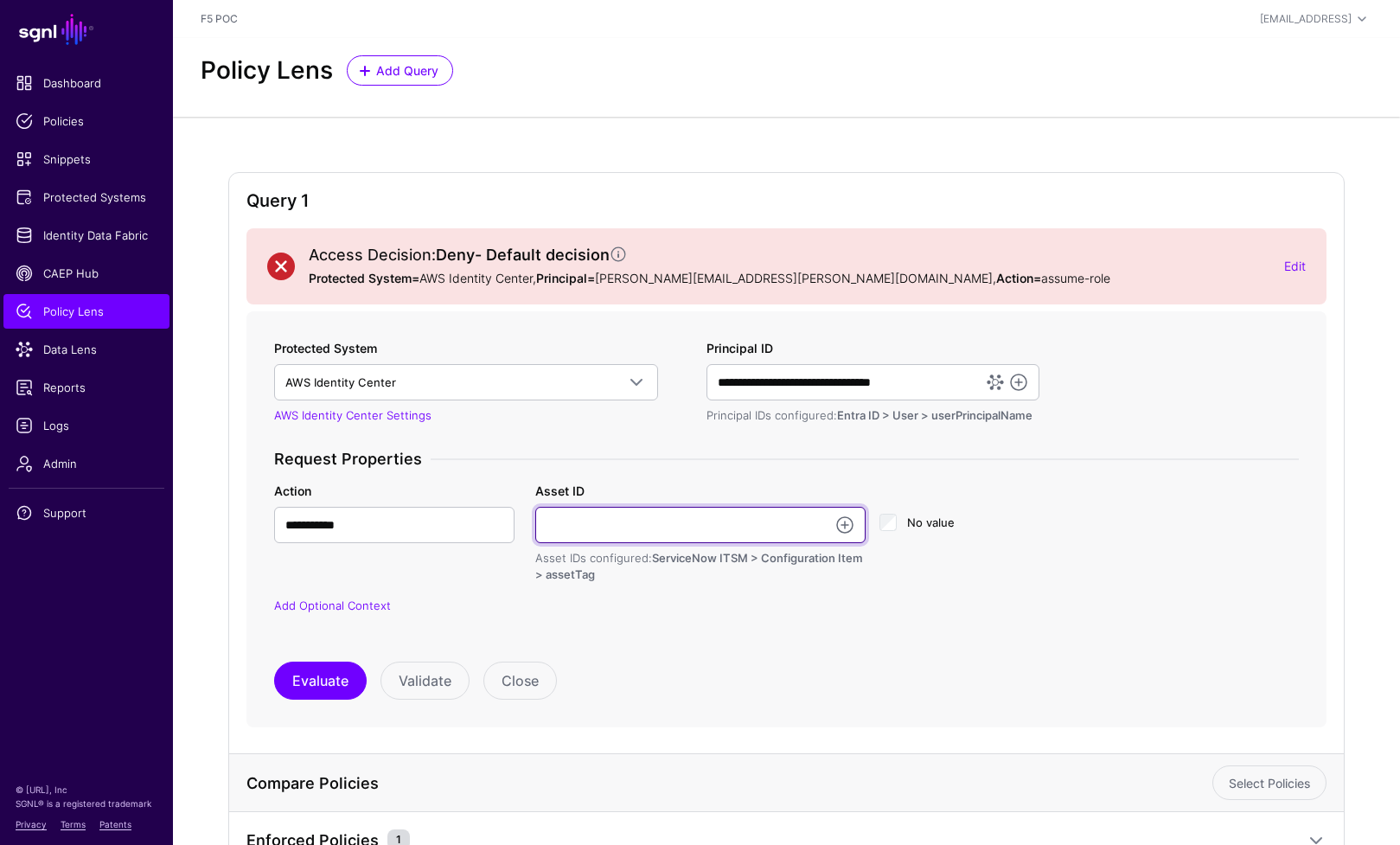
click at [610, 519] on input "Asset ID" at bounding box center [701, 525] width 331 height 36
paste input "**********"
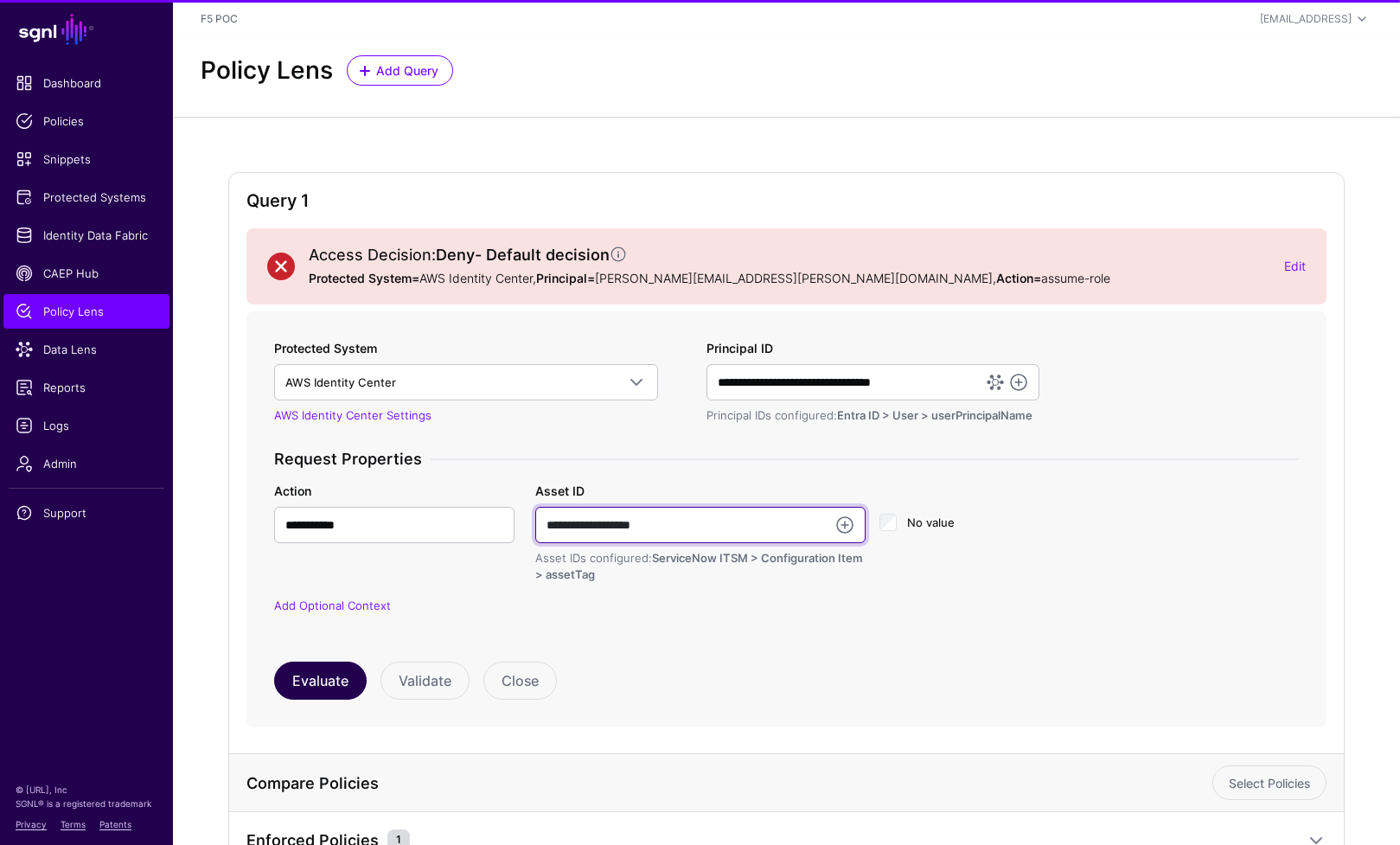
type input "**********"
click at [316, 685] on button "Evaluate" at bounding box center [320, 681] width 93 height 38
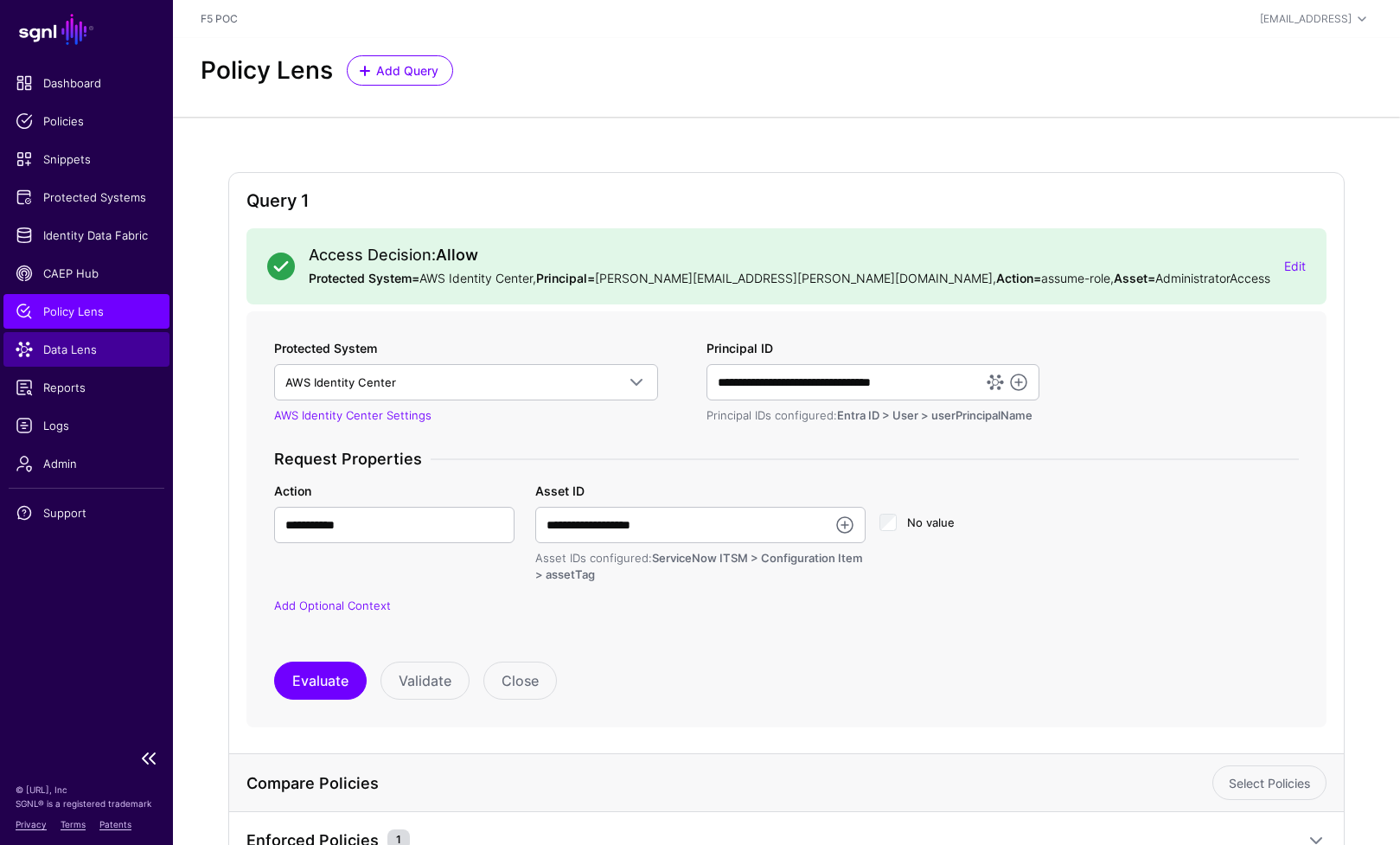
click at [101, 364] on link "Data Lens" at bounding box center [86, 349] width 166 height 35
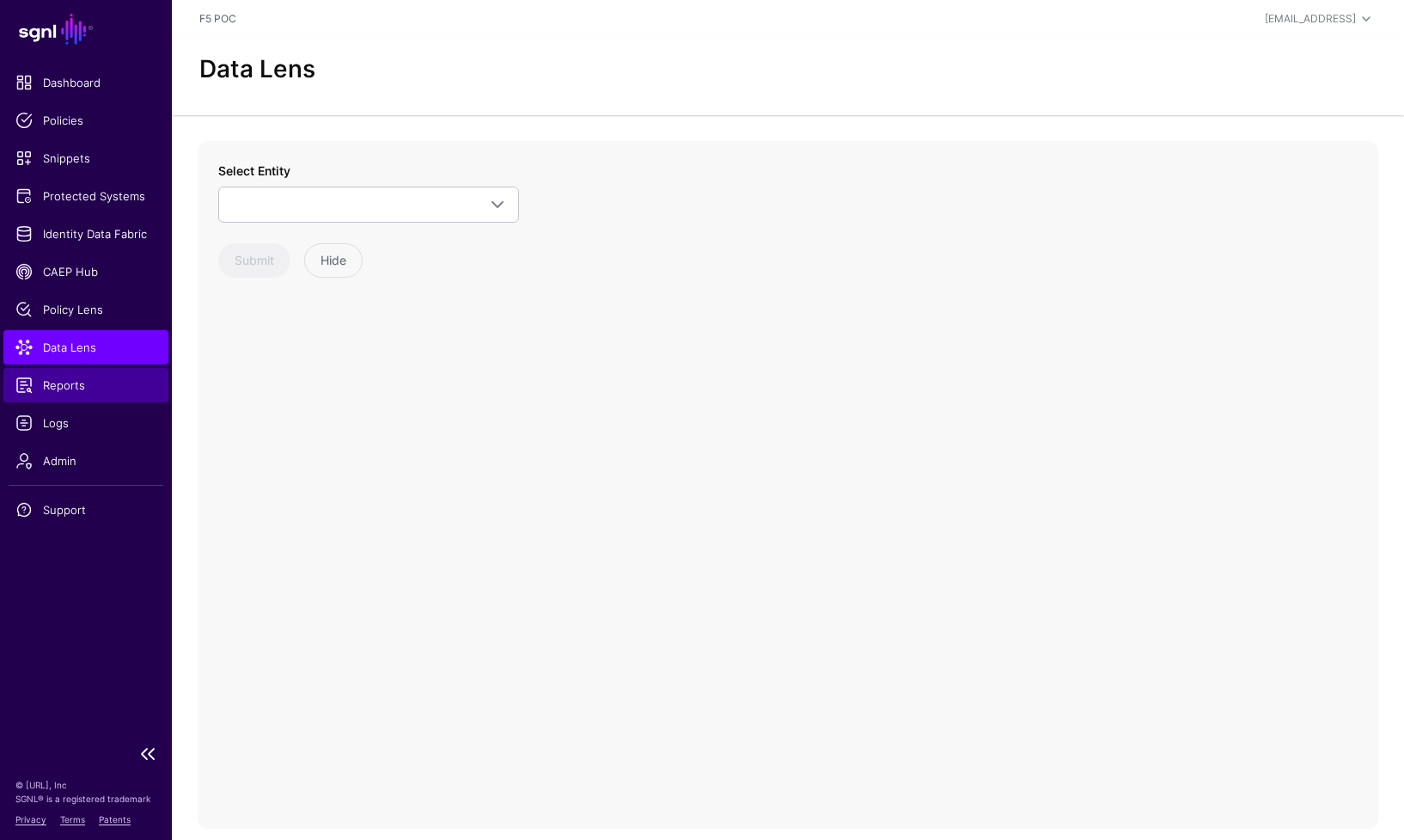
click at [105, 389] on span "Reports" at bounding box center [86, 384] width 140 height 17
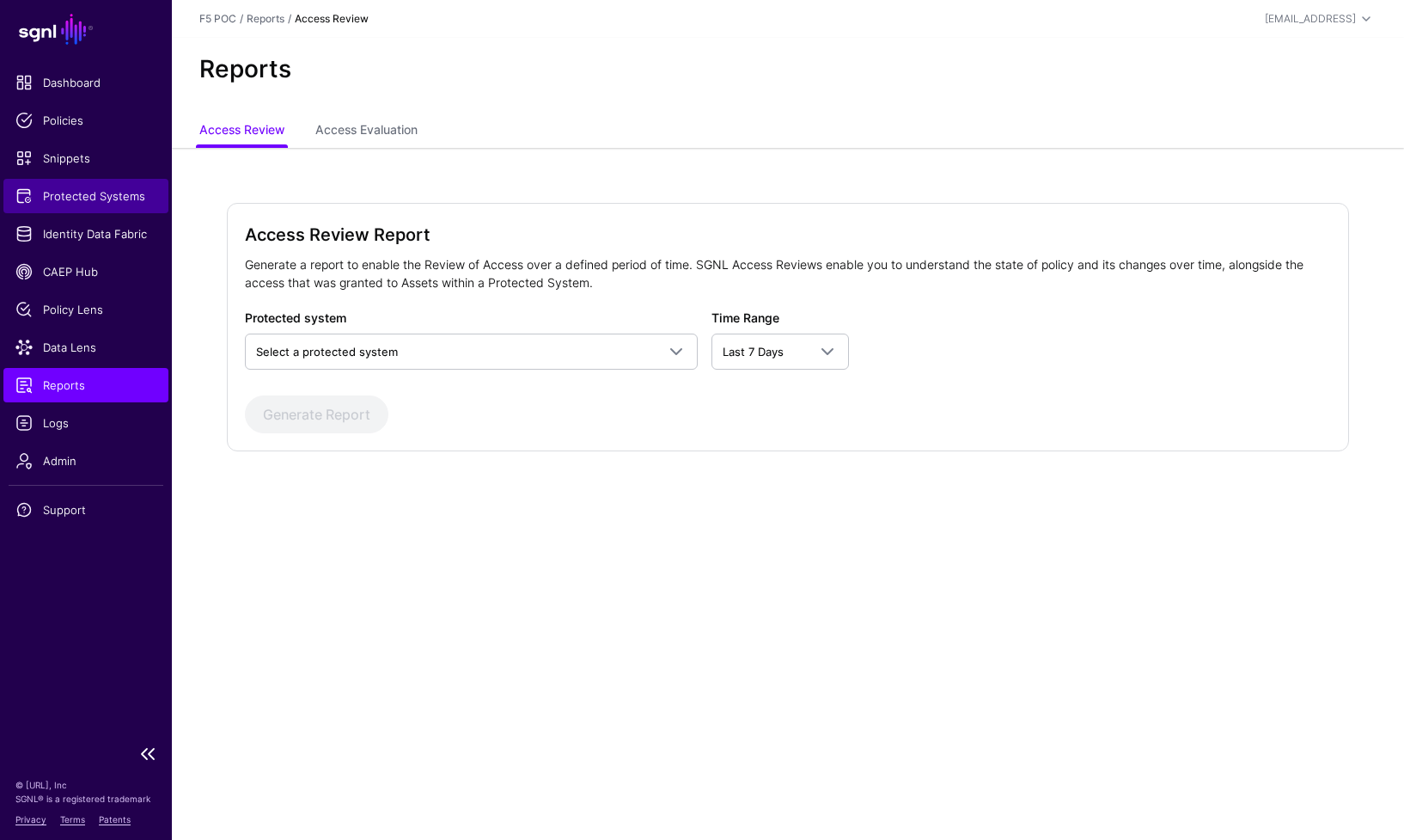
click at [102, 195] on span "Protected Systems" at bounding box center [86, 195] width 140 height 17
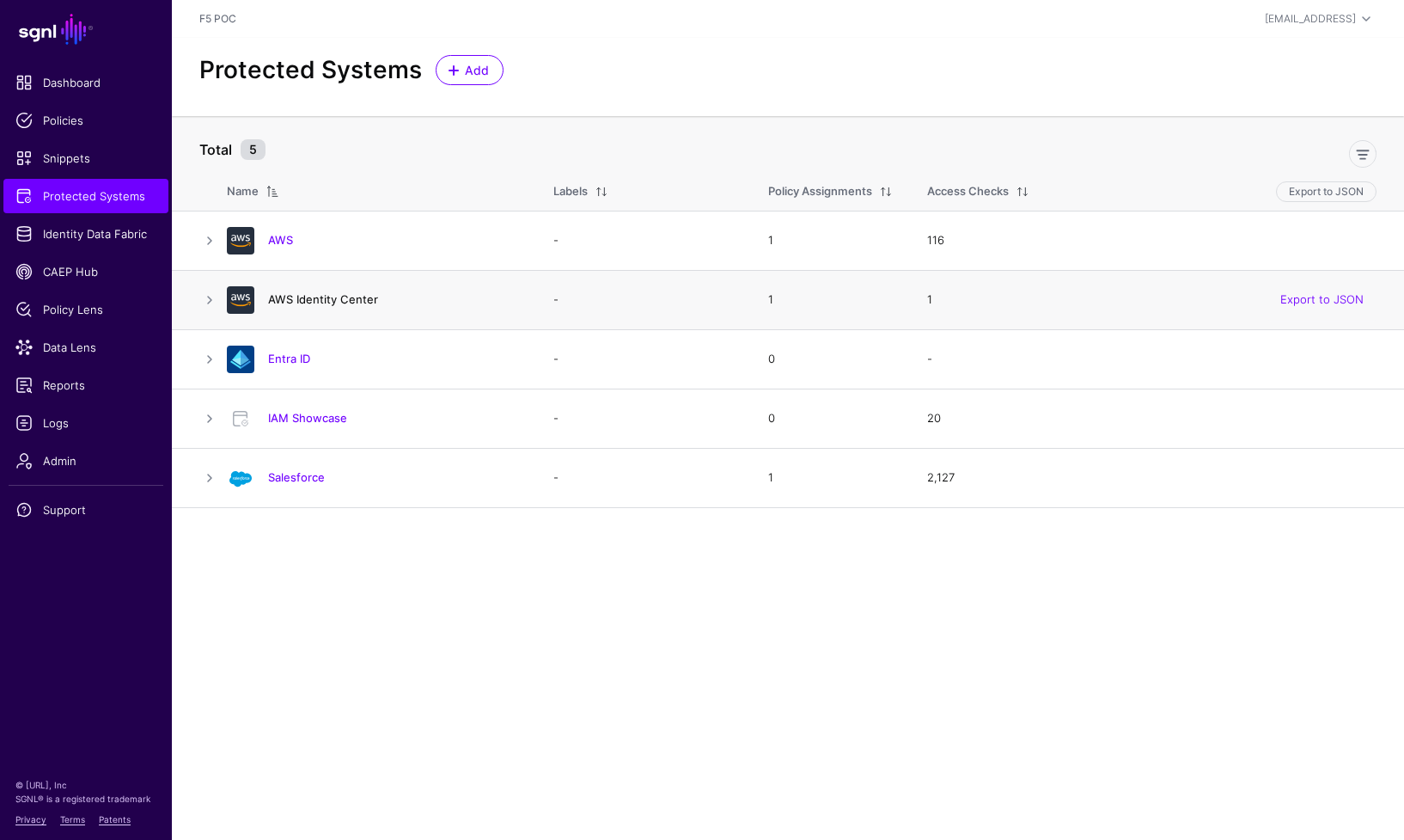
click at [350, 304] on link "AWS Identity Center" at bounding box center [323, 299] width 110 height 14
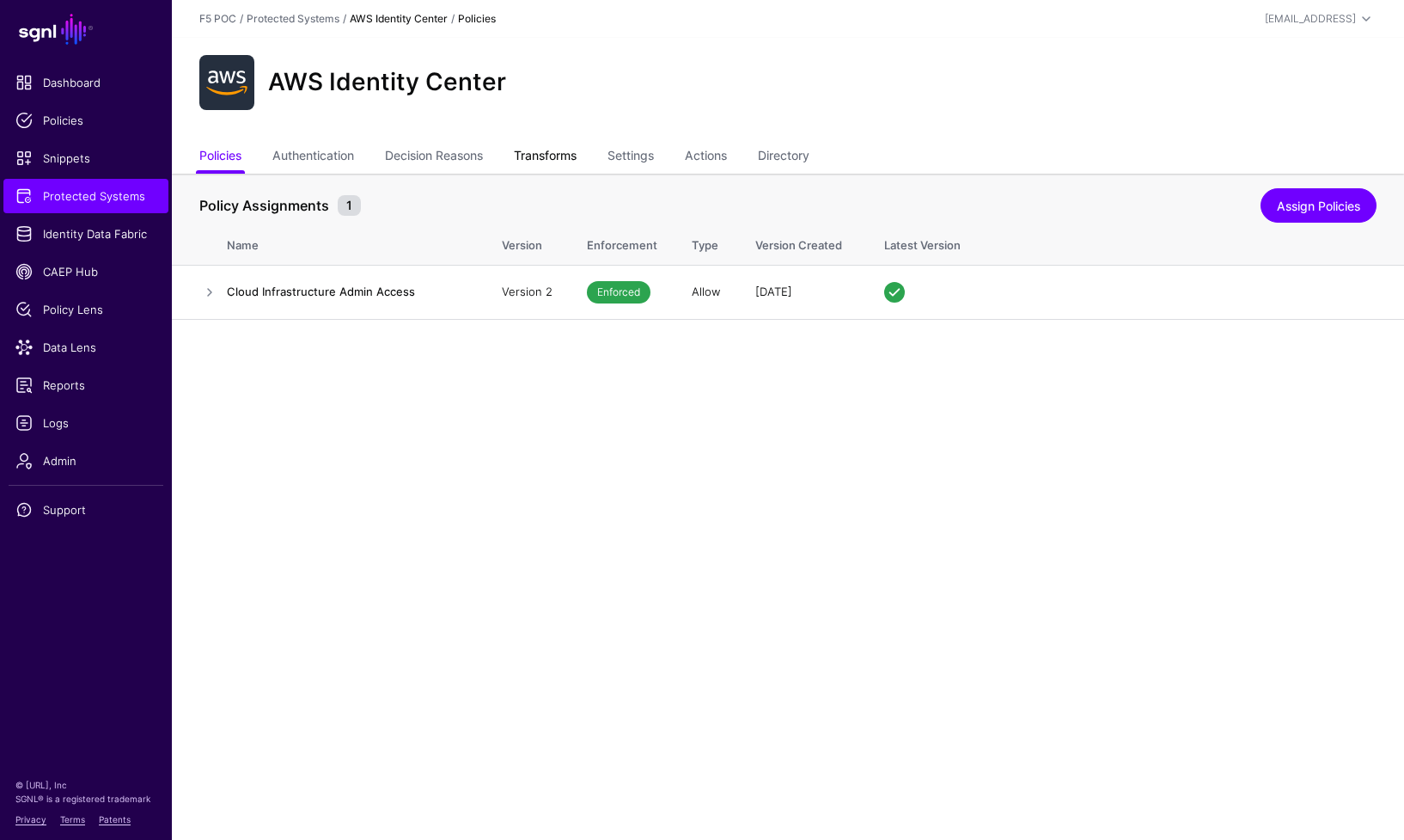
click at [546, 158] on link "Transforms" at bounding box center [544, 156] width 62 height 33
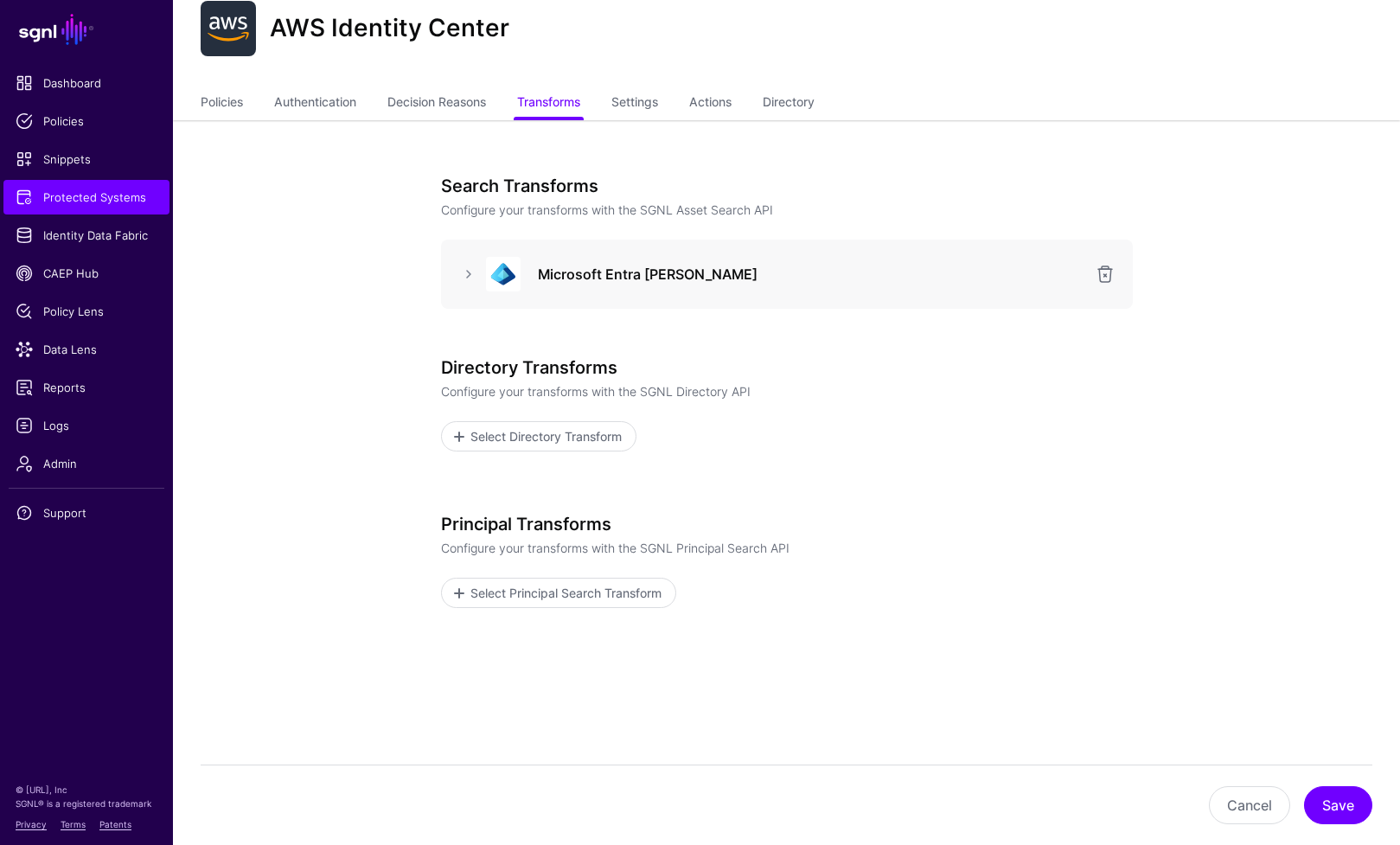
scroll to position [45, 0]
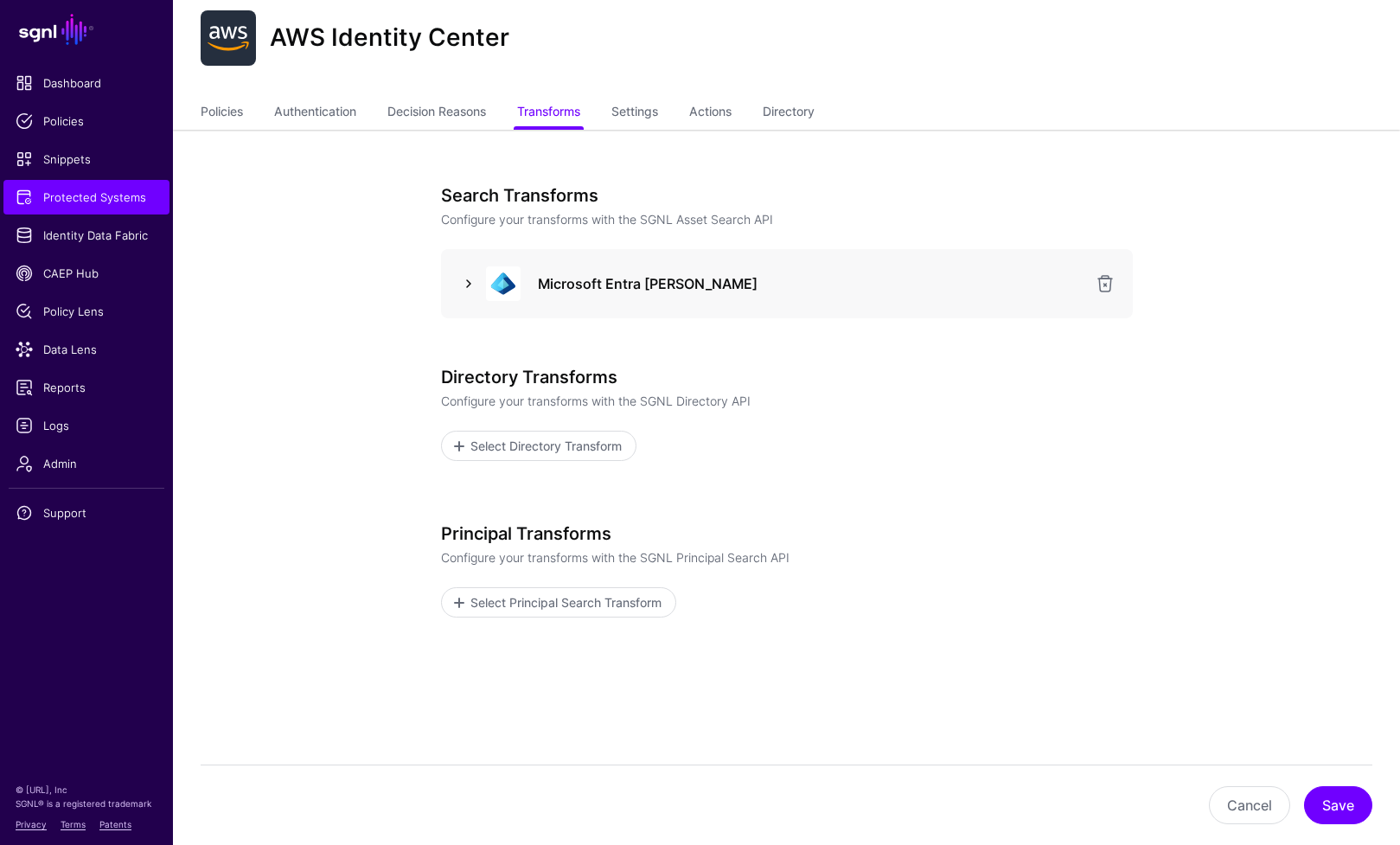
click at [473, 284] on link at bounding box center [468, 283] width 21 height 21
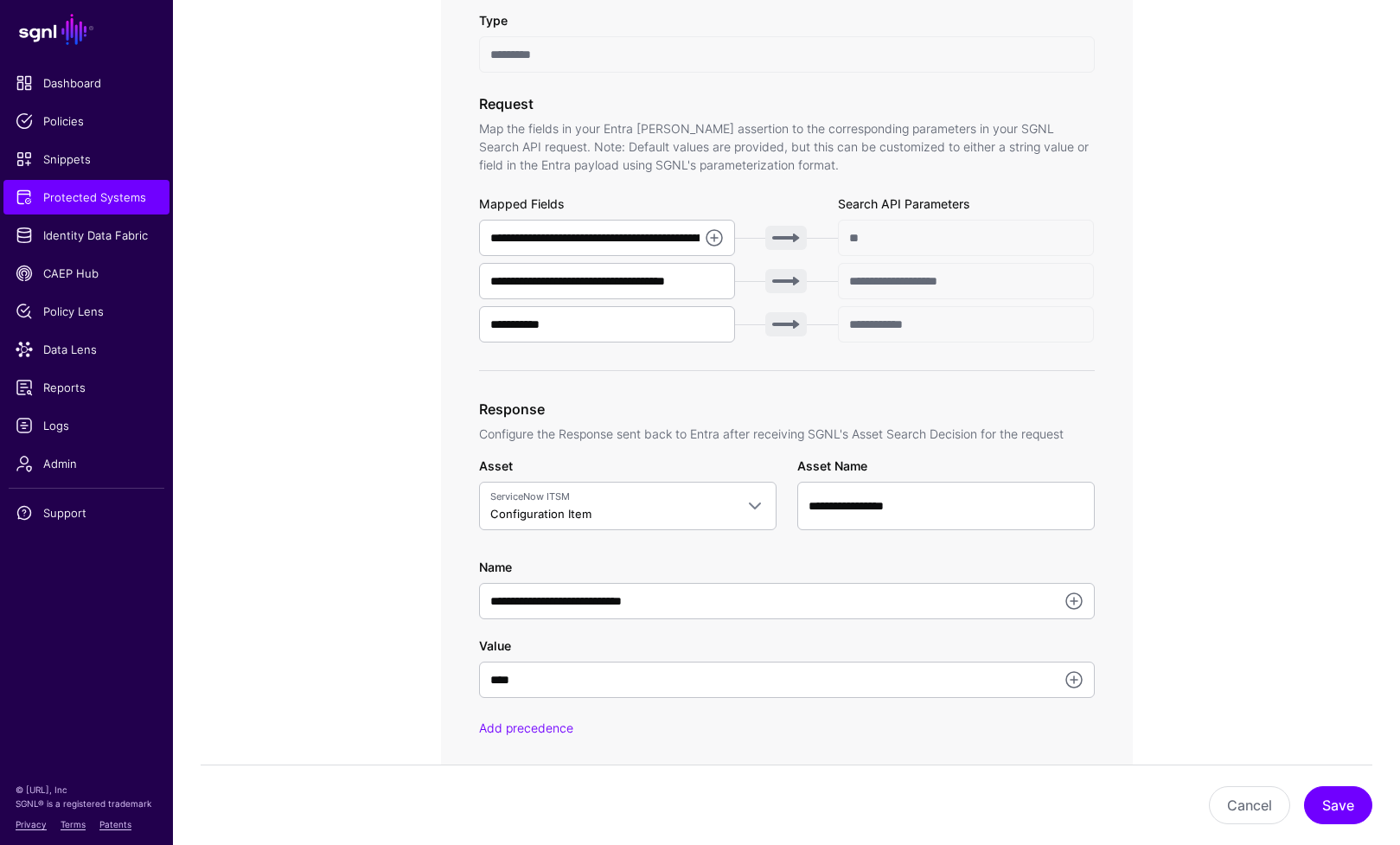
scroll to position [531, 0]
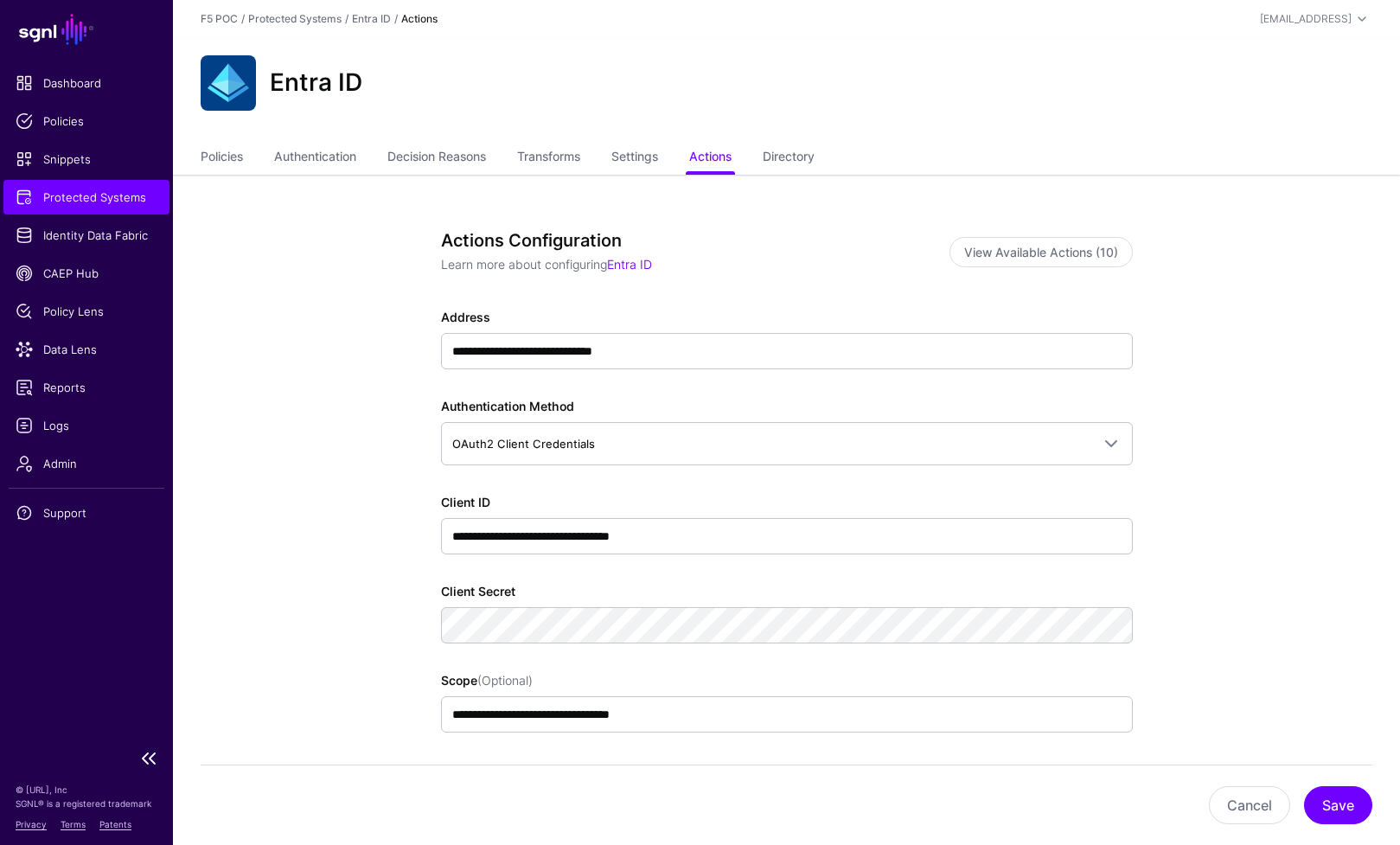
click at [136, 187] on link "Protected Systems" at bounding box center [86, 197] width 166 height 35
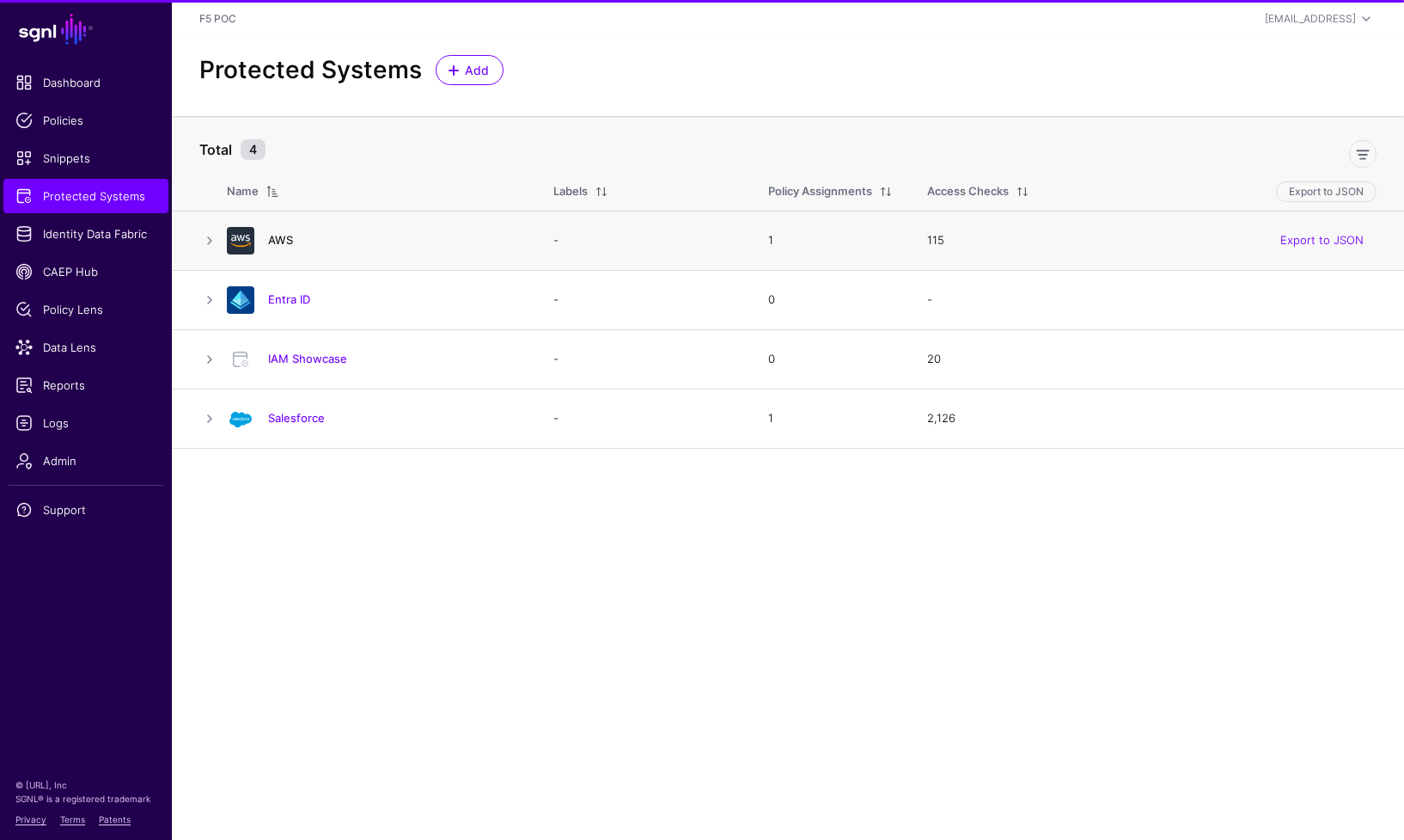
click at [283, 240] on link "AWS" at bounding box center [280, 239] width 25 height 14
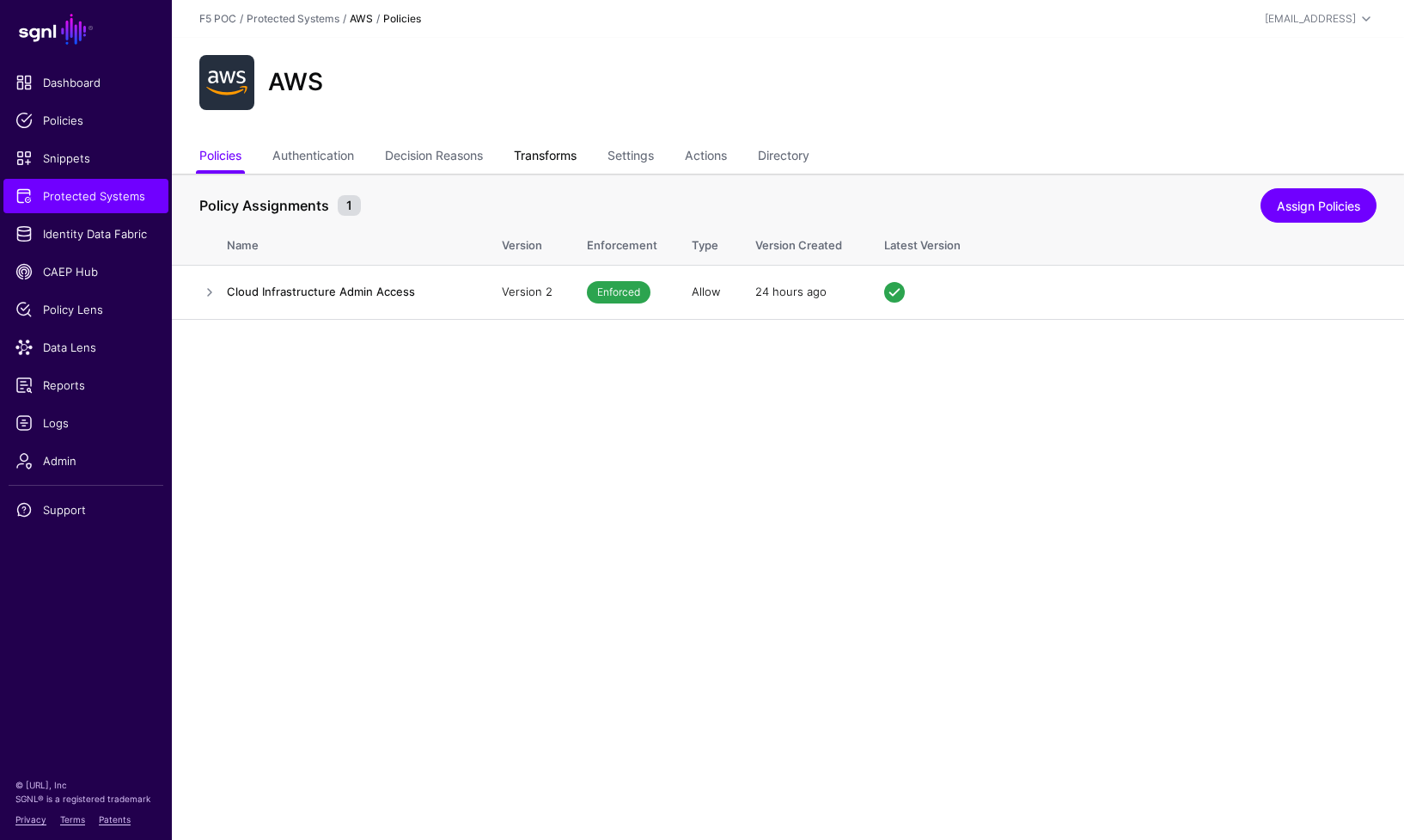
click at [560, 158] on link "Transforms" at bounding box center [544, 156] width 62 height 33
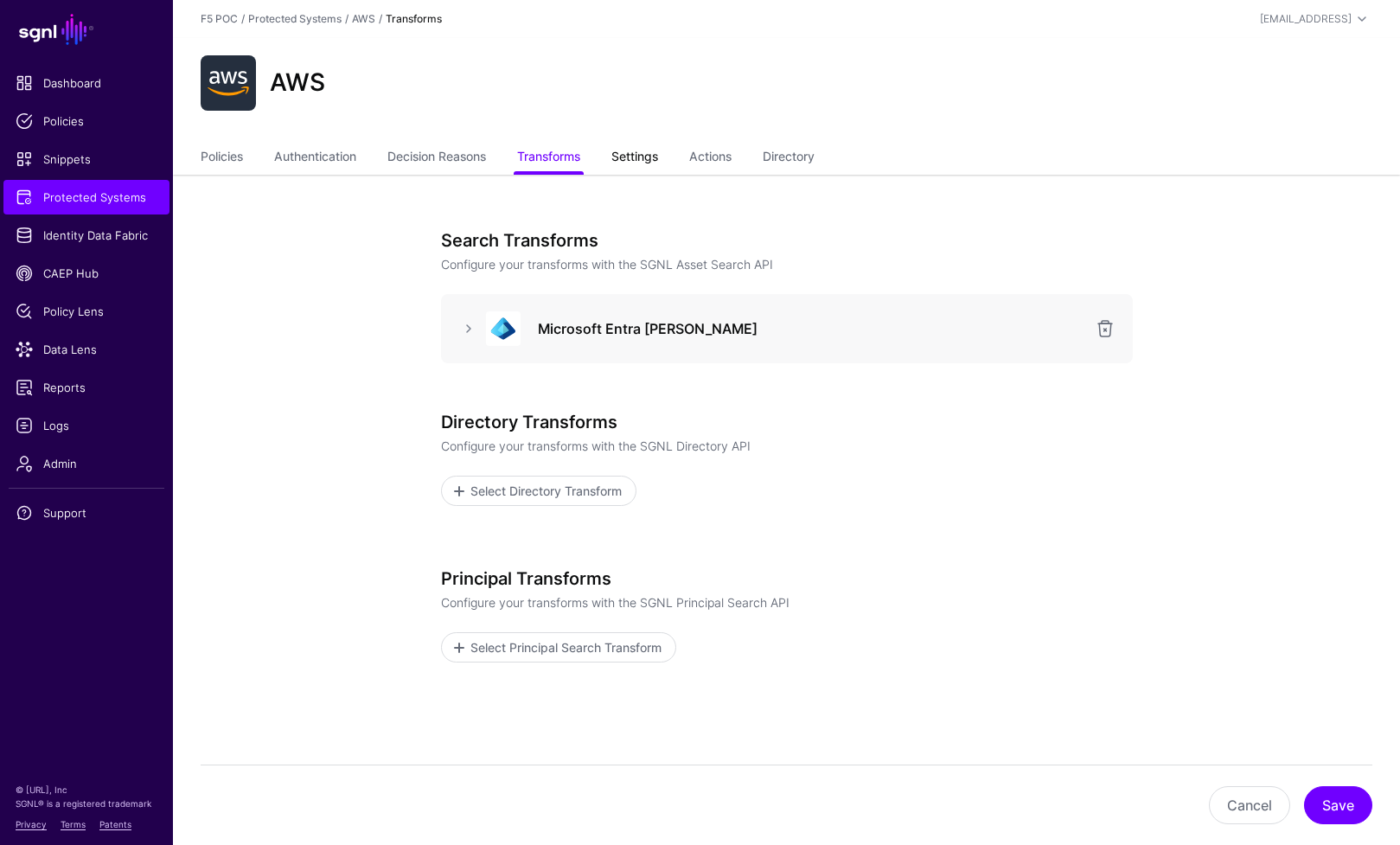
click at [620, 150] on link "Settings" at bounding box center [634, 157] width 47 height 33
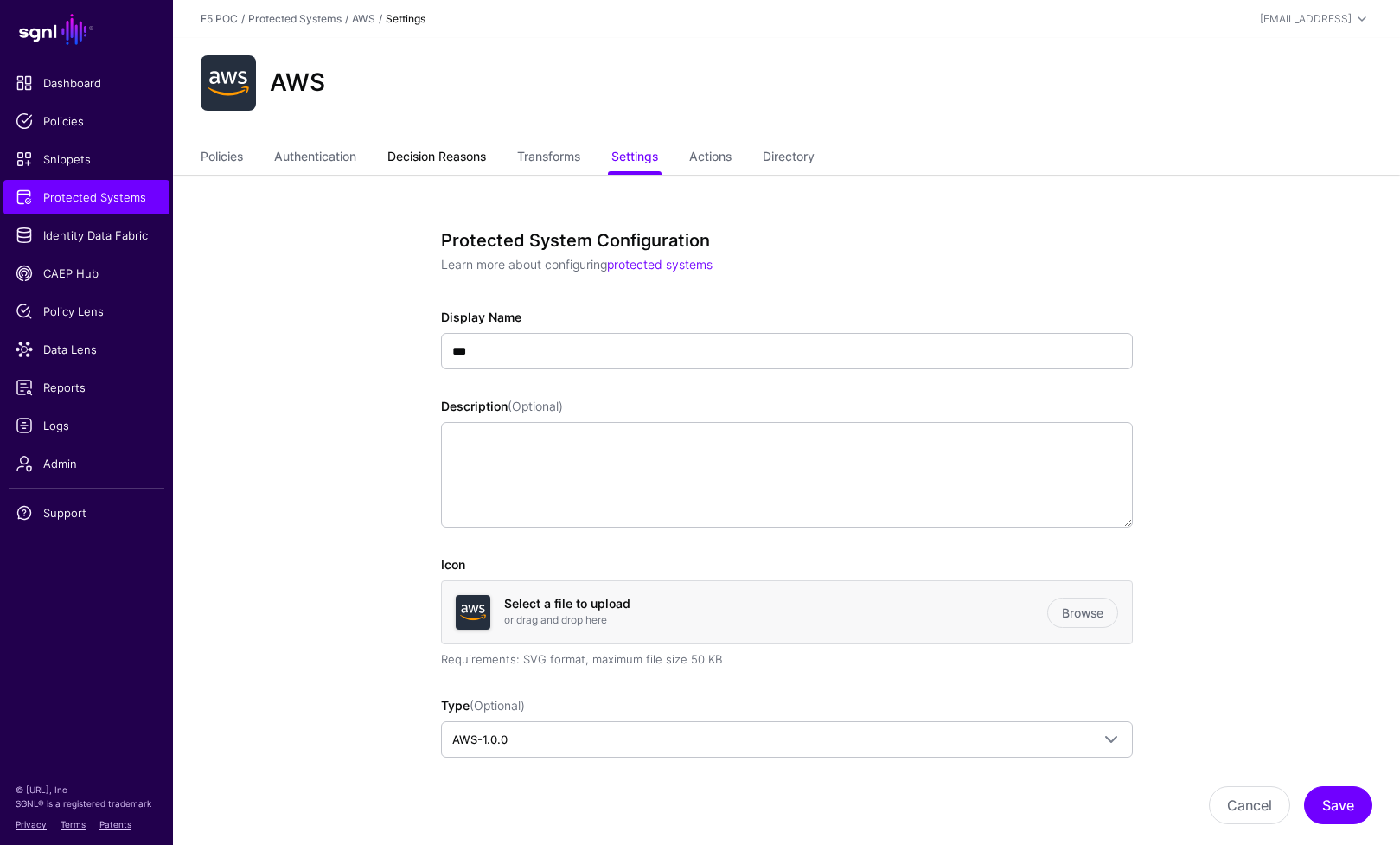
click at [482, 157] on link "Decision Reasons" at bounding box center [436, 157] width 99 height 33
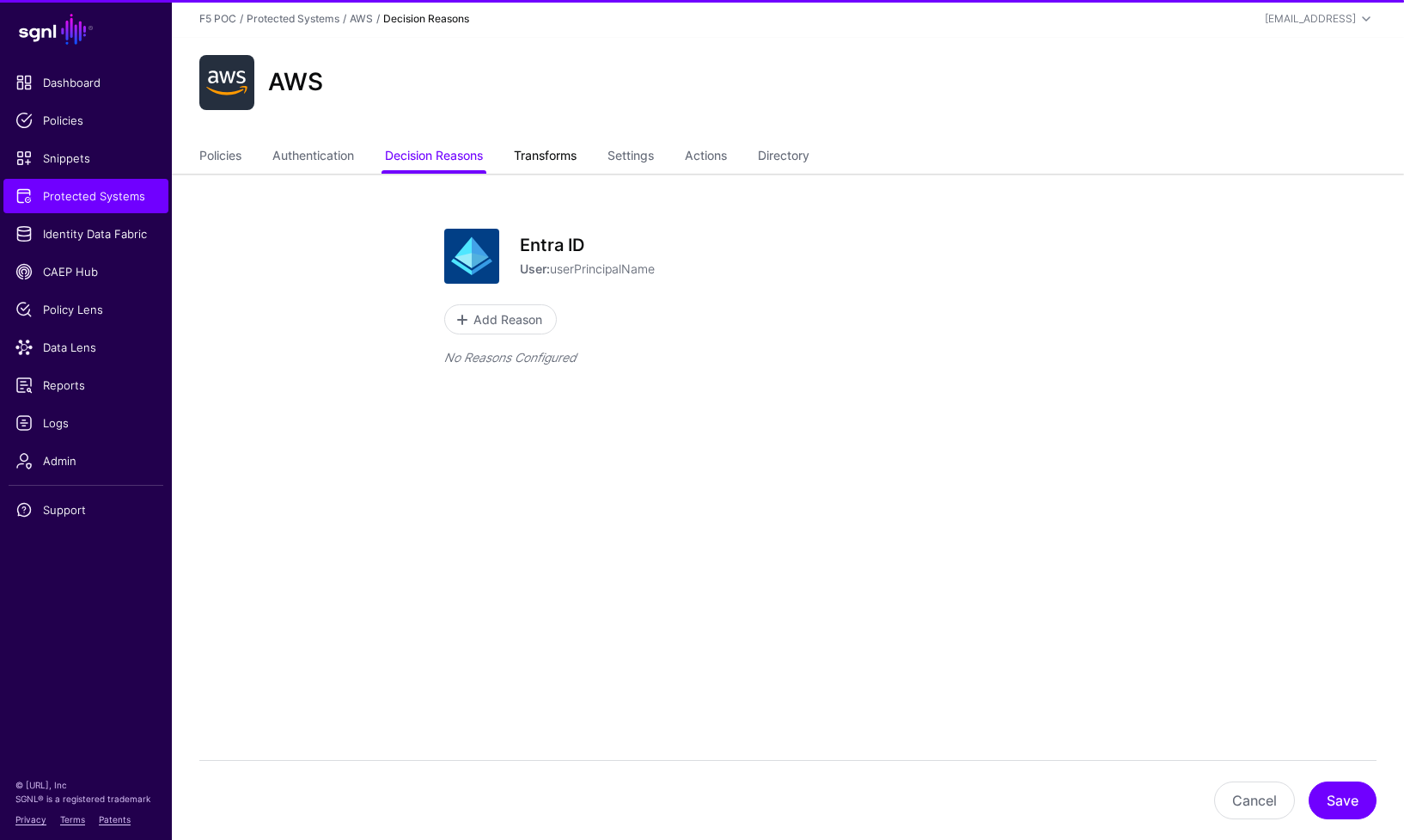
click at [541, 159] on link "Transforms" at bounding box center [544, 156] width 62 height 33
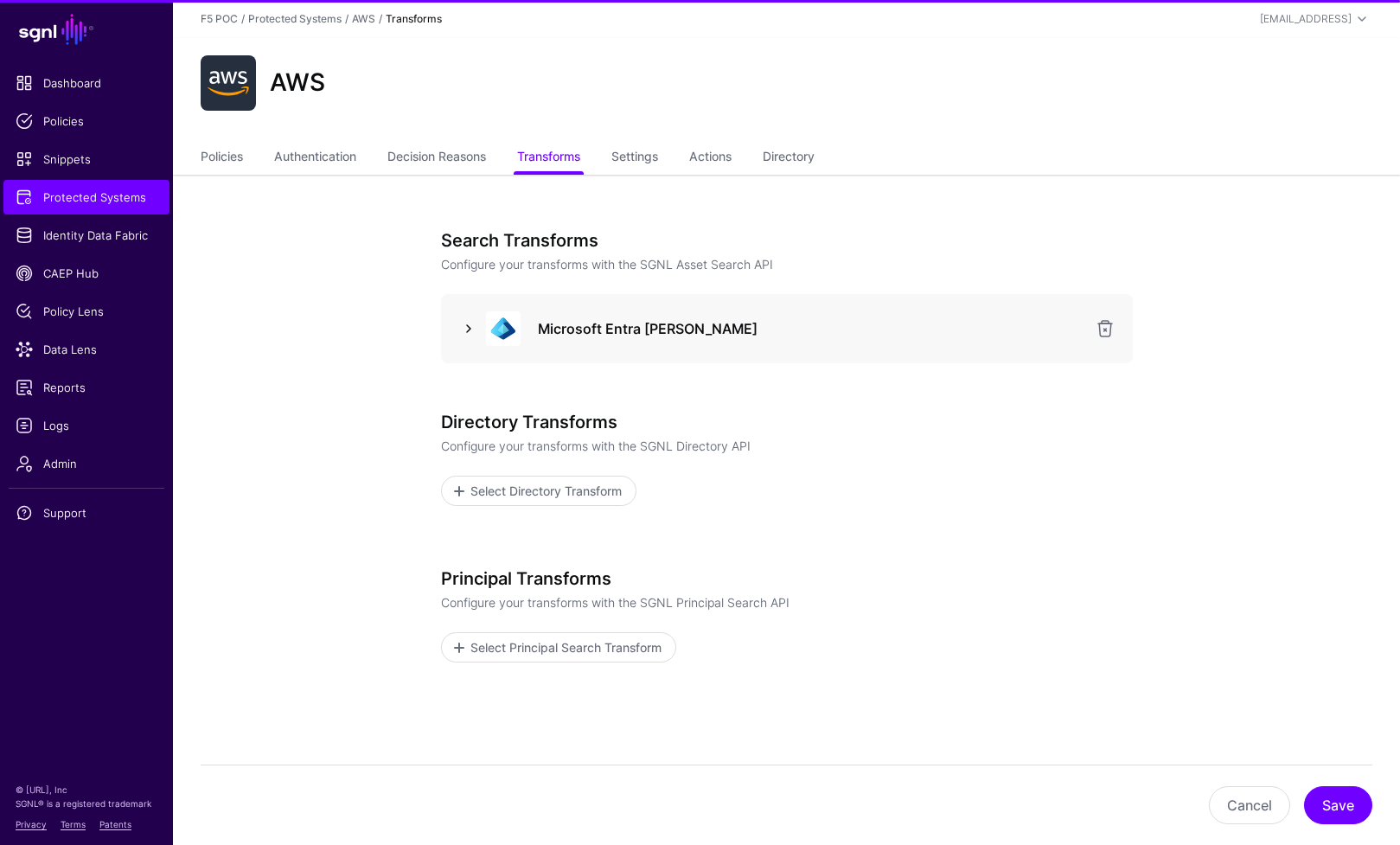
click at [474, 331] on link at bounding box center [468, 328] width 21 height 21
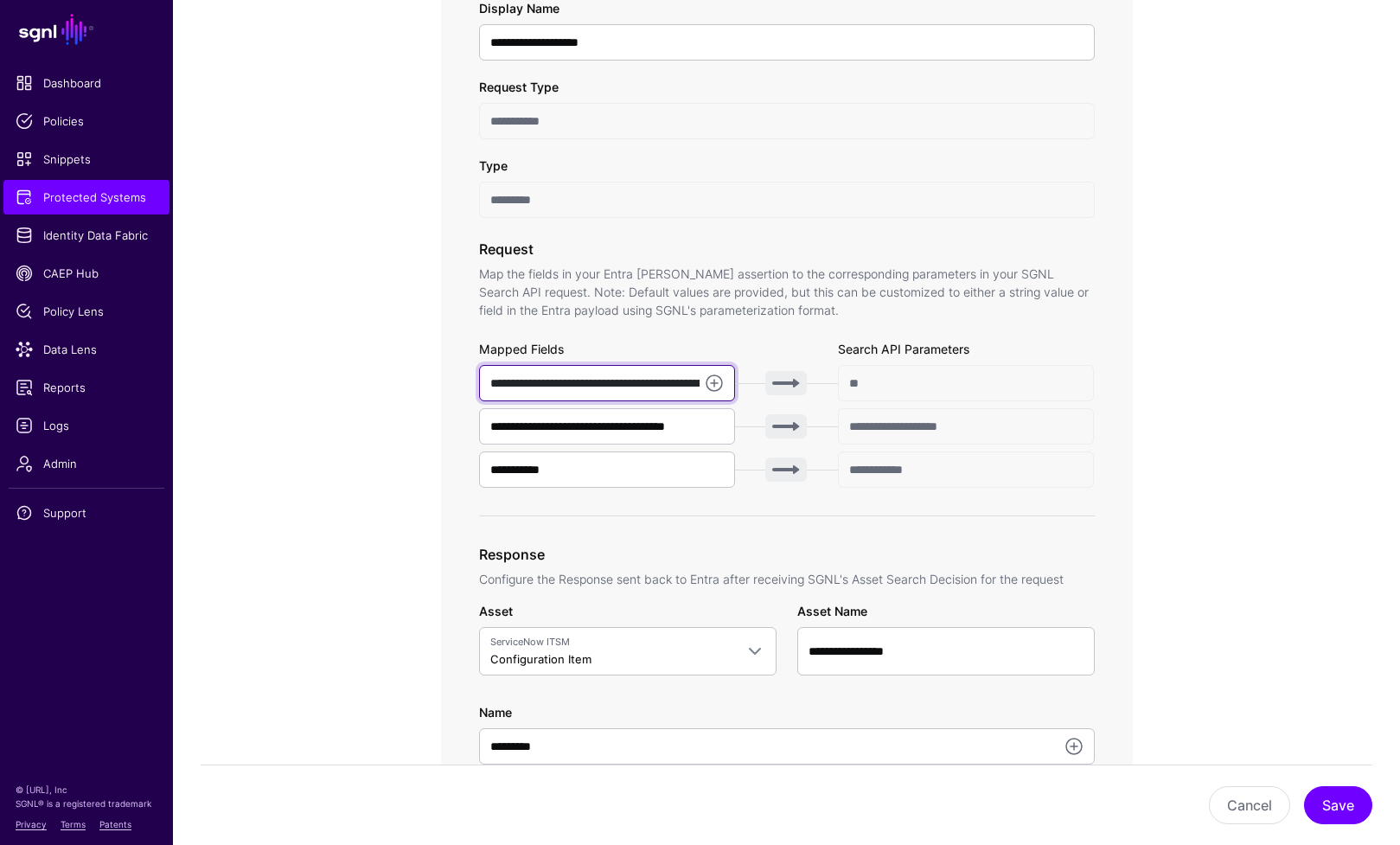
scroll to position [0, 103]
drag, startPoint x: 484, startPoint y: 383, endPoint x: 903, endPoint y: 382, distance: 419.0
click at [903, 382] on div "**********" at bounding box center [787, 383] width 615 height 36
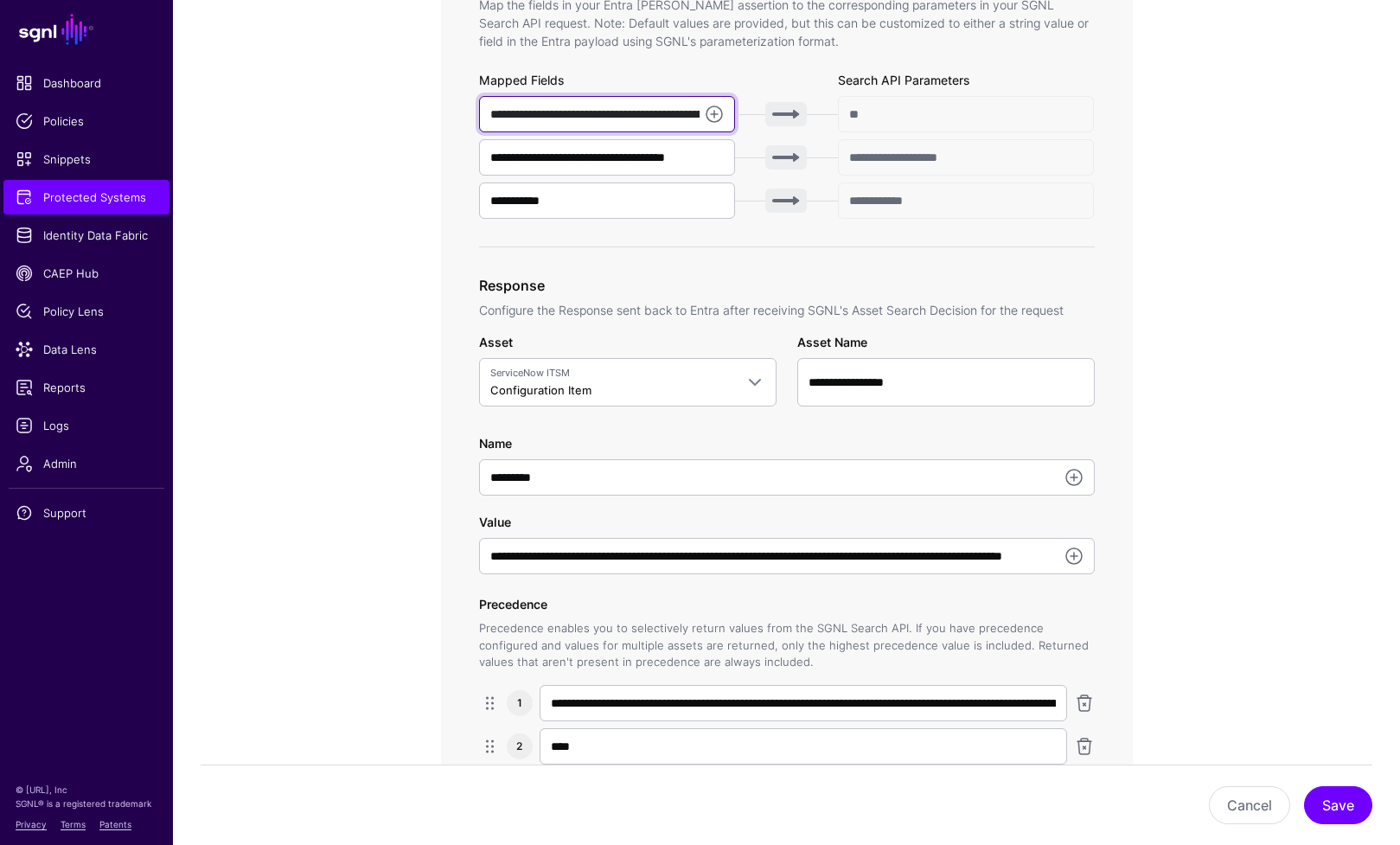
scroll to position [739, 0]
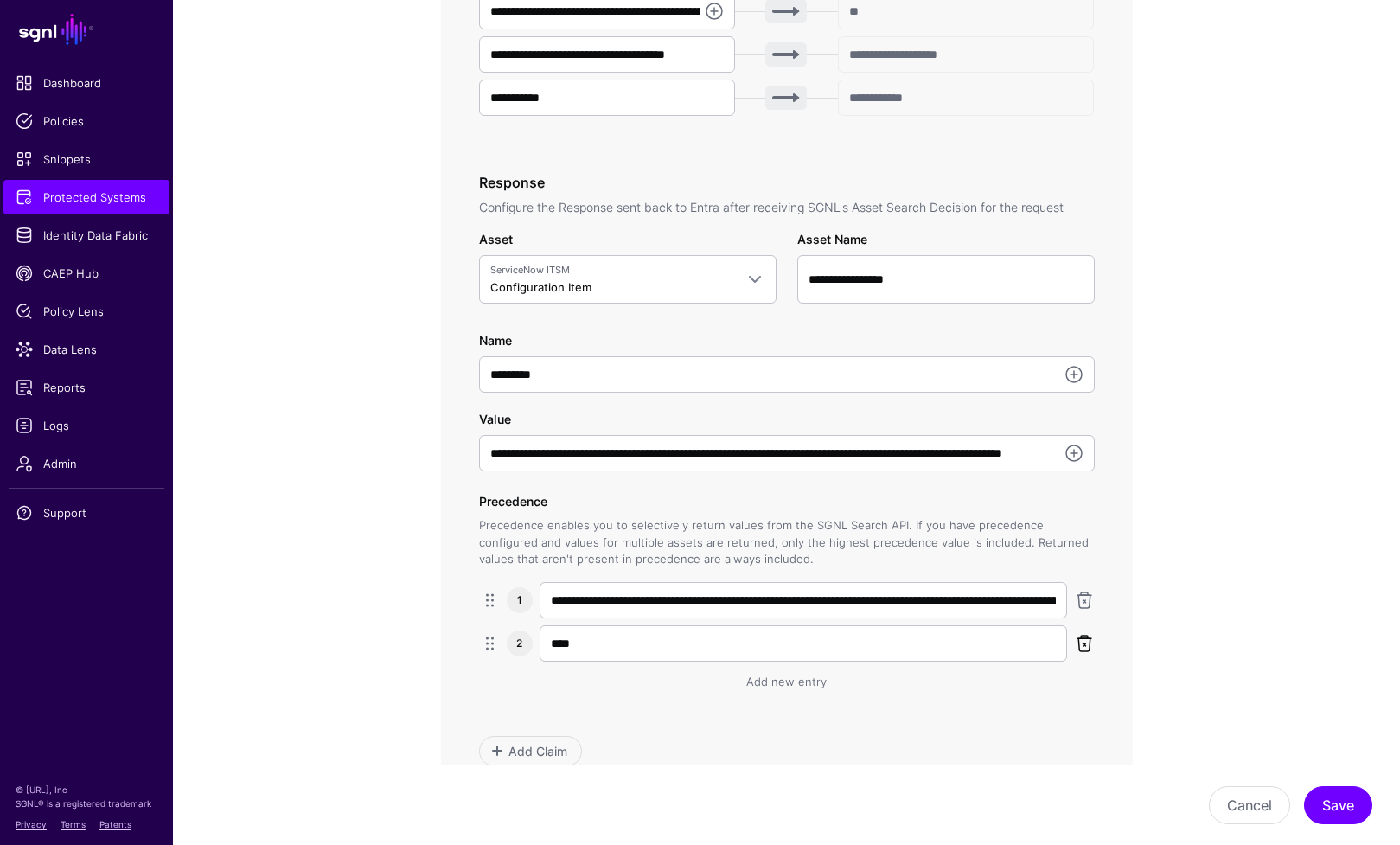
click at [1083, 642] on link at bounding box center [1084, 643] width 21 height 21
click at [1087, 602] on link at bounding box center [1084, 599] width 21 height 21
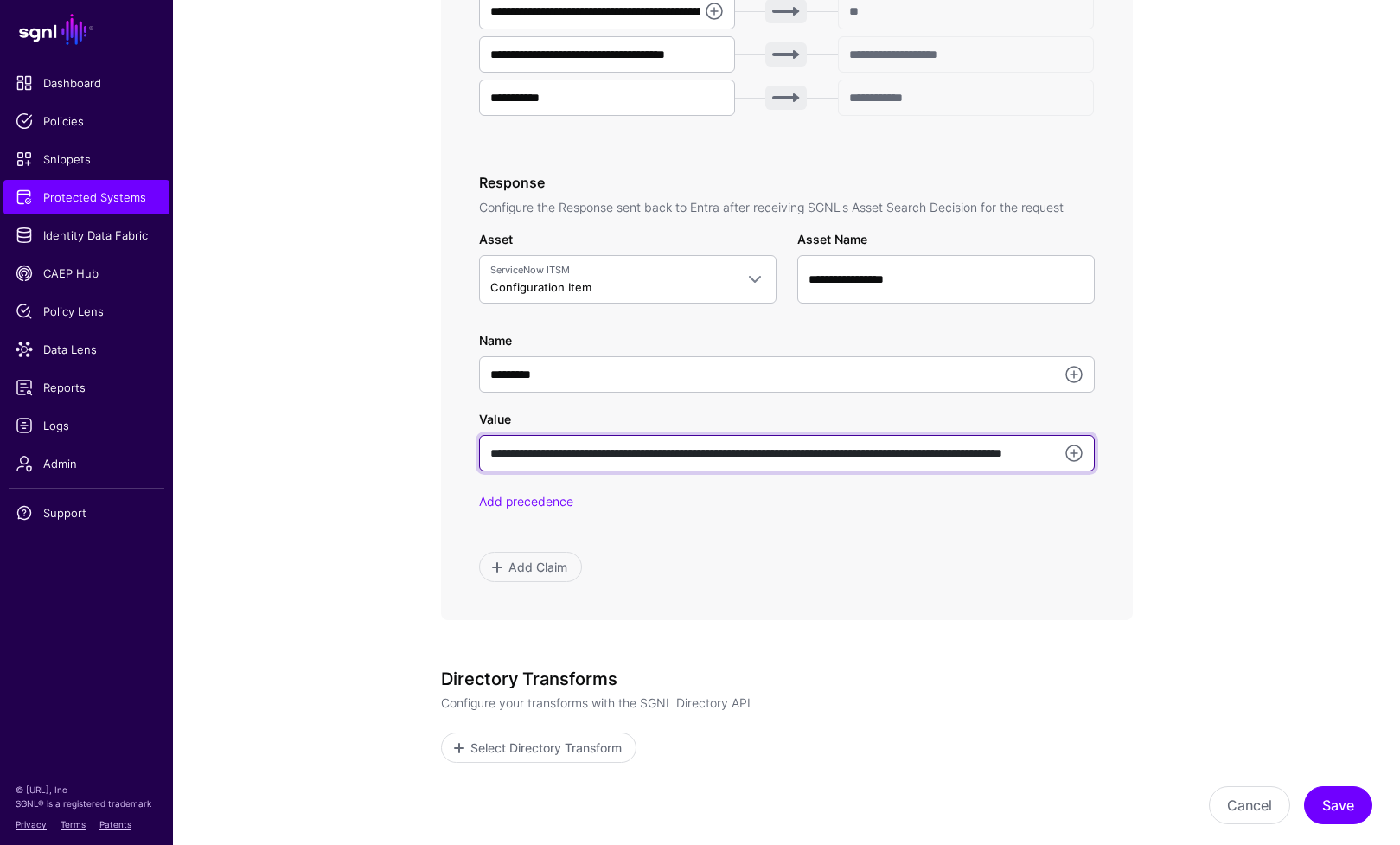
drag, startPoint x: 676, startPoint y: 454, endPoint x: 851, endPoint y: 447, distance: 175.1
click at [851, 447] on input "**********" at bounding box center [787, 453] width 615 height 36
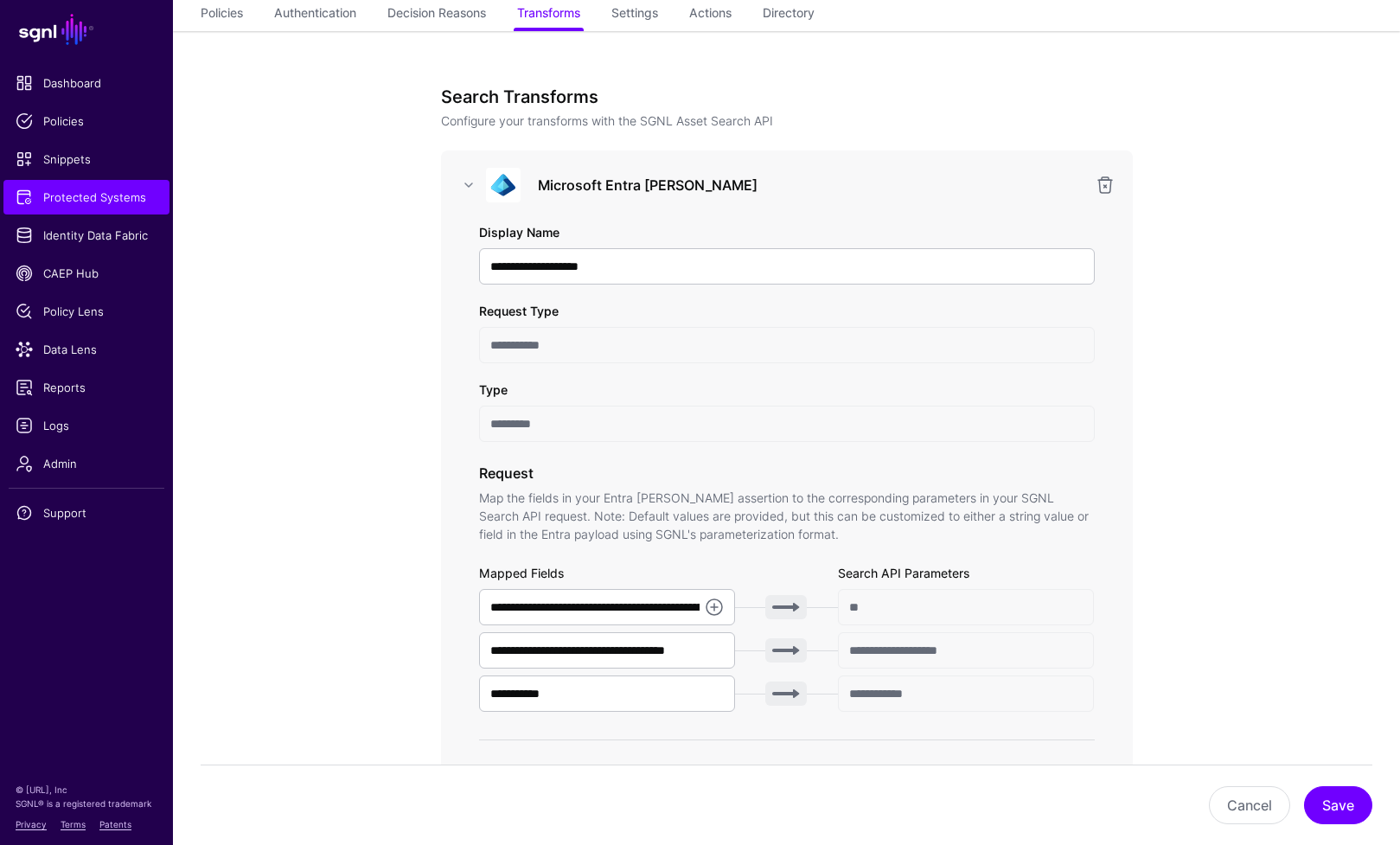
scroll to position [131, 0]
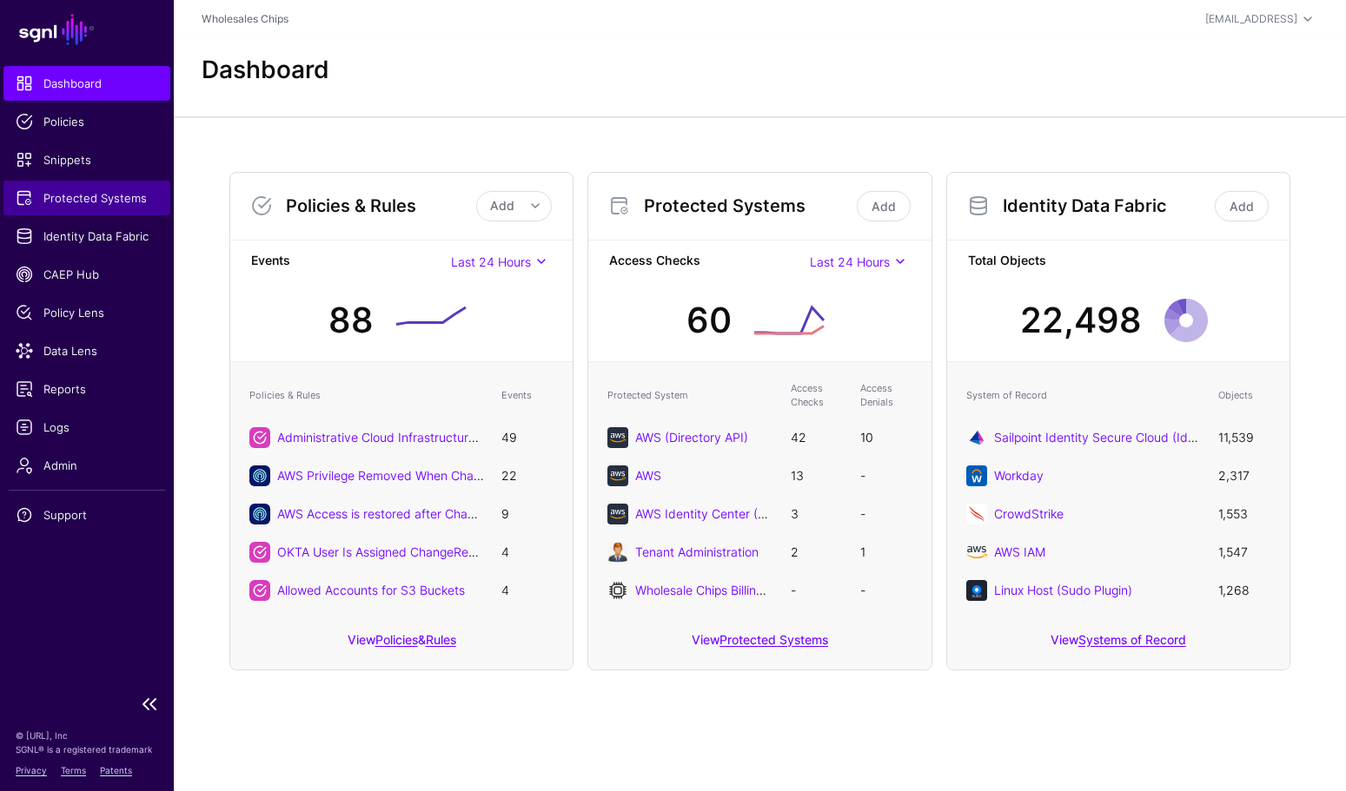
click at [104, 200] on span "Protected Systems" at bounding box center [87, 197] width 142 height 17
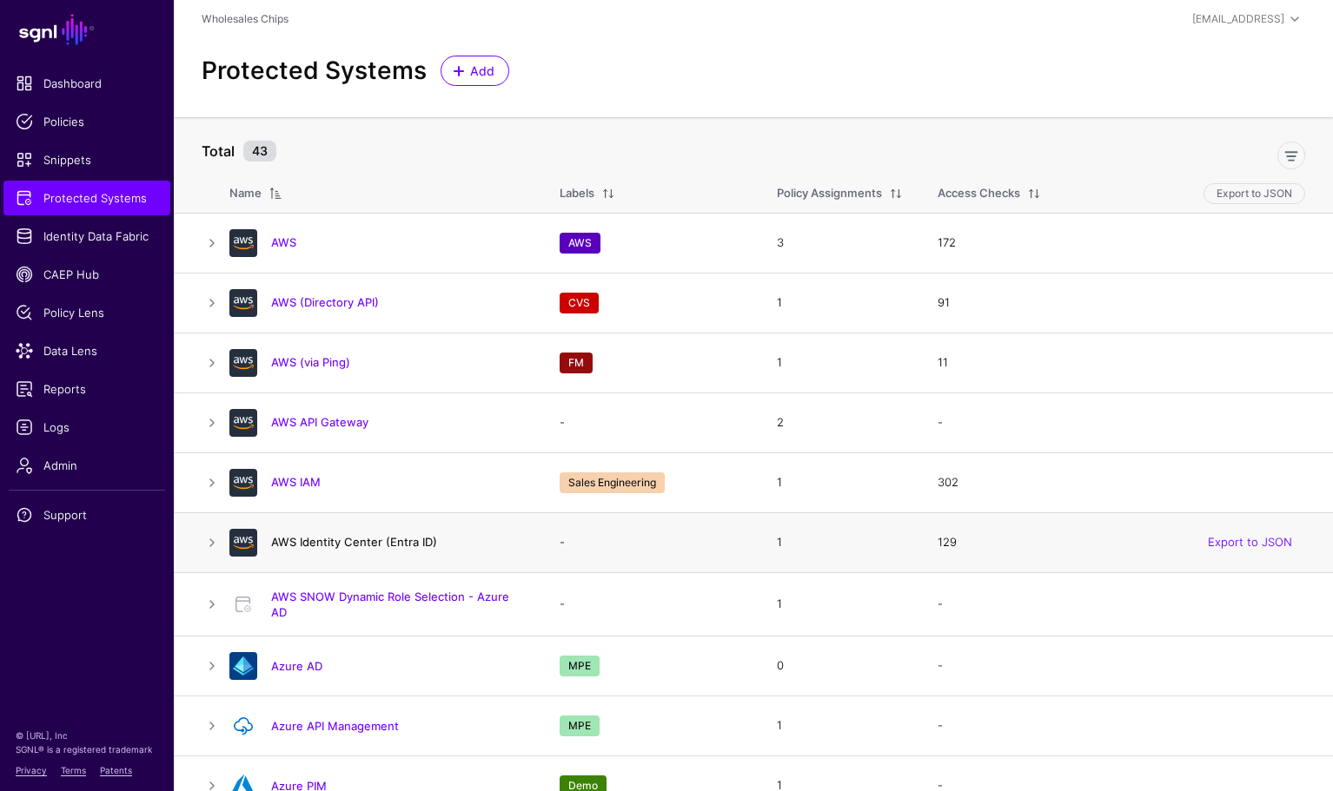
click at [380, 545] on link "AWS Identity Center (Entra ID)" at bounding box center [354, 542] width 166 height 14
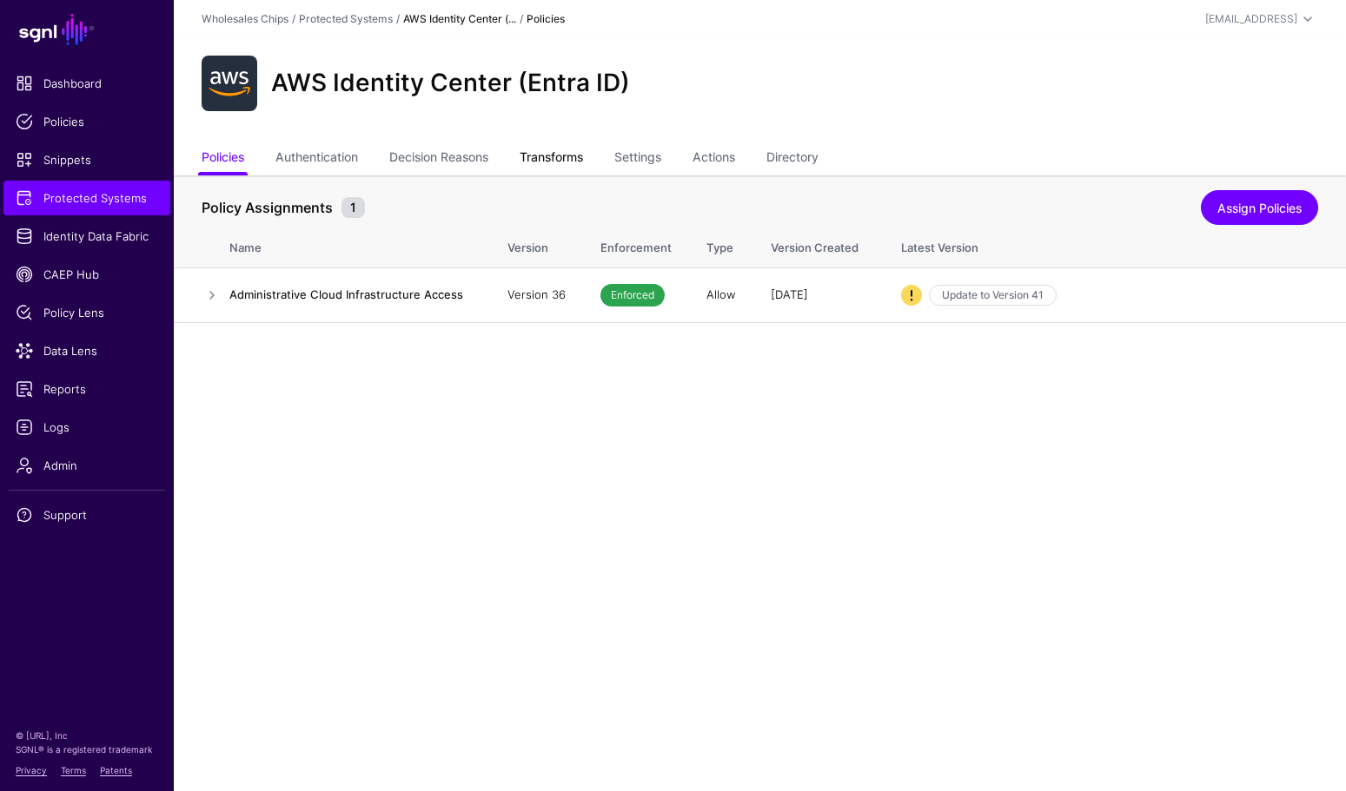
click at [553, 156] on link "Transforms" at bounding box center [550, 158] width 63 height 33
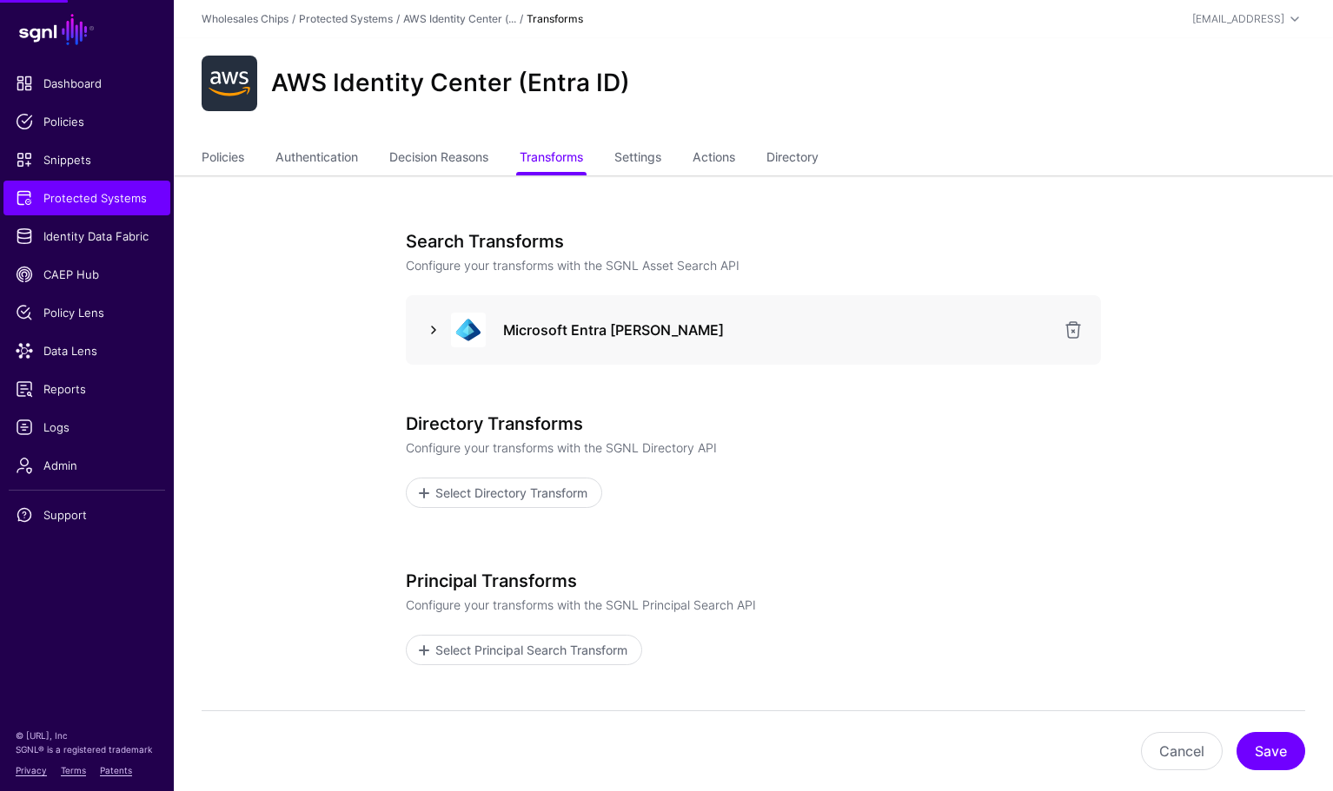
click at [441, 334] on link at bounding box center [433, 330] width 21 height 21
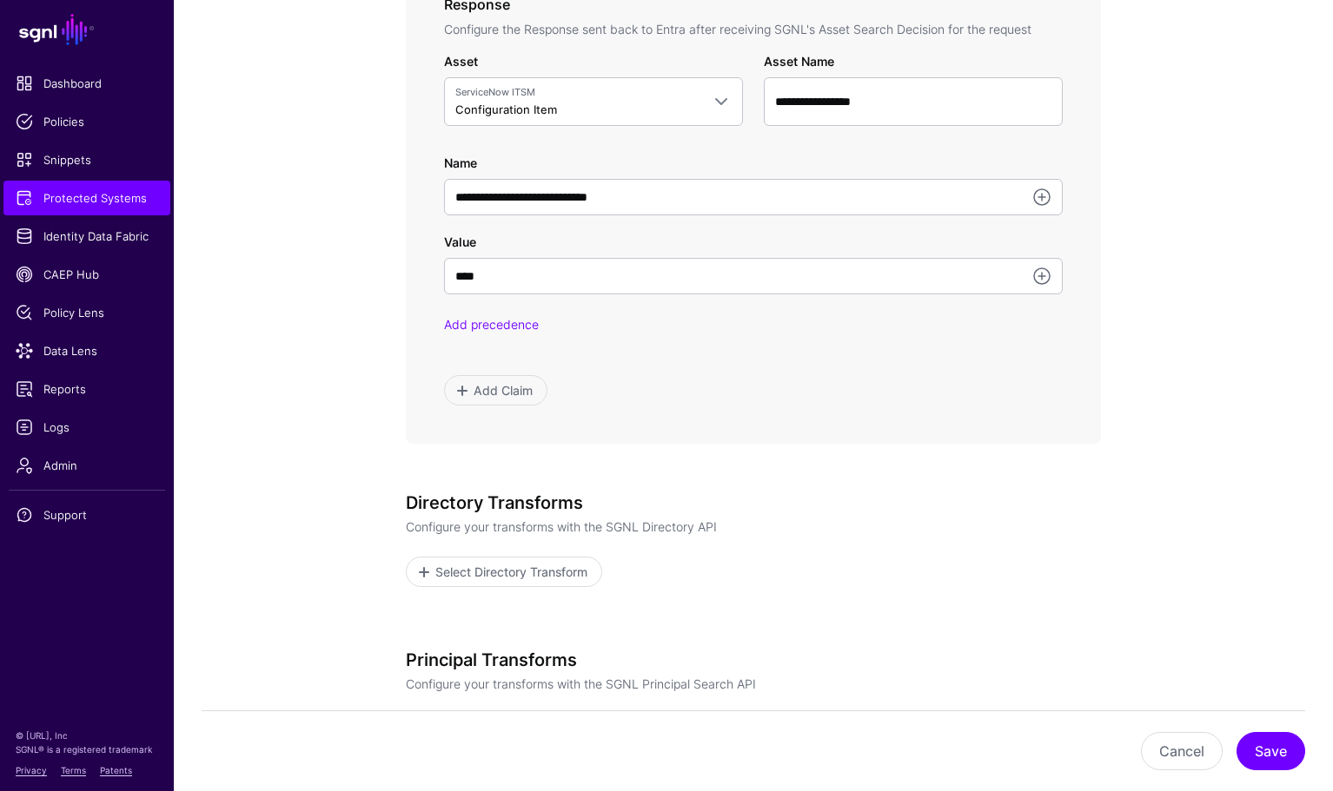
scroll to position [999, 0]
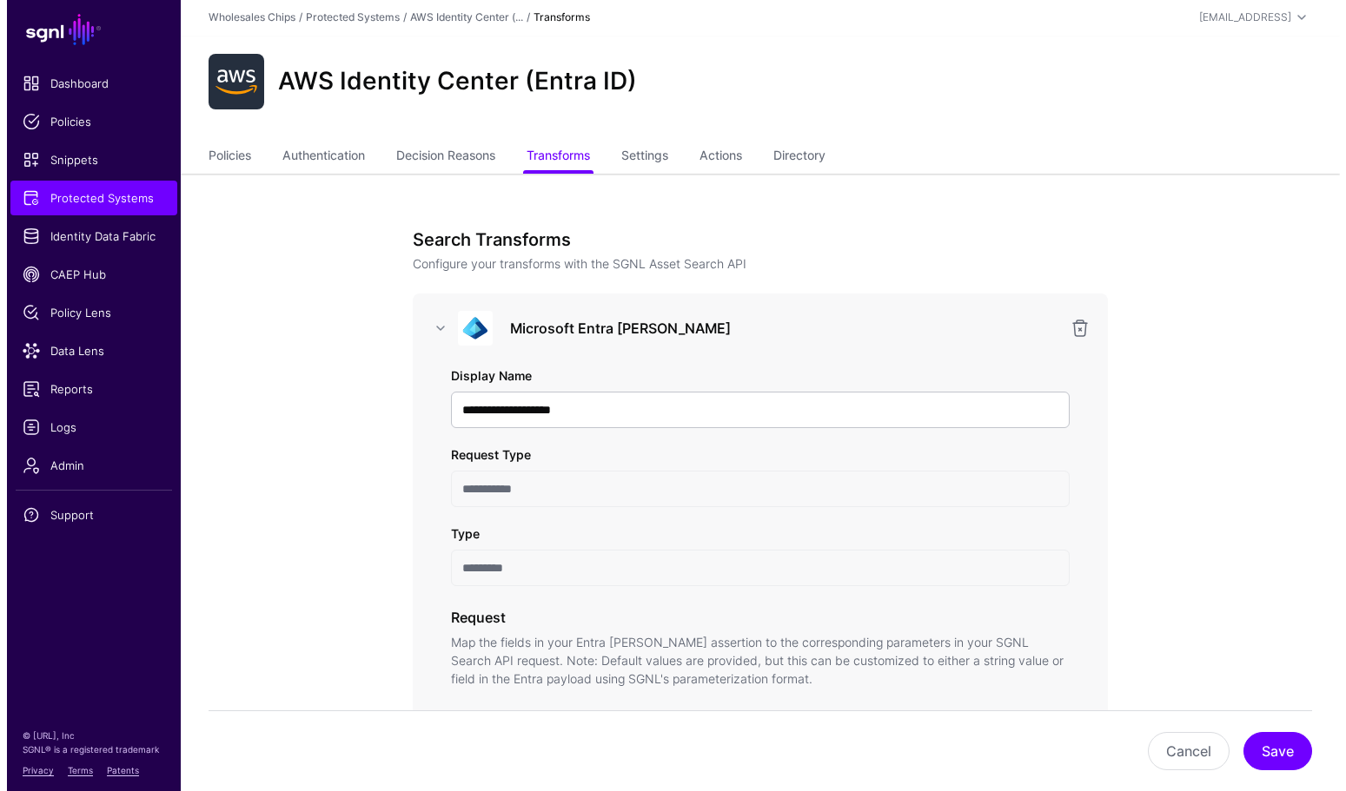
scroll to position [0, 0]
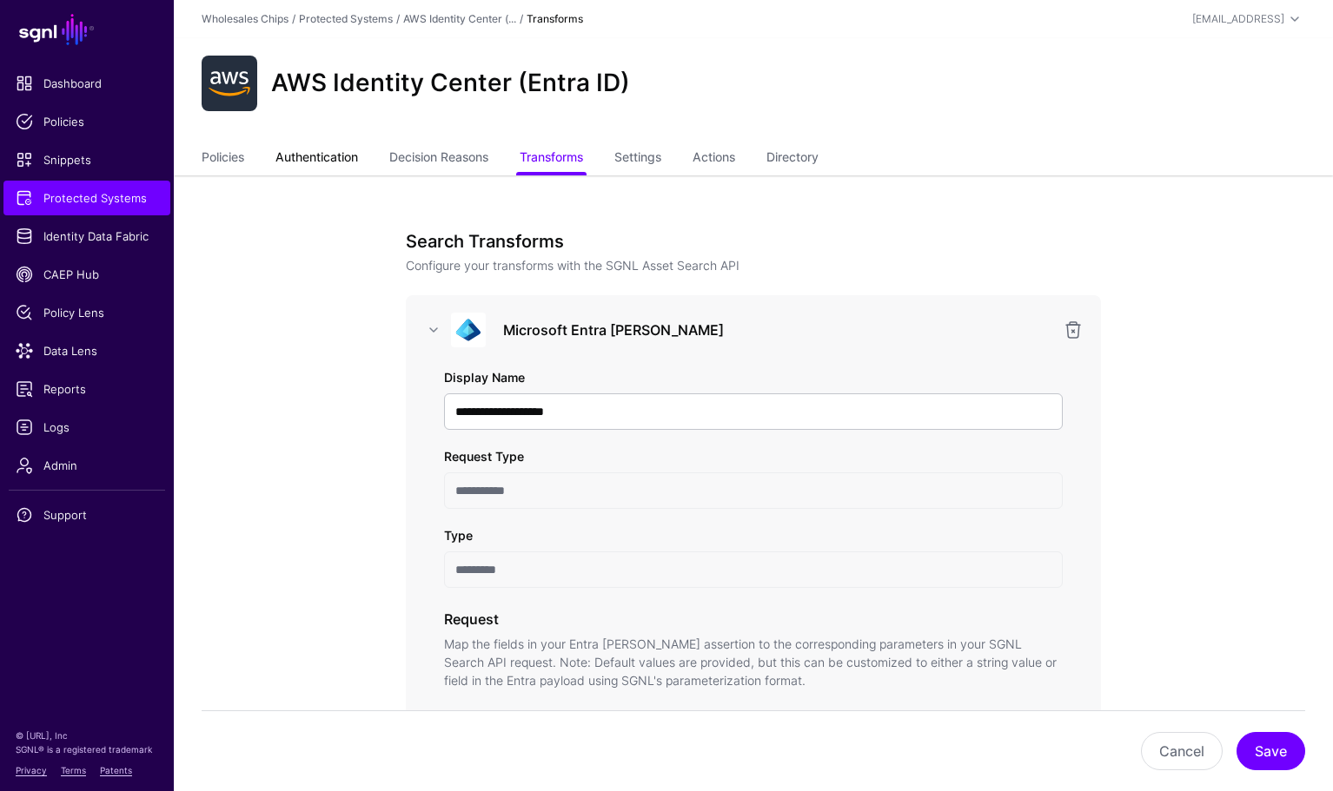
click at [323, 160] on link "Authentication" at bounding box center [316, 158] width 83 height 33
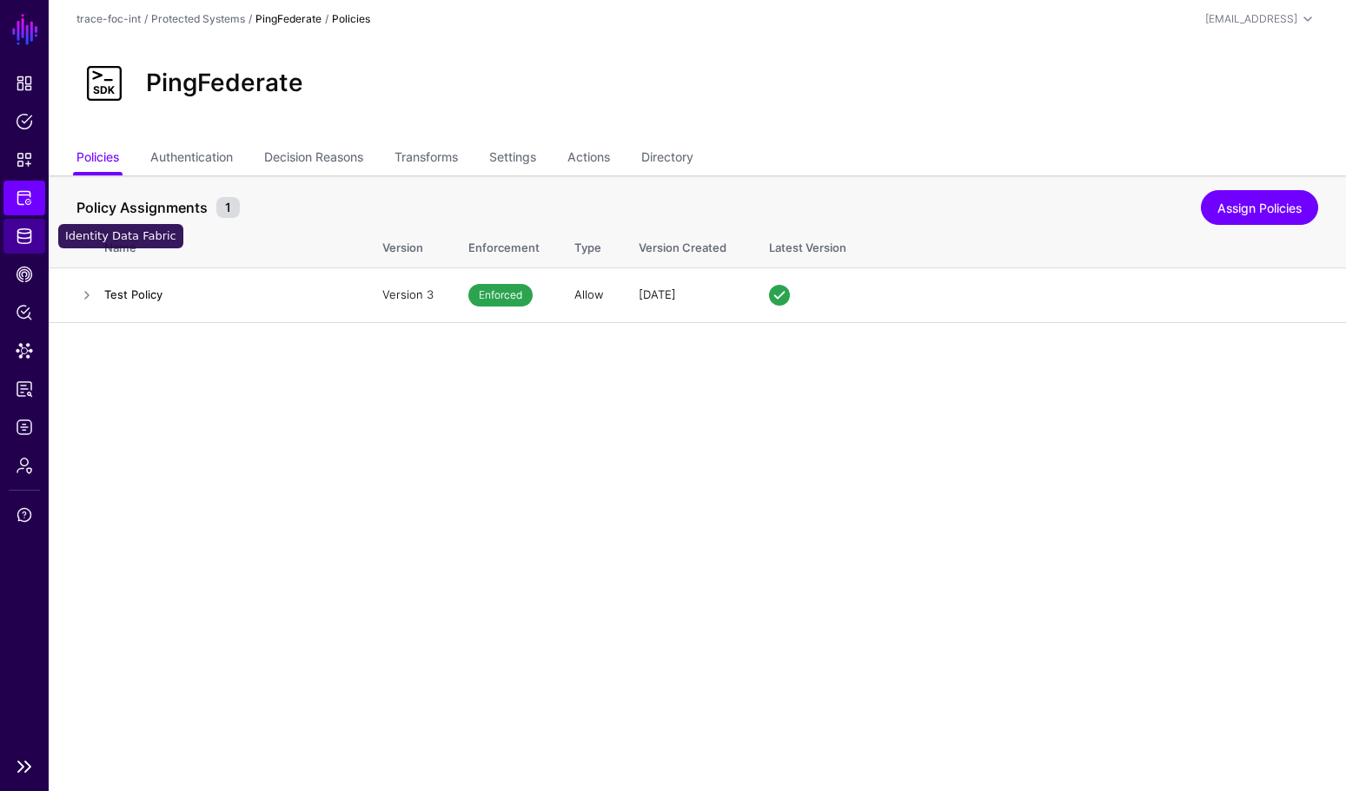
click at [30, 247] on link "Identity Data Fabric" at bounding box center [24, 236] width 42 height 35
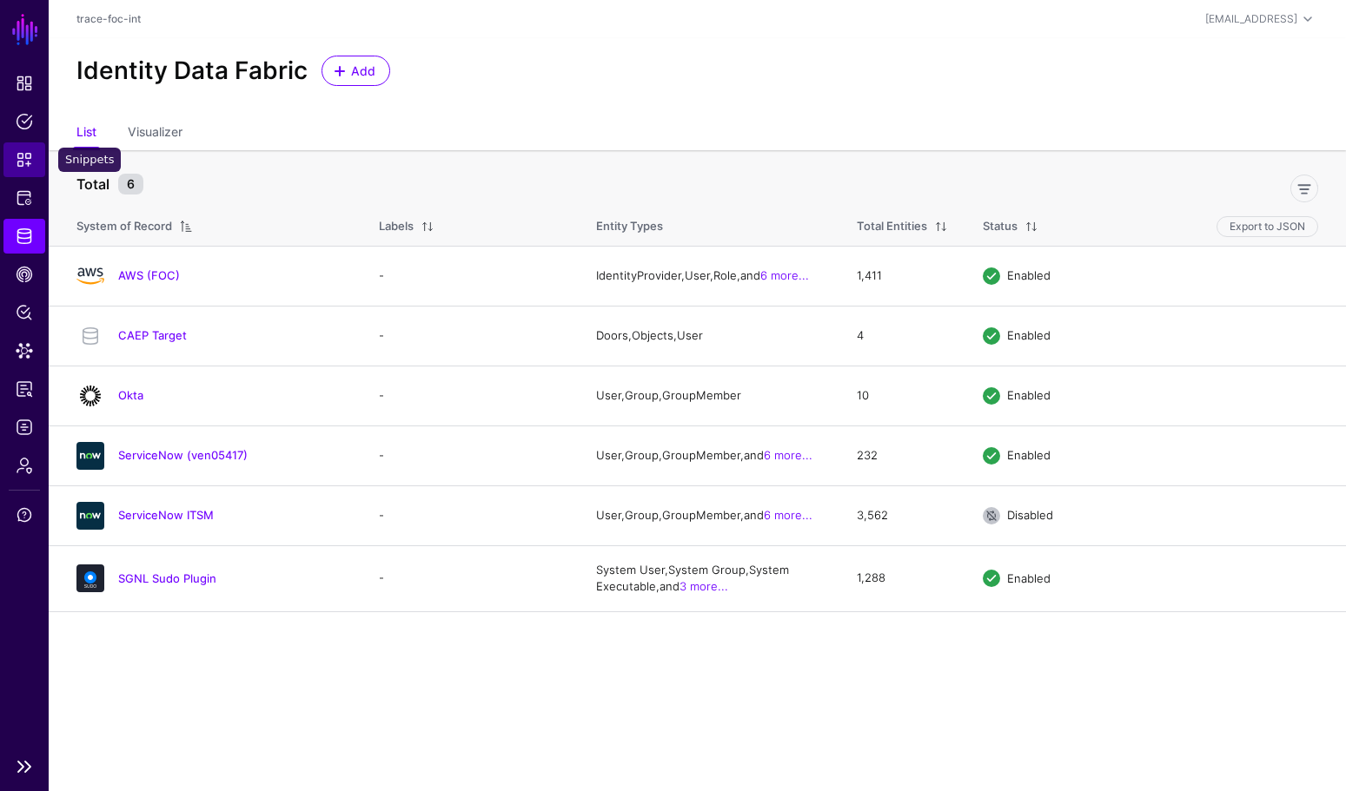
click at [17, 176] on link "Snippets" at bounding box center [24, 159] width 42 height 35
click at [21, 196] on span "Protected Systems" at bounding box center [24, 197] width 17 height 17
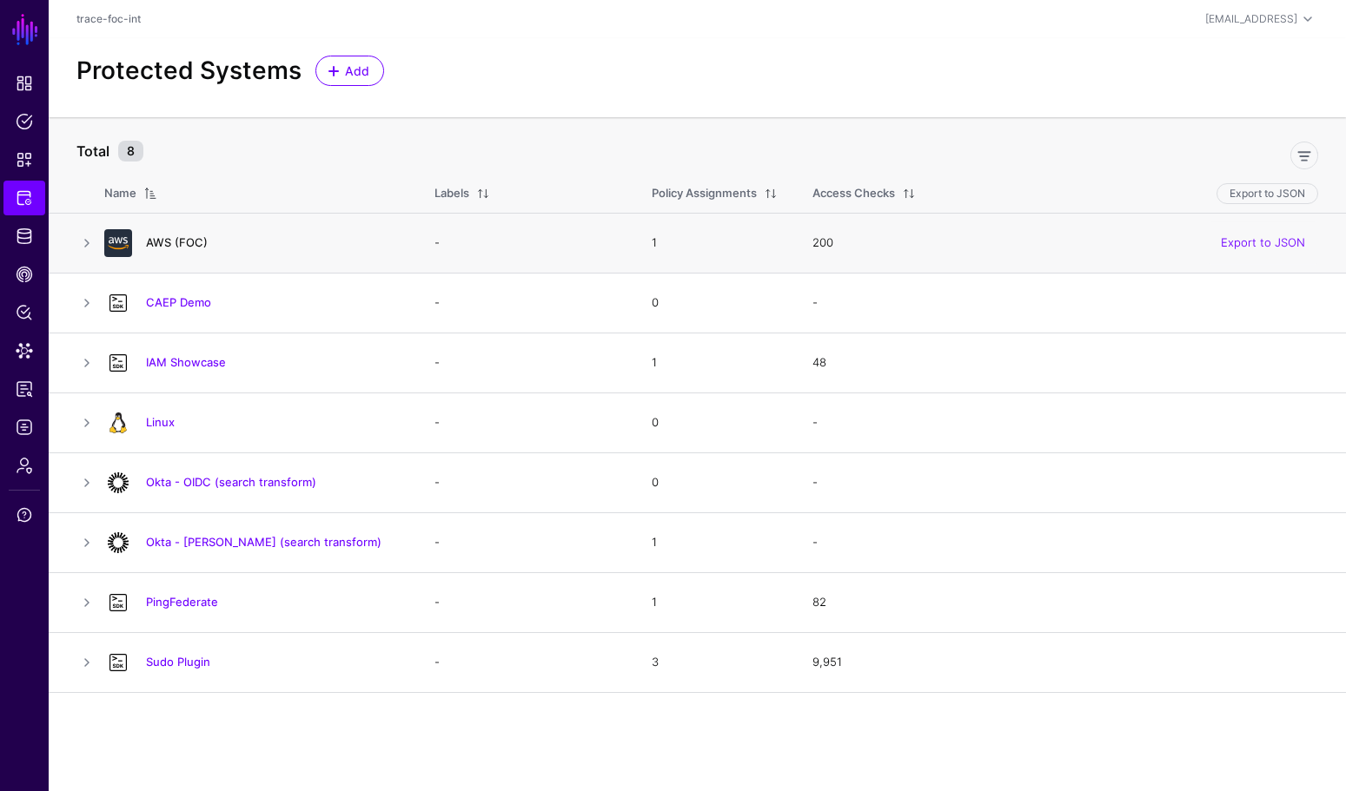
click at [184, 243] on link "AWS (FOC)" at bounding box center [177, 242] width 62 height 14
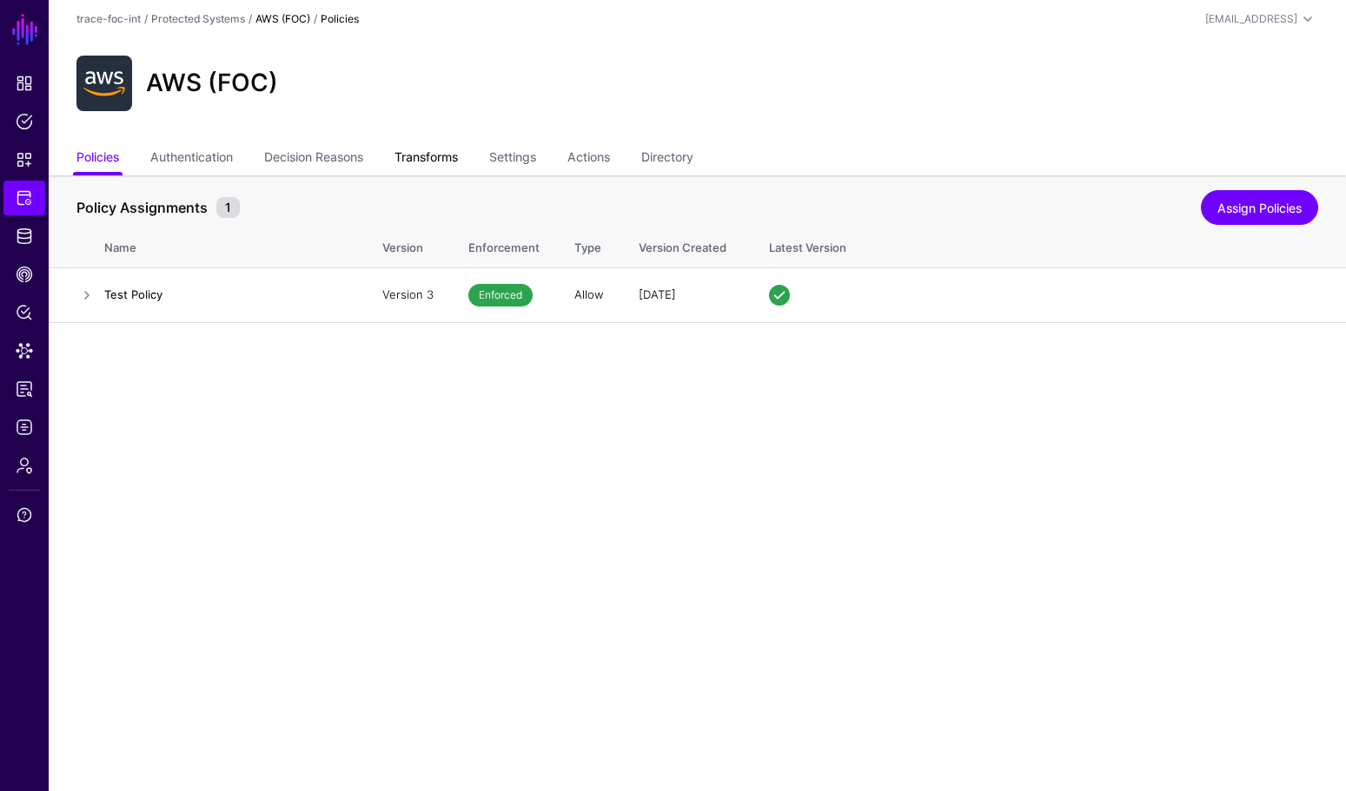
click at [438, 158] on link "Transforms" at bounding box center [425, 158] width 63 height 33
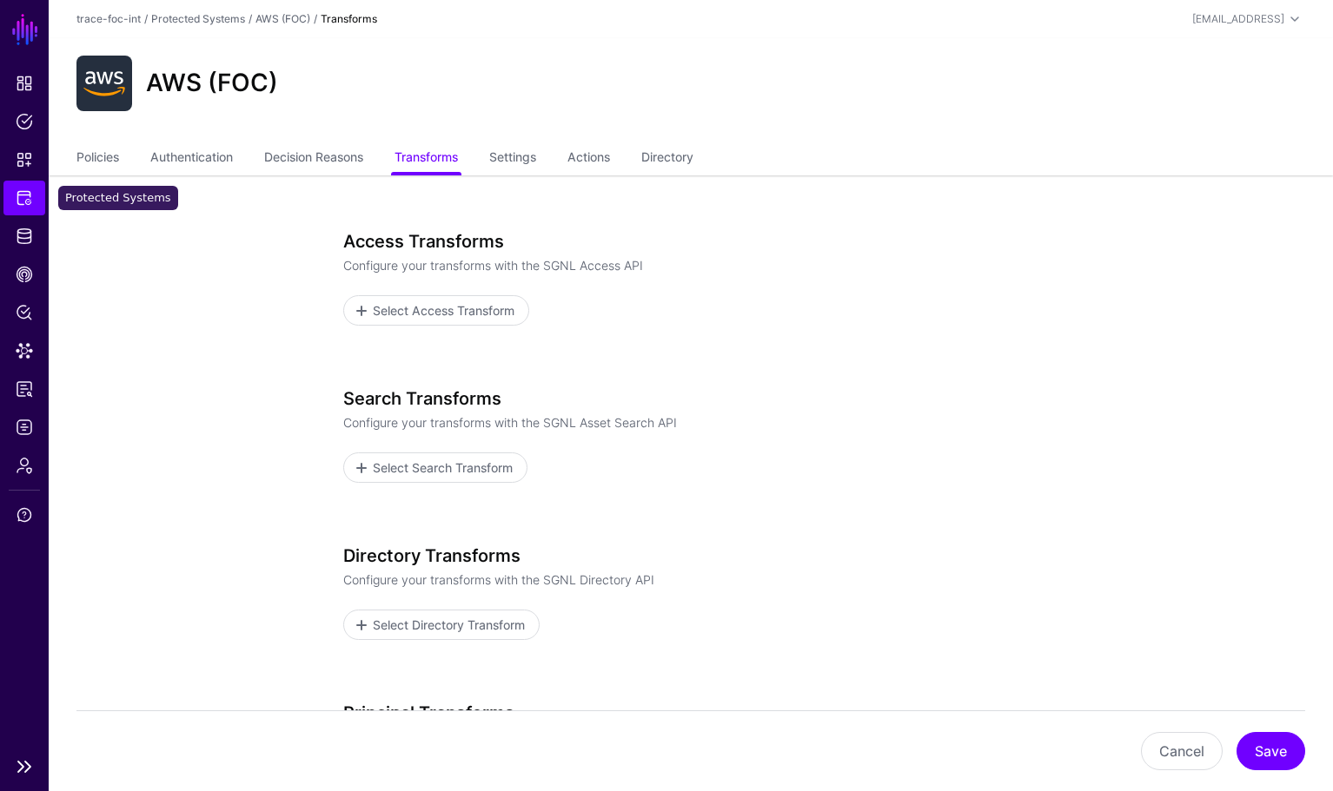
click at [26, 203] on span "Protected Systems" at bounding box center [24, 197] width 17 height 17
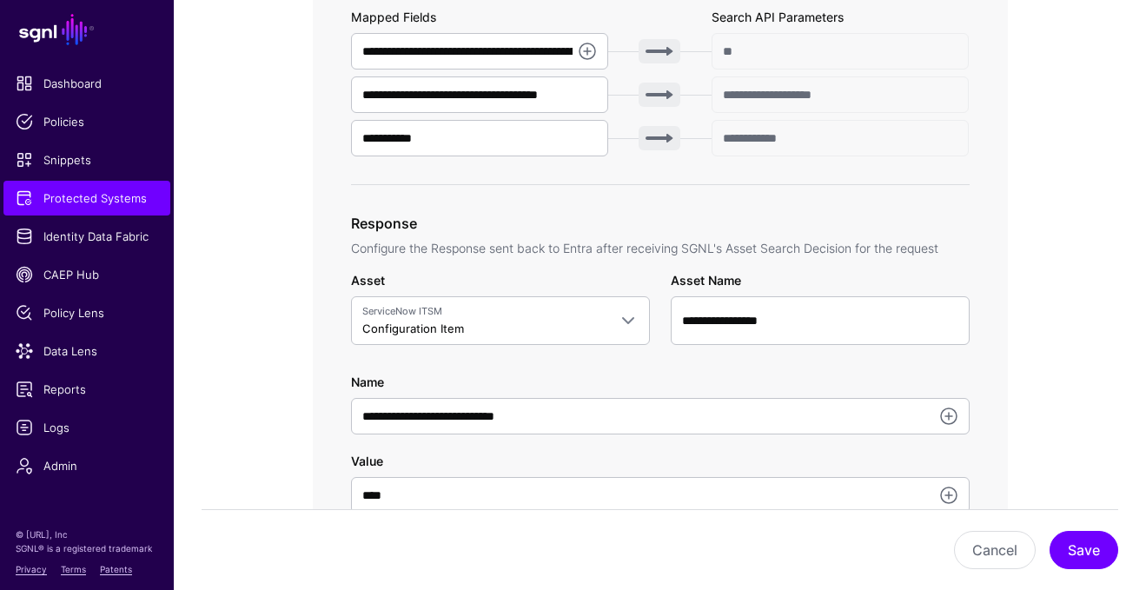
scroll to position [715, 0]
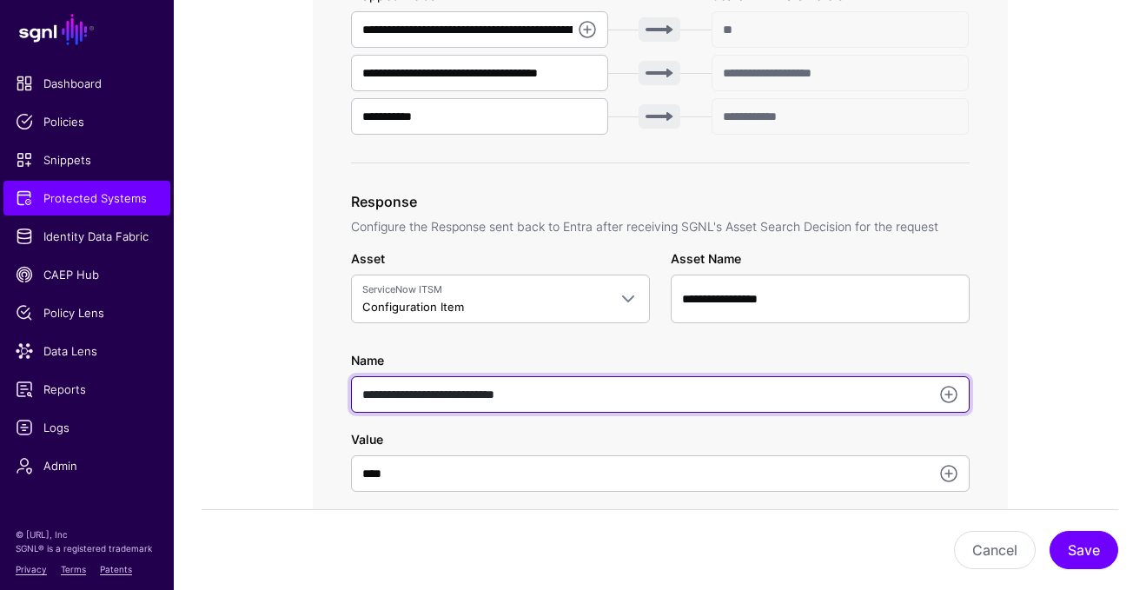
drag, startPoint x: 575, startPoint y: 400, endPoint x: 356, endPoint y: 391, distance: 219.1
click at [356, 391] on input "**********" at bounding box center [660, 394] width 618 height 36
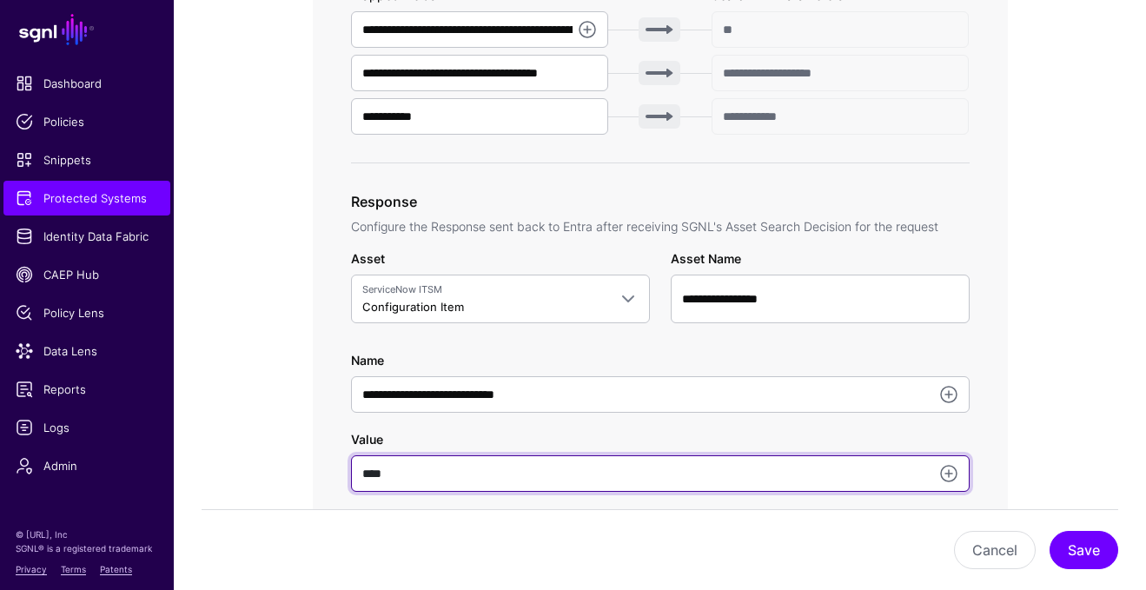
click at [556, 483] on input "****" at bounding box center [660, 473] width 618 height 36
drag, startPoint x: 514, startPoint y: 479, endPoint x: 326, endPoint y: 468, distance: 188.8
click at [326, 467] on div "**********" at bounding box center [660, 106] width 695 height 1070
paste input "**********"
type input "**********"
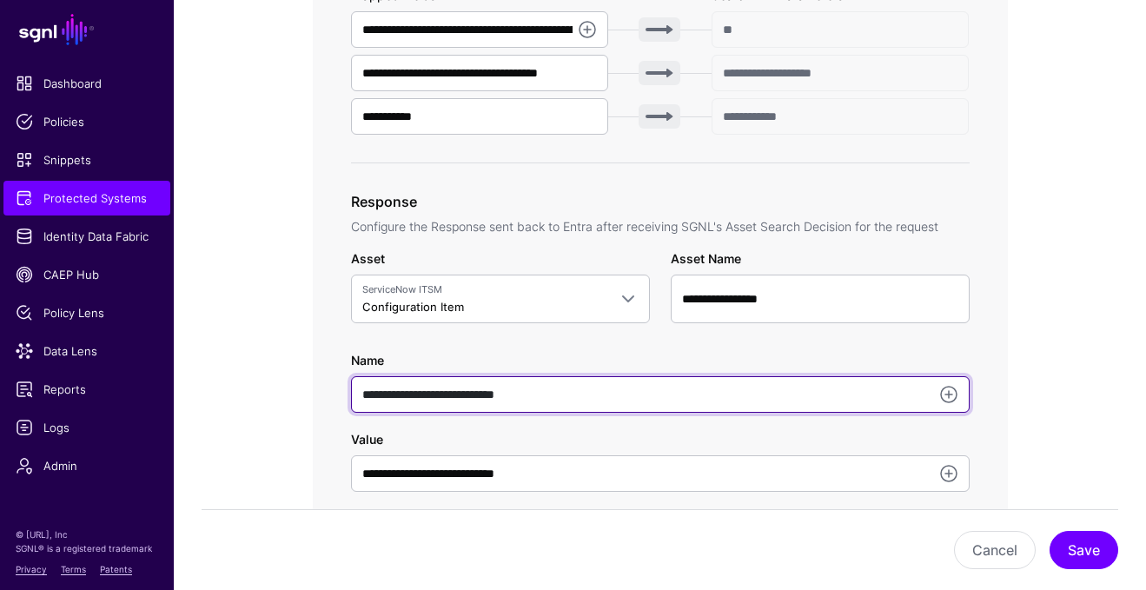
drag, startPoint x: 573, startPoint y: 400, endPoint x: 345, endPoint y: 392, distance: 228.6
click at [345, 392] on div "**********" at bounding box center [660, 106] width 695 height 1070
click at [641, 395] on input "****" at bounding box center [660, 394] width 618 height 36
type input "*********"
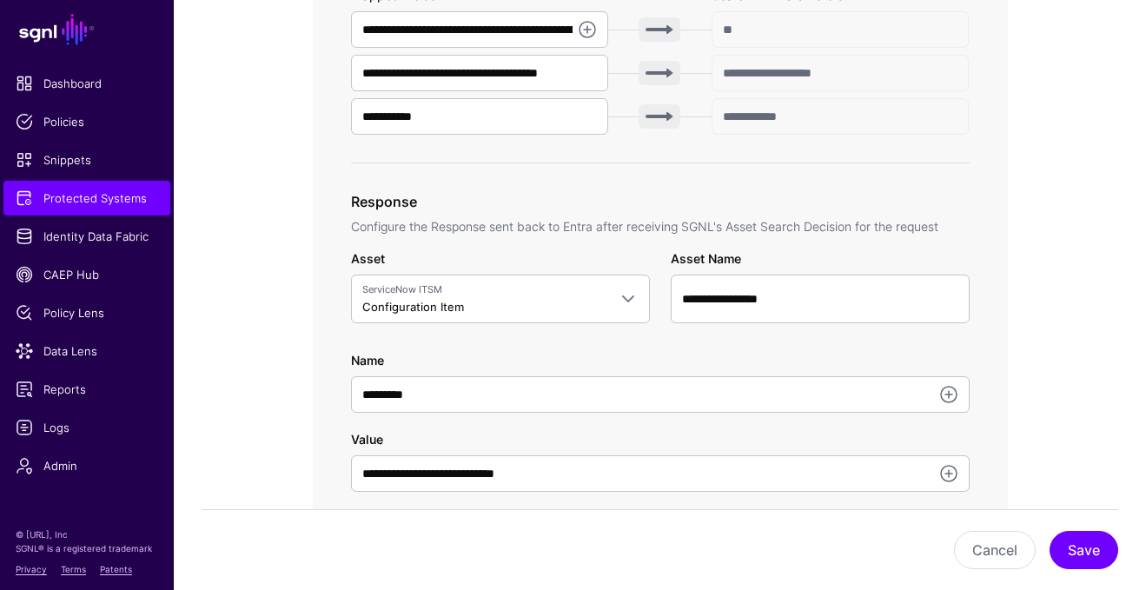
click at [718, 433] on div "**********" at bounding box center [660, 480] width 618 height 101
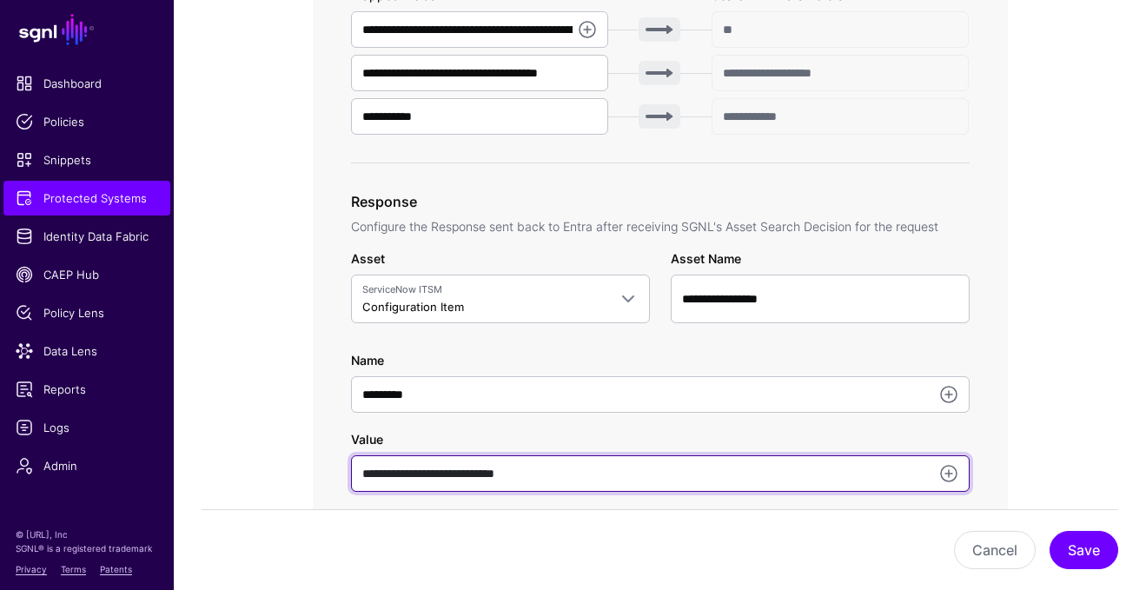
drag, startPoint x: 560, startPoint y: 475, endPoint x: 333, endPoint y: 466, distance: 227.8
click at [334, 466] on div "**********" at bounding box center [660, 106] width 695 height 1070
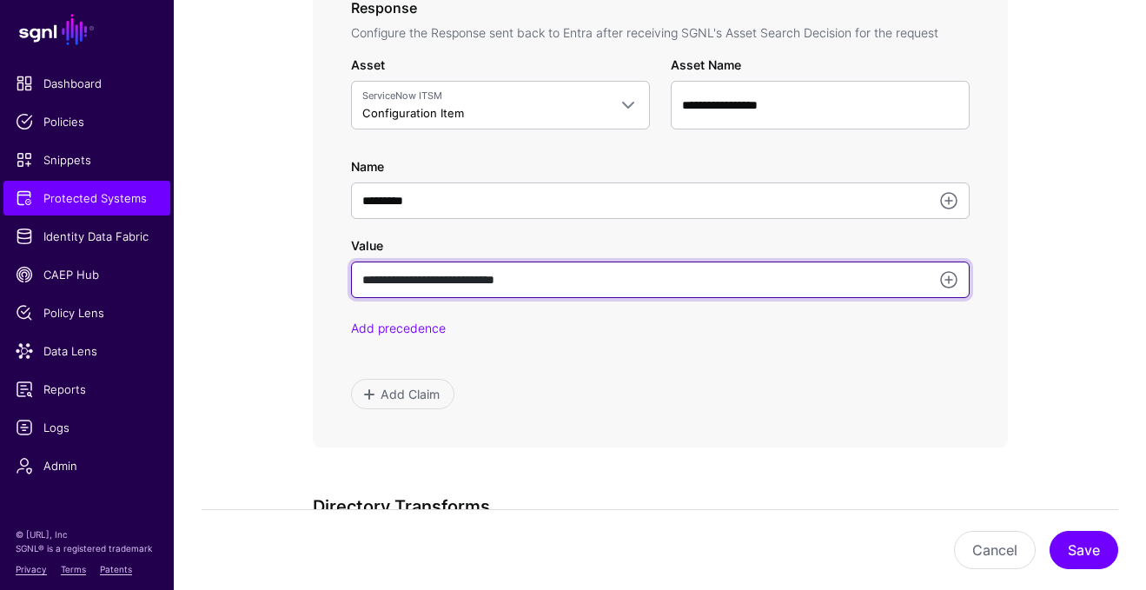
scroll to position [844, 0]
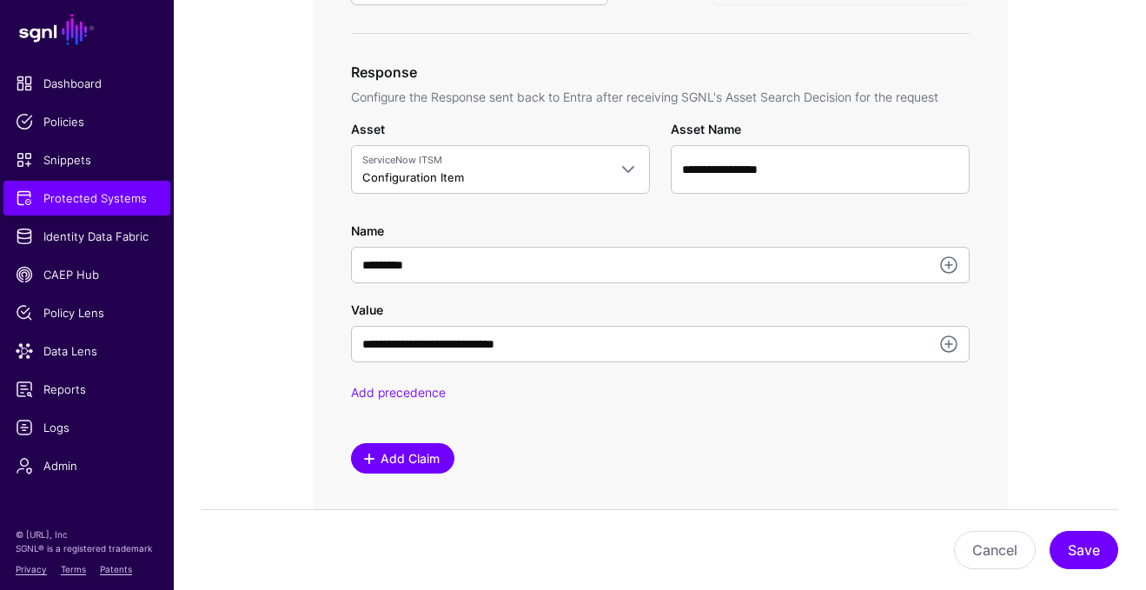
click at [426, 462] on span "Add Claim" at bounding box center [409, 458] width 63 height 18
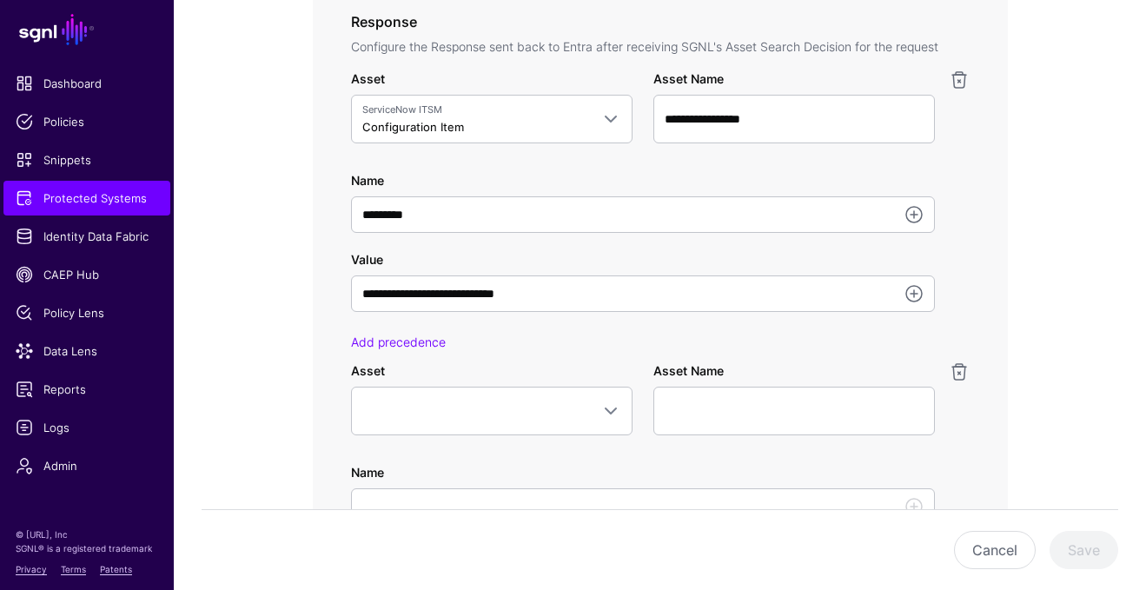
scroll to position [1011, 0]
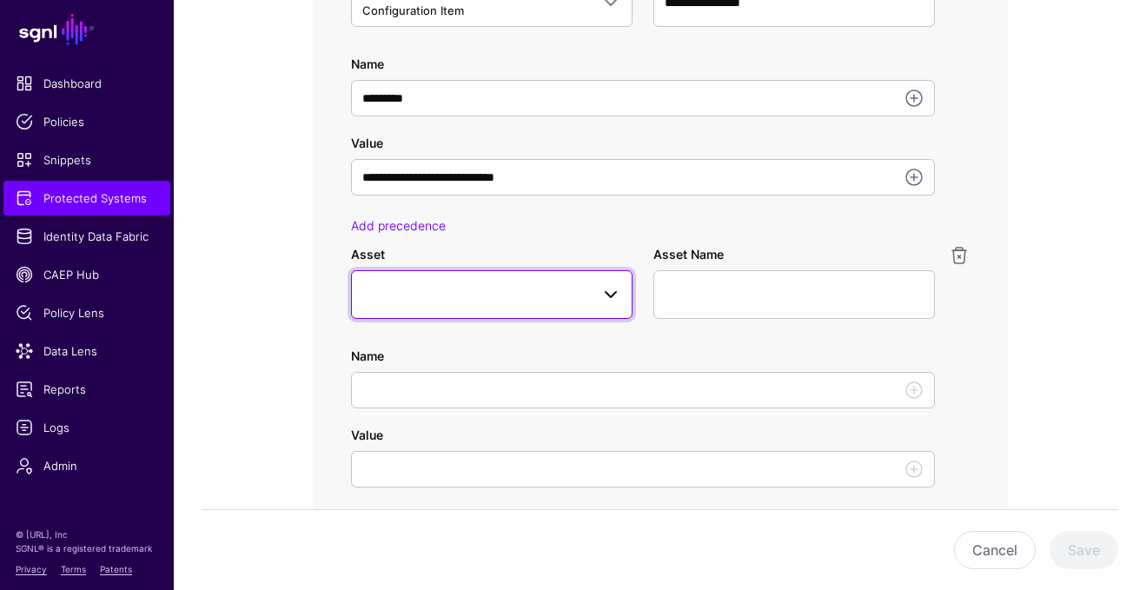
click at [579, 301] on span at bounding box center [491, 294] width 259 height 21
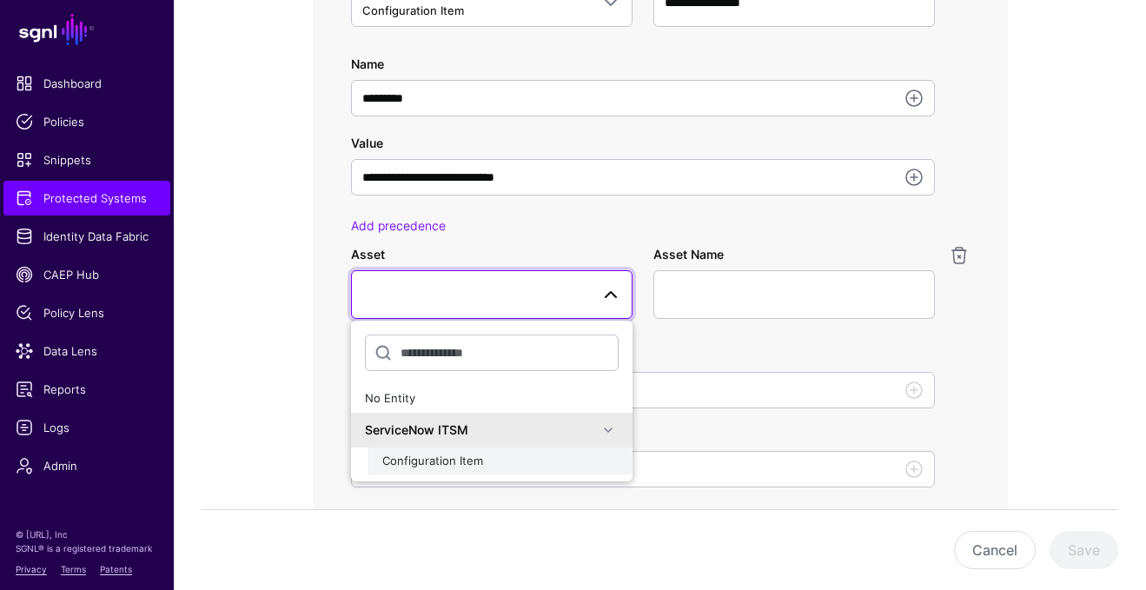
click at [490, 456] on div "Configuration Item" at bounding box center [500, 461] width 236 height 17
type input "**********"
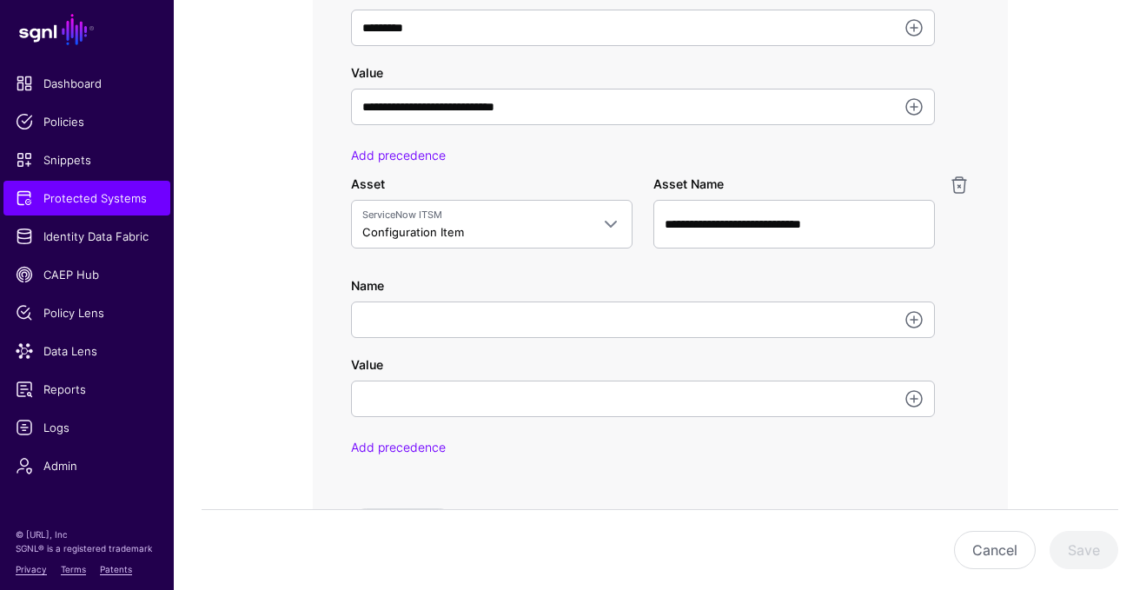
scroll to position [1049, 0]
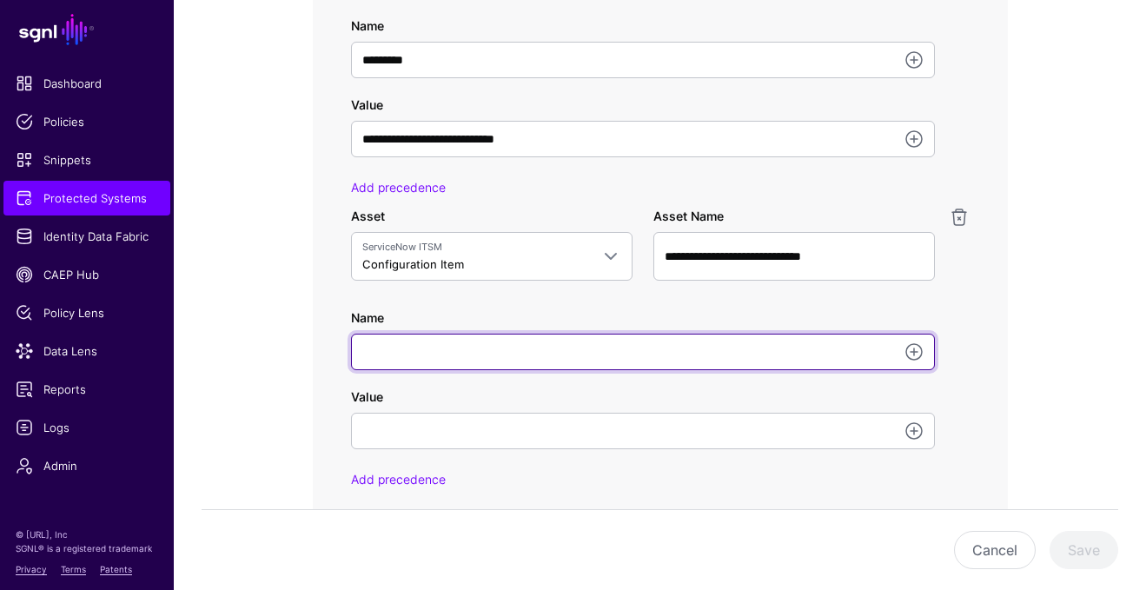
click at [452, 361] on input "Name" at bounding box center [643, 352] width 584 height 36
click at [397, 355] on input "**********" at bounding box center [643, 352] width 584 height 36
type input "**********"
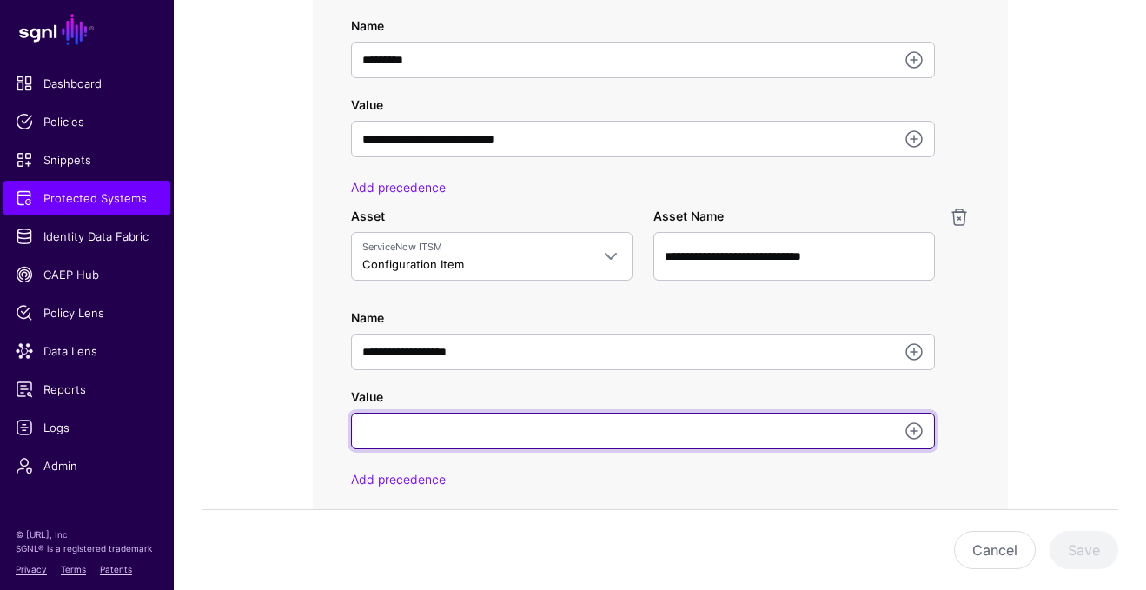
click at [765, 432] on input "Value" at bounding box center [643, 431] width 584 height 36
type input "****"
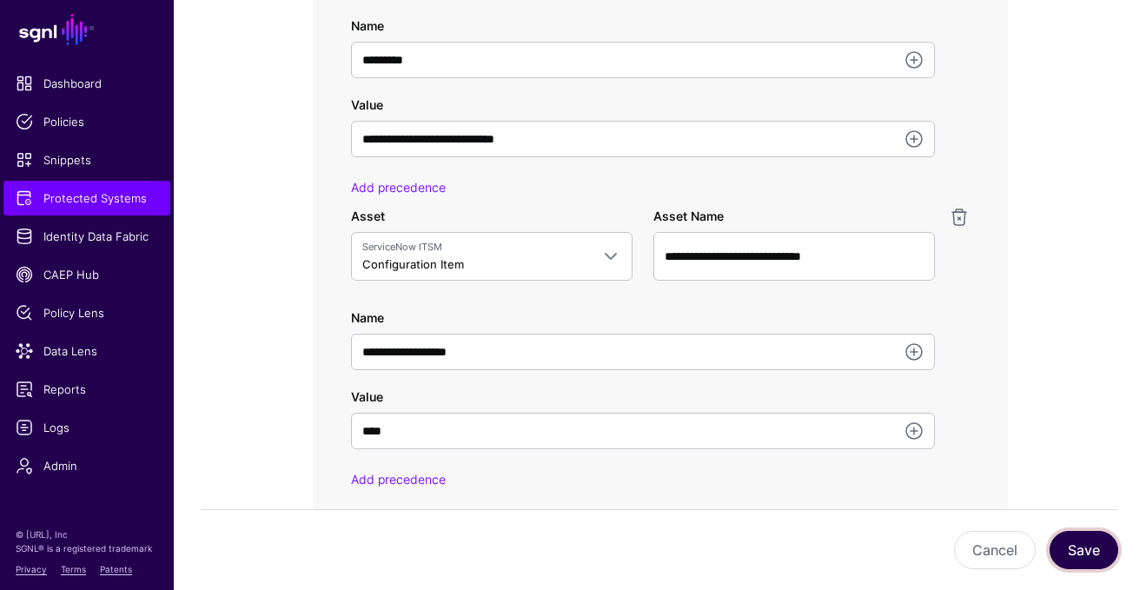
click at [1108, 557] on button "Save" at bounding box center [1083, 550] width 69 height 38
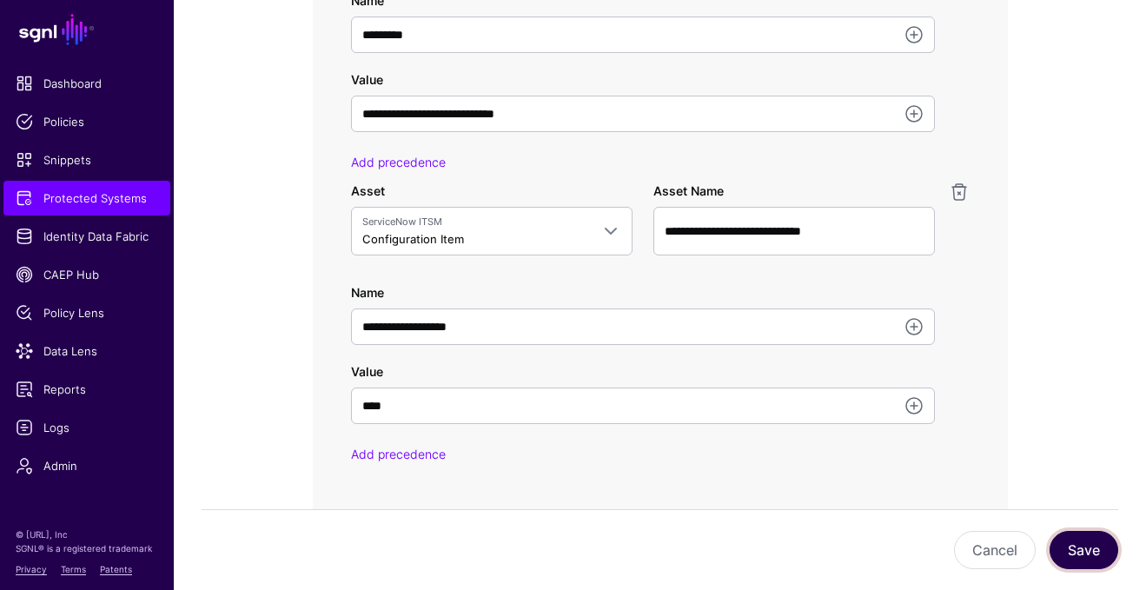
scroll to position [1069, 0]
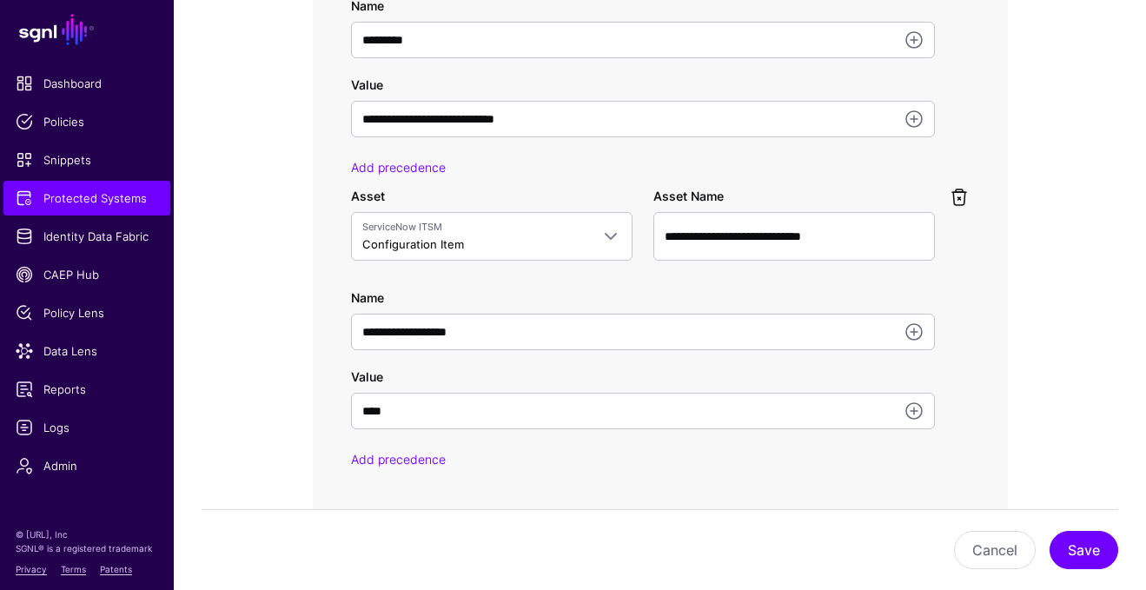
click at [961, 193] on link at bounding box center [959, 197] width 21 height 21
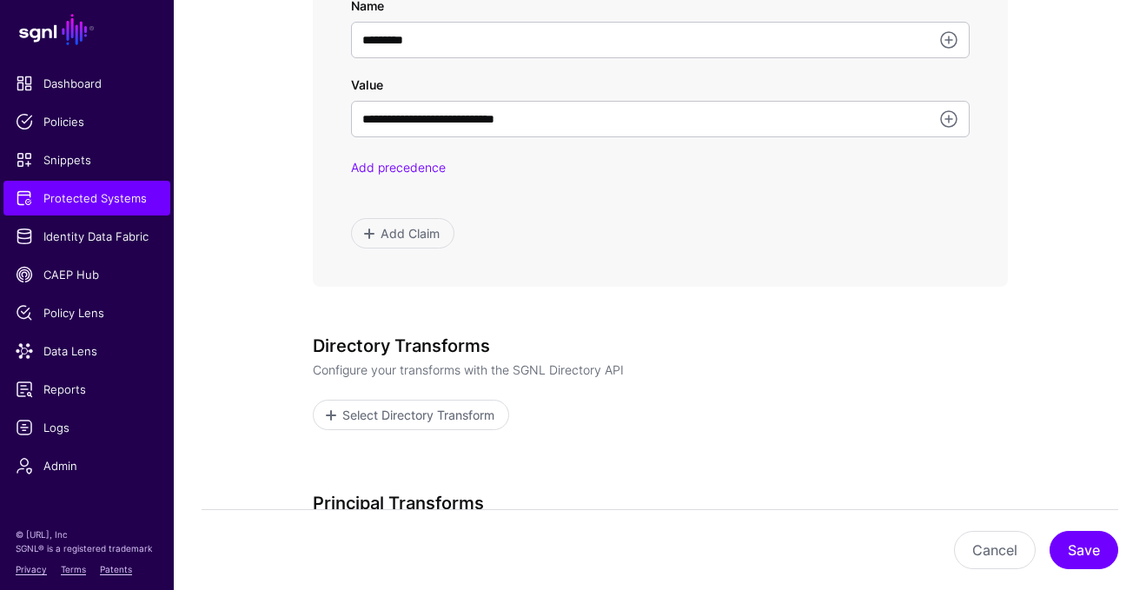
scroll to position [767, 0]
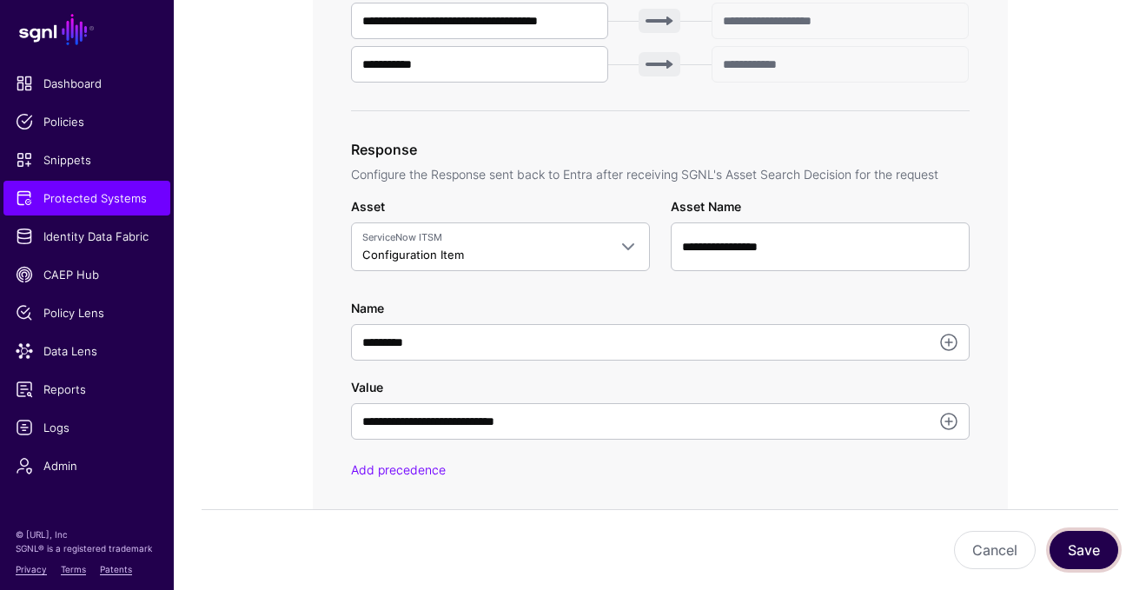
click at [1071, 531] on button "Save" at bounding box center [1083, 550] width 69 height 38
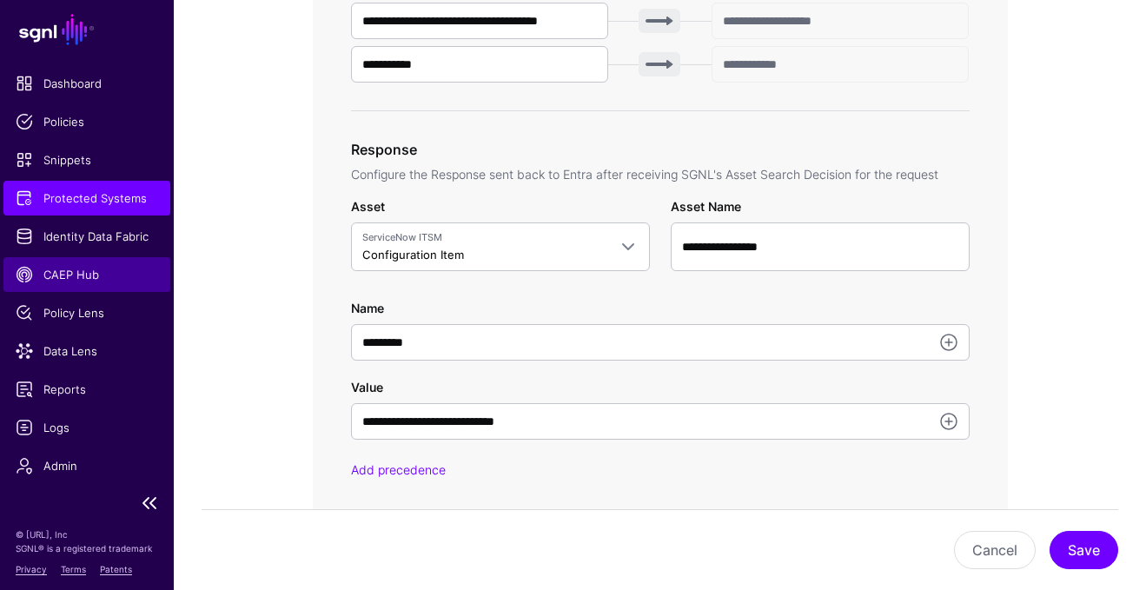
click at [84, 276] on span "CAEP Hub" at bounding box center [87, 274] width 142 height 17
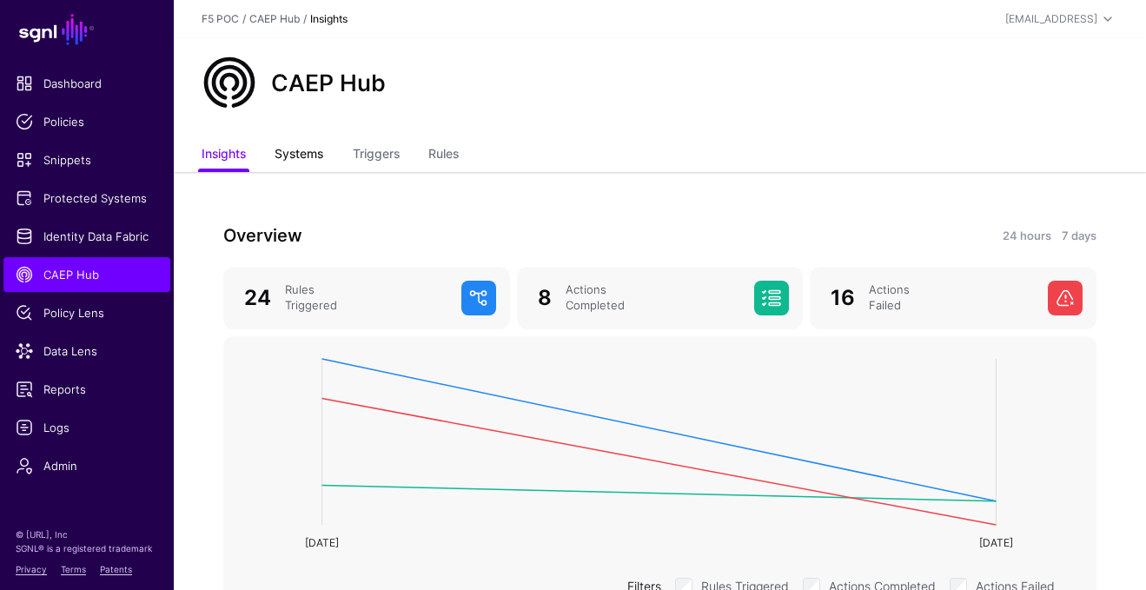
click at [314, 156] on link "Systems" at bounding box center [298, 155] width 49 height 33
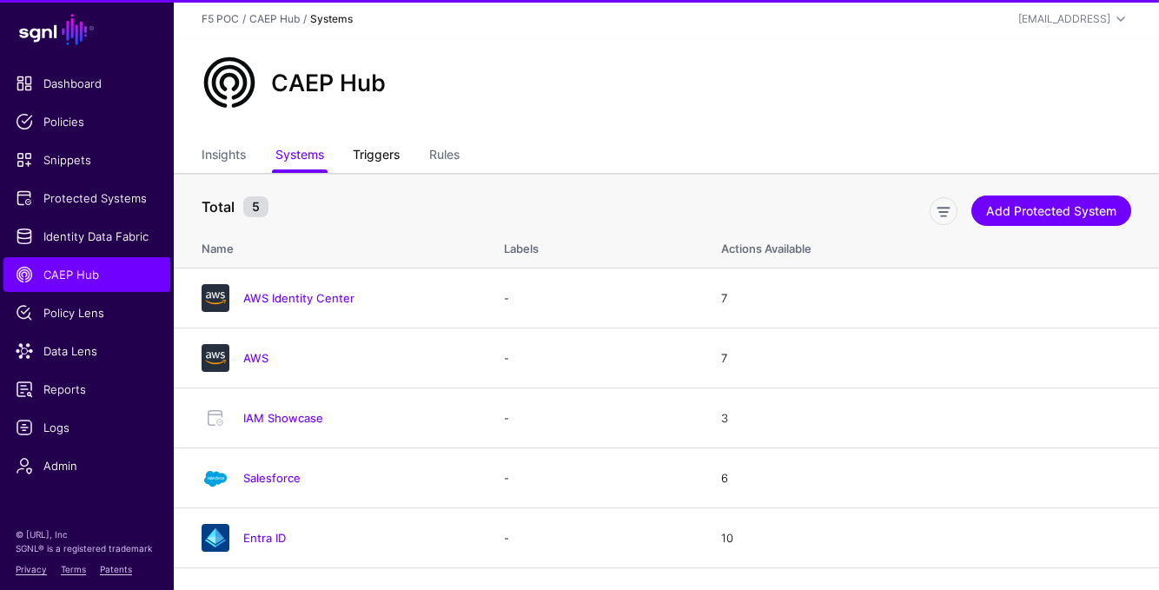
click at [399, 160] on link "Triggers" at bounding box center [376, 156] width 47 height 33
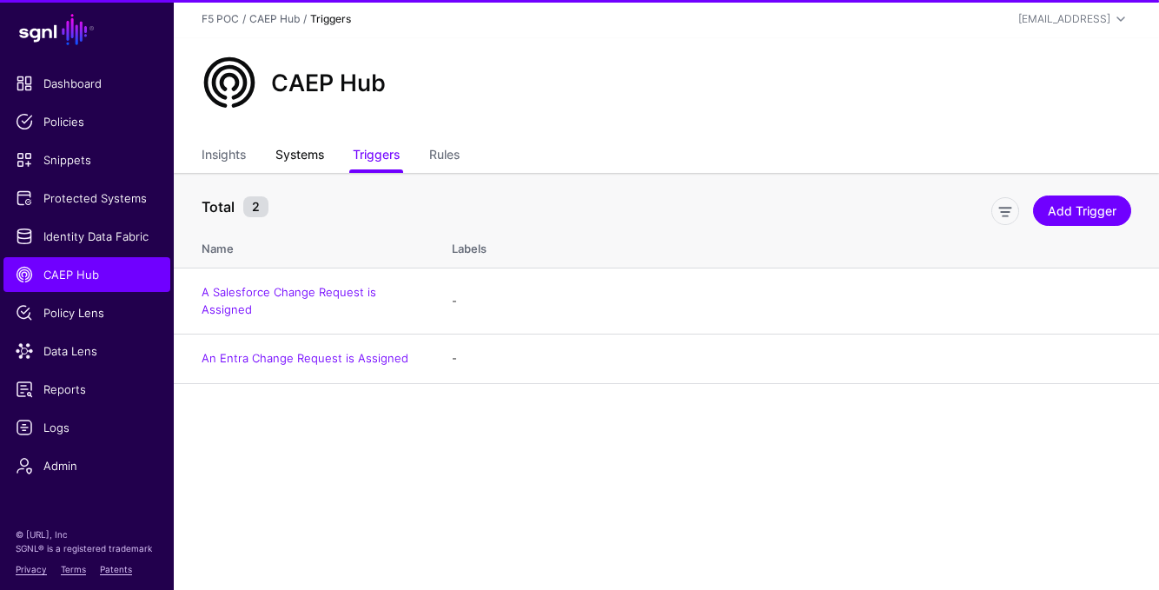
click at [324, 156] on link "Systems" at bounding box center [299, 156] width 49 height 33
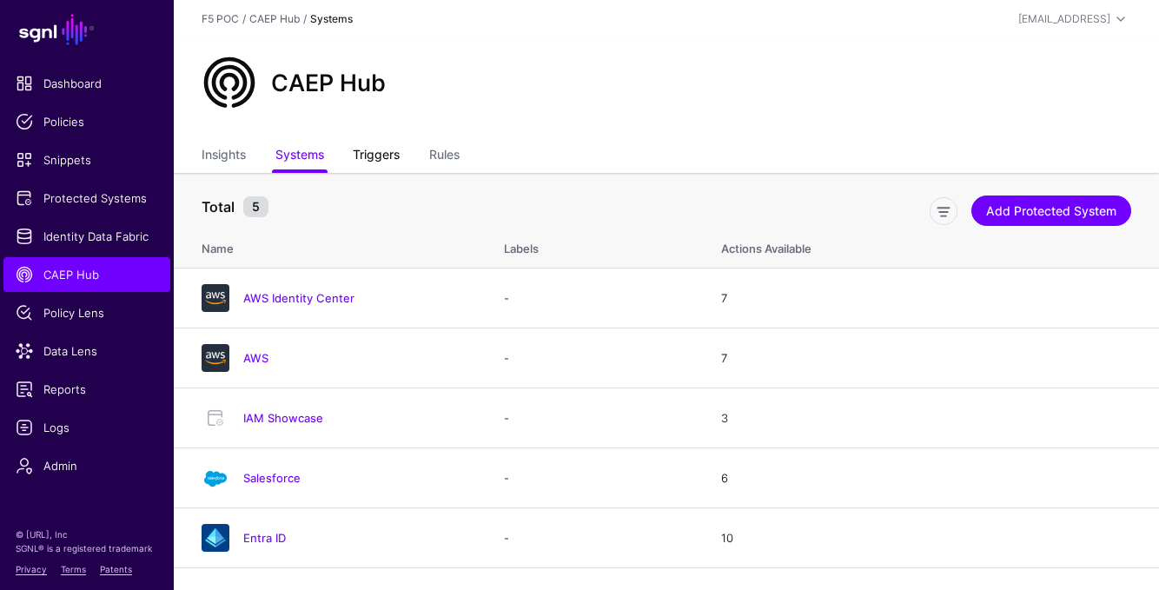
click at [384, 146] on link "Triggers" at bounding box center [376, 156] width 47 height 33
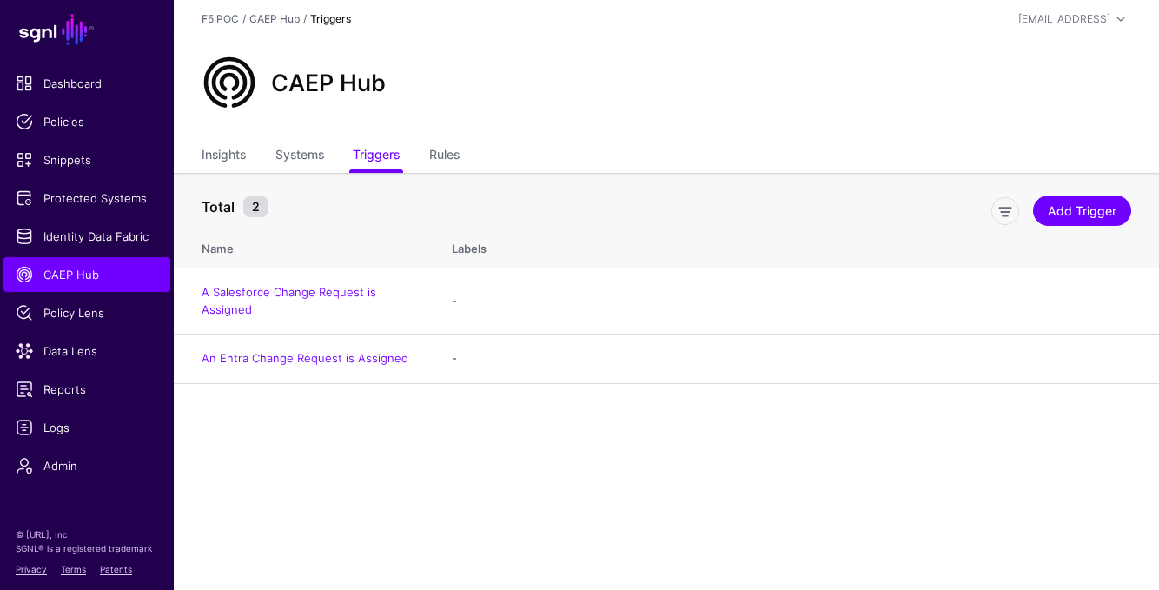
click at [421, 160] on ul "Insights Systems Triggers Rules" at bounding box center [666, 156] width 929 height 33
click at [440, 155] on link "Rules" at bounding box center [444, 156] width 30 height 33
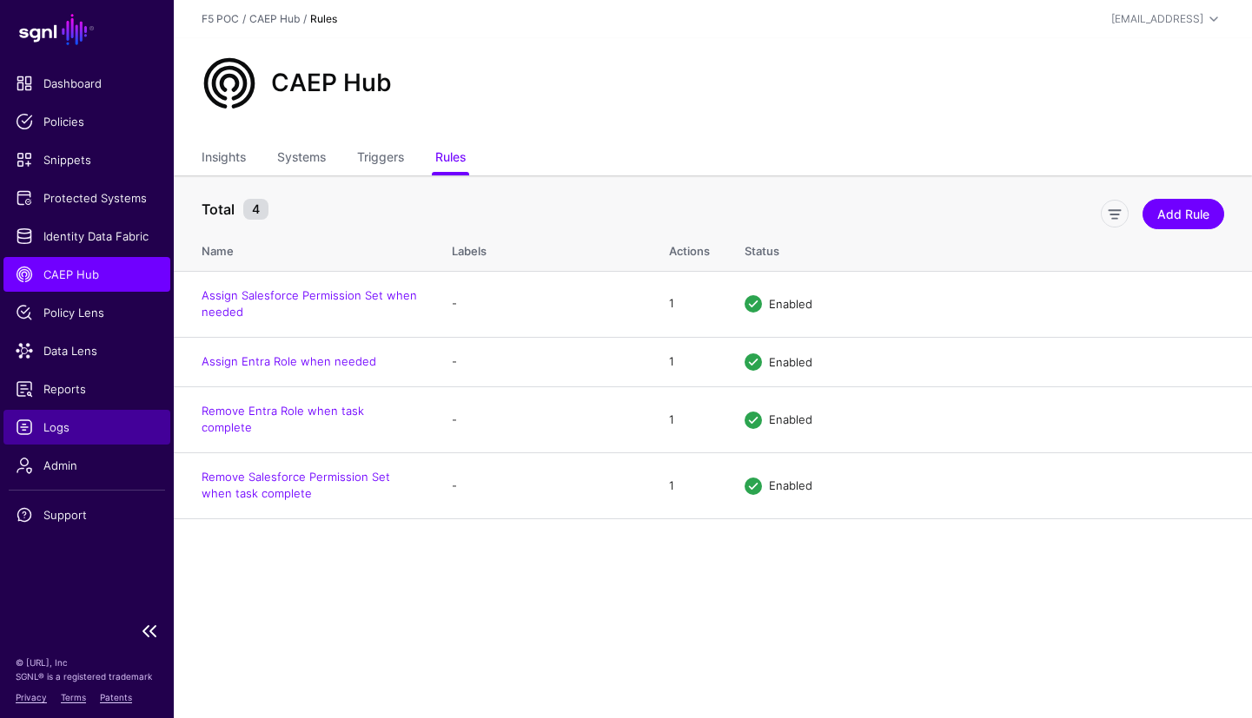
click at [73, 433] on span "Logs" at bounding box center [87, 427] width 142 height 17
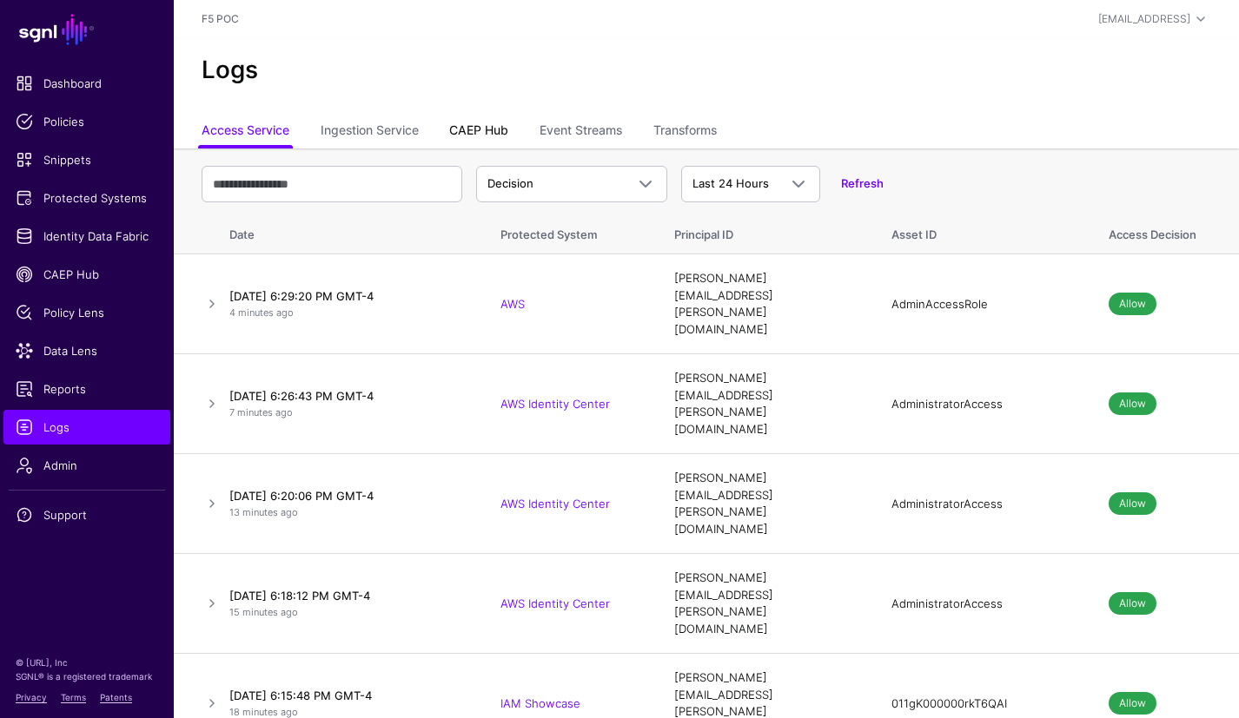
click at [496, 136] on link "CAEP Hub" at bounding box center [478, 132] width 59 height 33
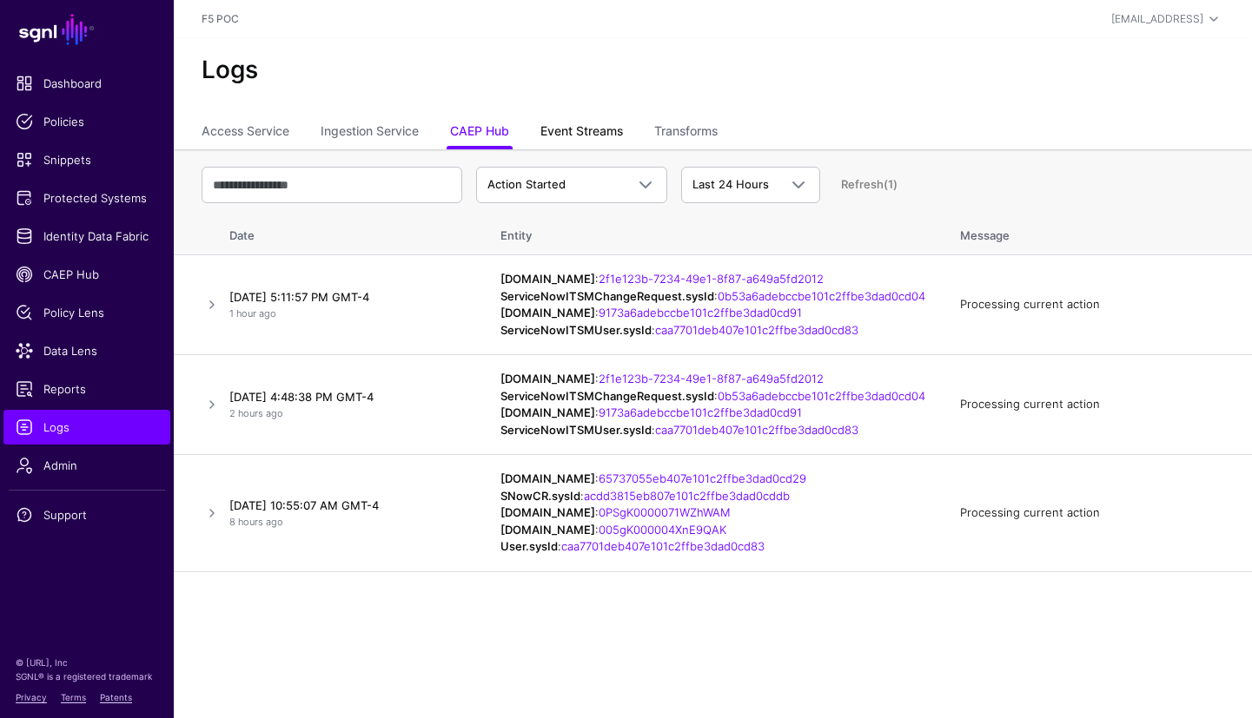
click at [576, 129] on link "Event Streams" at bounding box center [581, 132] width 83 height 33
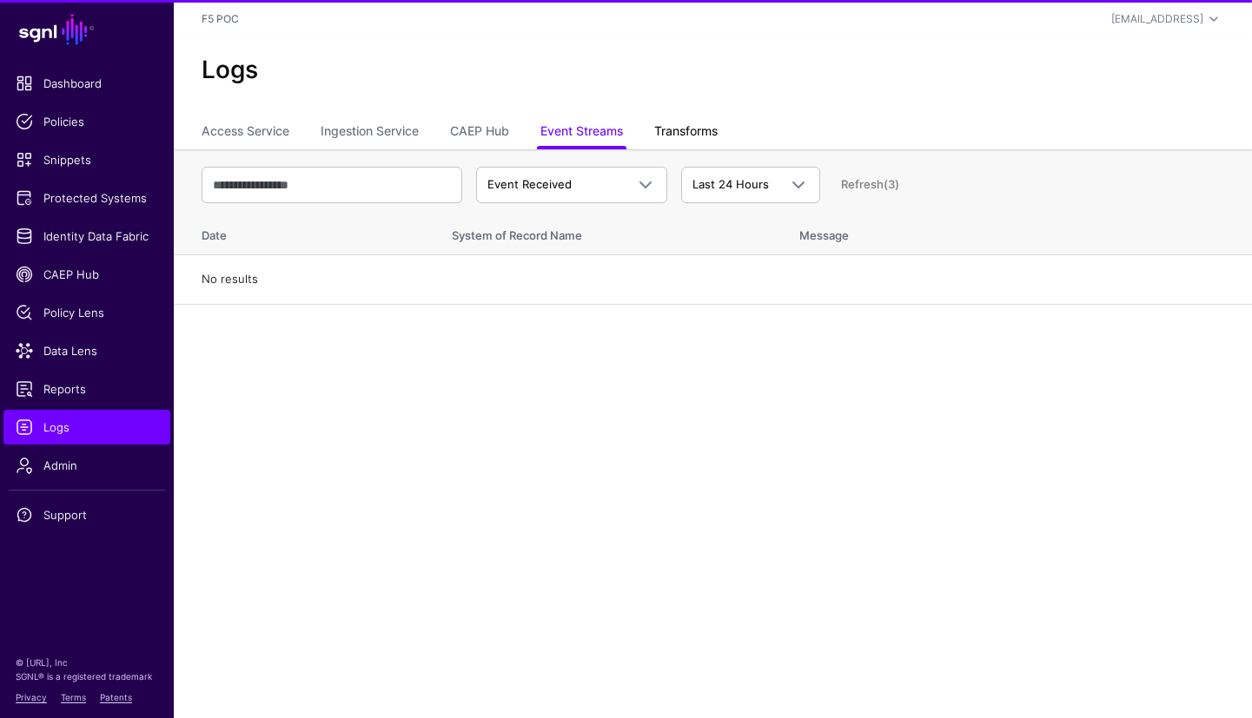
click at [705, 130] on link "Transforms" at bounding box center [685, 132] width 63 height 33
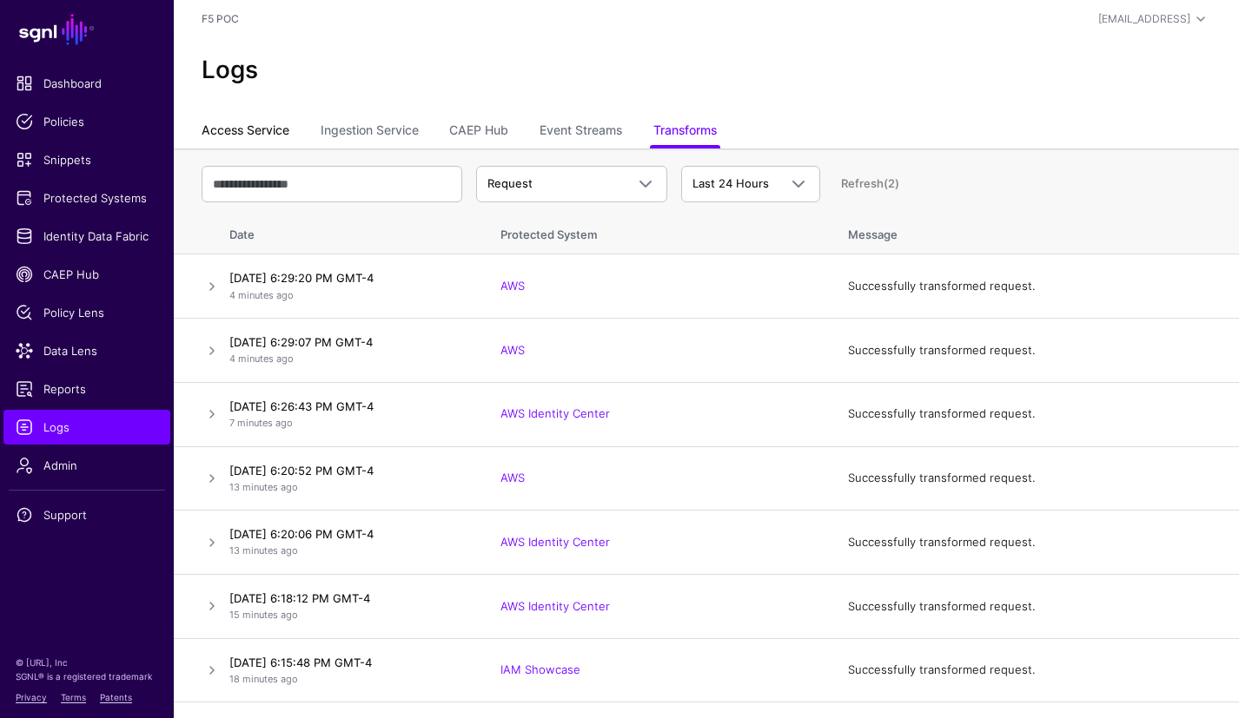
click at [268, 129] on link "Access Service" at bounding box center [246, 132] width 88 height 33
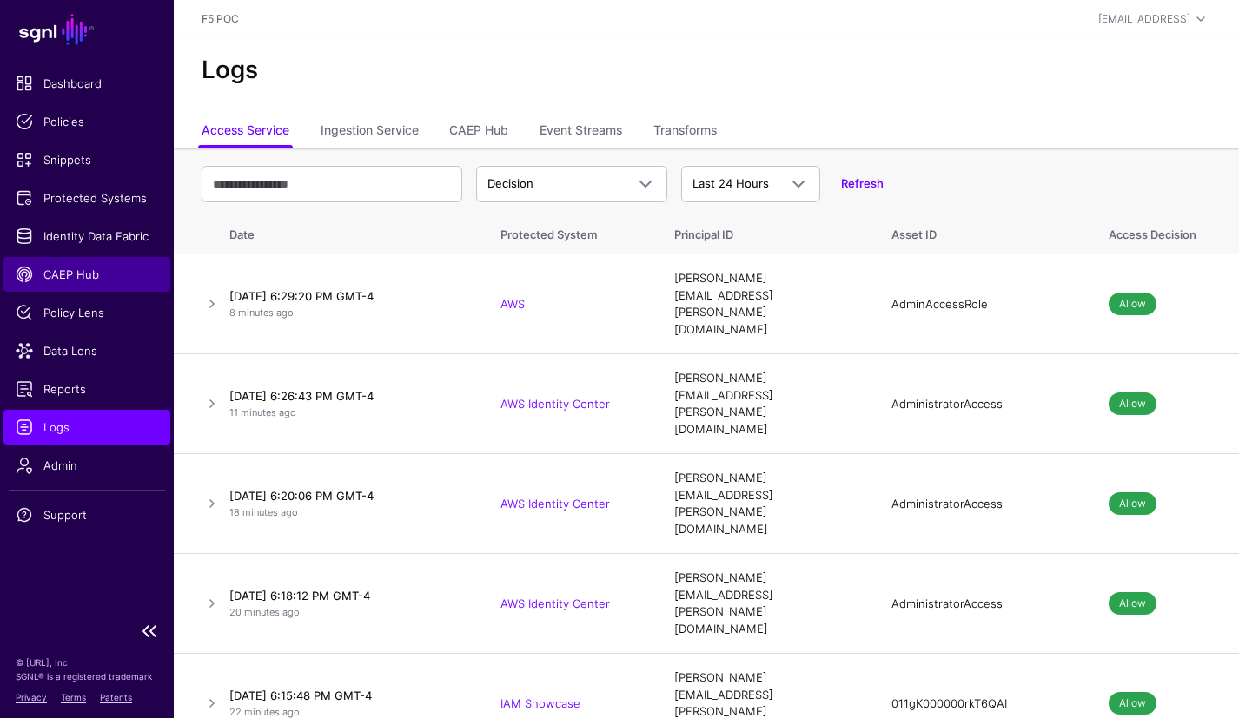
click at [79, 274] on span "CAEP Hub" at bounding box center [87, 274] width 142 height 17
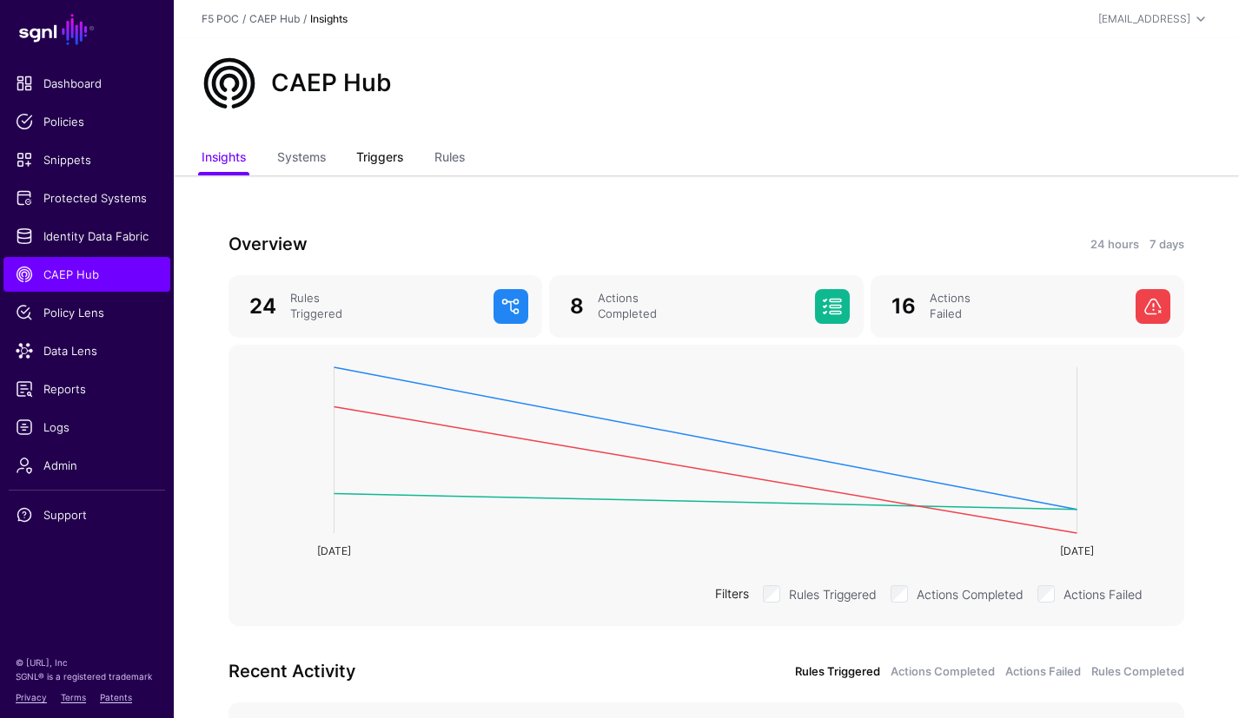
click at [367, 159] on link "Triggers" at bounding box center [379, 158] width 47 height 33
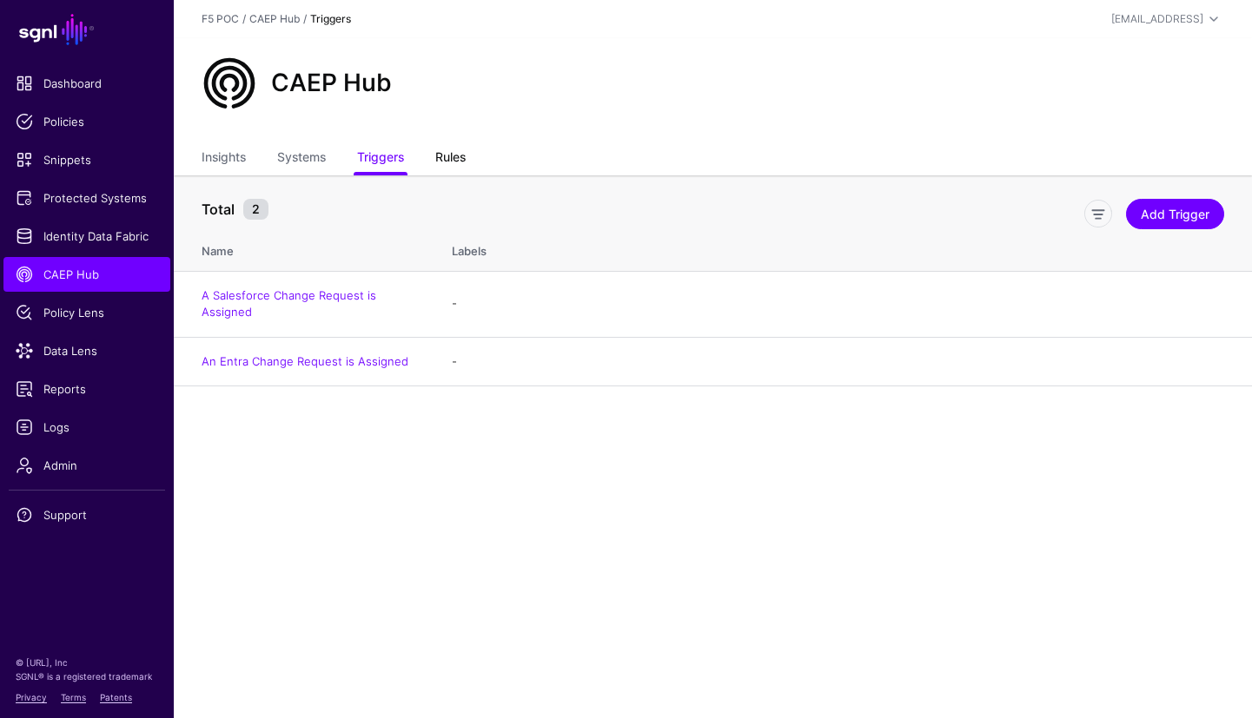
click at [459, 163] on link "Rules" at bounding box center [450, 158] width 30 height 33
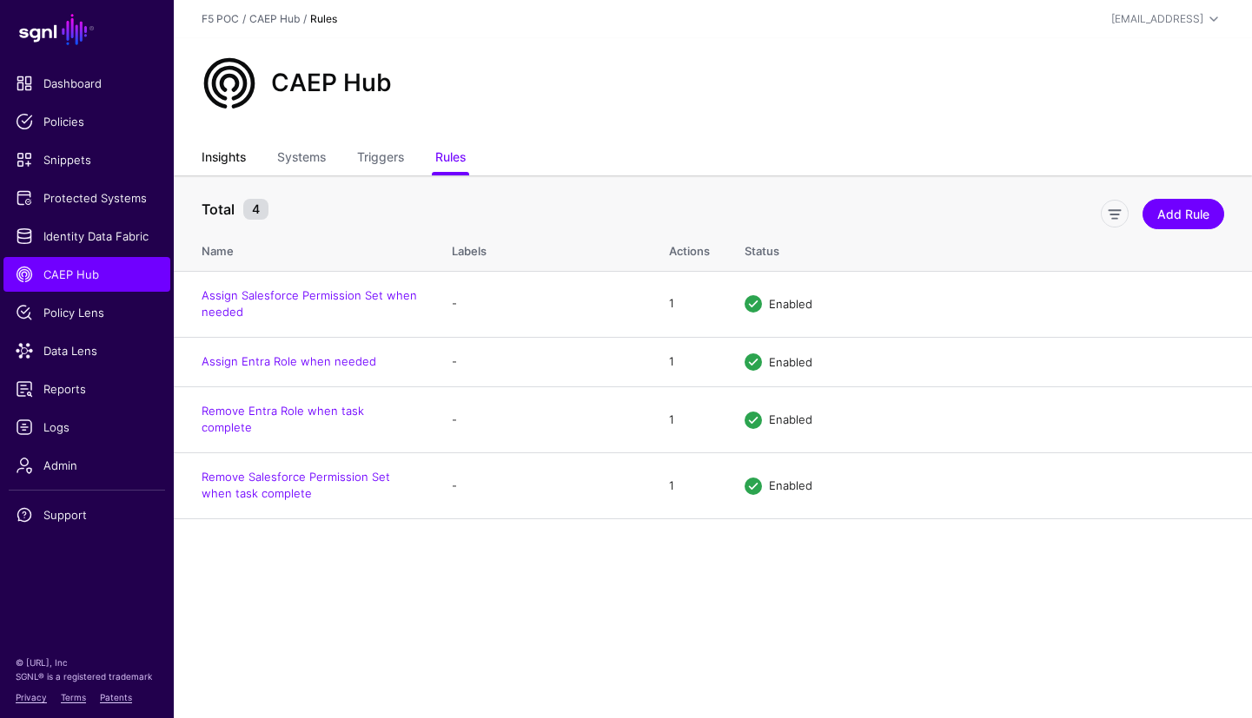
click at [223, 162] on link "Insights" at bounding box center [224, 158] width 44 height 33
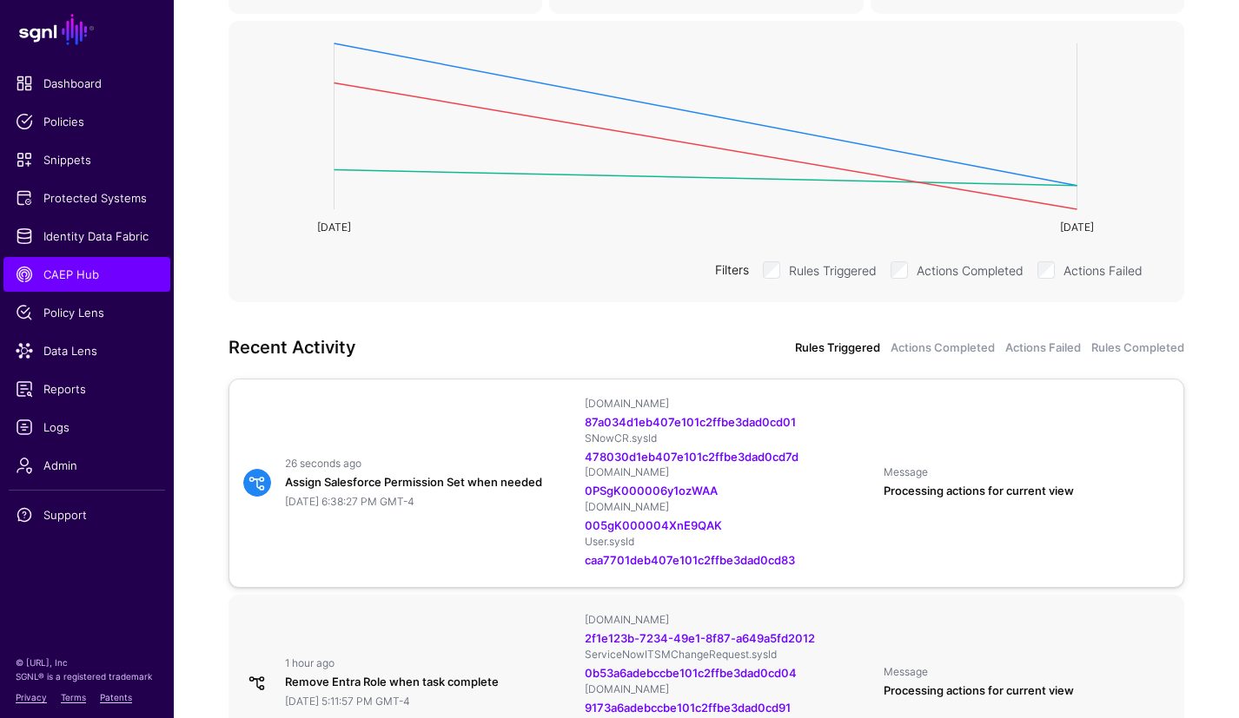
scroll to position [329, 0]
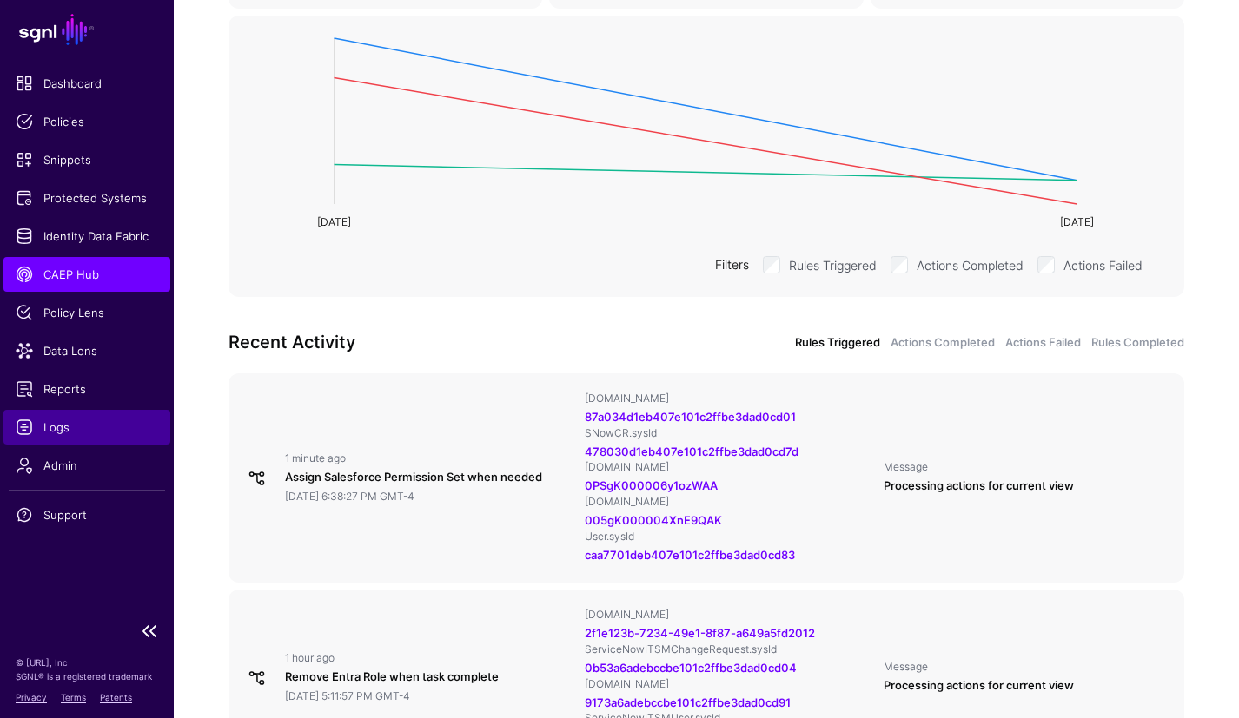
click at [59, 428] on span "Logs" at bounding box center [87, 427] width 142 height 17
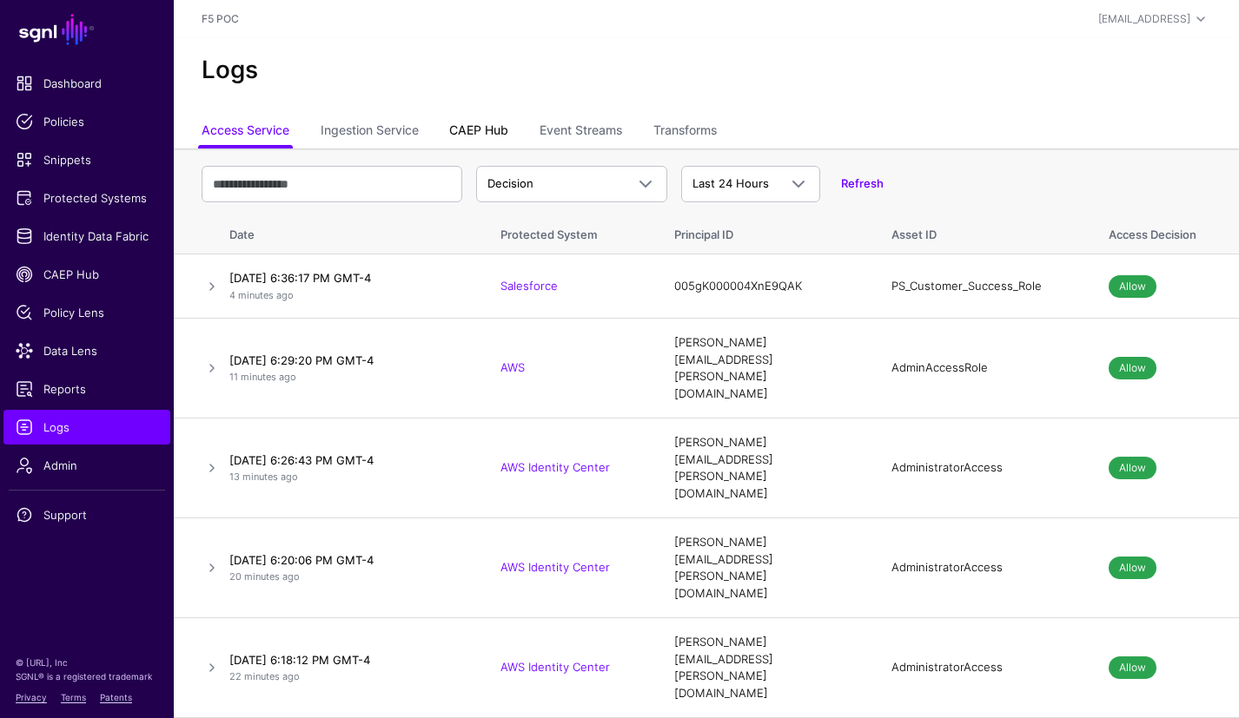
click at [479, 129] on link "CAEP Hub" at bounding box center [478, 132] width 59 height 33
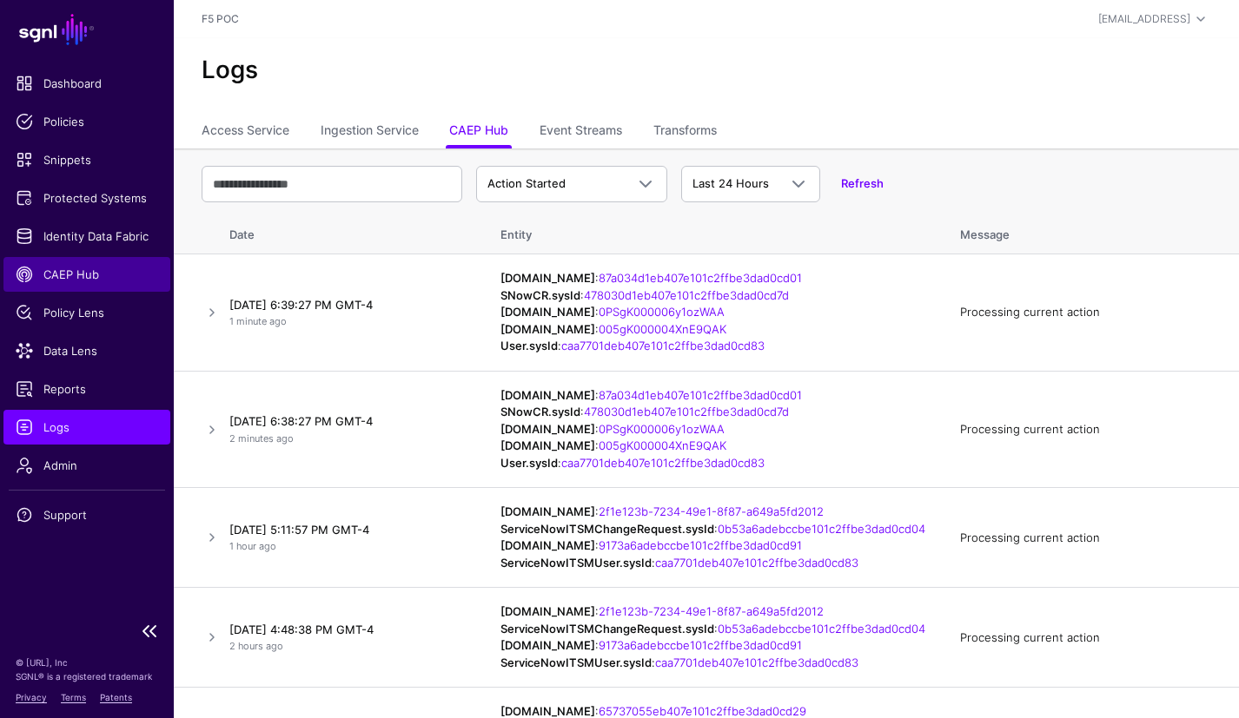
click at [74, 282] on span "CAEP Hub" at bounding box center [87, 274] width 142 height 17
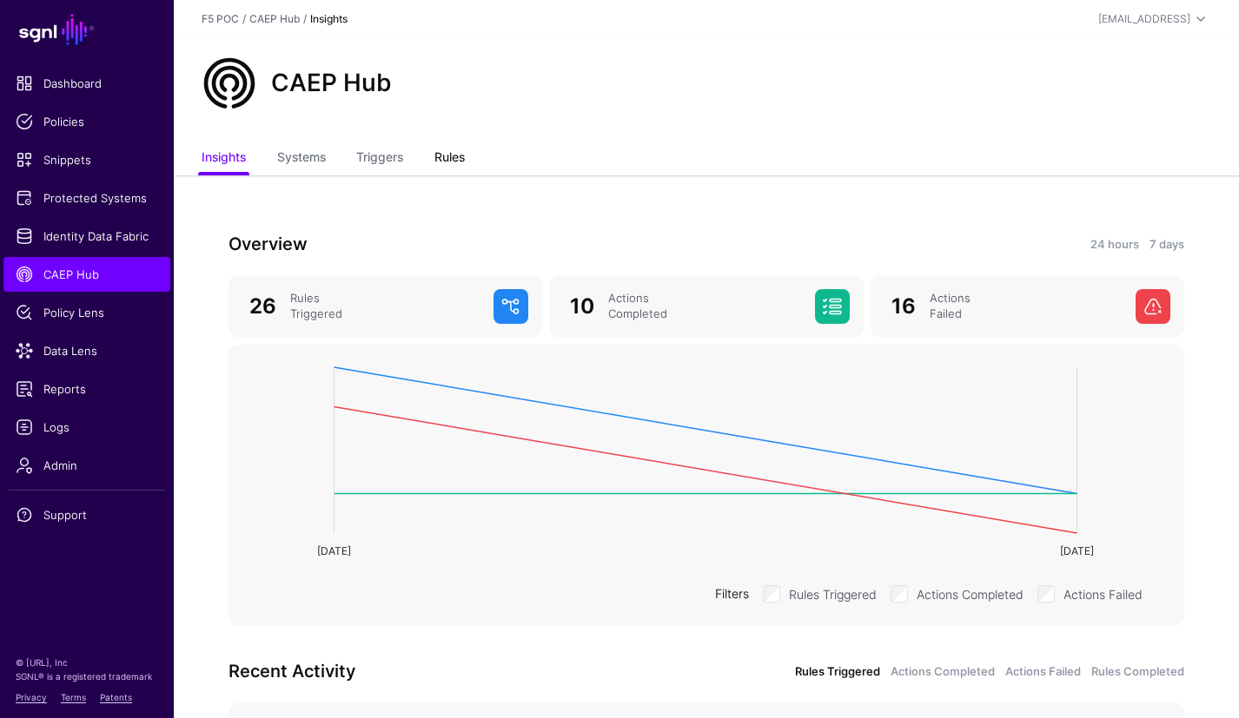
click at [450, 159] on link "Rules" at bounding box center [449, 158] width 30 height 33
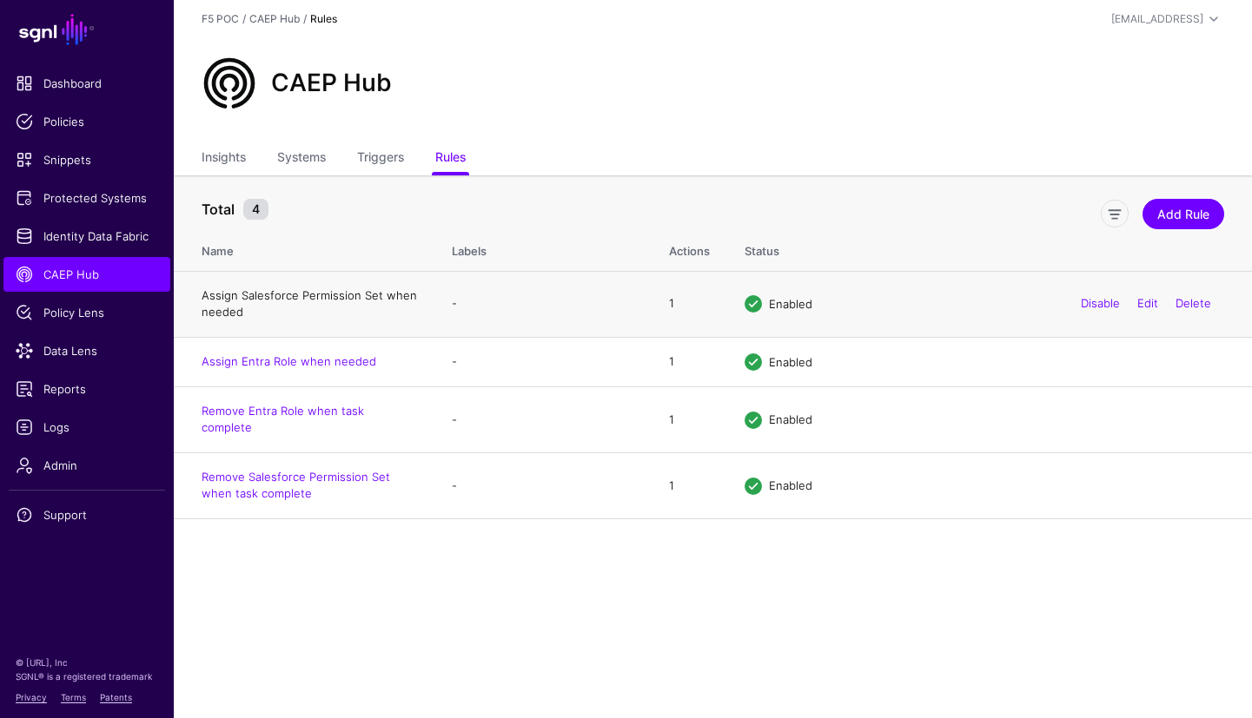
click at [255, 294] on link "Assign Salesforce Permission Set when needed" at bounding box center [309, 303] width 215 height 31
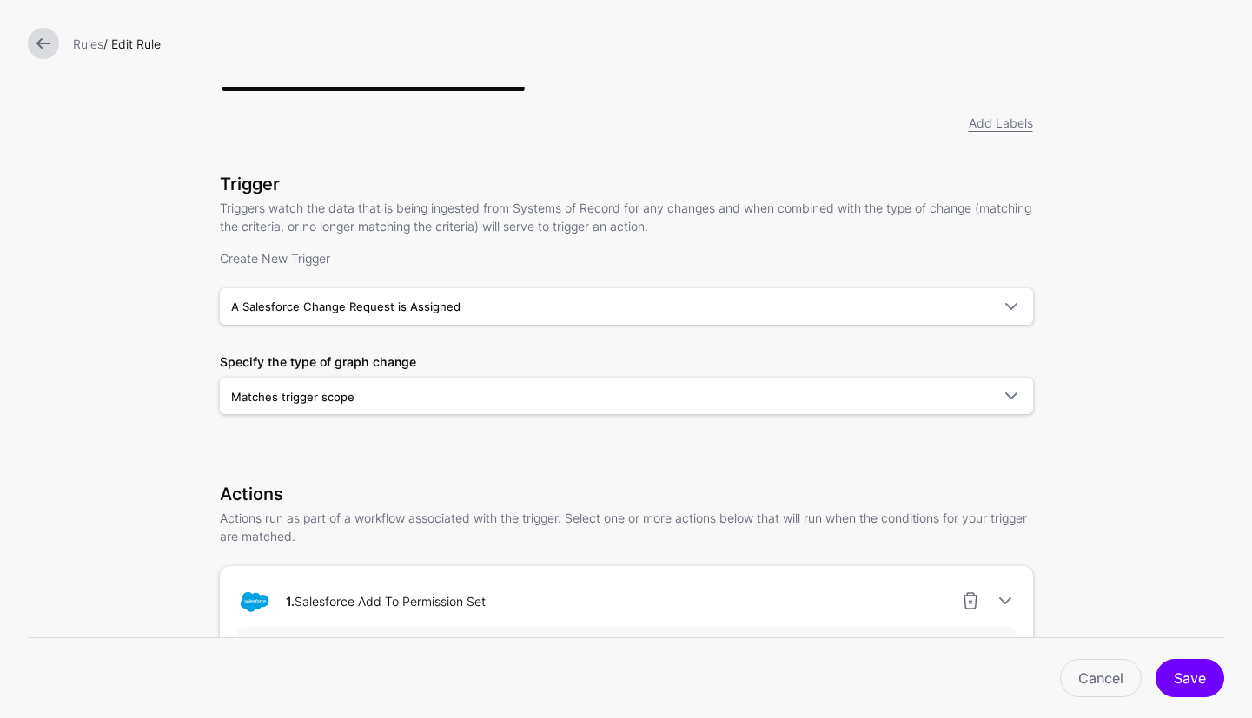
scroll to position [29, 0]
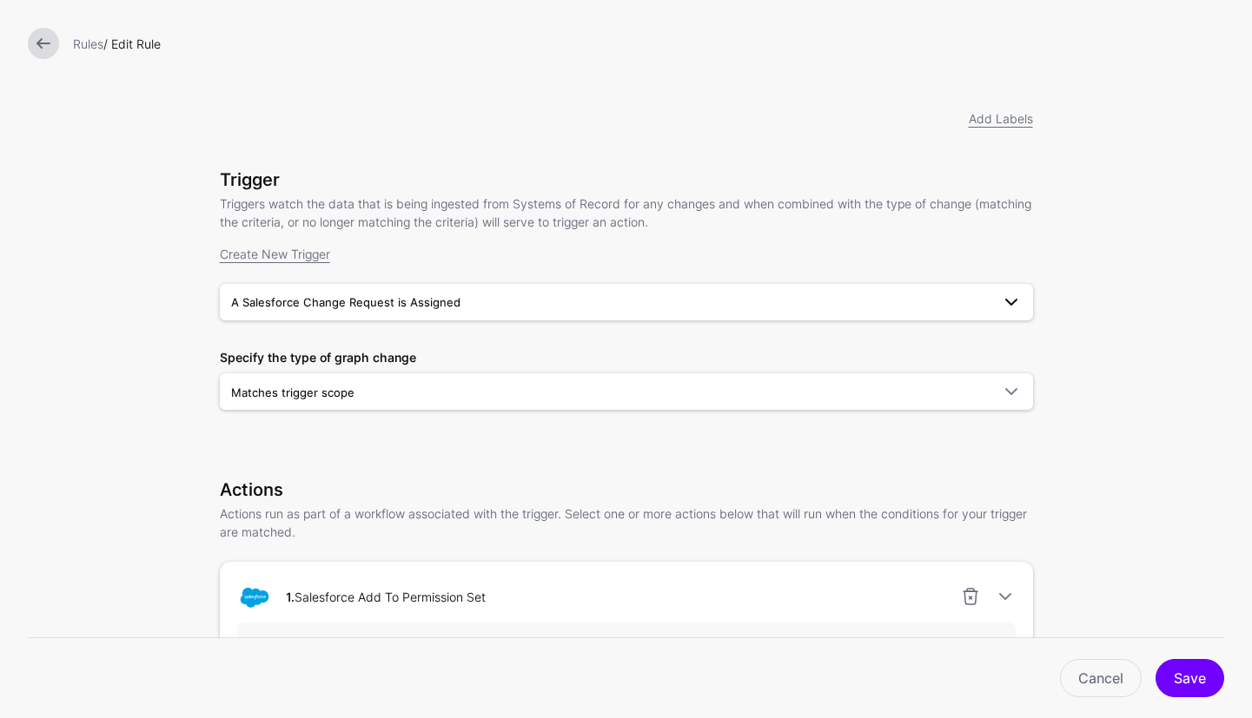
click at [262, 312] on span "A Salesforce Change Request is Assigned" at bounding box center [610, 302] width 759 height 19
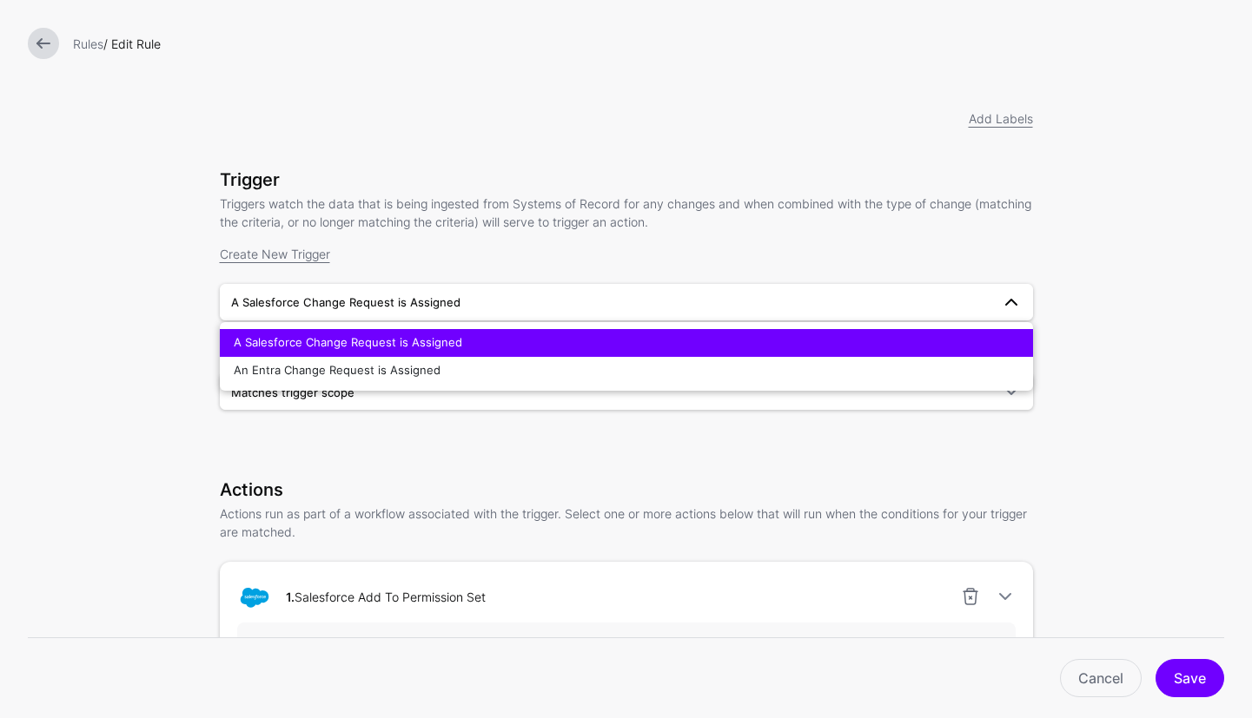
click at [299, 308] on span "A Salesforce Change Request is Assigned" at bounding box center [345, 302] width 229 height 14
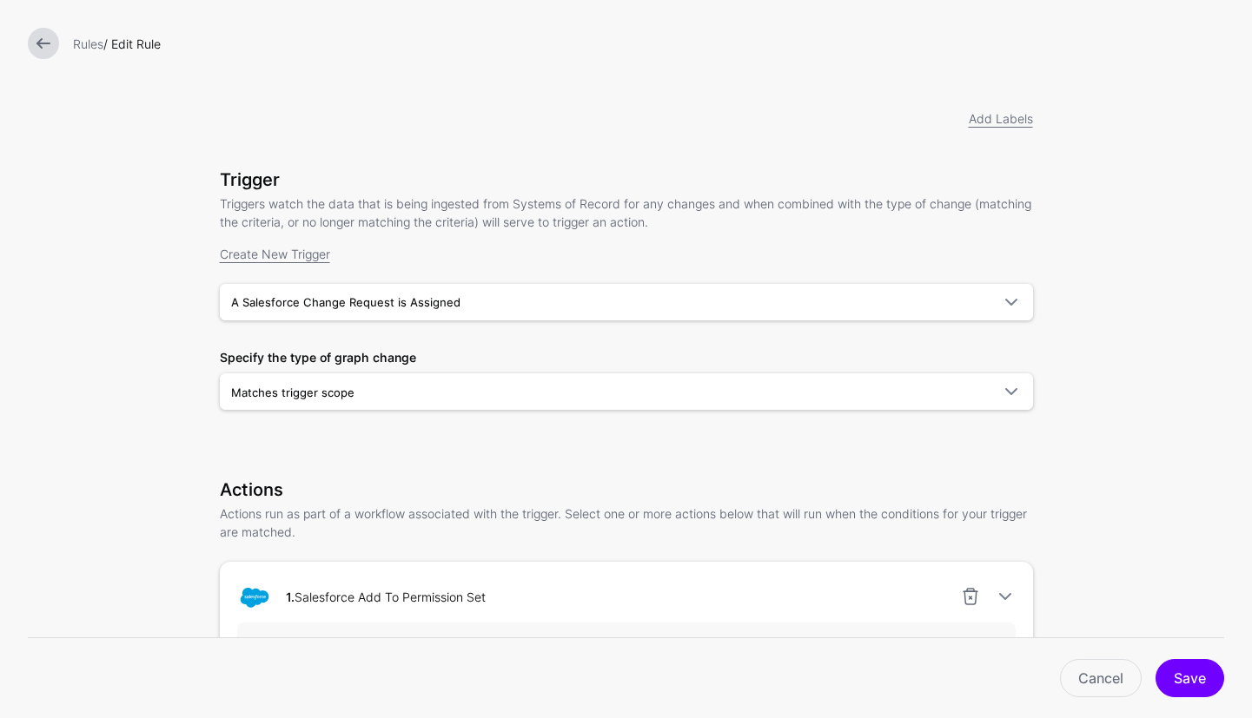
click at [220, 424] on div "Trigger Triggers watch the data that is being ingested from Systems of Record f…" at bounding box center [626, 313] width 813 height 289
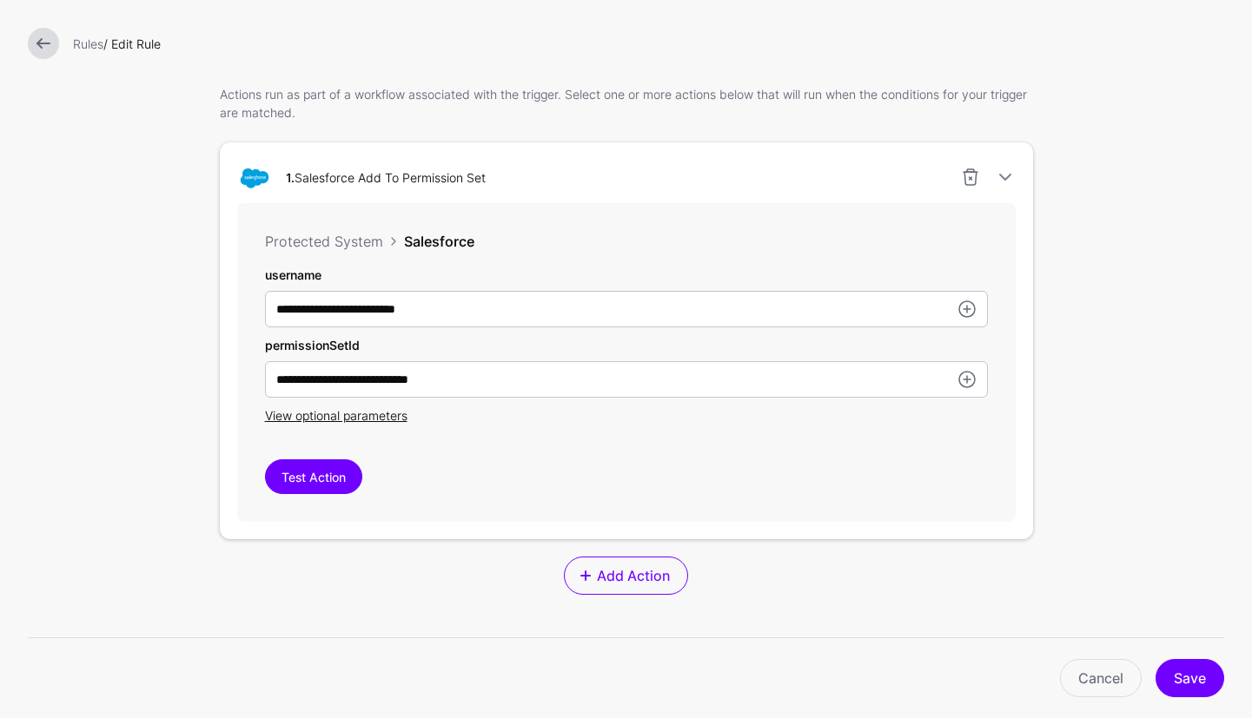
scroll to position [486, 0]
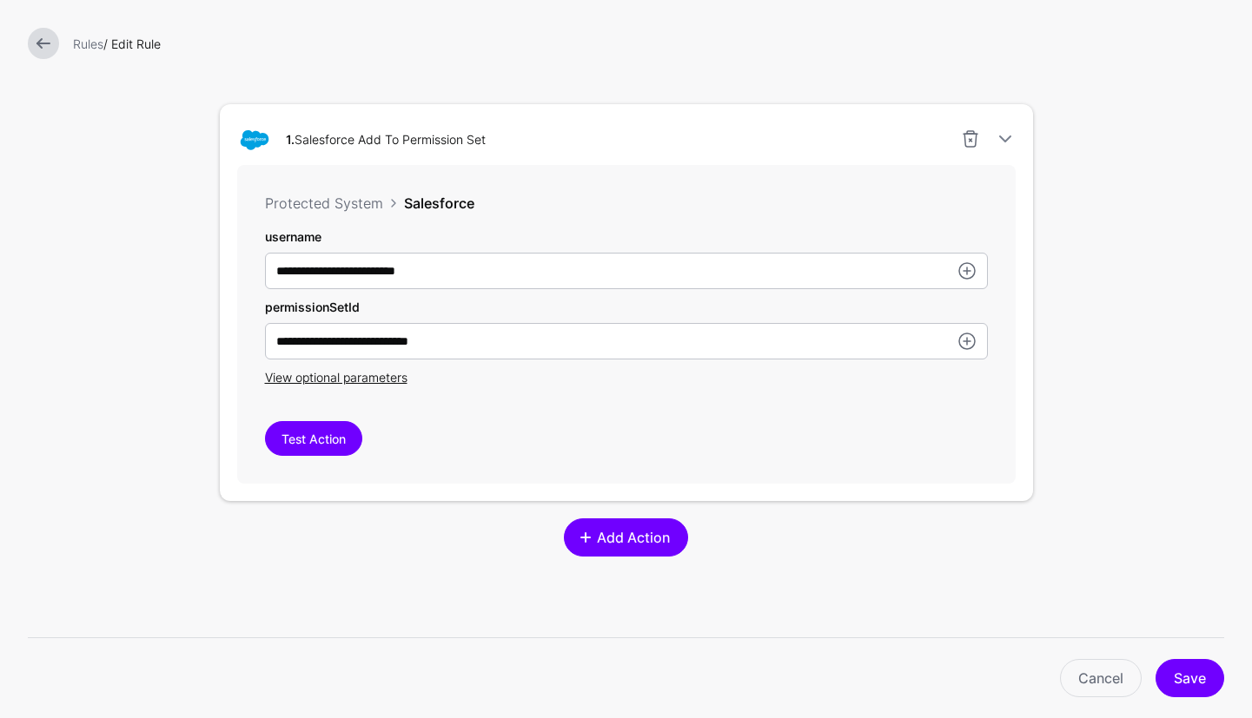
click at [609, 548] on span "Add Action" at bounding box center [633, 537] width 77 height 21
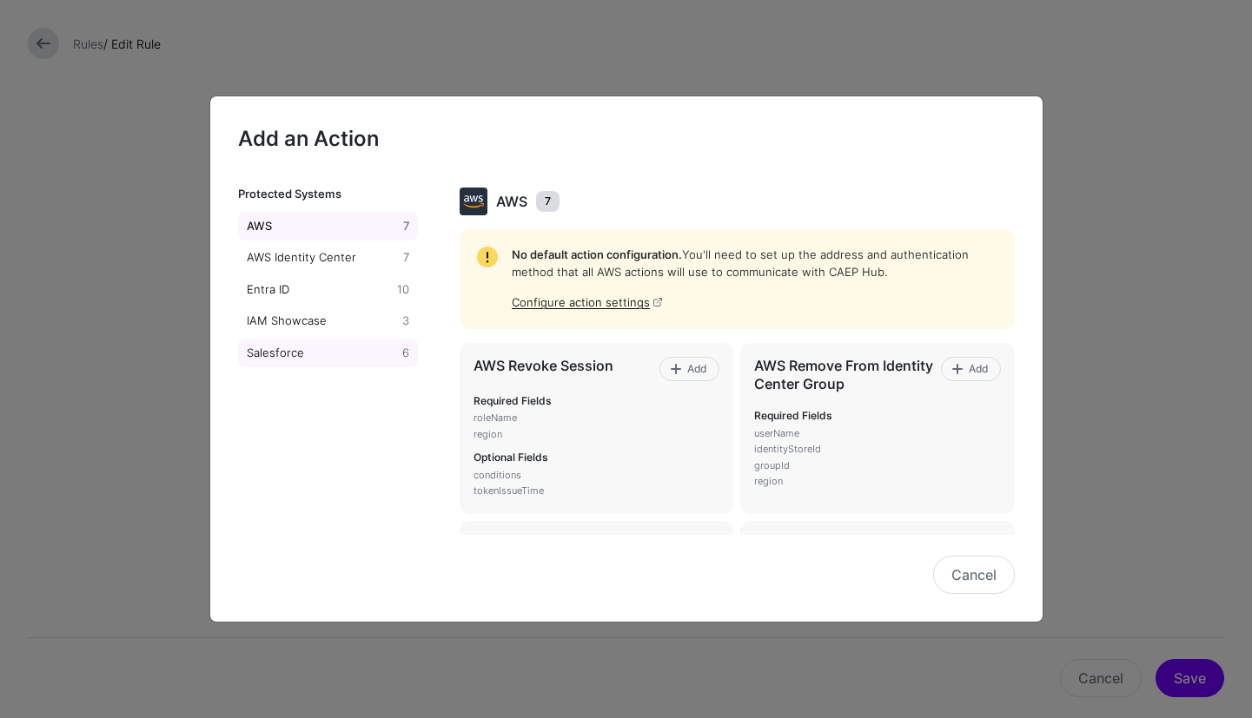
click at [336, 346] on div "Salesforce" at bounding box center [321, 353] width 156 height 17
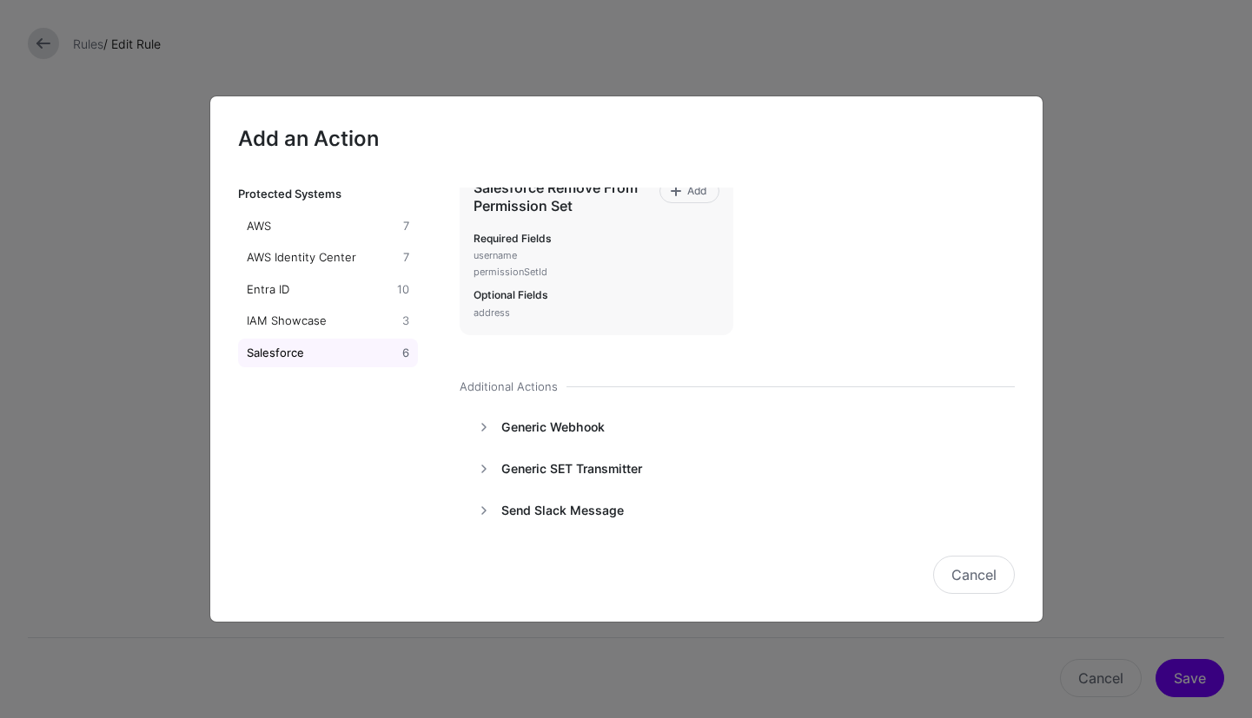
scroll to position [268, 0]
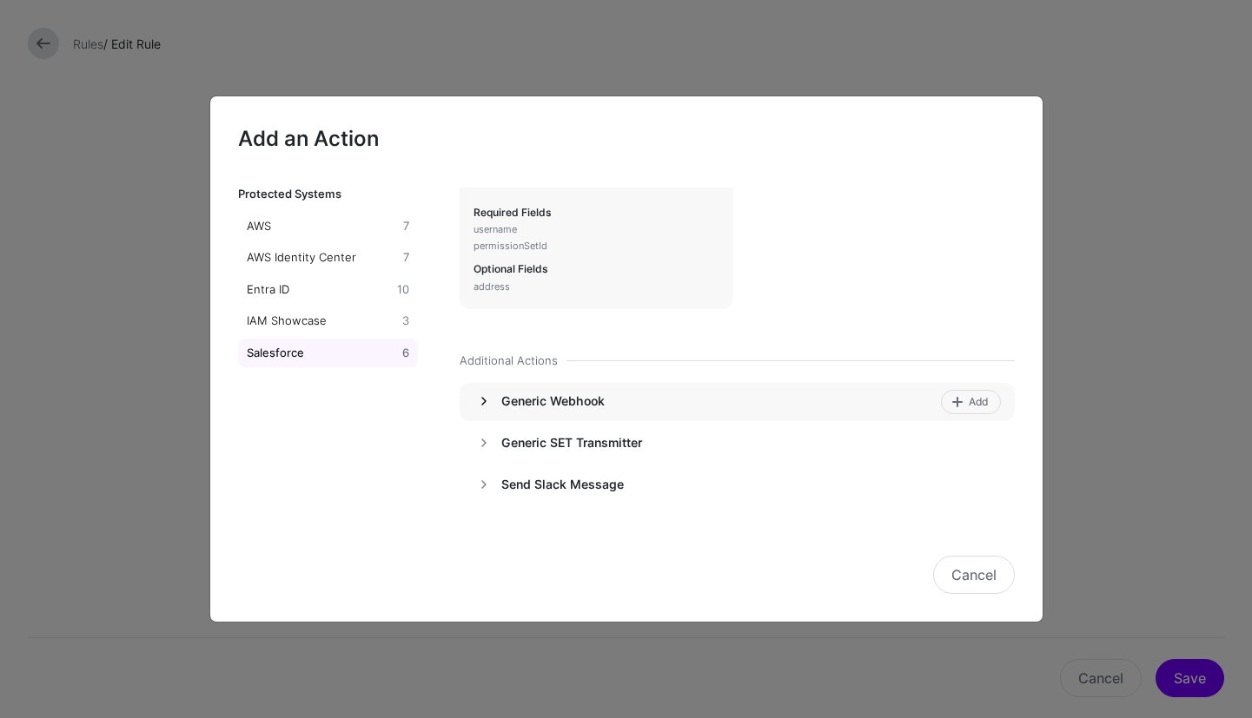
click at [483, 403] on link at bounding box center [483, 401] width 21 height 21
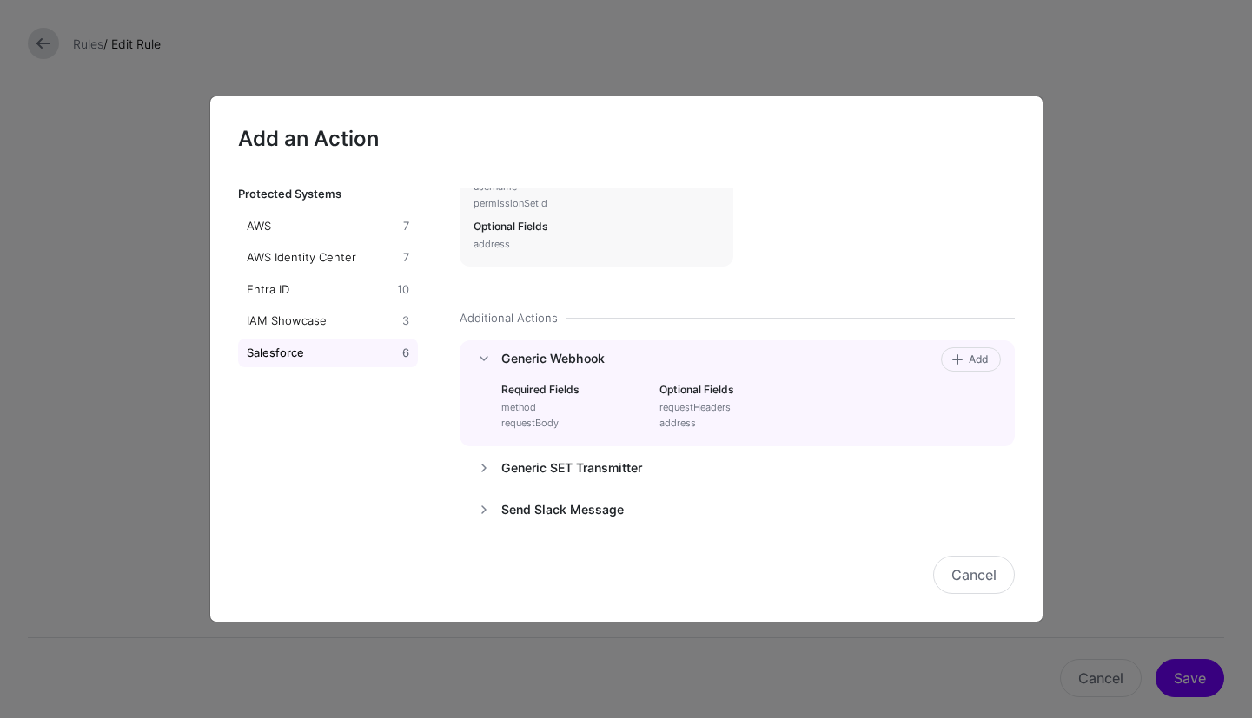
scroll to position [335, 0]
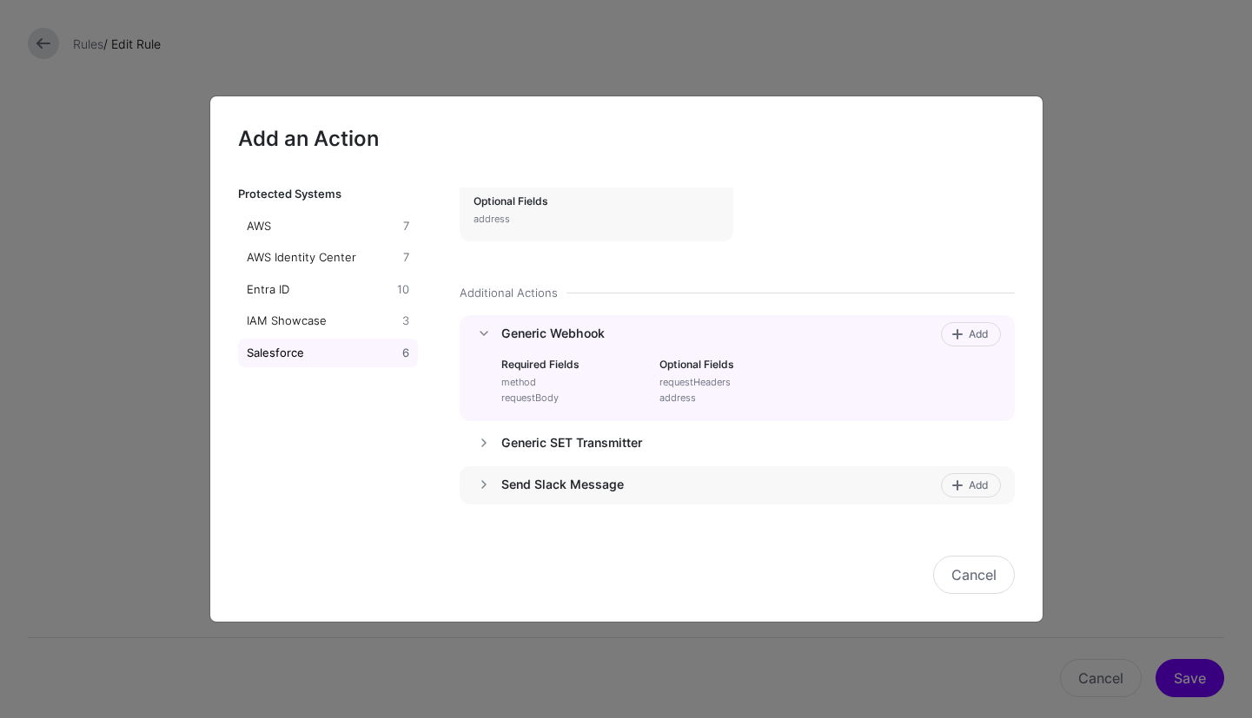
click at [539, 491] on h4 "Send Slack Message" at bounding box center [717, 485] width 433 height 16
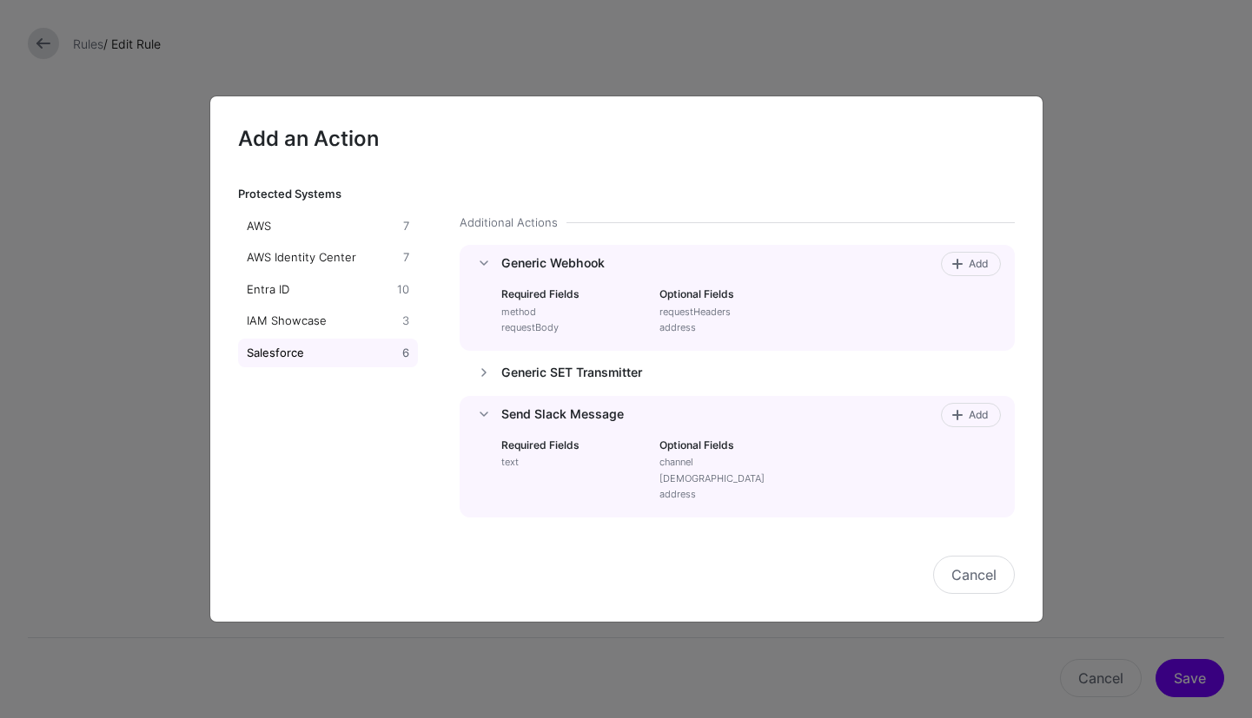
scroll to position [419, 0]
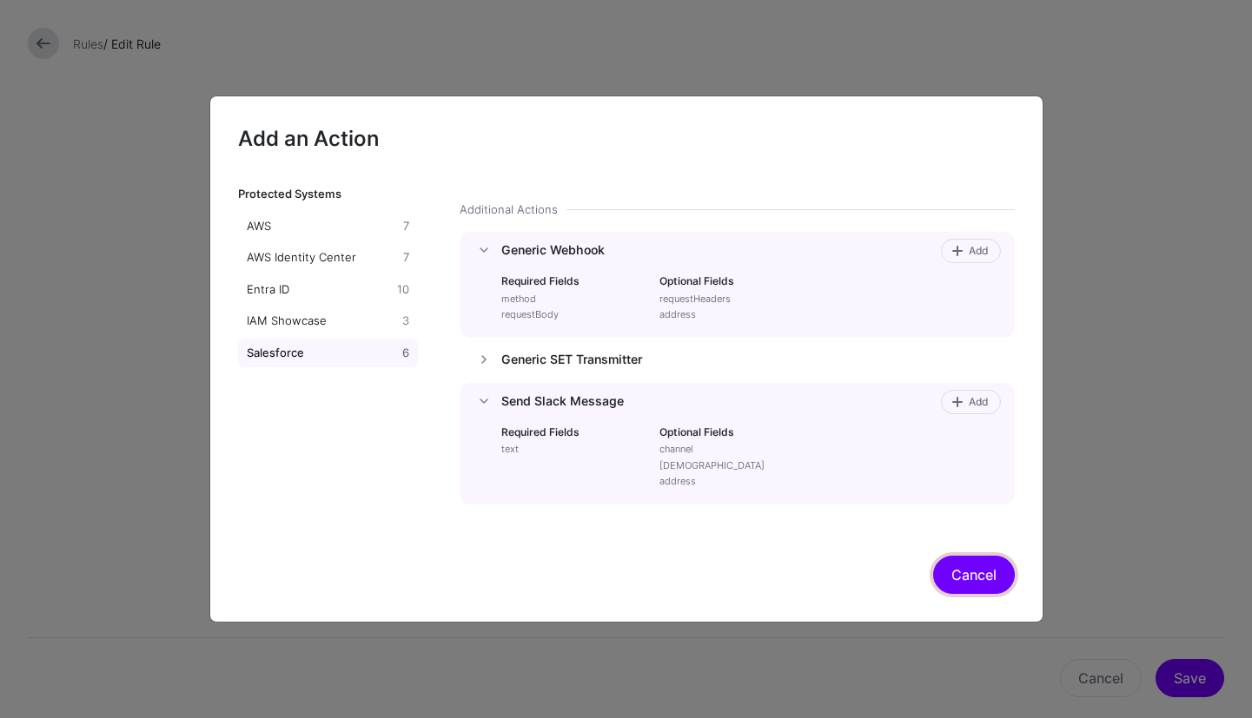
click at [975, 581] on button "Cancel" at bounding box center [974, 575] width 82 height 38
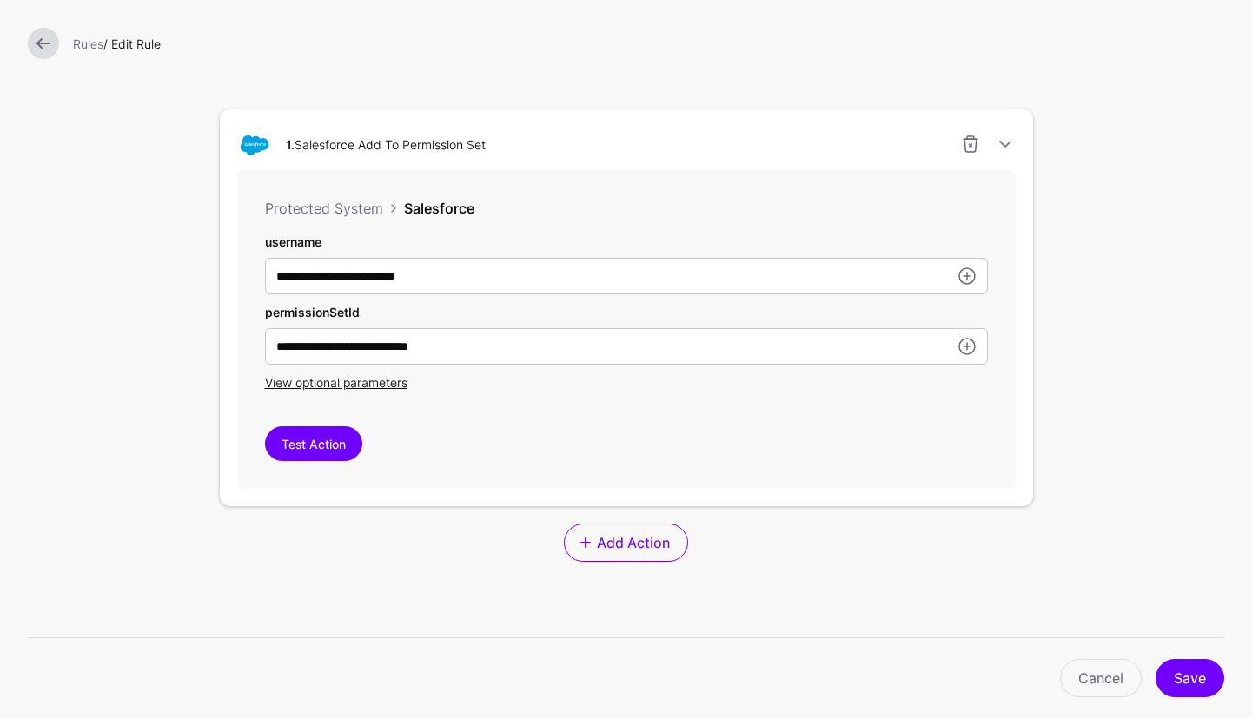
scroll to position [540, 0]
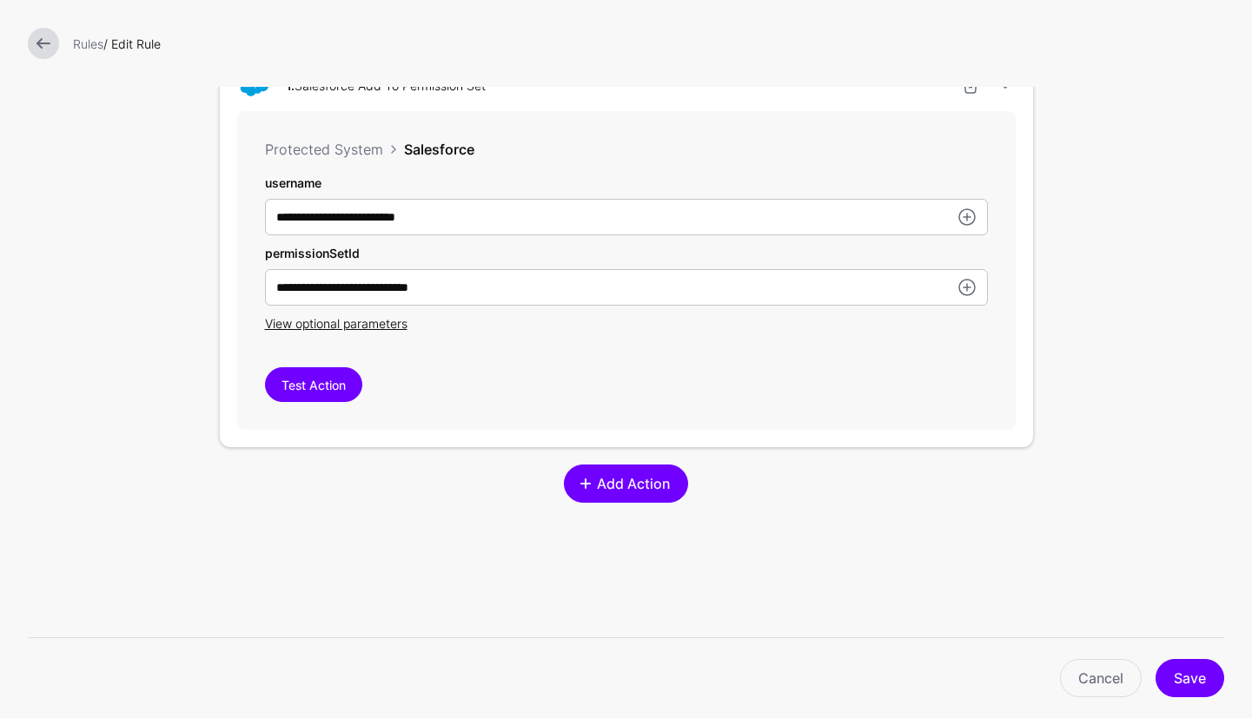
click at [646, 499] on link "Add Action" at bounding box center [626, 484] width 124 height 38
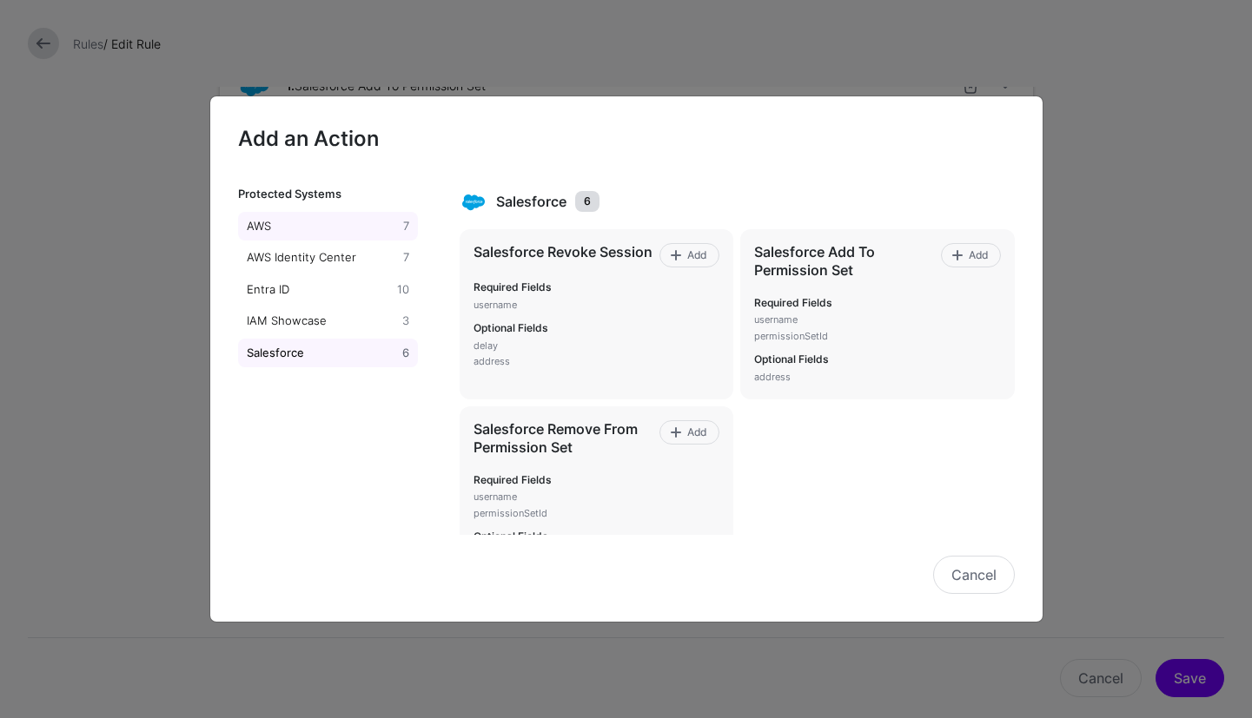
click at [327, 234] on div "AWS" at bounding box center [321, 226] width 157 height 17
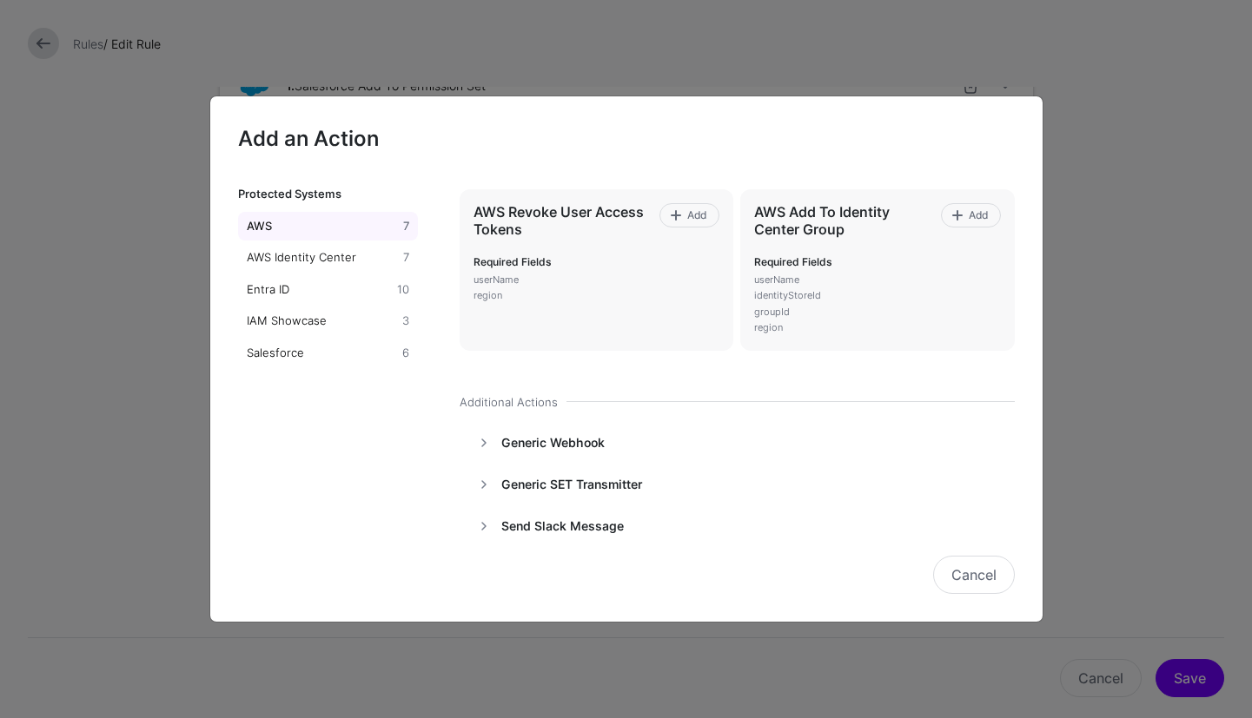
scroll to position [349, 0]
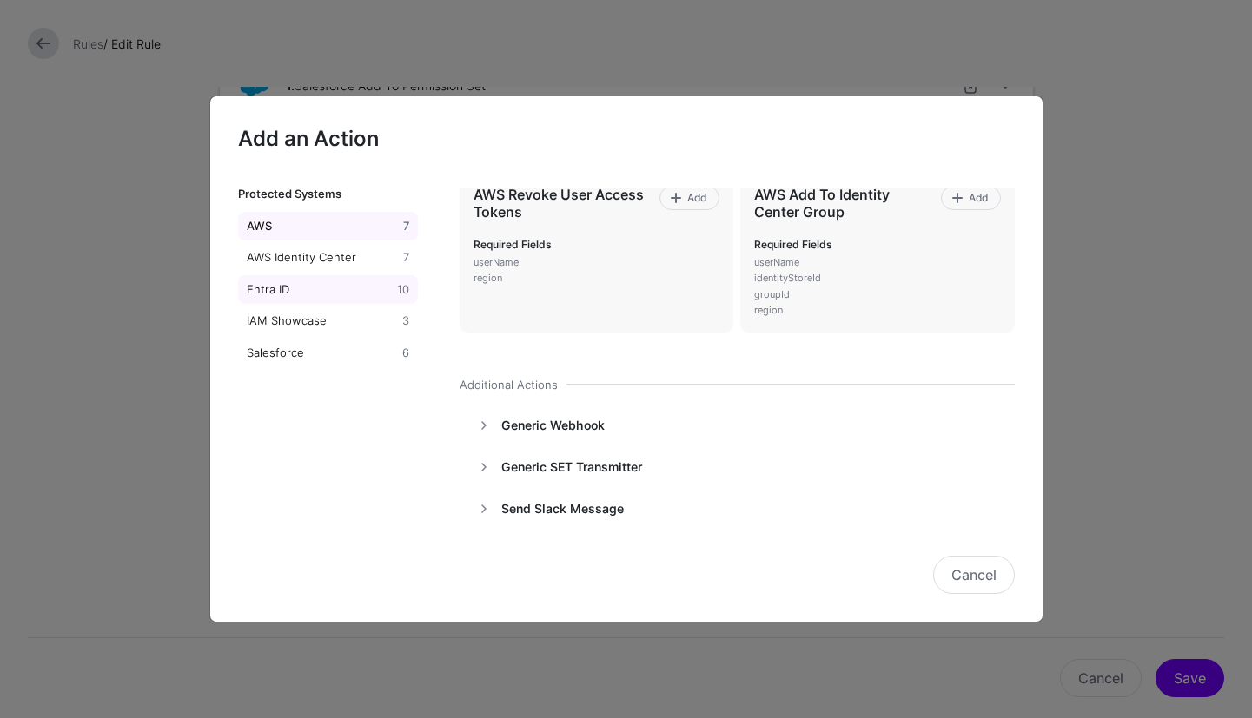
click at [299, 288] on div "Entra ID" at bounding box center [318, 289] width 151 height 17
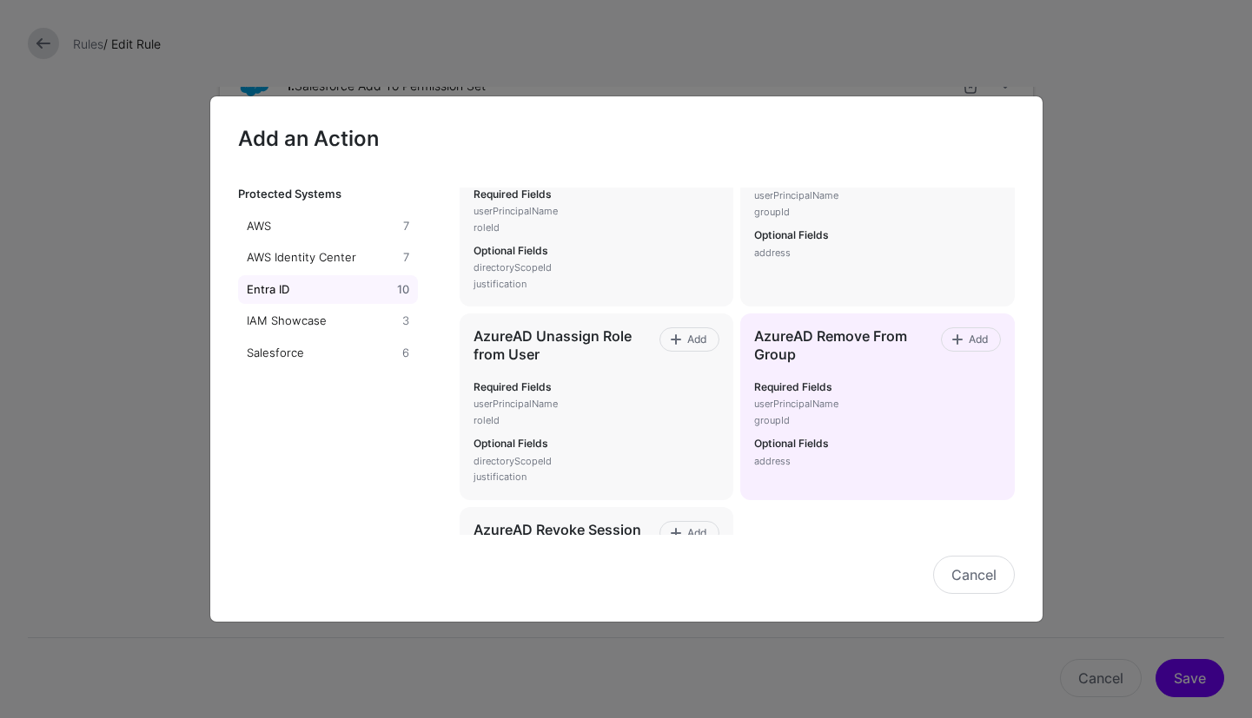
scroll to position [319, 0]
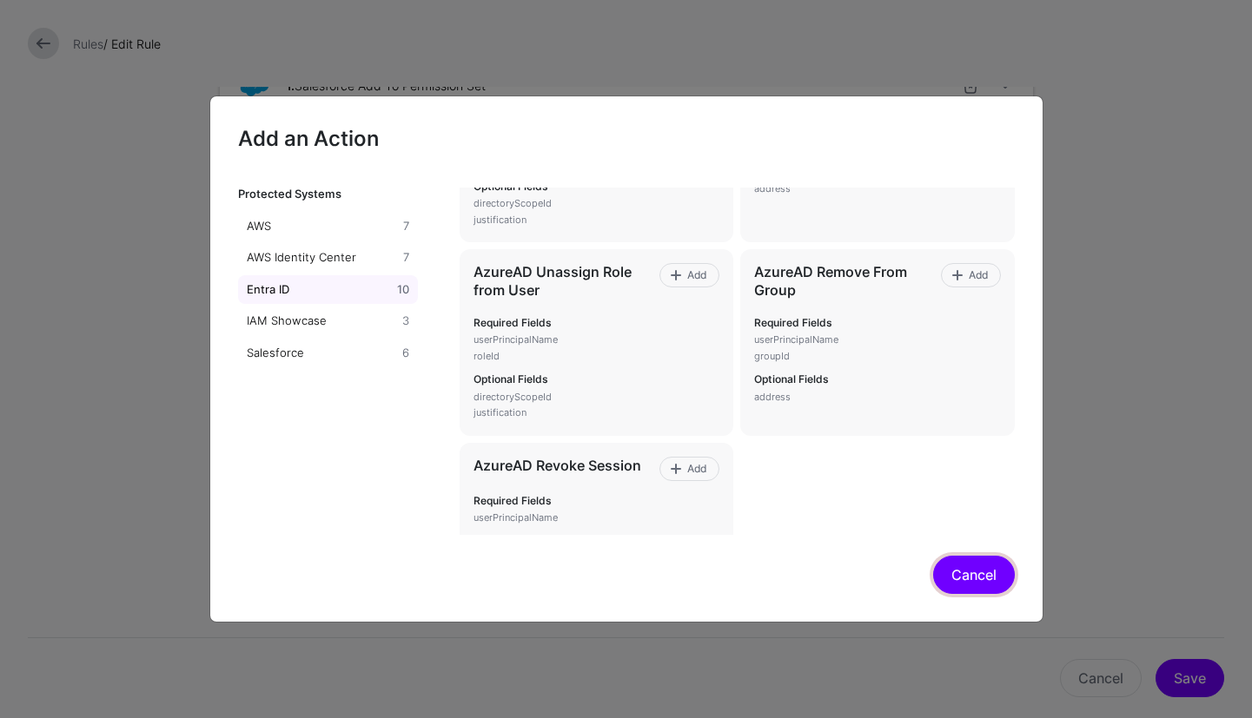
click at [954, 582] on button "Cancel" at bounding box center [974, 575] width 82 height 38
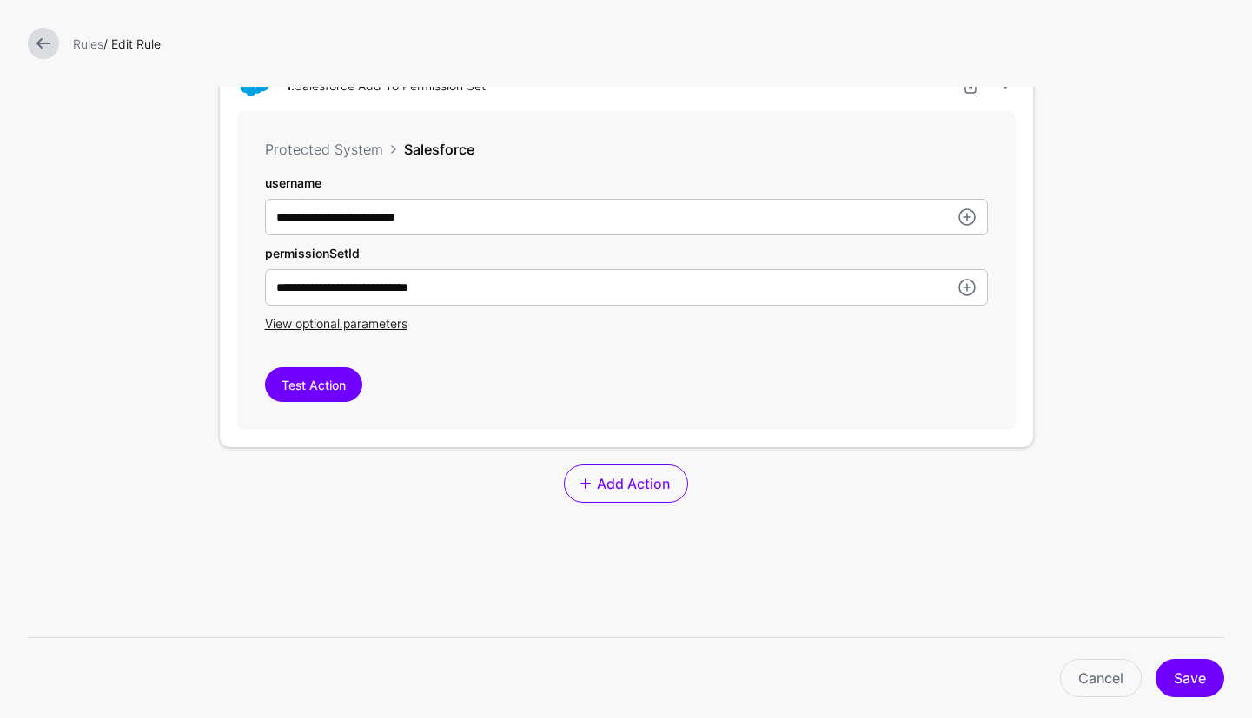
click at [1099, 420] on form "**********" at bounding box center [626, 172] width 1252 height 1425
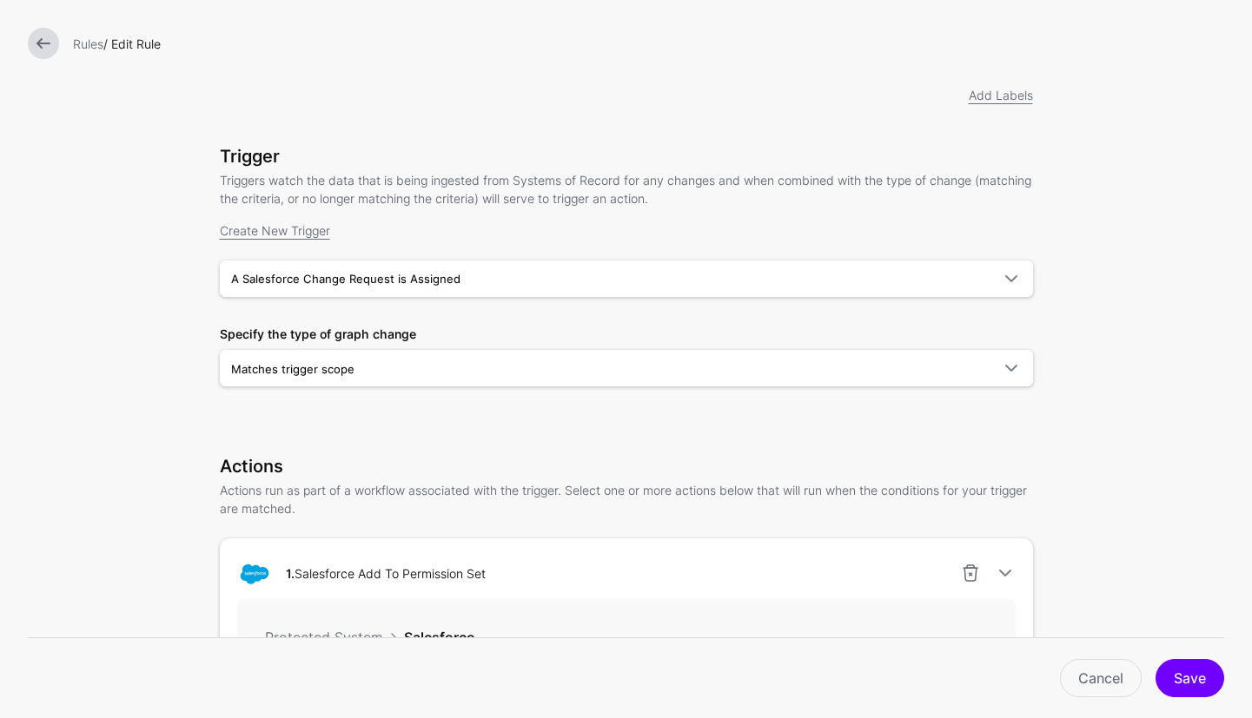
scroll to position [0, 0]
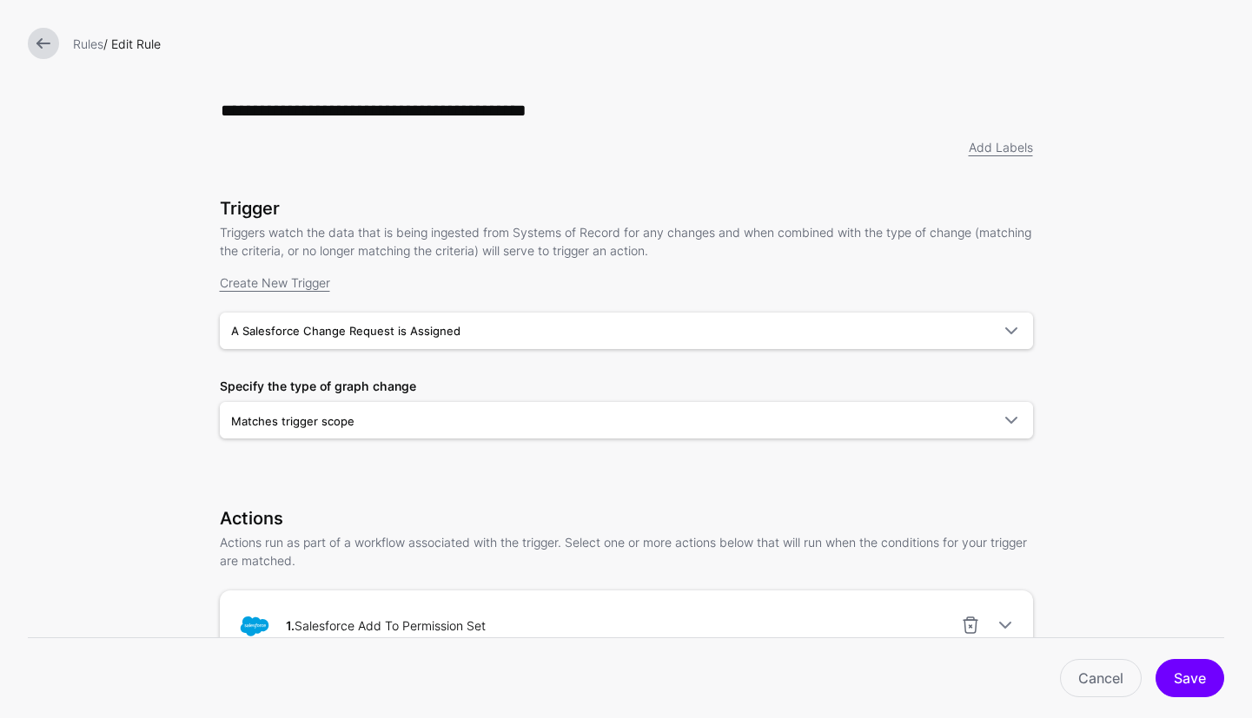
click at [44, 45] on link at bounding box center [43, 43] width 31 height 31
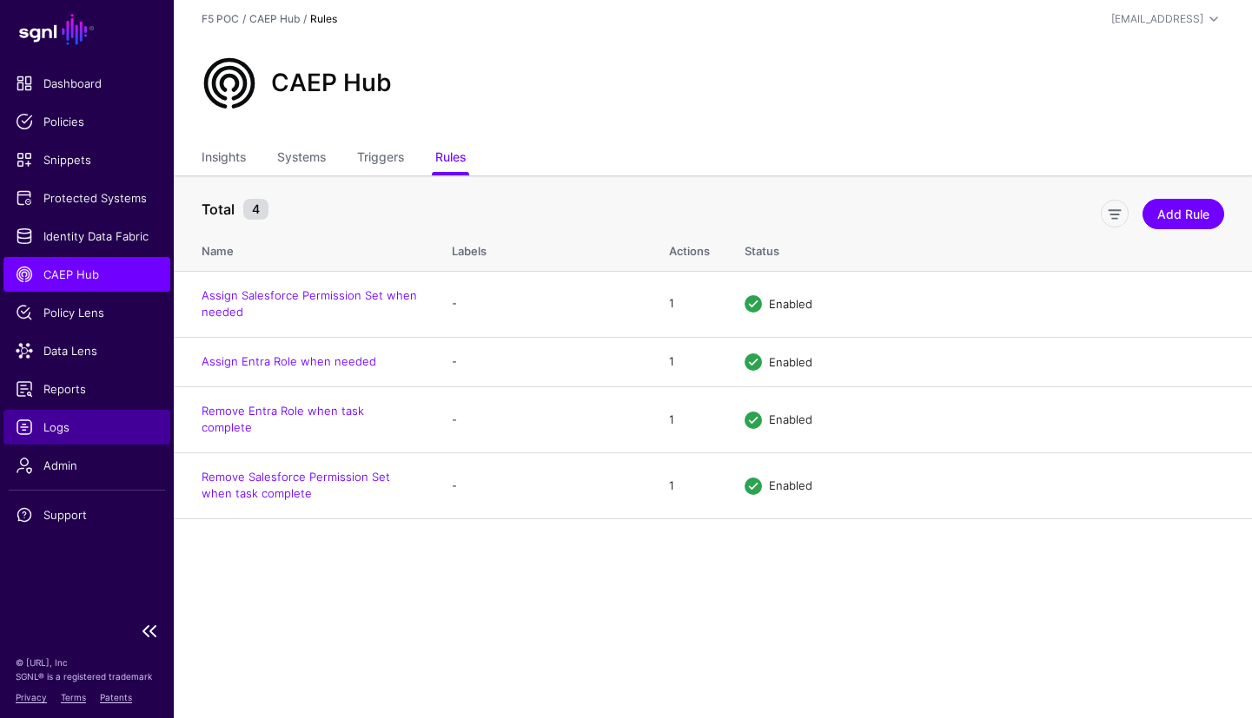
click at [51, 423] on span "Logs" at bounding box center [87, 427] width 142 height 17
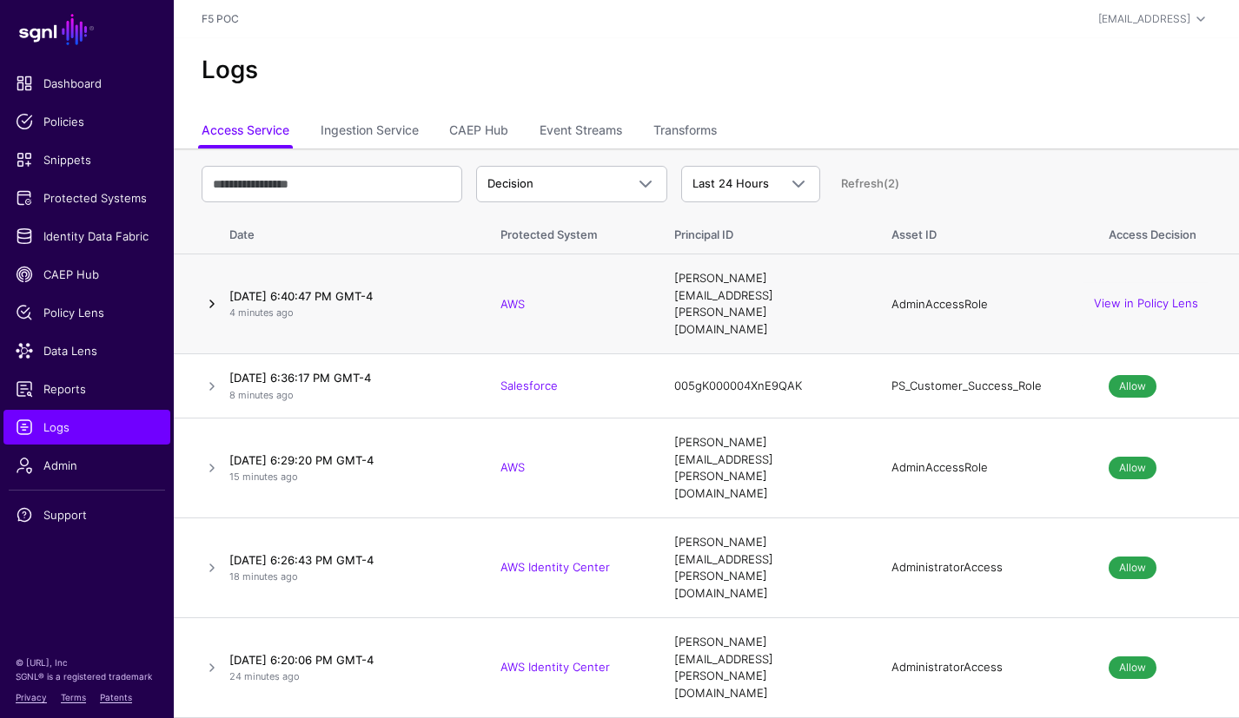
click at [208, 294] on link at bounding box center [212, 304] width 21 height 21
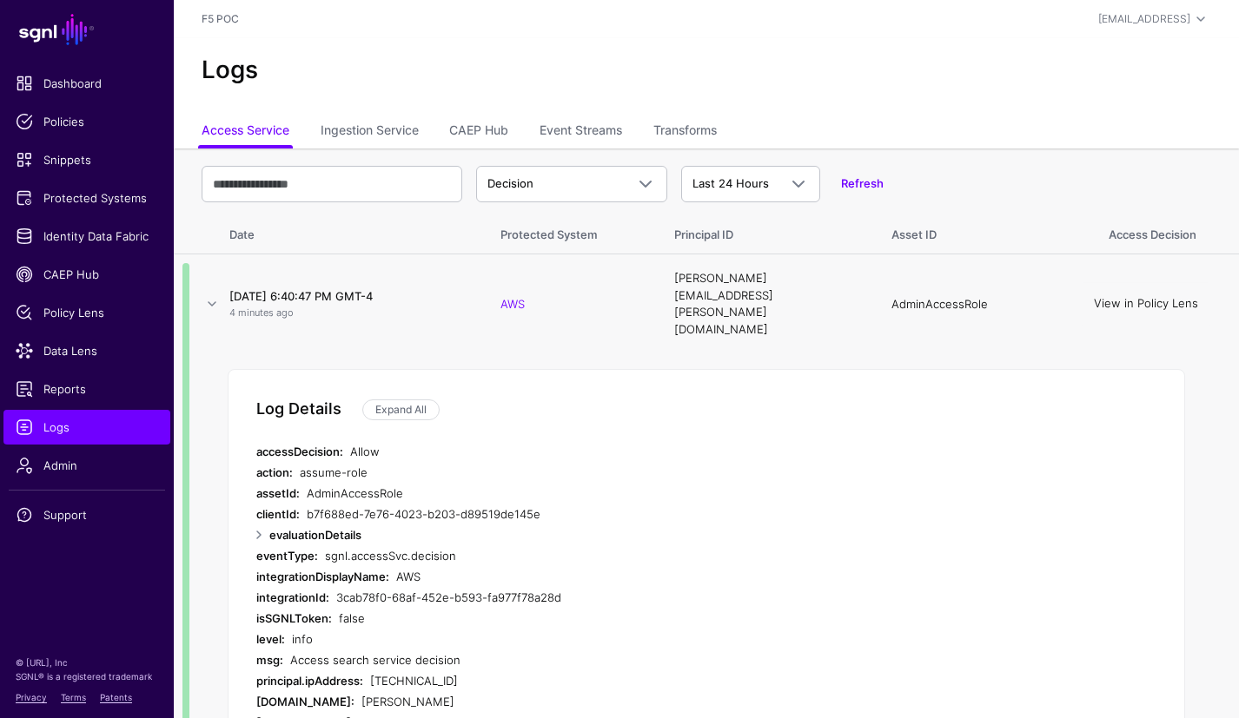
click at [1129, 297] on link "View in Policy Lens" at bounding box center [1146, 304] width 104 height 14
click at [83, 280] on span "CAEP Hub" at bounding box center [87, 274] width 142 height 17
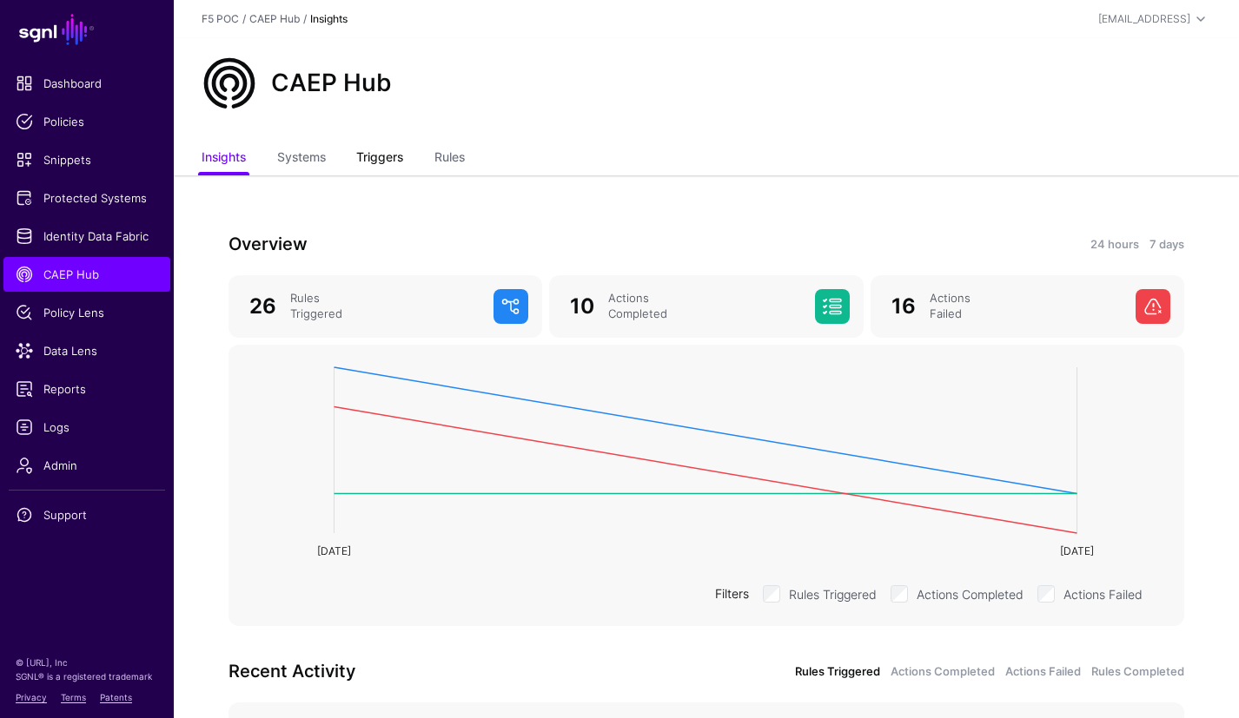
click at [370, 155] on link "Triggers" at bounding box center [379, 158] width 47 height 33
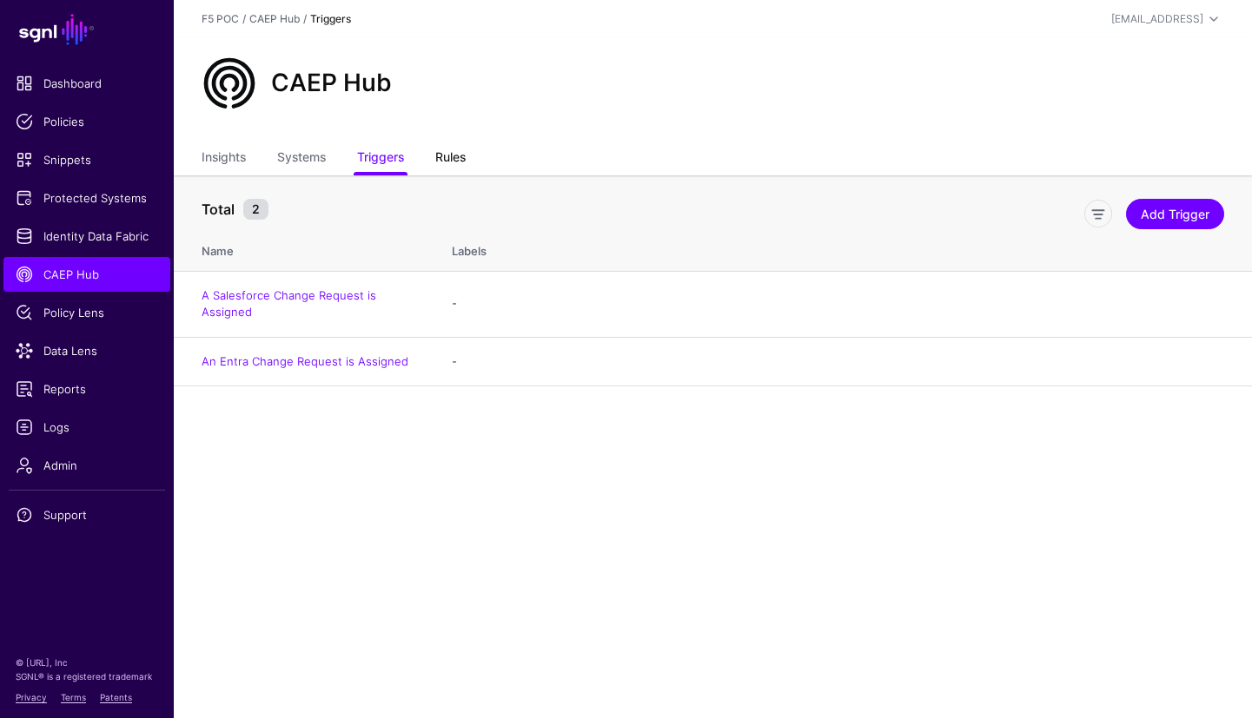
click at [445, 162] on link "Rules" at bounding box center [450, 158] width 30 height 33
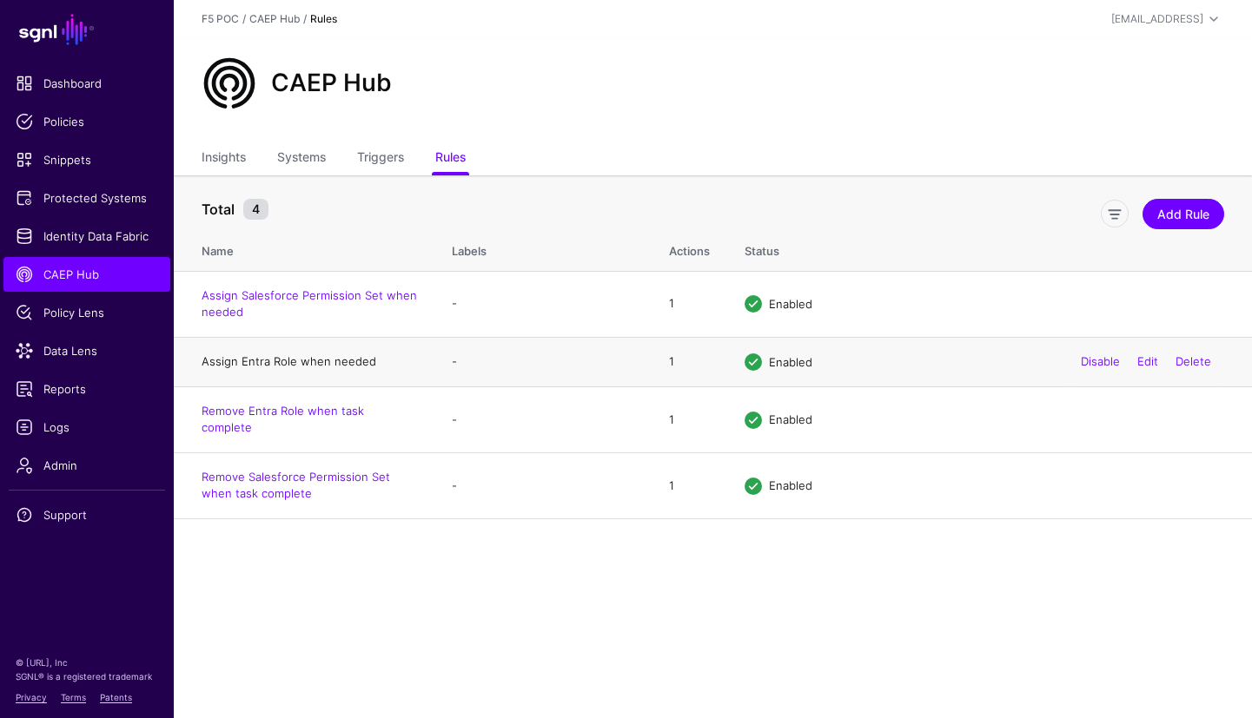
click at [317, 364] on link "Assign Entra Role when needed" at bounding box center [289, 361] width 175 height 14
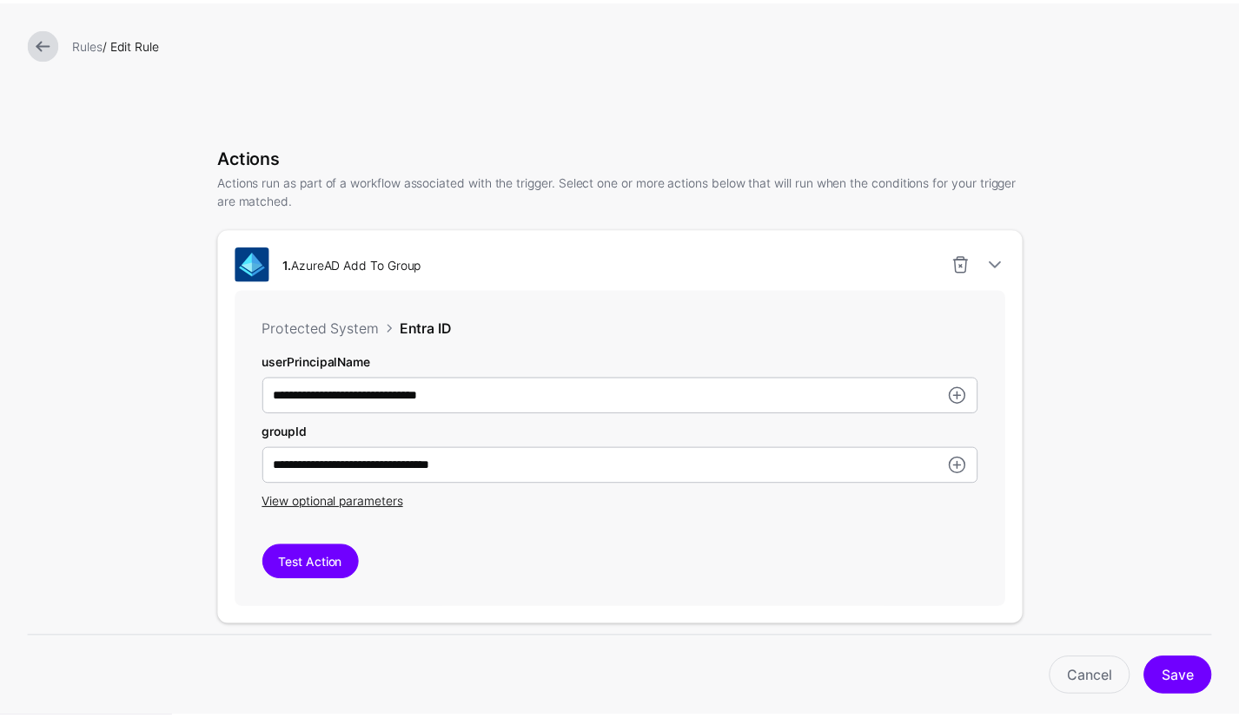
scroll to position [382, 0]
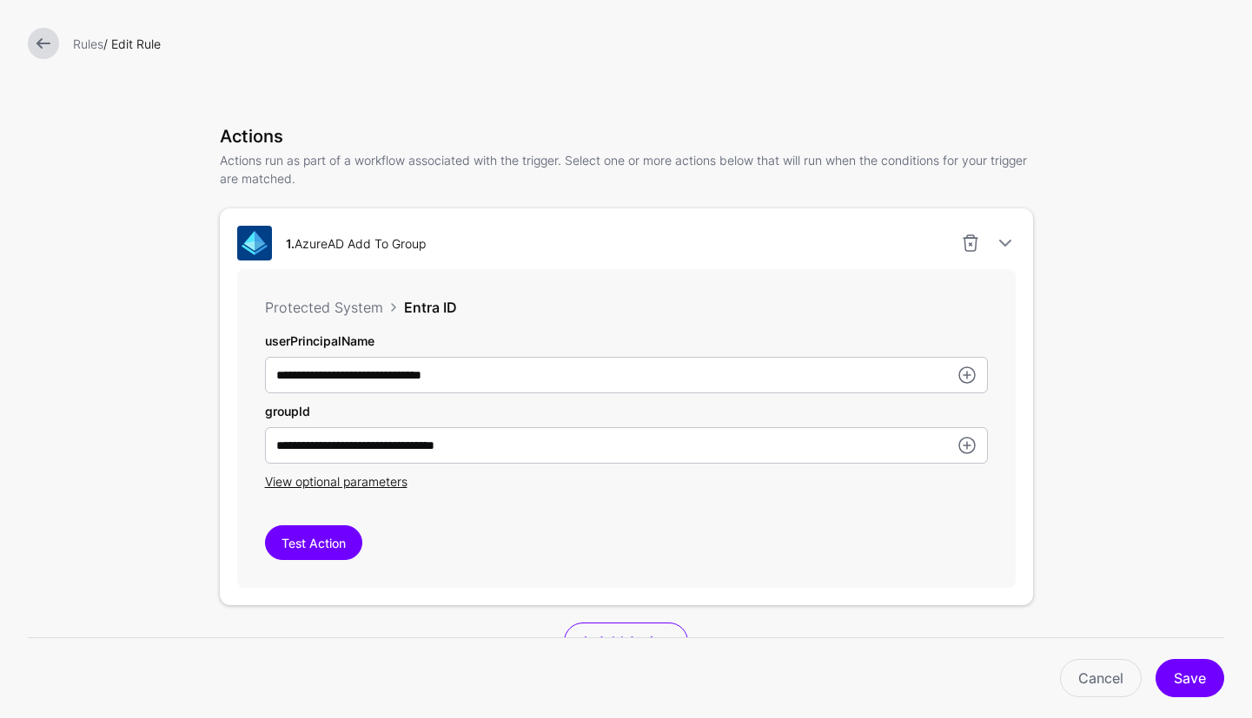
click at [37, 36] on link at bounding box center [43, 43] width 31 height 31
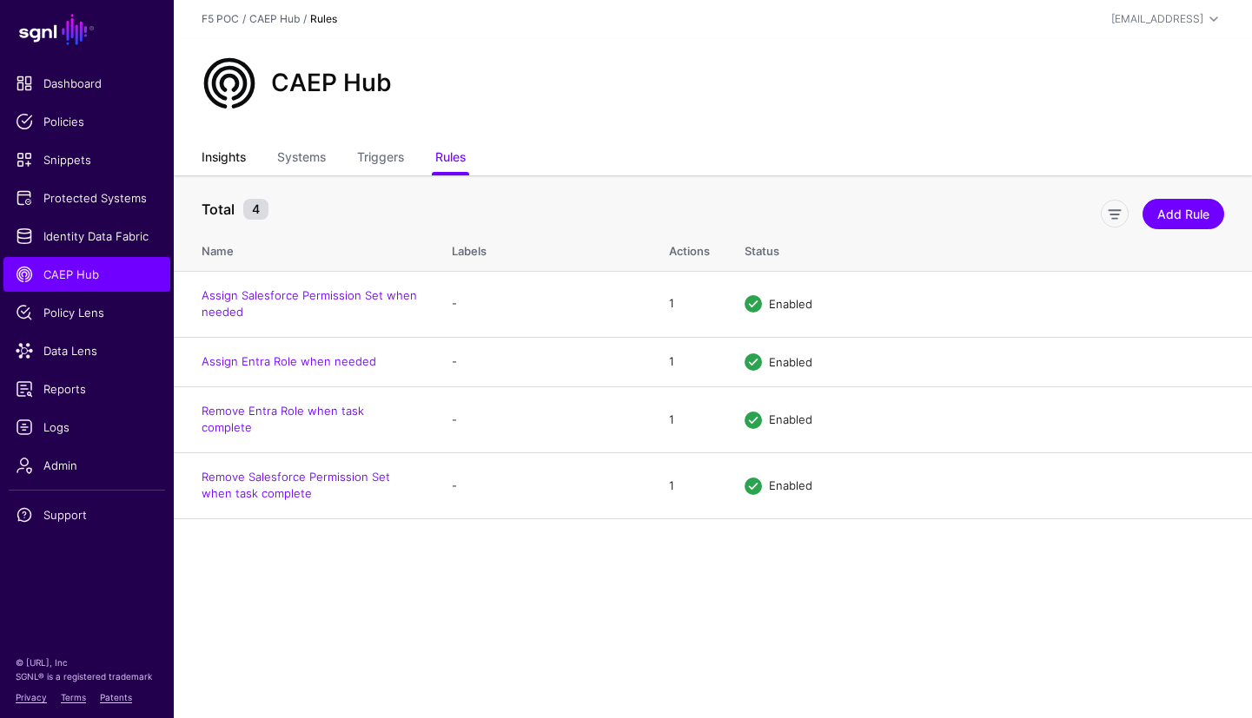
click at [219, 149] on link "Insights" at bounding box center [224, 158] width 44 height 33
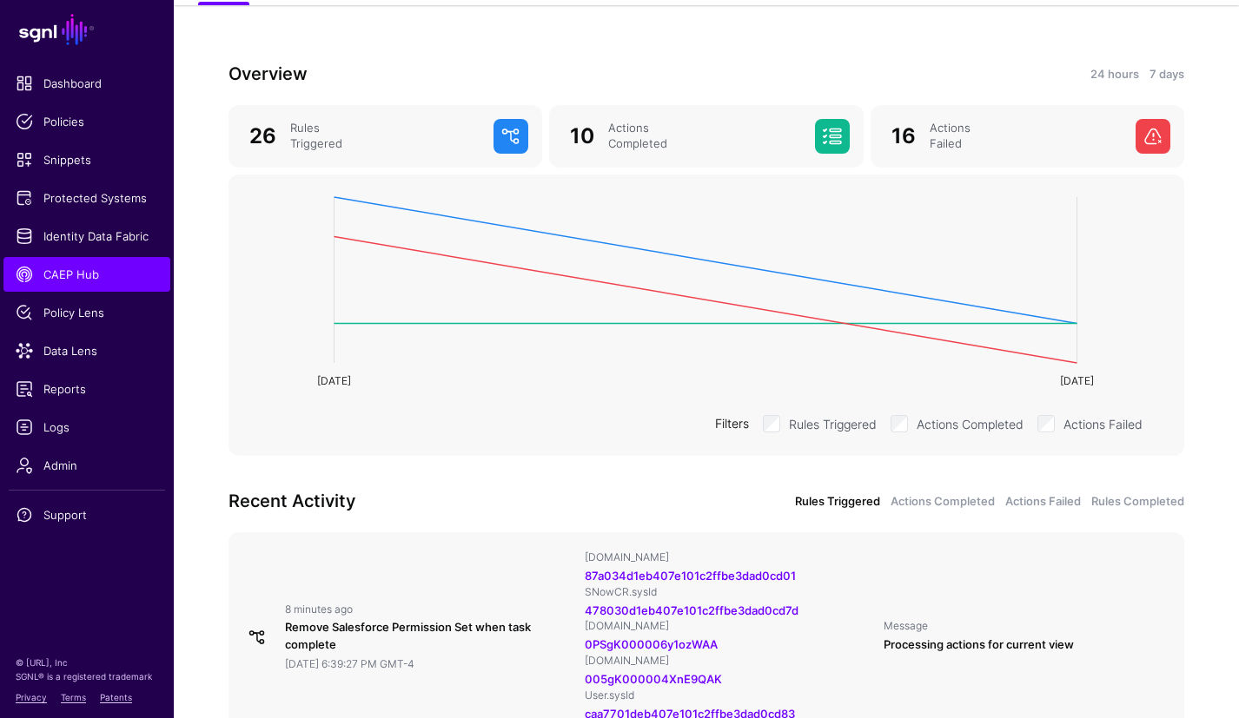
scroll to position [208, 0]
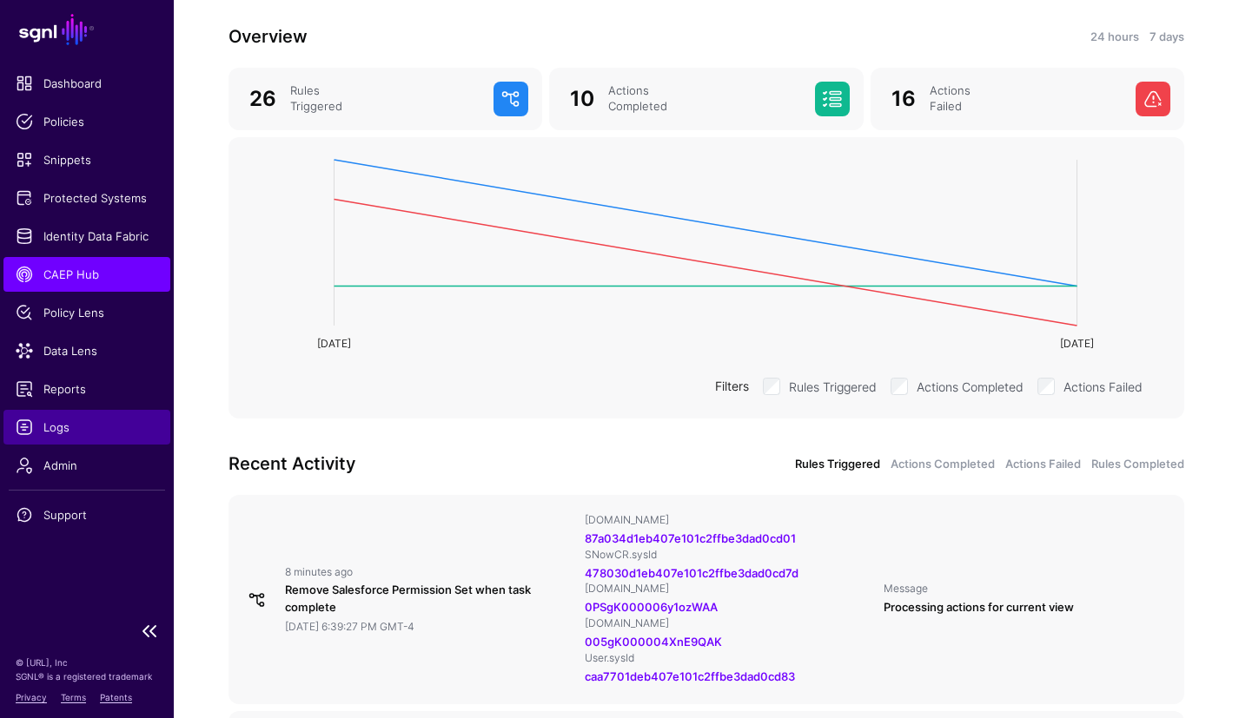
click at [74, 433] on span "Logs" at bounding box center [87, 427] width 142 height 17
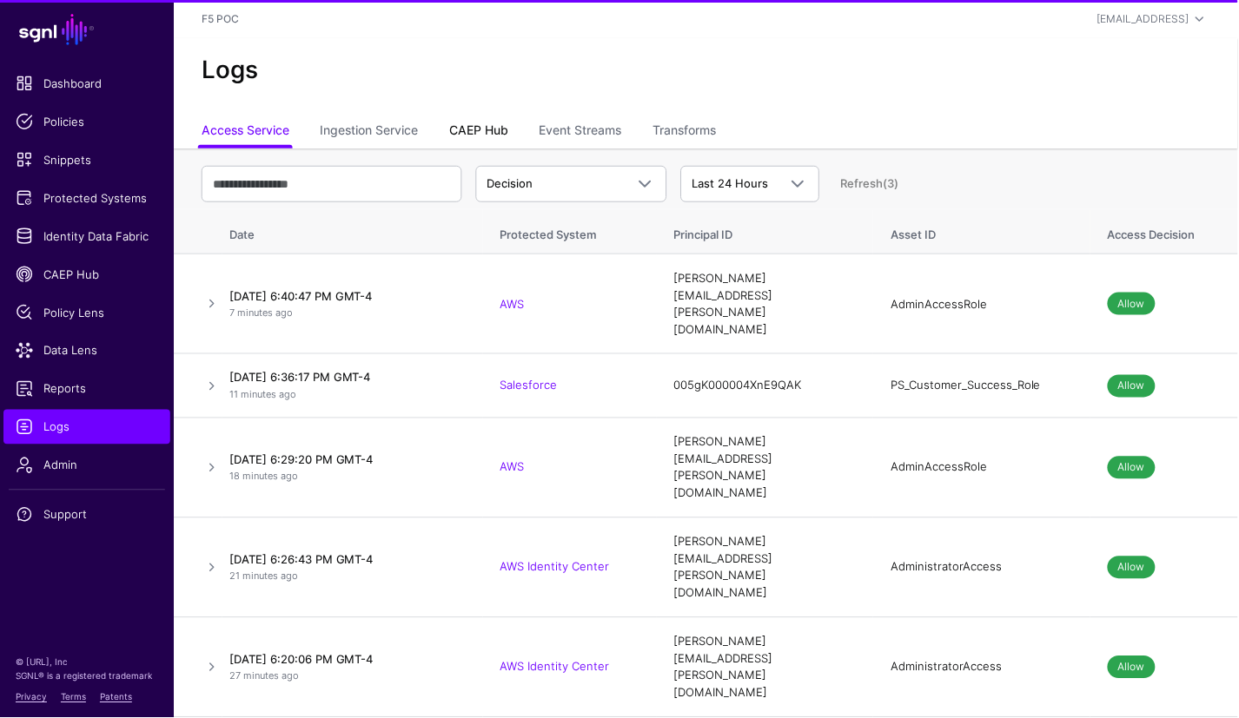
click at [473, 129] on link "CAEP Hub" at bounding box center [478, 132] width 59 height 33
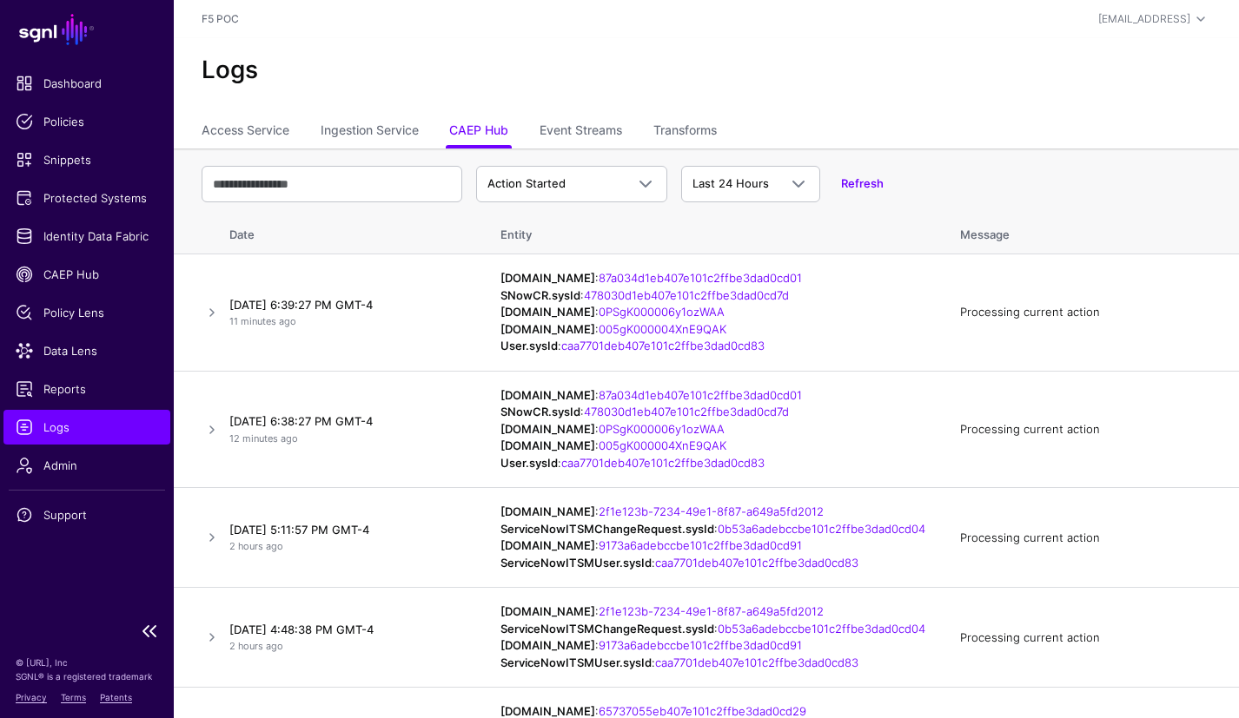
click at [121, 423] on span "Logs" at bounding box center [87, 427] width 142 height 17
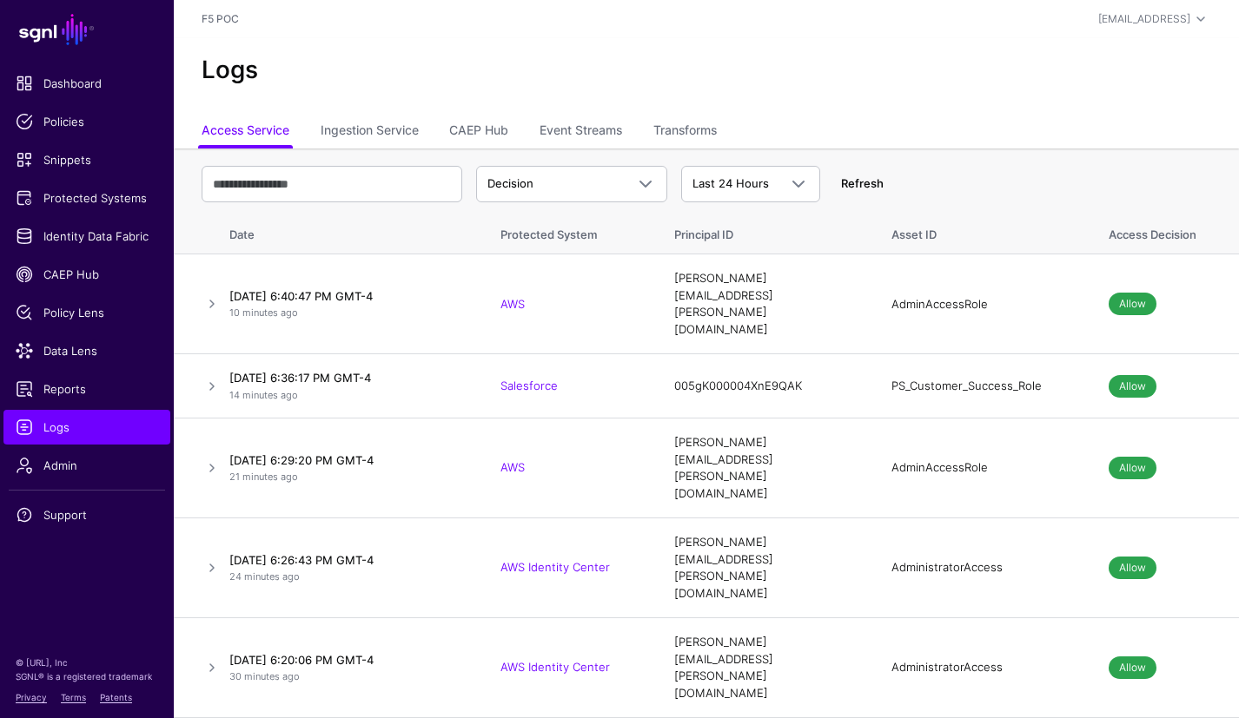
click at [864, 189] on link "Refresh" at bounding box center [862, 183] width 43 height 14
click at [101, 274] on span "CAEP Hub" at bounding box center [87, 274] width 142 height 17
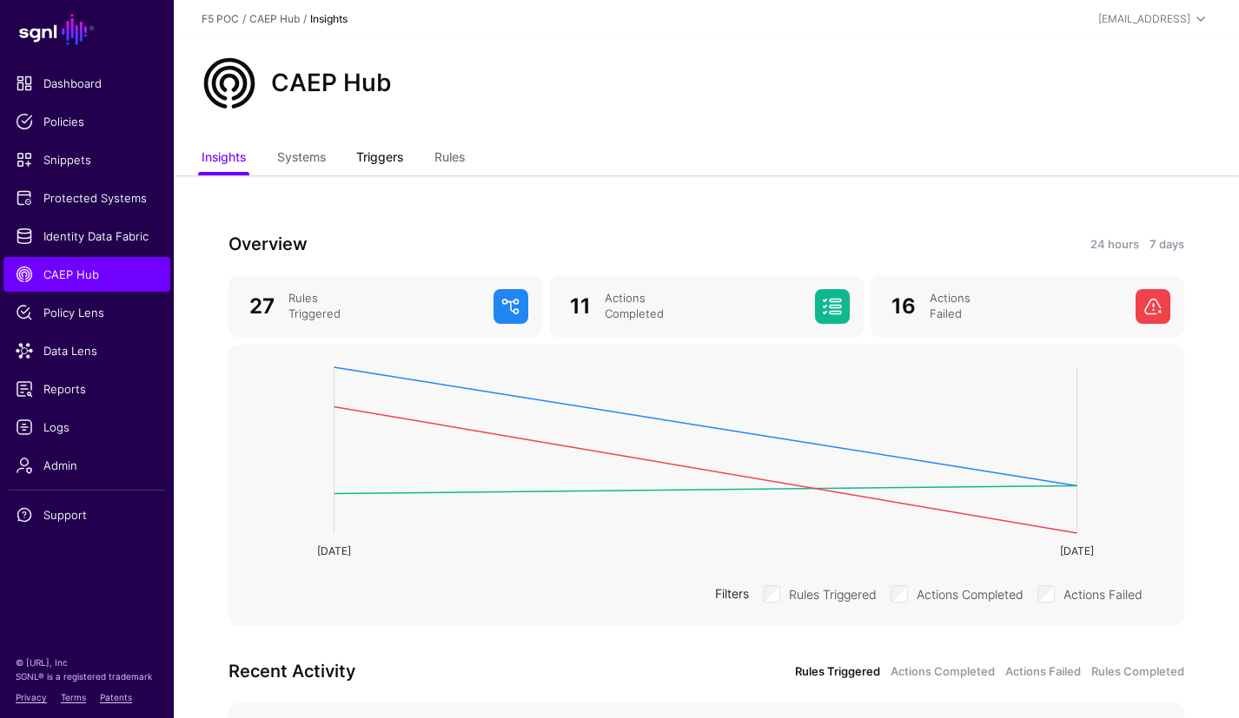
click at [387, 162] on link "Triggers" at bounding box center [379, 158] width 47 height 33
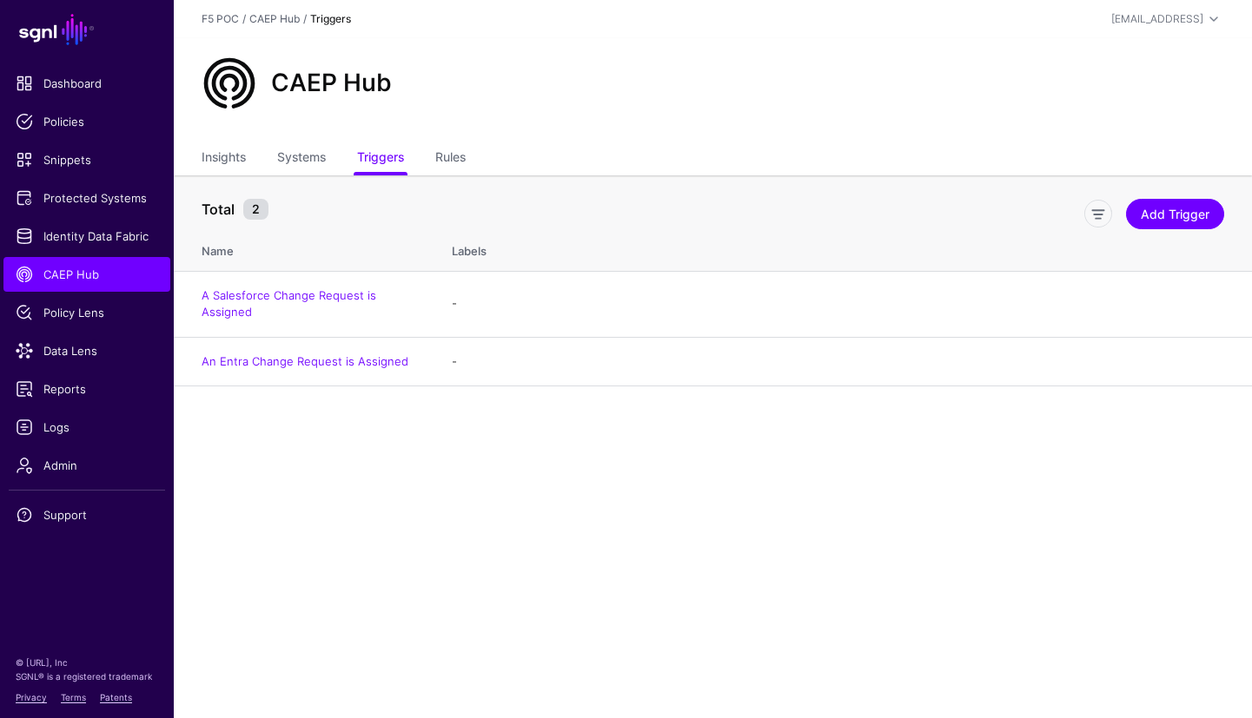
click at [452, 134] on div "CAEP Hub" at bounding box center [713, 90] width 1078 height 104
click at [453, 147] on link "Rules" at bounding box center [450, 158] width 30 height 33
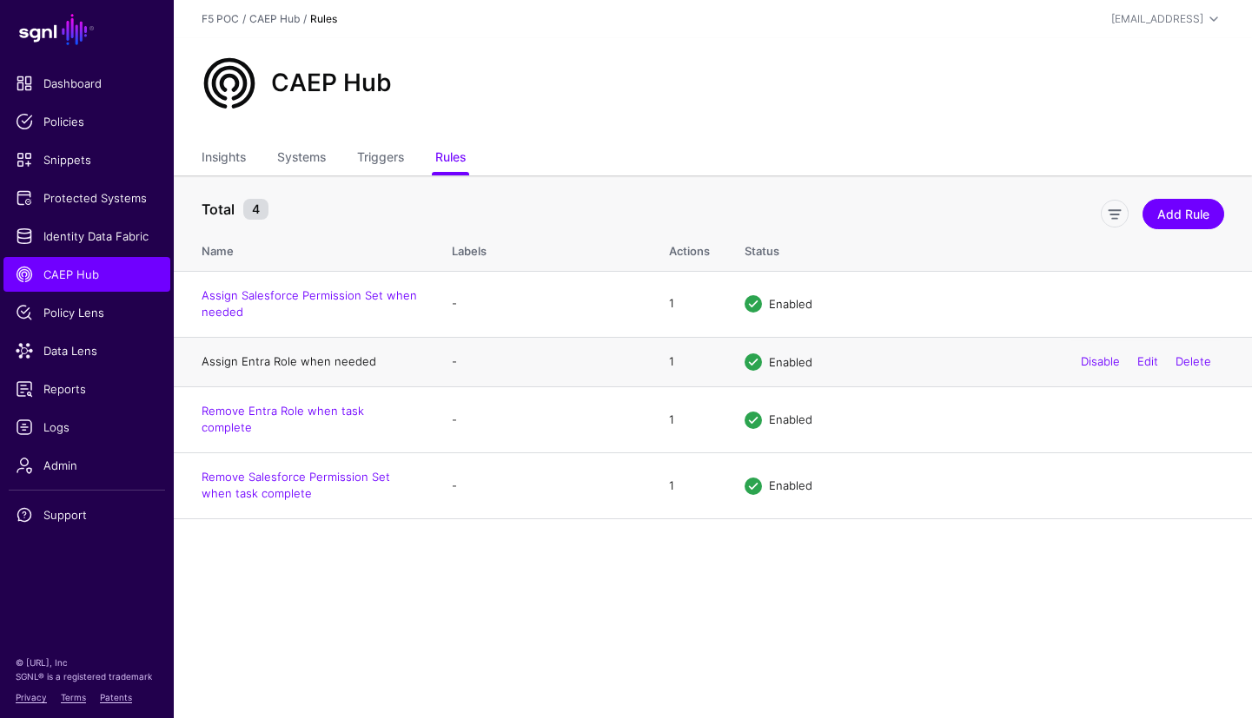
click at [291, 365] on link "Assign Entra Role when needed" at bounding box center [289, 361] width 175 height 14
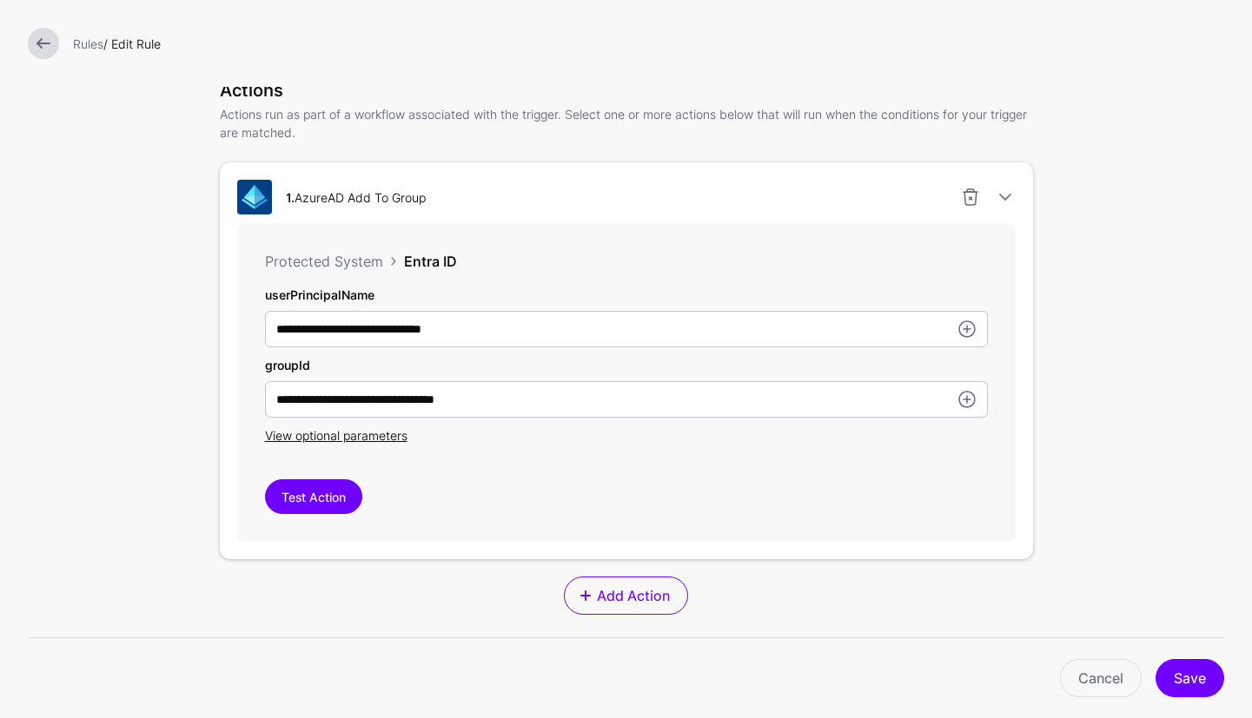
scroll to position [420, 0]
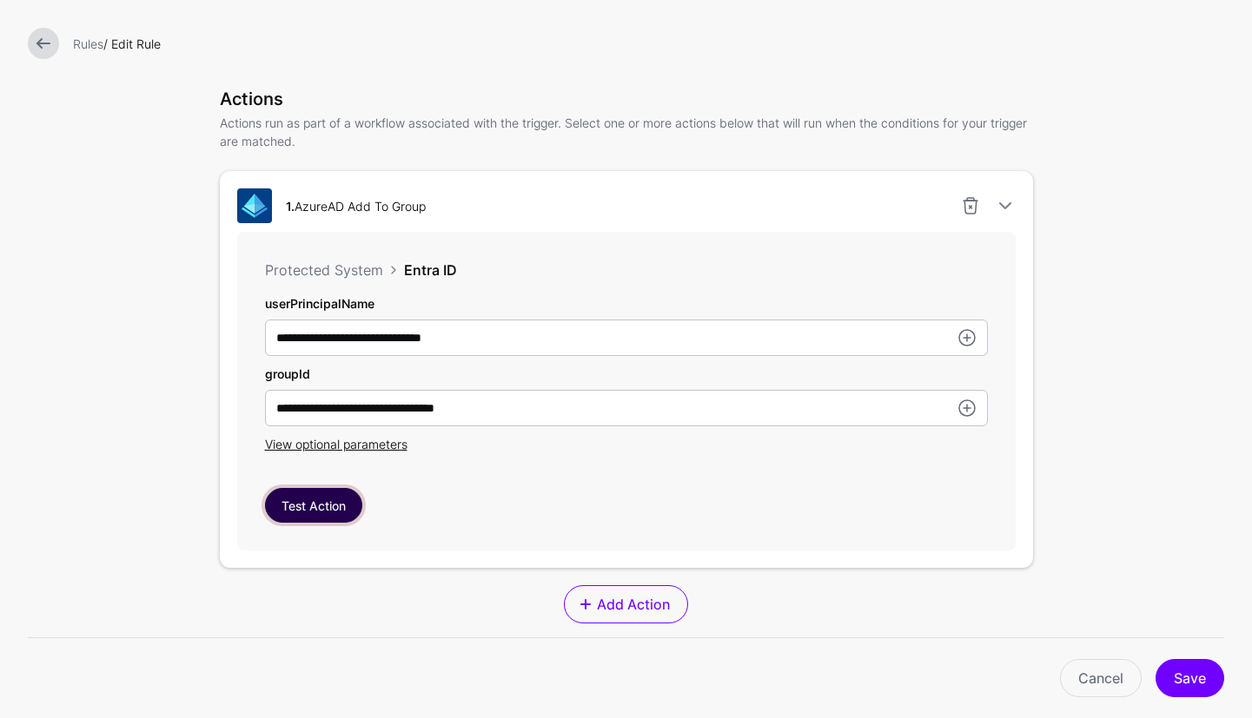
click at [323, 506] on button "Test Action" at bounding box center [313, 505] width 97 height 35
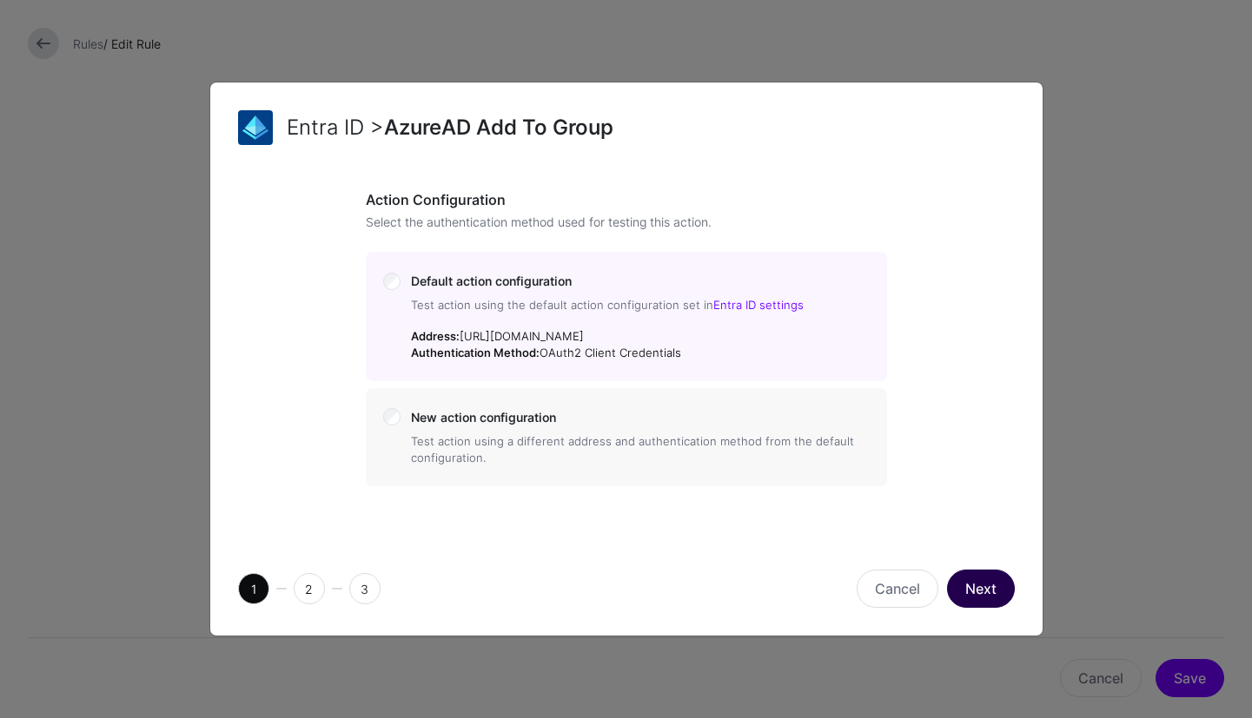
click at [992, 577] on button "Next" at bounding box center [981, 589] width 68 height 38
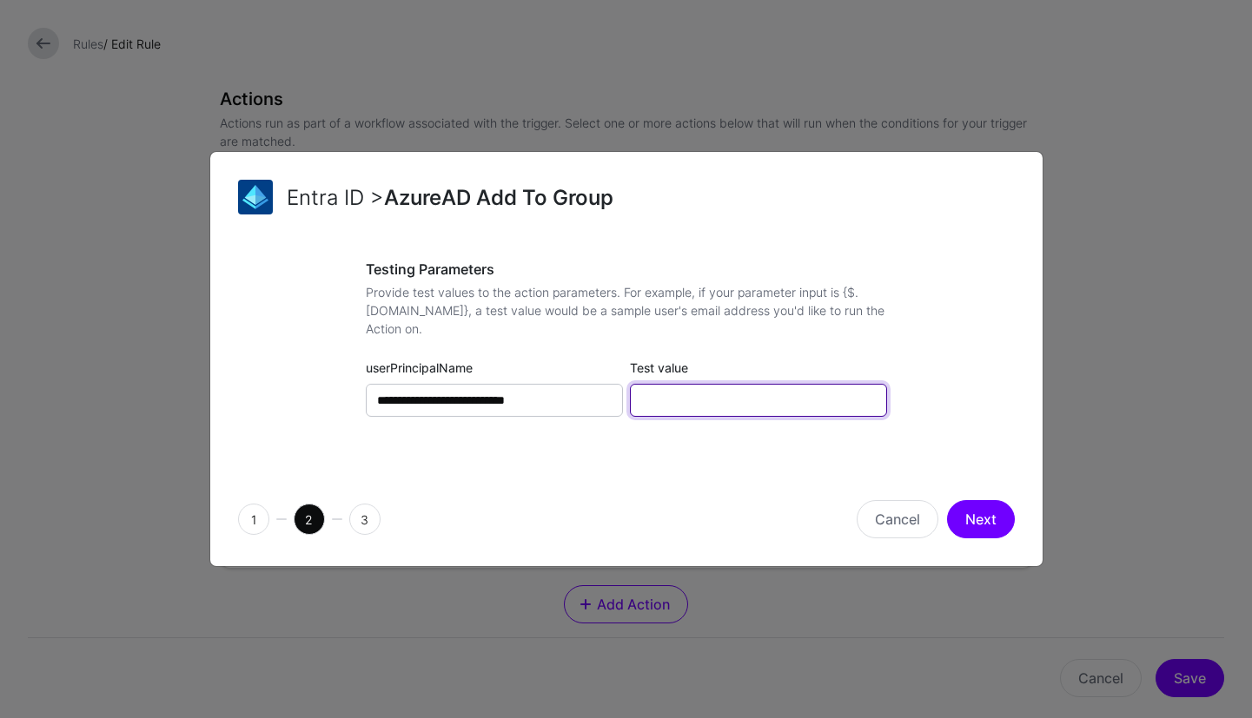
click at [700, 400] on input "Test value" at bounding box center [758, 400] width 257 height 33
paste input "text"
type input "*"
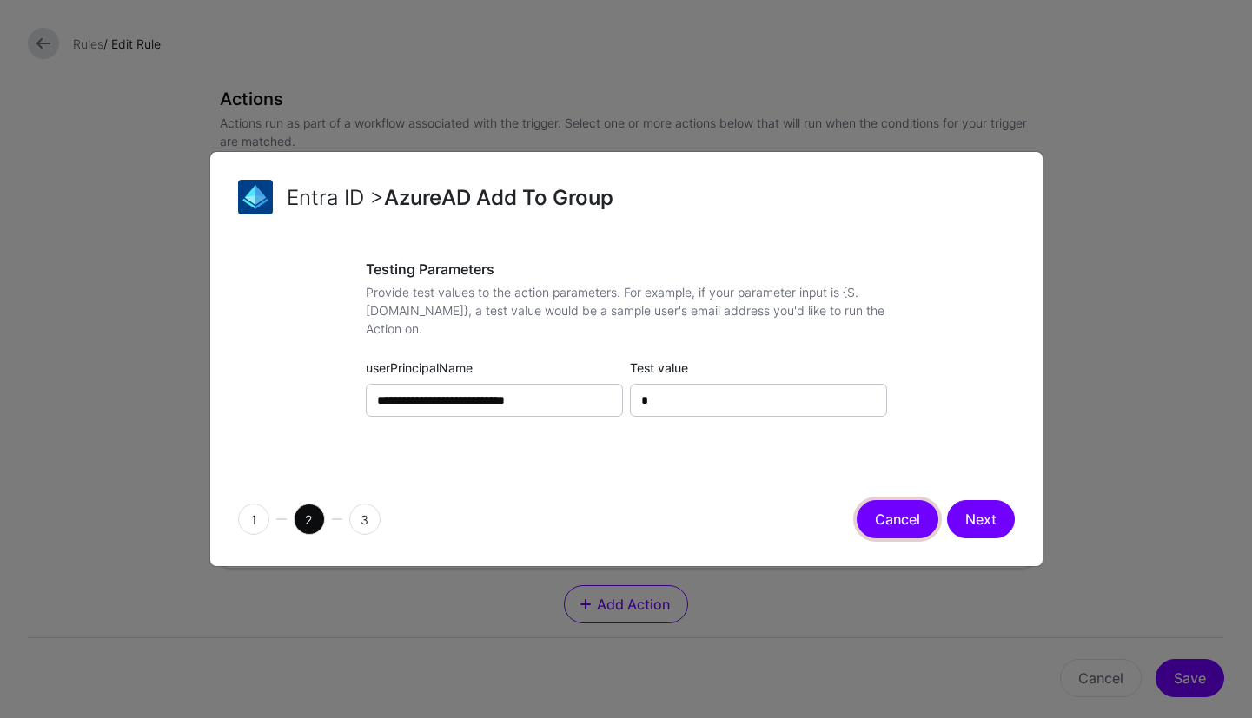
click at [897, 530] on button "Cancel" at bounding box center [897, 519] width 82 height 38
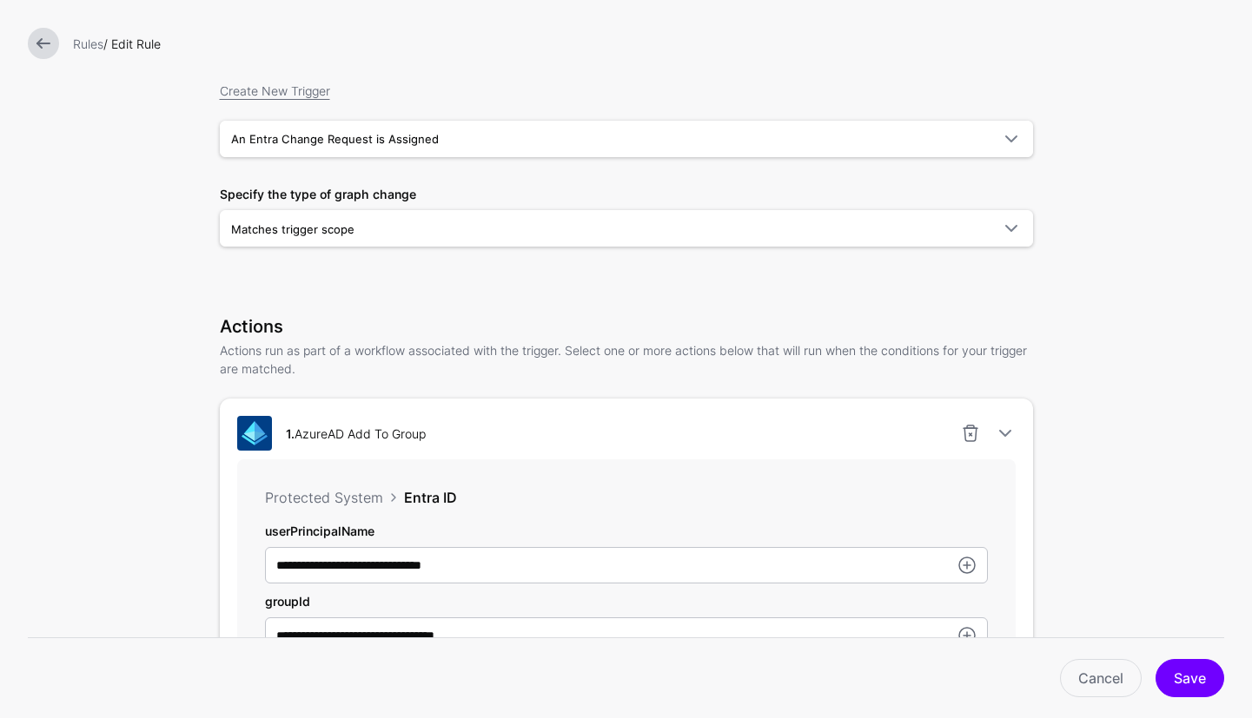
scroll to position [0, 0]
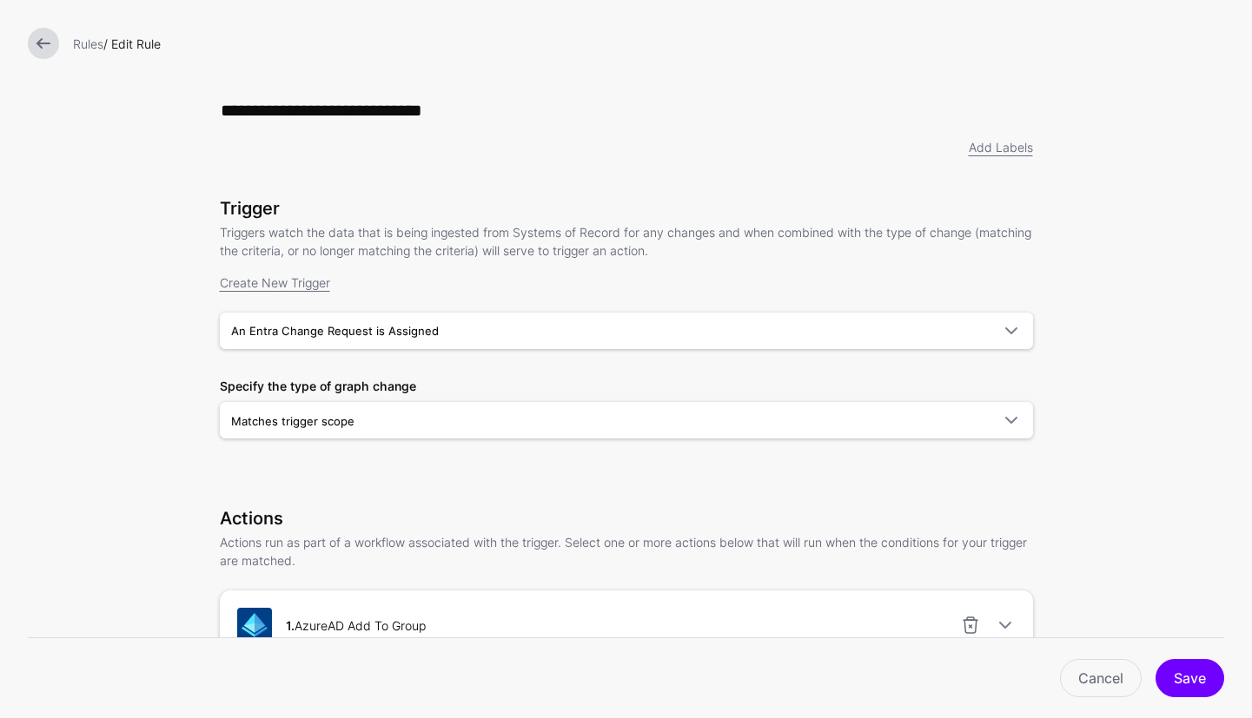
click at [55, 44] on link at bounding box center [43, 43] width 31 height 31
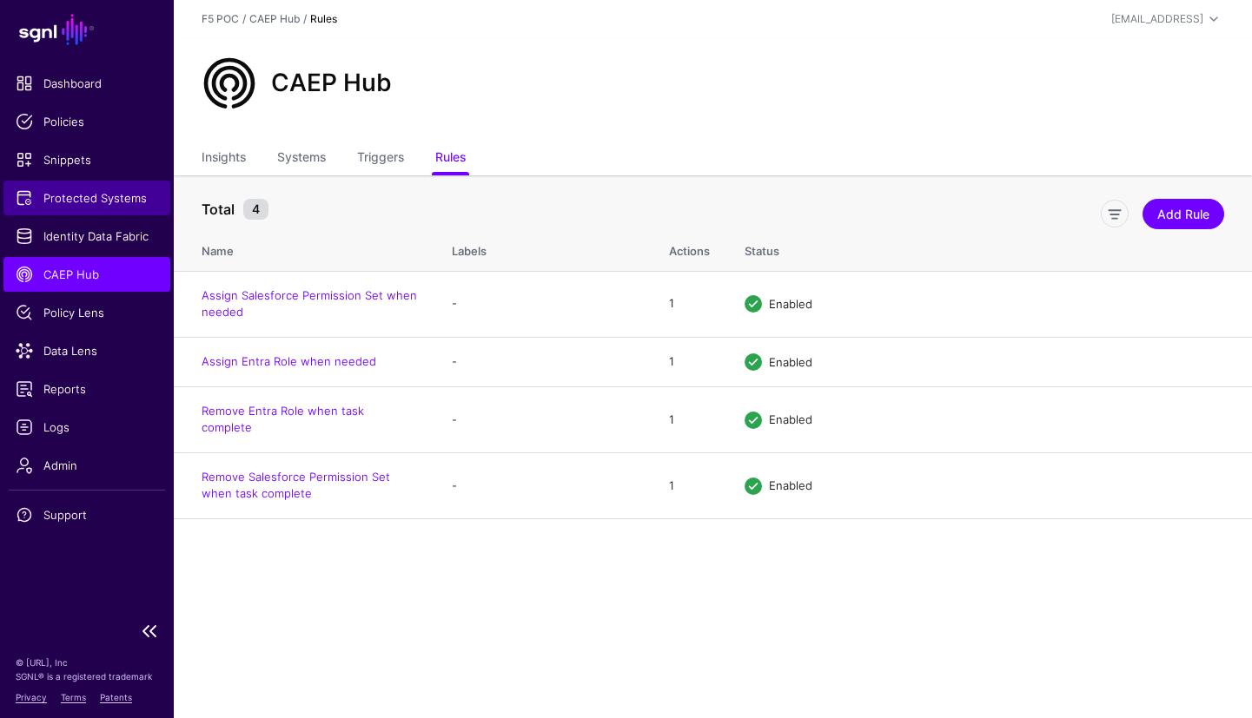
click at [103, 207] on link "Protected Systems" at bounding box center [86, 198] width 167 height 35
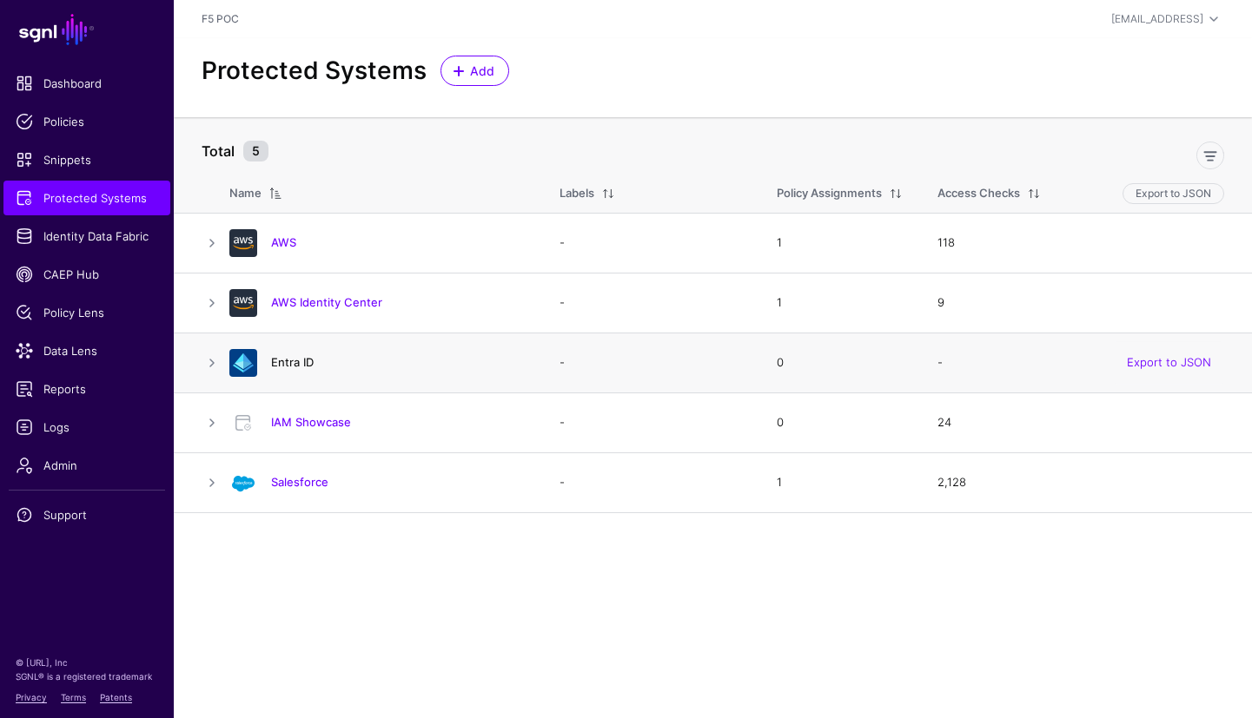
click at [302, 360] on link "Entra ID" at bounding box center [292, 362] width 43 height 14
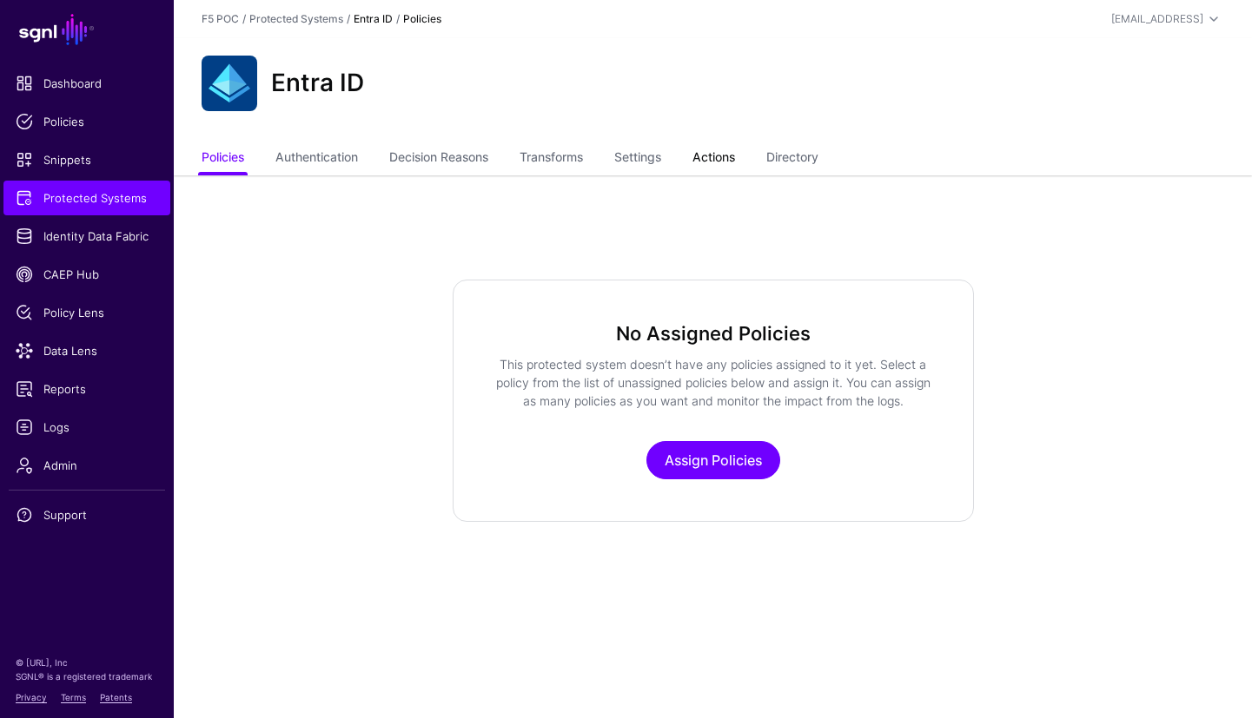
click at [718, 155] on link "Actions" at bounding box center [713, 158] width 43 height 33
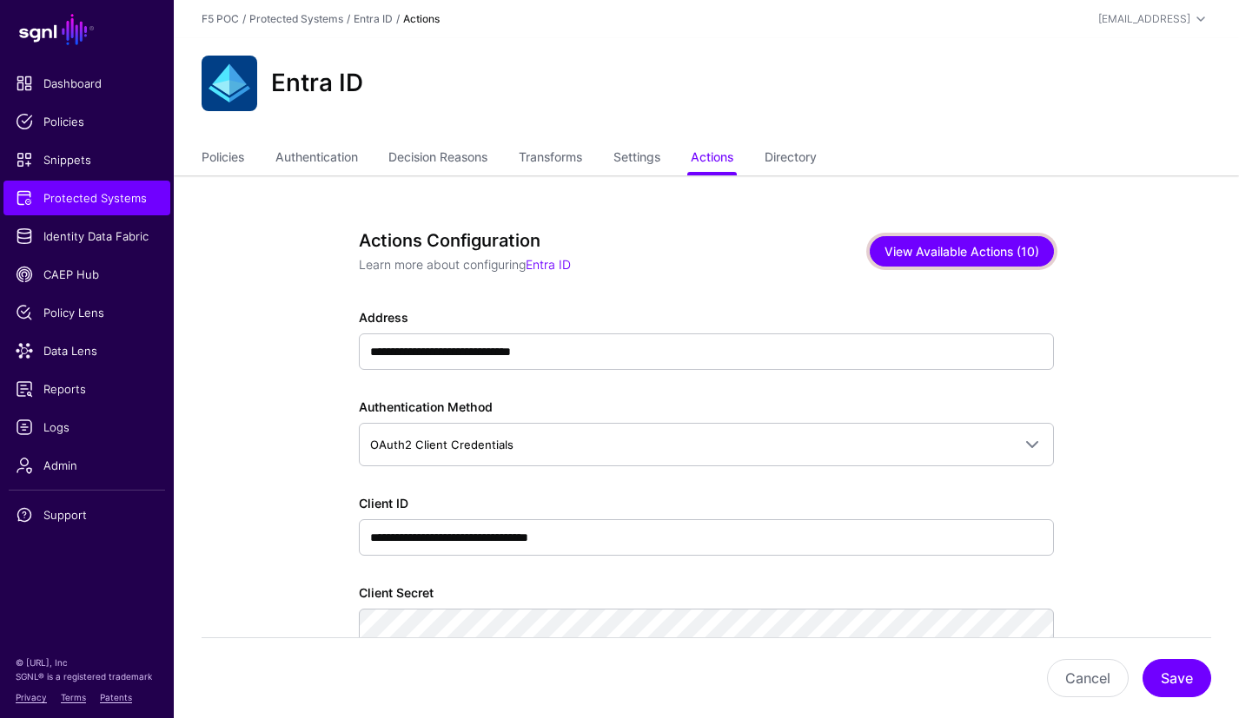
click at [988, 248] on button "View Available Actions (10)" at bounding box center [962, 251] width 184 height 30
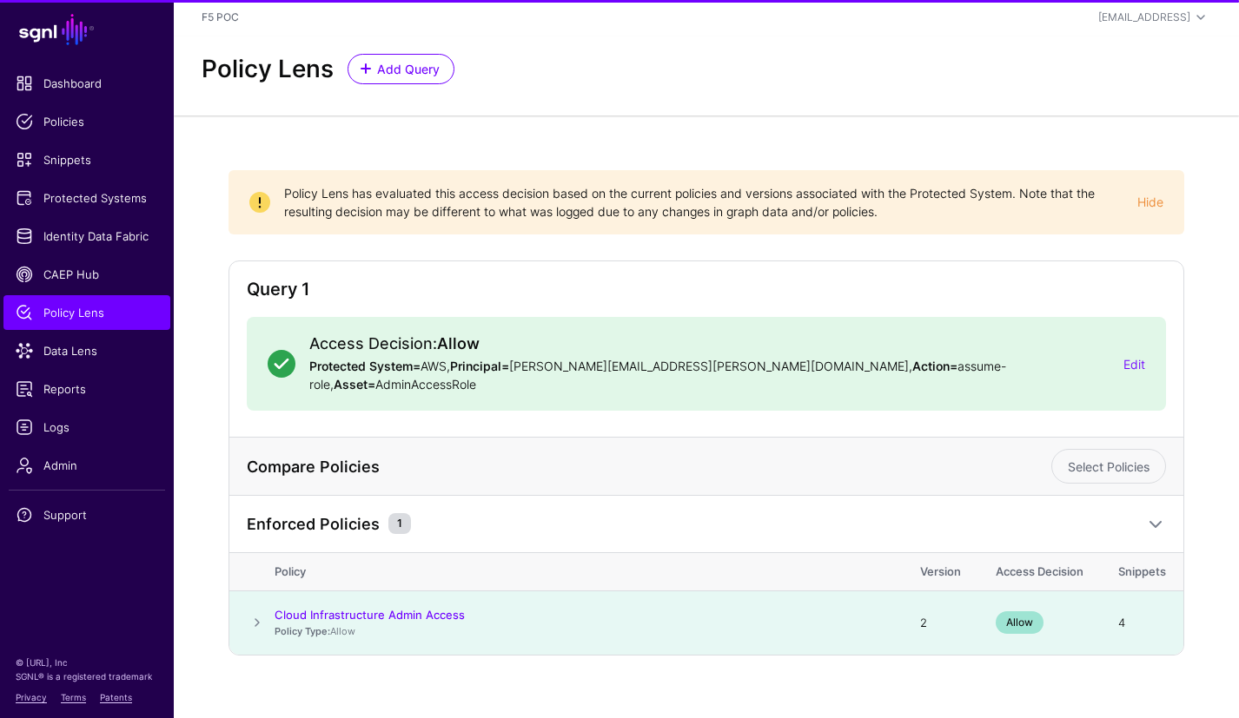
scroll to position [5, 0]
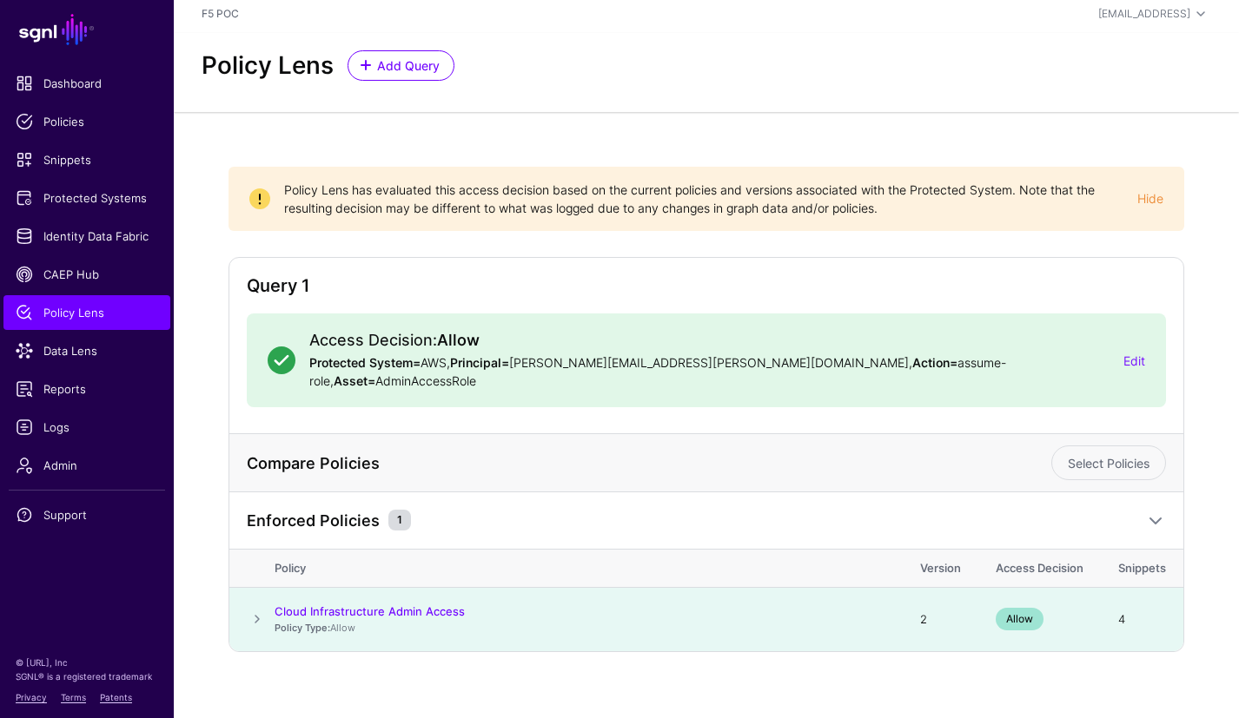
click at [255, 609] on span at bounding box center [257, 619] width 21 height 21
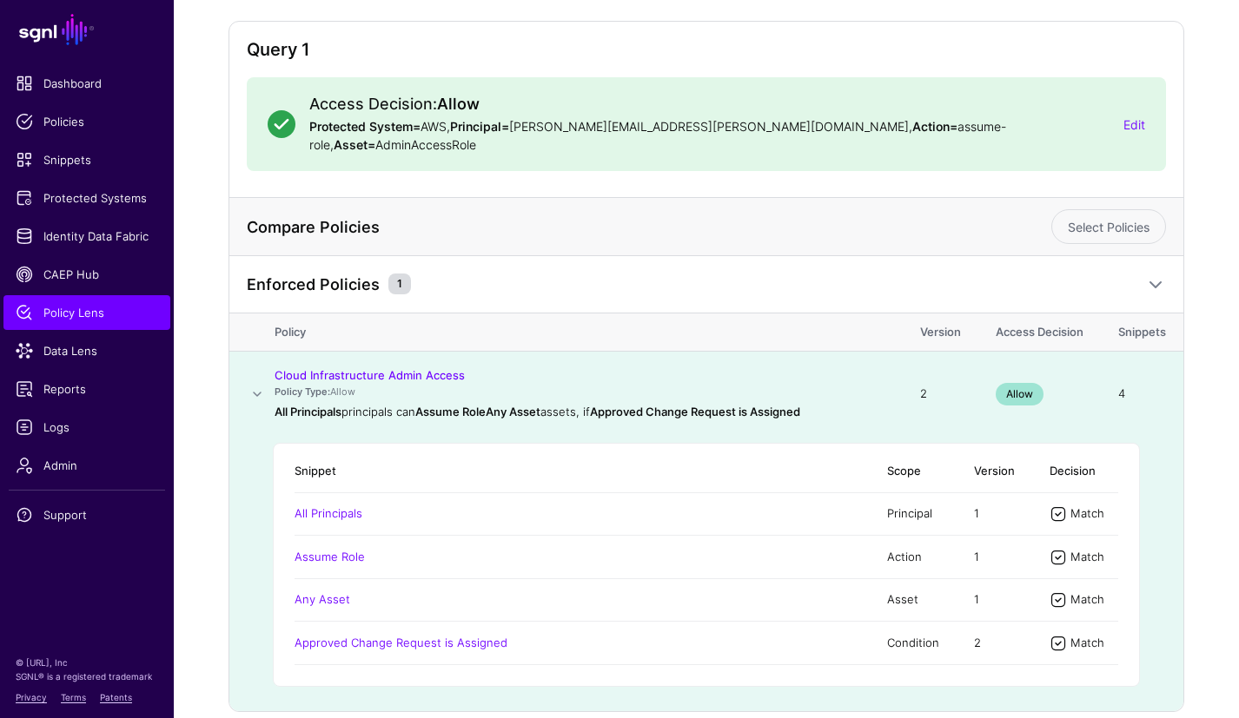
scroll to position [302, 0]
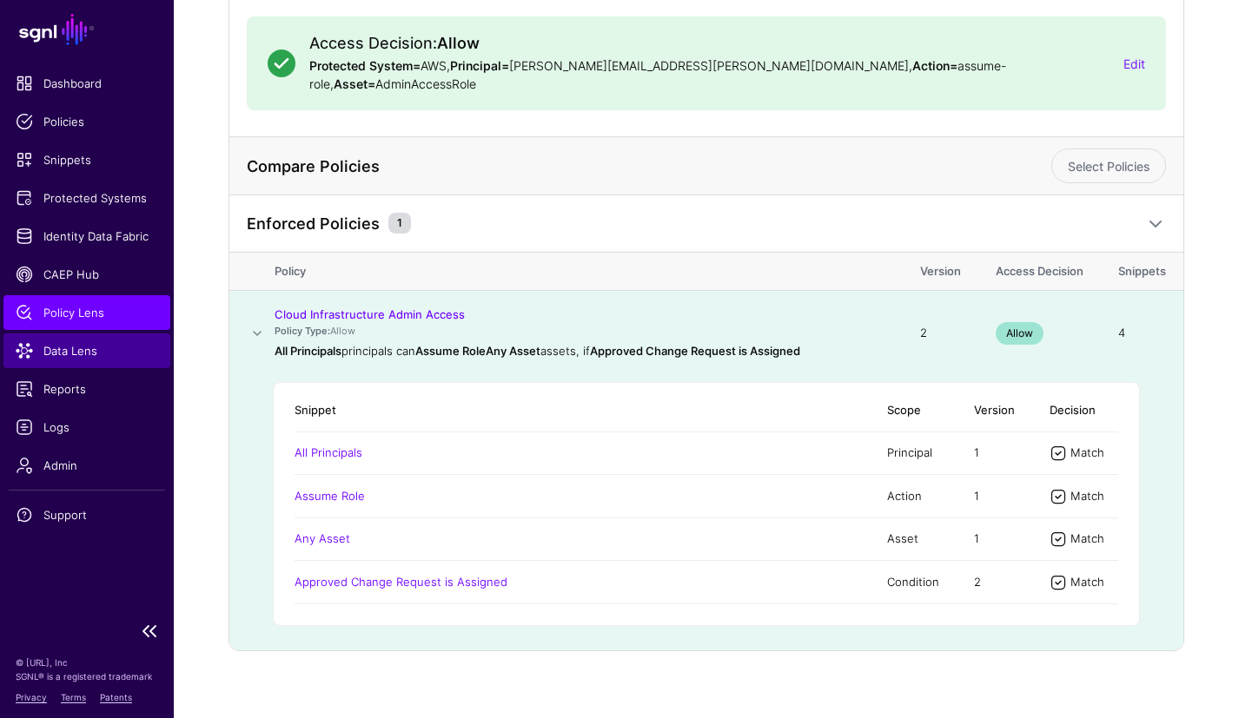
click at [87, 354] on span "Data Lens" at bounding box center [87, 350] width 142 height 17
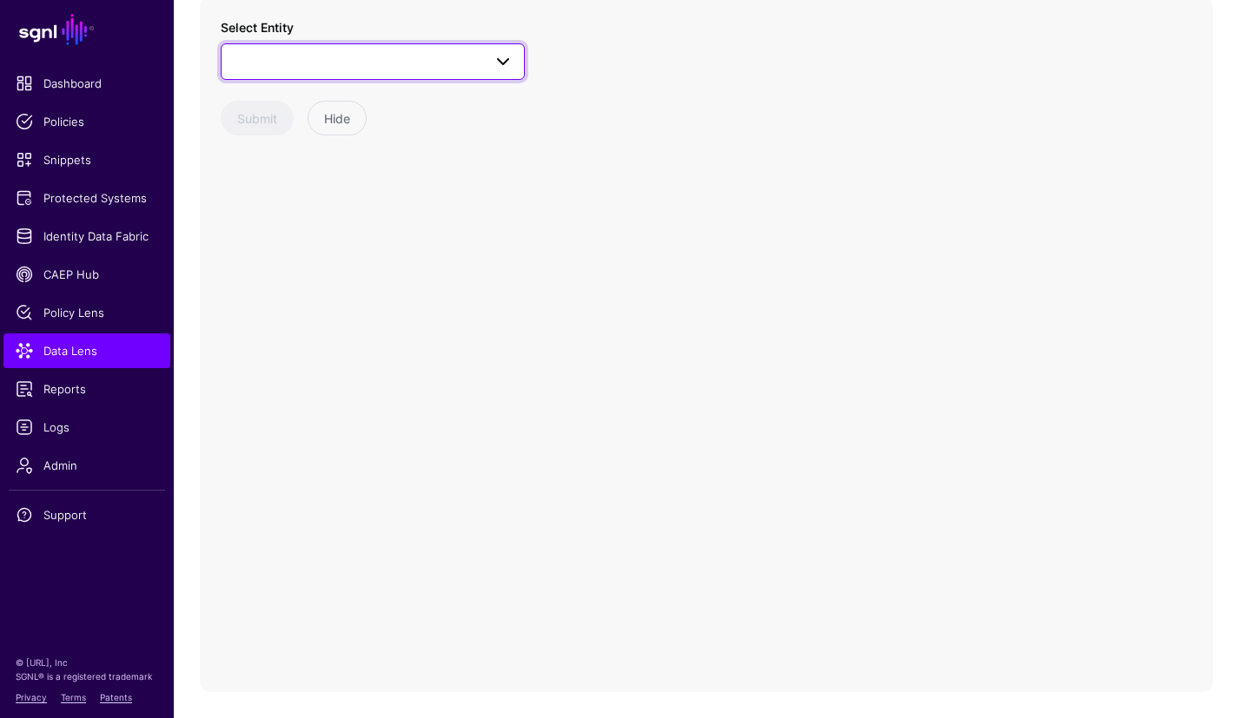
click at [493, 68] on span at bounding box center [503, 61] width 21 height 21
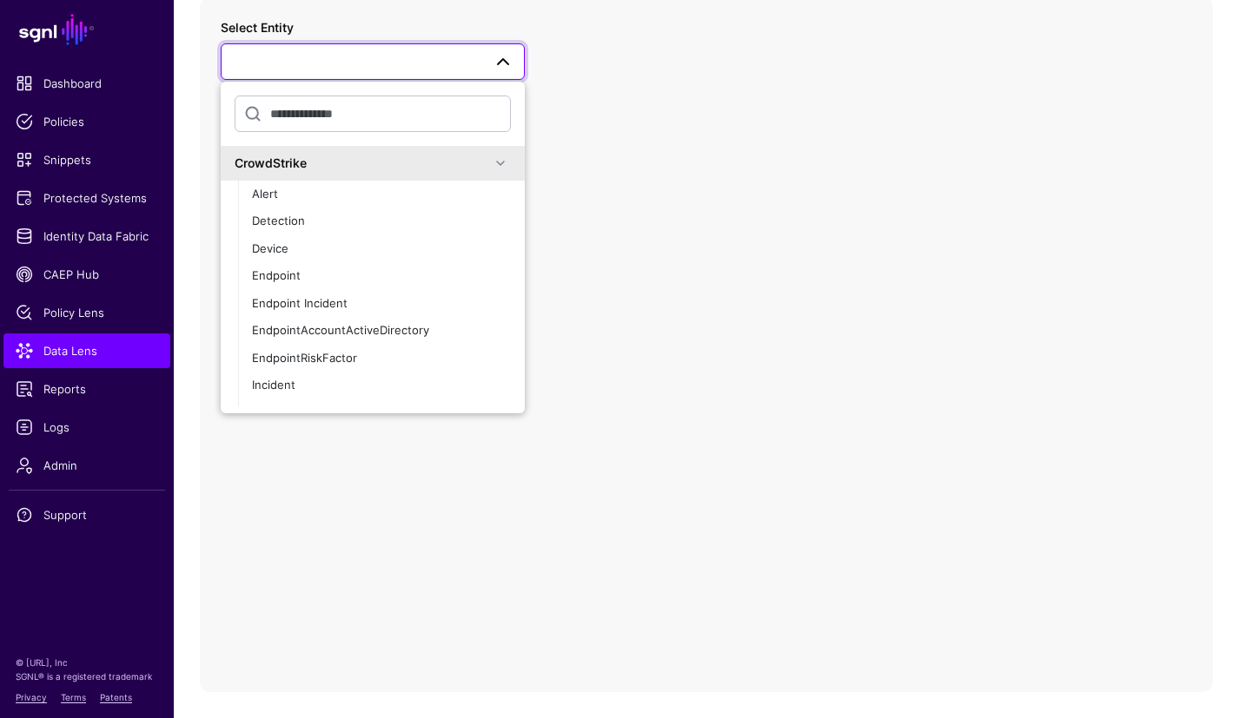
click at [494, 175] on div "CrowdStrike" at bounding box center [373, 163] width 304 height 35
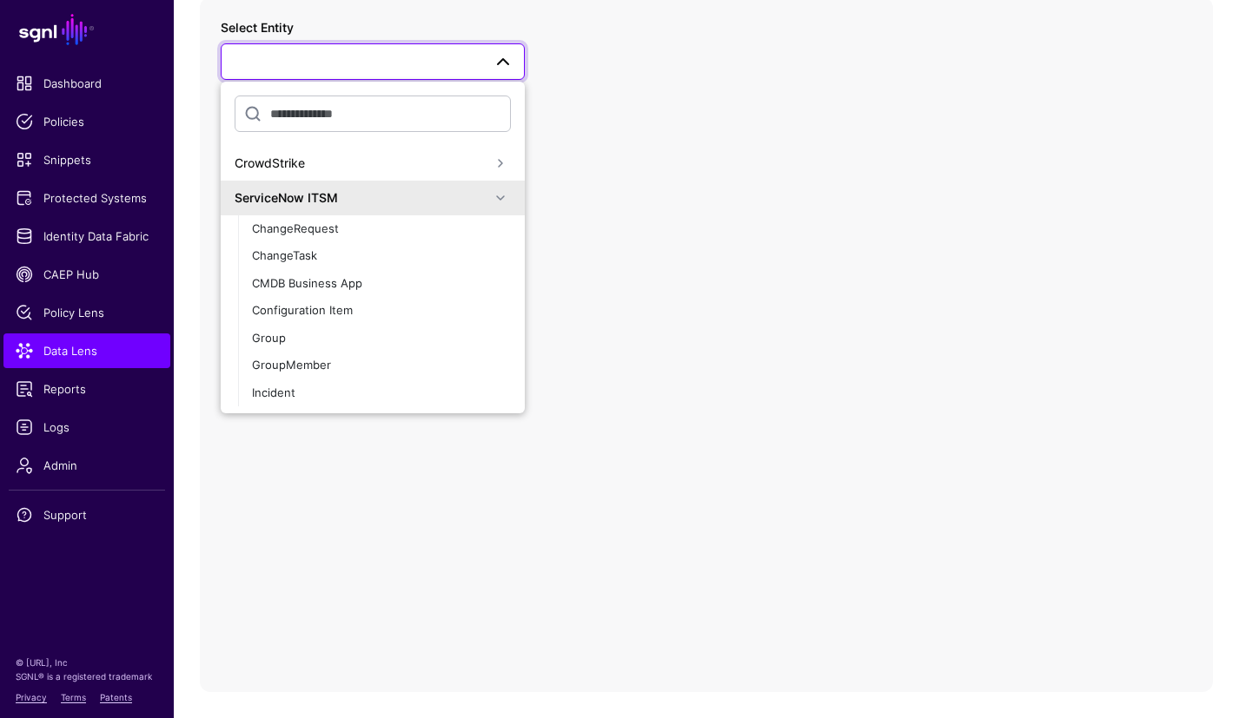
click at [490, 203] on span at bounding box center [500, 198] width 21 height 21
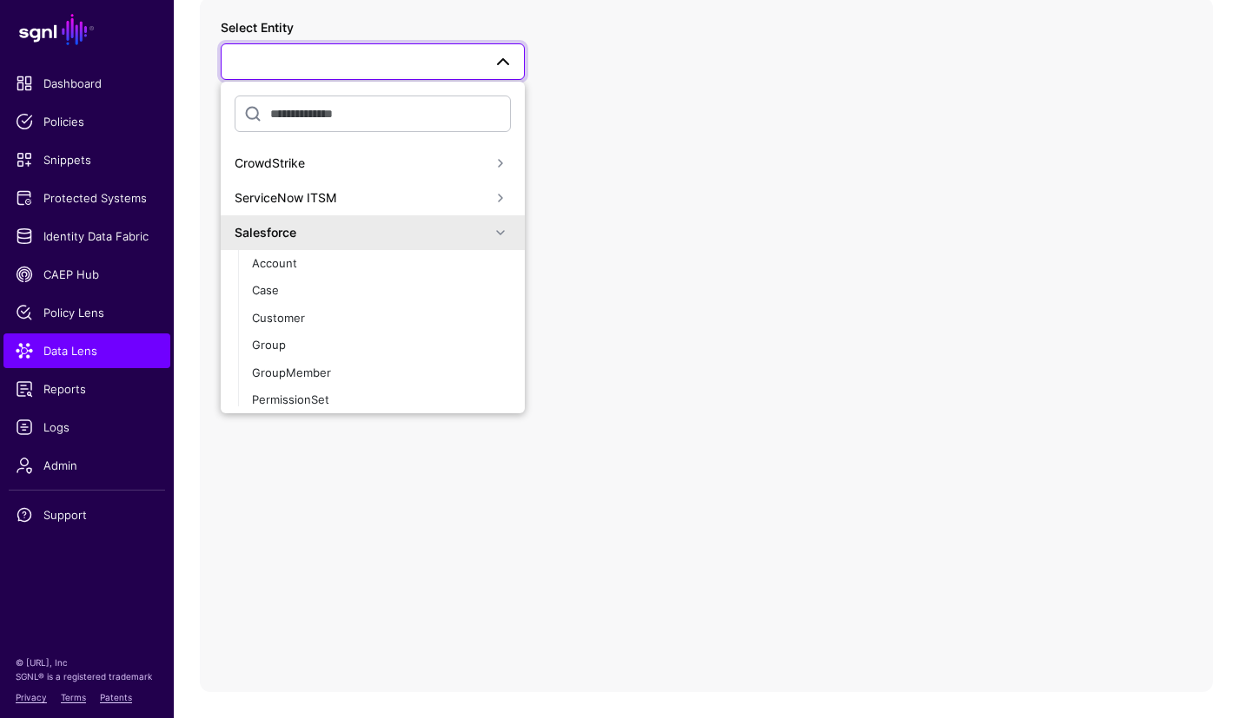
click at [490, 231] on span at bounding box center [500, 232] width 21 height 21
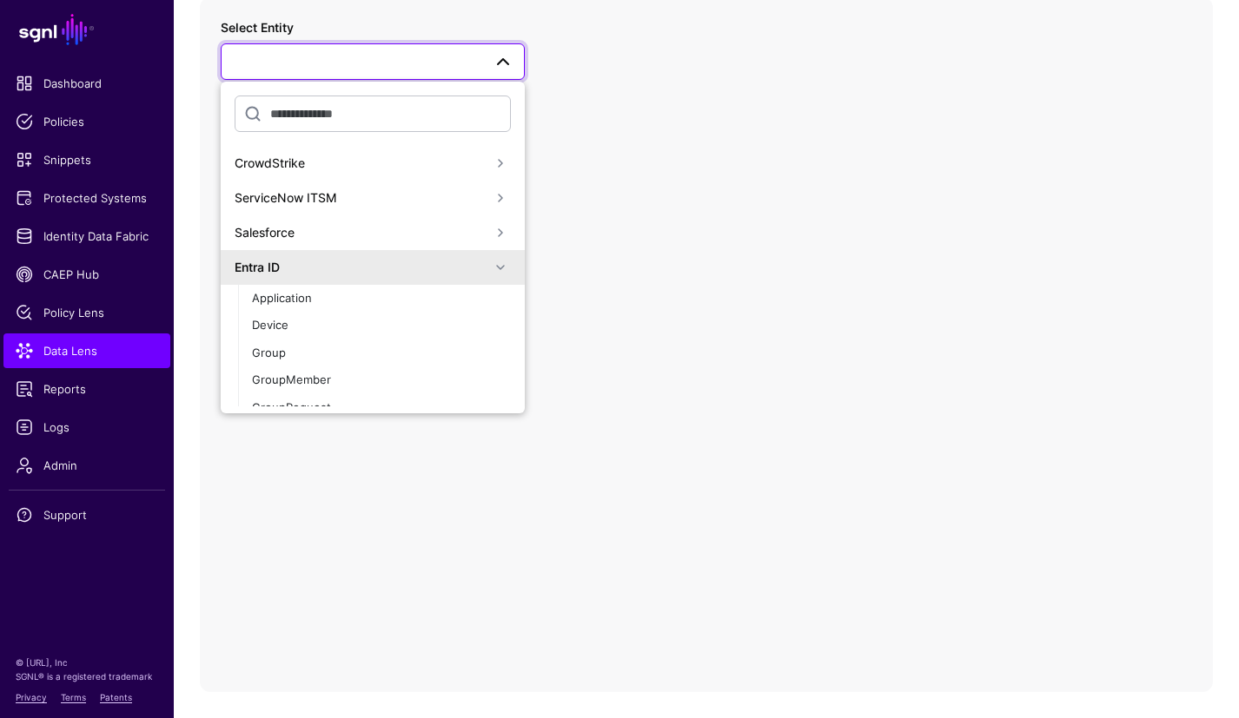
click at [490, 202] on span at bounding box center [500, 198] width 21 height 21
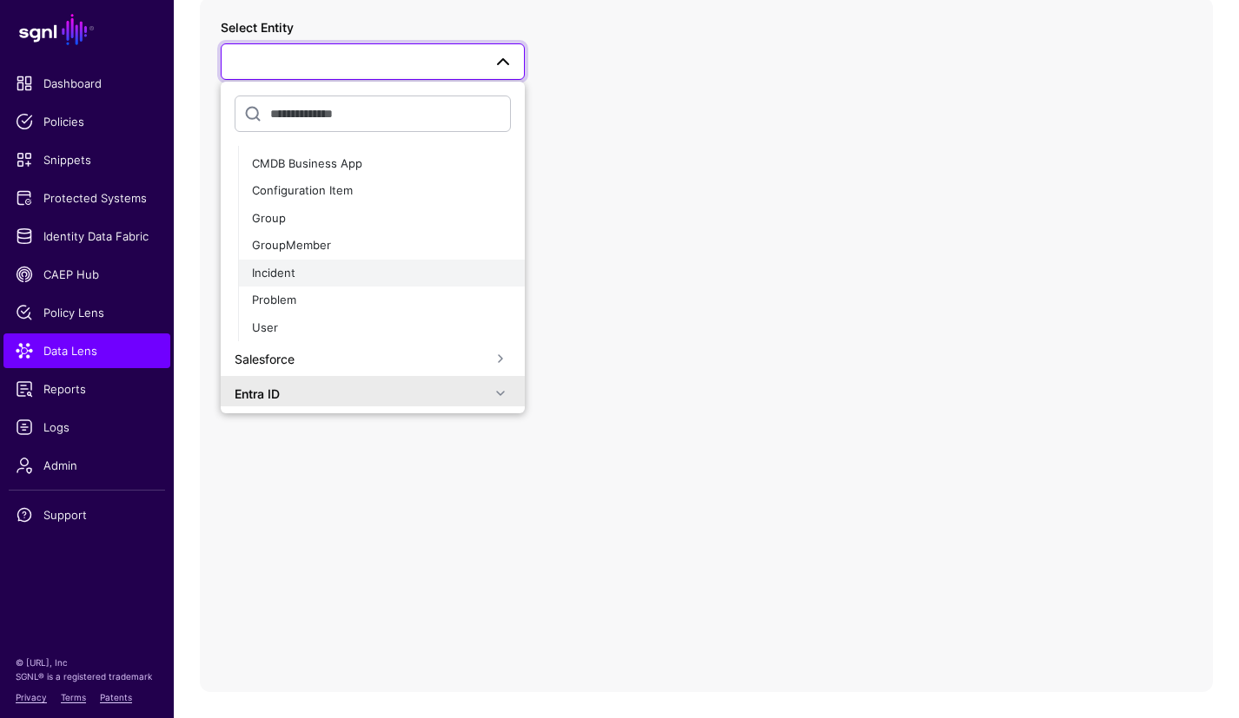
scroll to position [140, 0]
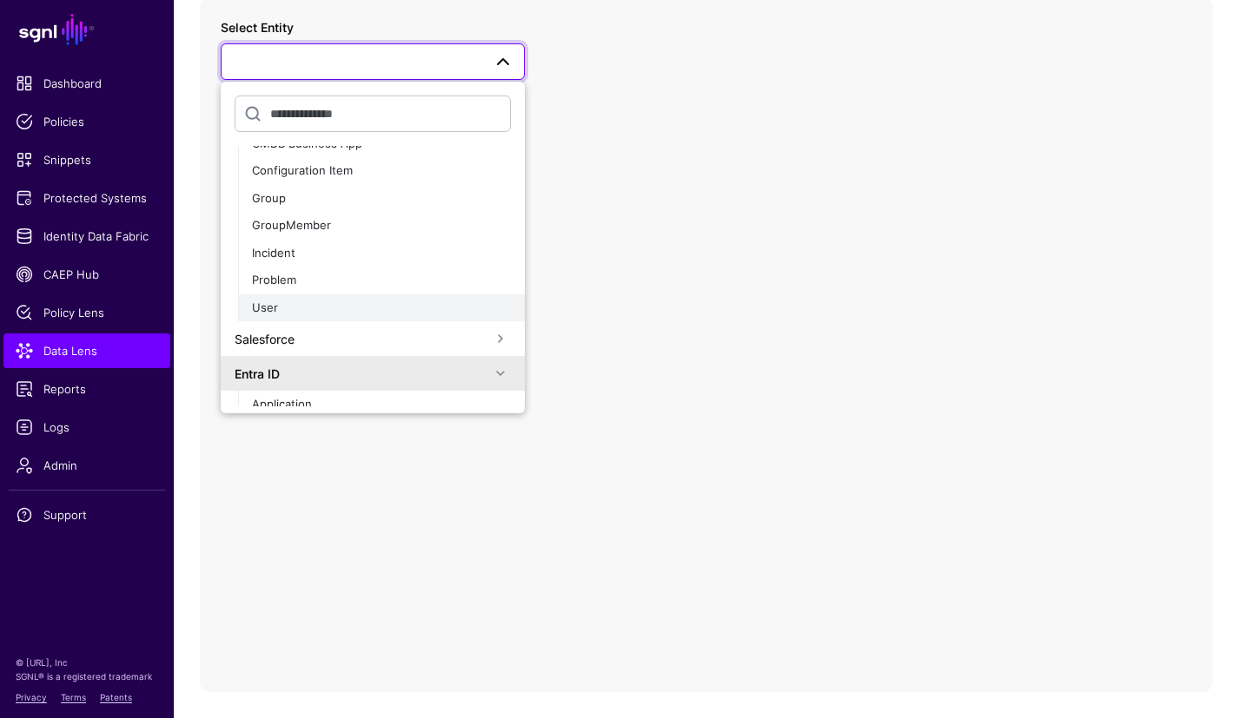
click at [315, 308] on div "User" at bounding box center [381, 308] width 259 height 17
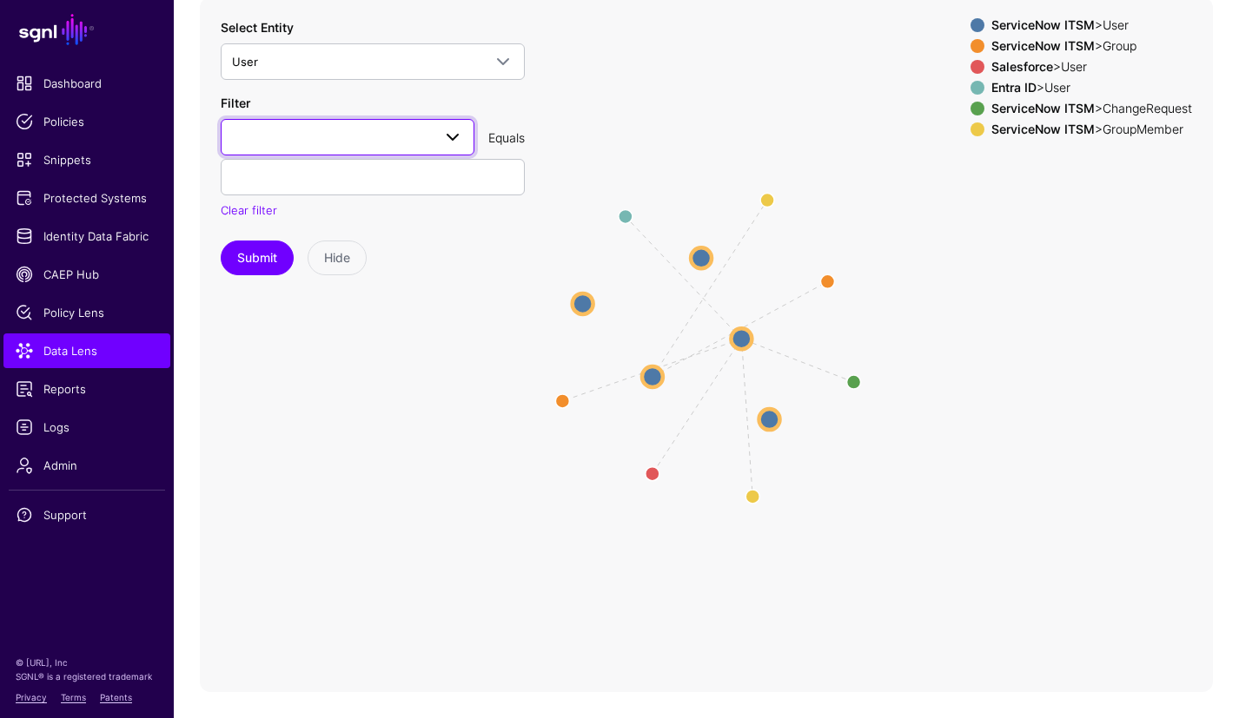
click at [314, 132] on span at bounding box center [347, 137] width 231 height 21
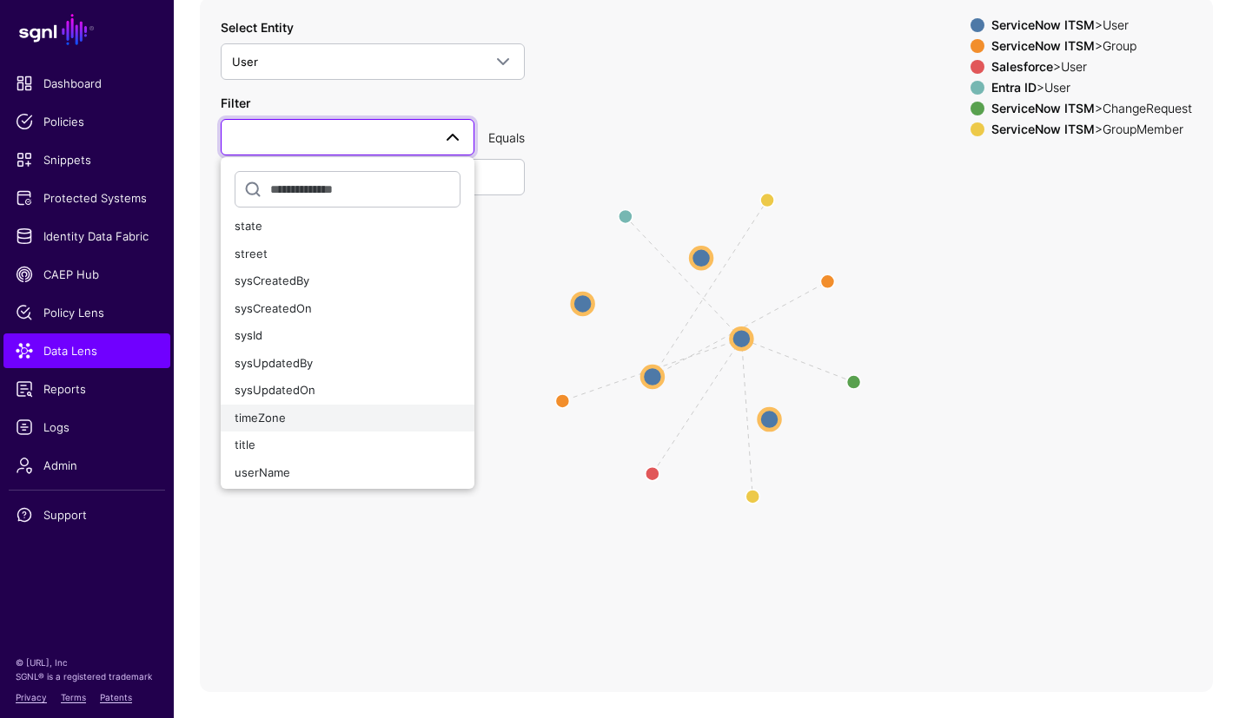
scroll to position [612, 0]
click at [329, 469] on div "userName" at bounding box center [348, 472] width 226 height 17
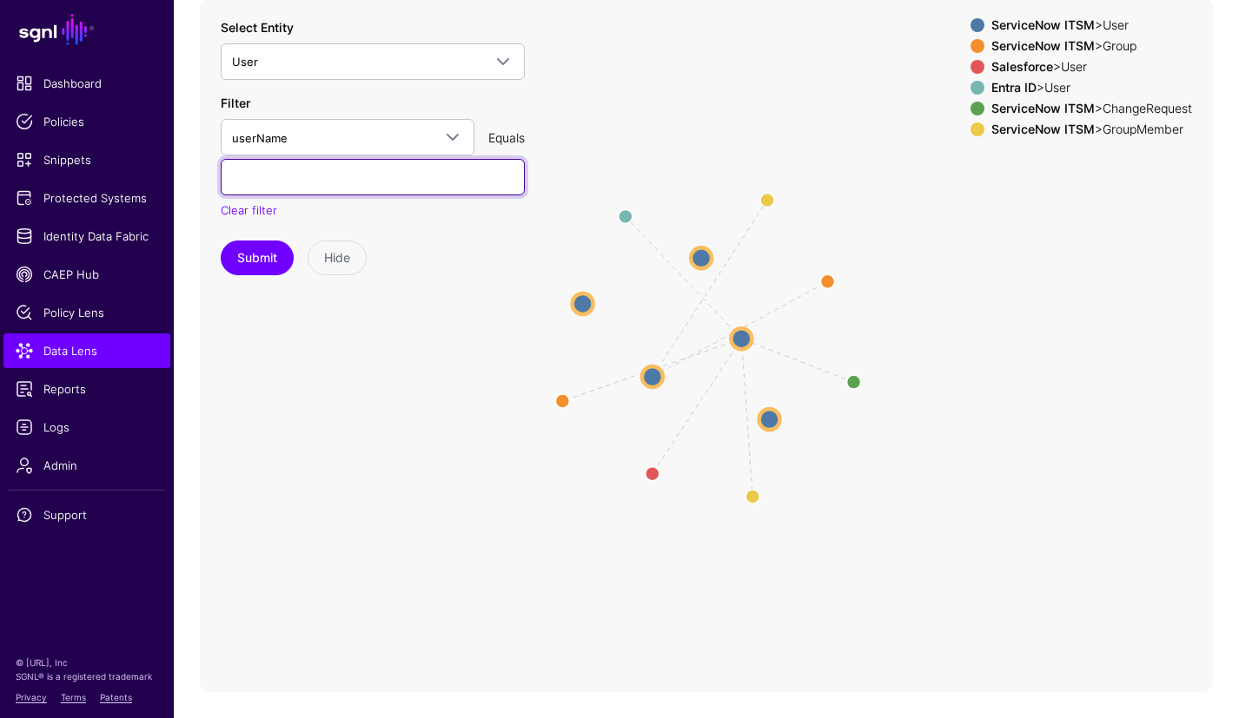
click at [332, 179] on input "text" at bounding box center [373, 177] width 304 height 36
paste input "**********"
type input "**********"
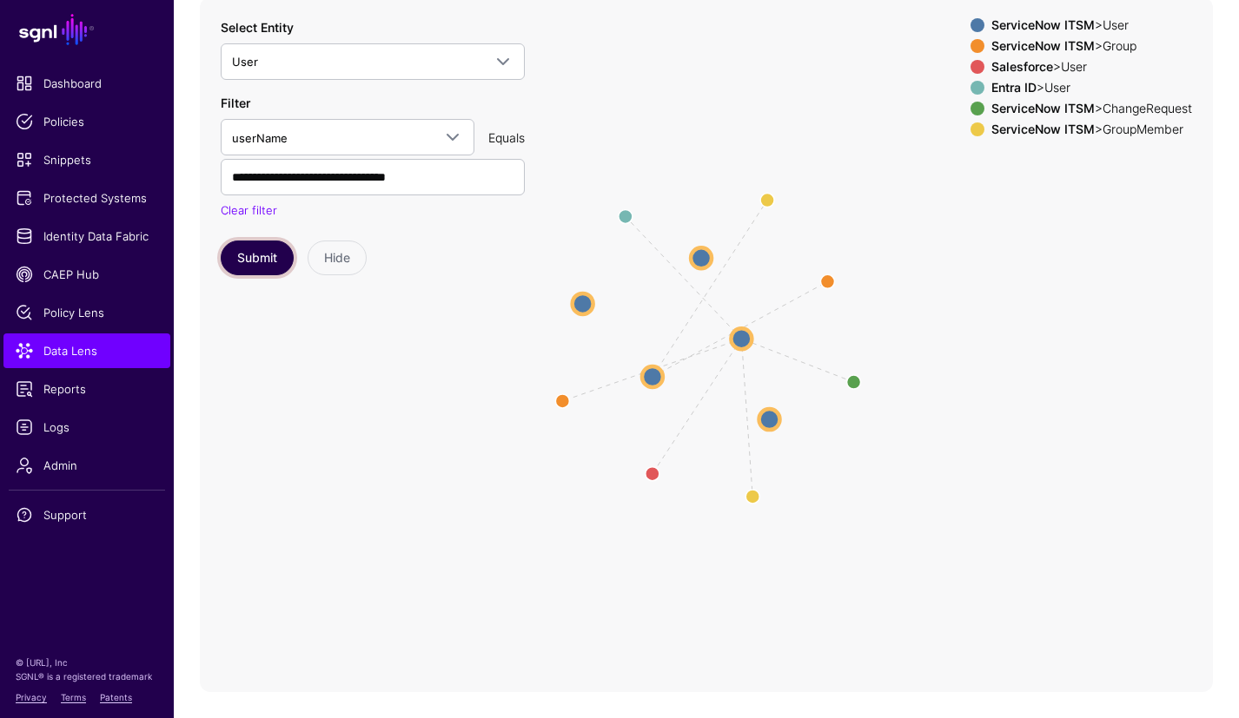
click at [263, 261] on button "Submit" at bounding box center [257, 258] width 73 height 35
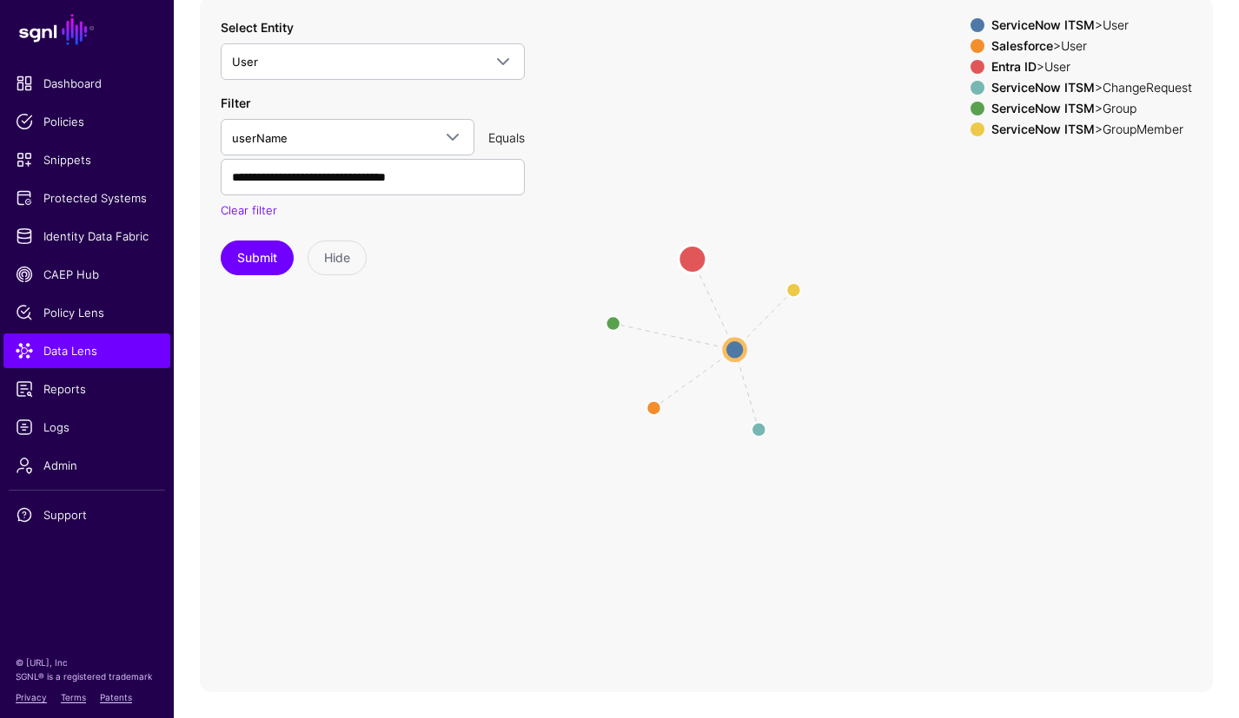
click at [692, 261] on circle at bounding box center [692, 259] width 28 height 28
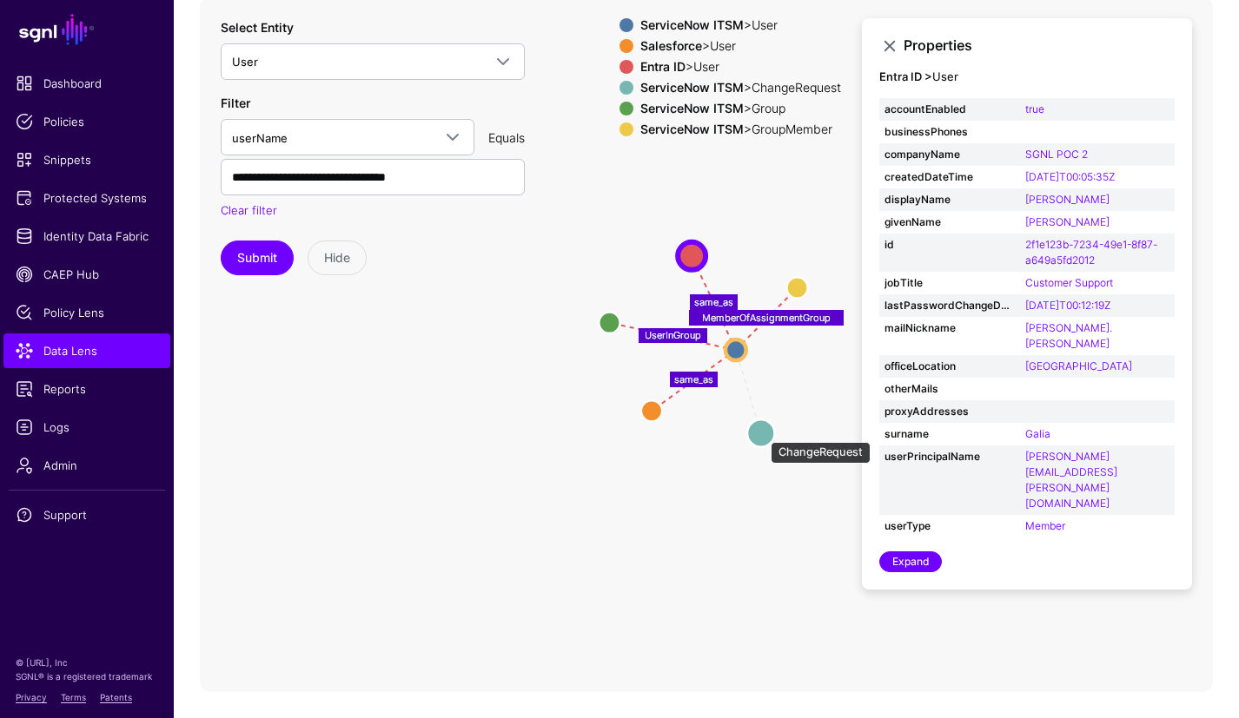
click at [762, 433] on circle at bounding box center [761, 434] width 28 height 28
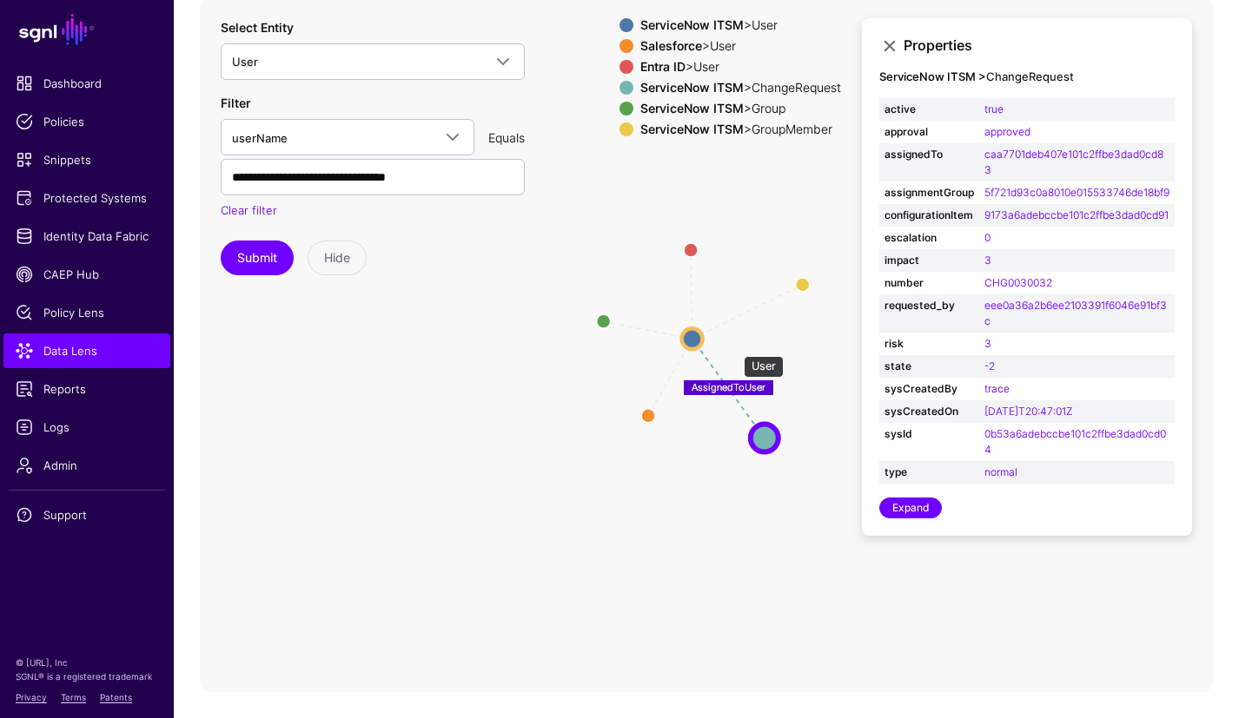
drag, startPoint x: 735, startPoint y: 347, endPoint x: 691, endPoint y: 336, distance: 44.9
click at [690, 336] on circle at bounding box center [692, 338] width 21 height 21
click at [915, 519] on link "Expand" at bounding box center [910, 508] width 63 height 21
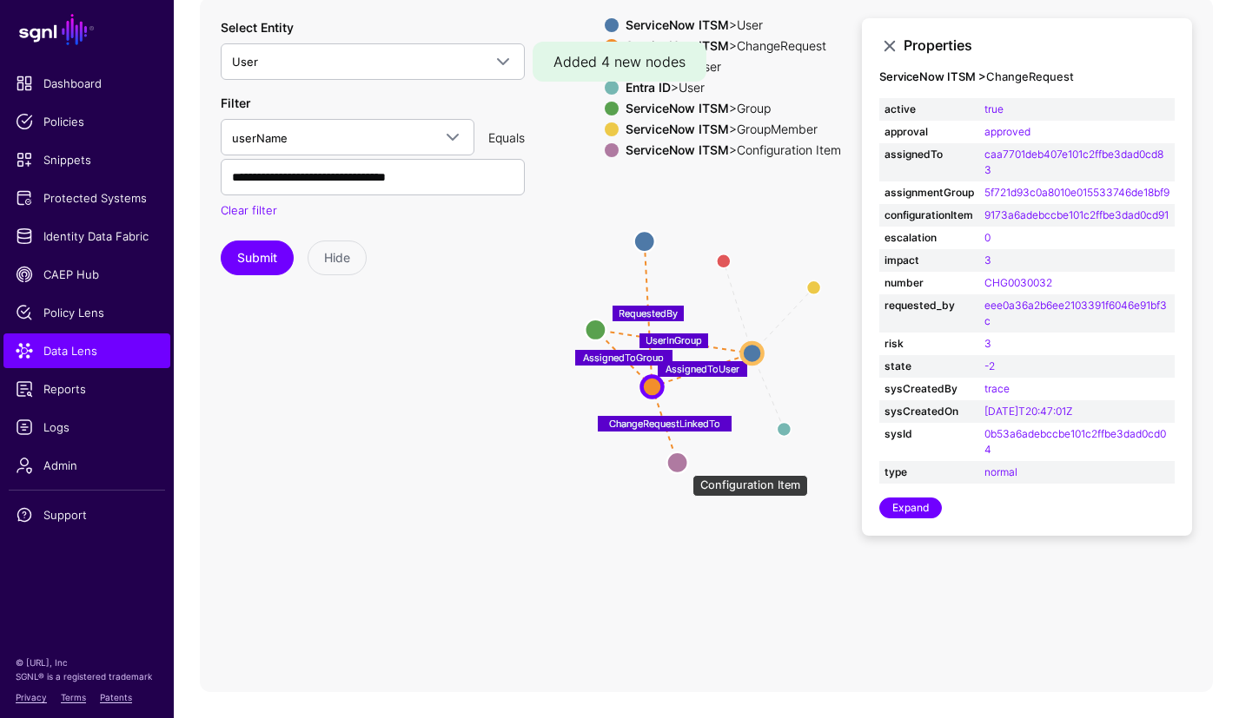
click at [682, 466] on circle at bounding box center [677, 463] width 21 height 21
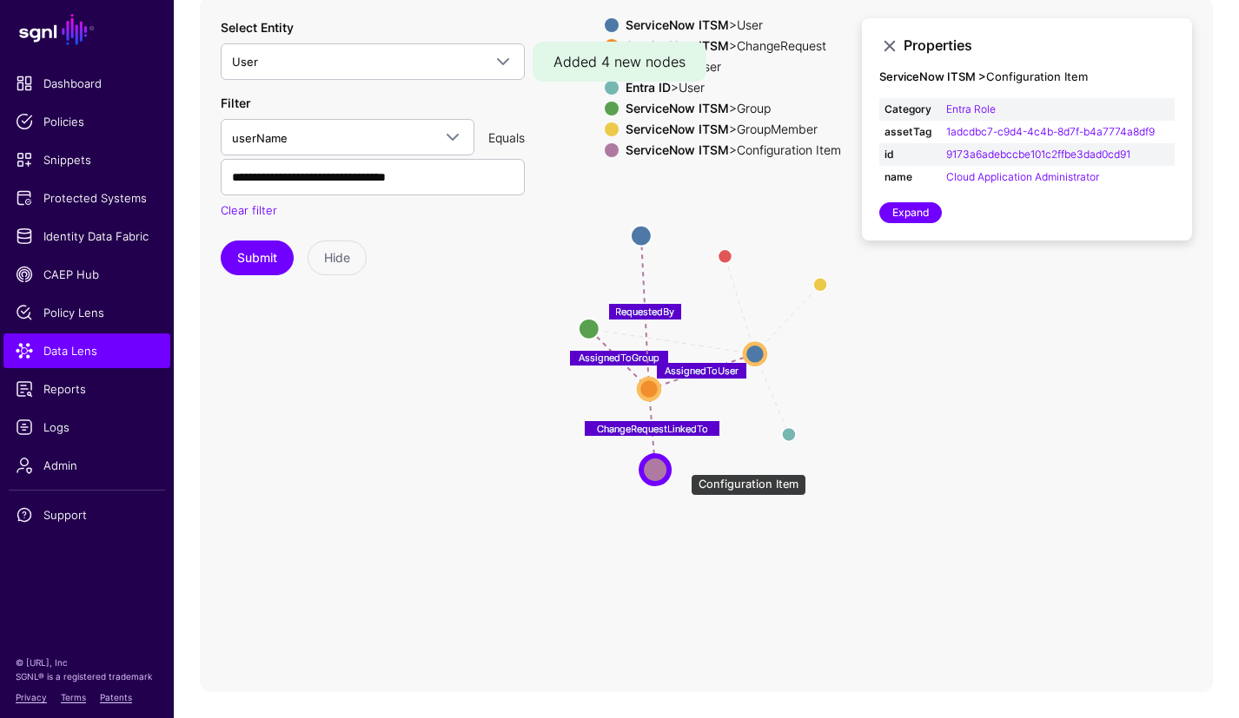
drag, startPoint x: 682, startPoint y: 466, endPoint x: 654, endPoint y: 473, distance: 28.9
click at [654, 473] on circle at bounding box center [655, 470] width 28 height 28
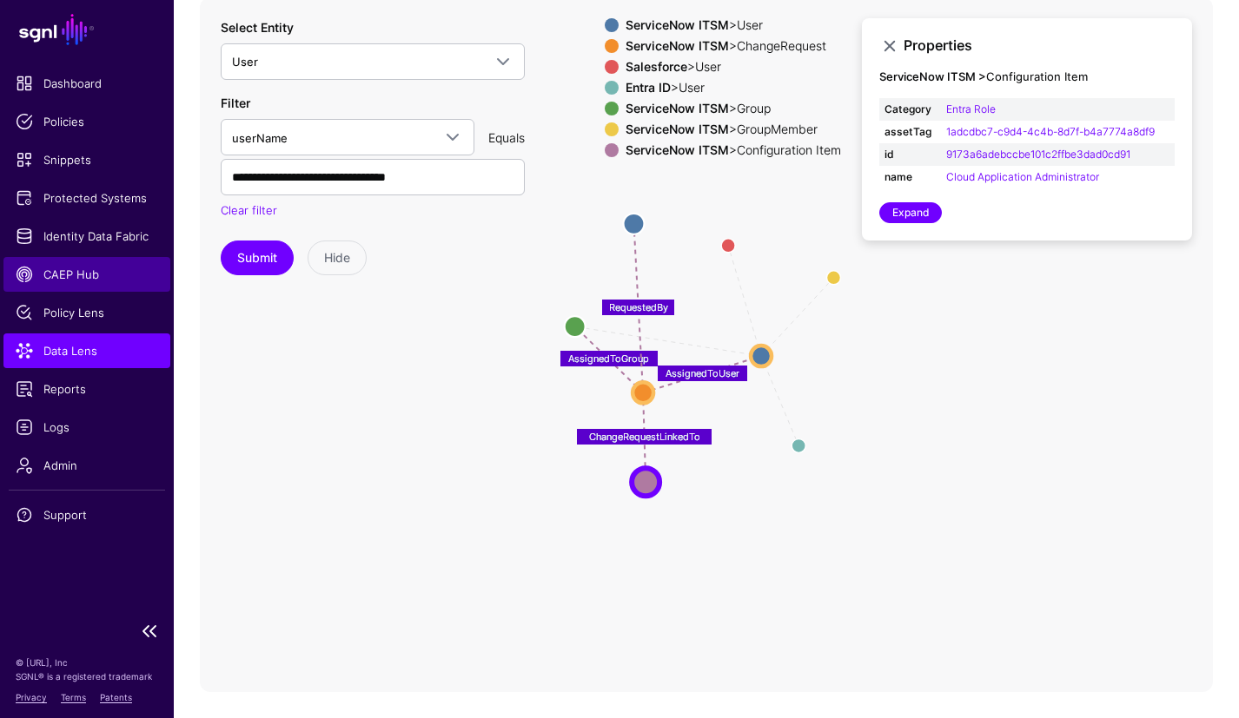
click at [68, 268] on span "CAEP Hub" at bounding box center [87, 274] width 142 height 17
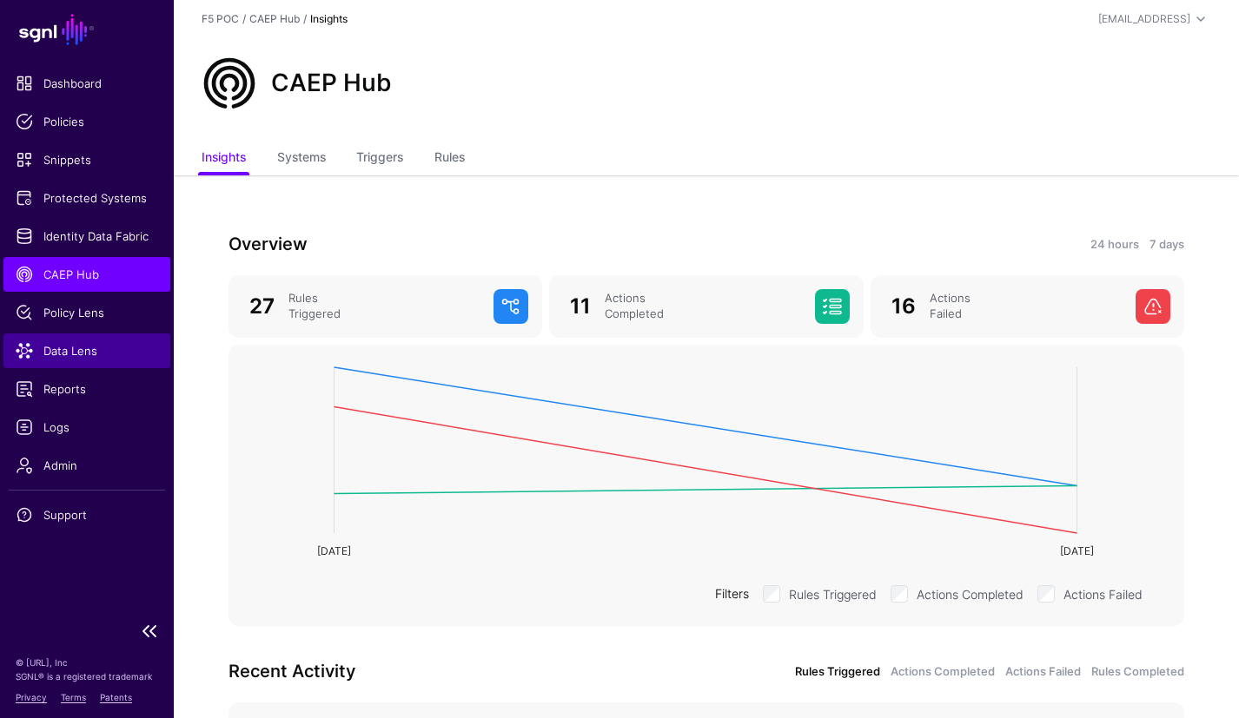
click at [71, 357] on span "Data Lens" at bounding box center [87, 350] width 142 height 17
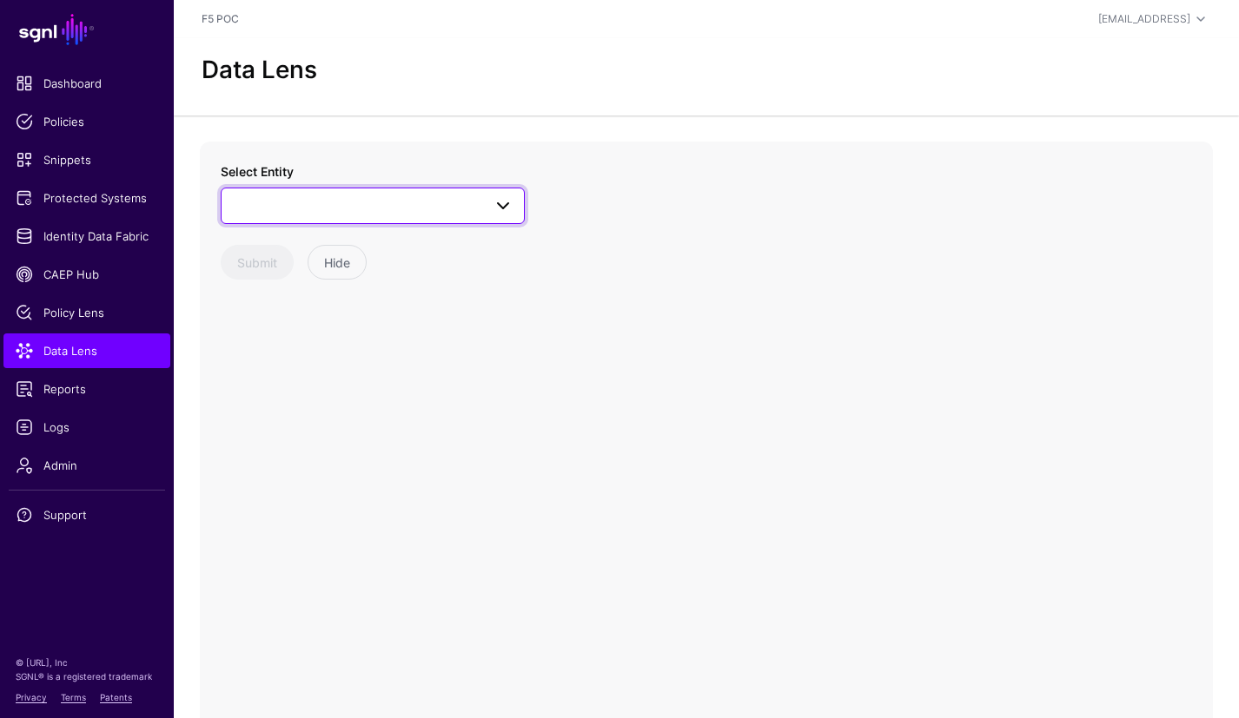
click at [506, 202] on span at bounding box center [503, 205] width 21 height 21
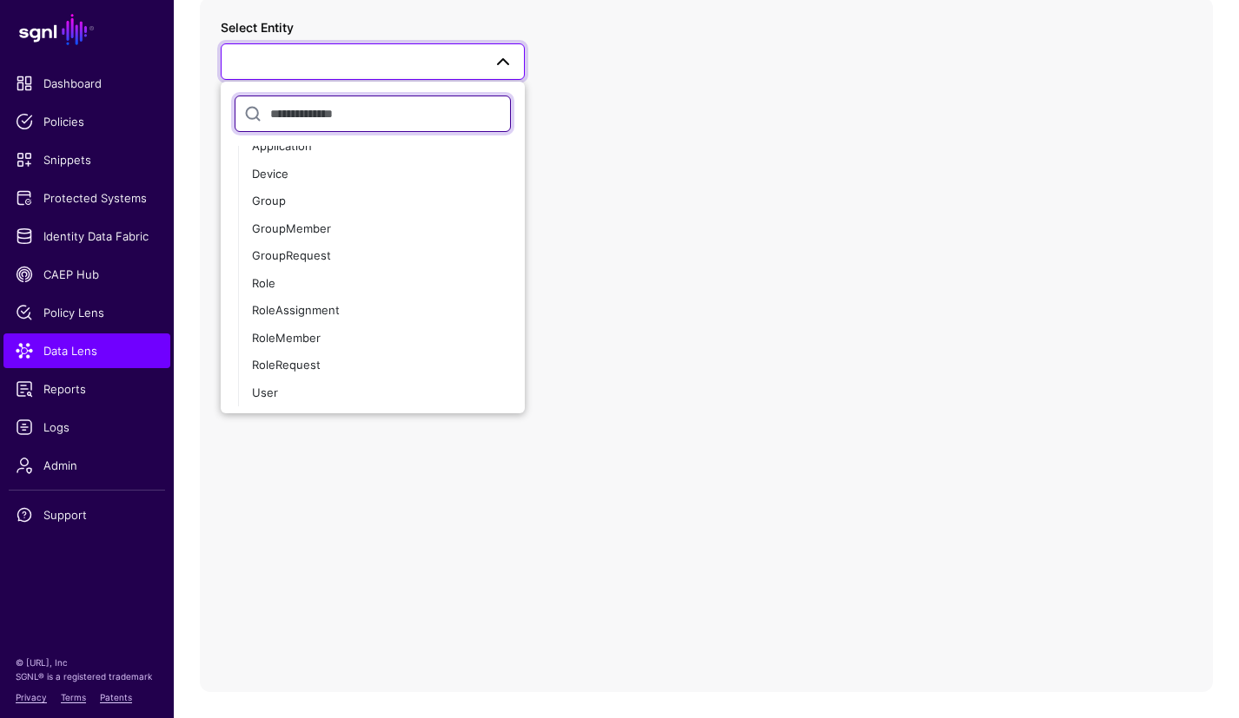
scroll to position [1000, 0]
click at [357, 63] on span at bounding box center [372, 61] width 281 height 21
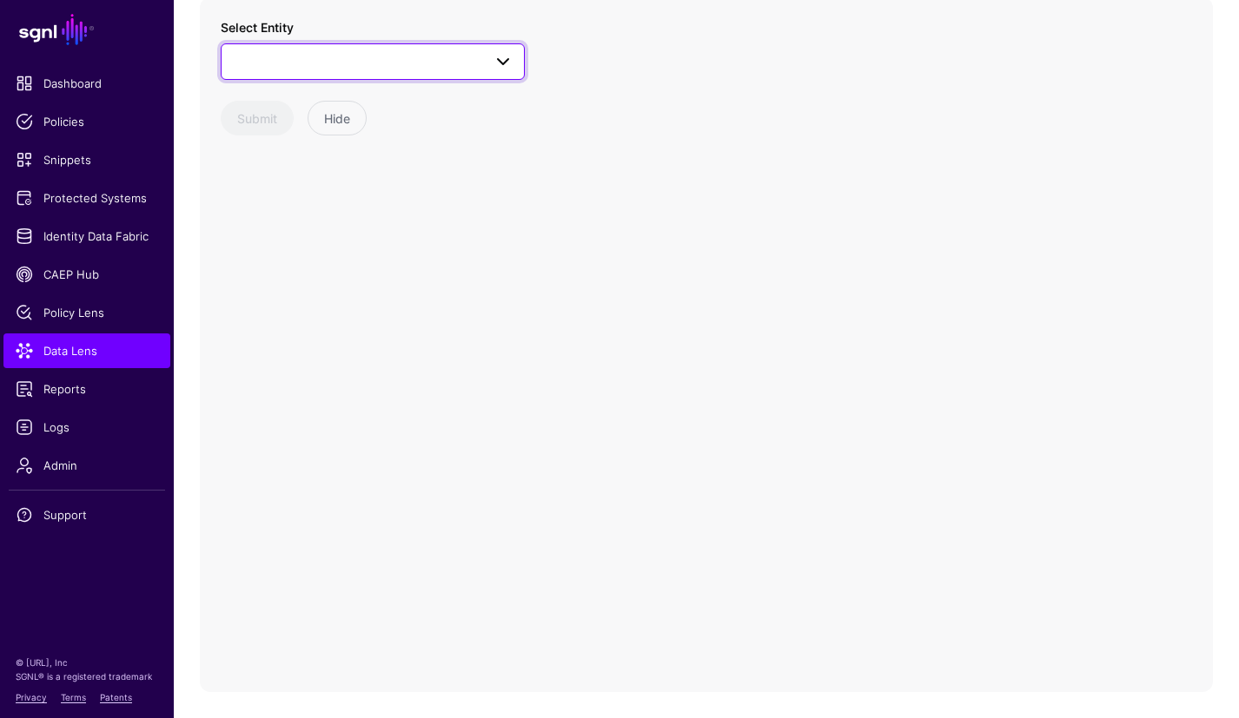
click at [359, 63] on span at bounding box center [372, 61] width 281 height 21
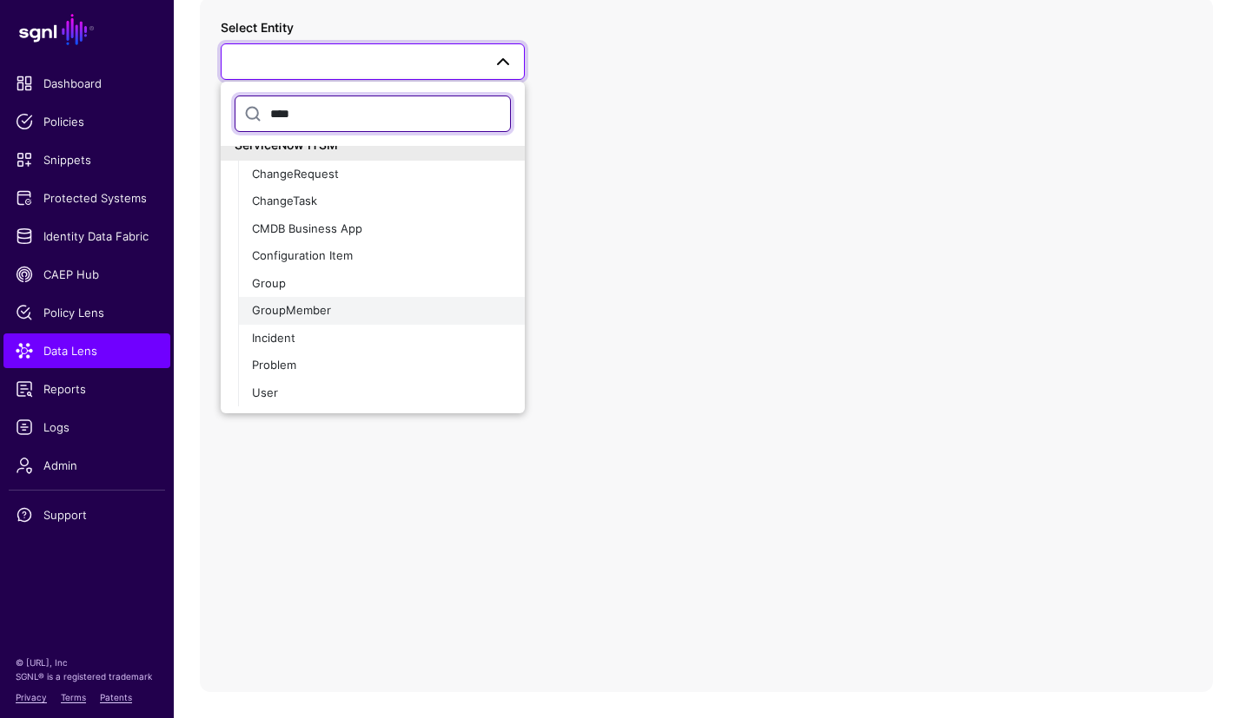
scroll to position [17, 0]
type input "****"
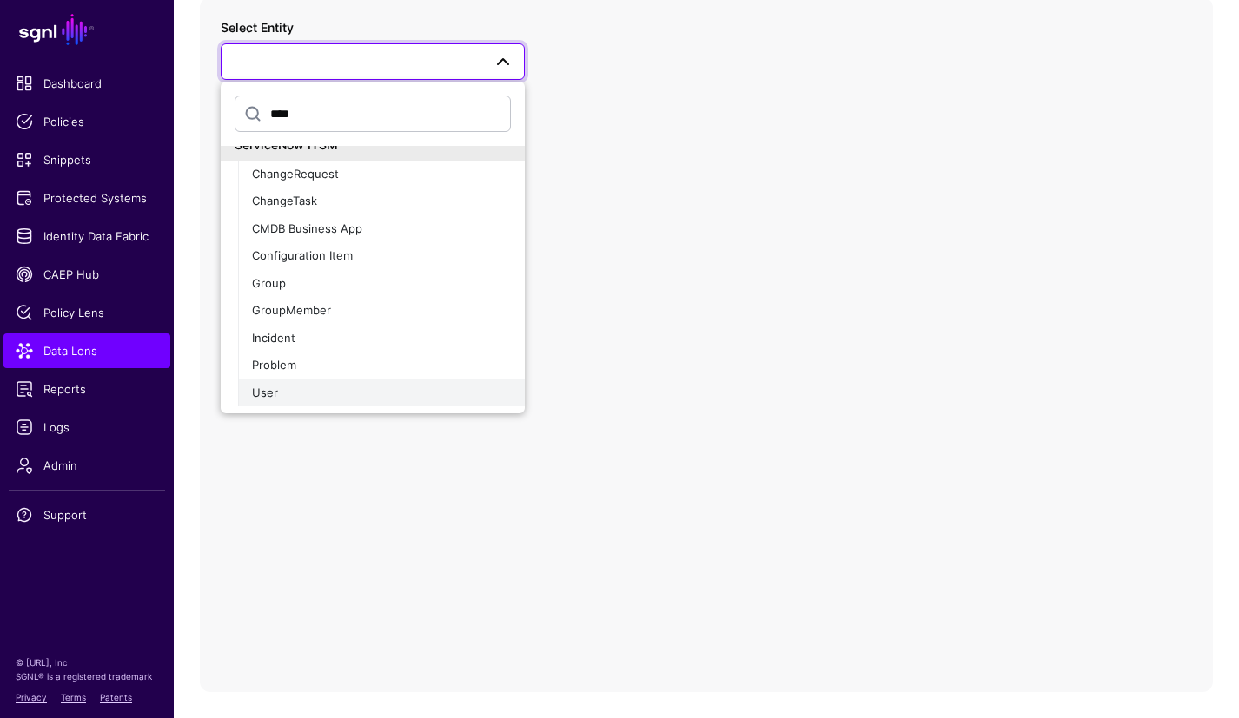
click at [314, 393] on div "User" at bounding box center [381, 393] width 259 height 17
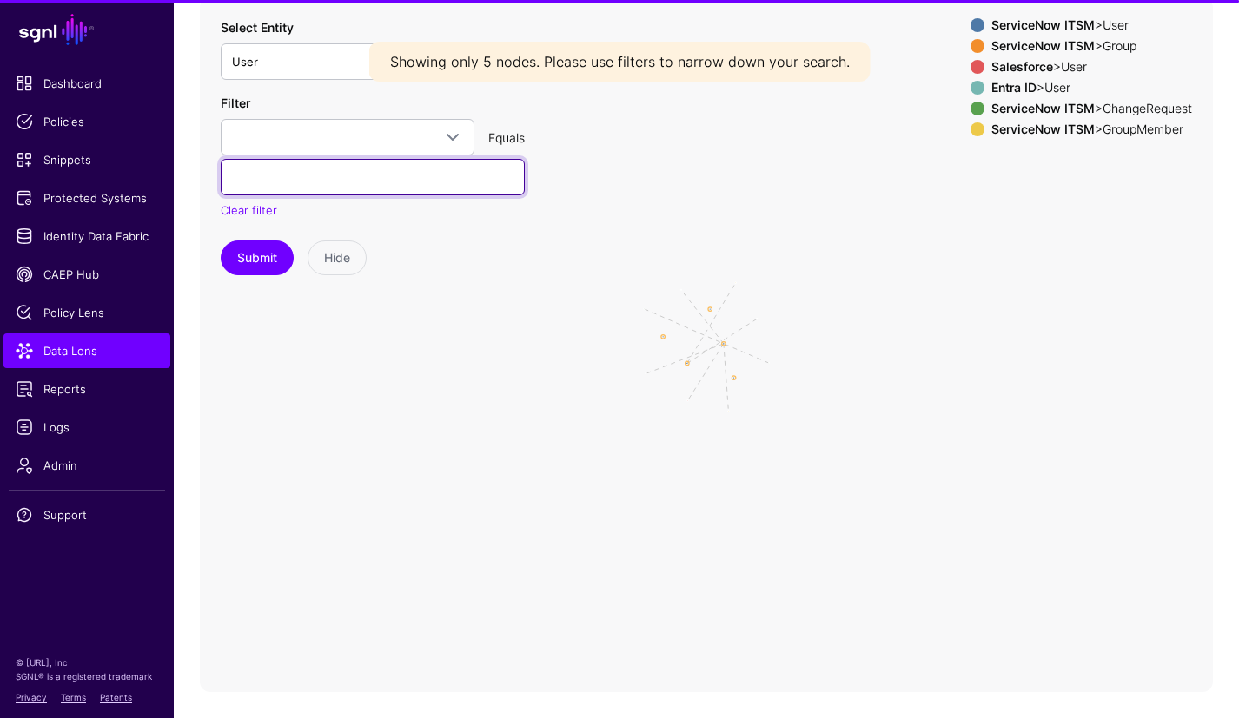
click at [339, 175] on input "text" at bounding box center [373, 177] width 304 height 36
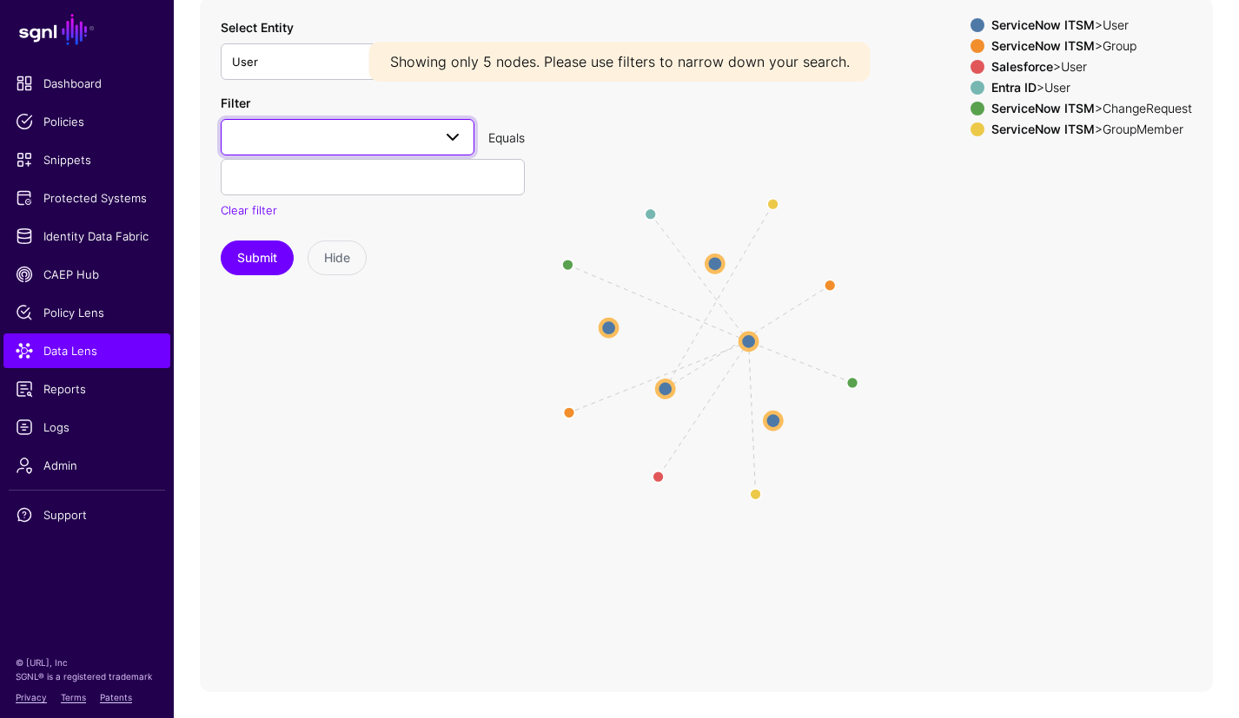
click at [411, 134] on span at bounding box center [347, 137] width 231 height 21
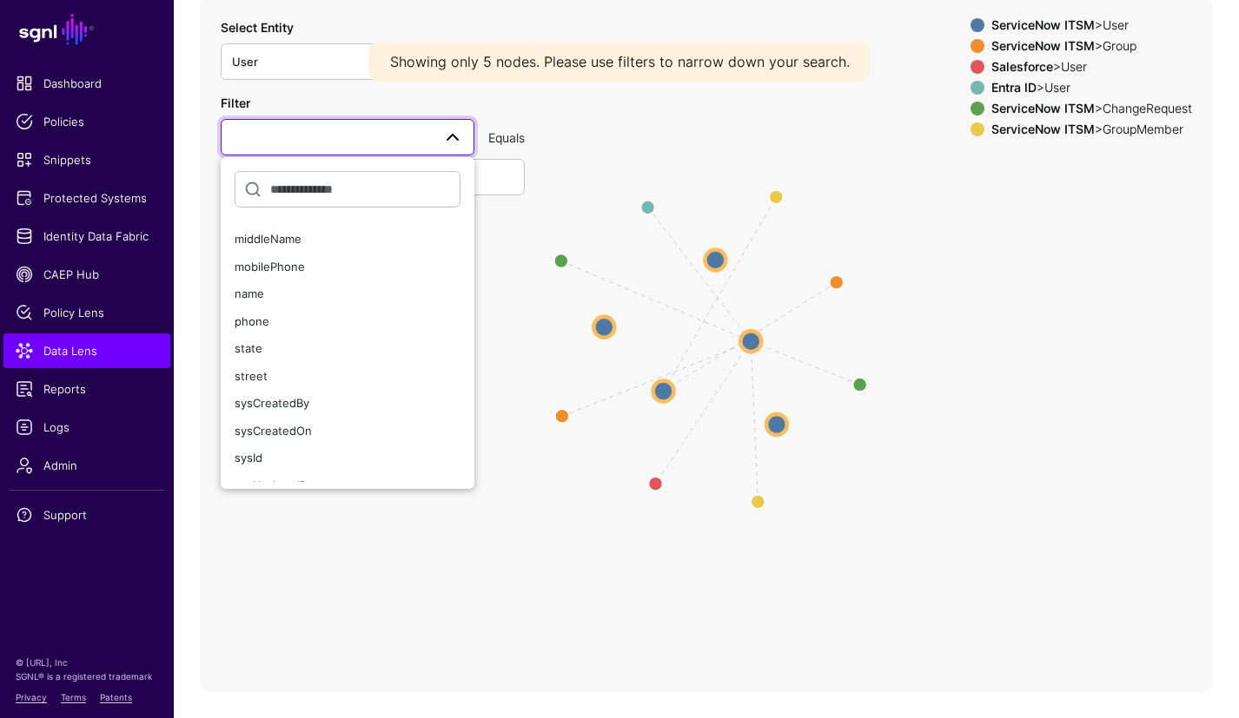
scroll to position [642, 0]
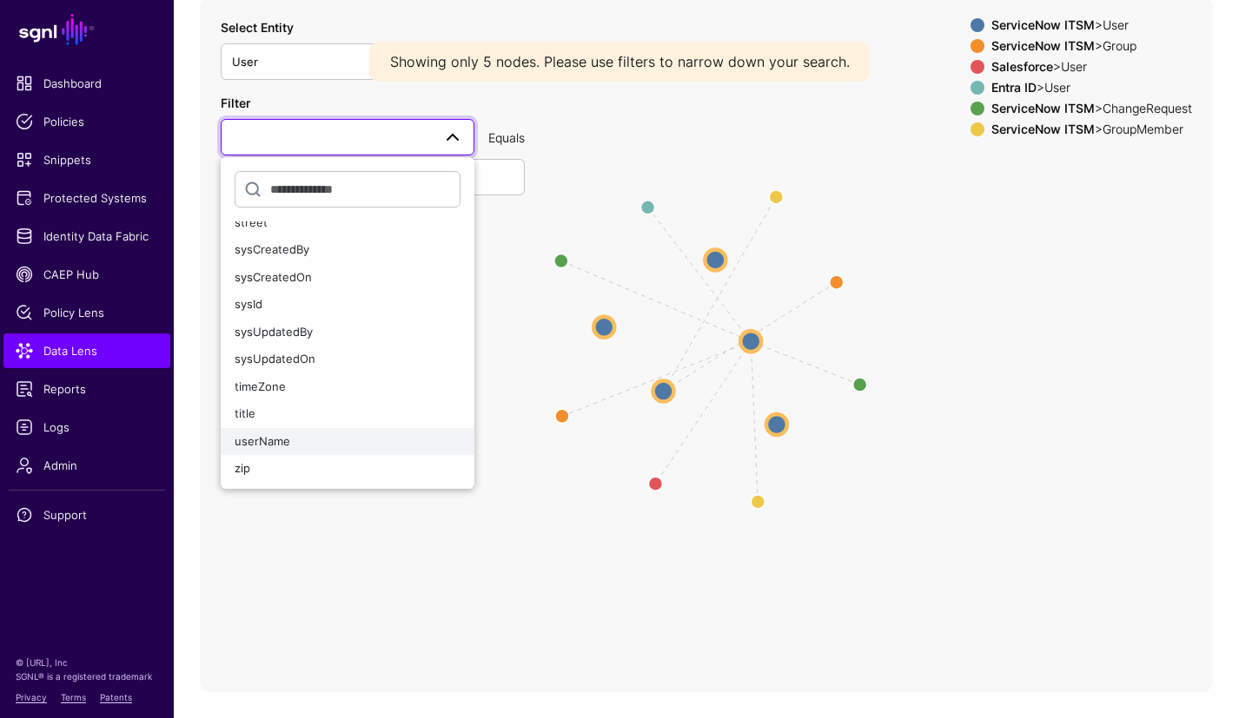
click at [327, 447] on div "userName" at bounding box center [348, 441] width 226 height 17
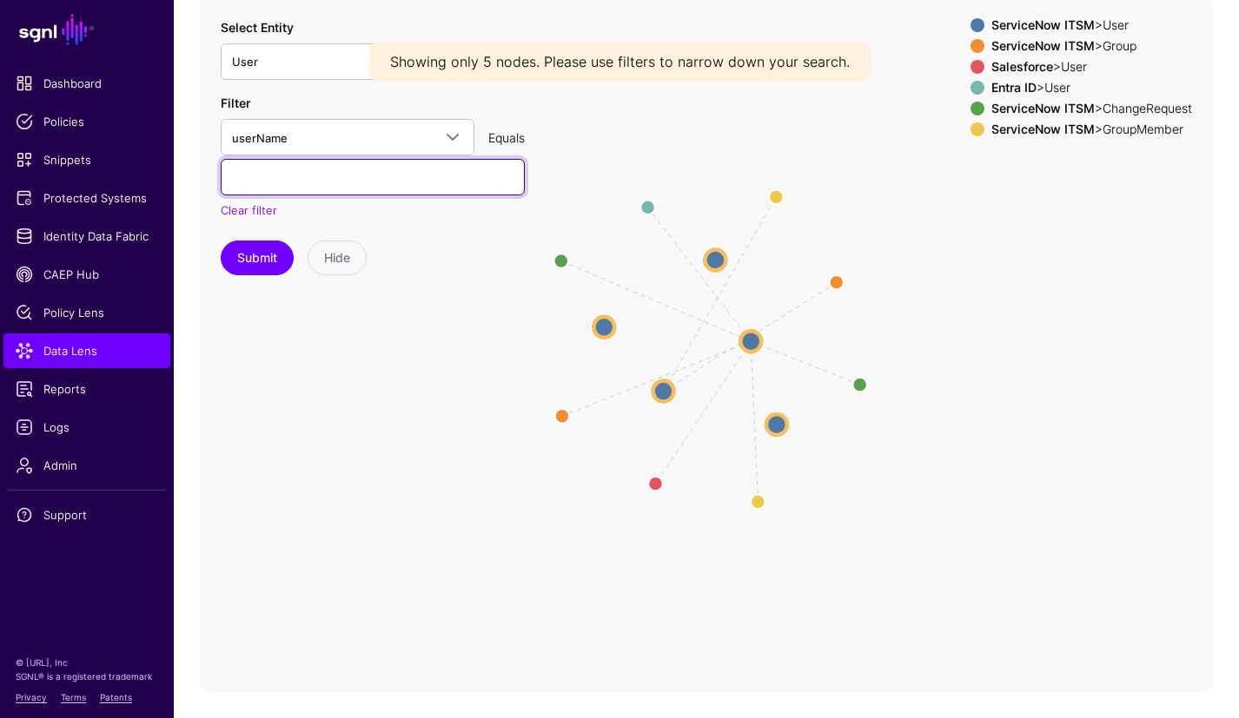
click at [340, 172] on input "text" at bounding box center [373, 177] width 304 height 36
paste input "**********"
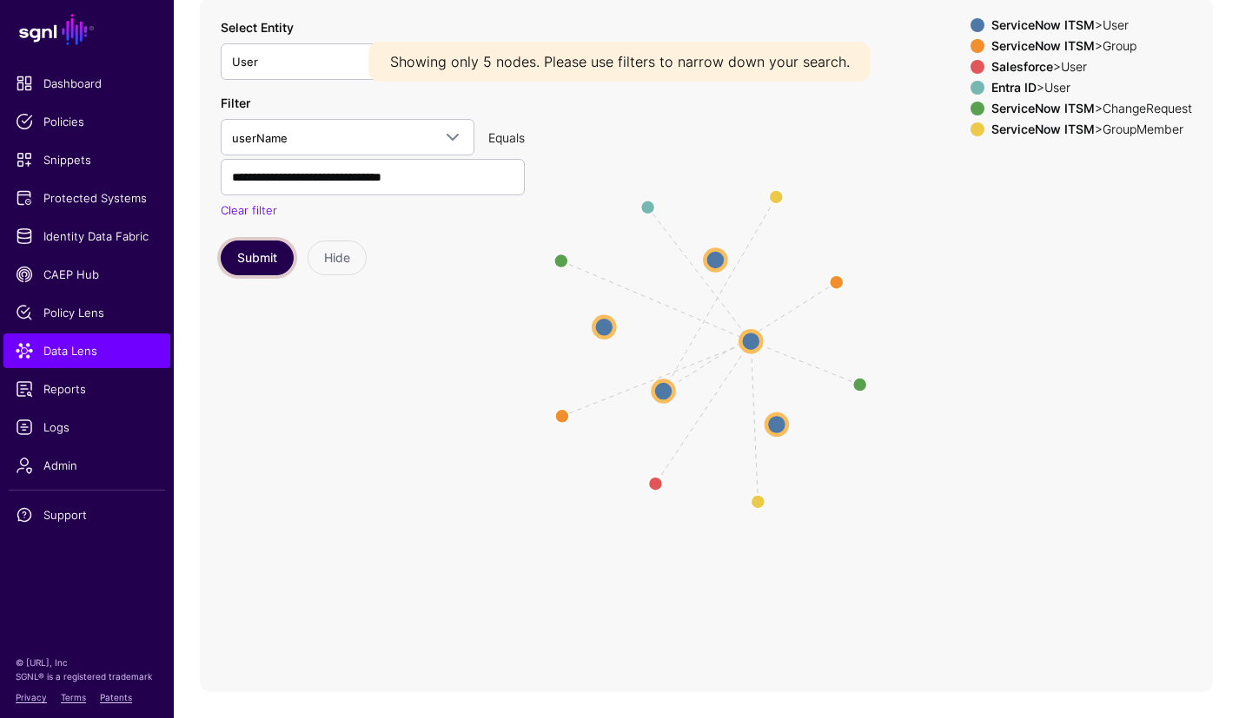
click at [264, 262] on button "Submit" at bounding box center [257, 258] width 73 height 35
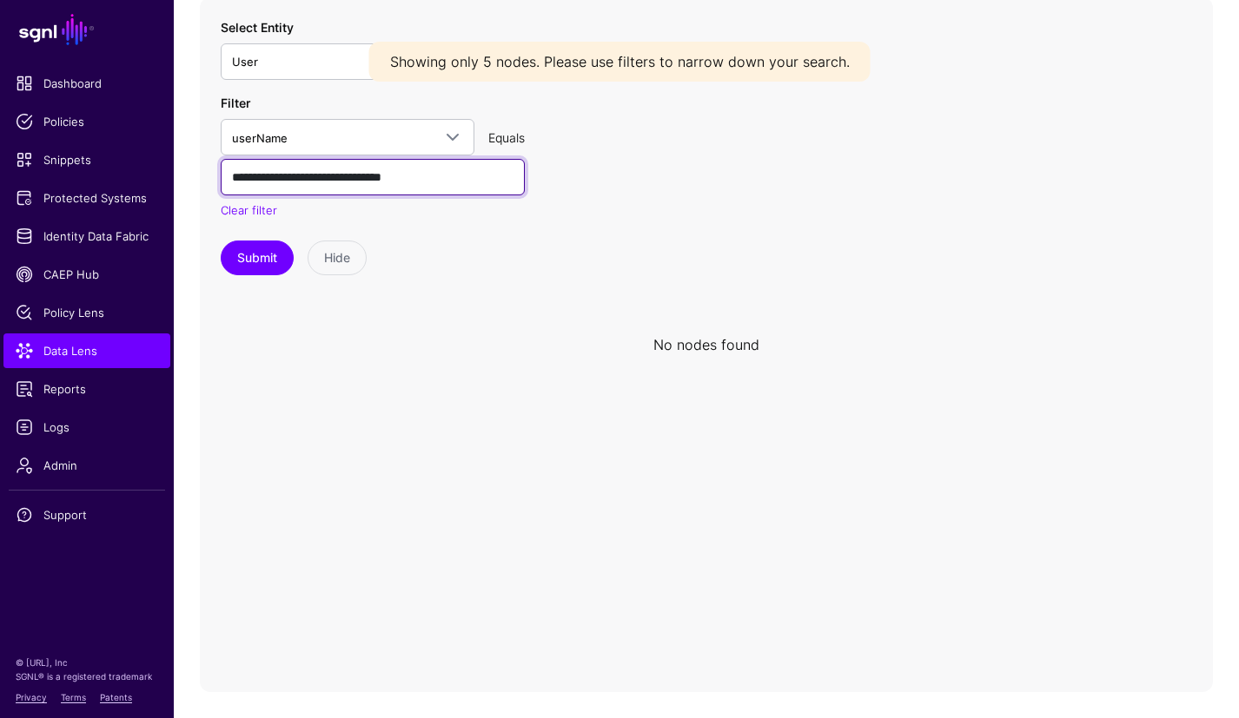
click at [232, 178] on input "**********" at bounding box center [373, 177] width 304 height 36
type input "**********"
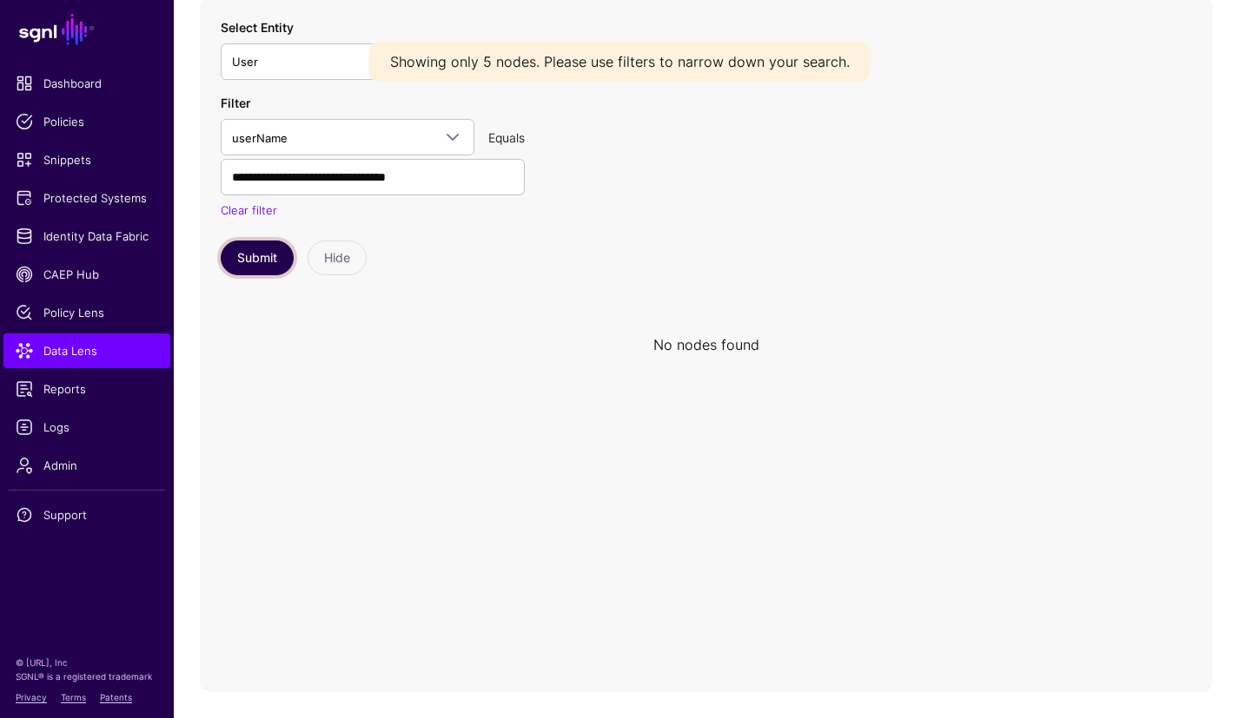
click at [254, 260] on button "Submit" at bounding box center [257, 258] width 73 height 35
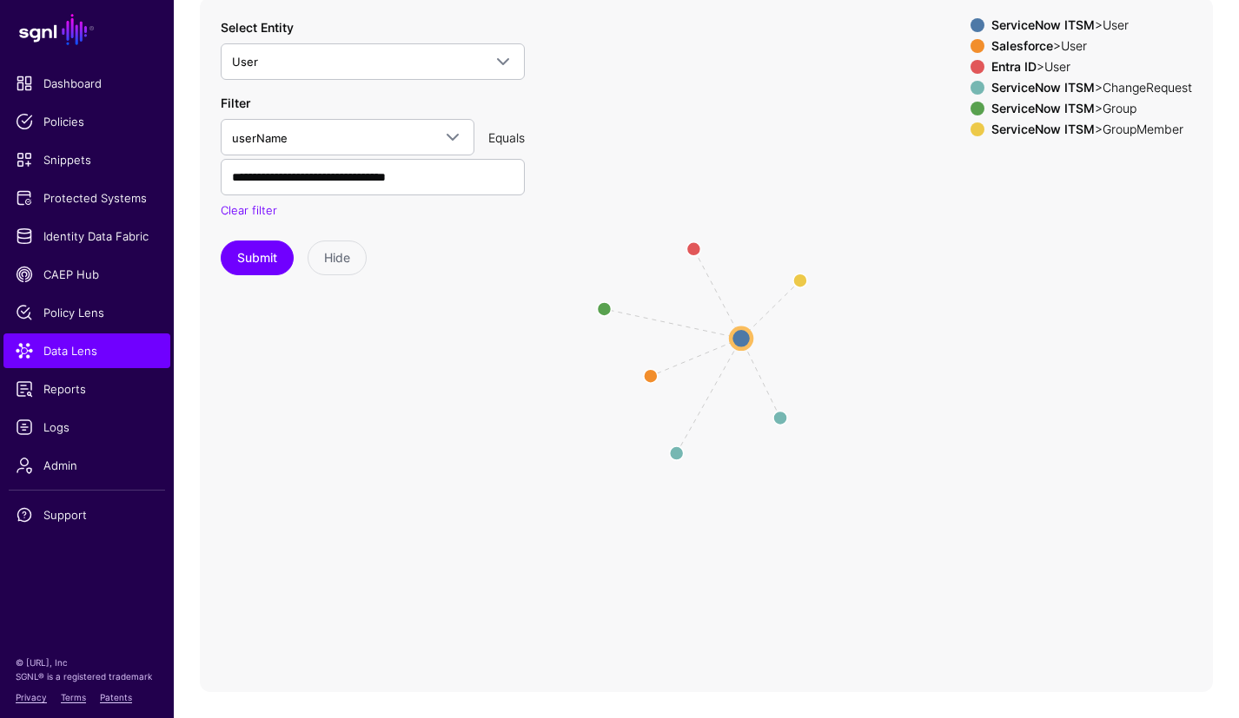
click at [1028, 46] on strong "Salesforce" at bounding box center [1022, 45] width 62 height 15
click at [1022, 69] on strong "Entra ID" at bounding box center [1013, 66] width 45 height 15
click at [1037, 109] on strong "ServiceNow ITSM" at bounding box center [1042, 108] width 103 height 15
click at [1037, 127] on strong "ServiceNow ITSM" at bounding box center [1042, 129] width 103 height 15
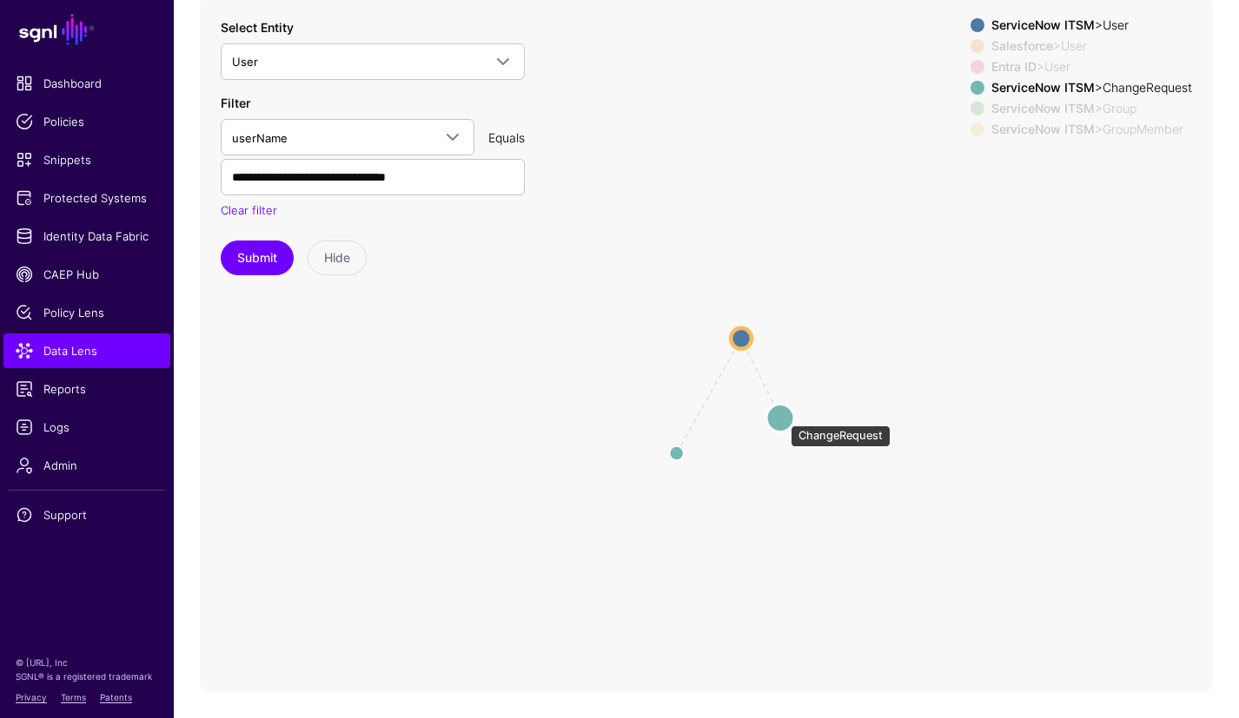
drag, startPoint x: 783, startPoint y: 416, endPoint x: 833, endPoint y: 362, distance: 73.7
click at [794, 404] on circle at bounding box center [780, 418] width 28 height 28
click at [682, 457] on circle at bounding box center [676, 459] width 28 height 28
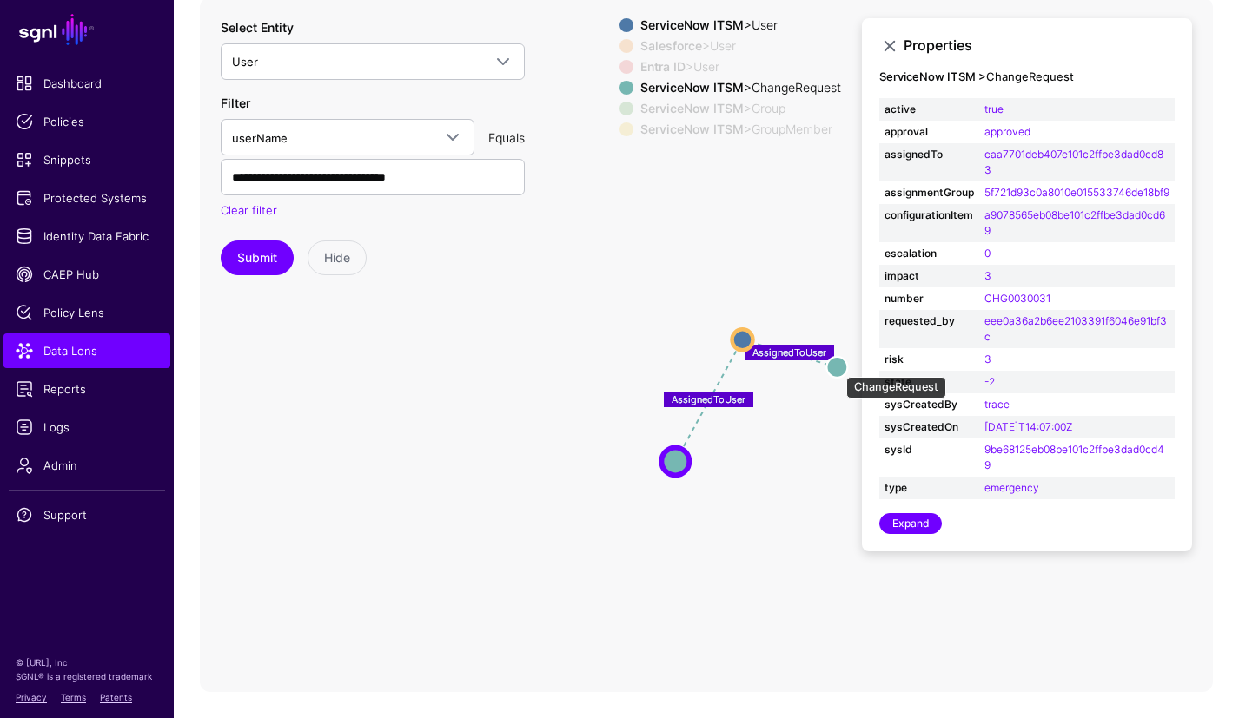
click at [837, 368] on circle at bounding box center [836, 367] width 21 height 21
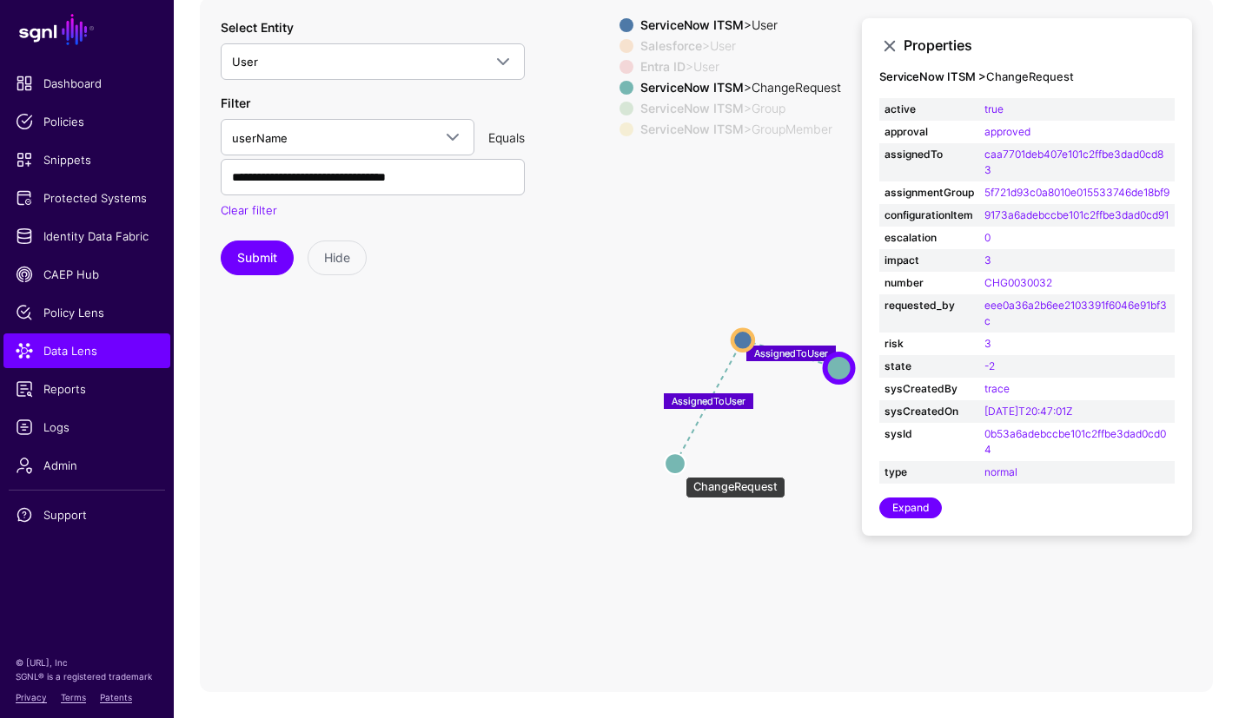
click at [677, 468] on circle at bounding box center [675, 463] width 21 height 21
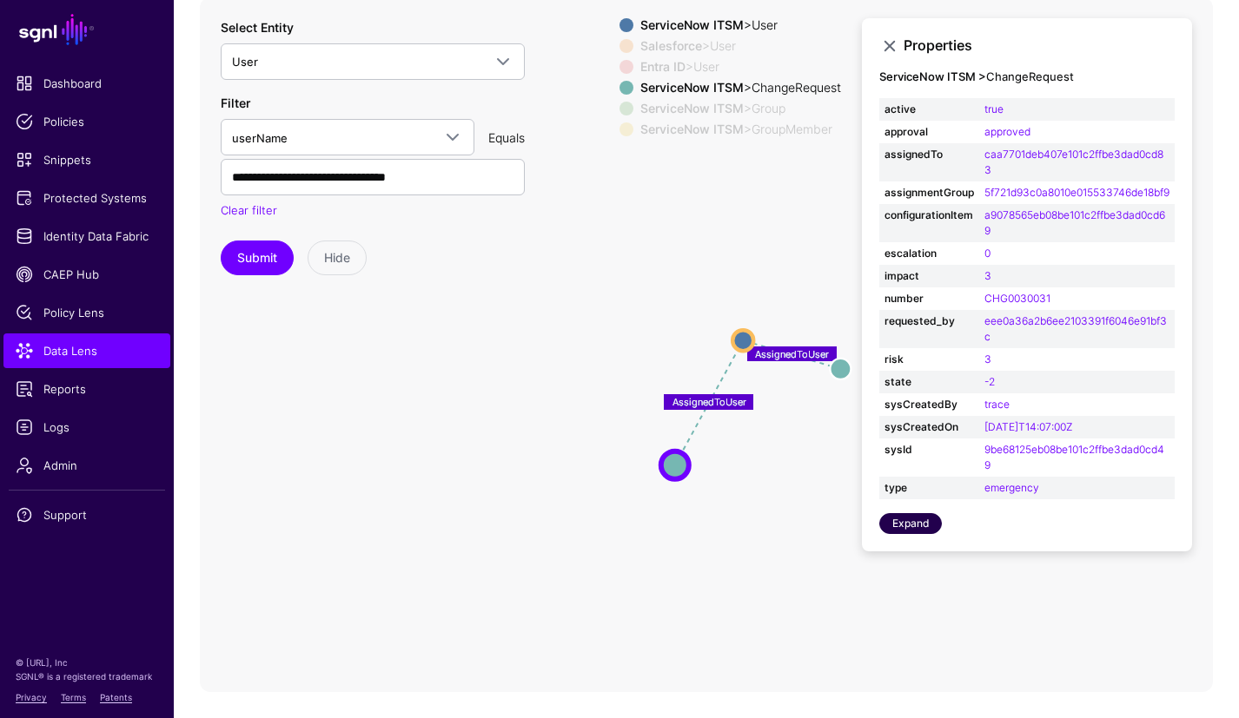
click at [923, 534] on link "Expand" at bounding box center [910, 523] width 63 height 21
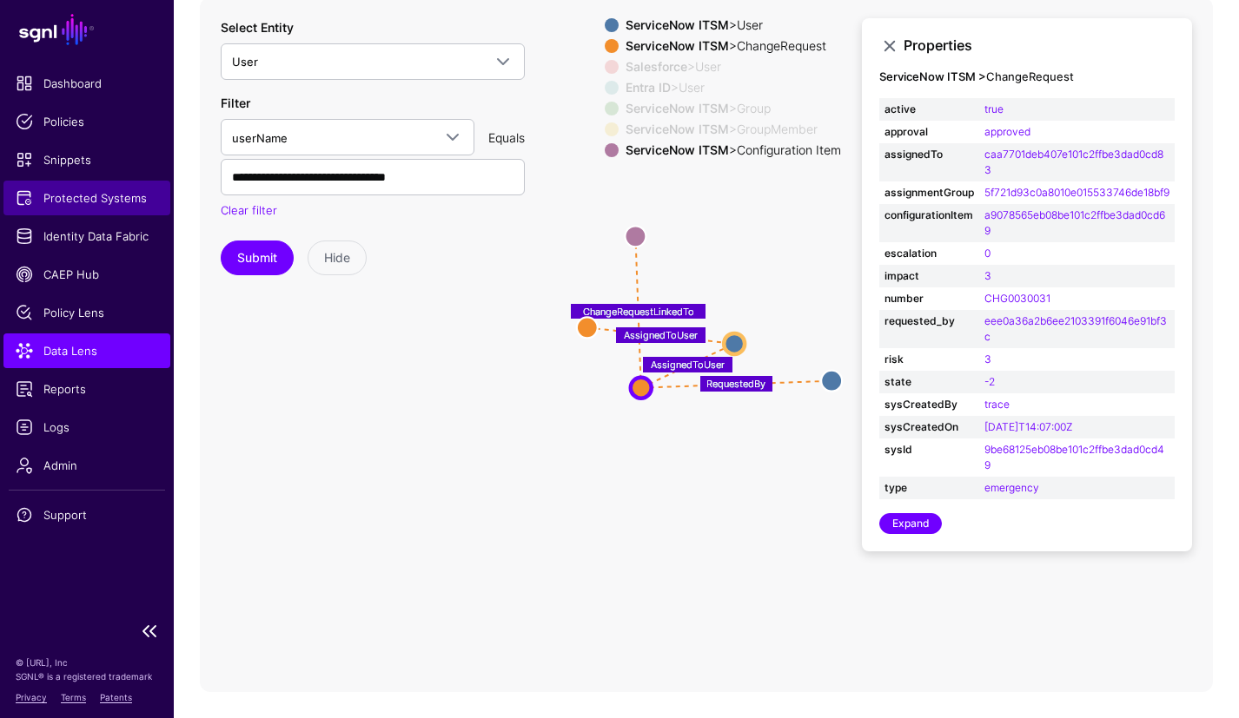
click at [123, 199] on span "Protected Systems" at bounding box center [87, 197] width 142 height 17
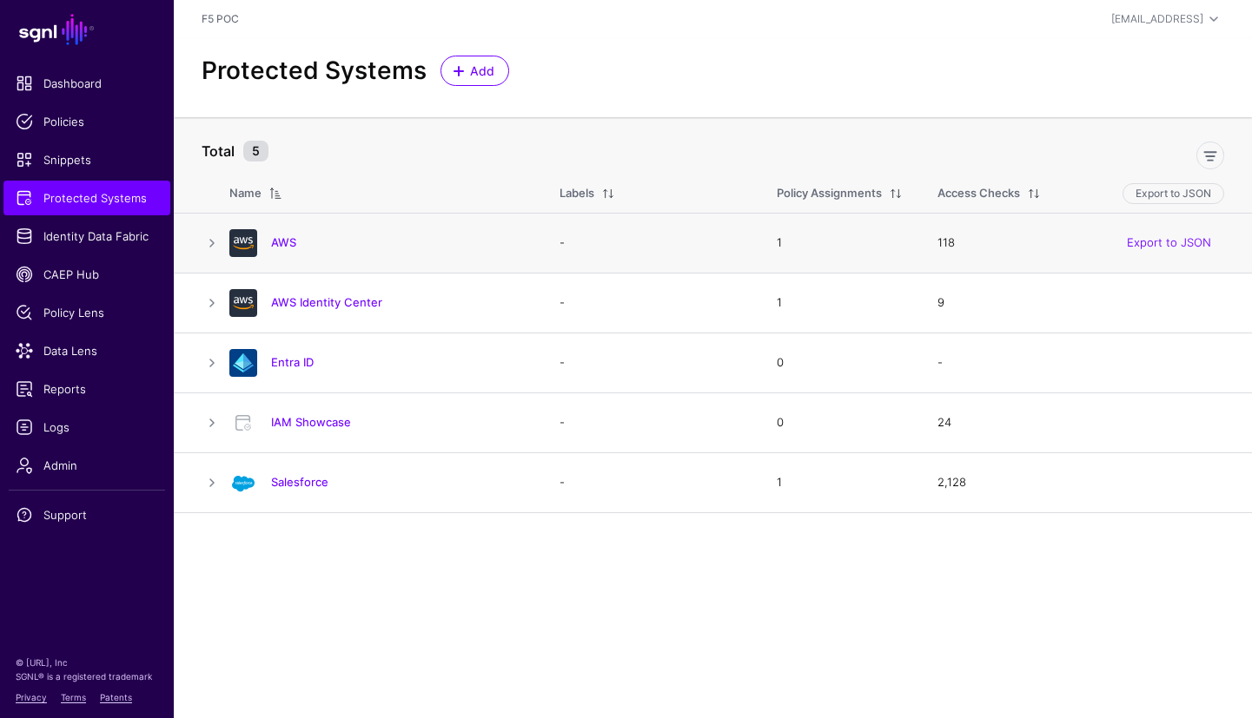
click at [304, 238] on h4 "AWS" at bounding box center [398, 243] width 254 height 16
click at [288, 244] on link "AWS" at bounding box center [283, 242] width 25 height 14
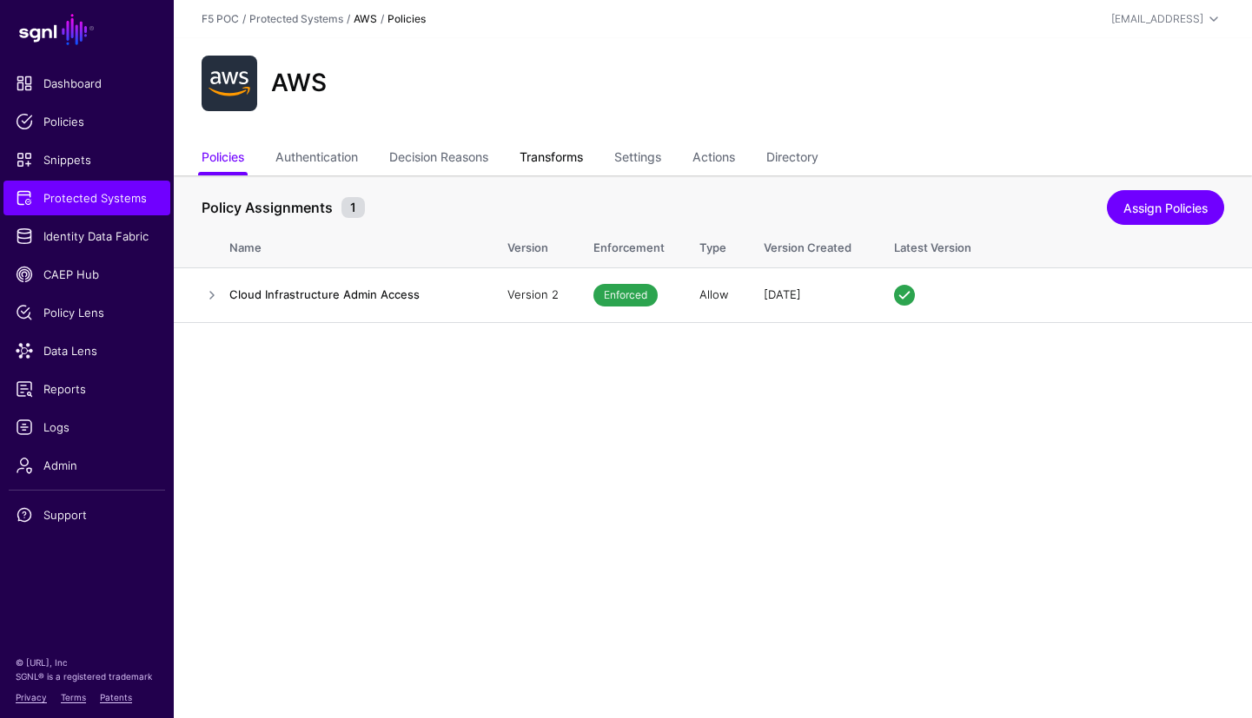
click at [575, 162] on link "Transforms" at bounding box center [550, 158] width 63 height 33
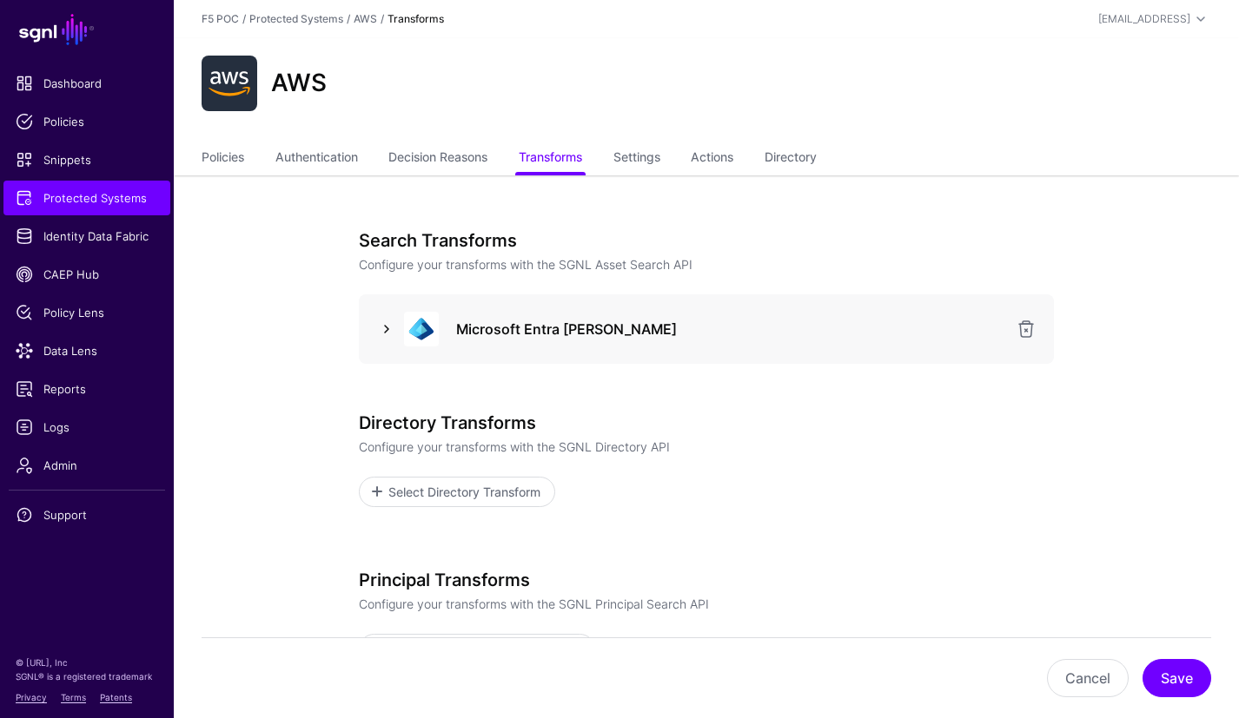
click at [387, 330] on link at bounding box center [386, 329] width 21 height 21
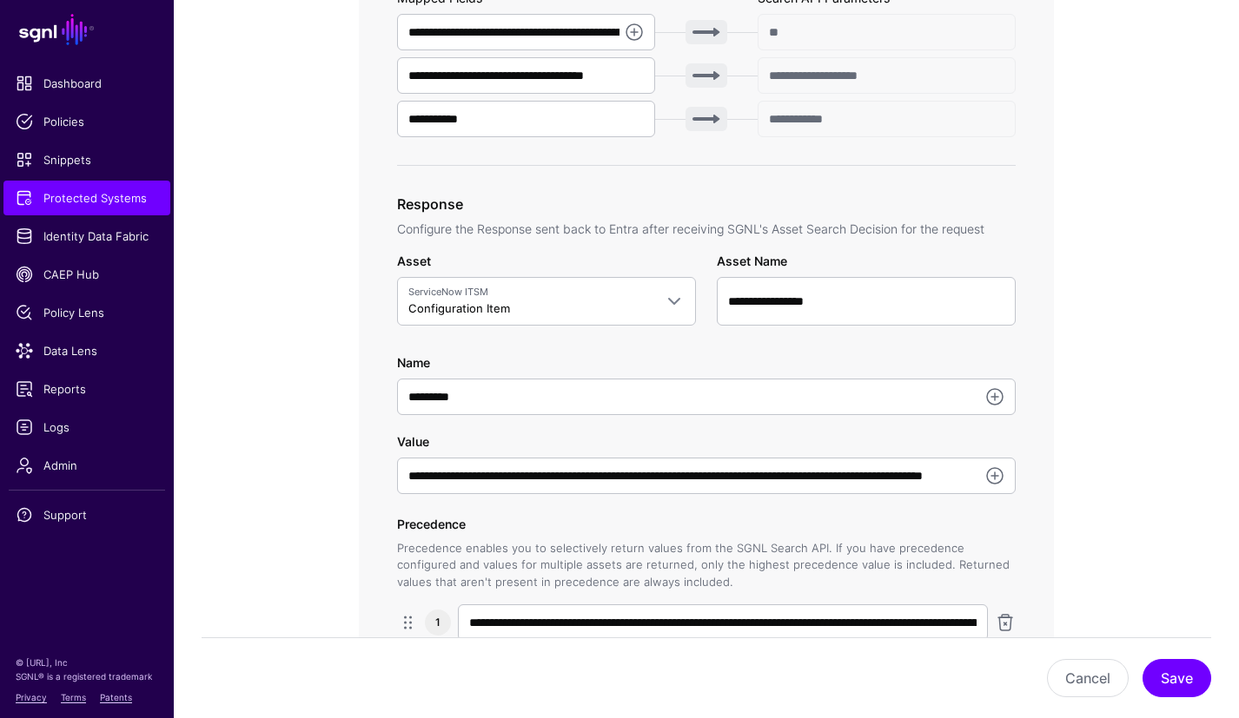
scroll to position [723, 0]
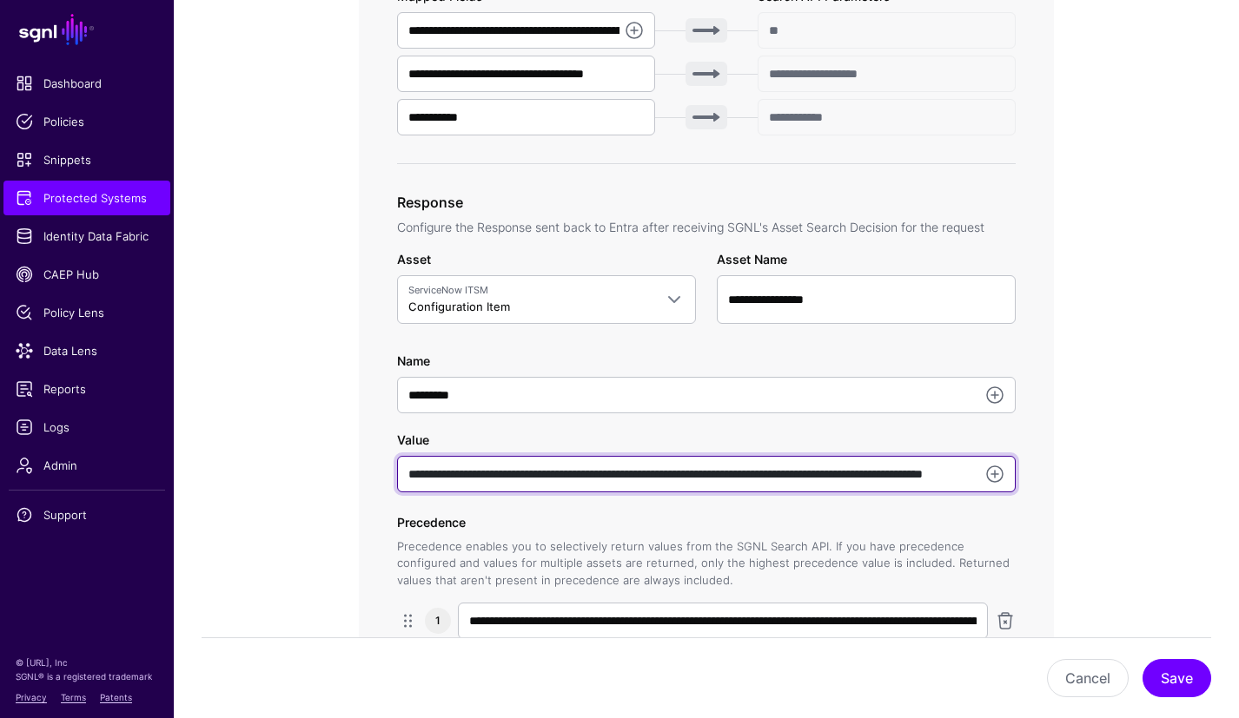
click at [651, 467] on input "**********" at bounding box center [706, 474] width 618 height 36
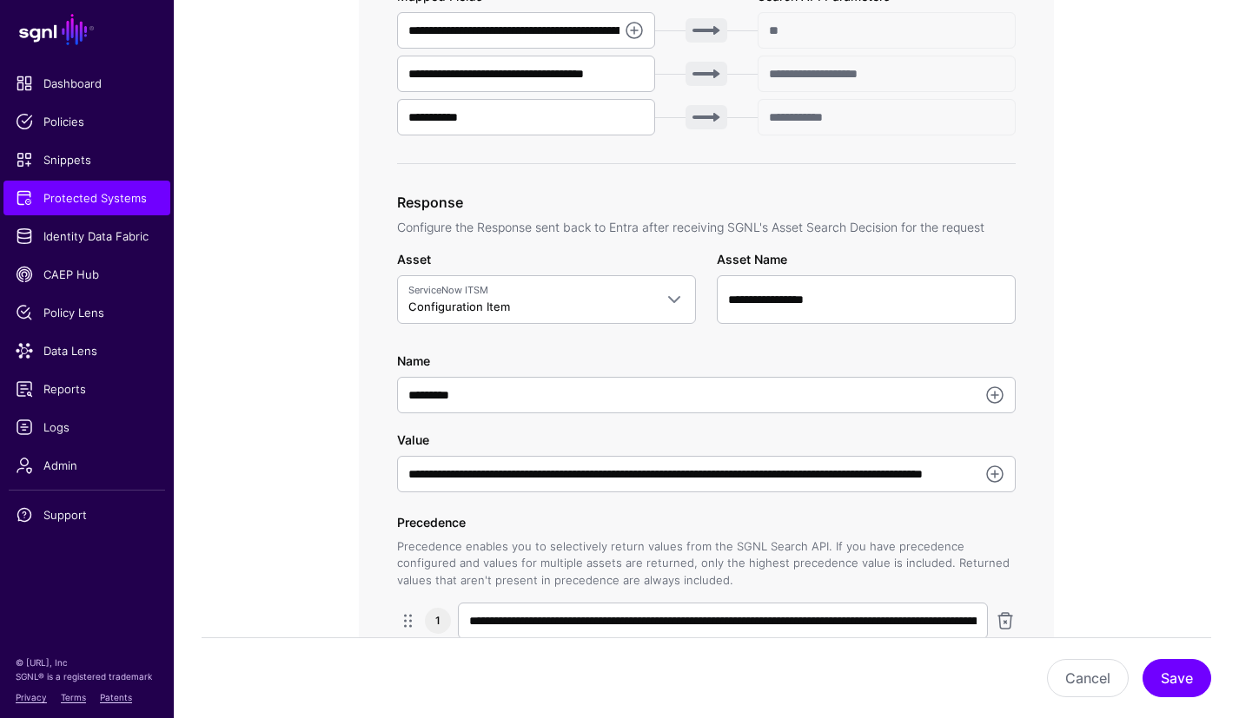
click at [1152, 106] on app-integrations-item-transforms "**********" at bounding box center [706, 419] width 1065 height 1932
